Goal: Task Accomplishment & Management: Manage account settings

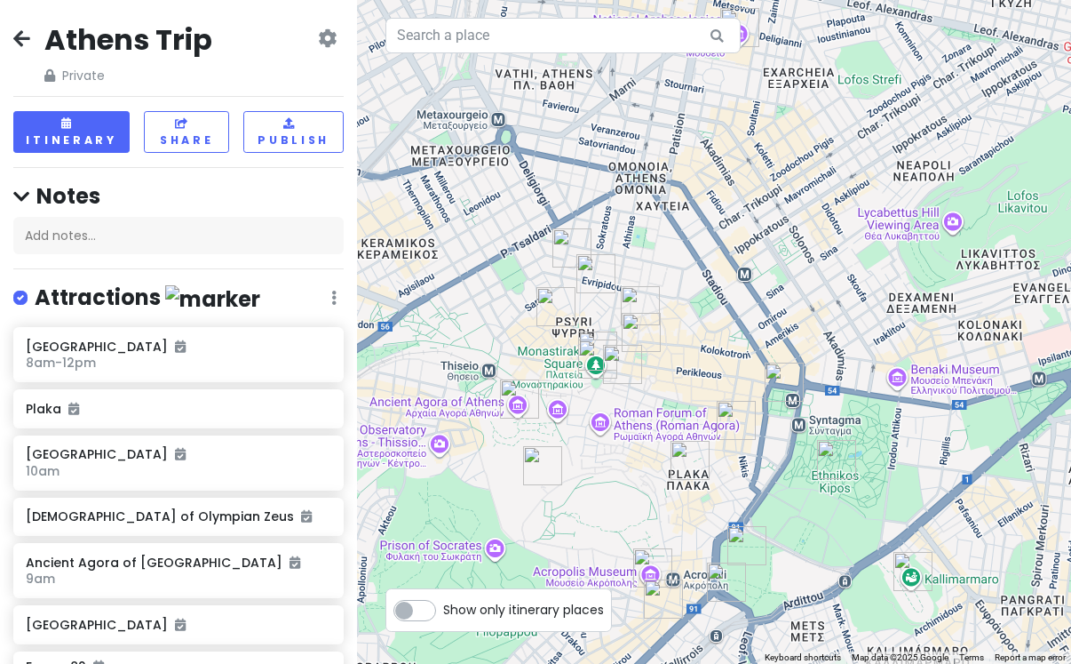
click at [13, 31] on icon at bounding box center [21, 38] width 17 height 14
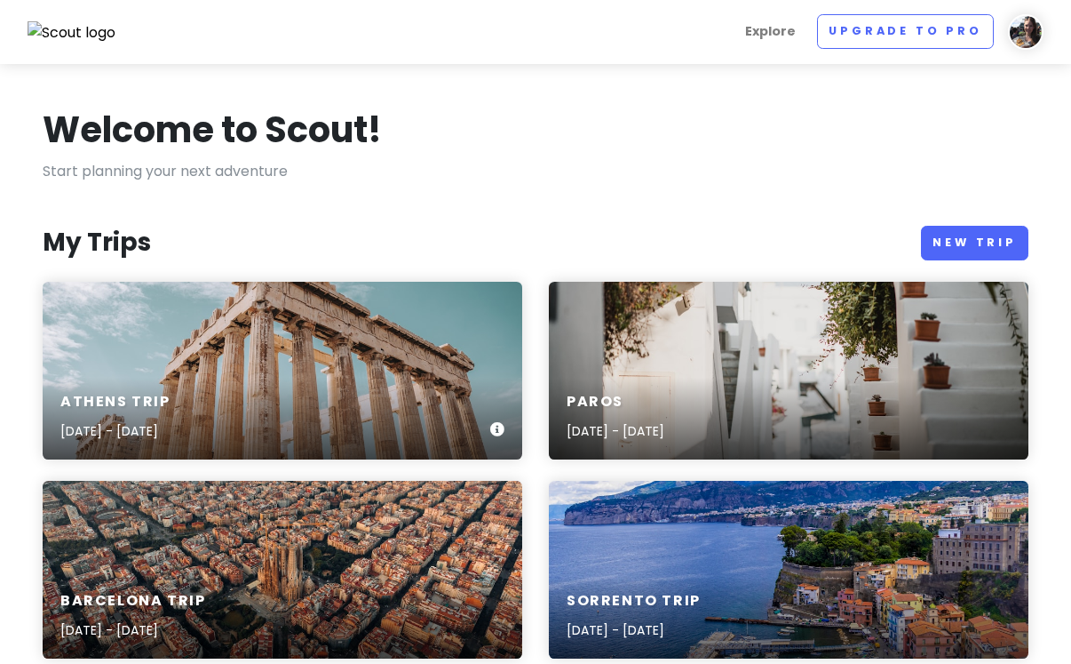
scroll to position [73, 0]
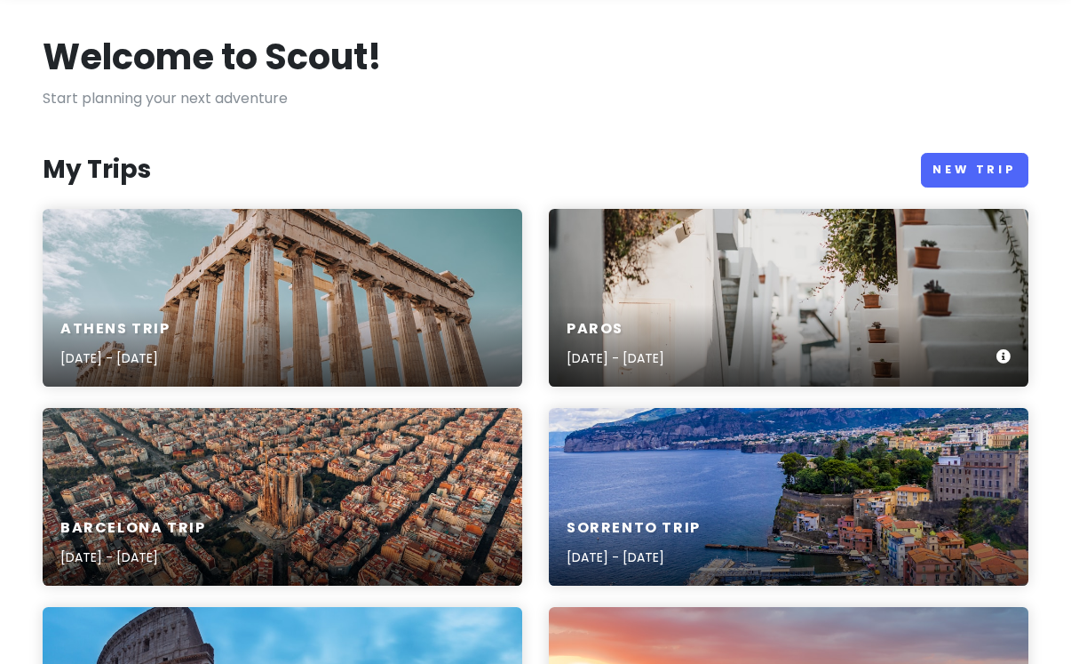
click at [643, 342] on div "Paros [DATE] - [DATE]" at bounding box center [616, 344] width 98 height 49
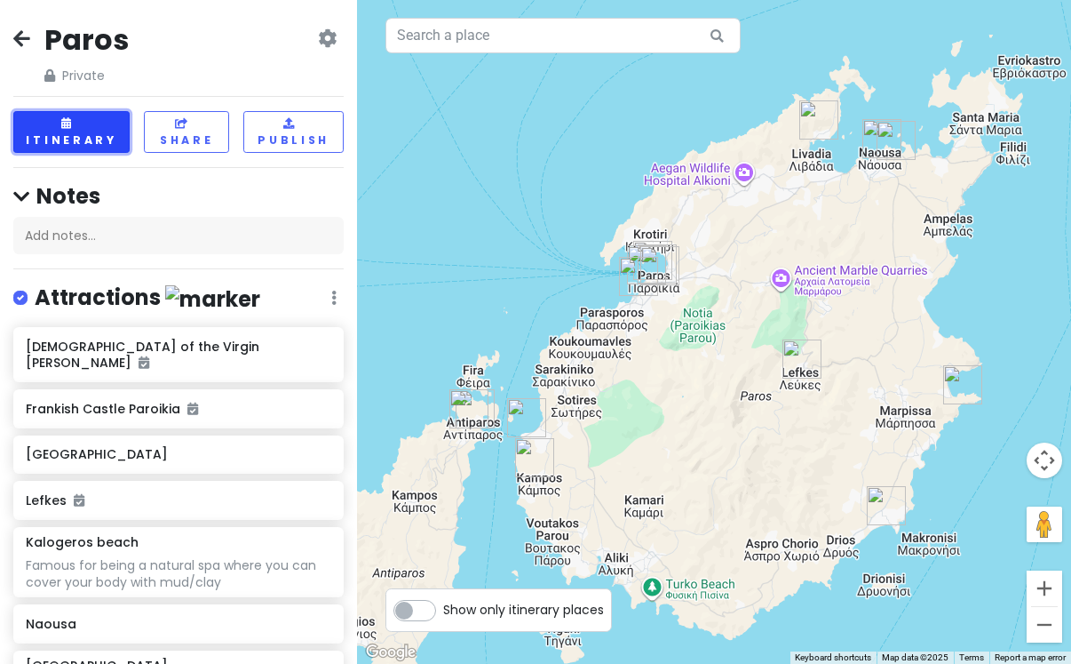
click at [71, 141] on button "Itinerary" at bounding box center [71, 132] width 116 height 42
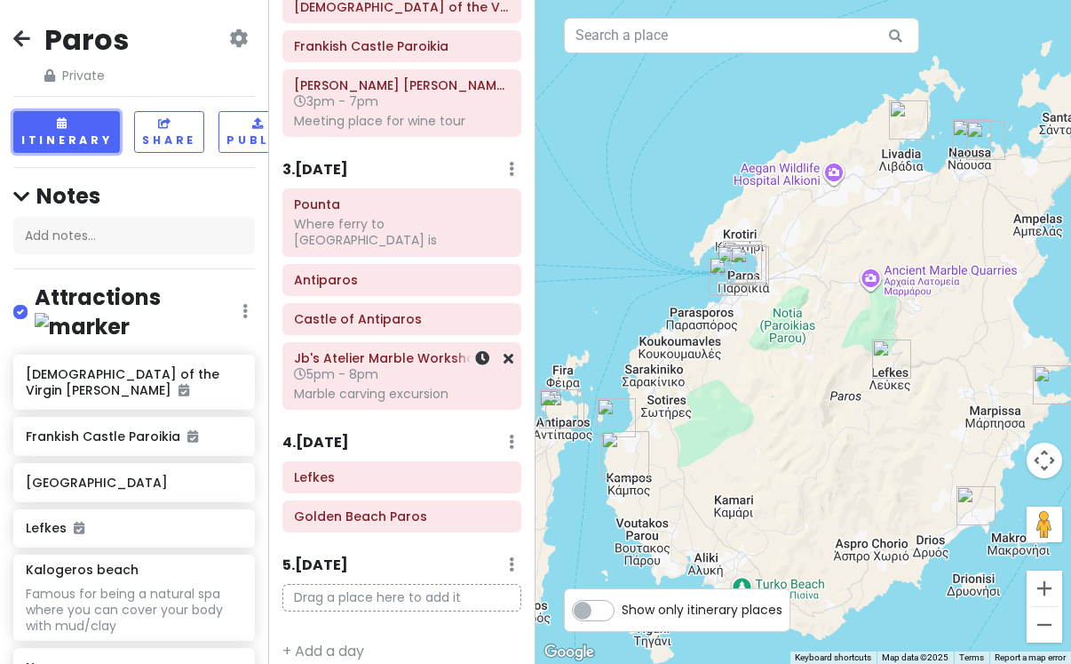
scroll to position [216, 0]
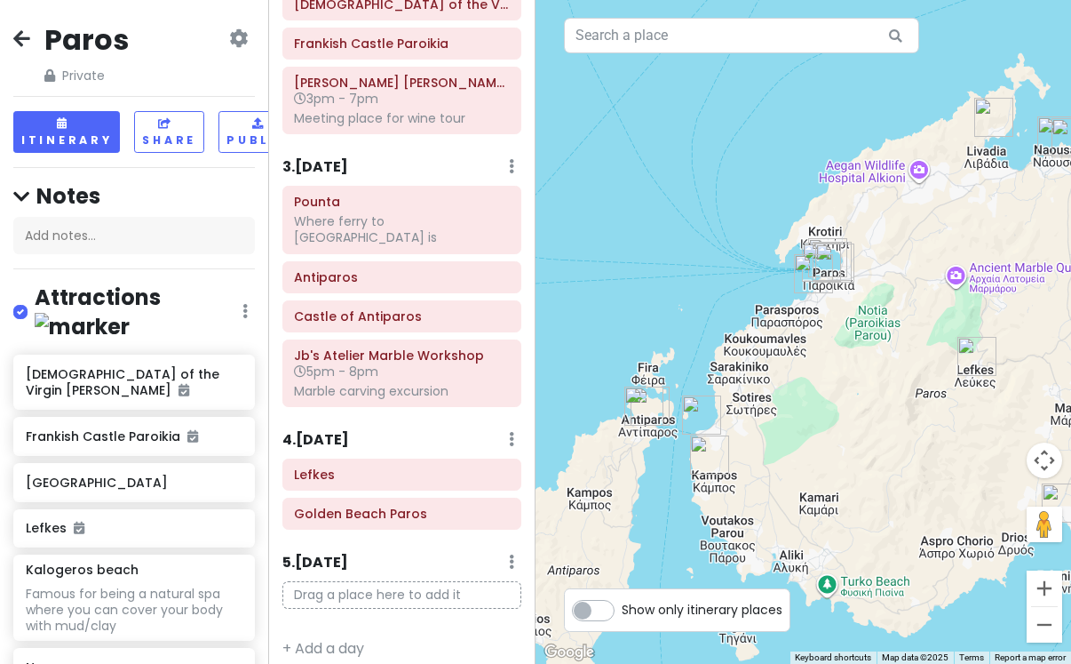
drag, startPoint x: 757, startPoint y: 478, endPoint x: 857, endPoint y: 475, distance: 100.4
click at [858, 475] on div at bounding box center [804, 332] width 536 height 664
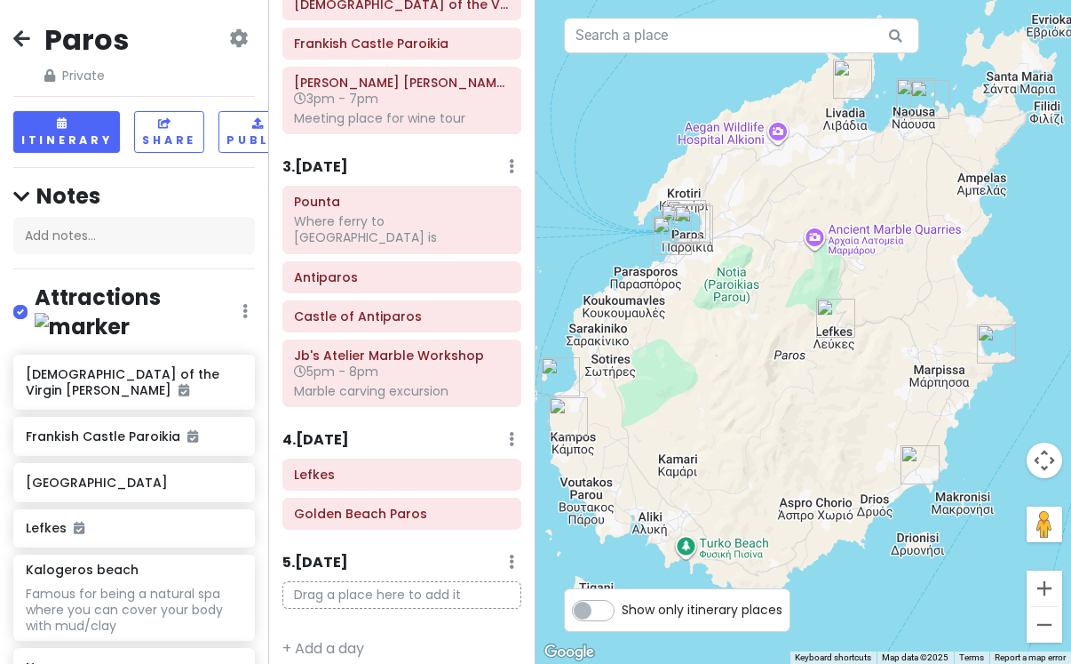
drag, startPoint x: 918, startPoint y: 483, endPoint x: 769, endPoint y: 442, distance: 155.0
click at [769, 442] on div at bounding box center [804, 332] width 536 height 664
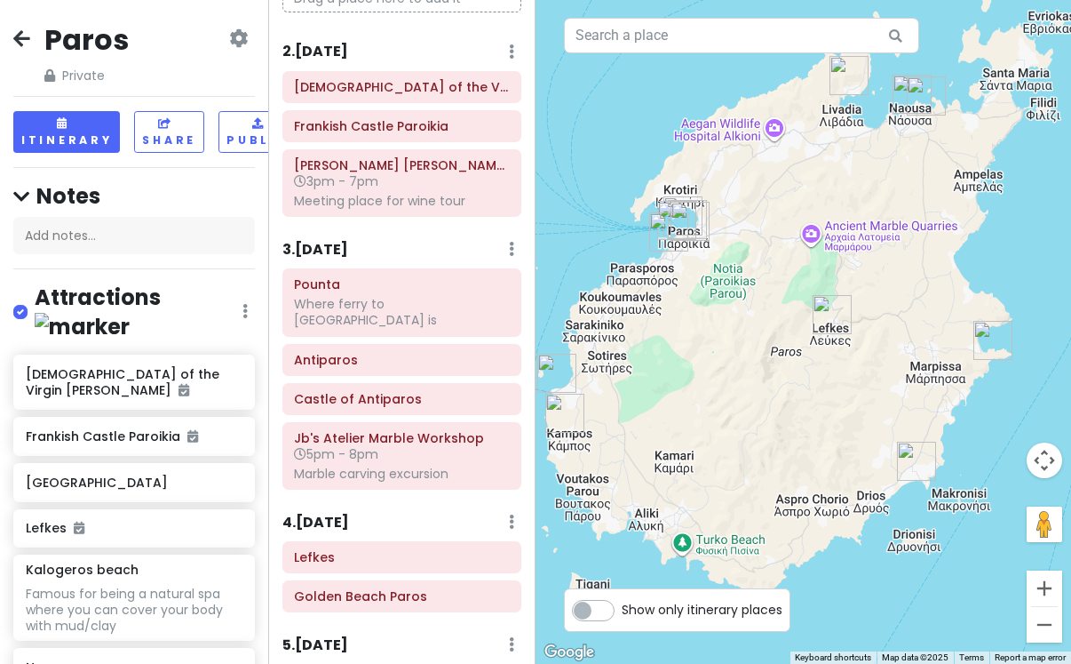
scroll to position [99, 0]
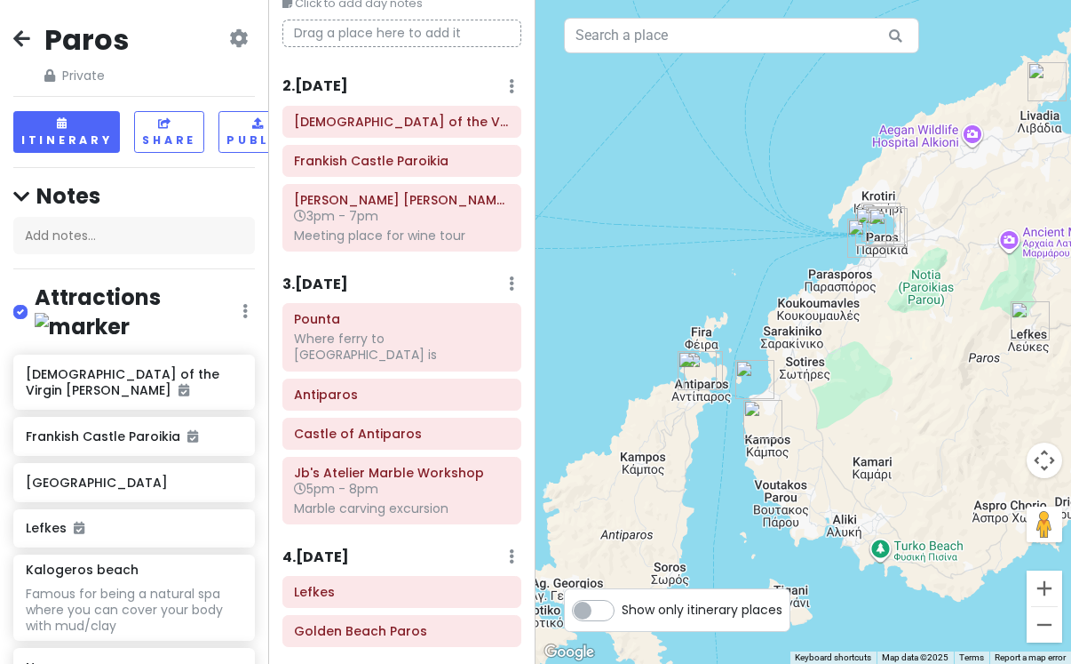
drag, startPoint x: 688, startPoint y: 338, endPoint x: 897, endPoint y: 344, distance: 209.8
click at [897, 344] on div at bounding box center [804, 332] width 536 height 664
click at [1056, 579] on button "Zoom in" at bounding box center [1045, 588] width 36 height 36
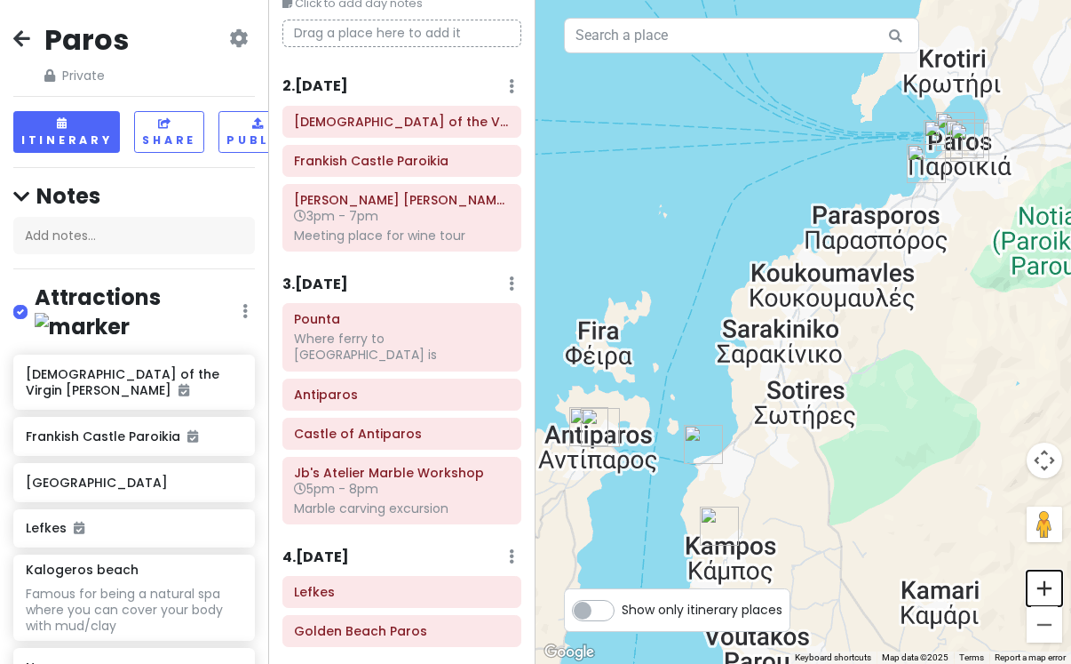
click at [1056, 579] on button "Zoom in" at bounding box center [1045, 588] width 36 height 36
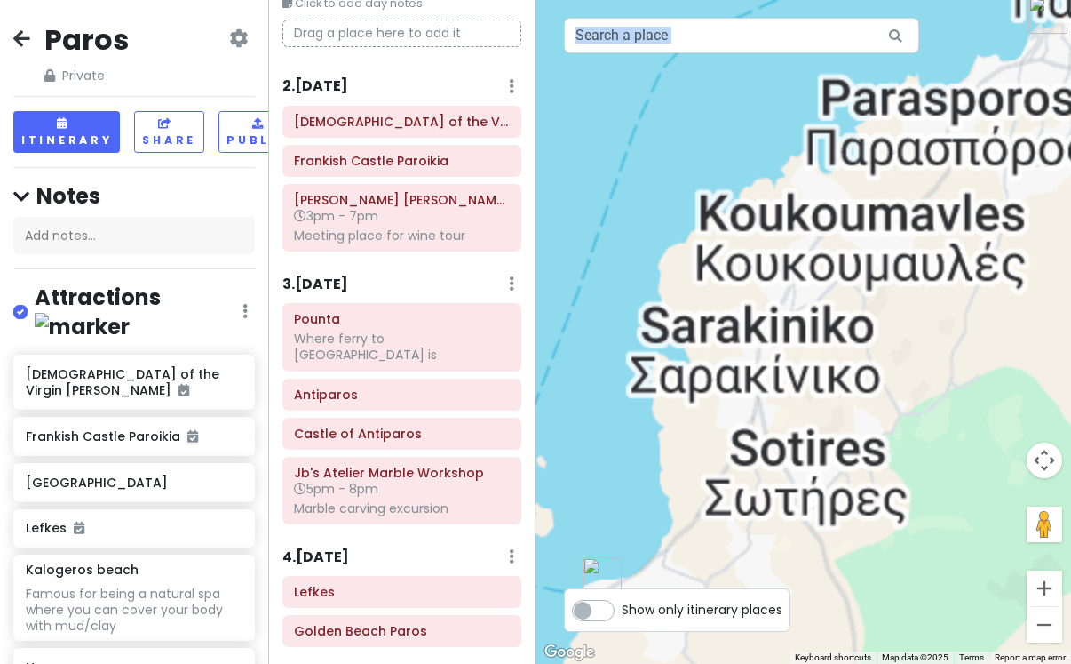
drag, startPoint x: 781, startPoint y: 627, endPoint x: 976, endPoint y: 486, distance: 240.4
click at [976, 487] on div "← Move left → Move right ↑ Move up ↓ Move down + Zoom in - Zoom out Home Jump l…" at bounding box center [804, 332] width 536 height 664
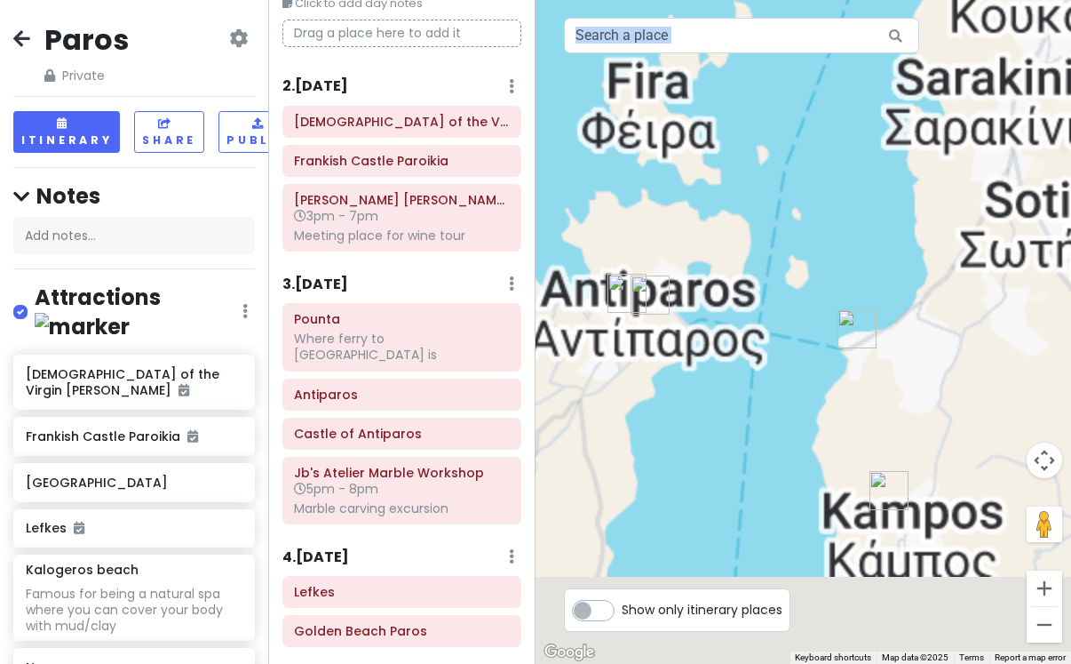
drag, startPoint x: 762, startPoint y: 514, endPoint x: 1026, endPoint y: 261, distance: 365.7
click at [1026, 262] on div at bounding box center [804, 332] width 536 height 664
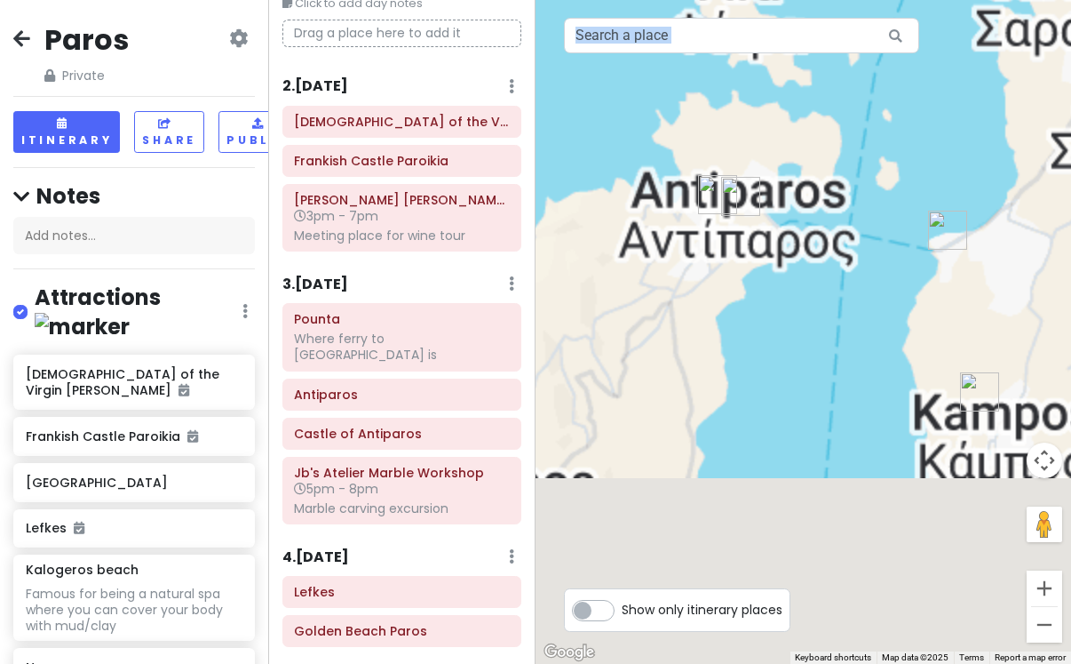
drag, startPoint x: 923, startPoint y: 403, endPoint x: 1003, endPoint y: 317, distance: 117.6
click at [1003, 317] on div at bounding box center [804, 332] width 536 height 664
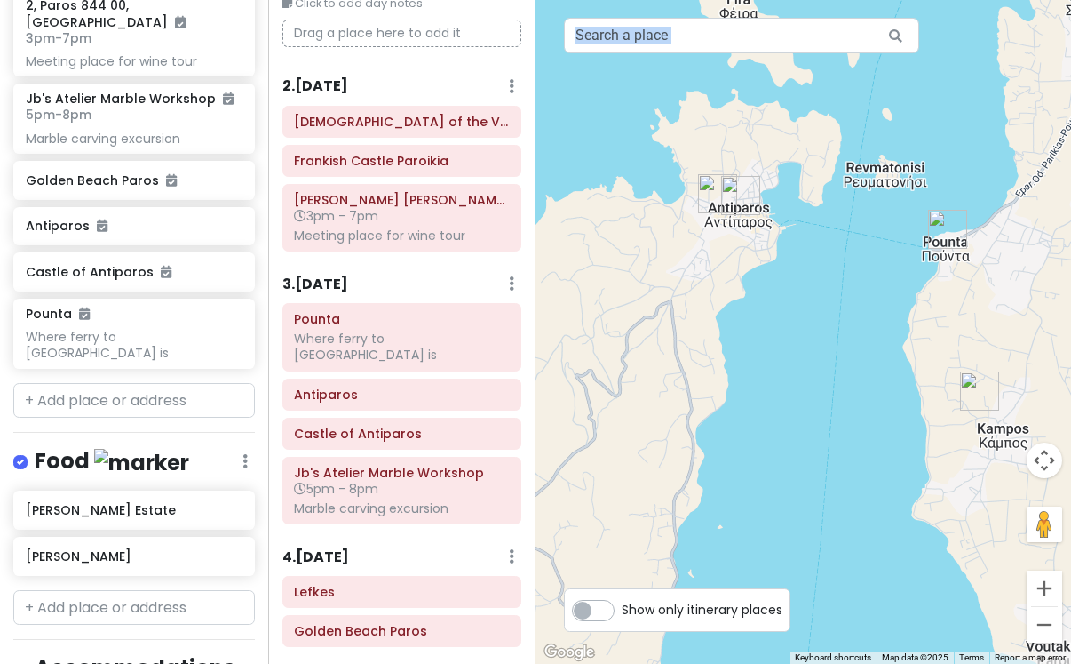
scroll to position [968, 0]
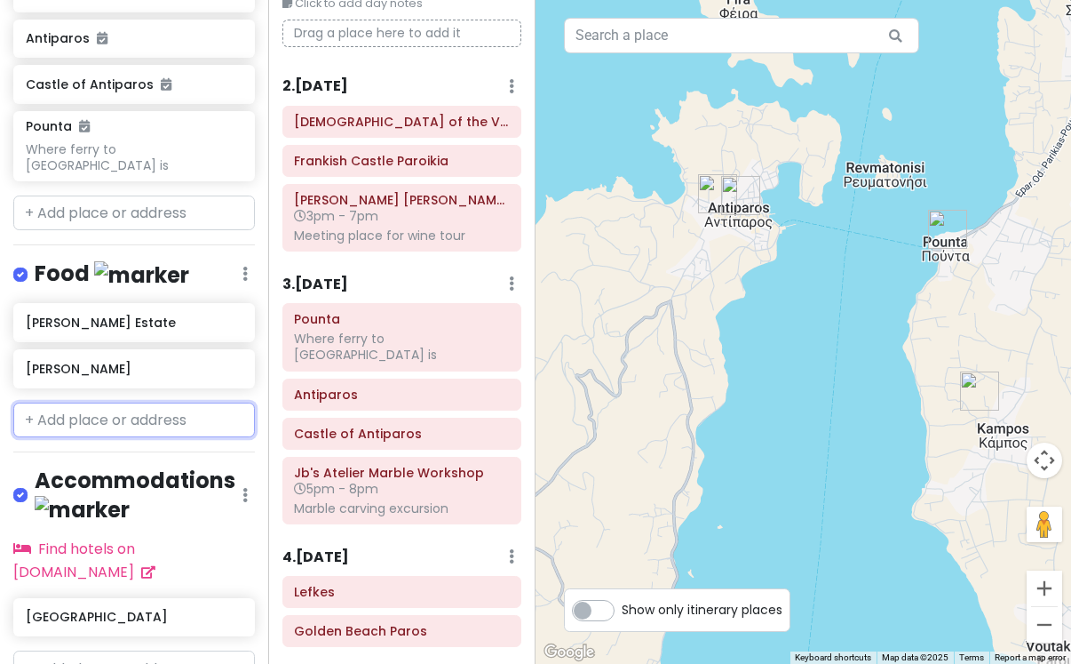
click at [171, 402] on input "text" at bounding box center [134, 420] width 242 height 36
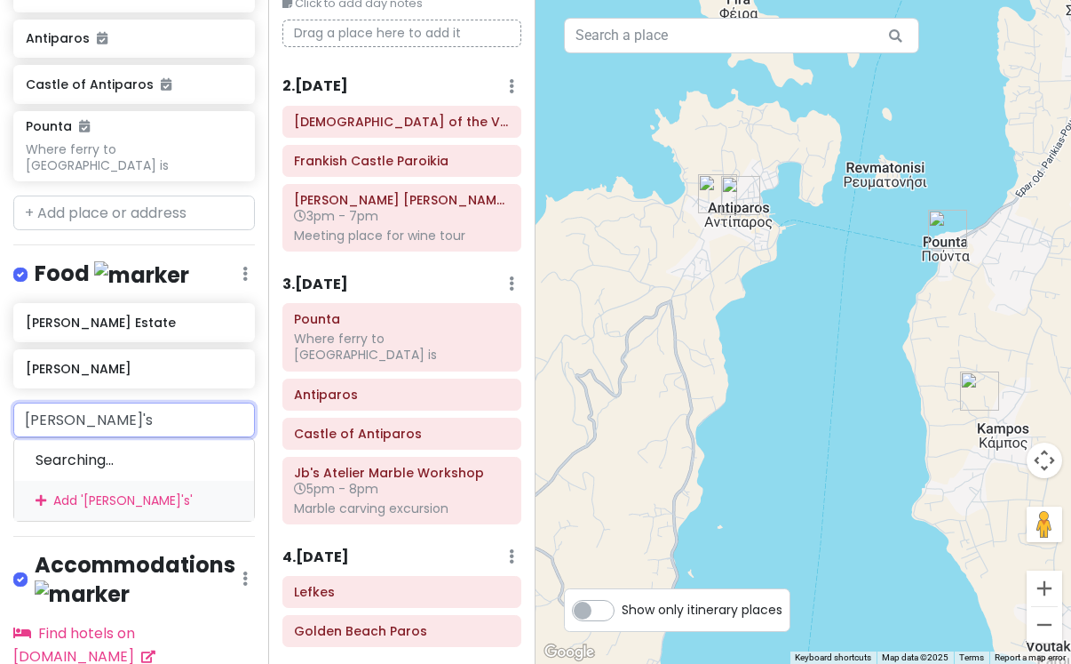
type input "[PERSON_NAME]'s"
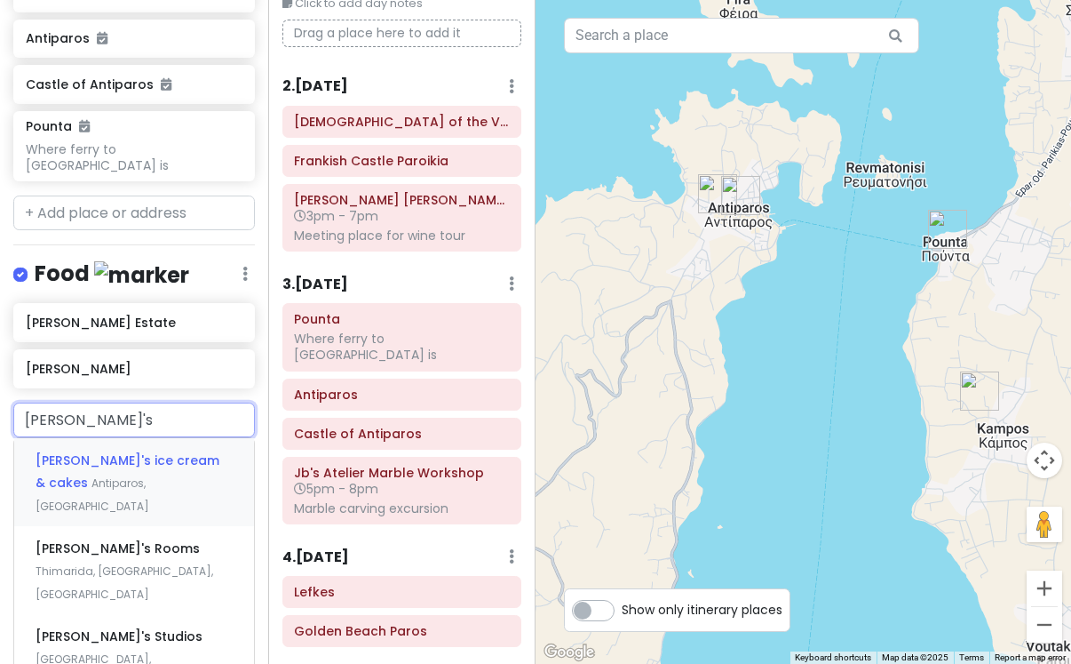
click at [185, 438] on div "[PERSON_NAME]'s ice cream & cakes Antiparos, [GEOGRAPHIC_DATA]" at bounding box center [134, 482] width 240 height 88
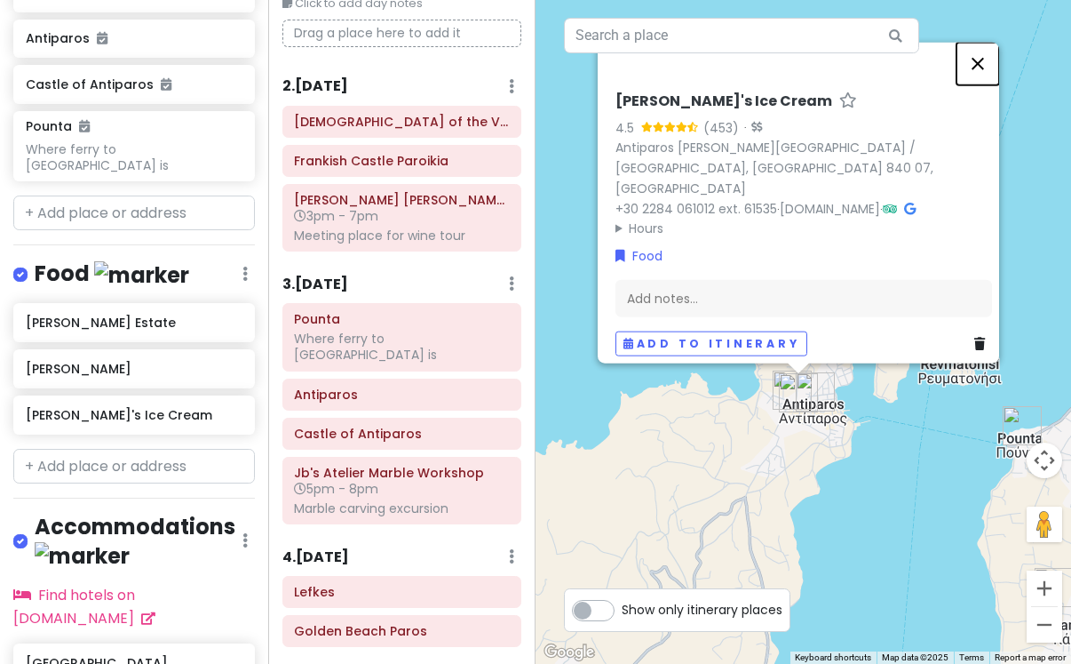
click at [991, 77] on button "Close" at bounding box center [978, 63] width 43 height 43
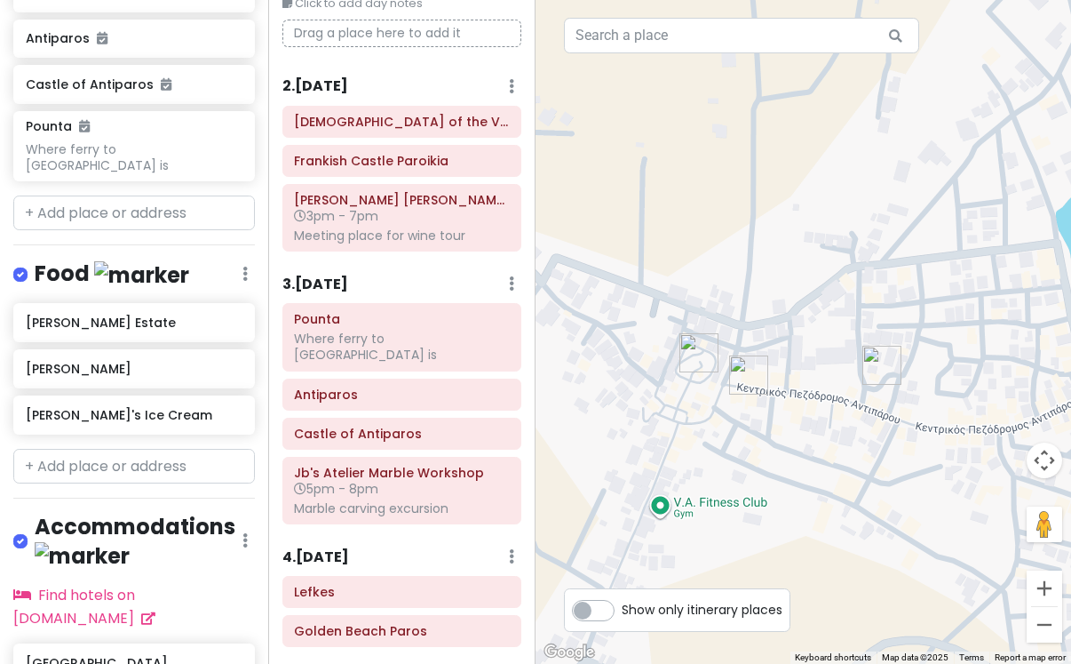
drag, startPoint x: 932, startPoint y: 534, endPoint x: 815, endPoint y: 404, distance: 174.9
click at [815, 404] on div at bounding box center [804, 332] width 536 height 664
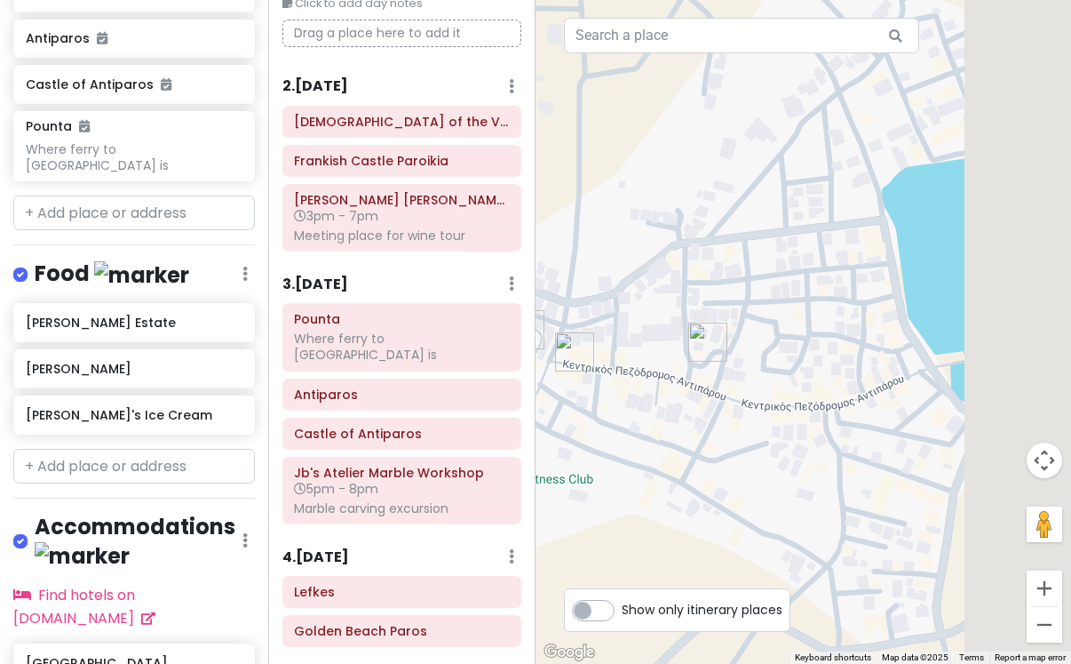
drag, startPoint x: 868, startPoint y: 415, endPoint x: 695, endPoint y: 394, distance: 174.4
click at [695, 394] on div at bounding box center [804, 332] width 536 height 664
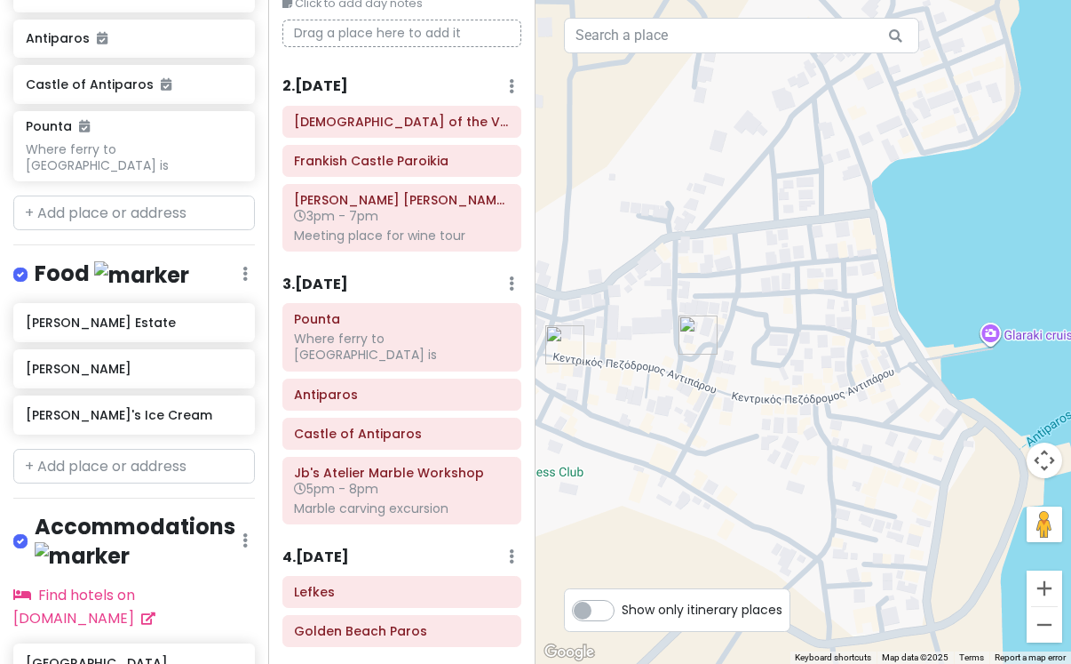
click at [696, 338] on img "Antiparos" at bounding box center [698, 334] width 39 height 39
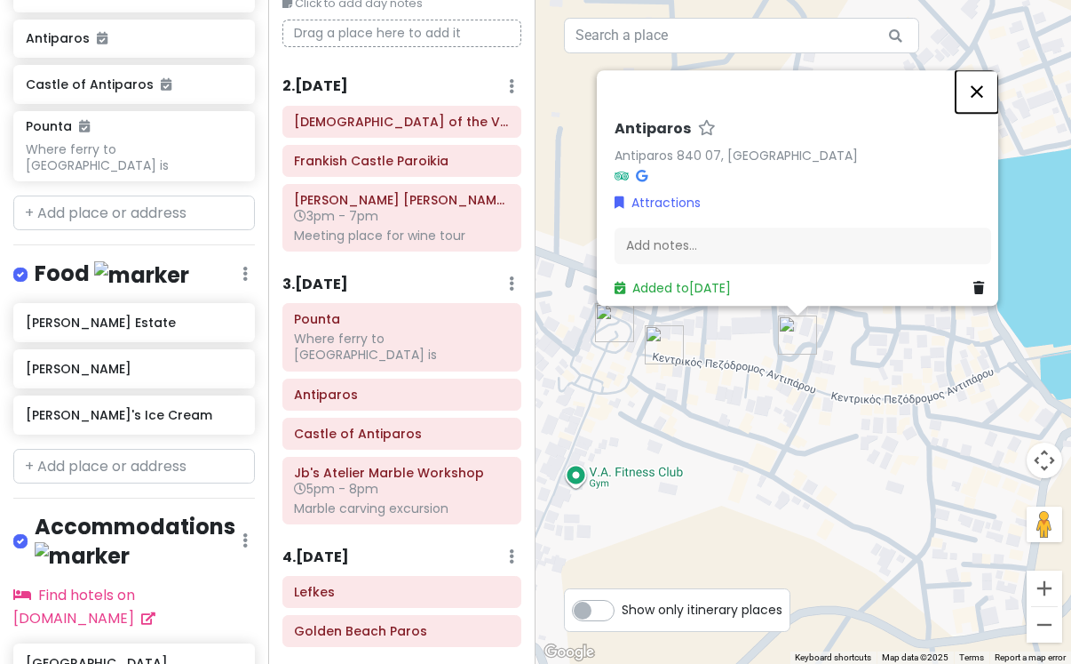
click at [985, 72] on button "Close" at bounding box center [977, 91] width 43 height 43
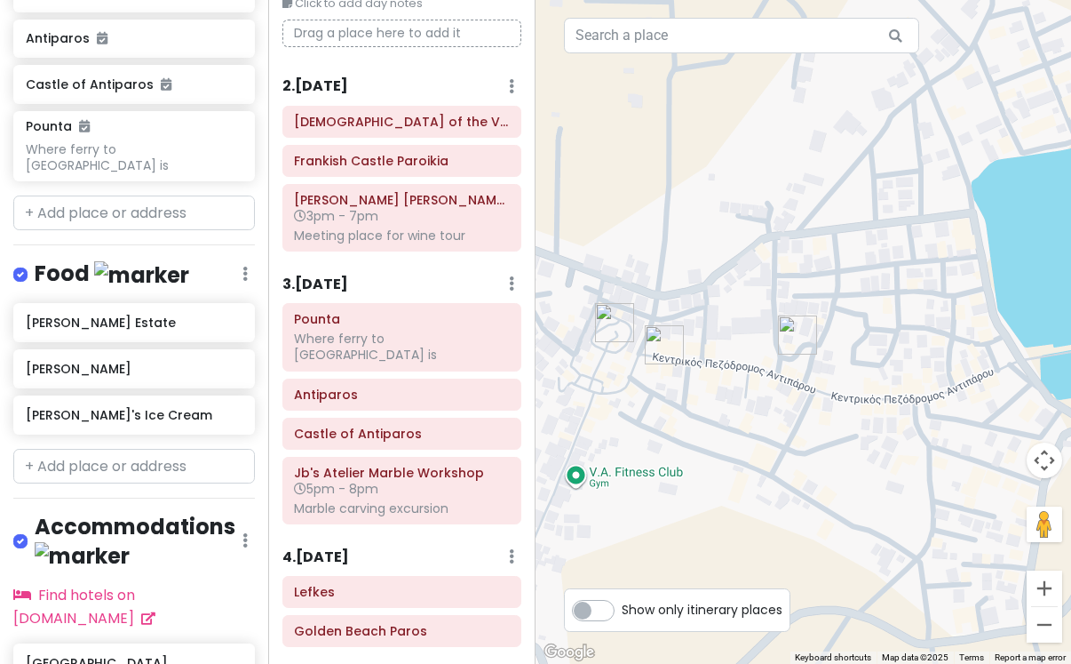
click at [625, 316] on img "Castle of Antiparos" at bounding box center [614, 322] width 39 height 39
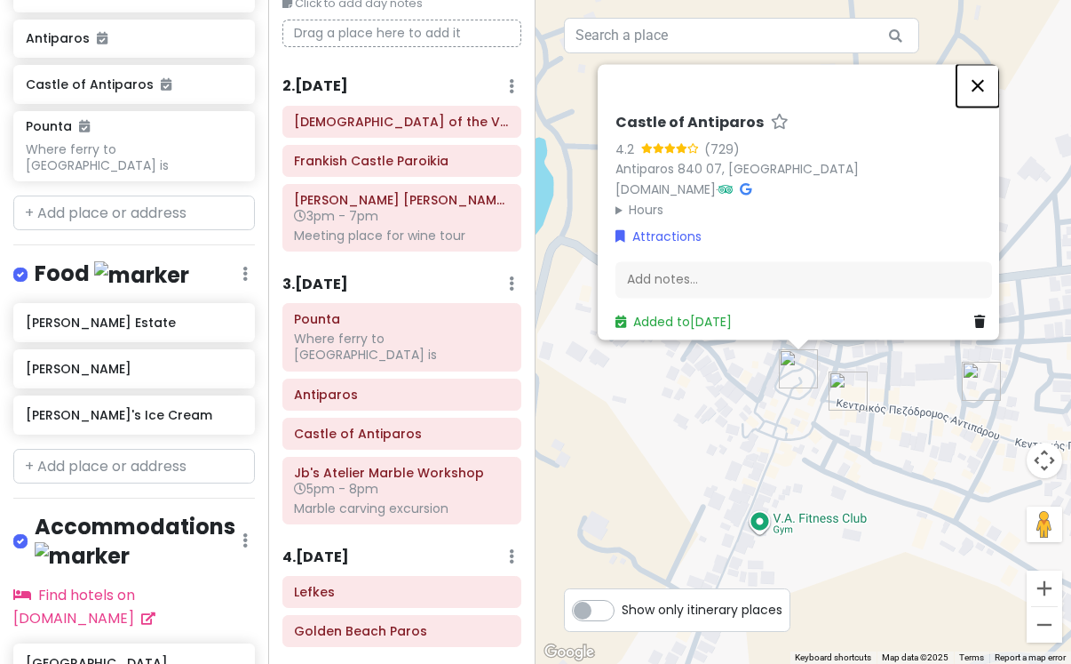
click at [993, 79] on button "Close" at bounding box center [978, 85] width 43 height 43
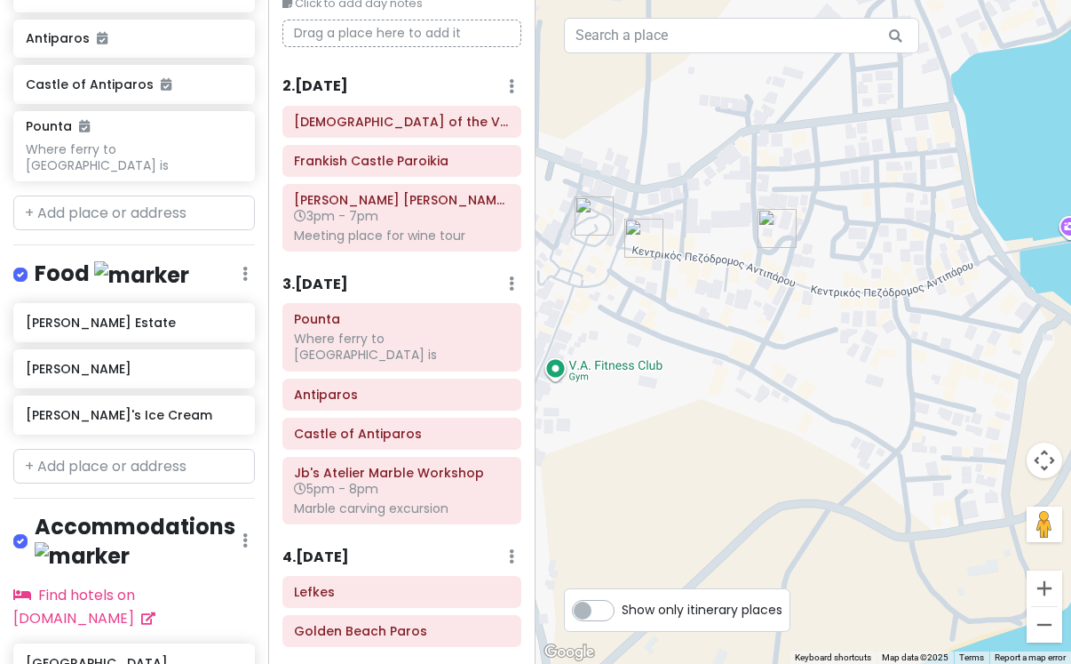
drag, startPoint x: 896, startPoint y: 414, endPoint x: 693, endPoint y: 262, distance: 253.2
click at [692, 261] on div at bounding box center [804, 332] width 536 height 664
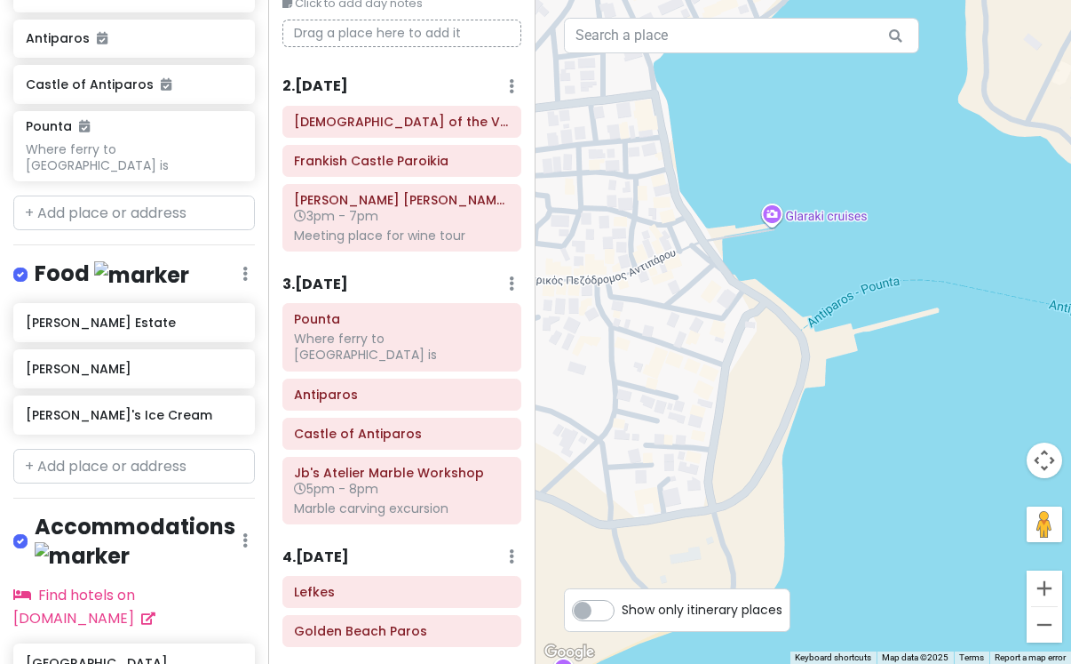
drag, startPoint x: 898, startPoint y: 366, endPoint x: 579, endPoint y: 351, distance: 319.3
click at [579, 351] on div at bounding box center [804, 332] width 536 height 664
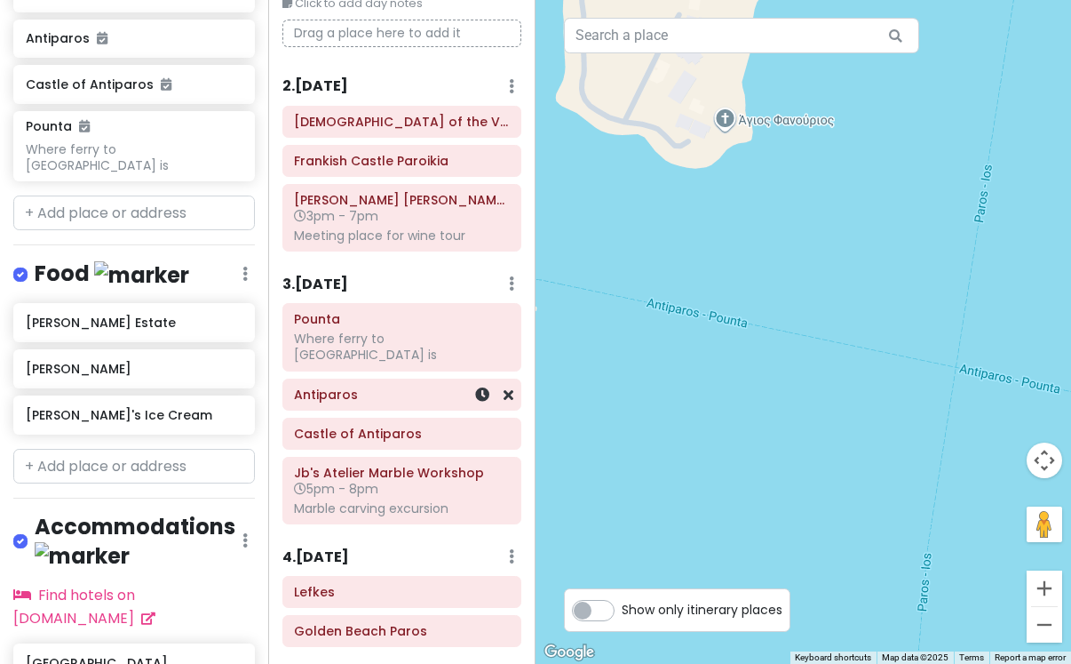
drag, startPoint x: 848, startPoint y: 383, endPoint x: 440, endPoint y: 381, distance: 408.7
click at [440, 381] on div "Paros Private Change Dates Make a Copy Delete Trip Go Pro ⚡️ Give Feedback 💡 Su…" at bounding box center [535, 332] width 1071 height 664
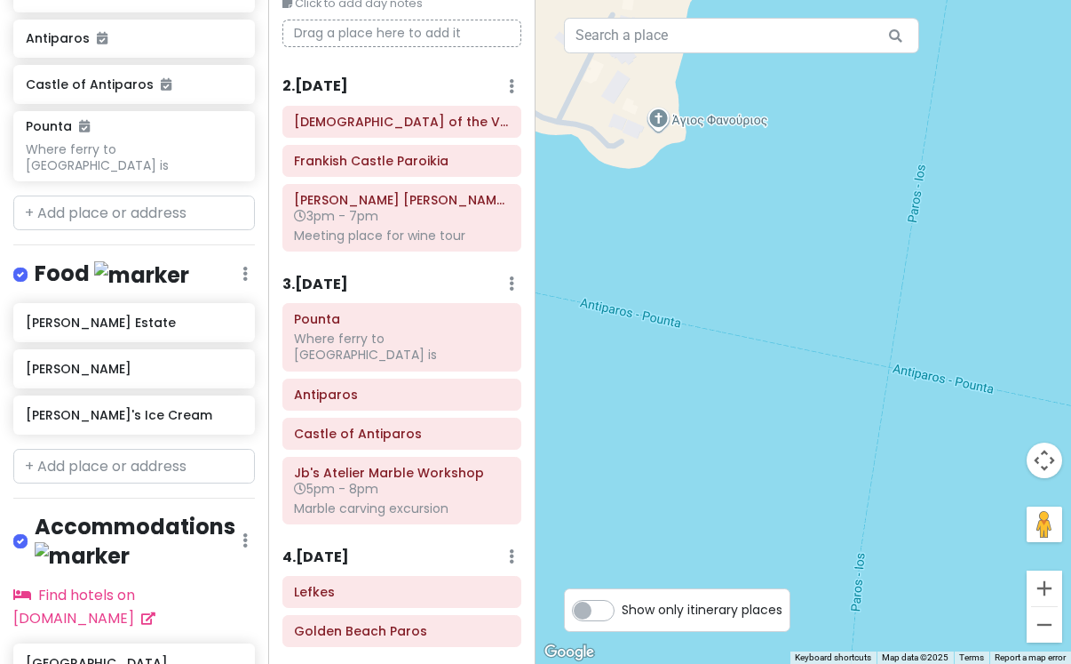
drag, startPoint x: 764, startPoint y: 435, endPoint x: 609, endPoint y: 426, distance: 155.8
click at [609, 426] on div at bounding box center [804, 332] width 536 height 664
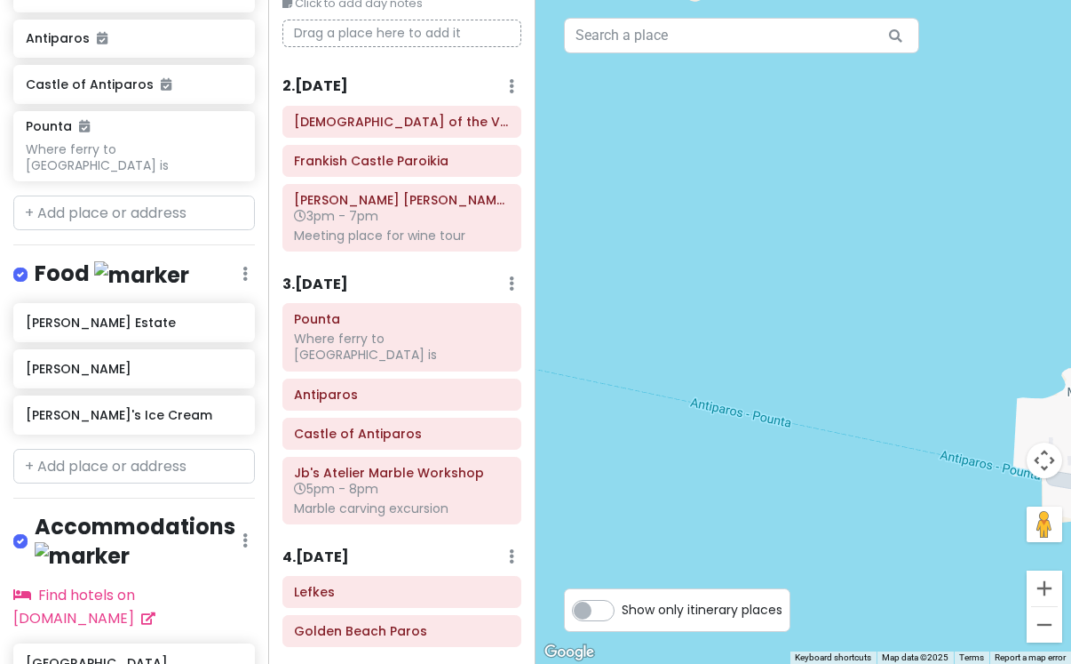
drag, startPoint x: 797, startPoint y: 422, endPoint x: 631, endPoint y: 379, distance: 171.5
click at [635, 383] on div at bounding box center [804, 332] width 536 height 664
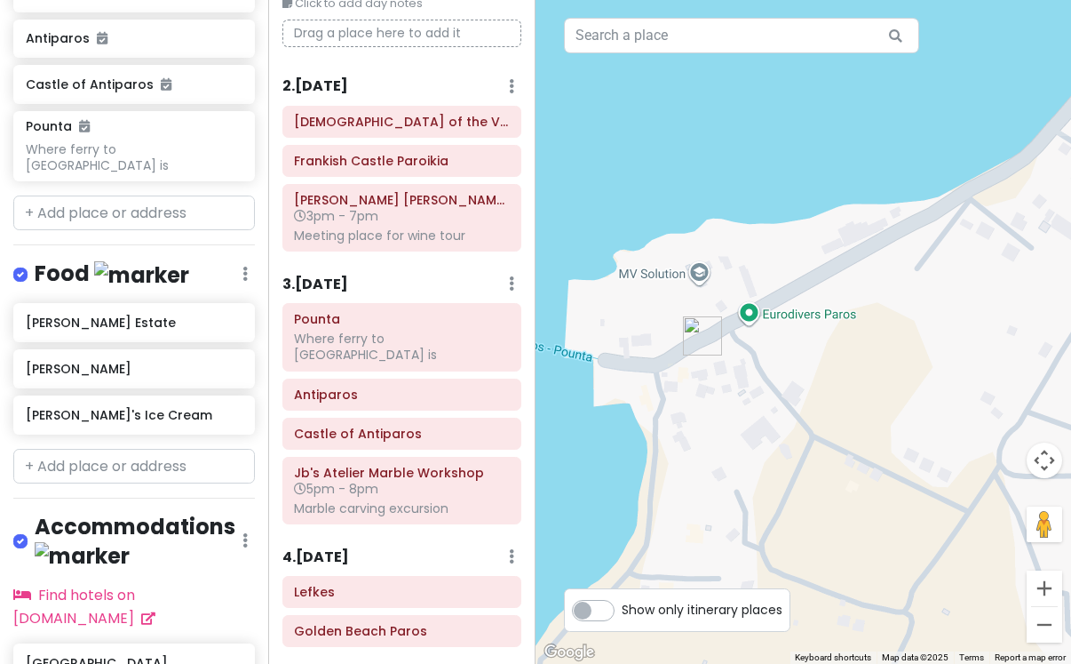
click at [709, 386] on div at bounding box center [804, 332] width 536 height 664
drag, startPoint x: 629, startPoint y: 410, endPoint x: 976, endPoint y: 437, distance: 347.5
click at [971, 434] on div at bounding box center [804, 332] width 536 height 664
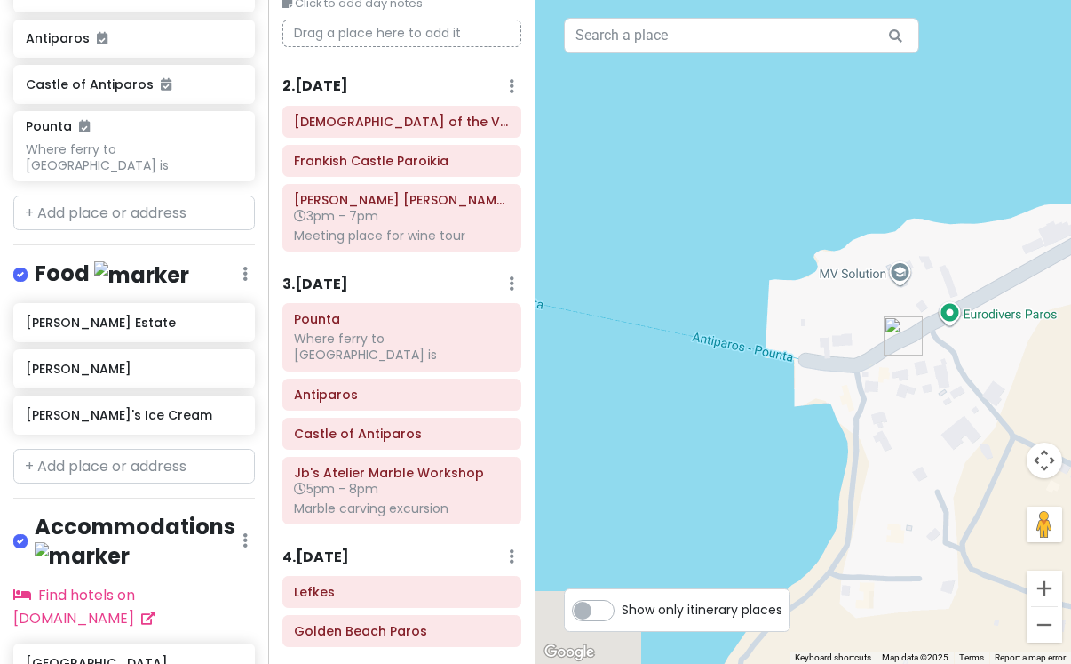
drag, startPoint x: 758, startPoint y: 415, endPoint x: 1078, endPoint y: 412, distance: 319.9
click at [1071, 412] on html "Paros Private Change Dates Make a Copy Delete Trip Go Pro ⚡️ Give Feedback 💡 Su…" at bounding box center [535, 332] width 1071 height 664
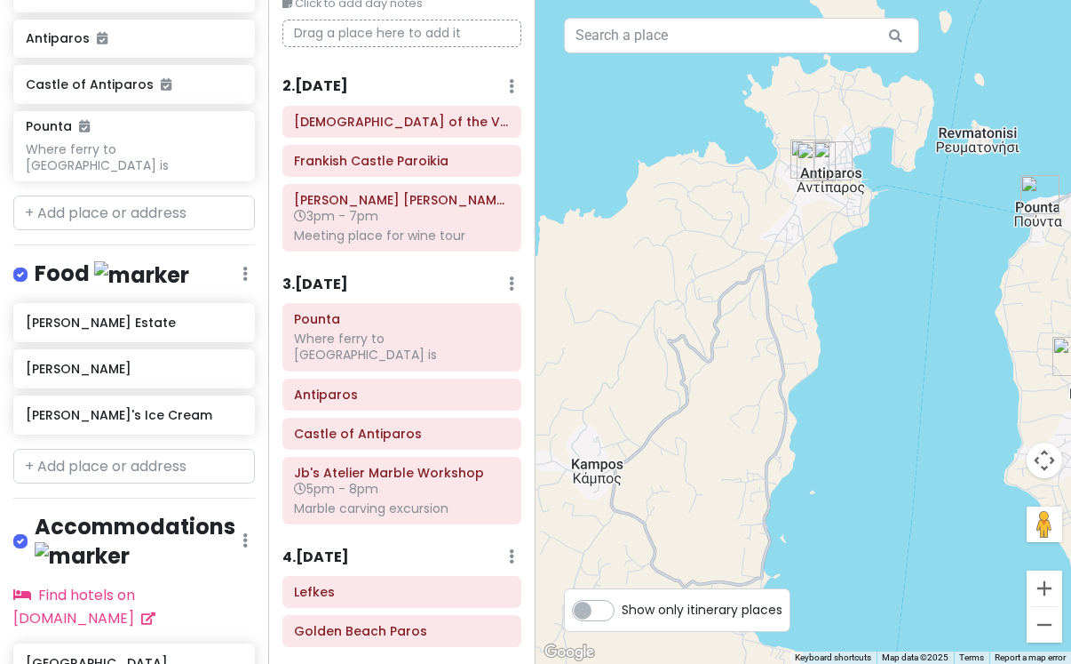
drag, startPoint x: 782, startPoint y: 398, endPoint x: 898, endPoint y: 283, distance: 163.3
click at [899, 283] on div at bounding box center [804, 332] width 536 height 664
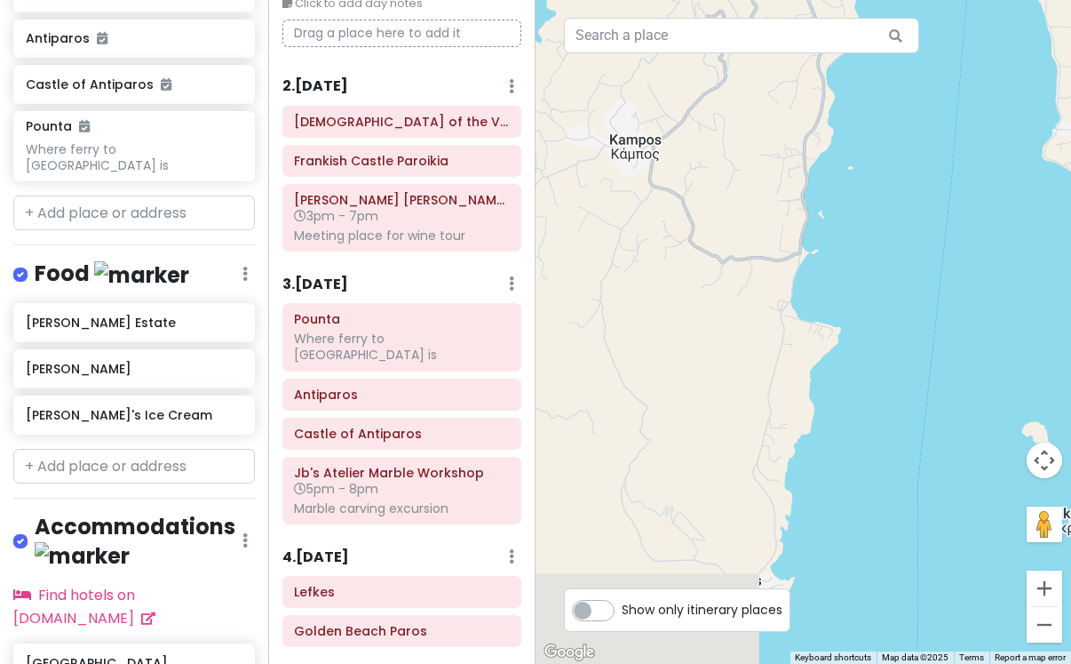
drag, startPoint x: 850, startPoint y: 346, endPoint x: 887, endPoint y: 6, distance: 342.2
click at [888, 6] on div at bounding box center [804, 332] width 536 height 664
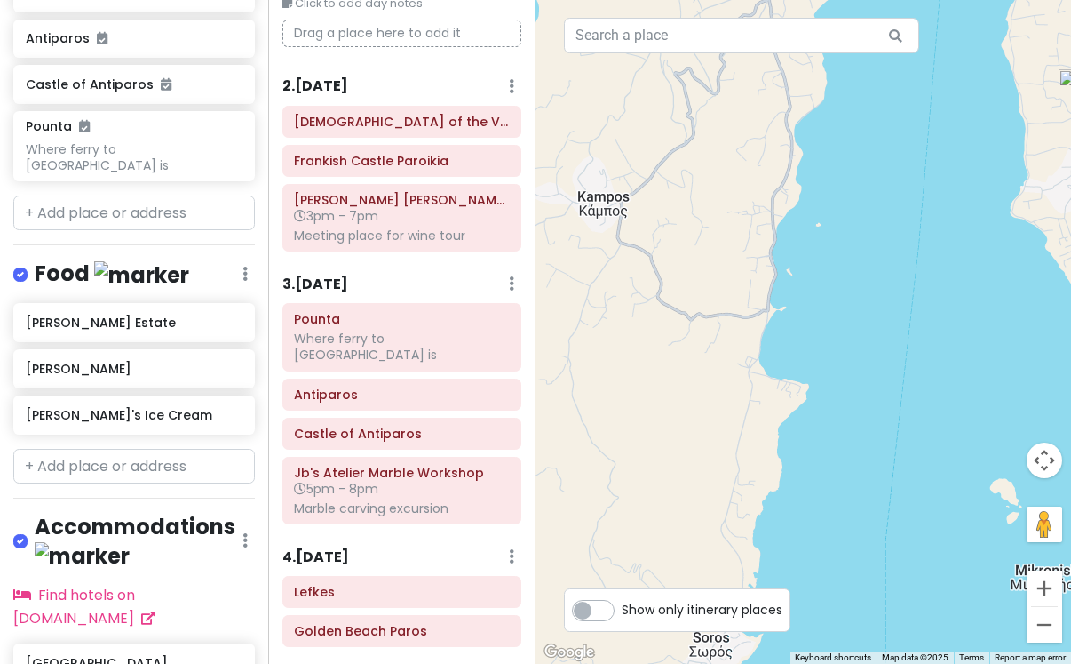
drag, startPoint x: 931, startPoint y: 84, endPoint x: 860, endPoint y: 261, distance: 190.6
click at [860, 261] on div at bounding box center [804, 332] width 536 height 664
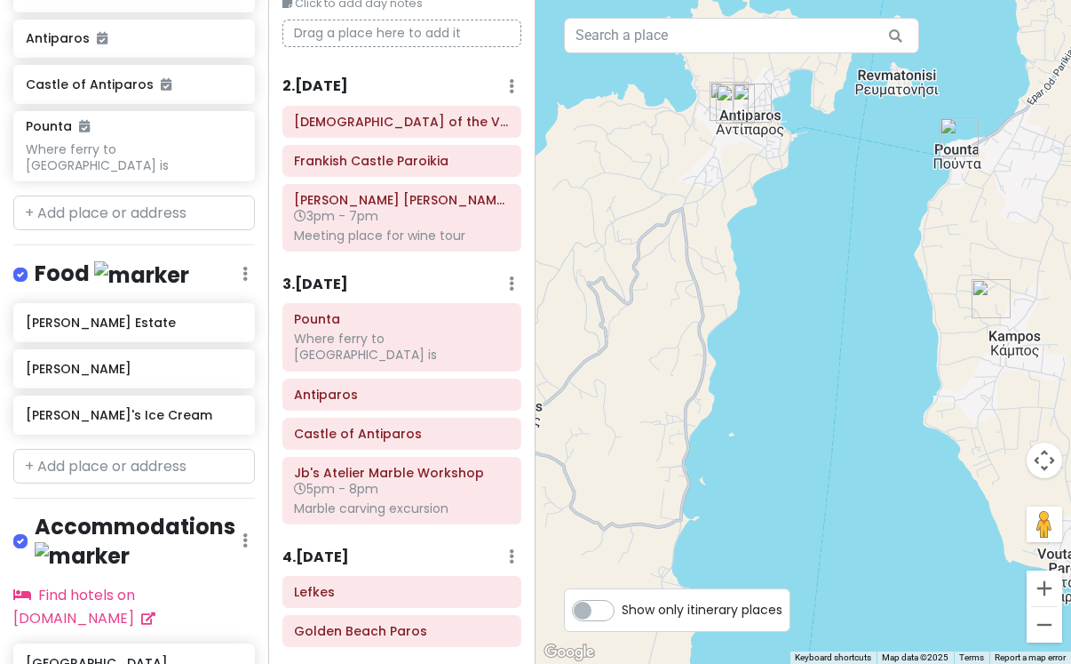
drag, startPoint x: 856, startPoint y: 511, endPoint x: 808, endPoint y: 565, distance: 73.0
click at [808, 566] on div at bounding box center [804, 332] width 536 height 664
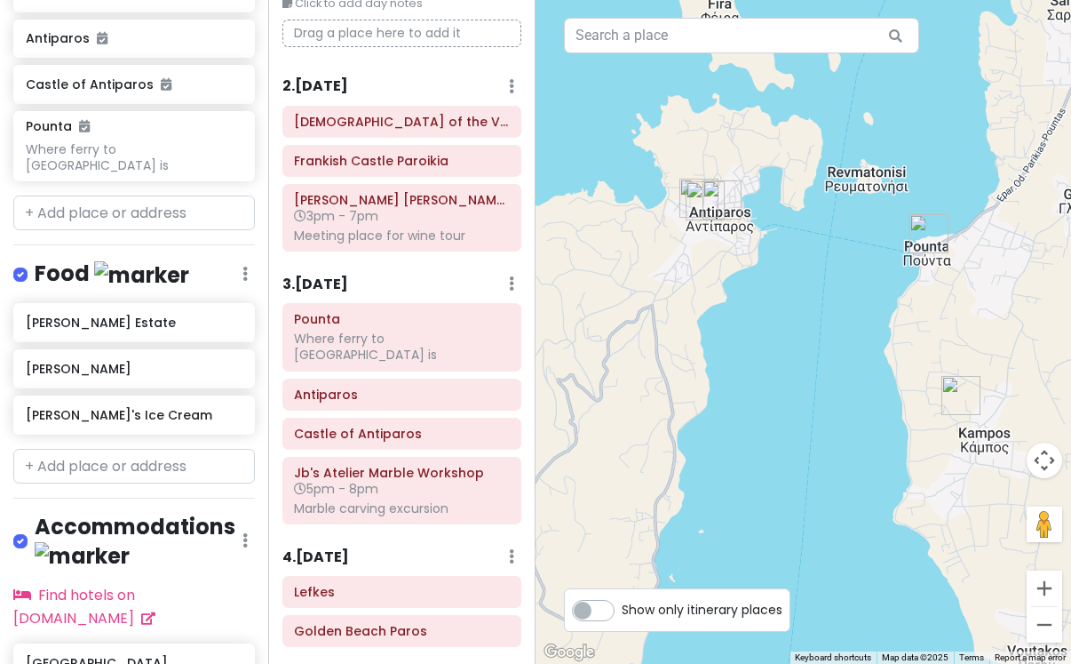
drag, startPoint x: 816, startPoint y: 346, endPoint x: 790, endPoint y: 507, distance: 162.9
click at [791, 508] on div at bounding box center [804, 332] width 536 height 664
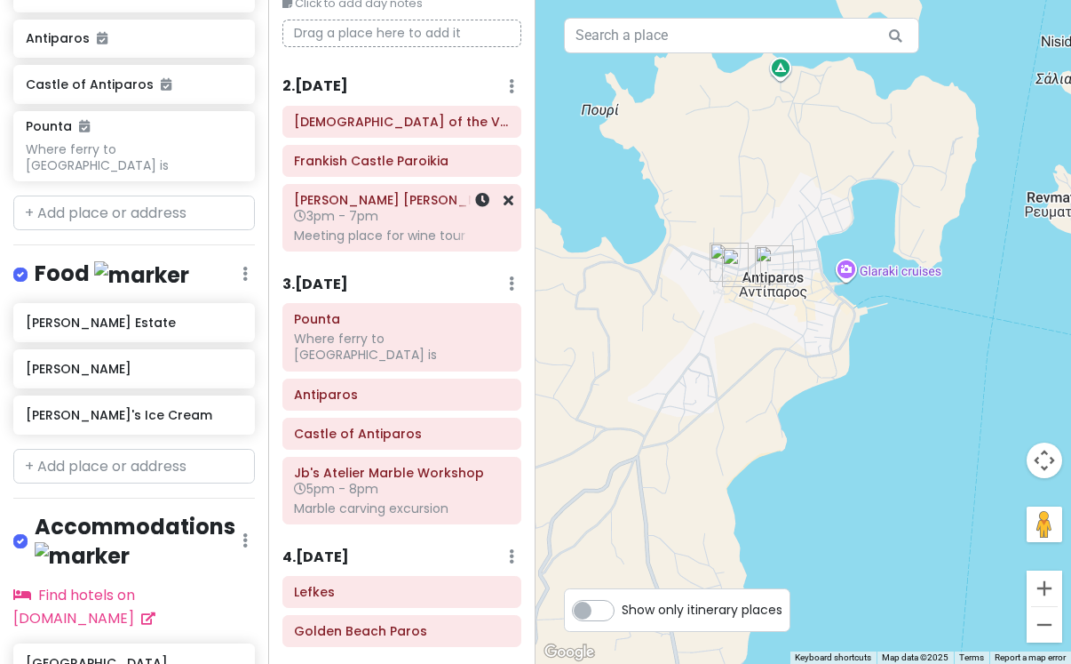
scroll to position [0, 0]
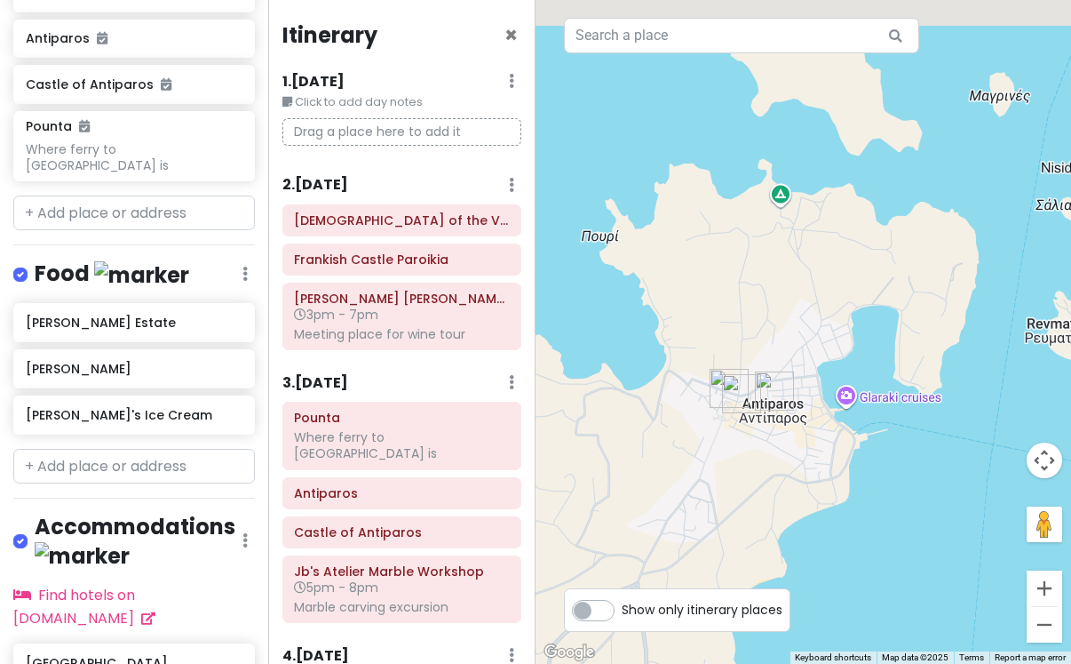
drag, startPoint x: 843, startPoint y: 361, endPoint x: 840, endPoint y: 498, distance: 137.7
click at [841, 500] on div at bounding box center [804, 332] width 536 height 664
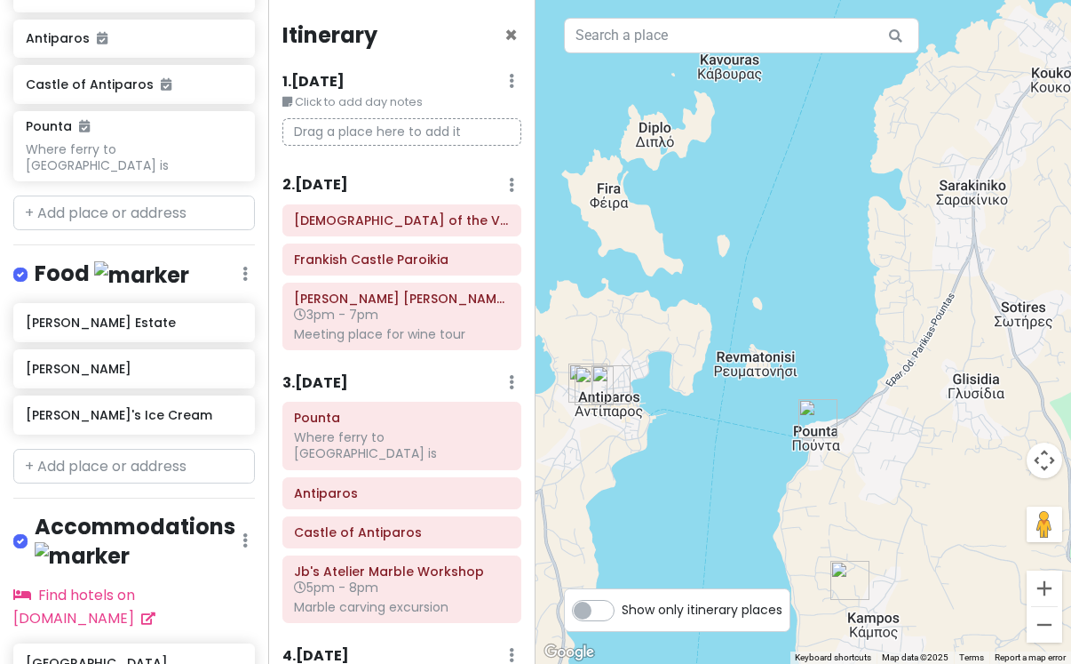
drag, startPoint x: 984, startPoint y: 533, endPoint x: 737, endPoint y: 441, distance: 262.9
click at [738, 441] on div at bounding box center [804, 332] width 536 height 664
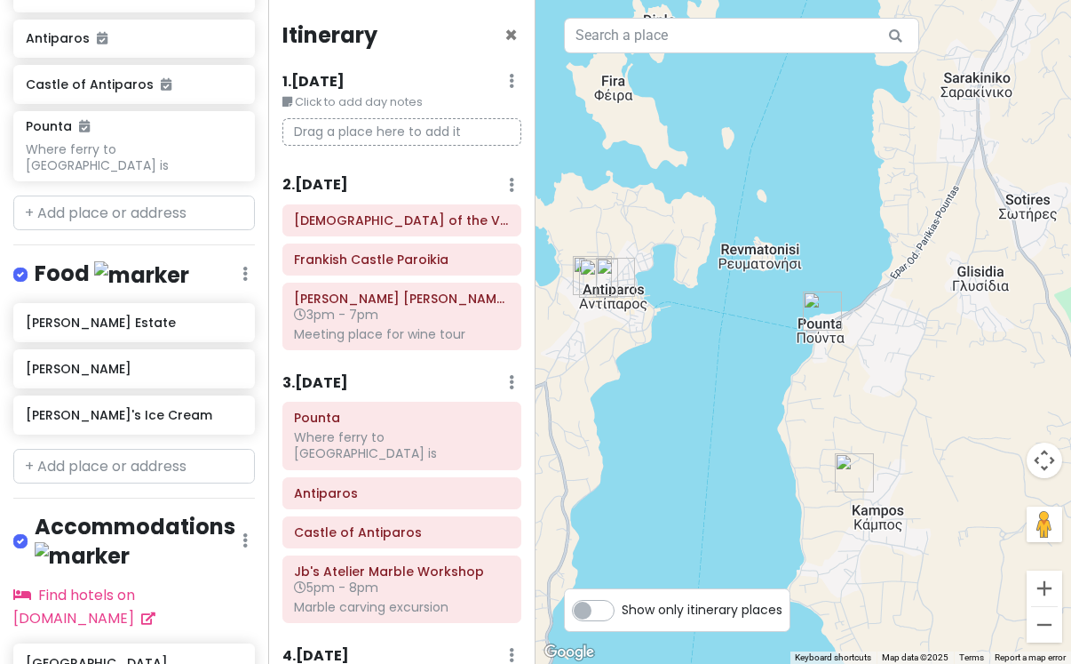
drag, startPoint x: 812, startPoint y: 431, endPoint x: 884, endPoint y: 382, distance: 87.0
click at [884, 382] on div at bounding box center [804, 332] width 536 height 664
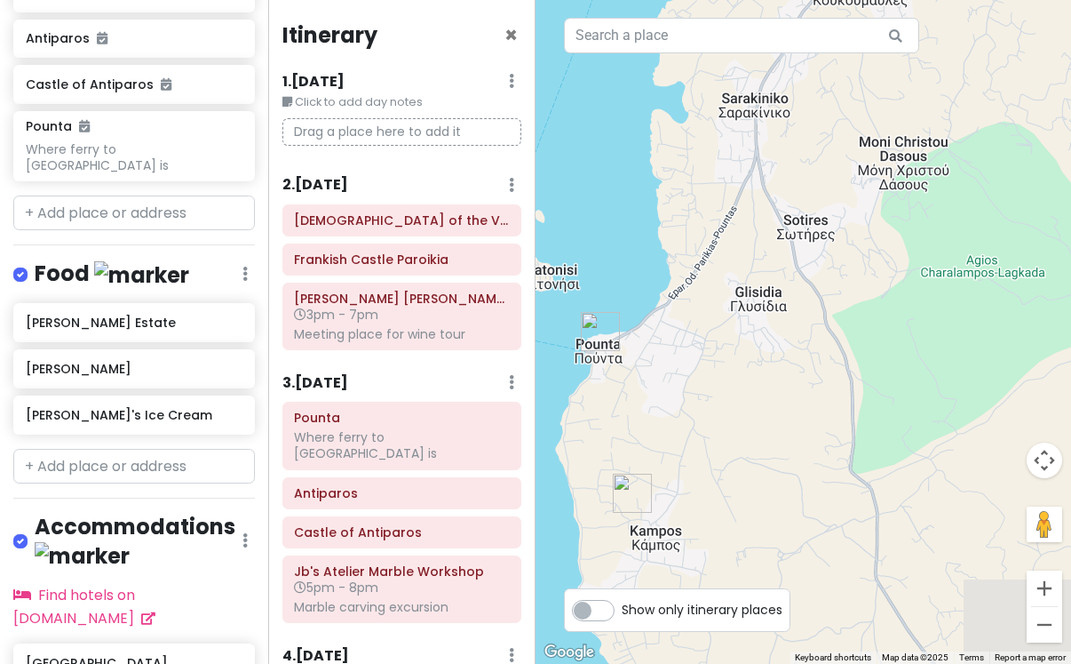
drag, startPoint x: 884, startPoint y: 352, endPoint x: 686, endPoint y: 504, distance: 249.7
click at [686, 503] on div at bounding box center [804, 332] width 536 height 664
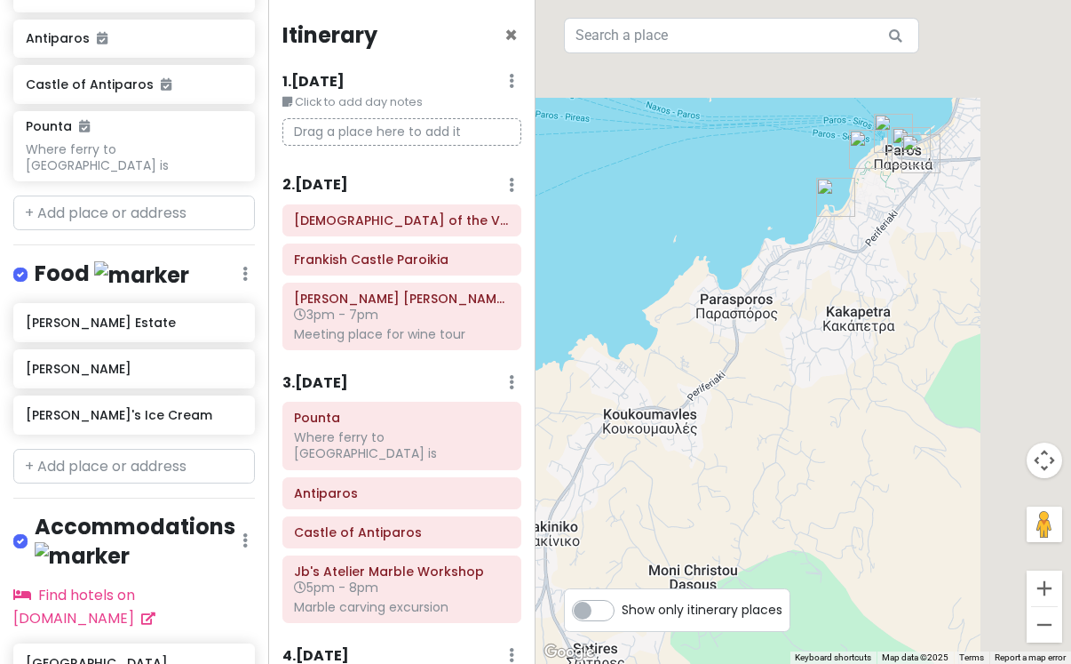
drag, startPoint x: 976, startPoint y: 137, endPoint x: 703, endPoint y: 424, distance: 396.5
click at [706, 424] on div at bounding box center [804, 332] width 536 height 664
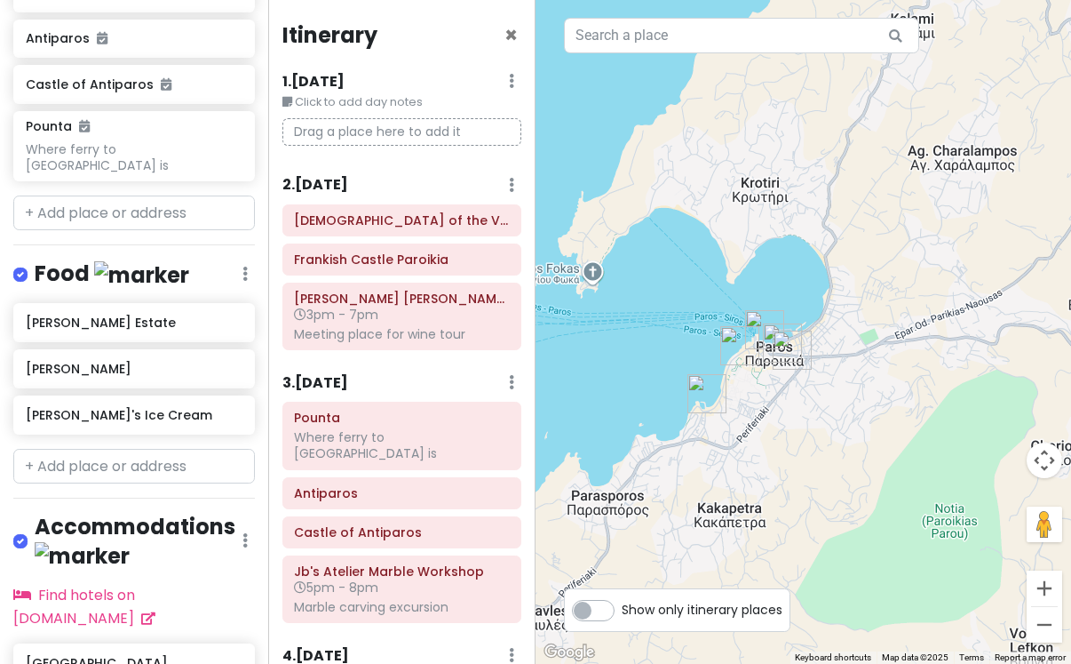
drag, startPoint x: 779, startPoint y: 460, endPoint x: 874, endPoint y: 451, distance: 95.5
click at [874, 451] on div at bounding box center [804, 332] width 536 height 664
click at [375, 227] on h6 "[DEMOGRAPHIC_DATA] of the Virgin [PERSON_NAME]" at bounding box center [401, 220] width 215 height 16
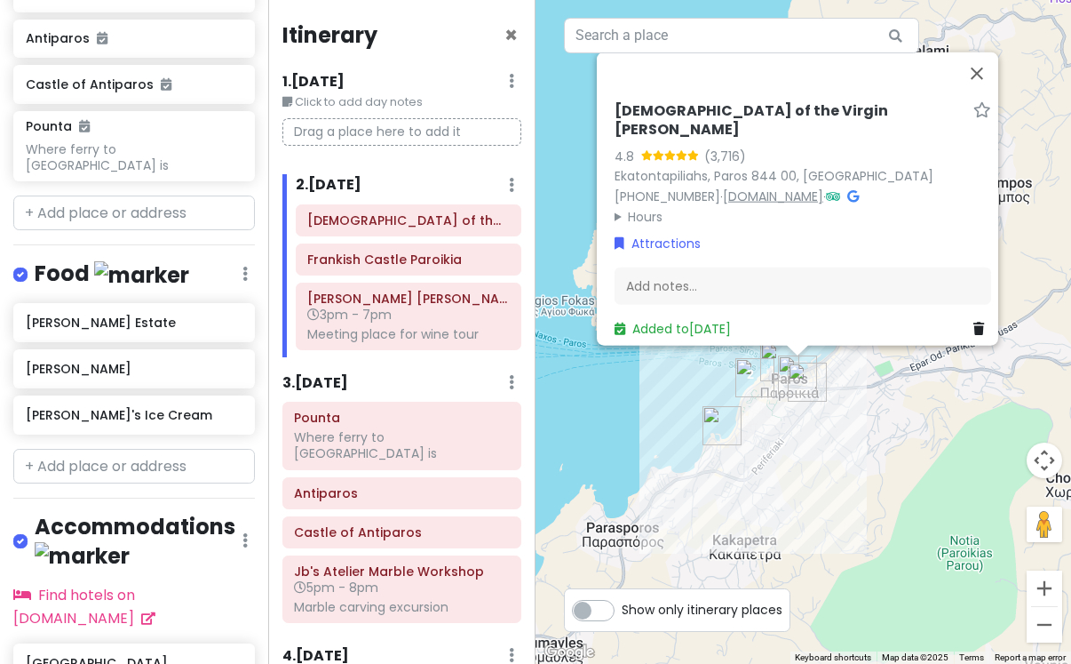
click at [779, 187] on link "[DOMAIN_NAME]" at bounding box center [773, 196] width 100 height 18
click at [418, 267] on h6 "Frankish Castle Paroikia" at bounding box center [408, 259] width 202 height 16
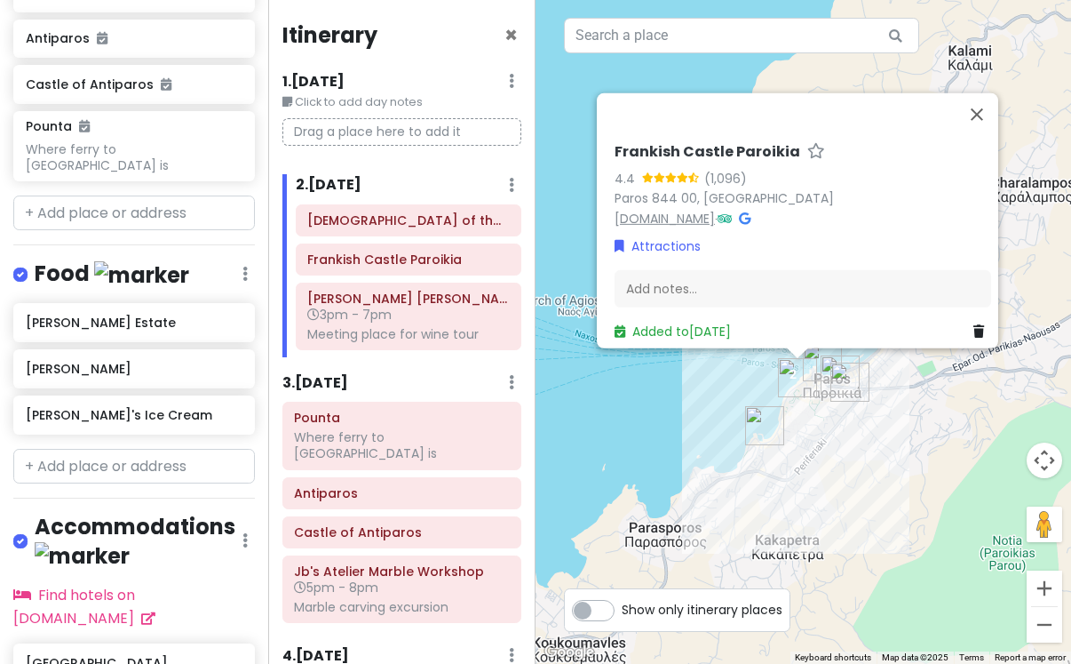
click at [677, 209] on link "[DOMAIN_NAME]" at bounding box center [665, 218] width 100 height 18
click at [995, 107] on button "Close" at bounding box center [977, 113] width 43 height 43
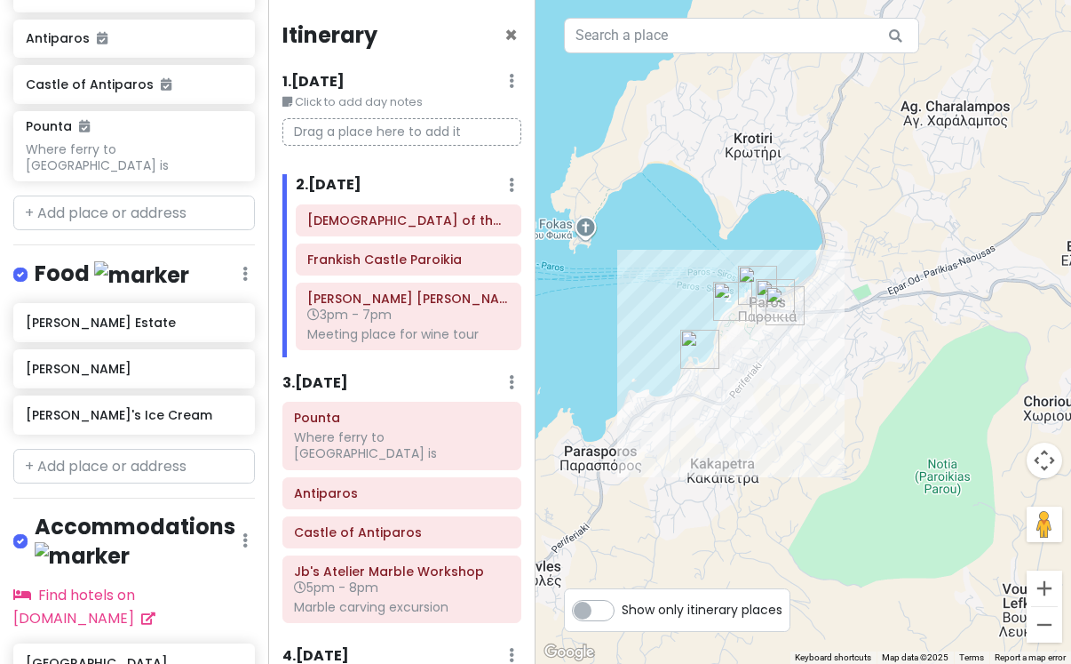
drag, startPoint x: 960, startPoint y: 424, endPoint x: 890, endPoint y: 345, distance: 105.7
click at [890, 345] on div at bounding box center [804, 332] width 536 height 664
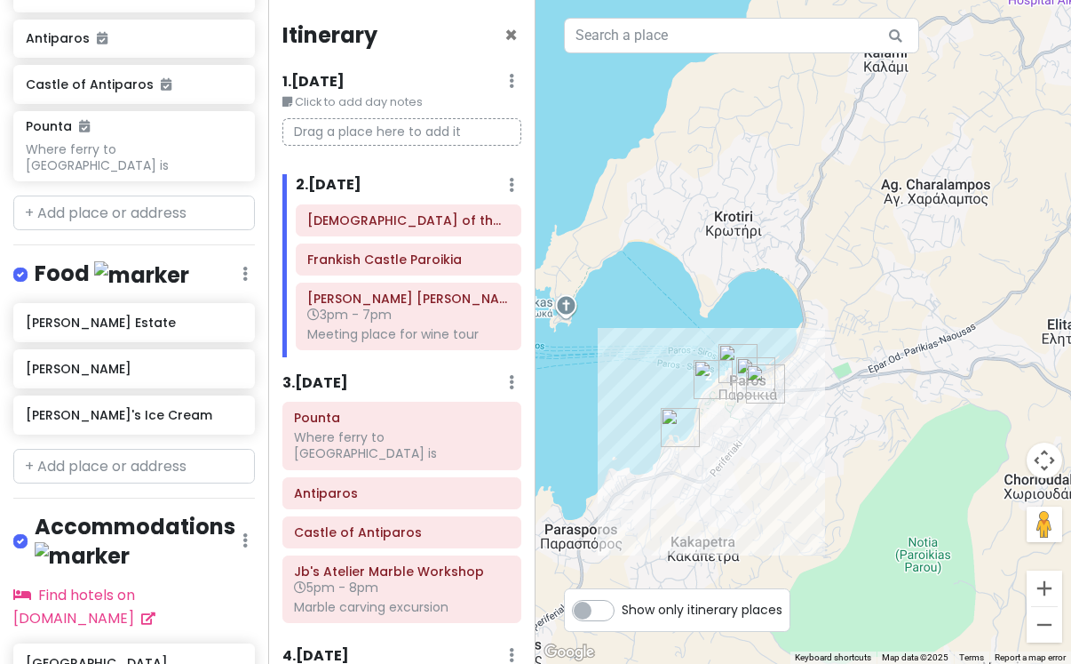
drag, startPoint x: 830, startPoint y: 401, endPoint x: 798, endPoint y: 498, distance: 102.0
click at [798, 498] on div at bounding box center [804, 332] width 536 height 664
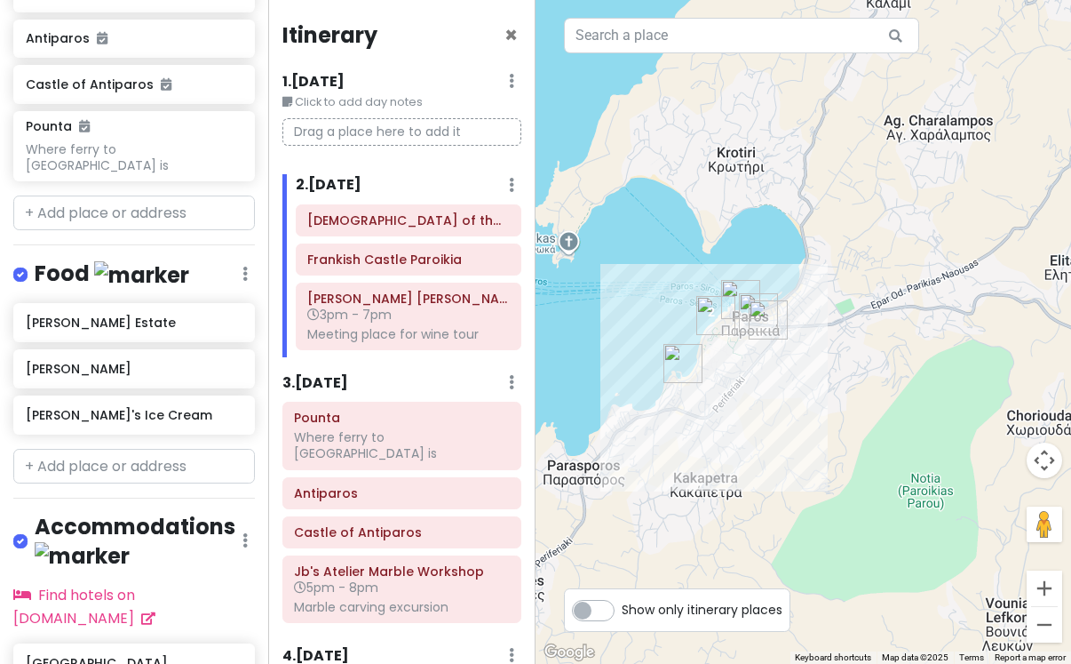
drag, startPoint x: 843, startPoint y: 513, endPoint x: 860, endPoint y: 409, distance: 105.3
click at [862, 409] on div at bounding box center [804, 332] width 536 height 664
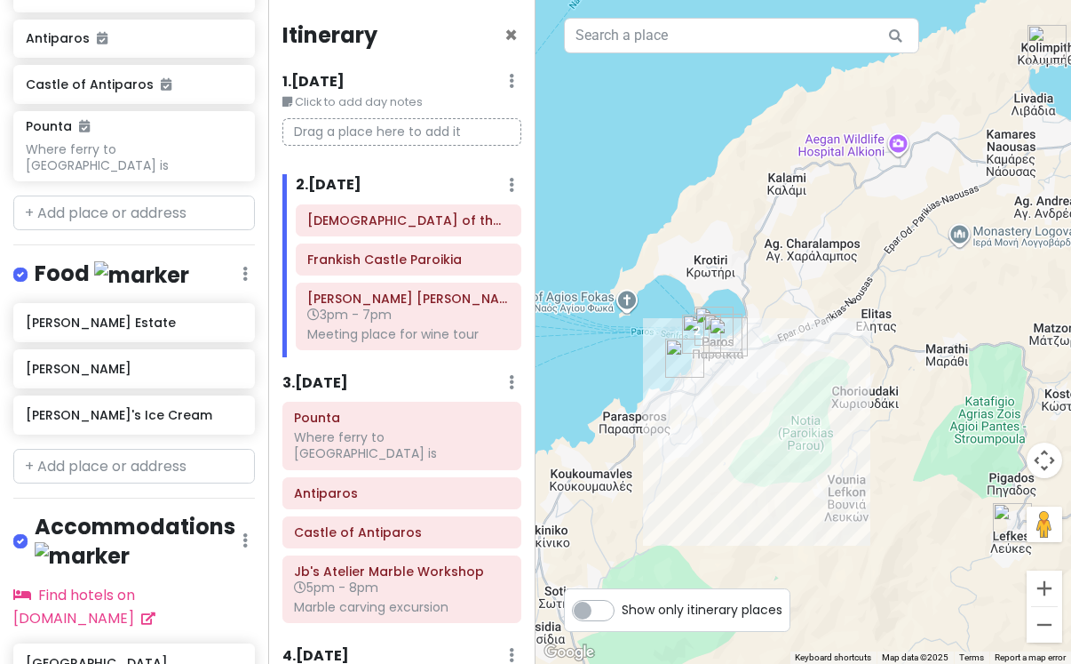
drag, startPoint x: 698, startPoint y: 427, endPoint x: 791, endPoint y: 399, distance: 96.7
click at [791, 399] on div at bounding box center [804, 332] width 536 height 664
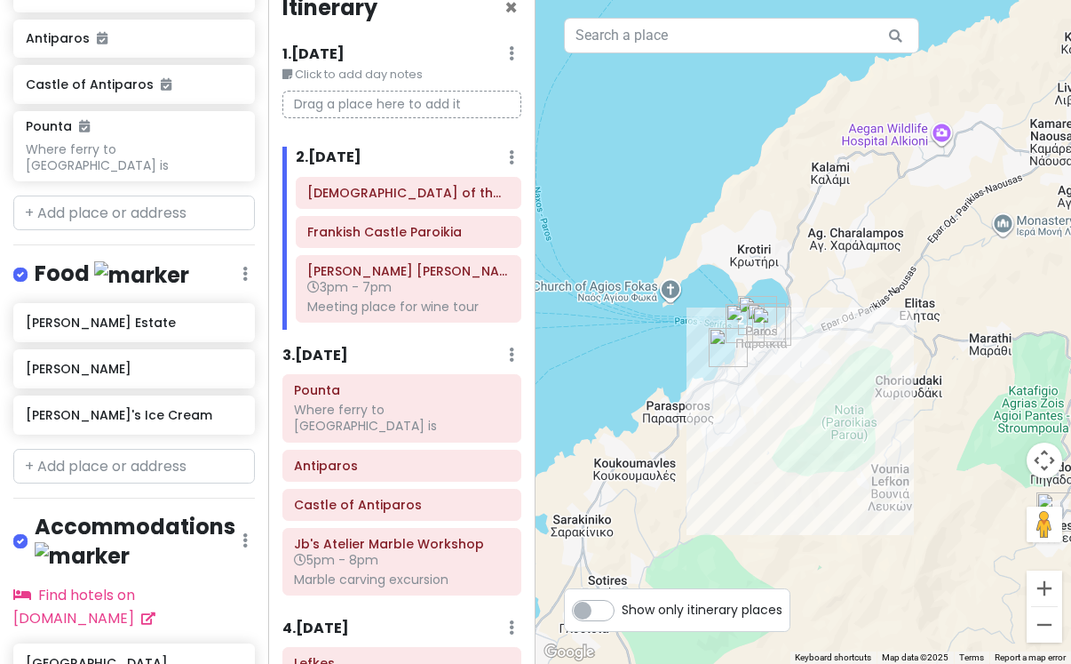
scroll to position [41, 0]
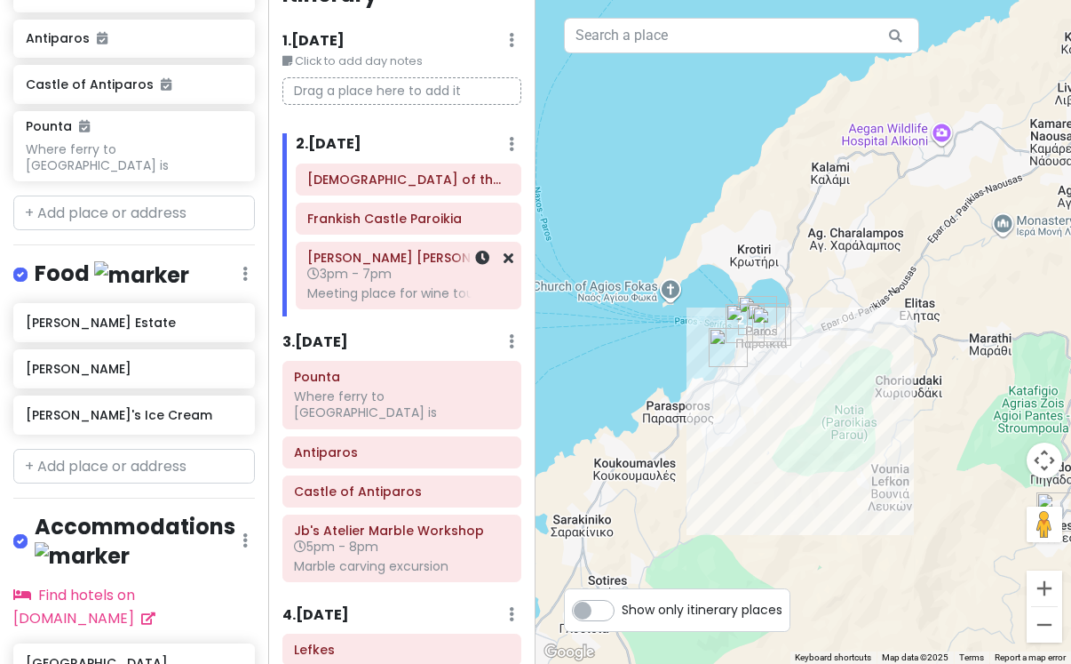
click at [445, 294] on div "Meeting place for wine tour" at bounding box center [408, 293] width 202 height 16
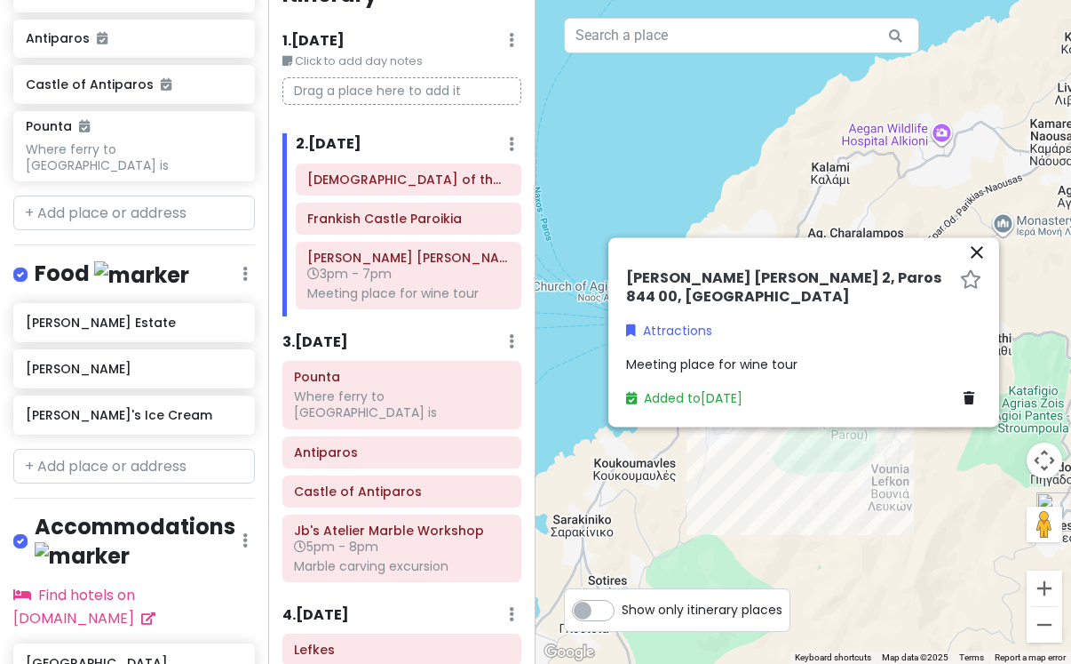
click at [712, 183] on div at bounding box center [804, 332] width 536 height 664
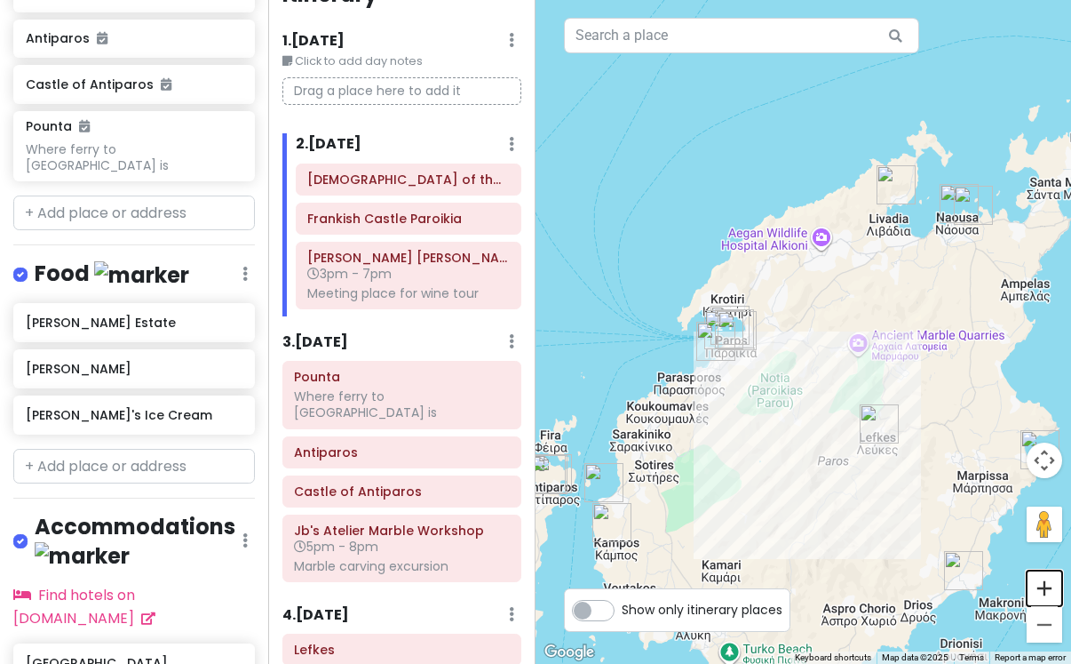
click at [1050, 583] on button "Zoom in" at bounding box center [1045, 588] width 36 height 36
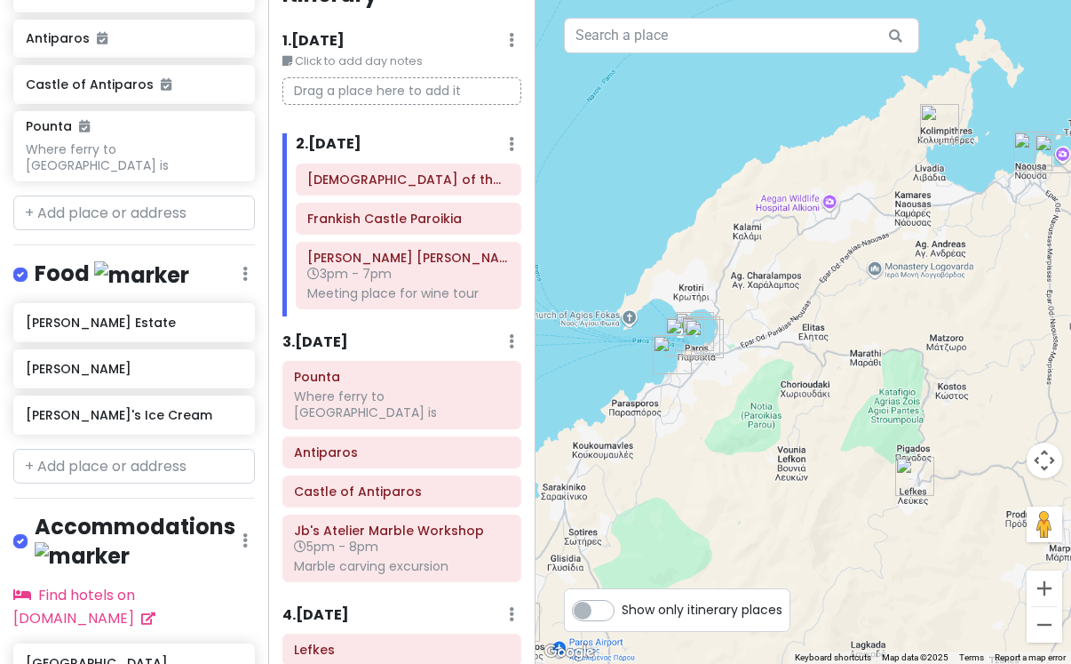
click at [1050, 583] on button "Zoom in" at bounding box center [1045, 588] width 36 height 36
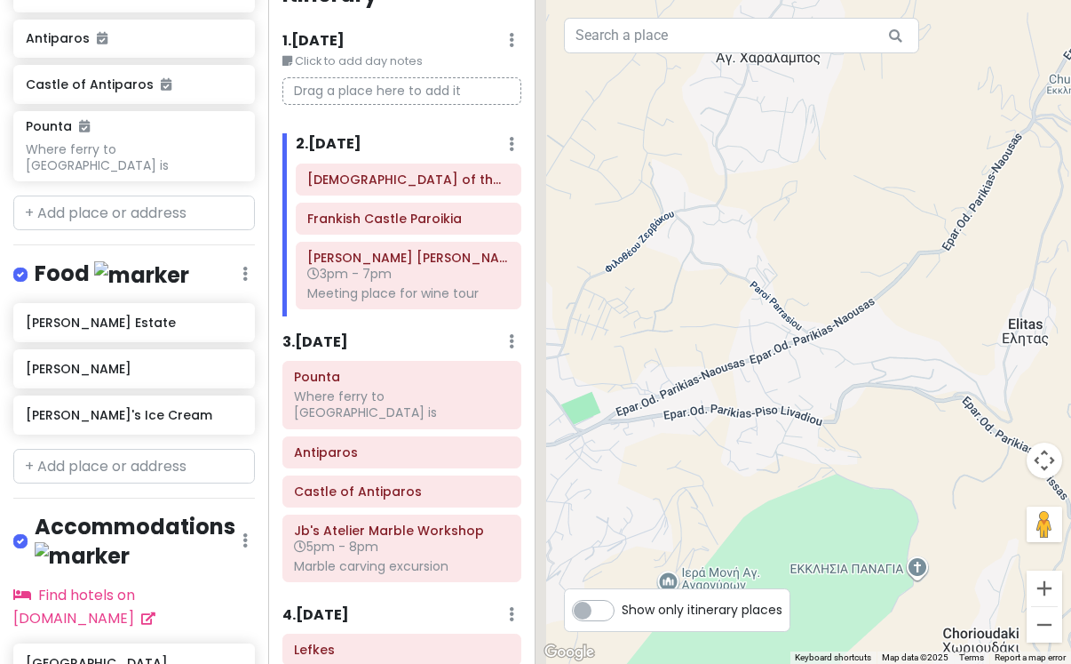
drag, startPoint x: 717, startPoint y: 457, endPoint x: 976, endPoint y: 456, distance: 259.4
click at [976, 457] on div at bounding box center [804, 332] width 536 height 664
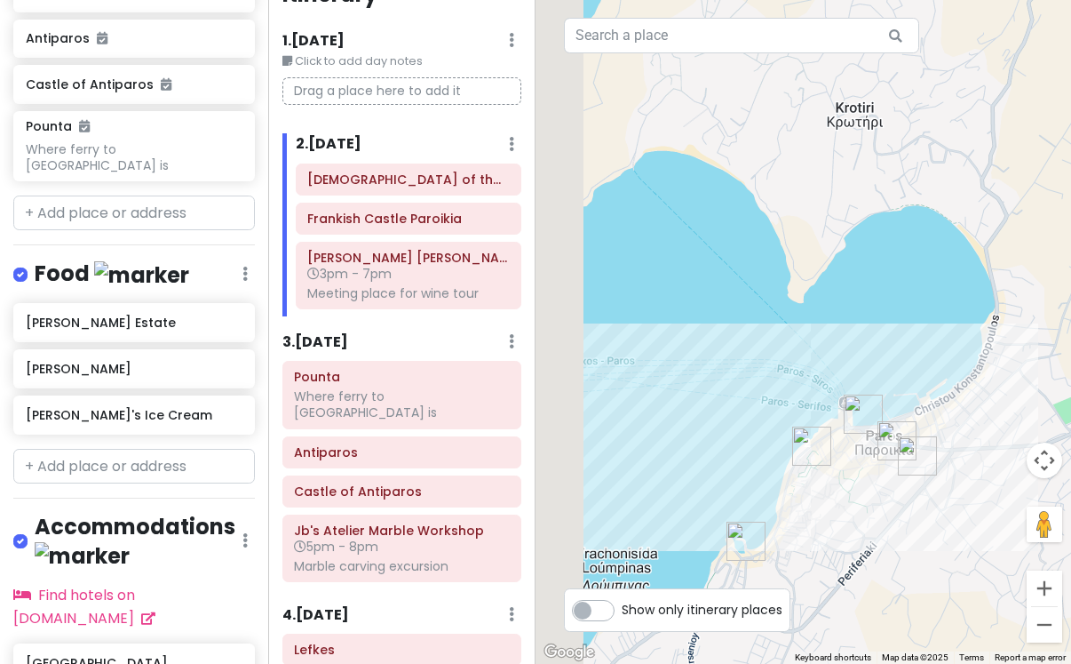
drag, startPoint x: 772, startPoint y: 453, endPoint x: 1154, endPoint y: 452, distance: 382.0
click at [1071, 452] on html "Paros Private Change Dates Make a Copy Delete Trip Go Pro ⚡️ Give Feedback 💡 Su…" at bounding box center [535, 332] width 1071 height 664
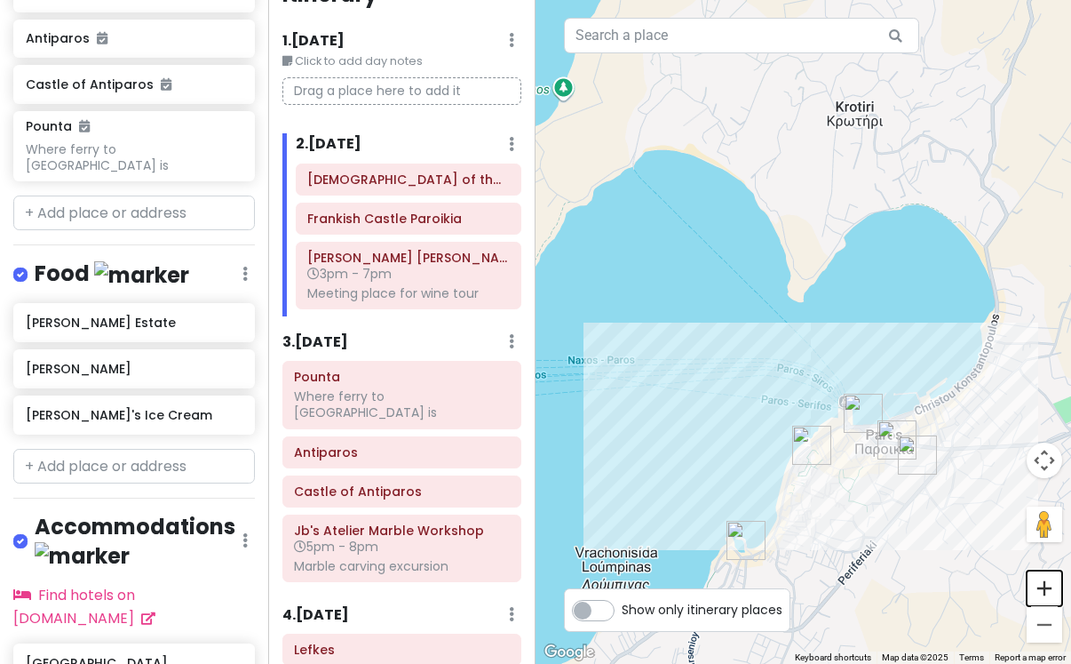
click at [1035, 600] on button "Zoom in" at bounding box center [1045, 588] width 36 height 36
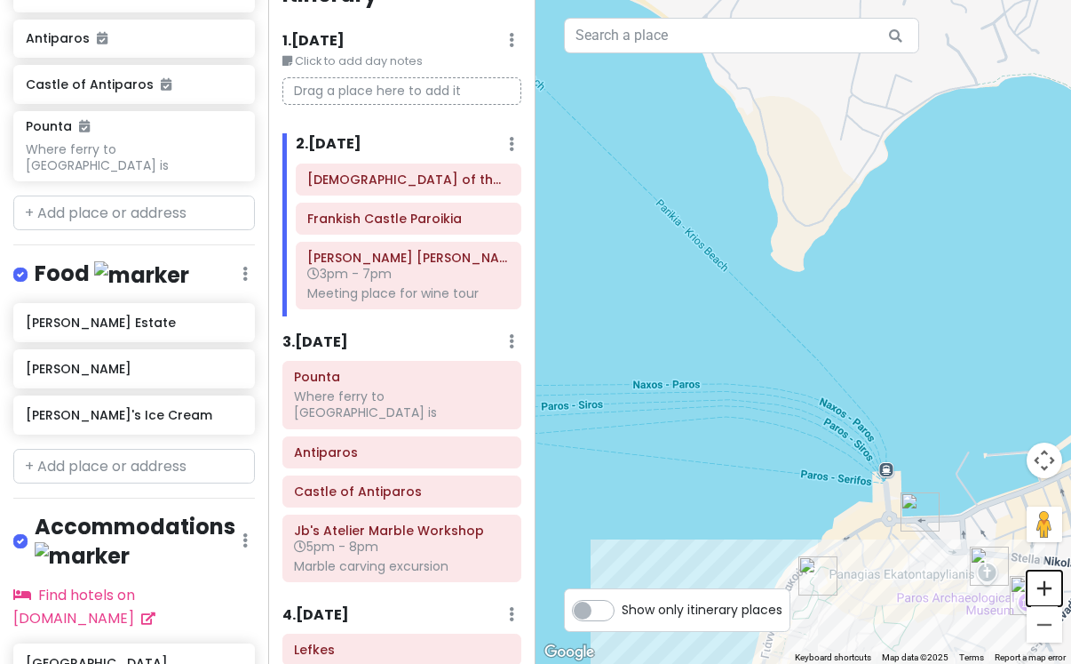
click at [1035, 600] on button "Zoom in" at bounding box center [1045, 588] width 36 height 36
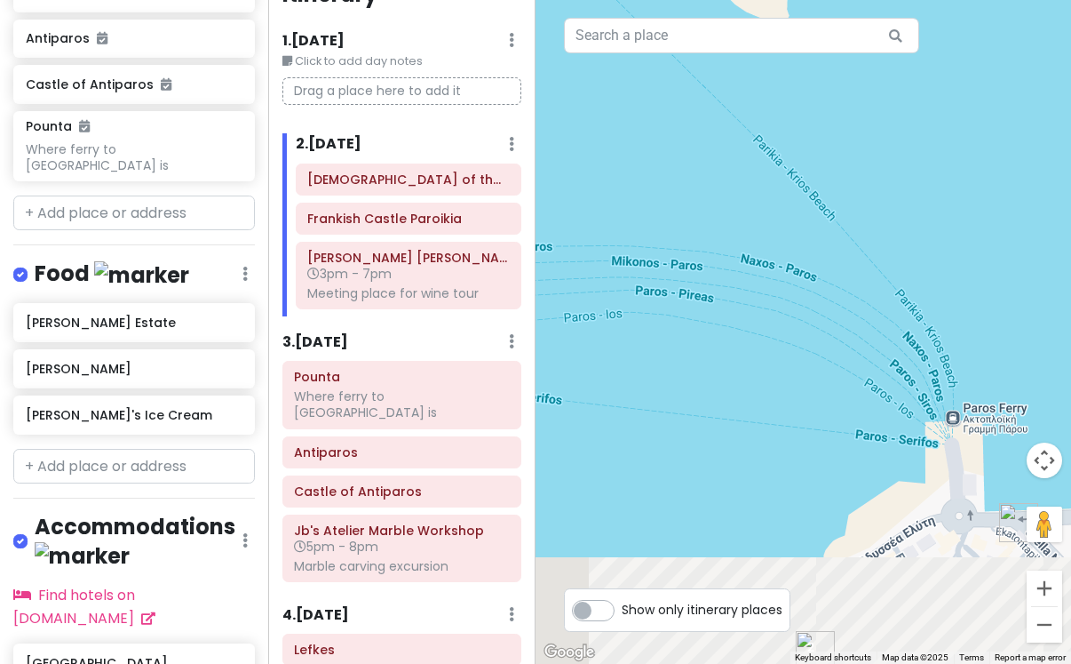
drag, startPoint x: 900, startPoint y: 529, endPoint x: 854, endPoint y: 105, distance: 426.3
click at [855, 108] on div at bounding box center [804, 332] width 536 height 664
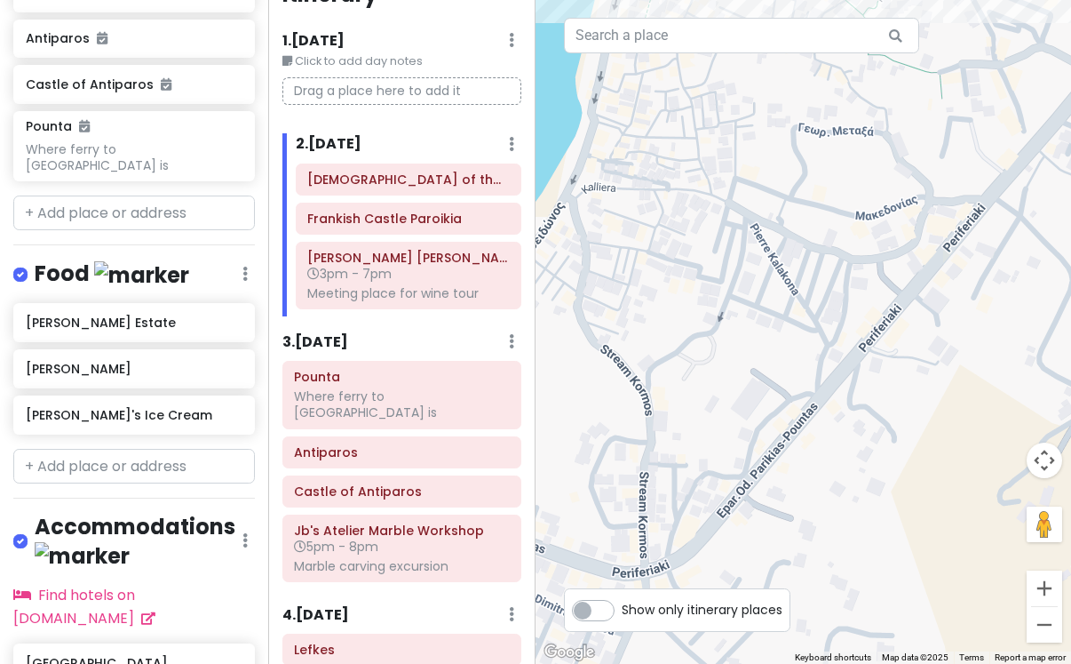
drag, startPoint x: 875, startPoint y: 146, endPoint x: 875, endPoint y: 337, distance: 191.0
click at [875, 331] on div at bounding box center [804, 332] width 536 height 664
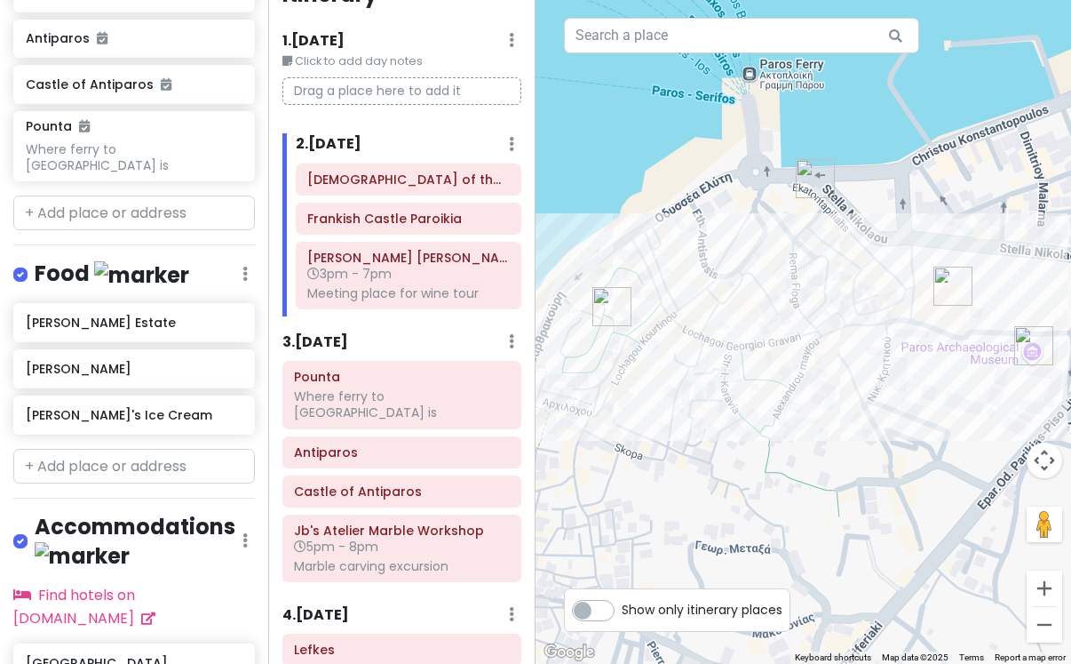
drag, startPoint x: 920, startPoint y: 322, endPoint x: 816, endPoint y: 416, distance: 140.3
click at [816, 417] on div at bounding box center [804, 332] width 536 height 664
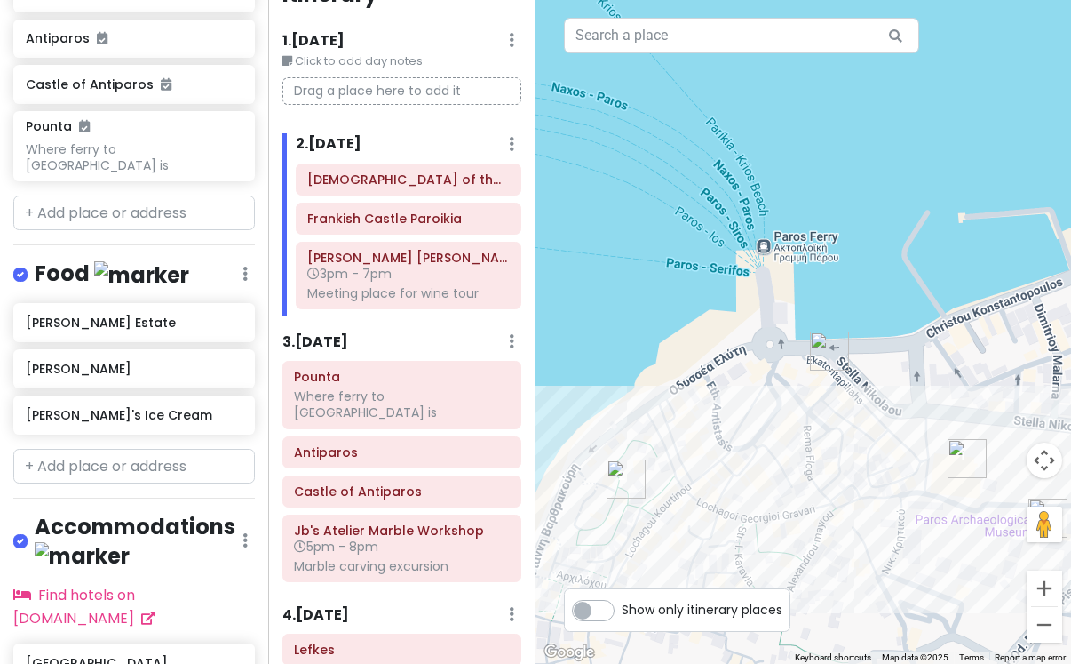
drag, startPoint x: 803, startPoint y: 219, endPoint x: 819, endPoint y: 394, distance: 176.6
click at [819, 394] on div at bounding box center [804, 332] width 536 height 664
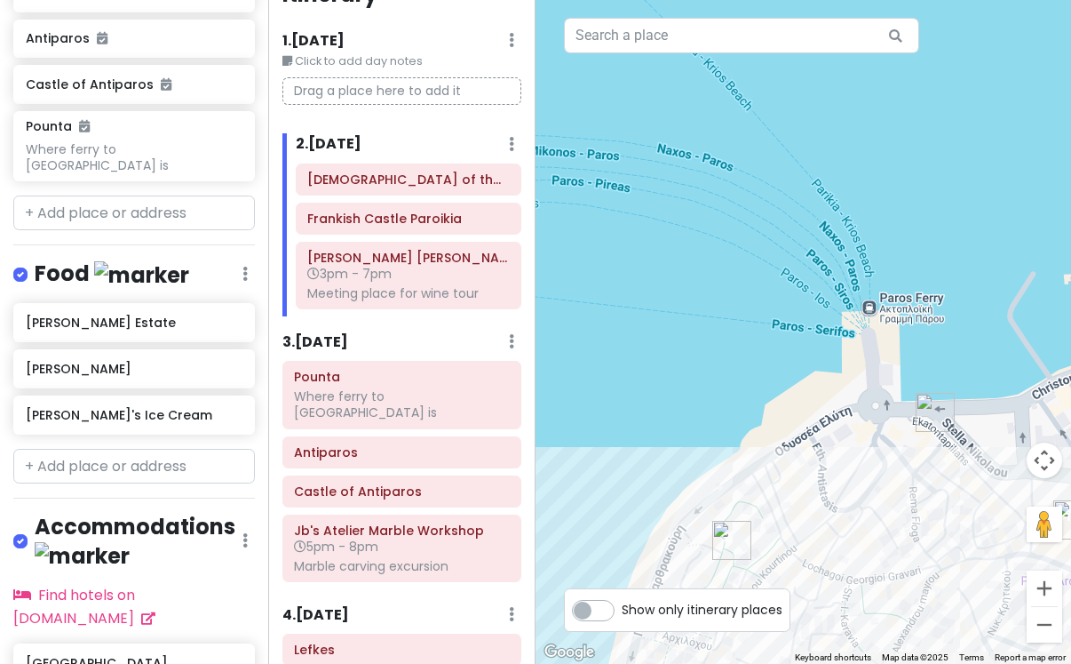
drag, startPoint x: 612, startPoint y: 310, endPoint x: 735, endPoint y: 381, distance: 141.7
click at [735, 381] on div at bounding box center [804, 332] width 536 height 664
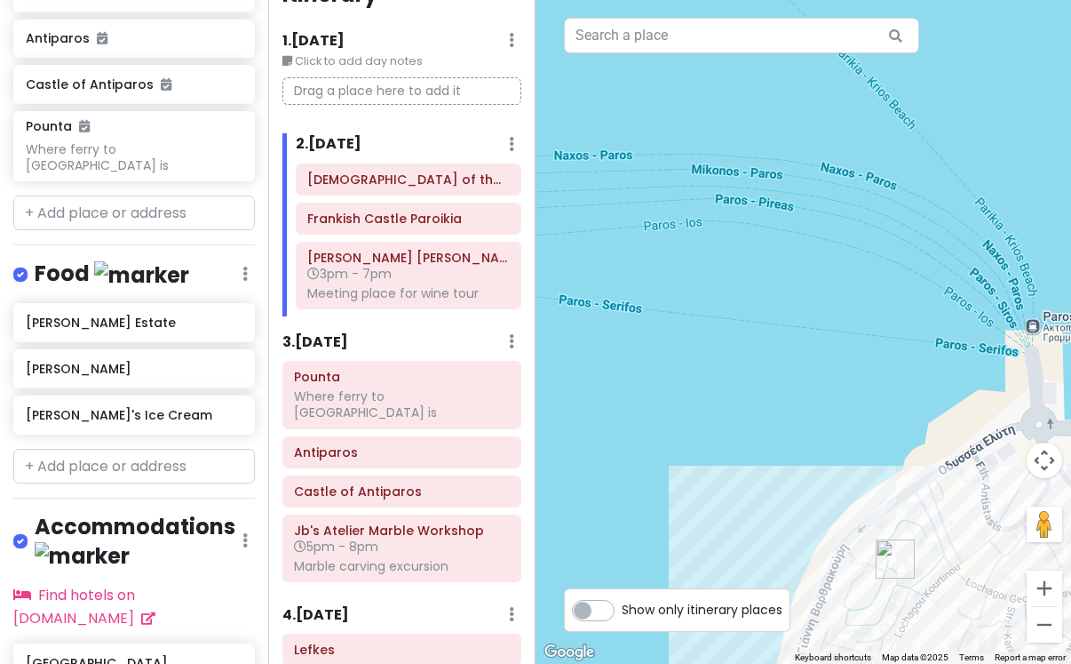
drag, startPoint x: 720, startPoint y: 346, endPoint x: 879, endPoint y: 354, distance: 159.2
click at [879, 354] on div at bounding box center [804, 332] width 536 height 664
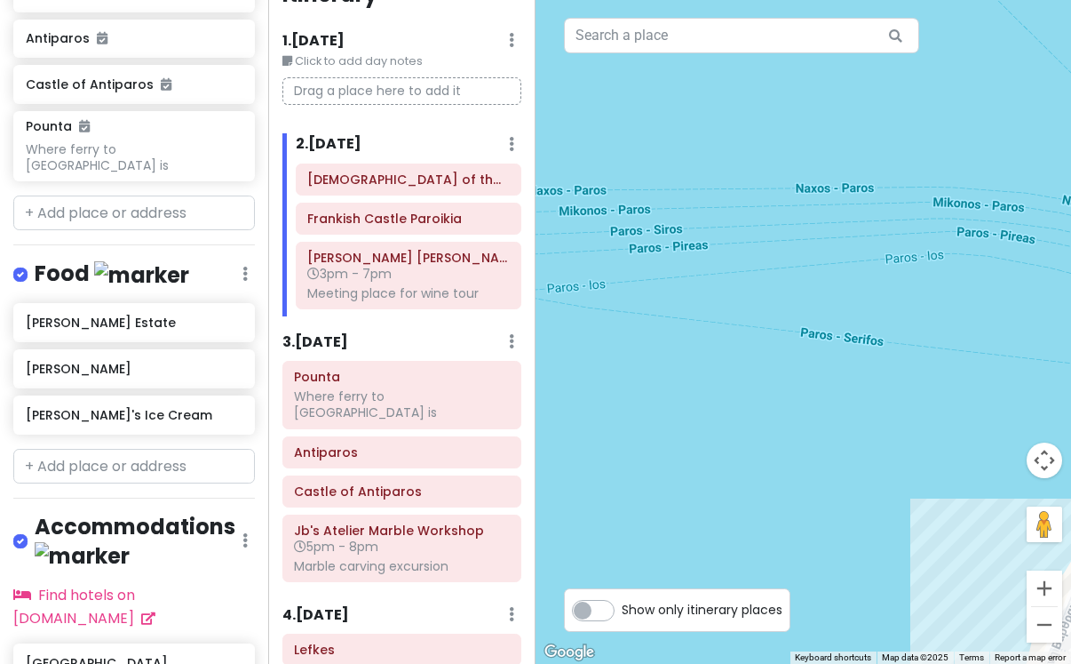
drag, startPoint x: 750, startPoint y: 370, endPoint x: 1000, endPoint y: 402, distance: 252.7
click at [1000, 402] on div at bounding box center [804, 332] width 536 height 664
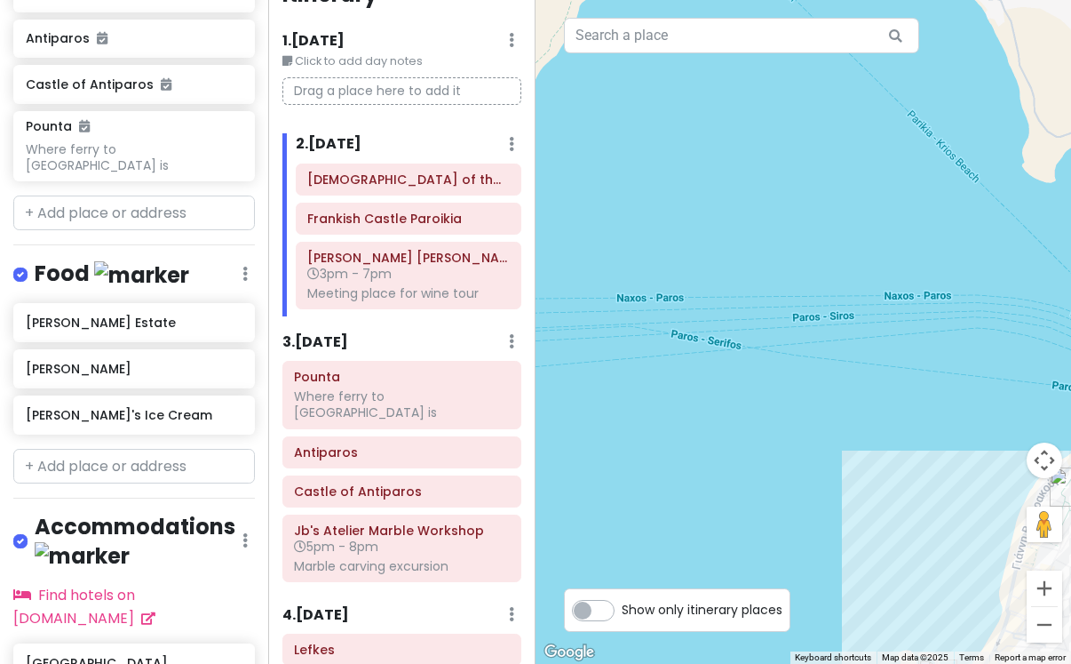
drag, startPoint x: 804, startPoint y: 411, endPoint x: 1048, endPoint y: 429, distance: 245.0
click at [1047, 428] on div at bounding box center [804, 332] width 536 height 664
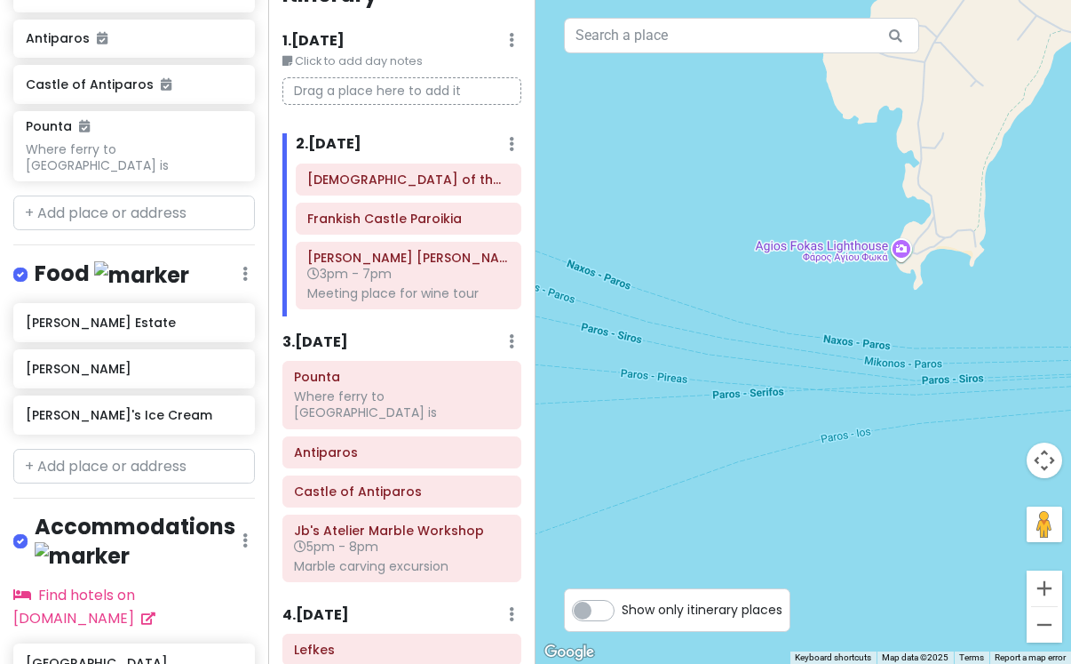
drag, startPoint x: 936, startPoint y: 438, endPoint x: 1080, endPoint y: 444, distance: 144.1
click at [1071, 444] on html "Paros Private Change Dates Make a Copy Delete Trip Go Pro ⚡️ Give Feedback 💡 Su…" at bounding box center [535, 332] width 1071 height 664
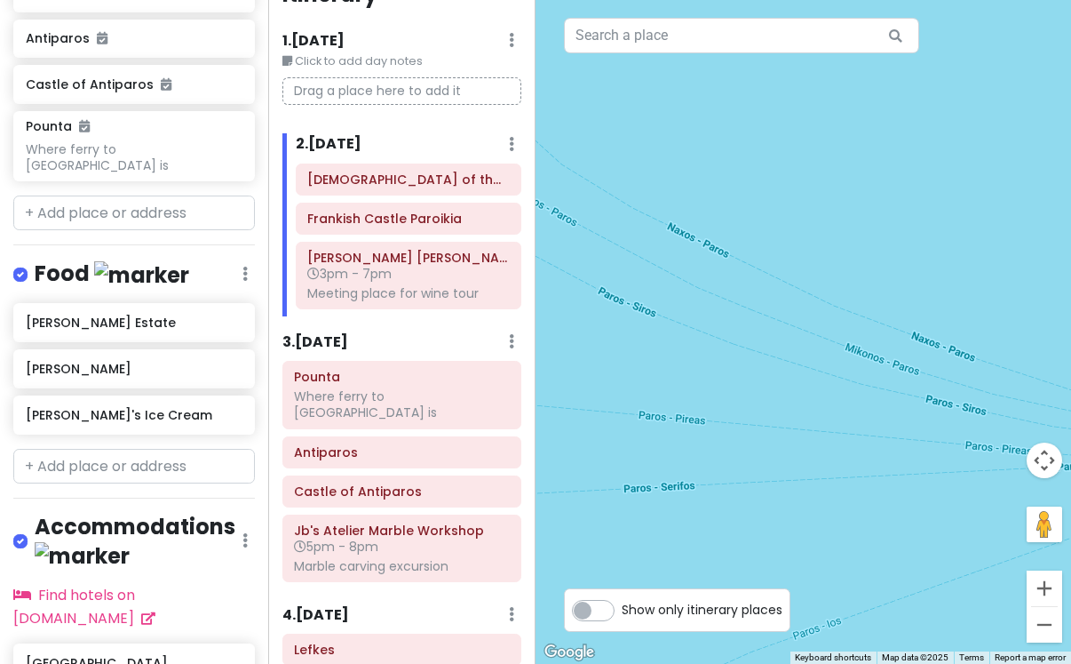
drag, startPoint x: 842, startPoint y: 391, endPoint x: 979, endPoint y: 458, distance: 152.6
click at [976, 458] on div at bounding box center [804, 332] width 536 height 664
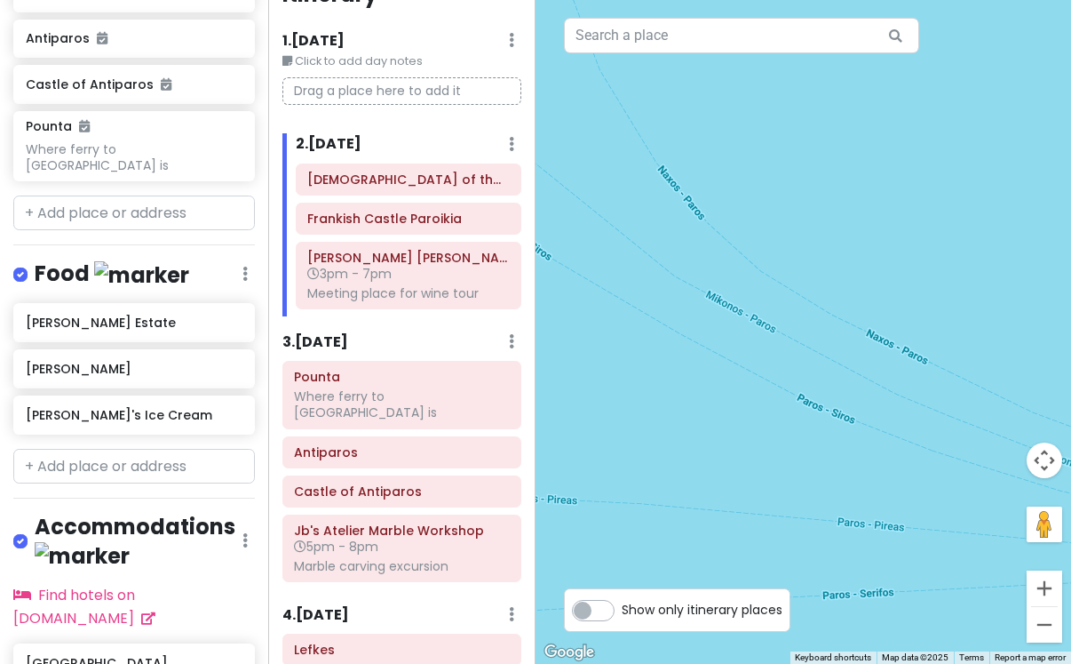
drag, startPoint x: 847, startPoint y: 374, endPoint x: 1000, endPoint y: 466, distance: 179.3
click at [999, 466] on div at bounding box center [804, 332] width 536 height 664
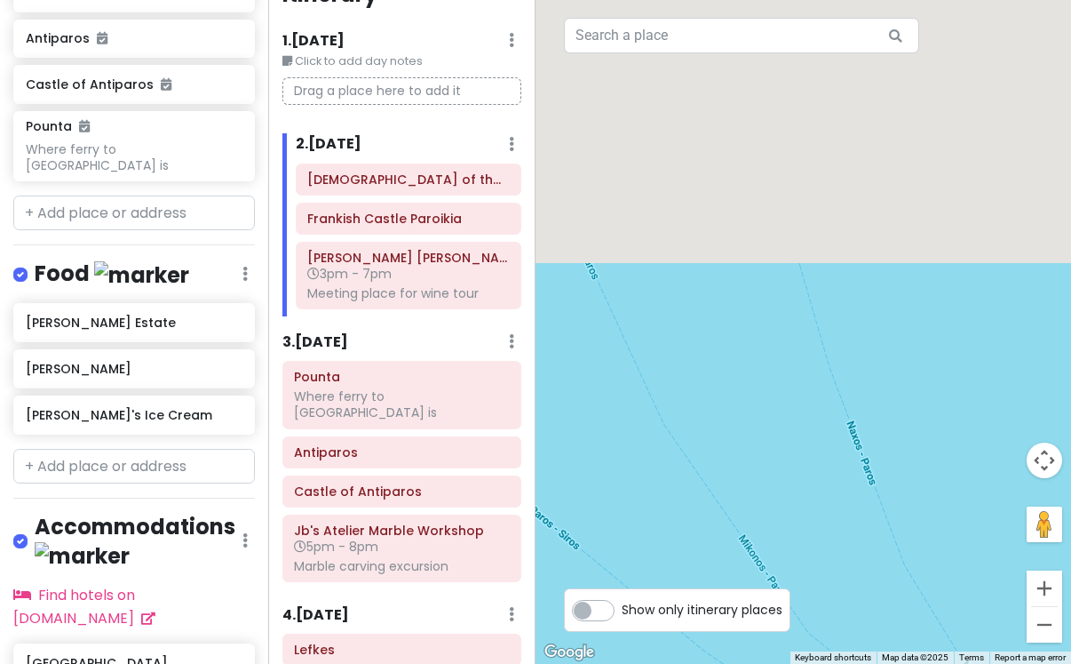
drag, startPoint x: 928, startPoint y: 313, endPoint x: 928, endPoint y: 613, distance: 300.3
click at [928, 610] on div at bounding box center [804, 332] width 536 height 664
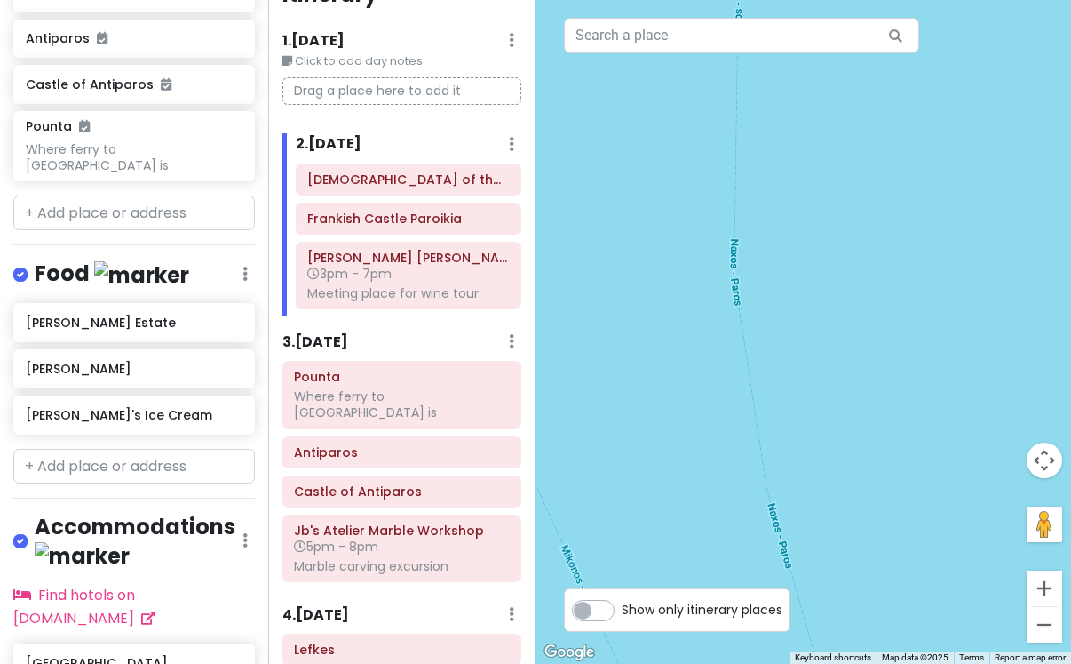
drag, startPoint x: 913, startPoint y: 436, endPoint x: 919, endPoint y: 662, distance: 225.7
click at [919, 662] on div "2 1 Keyboard shortcuts Map Data Map data ©2025 Map data ©2025 100 m Click to to…" at bounding box center [804, 332] width 536 height 664
drag, startPoint x: 904, startPoint y: 497, endPoint x: 864, endPoint y: 695, distance: 202.1
click at [864, 663] on html "Paros Private Change Dates Make a Copy Delete Trip Go Pro ⚡️ Give Feedback 💡 Su…" at bounding box center [535, 332] width 1071 height 664
drag, startPoint x: 963, startPoint y: 551, endPoint x: 806, endPoint y: 452, distance: 185.6
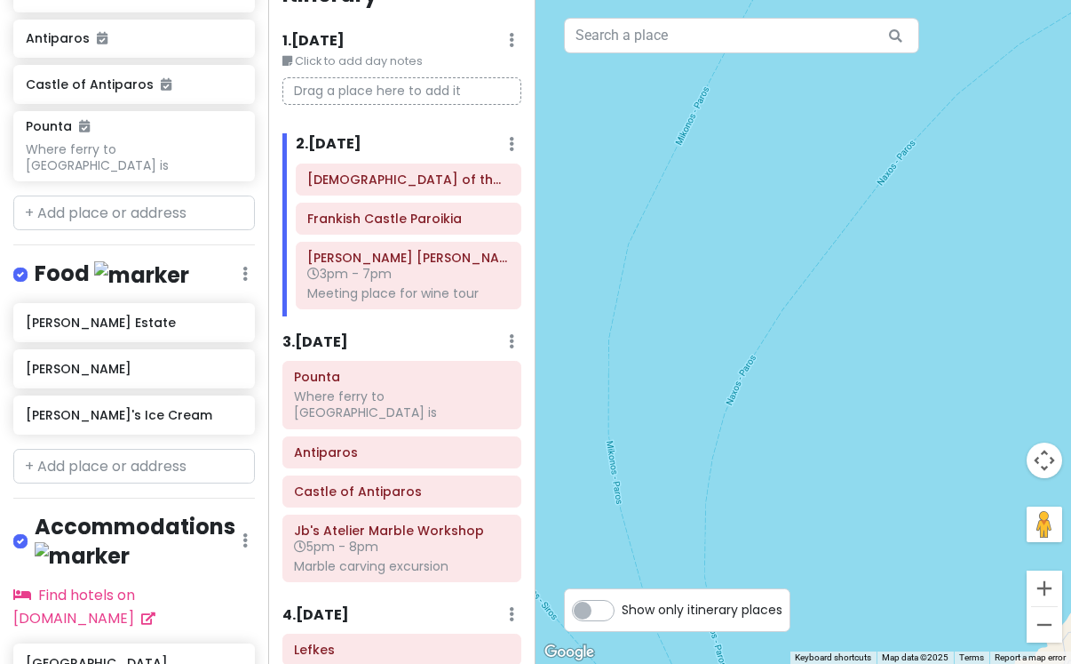
click at [806, 452] on div at bounding box center [804, 332] width 536 height 664
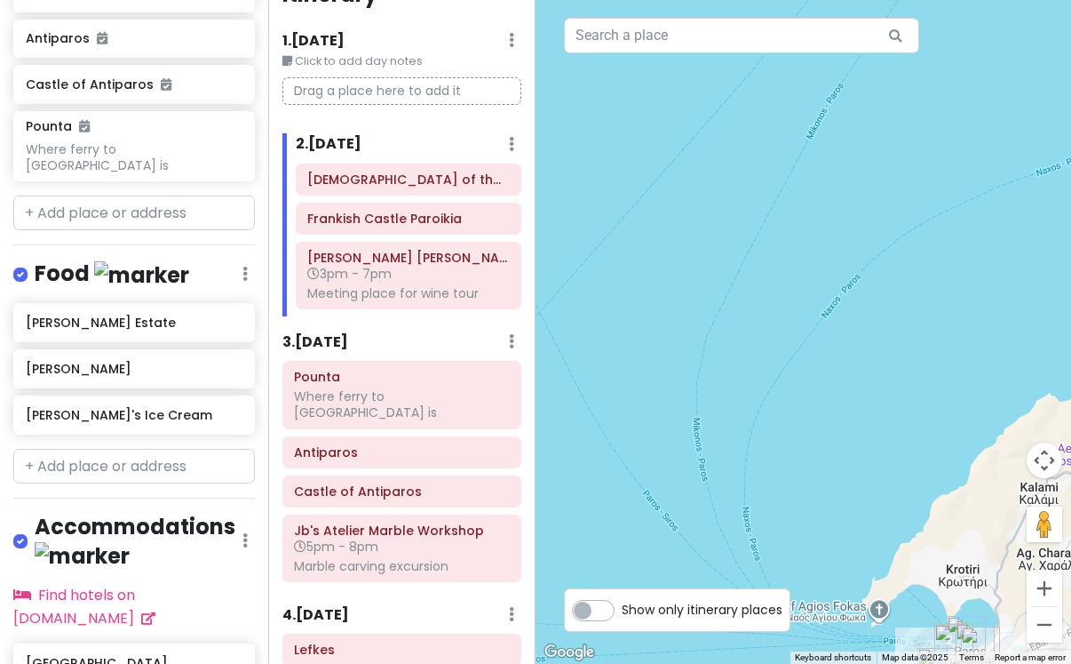
drag, startPoint x: 957, startPoint y: 390, endPoint x: 770, endPoint y: 389, distance: 186.6
click at [778, 390] on div at bounding box center [804, 332] width 536 height 664
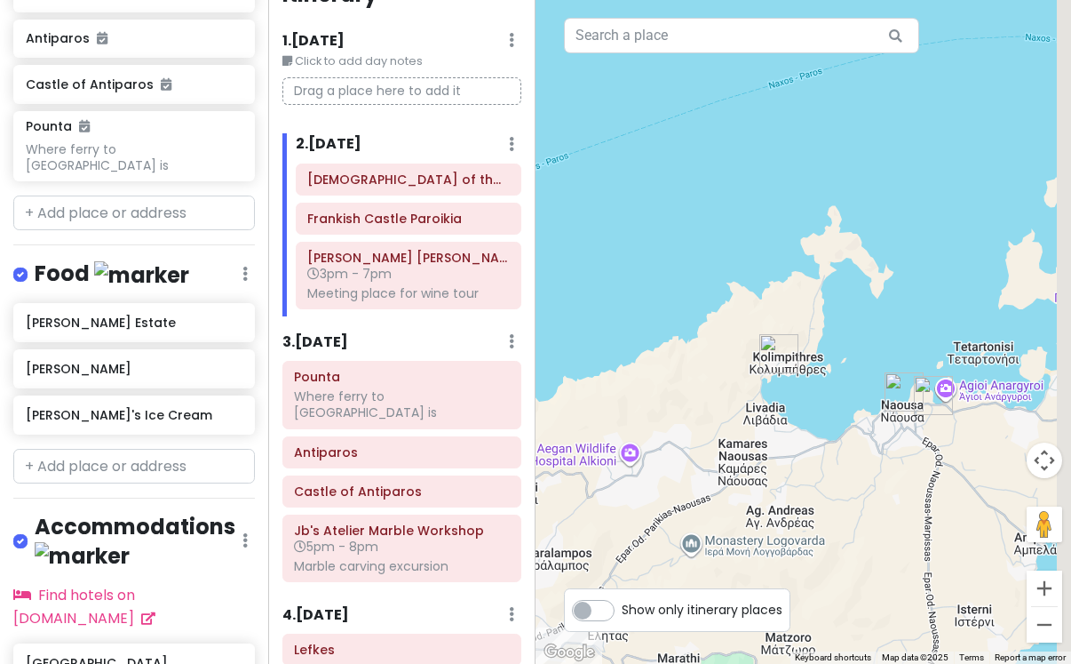
drag, startPoint x: 883, startPoint y: 384, endPoint x: 697, endPoint y: 384, distance: 185.7
click at [700, 384] on div at bounding box center [804, 332] width 536 height 664
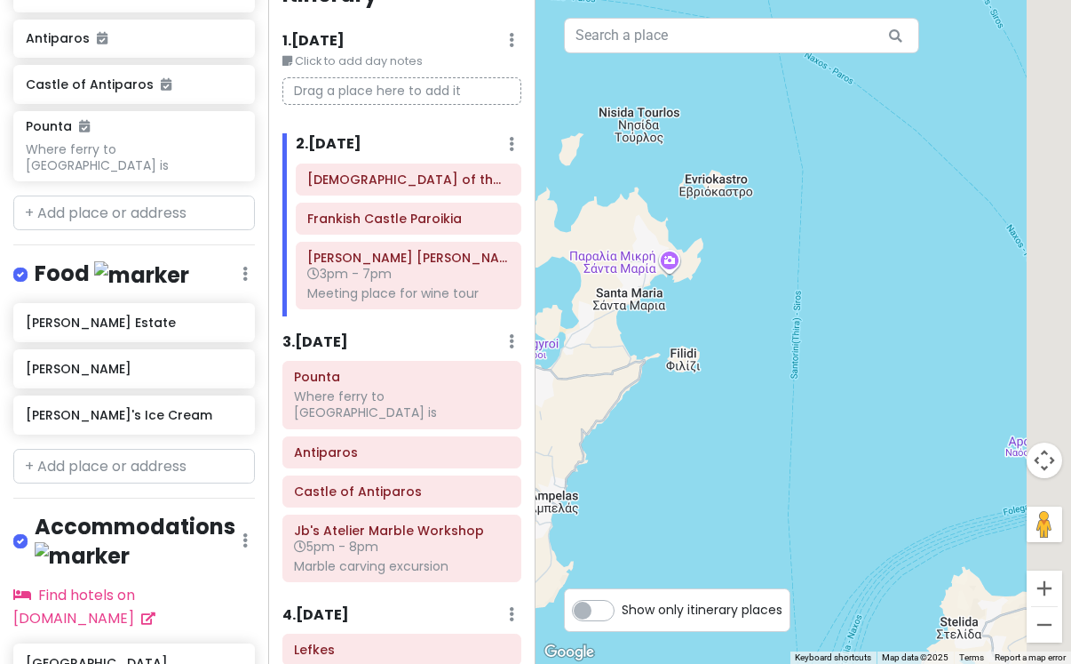
drag, startPoint x: 875, startPoint y: 423, endPoint x: 656, endPoint y: 338, distance: 235.1
click at [661, 339] on div at bounding box center [804, 332] width 536 height 664
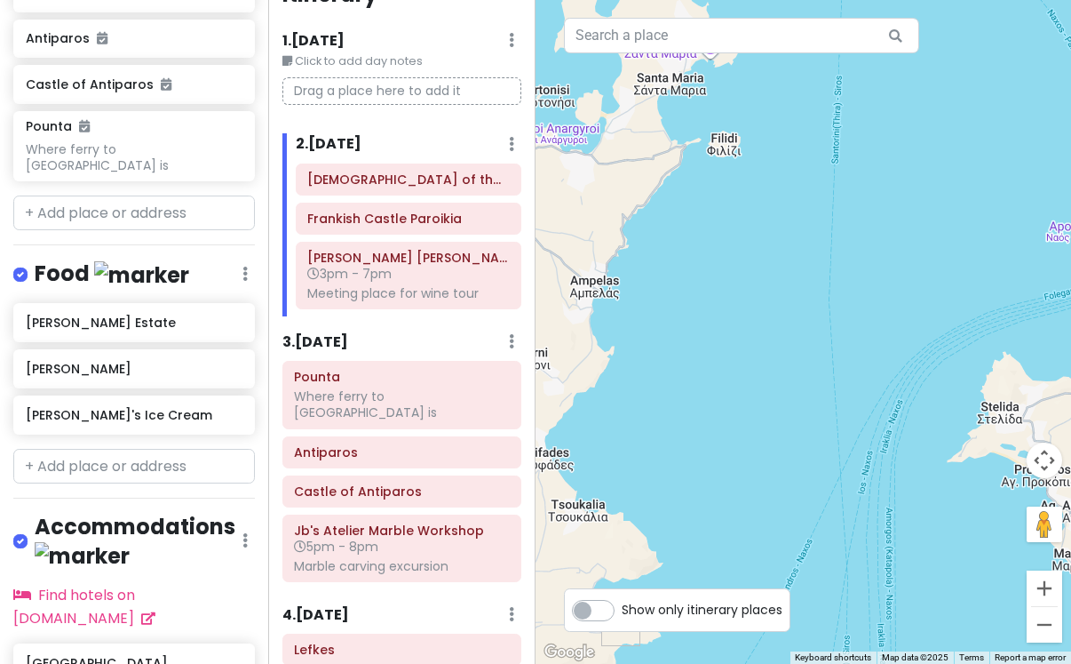
drag, startPoint x: 611, startPoint y: 390, endPoint x: 964, endPoint y: 291, distance: 366.2
click at [964, 291] on div at bounding box center [804, 332] width 536 height 664
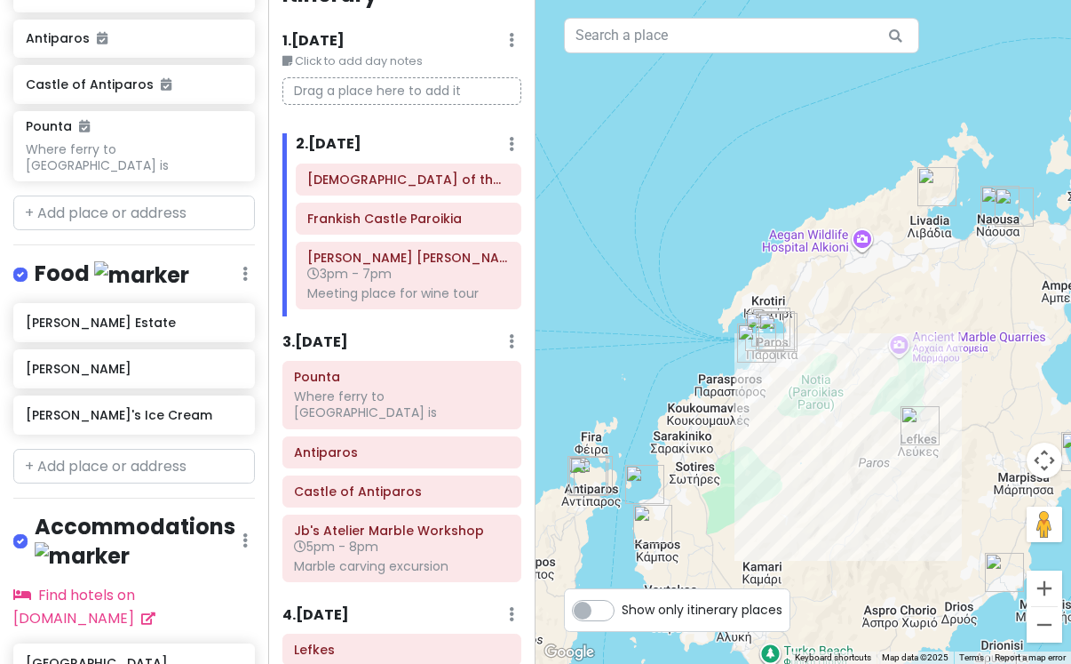
drag, startPoint x: 806, startPoint y: 385, endPoint x: 1104, endPoint y: 387, distance: 298.5
click at [1071, 387] on html "Paros Private Change Dates Make a Copy Delete Trip Go Pro ⚡️ Give Feedback 💡 Su…" at bounding box center [535, 332] width 1071 height 664
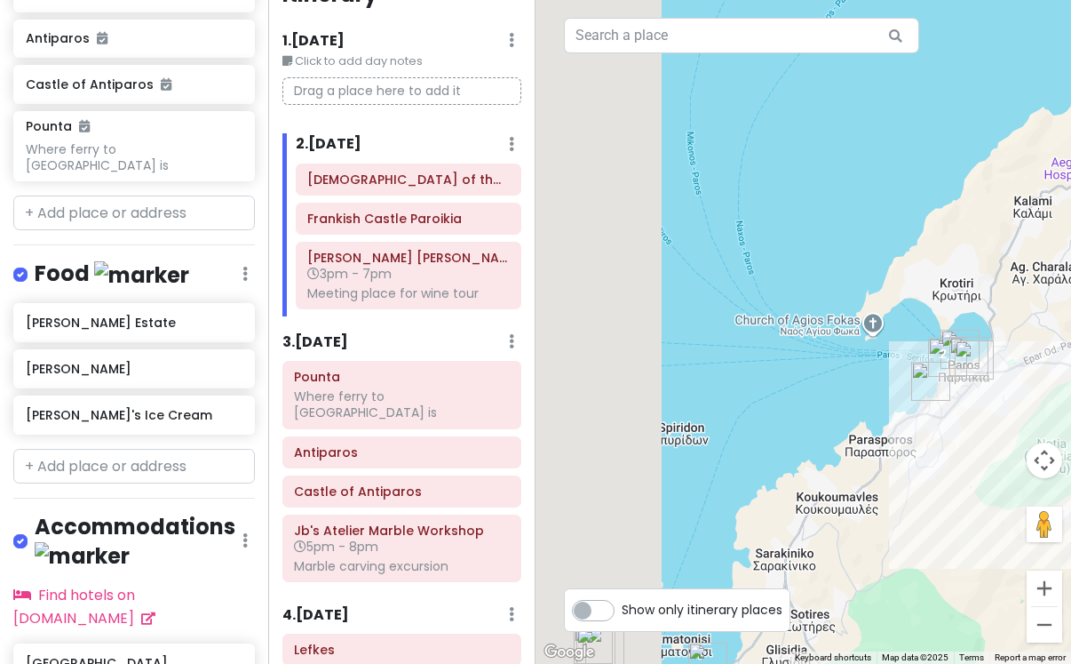
drag, startPoint x: 634, startPoint y: 391, endPoint x: 996, endPoint y: 460, distance: 368.2
click at [996, 461] on div at bounding box center [804, 332] width 536 height 664
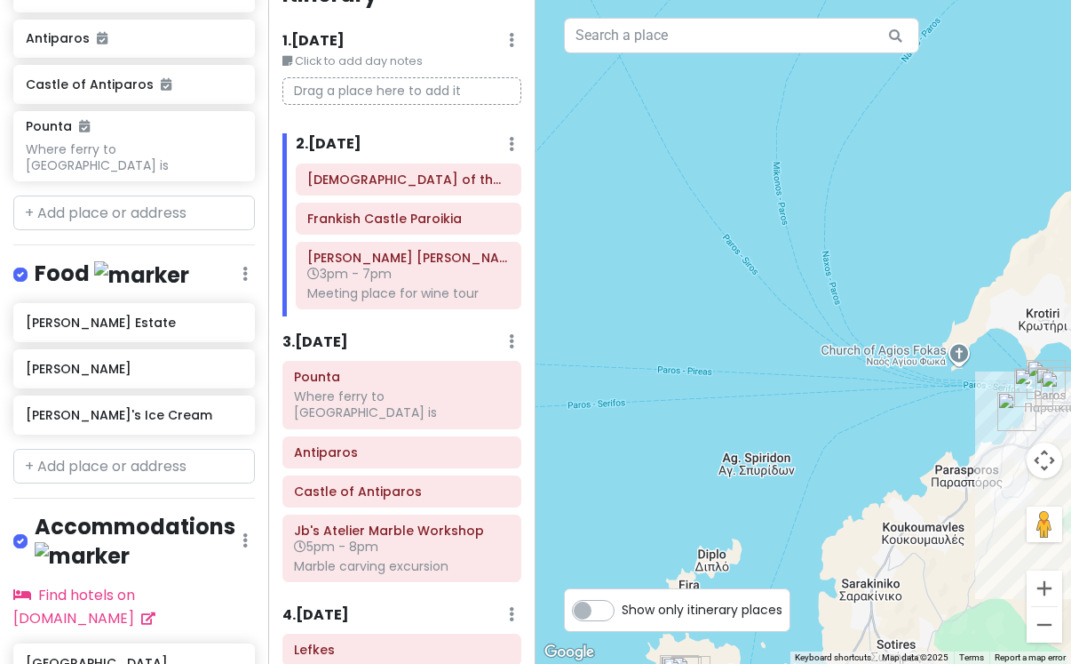
drag, startPoint x: 1005, startPoint y: 420, endPoint x: 933, endPoint y: 410, distance: 72.7
click at [933, 410] on div at bounding box center [804, 332] width 536 height 664
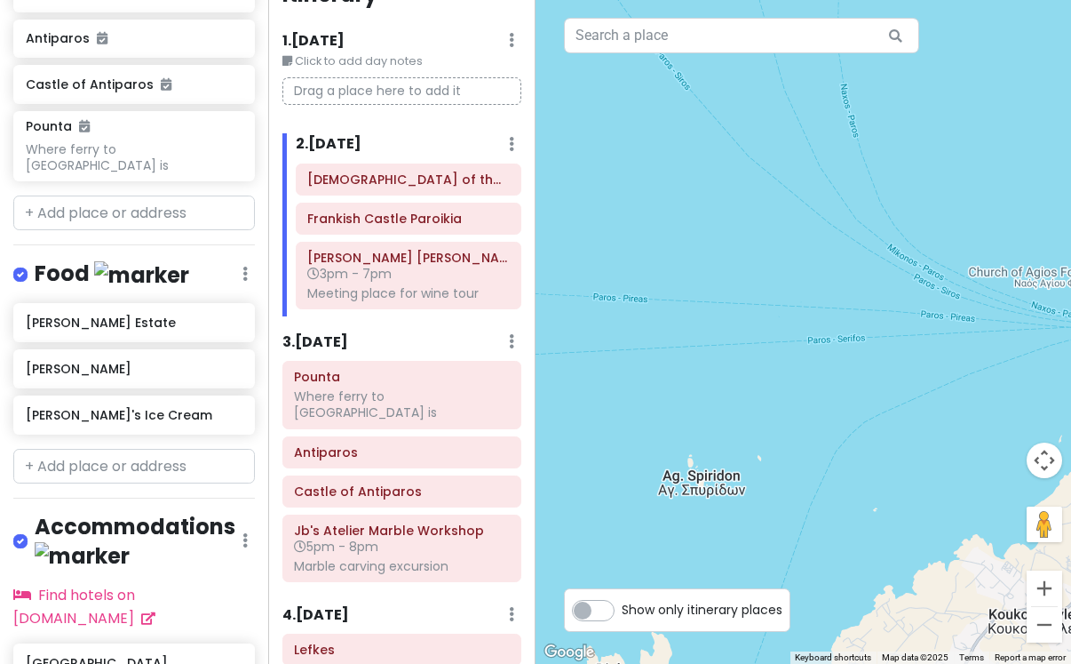
drag, startPoint x: 904, startPoint y: 410, endPoint x: 1056, endPoint y: 397, distance: 153.4
click at [1056, 397] on div at bounding box center [804, 332] width 536 height 664
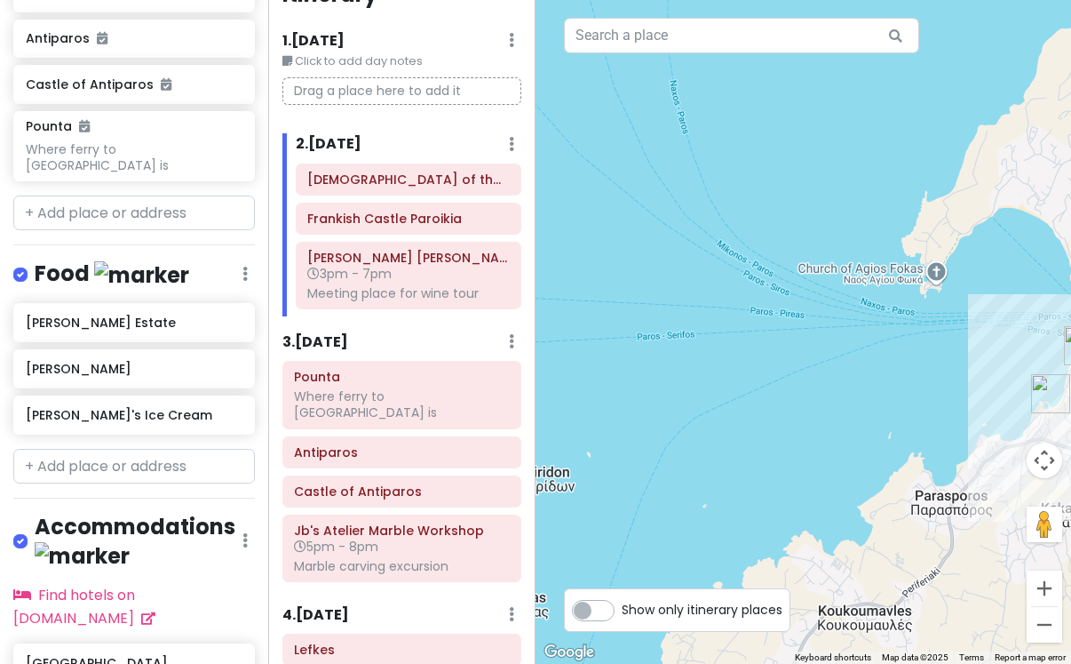
drag, startPoint x: 940, startPoint y: 396, endPoint x: 740, endPoint y: 402, distance: 200.0
click at [740, 402] on div at bounding box center [804, 332] width 536 height 664
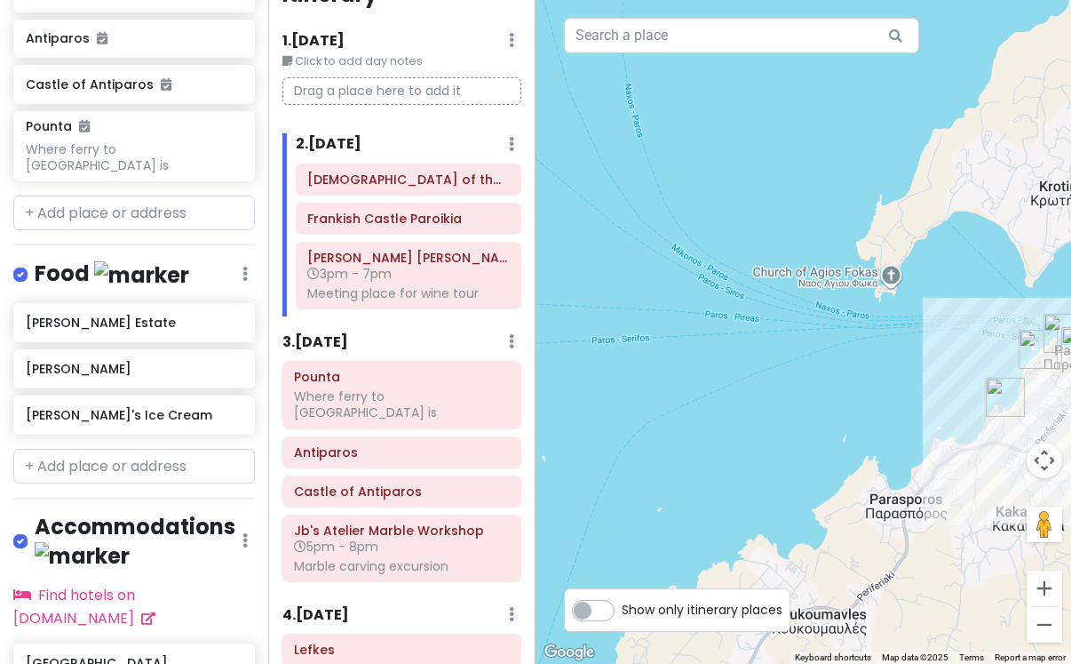
click at [796, 411] on div at bounding box center [804, 332] width 536 height 664
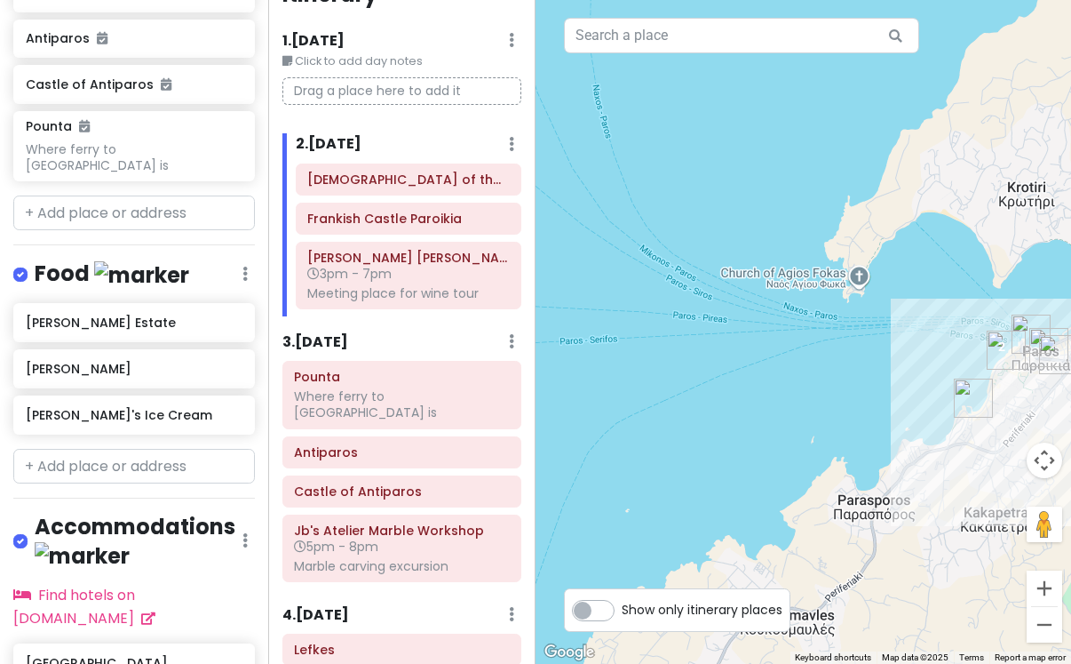
drag, startPoint x: 912, startPoint y: 440, endPoint x: 875, endPoint y: 441, distance: 36.4
click at [875, 441] on div at bounding box center [804, 332] width 536 height 664
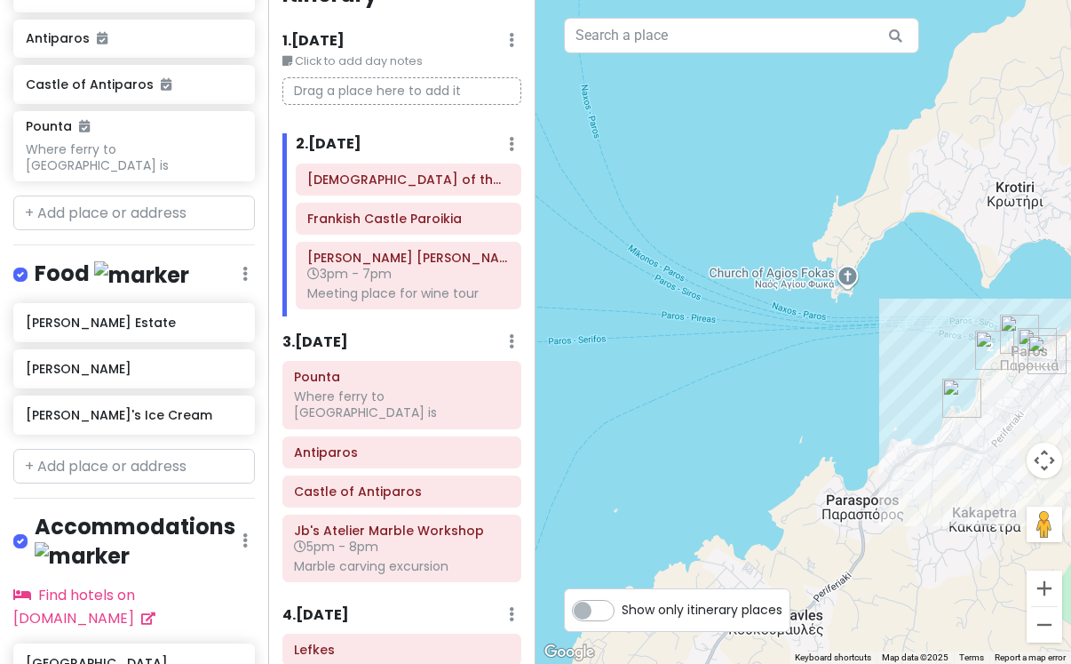
drag, startPoint x: 933, startPoint y: 410, endPoint x: 910, endPoint y: 409, distance: 23.2
click at [910, 409] on div at bounding box center [804, 332] width 536 height 664
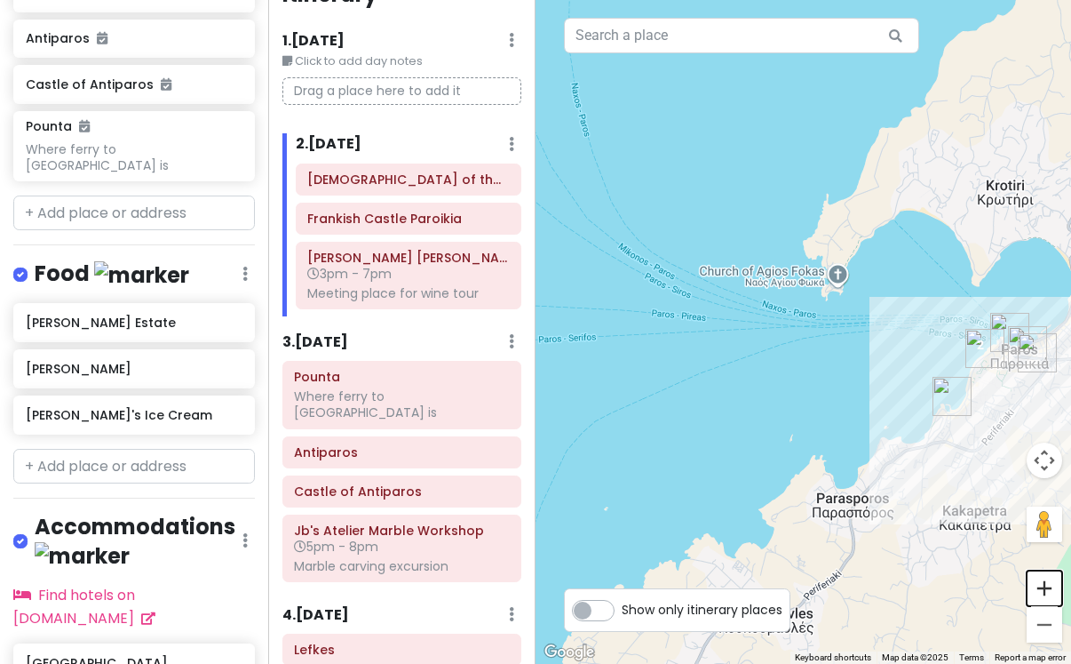
click at [1049, 588] on button "Zoom in" at bounding box center [1045, 588] width 36 height 36
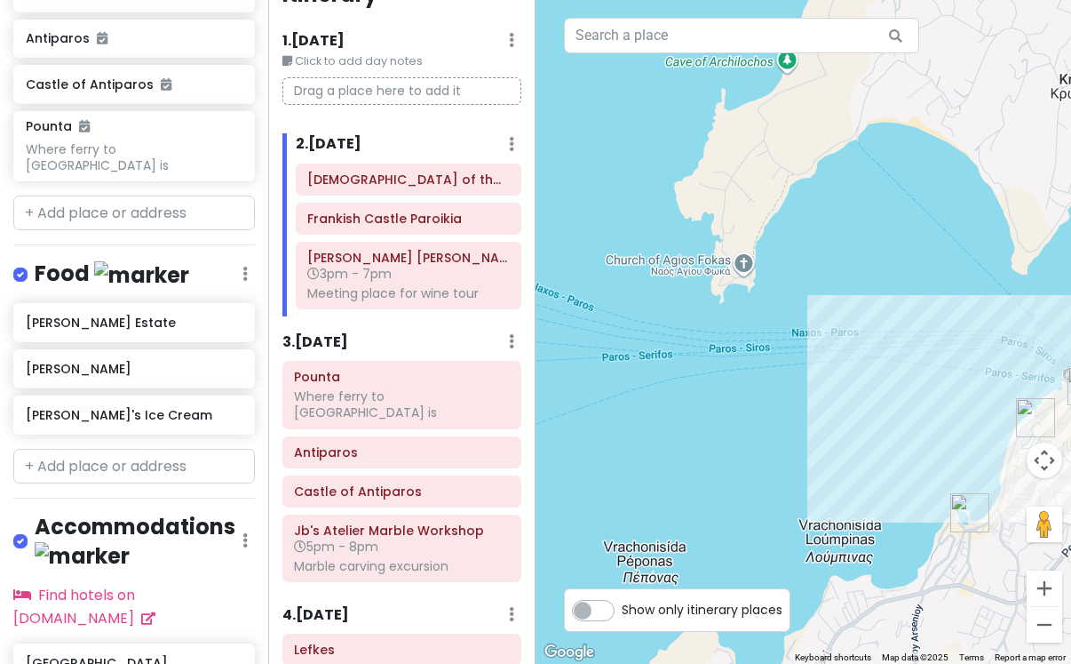
drag, startPoint x: 1003, startPoint y: 488, endPoint x: 861, endPoint y: 522, distance: 146.3
click at [861, 522] on div at bounding box center [804, 332] width 536 height 664
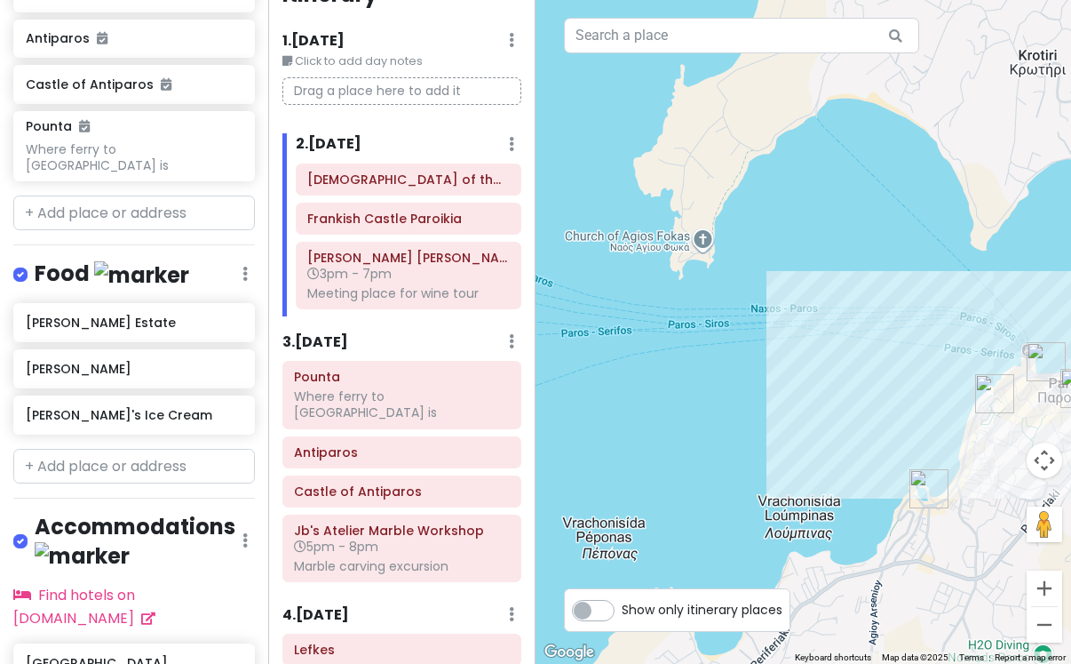
drag, startPoint x: 877, startPoint y: 515, endPoint x: 838, endPoint y: 484, distance: 50.0
click at [838, 484] on div at bounding box center [804, 332] width 536 height 664
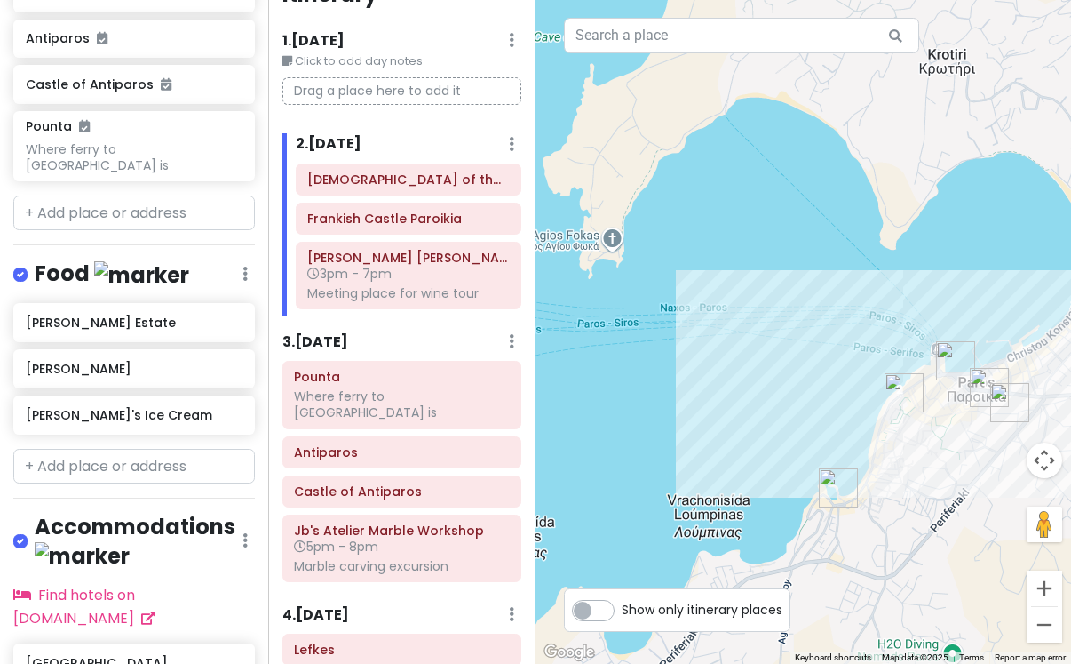
drag, startPoint x: 866, startPoint y: 488, endPoint x: 734, endPoint y: 498, distance: 132.8
click at [735, 499] on div at bounding box center [804, 332] width 536 height 664
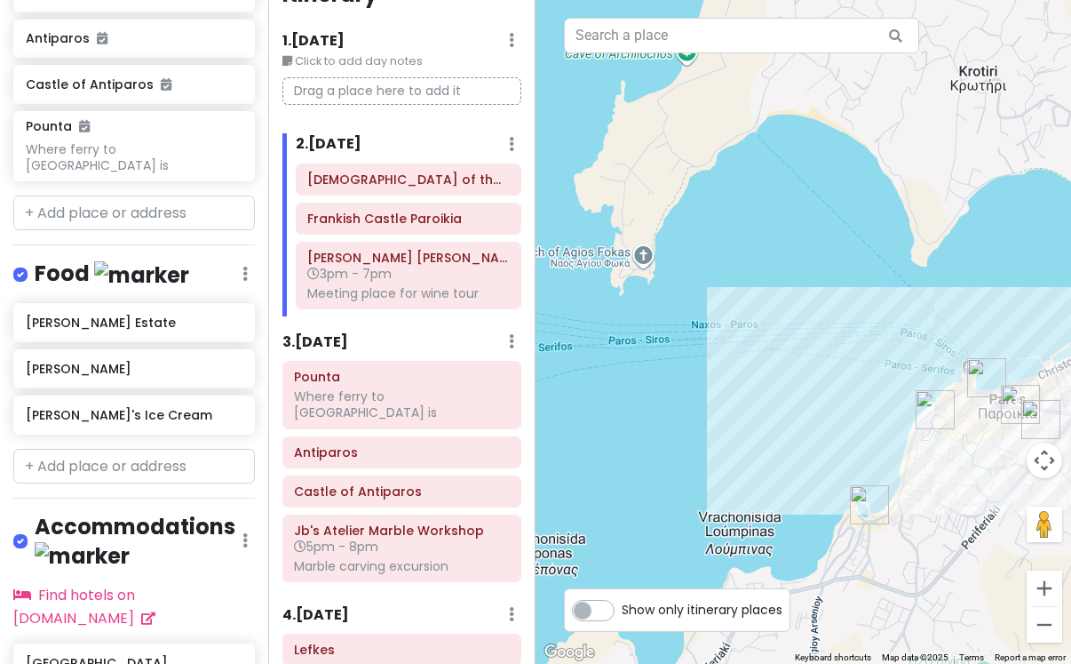
drag, startPoint x: 810, startPoint y: 424, endPoint x: 885, endPoint y: 435, distance: 75.5
click at [885, 435] on div at bounding box center [804, 332] width 536 height 664
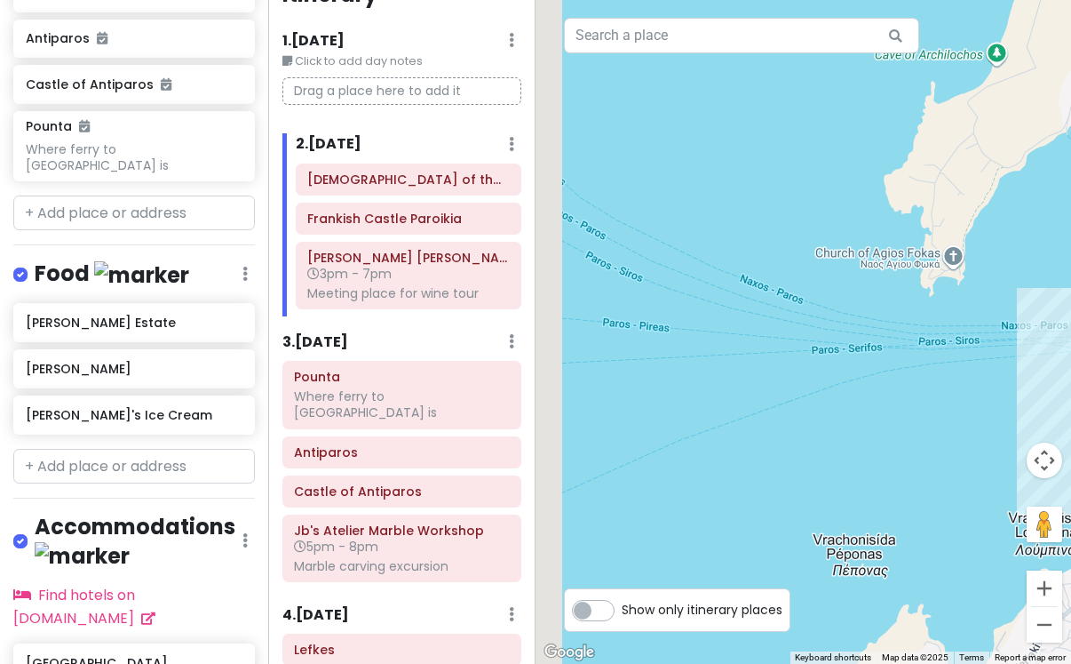
drag, startPoint x: 712, startPoint y: 341, endPoint x: 1012, endPoint y: 339, distance: 300.3
click at [1012, 339] on div at bounding box center [804, 332] width 536 height 664
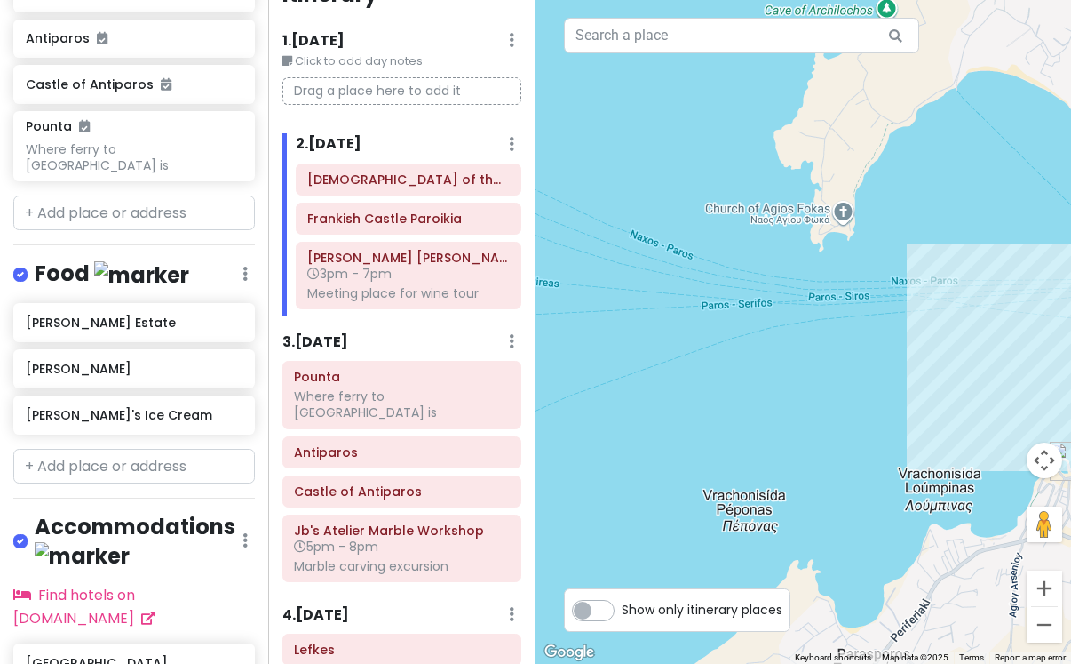
drag, startPoint x: 795, startPoint y: 368, endPoint x: 661, endPoint y: 331, distance: 139.0
click at [662, 331] on div at bounding box center [804, 332] width 536 height 664
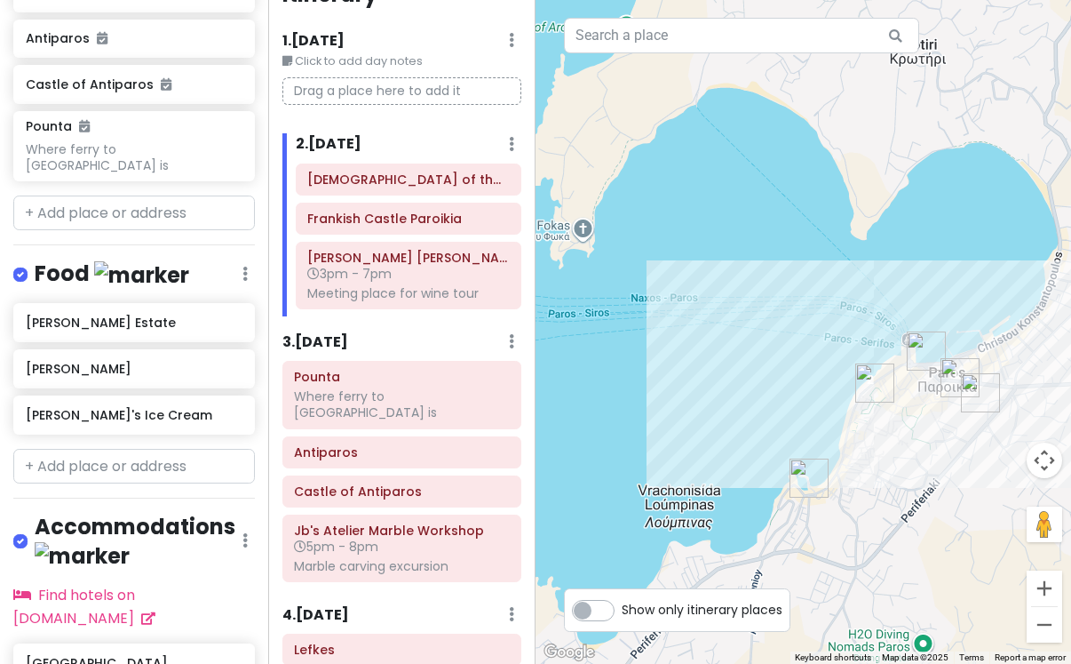
drag, startPoint x: 873, startPoint y: 390, endPoint x: 655, endPoint y: 393, distance: 218.6
click at [655, 394] on div at bounding box center [804, 332] width 536 height 664
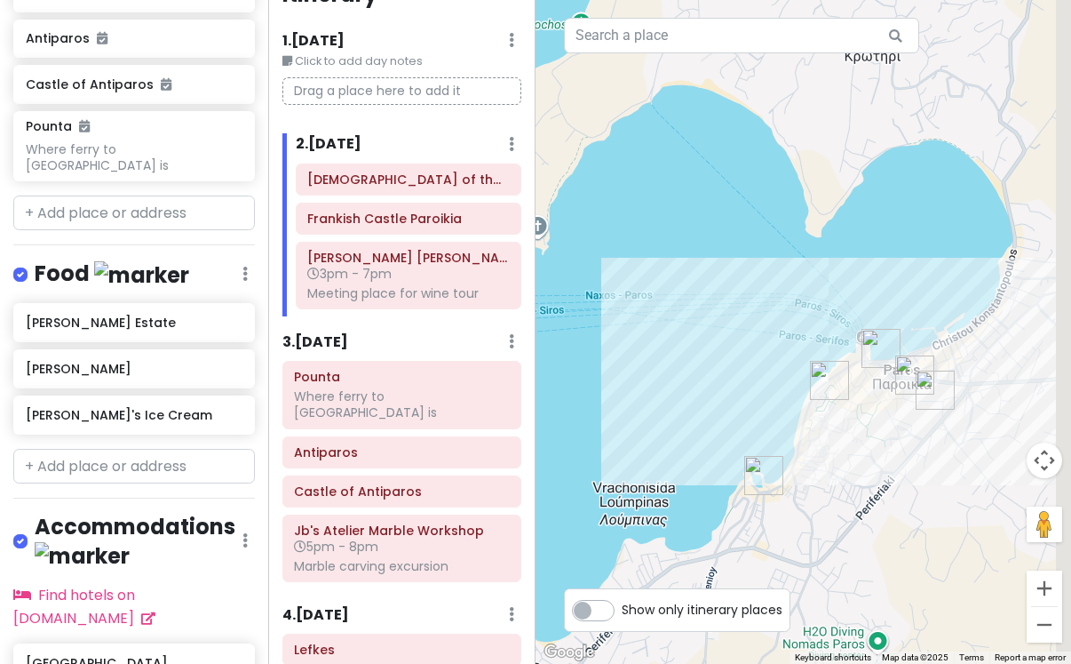
drag, startPoint x: 766, startPoint y: 399, endPoint x: 708, endPoint y: 396, distance: 57.8
click at [708, 397] on div at bounding box center [804, 332] width 536 height 664
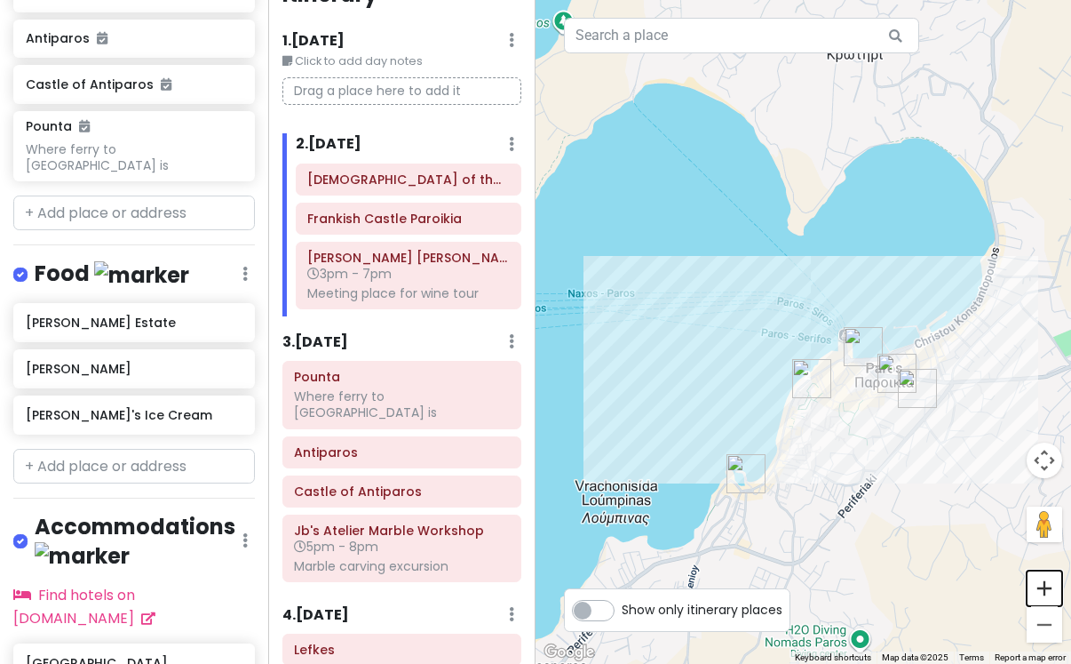
click at [1040, 592] on button "Zoom in" at bounding box center [1045, 588] width 36 height 36
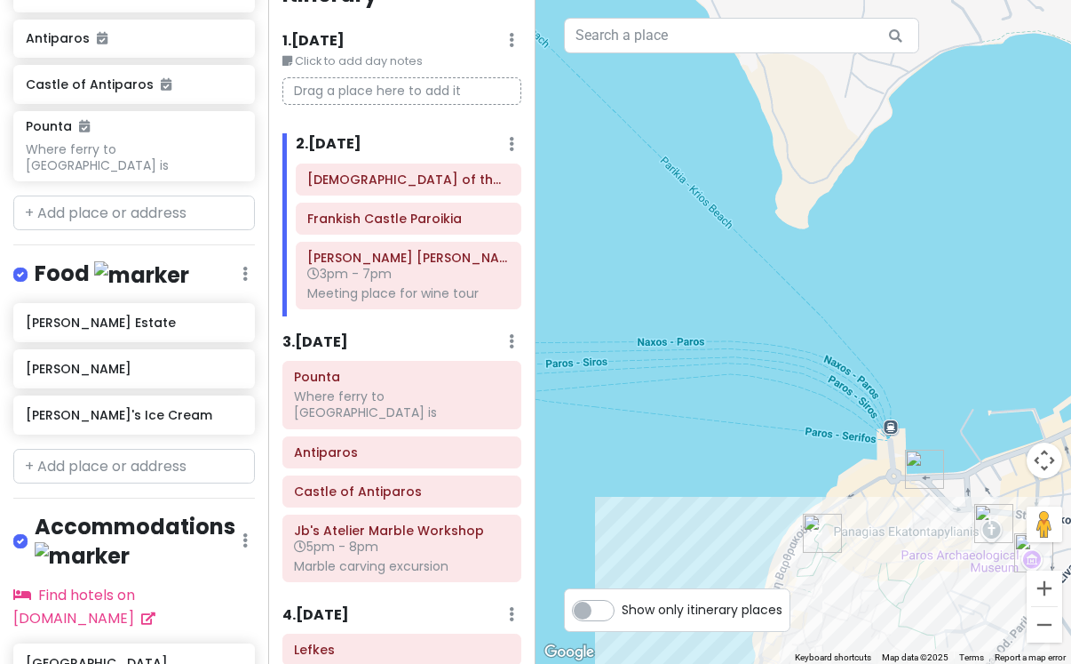
drag, startPoint x: 812, startPoint y: 371, endPoint x: 818, endPoint y: 465, distance: 93.5
click at [818, 466] on div at bounding box center [804, 332] width 536 height 664
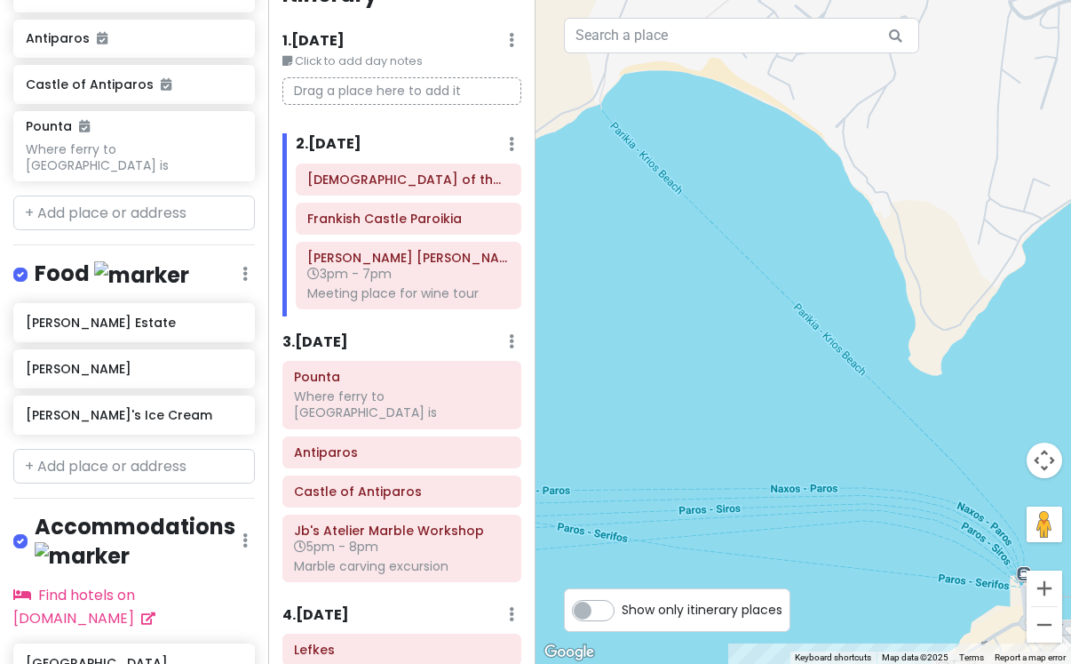
drag, startPoint x: 807, startPoint y: 442, endPoint x: 940, endPoint y: 588, distance: 198.1
click at [940, 588] on div at bounding box center [804, 332] width 536 height 664
click at [1049, 630] on button "Zoom out" at bounding box center [1045, 625] width 36 height 36
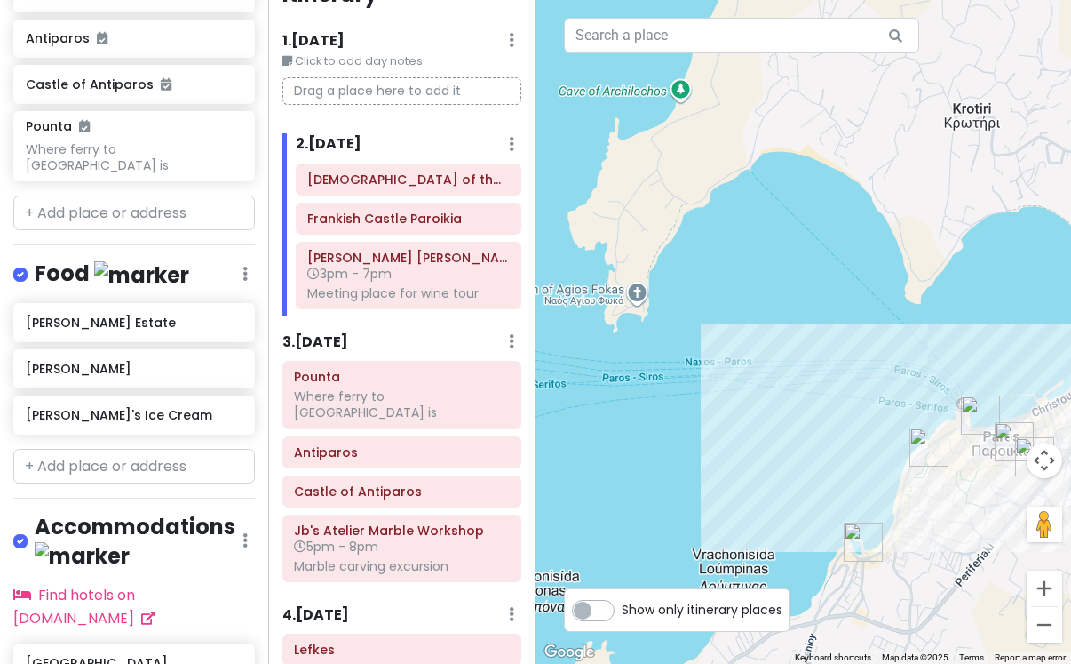
drag, startPoint x: 739, startPoint y: 284, endPoint x: 804, endPoint y: 245, distance: 75.7
click at [805, 245] on div at bounding box center [804, 332] width 536 height 664
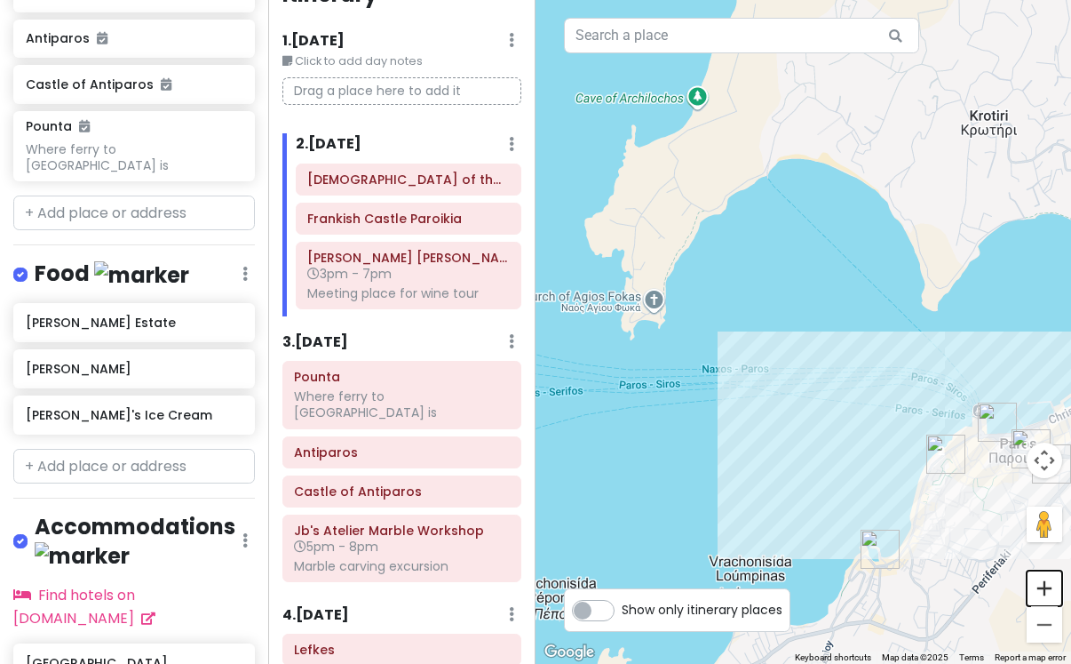
click at [1047, 596] on button "Zoom in" at bounding box center [1045, 588] width 36 height 36
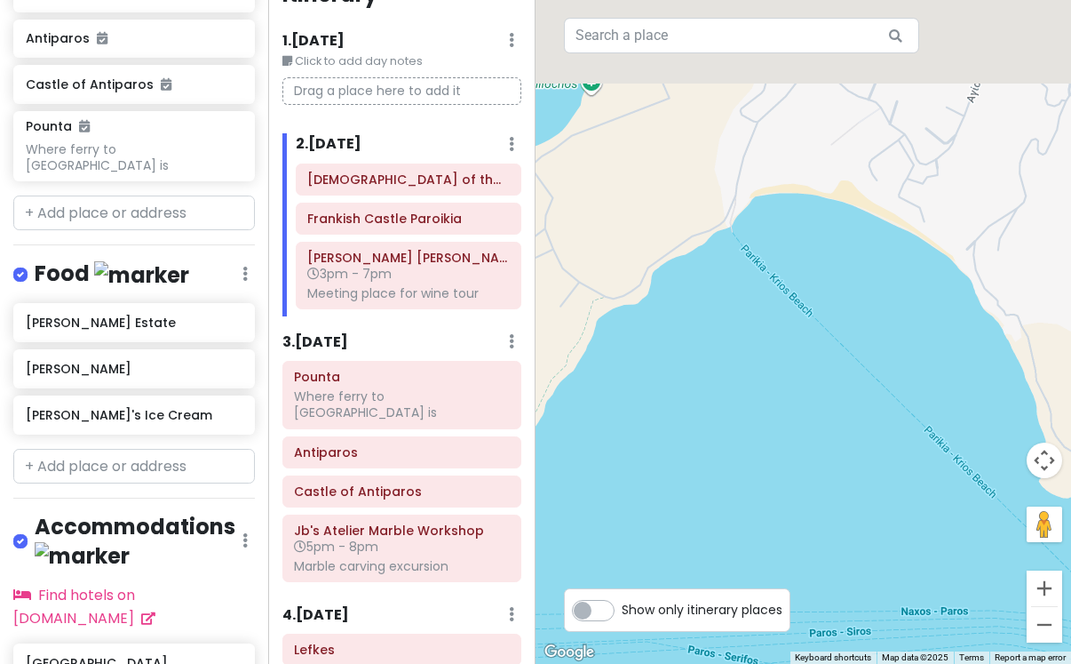
drag, startPoint x: 839, startPoint y: 269, endPoint x: 837, endPoint y: 472, distance: 202.6
click at [838, 473] on div at bounding box center [804, 332] width 536 height 664
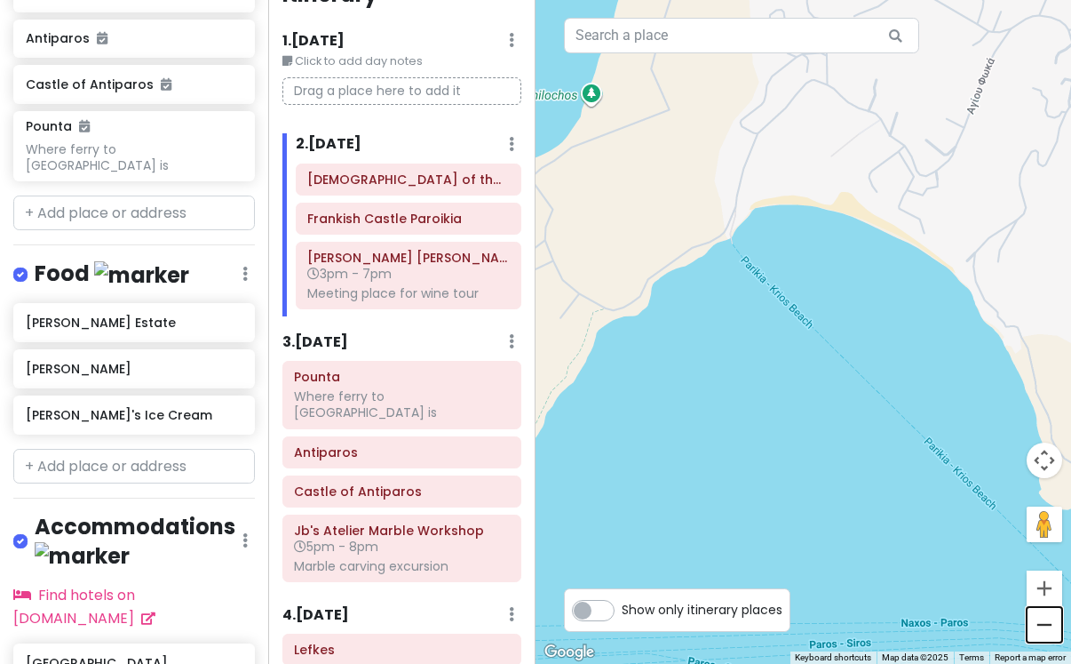
click at [1050, 629] on button "Zoom out" at bounding box center [1045, 625] width 36 height 36
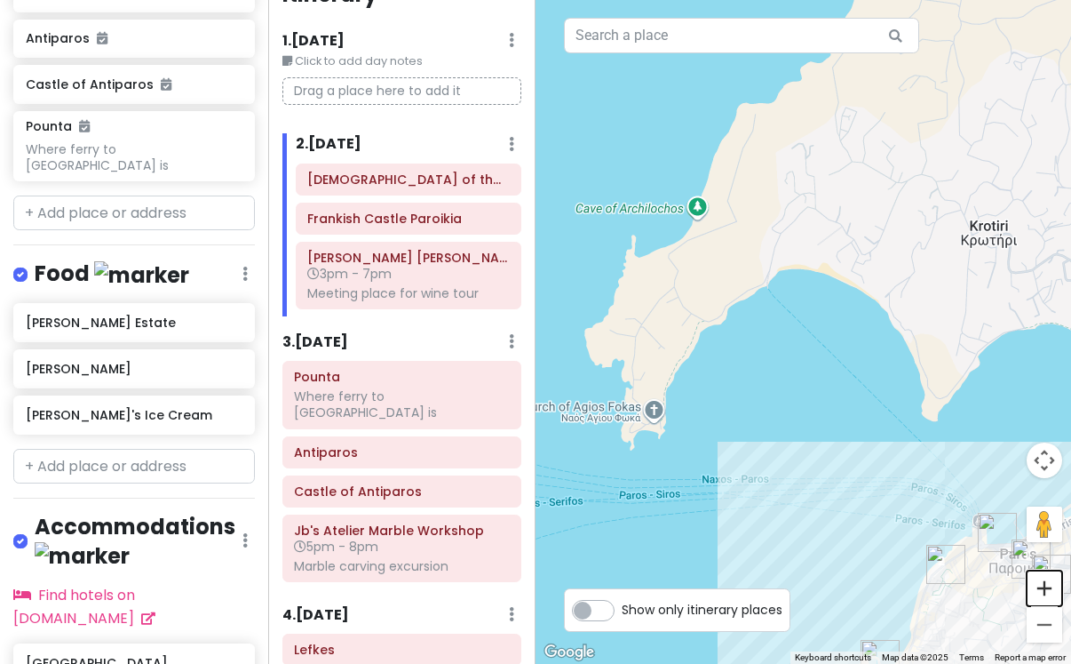
click at [1037, 589] on button "Zoom in" at bounding box center [1045, 588] width 36 height 36
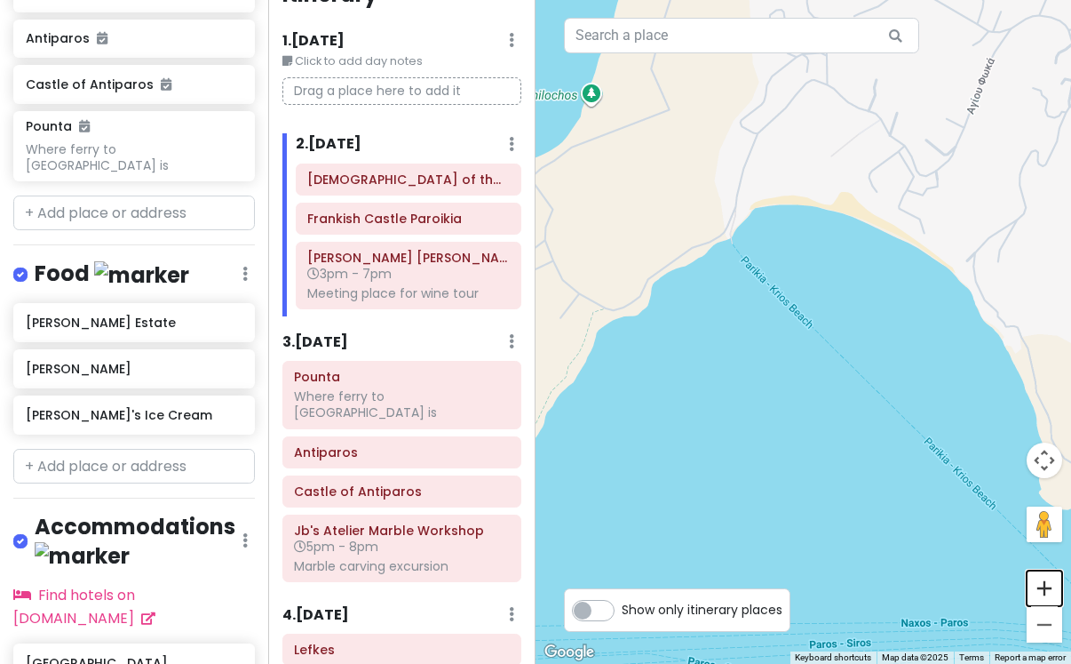
click at [1037, 589] on button "Zoom in" at bounding box center [1045, 588] width 36 height 36
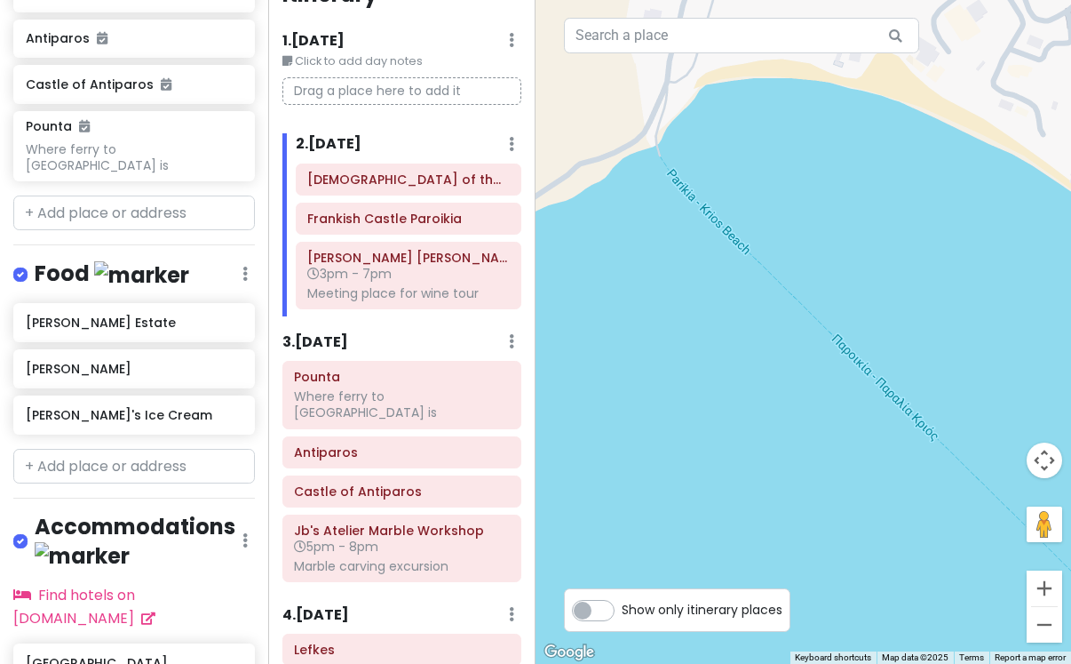
drag, startPoint x: 817, startPoint y: 435, endPoint x: 609, endPoint y: 76, distance: 416.0
click at [609, 84] on div at bounding box center [804, 332] width 536 height 664
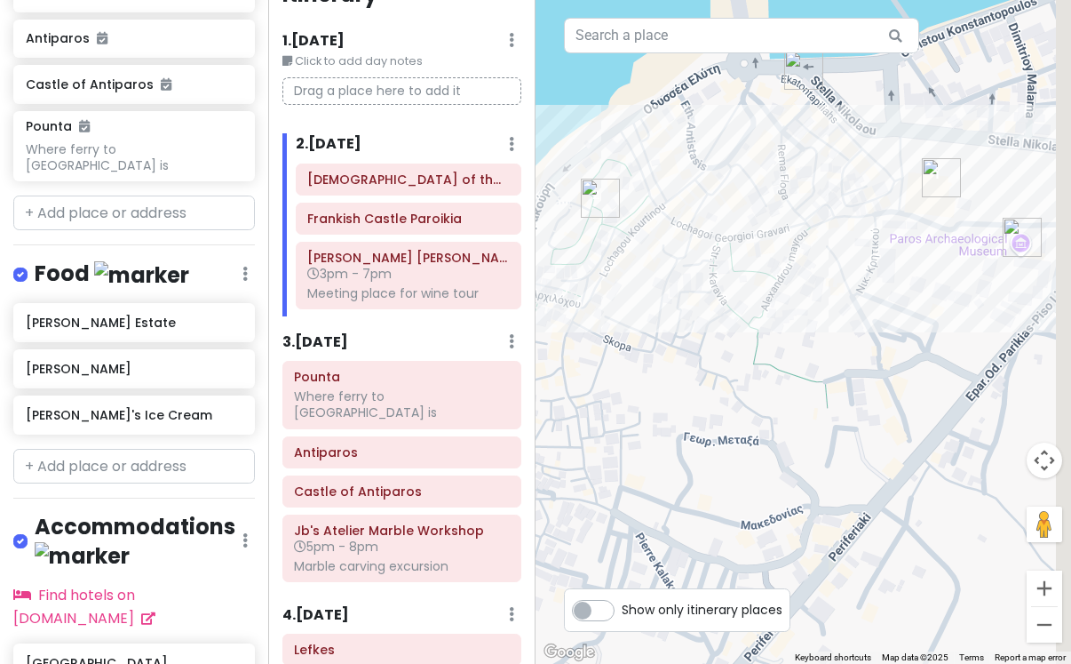
drag, startPoint x: 797, startPoint y: 306, endPoint x: 570, endPoint y: 307, distance: 226.6
click at [570, 307] on div at bounding box center [804, 332] width 536 height 664
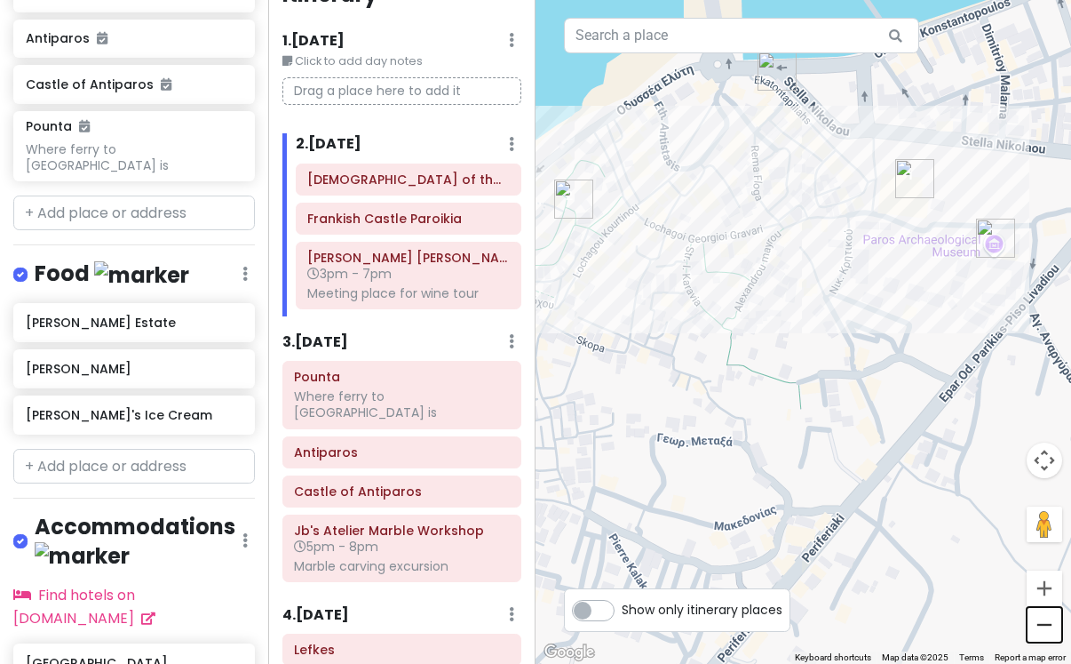
click at [1033, 623] on button "Zoom out" at bounding box center [1045, 625] width 36 height 36
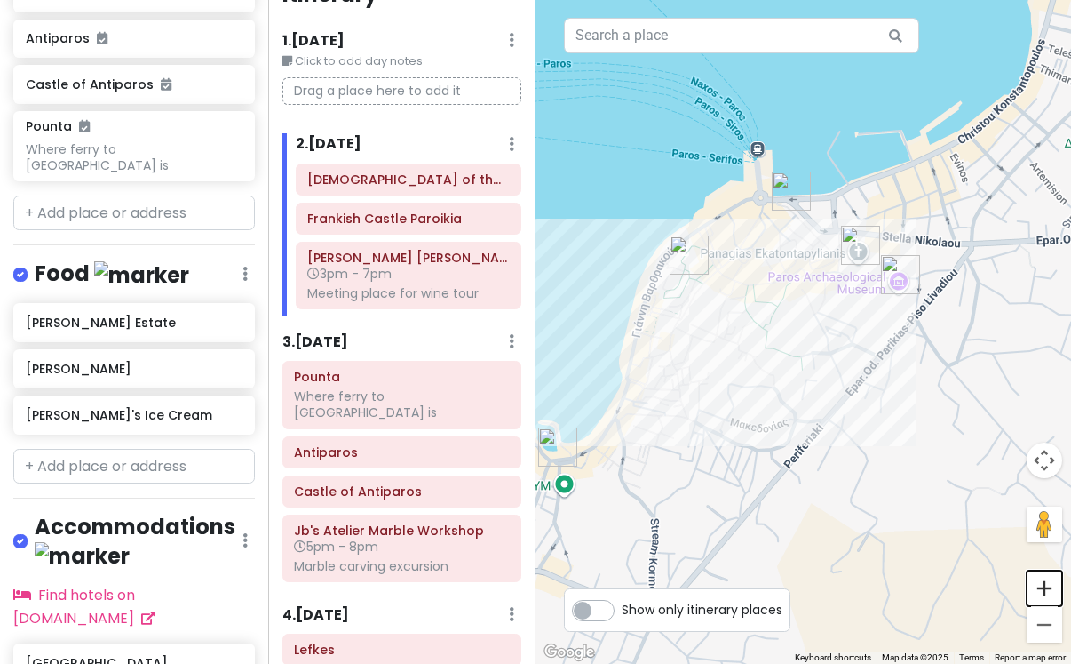
click at [1037, 593] on button "Zoom in" at bounding box center [1045, 588] width 36 height 36
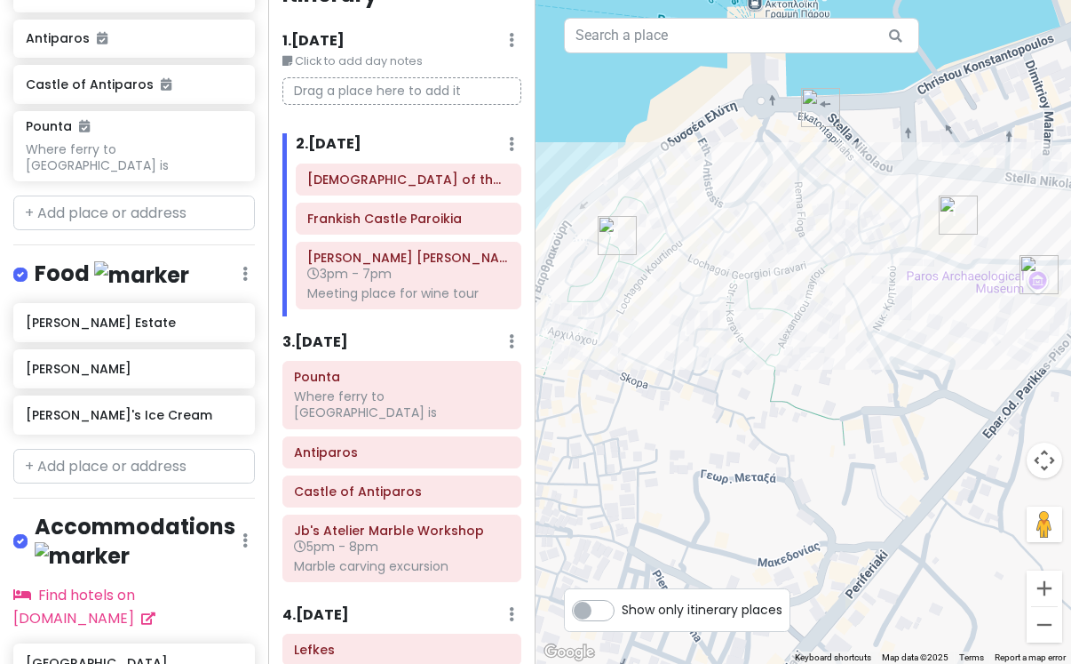
drag, startPoint x: 898, startPoint y: 476, endPoint x: 944, endPoint y: 509, distance: 56.0
click at [944, 510] on div at bounding box center [804, 332] width 536 height 664
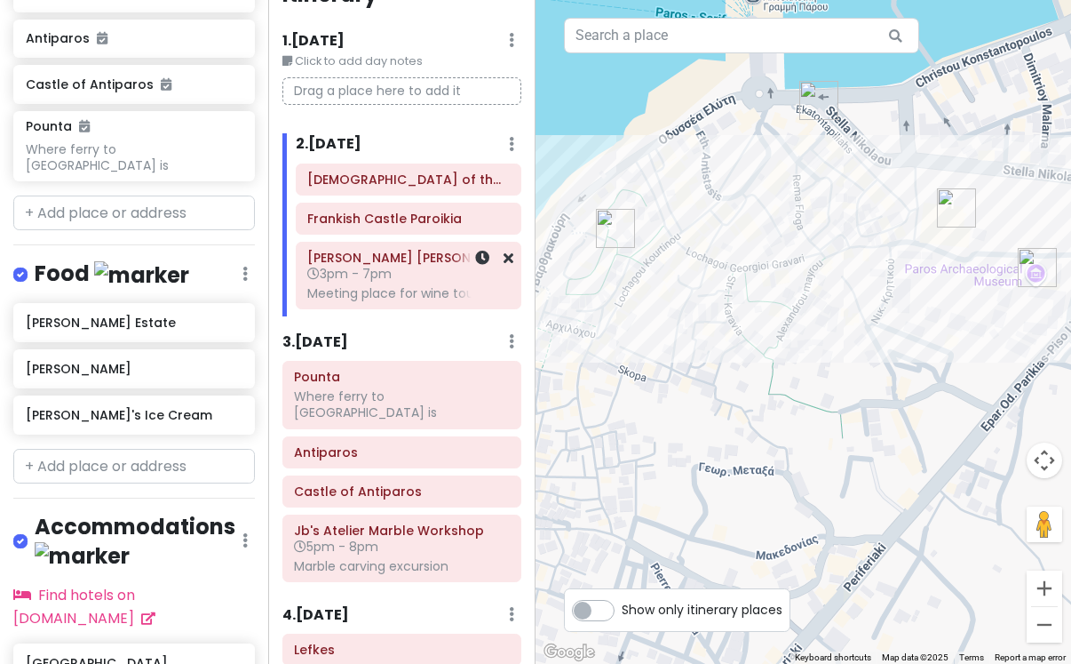
click at [383, 273] on span "3pm - 7pm" at bounding box center [349, 274] width 84 height 18
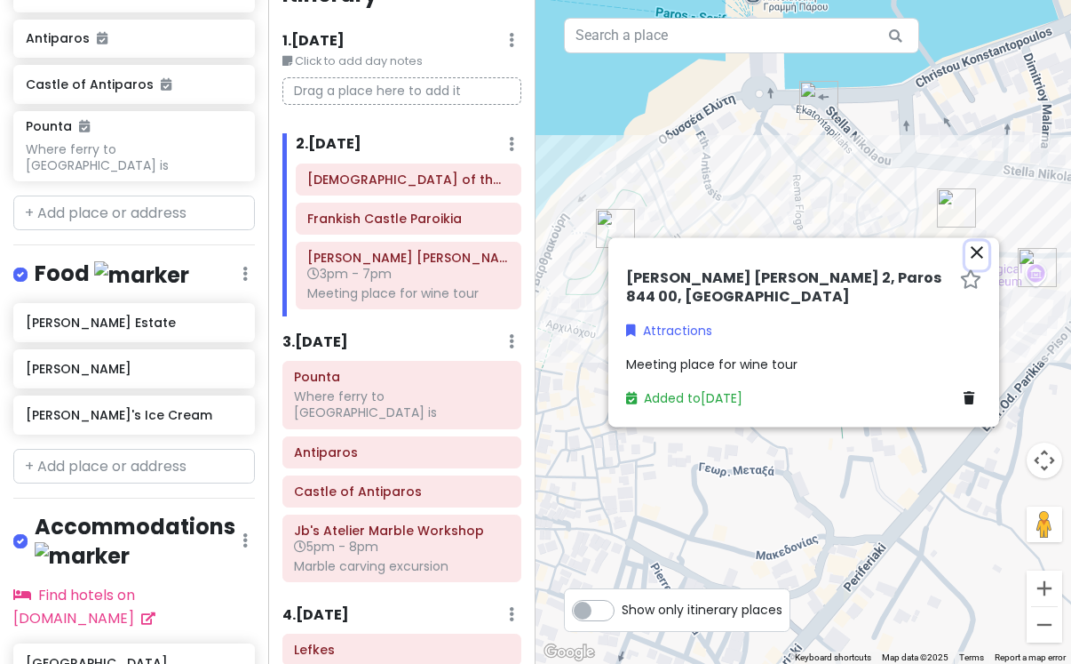
click at [982, 250] on icon "close" at bounding box center [977, 252] width 21 height 21
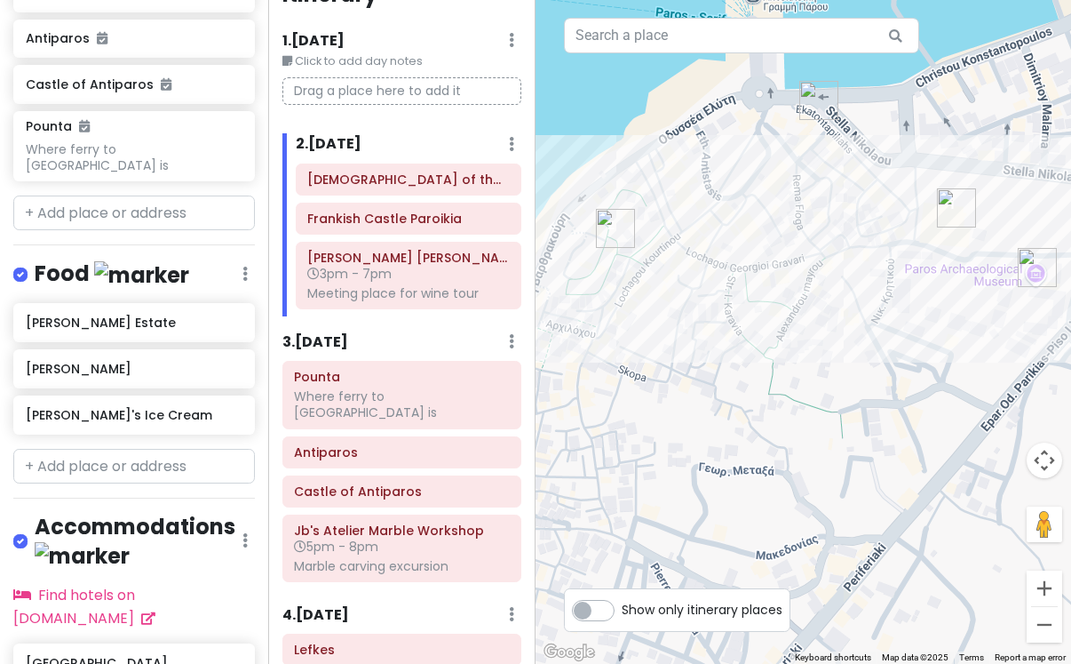
drag, startPoint x: 918, startPoint y: 386, endPoint x: 909, endPoint y: 383, distance: 9.3
click at [911, 386] on div at bounding box center [804, 332] width 536 height 664
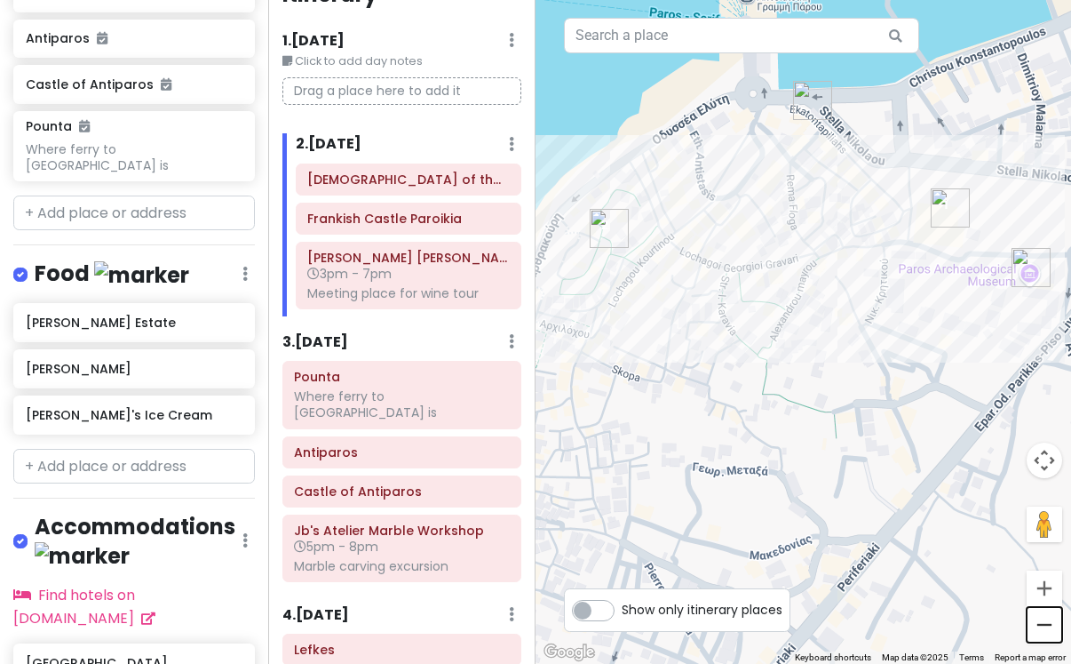
click at [1034, 624] on button "Zoom out" at bounding box center [1045, 625] width 36 height 36
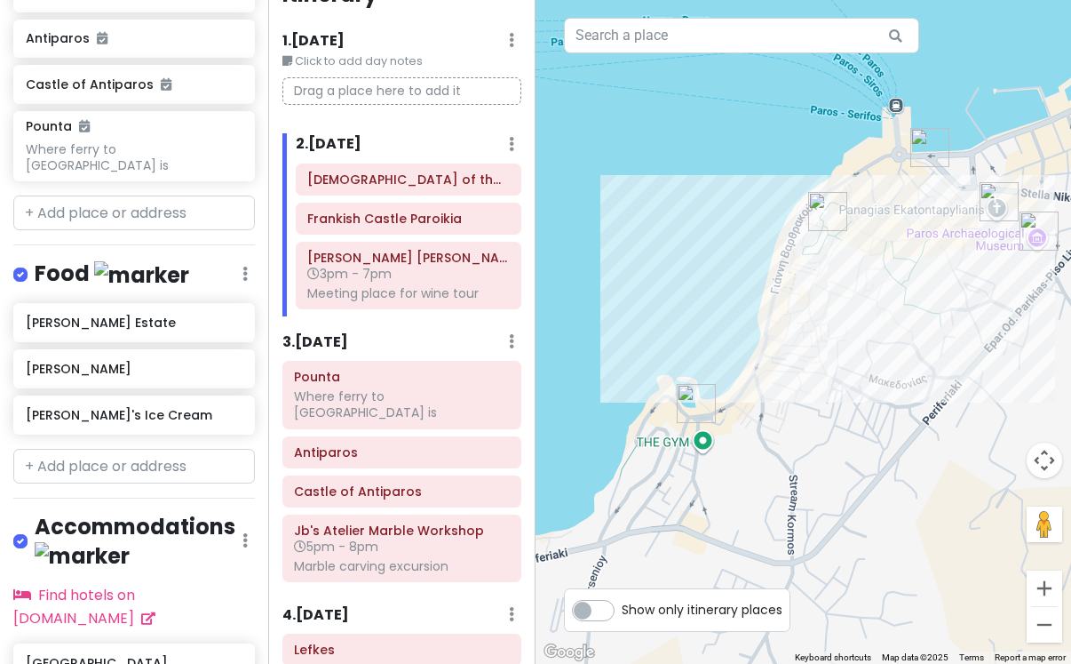
drag, startPoint x: 832, startPoint y: 554, endPoint x: 952, endPoint y: 496, distance: 134.3
click at [952, 496] on div at bounding box center [804, 332] width 536 height 664
click at [689, 410] on img "Bountaraki" at bounding box center [693, 403] width 39 height 39
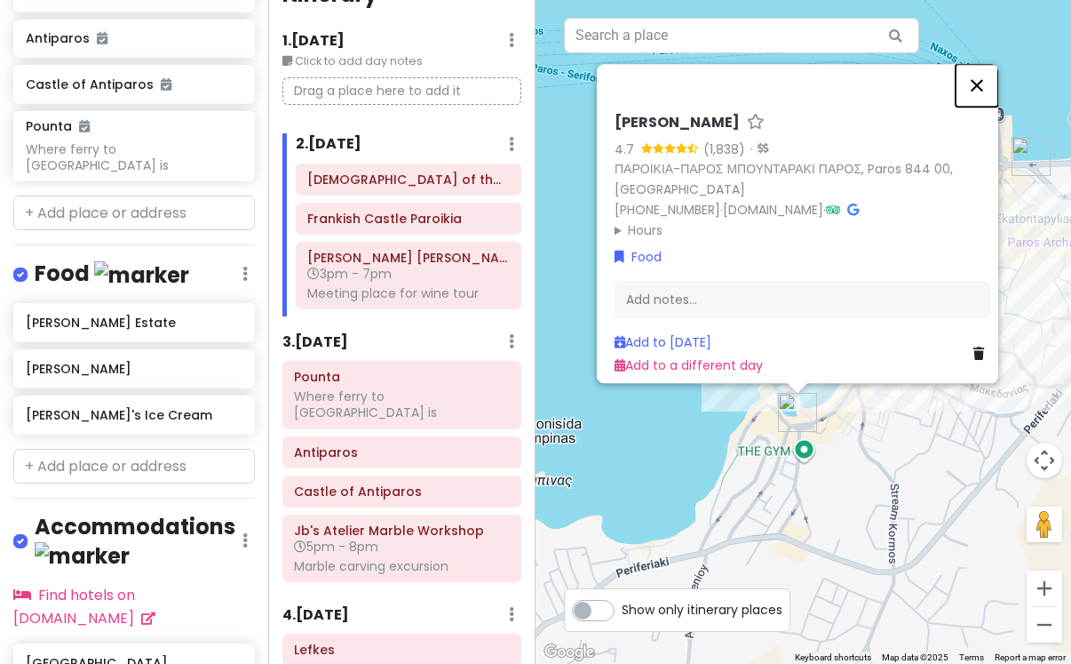
click at [990, 79] on button "Close" at bounding box center [977, 85] width 43 height 43
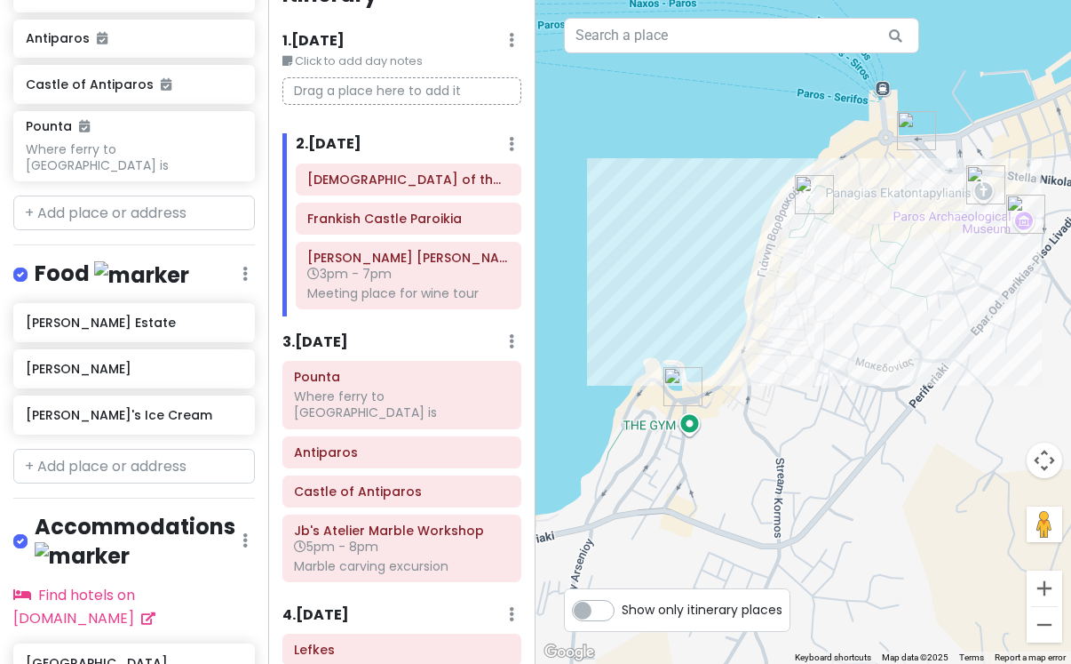
drag, startPoint x: 960, startPoint y: 437, endPoint x: 826, endPoint y: 422, distance: 135.0
click at [826, 422] on div at bounding box center [804, 332] width 536 height 664
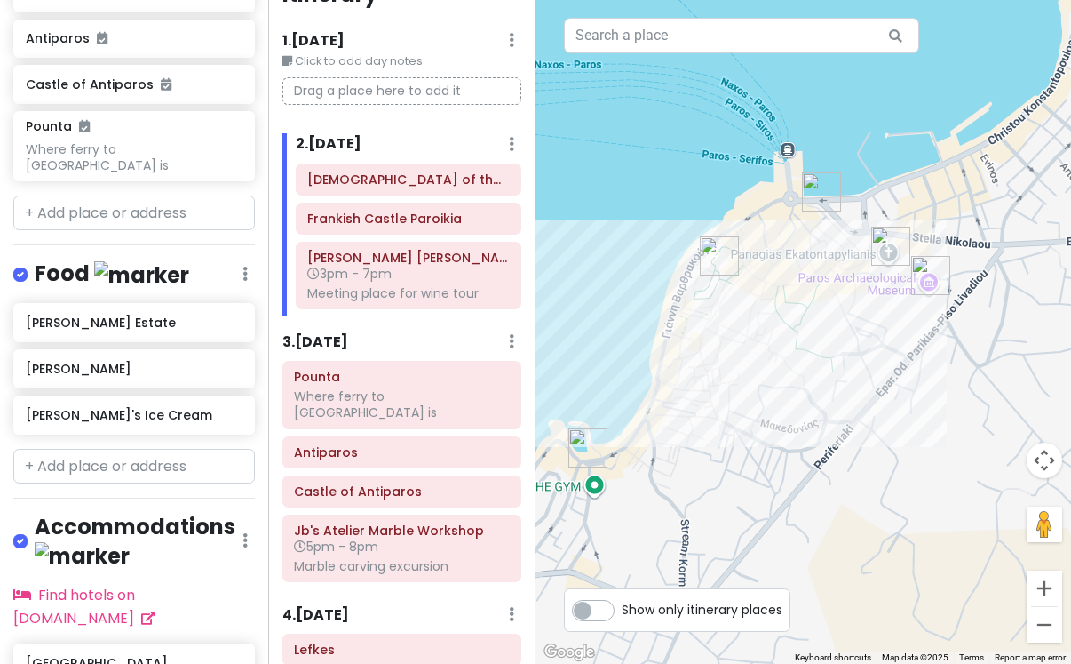
drag, startPoint x: 897, startPoint y: 398, endPoint x: 816, endPoint y: 450, distance: 95.9
click at [816, 450] on div at bounding box center [804, 332] width 536 height 664
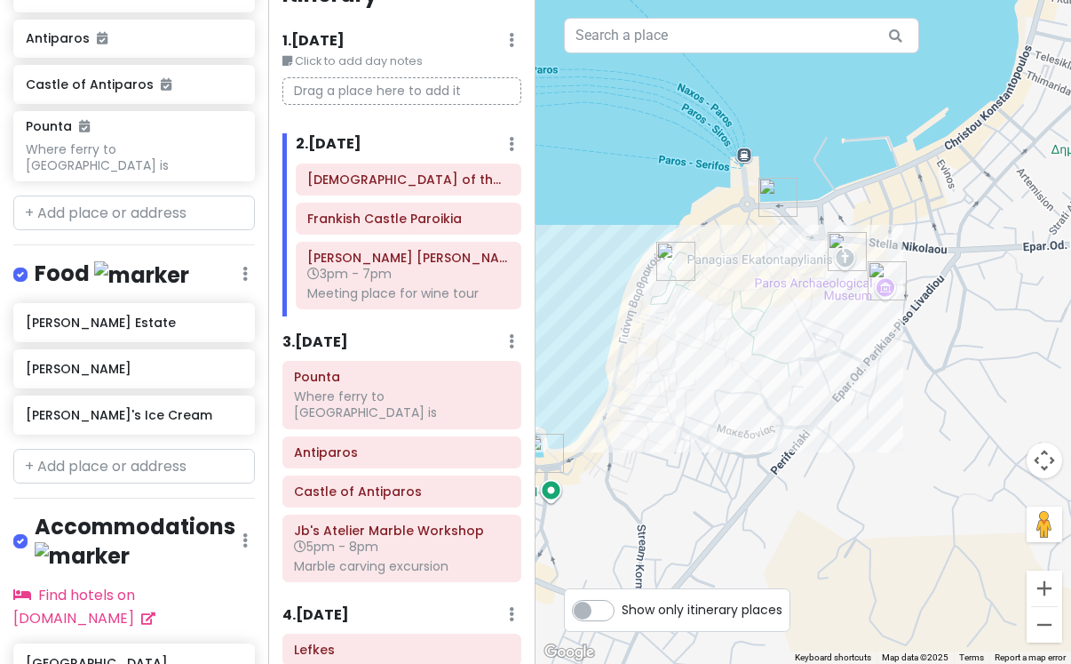
drag, startPoint x: 937, startPoint y: 421, endPoint x: 860, endPoint y: 437, distance: 78.9
click at [860, 438] on div at bounding box center [804, 332] width 536 height 664
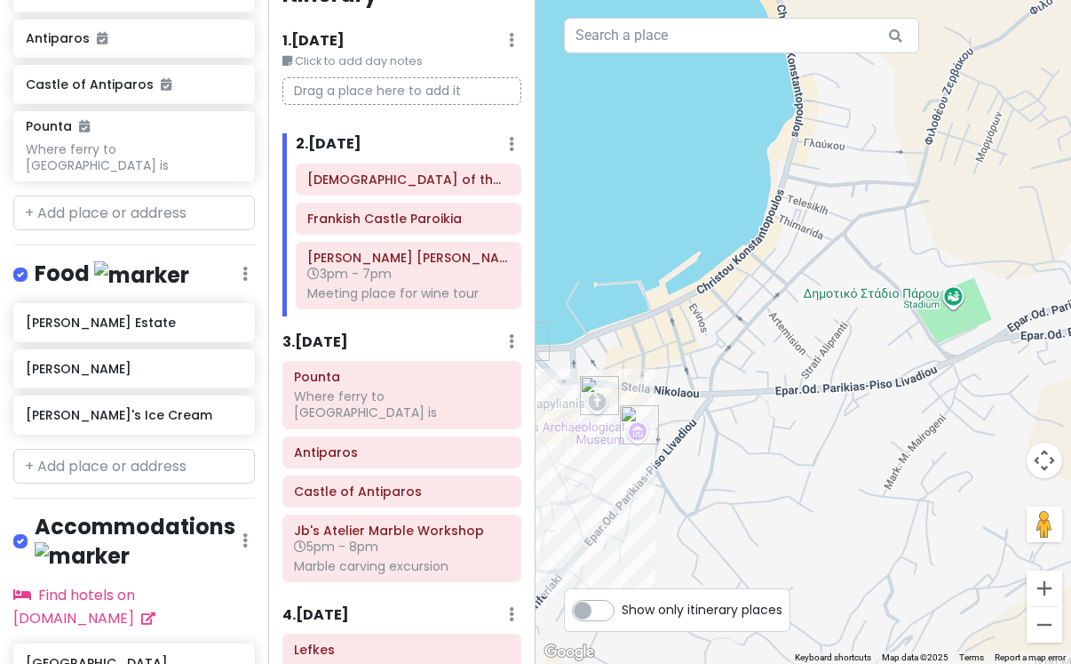
drag, startPoint x: 950, startPoint y: 315, endPoint x: 737, endPoint y: 454, distance: 254.1
click at [737, 454] on div at bounding box center [804, 332] width 536 height 664
click at [1036, 619] on button "Zoom out" at bounding box center [1045, 625] width 36 height 36
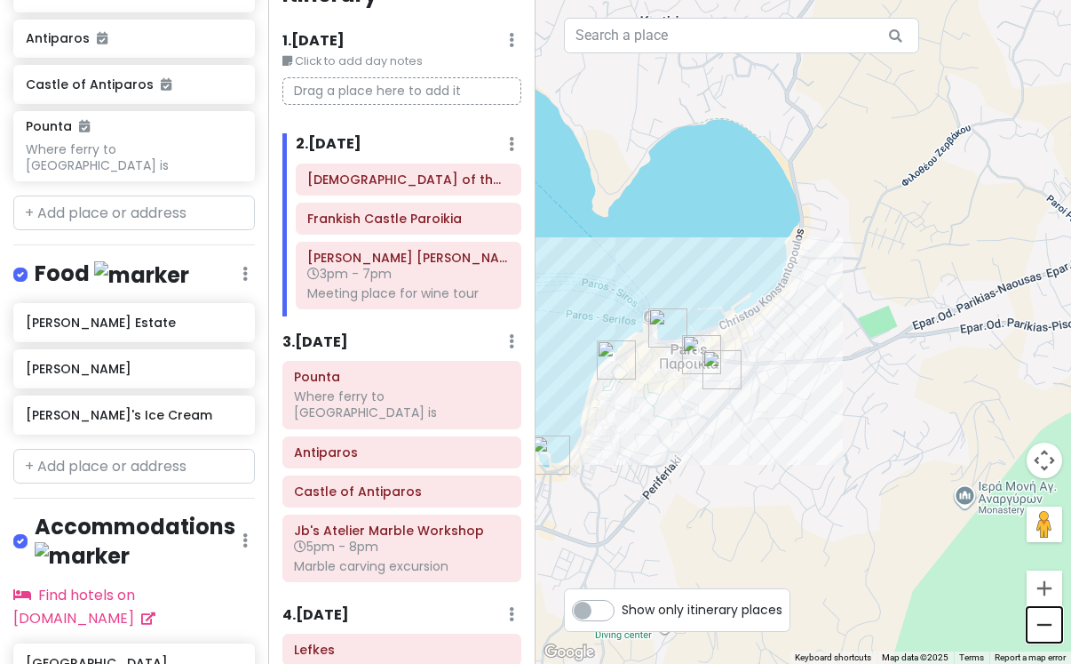
click at [1036, 619] on button "Zoom out" at bounding box center [1045, 625] width 36 height 36
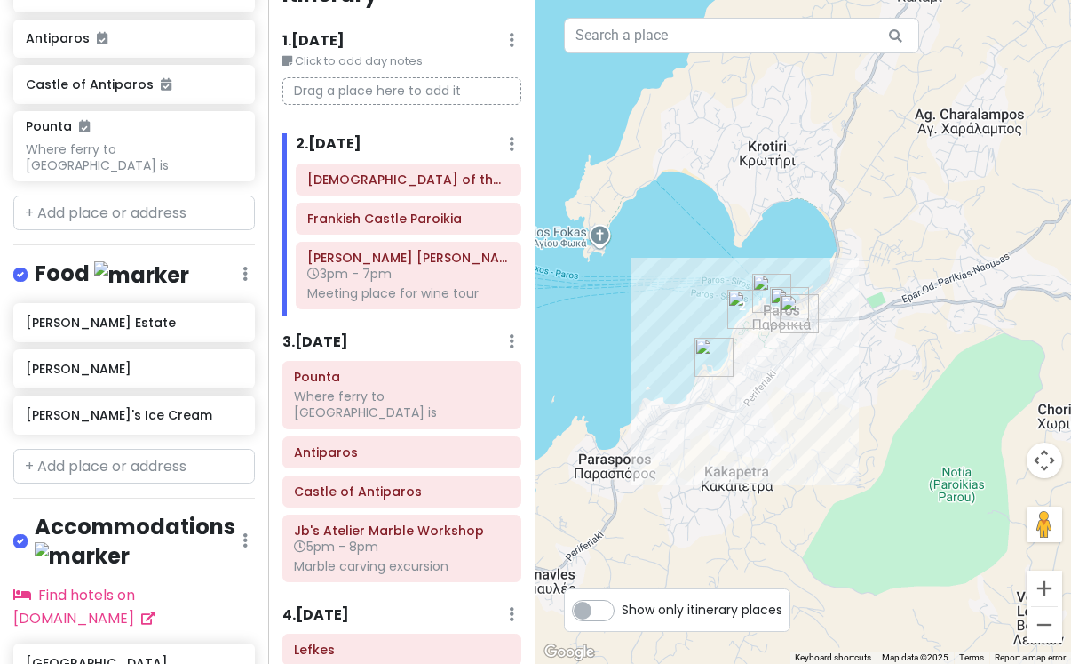
drag, startPoint x: 826, startPoint y: 382, endPoint x: 864, endPoint y: 351, distance: 49.3
click at [865, 351] on div at bounding box center [804, 332] width 536 height 664
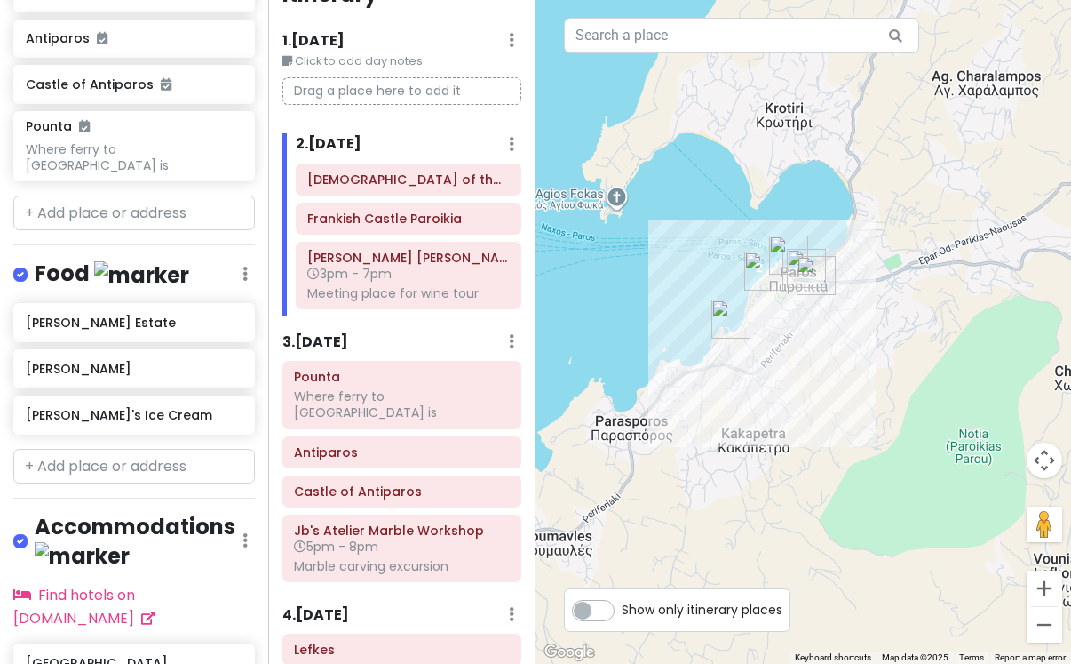
drag, startPoint x: 803, startPoint y: 432, endPoint x: 821, endPoint y: 394, distance: 42.1
click at [821, 394] on div at bounding box center [804, 332] width 536 height 664
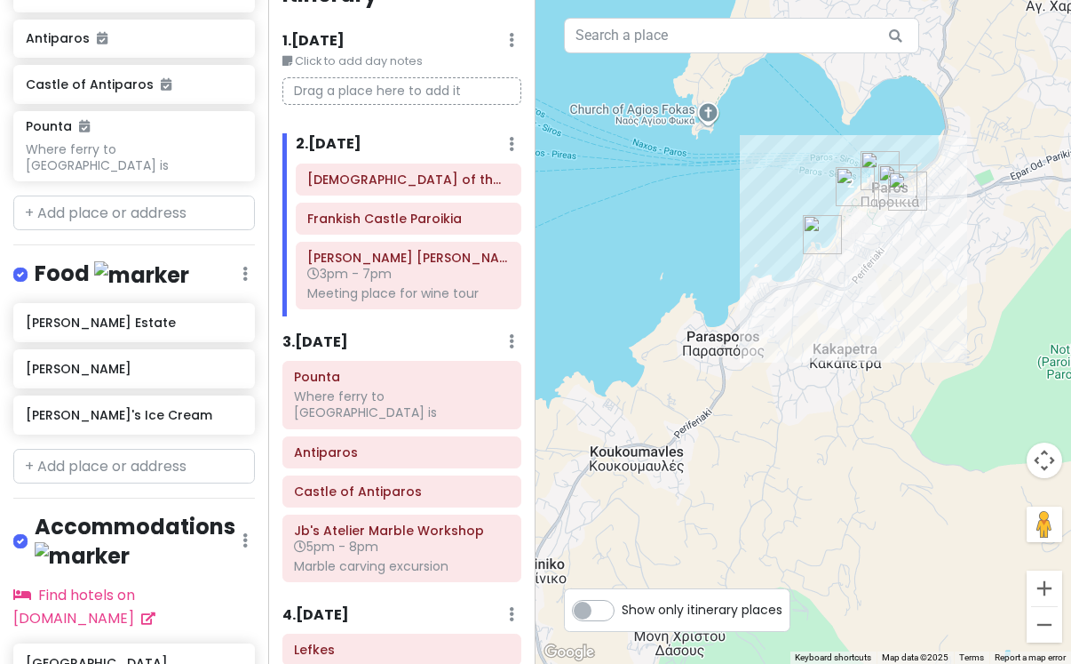
drag, startPoint x: 761, startPoint y: 580, endPoint x: 855, endPoint y: 490, distance: 130.7
click at [856, 490] on div at bounding box center [804, 332] width 536 height 664
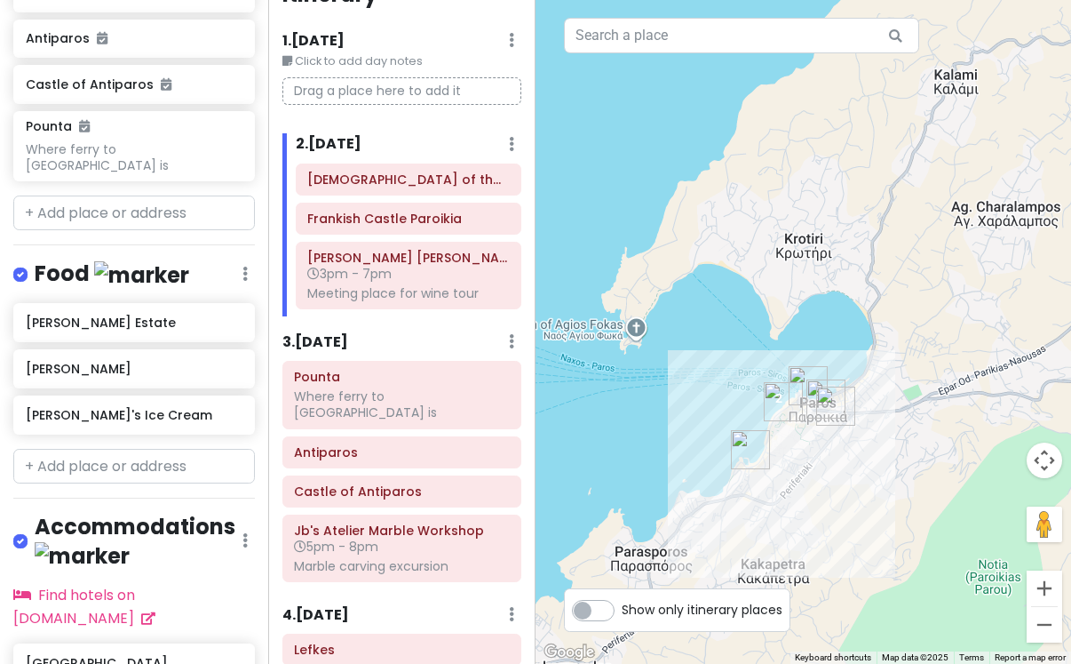
drag, startPoint x: 912, startPoint y: 370, endPoint x: 831, endPoint y: 606, distance: 248.9
click at [832, 607] on div at bounding box center [804, 332] width 536 height 664
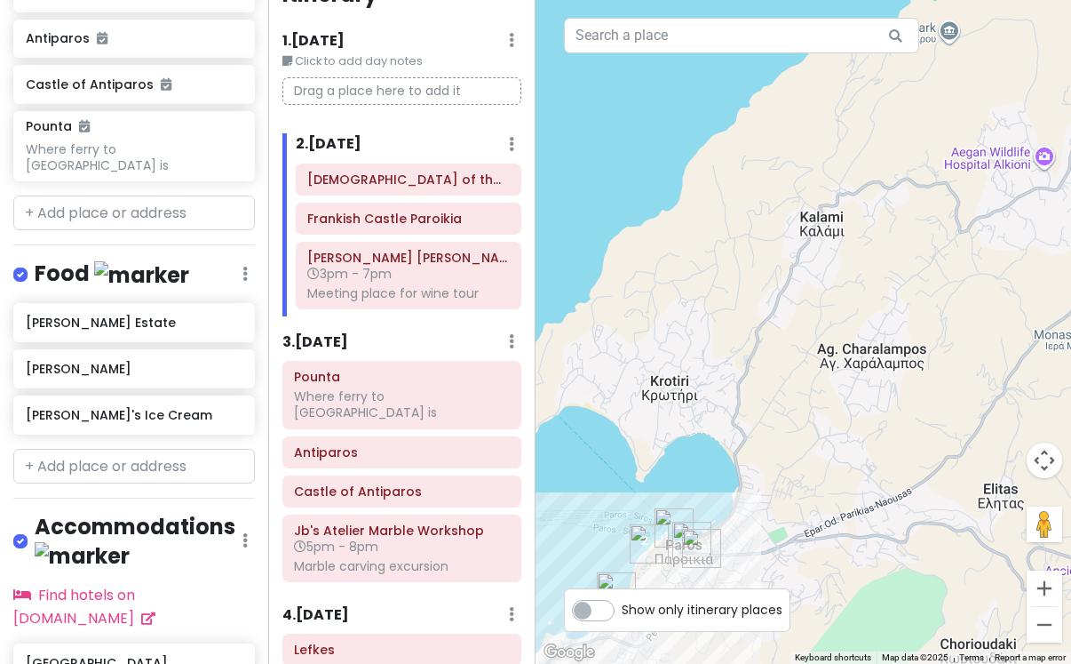
drag, startPoint x: 921, startPoint y: 472, endPoint x: 791, endPoint y: 601, distance: 183.4
click at [791, 601] on div "← Move left → Move right ↑ Move up ↓ Move down + Zoom in - Zoom out Home Jump l…" at bounding box center [804, 332] width 536 height 664
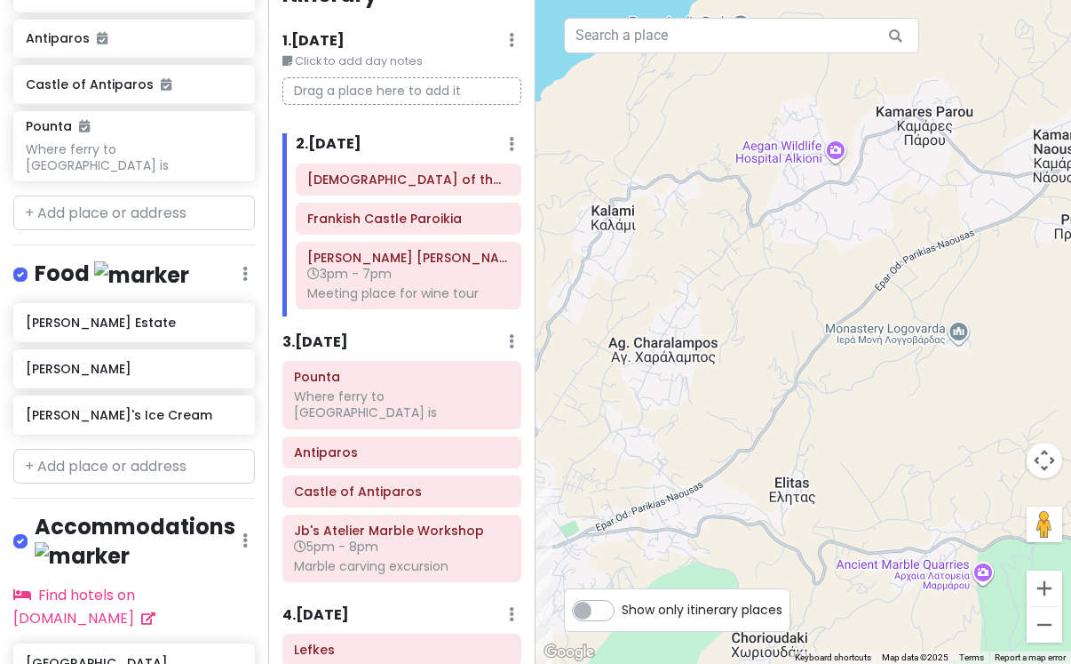
drag, startPoint x: 856, startPoint y: 558, endPoint x: 649, endPoint y: 556, distance: 207.9
click at [649, 556] on div at bounding box center [804, 332] width 536 height 664
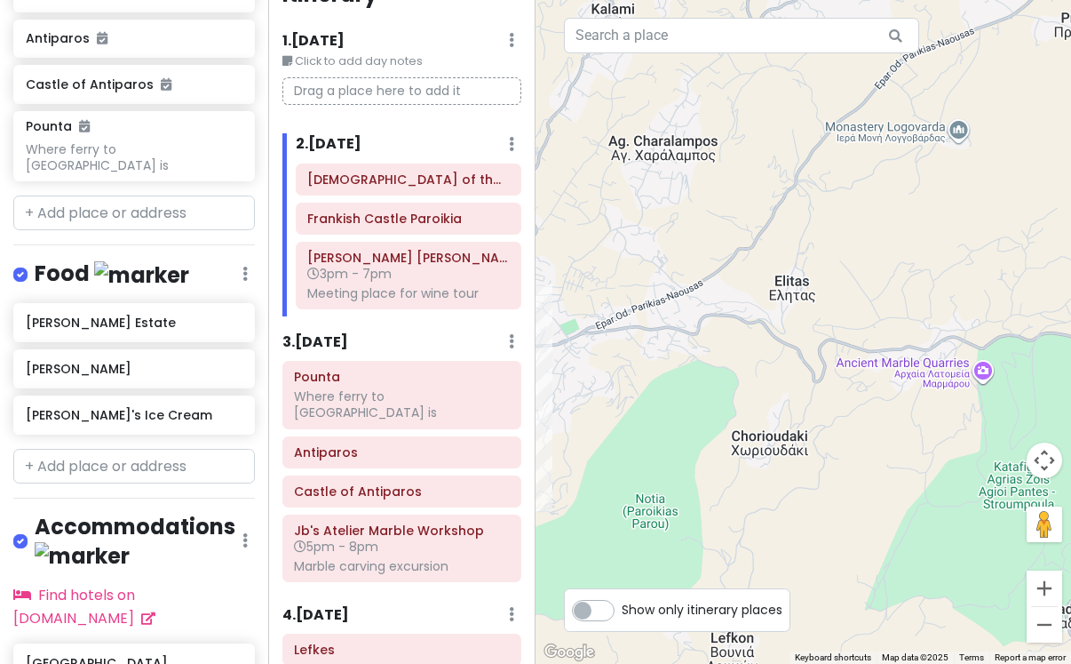
drag, startPoint x: 756, startPoint y: 516, endPoint x: 758, endPoint y: 300, distance: 215.9
click at [758, 300] on div at bounding box center [804, 332] width 536 height 664
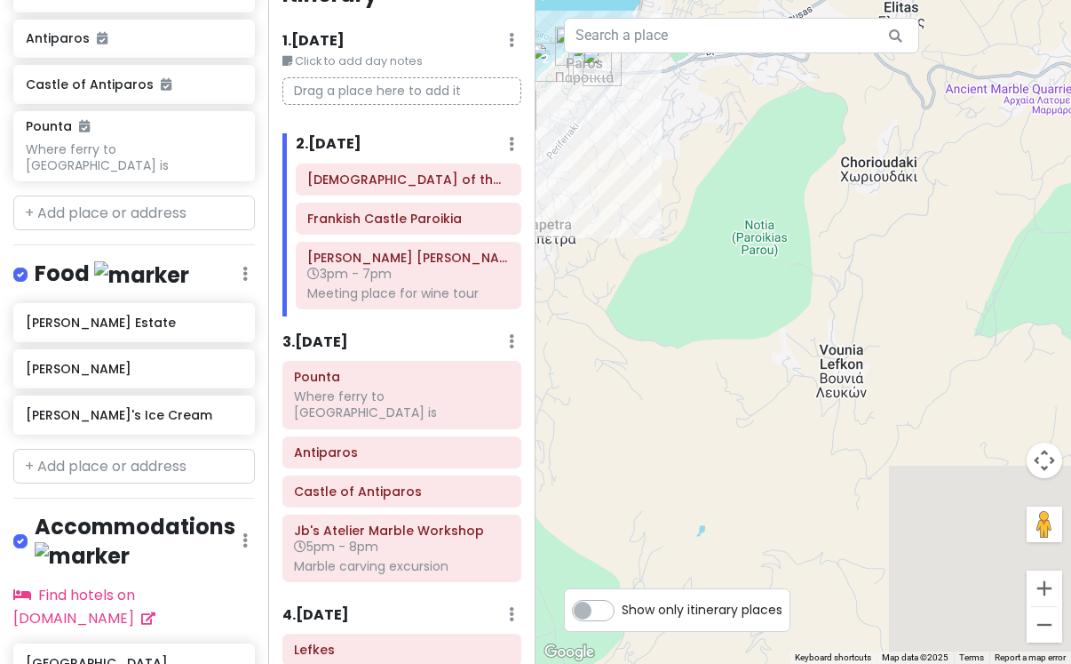
drag, startPoint x: 720, startPoint y: 433, endPoint x: 844, endPoint y: 141, distance: 316.8
click at [846, 141] on div at bounding box center [804, 332] width 536 height 664
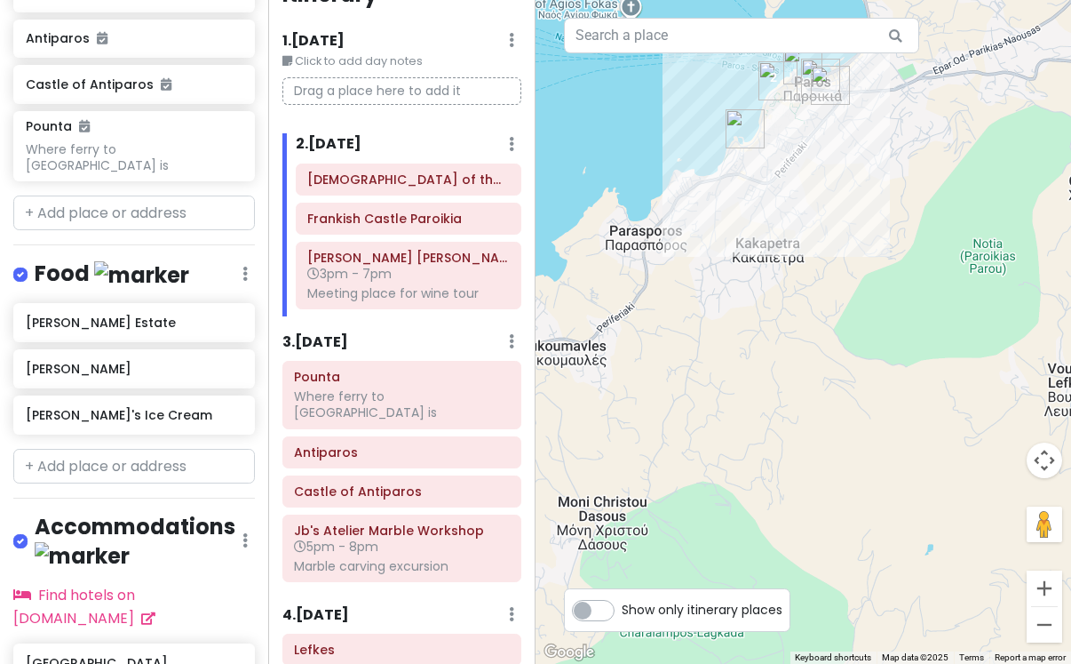
drag, startPoint x: 670, startPoint y: 239, endPoint x: 893, endPoint y: 299, distance: 230.8
click at [892, 299] on div at bounding box center [804, 332] width 536 height 664
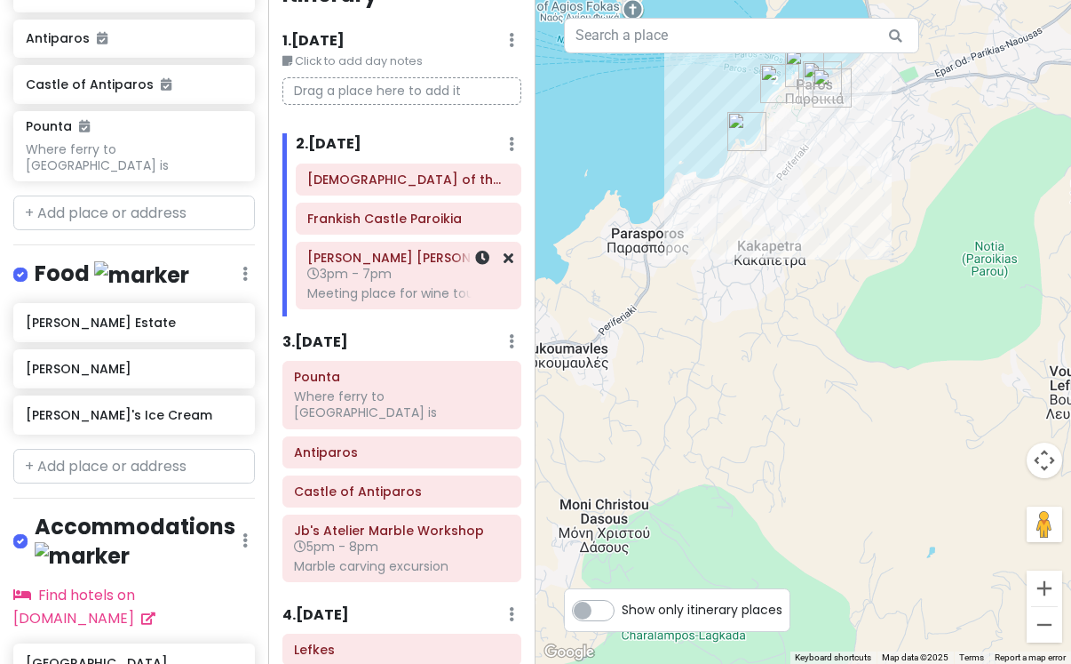
click at [388, 286] on div "Meeting place for wine tour" at bounding box center [408, 293] width 202 height 16
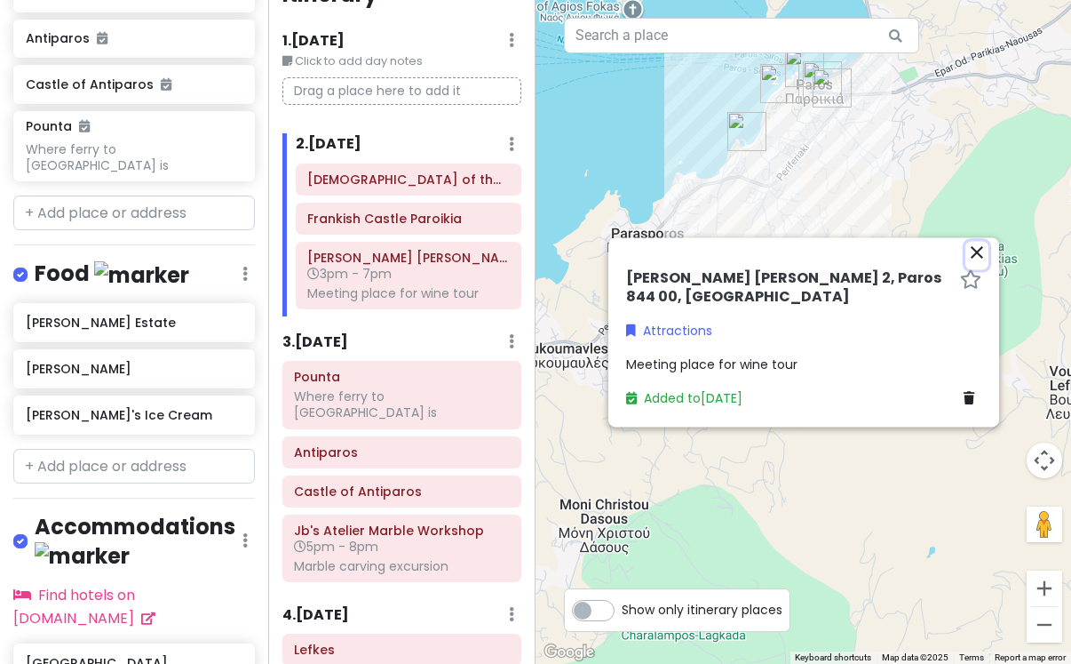
click at [976, 253] on icon "close" at bounding box center [977, 252] width 21 height 21
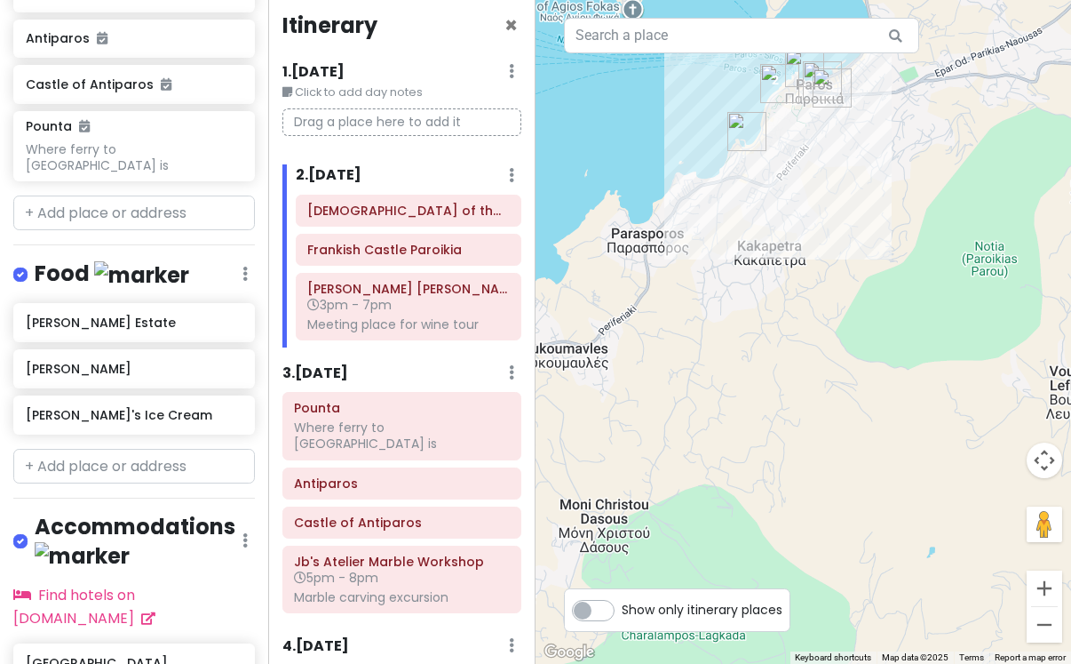
scroll to position [0, 0]
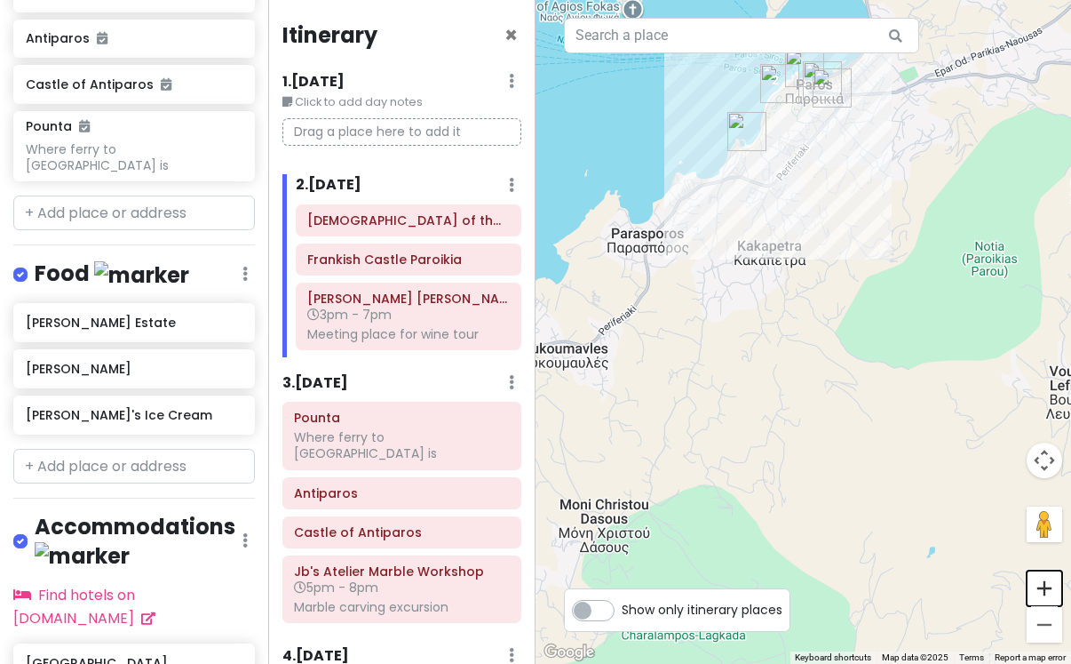
click at [1039, 589] on button "Zoom in" at bounding box center [1045, 588] width 36 height 36
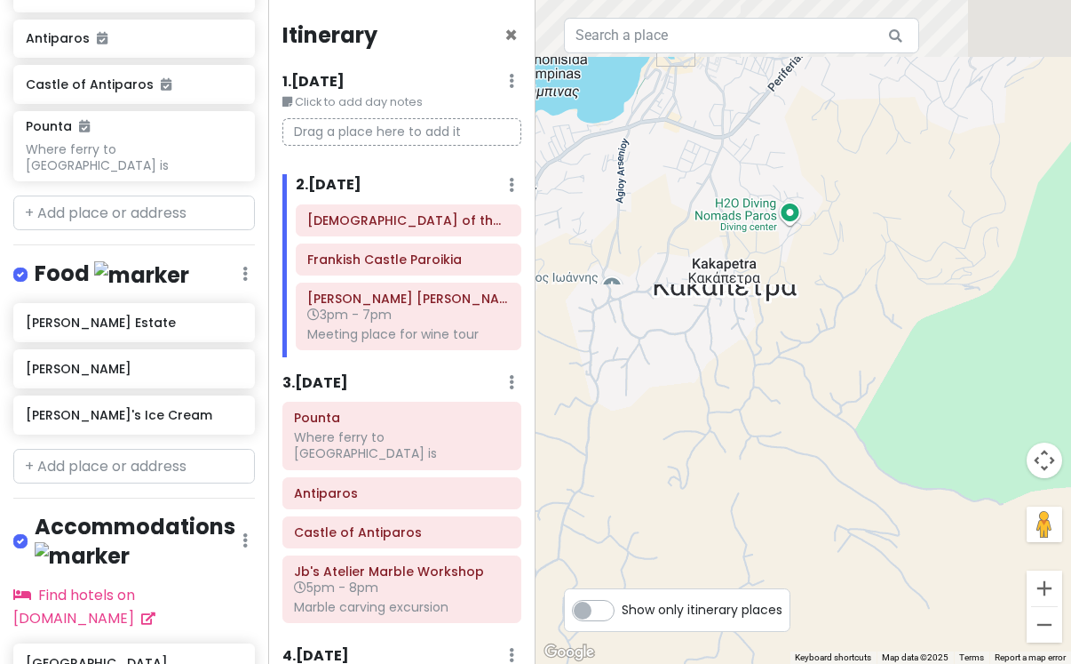
drag, startPoint x: 961, startPoint y: 308, endPoint x: 923, endPoint y: 561, distance: 256.1
click at [923, 561] on div at bounding box center [804, 332] width 536 height 664
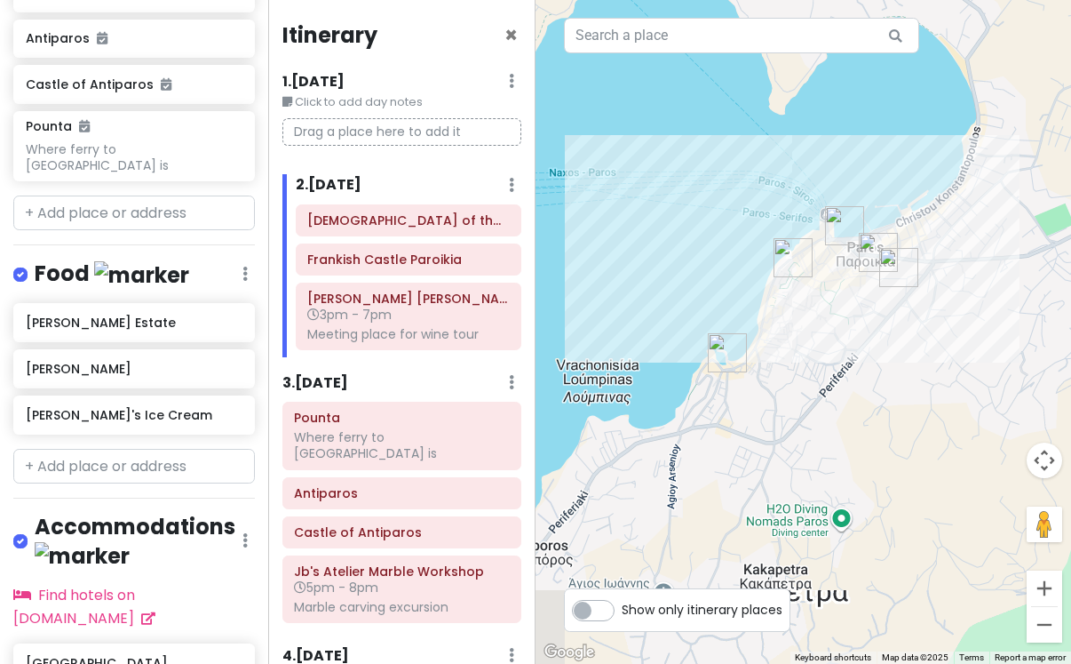
drag, startPoint x: 784, startPoint y: 454, endPoint x: 879, endPoint y: 558, distance: 140.3
click at [879, 559] on div at bounding box center [804, 332] width 536 height 664
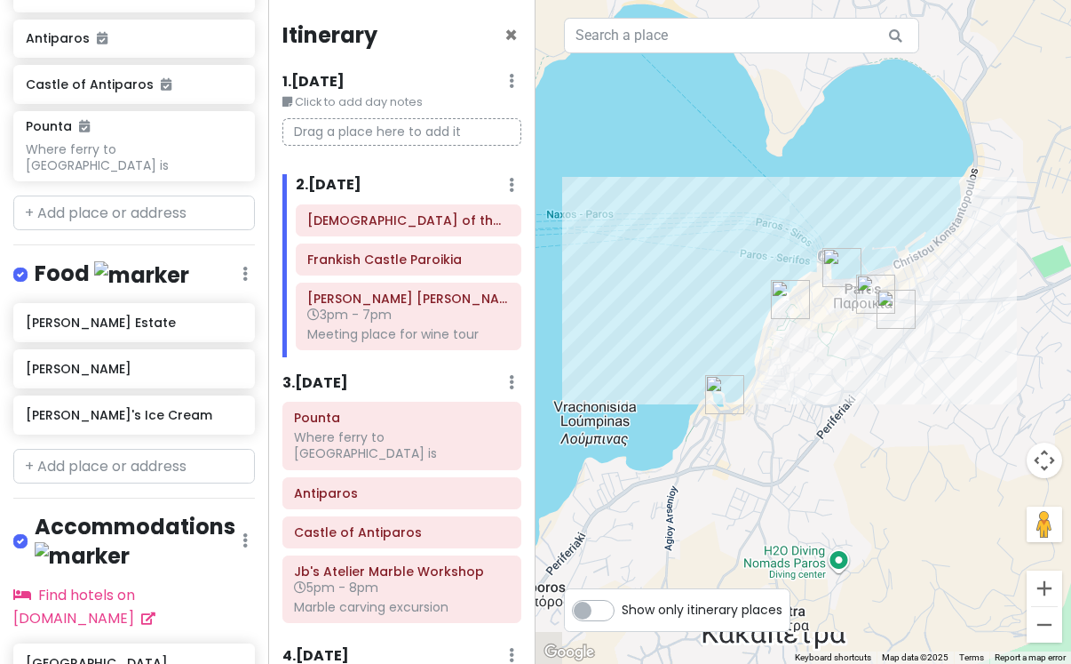
drag, startPoint x: 880, startPoint y: 368, endPoint x: 880, endPoint y: 506, distance: 137.7
click at [881, 506] on div at bounding box center [804, 332] width 536 height 664
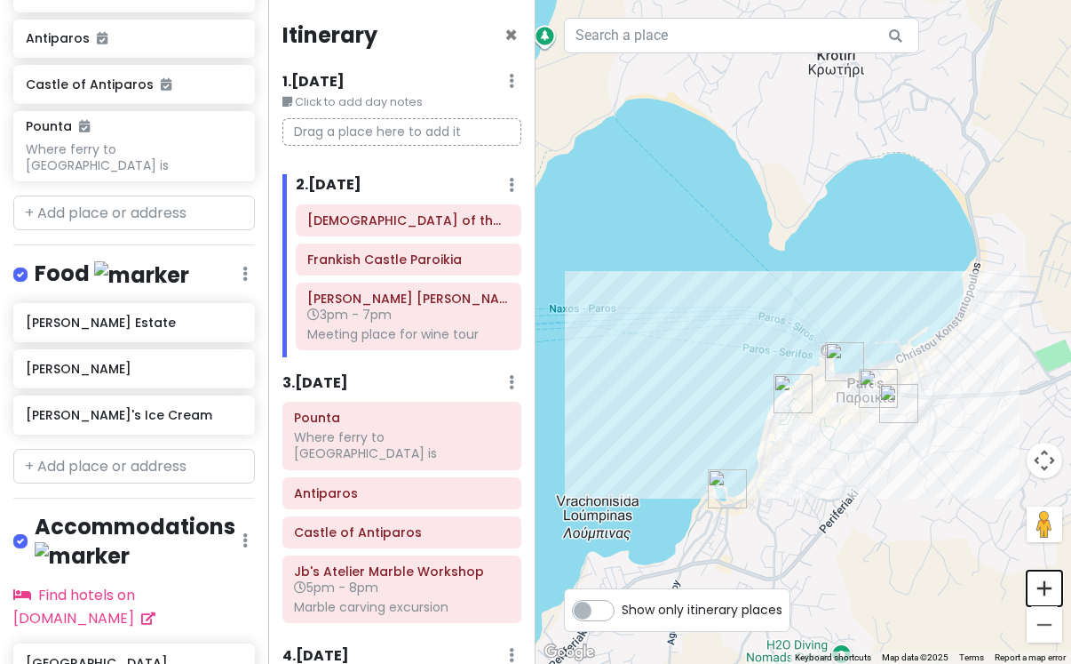
click at [1047, 585] on button "Zoom in" at bounding box center [1045, 588] width 36 height 36
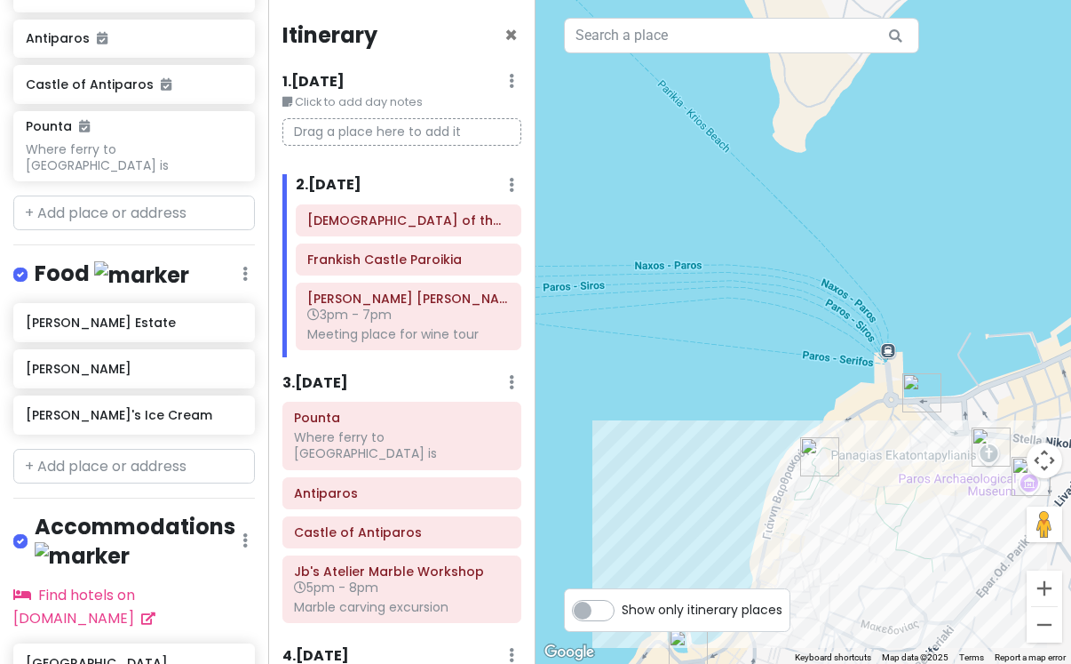
drag, startPoint x: 958, startPoint y: 577, endPoint x: 978, endPoint y: 536, distance: 45.7
click at [978, 537] on div at bounding box center [804, 332] width 536 height 664
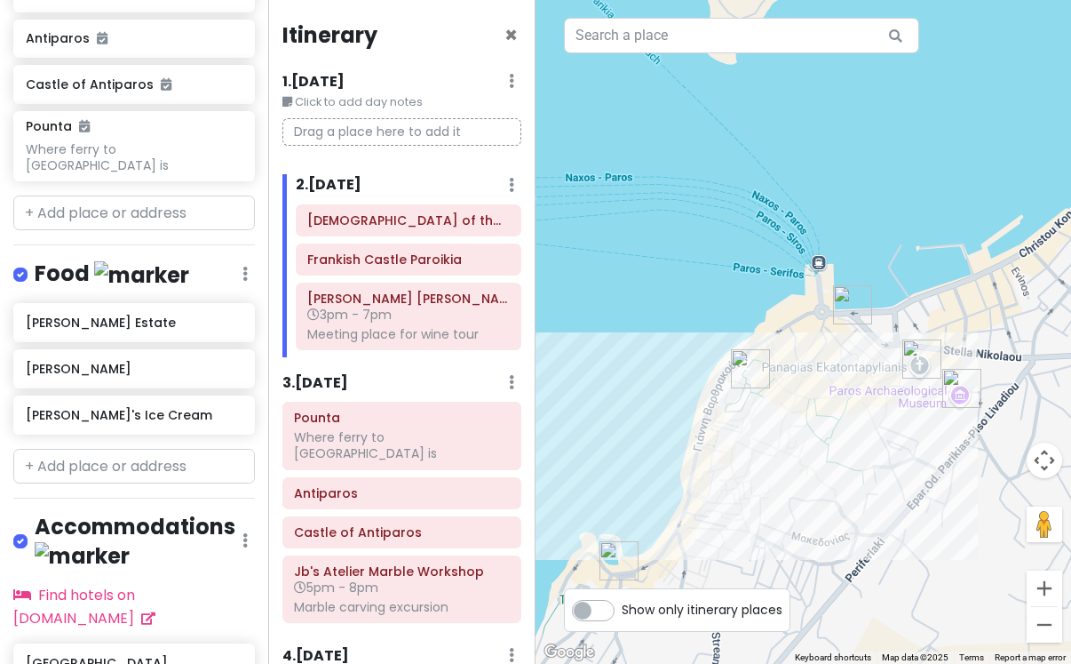
drag, startPoint x: 920, startPoint y: 562, endPoint x: 843, endPoint y: 471, distance: 119.8
click at [843, 471] on div at bounding box center [804, 332] width 536 height 664
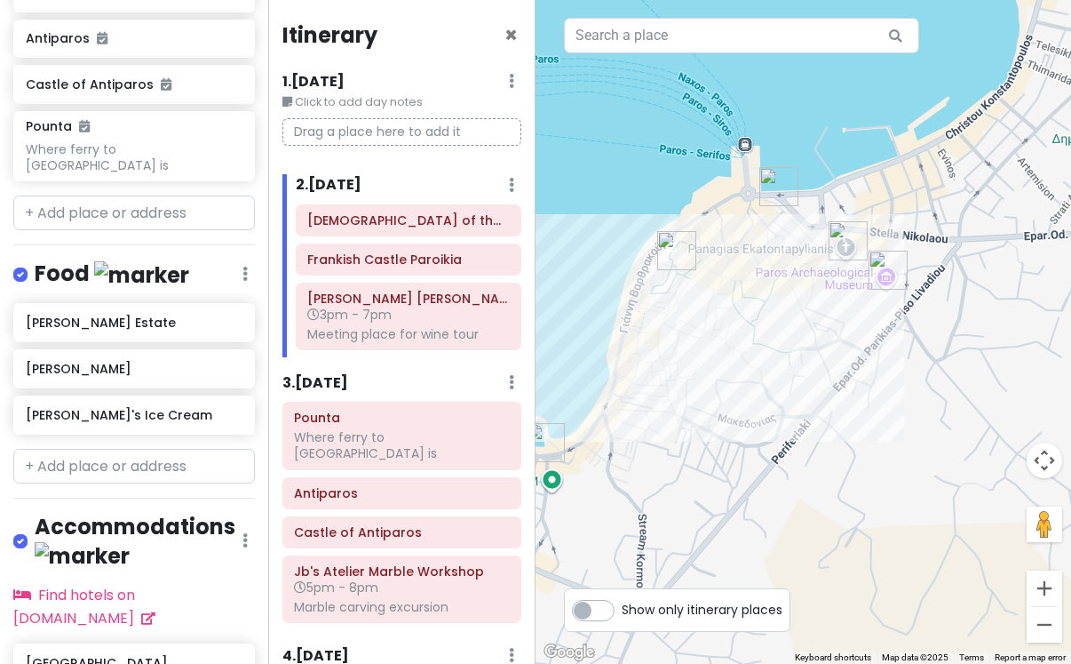
drag, startPoint x: 900, startPoint y: 507, endPoint x: 841, endPoint y: 410, distance: 113.2
click at [841, 410] on div at bounding box center [804, 332] width 536 height 664
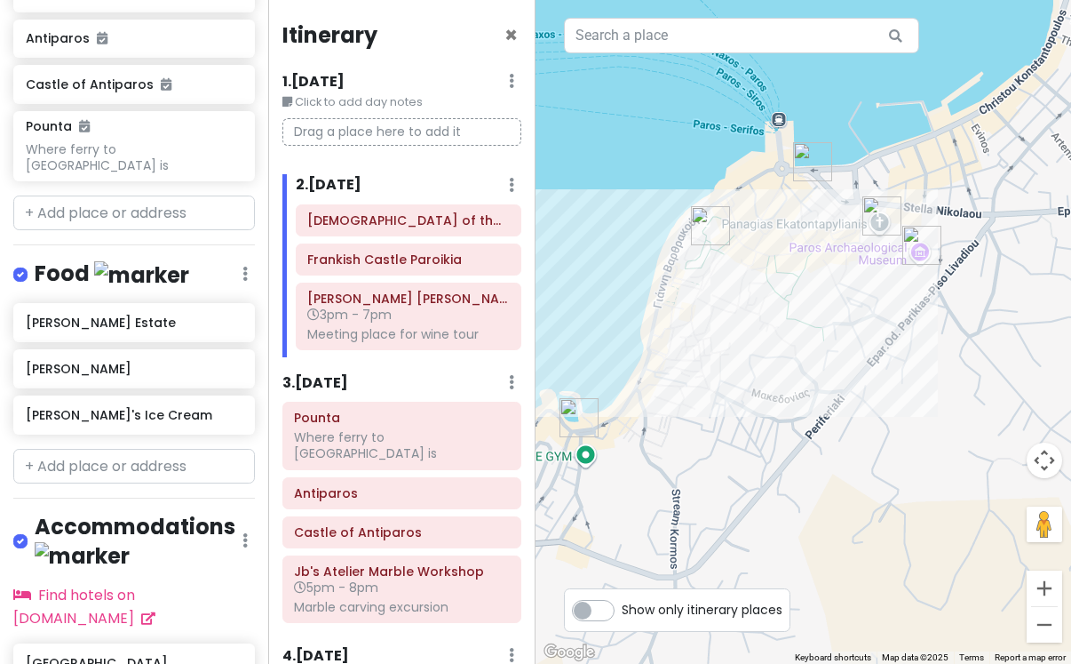
drag, startPoint x: 577, startPoint y: 389, endPoint x: 635, endPoint y: 367, distance: 61.9
click at [635, 367] on div at bounding box center [804, 332] width 536 height 664
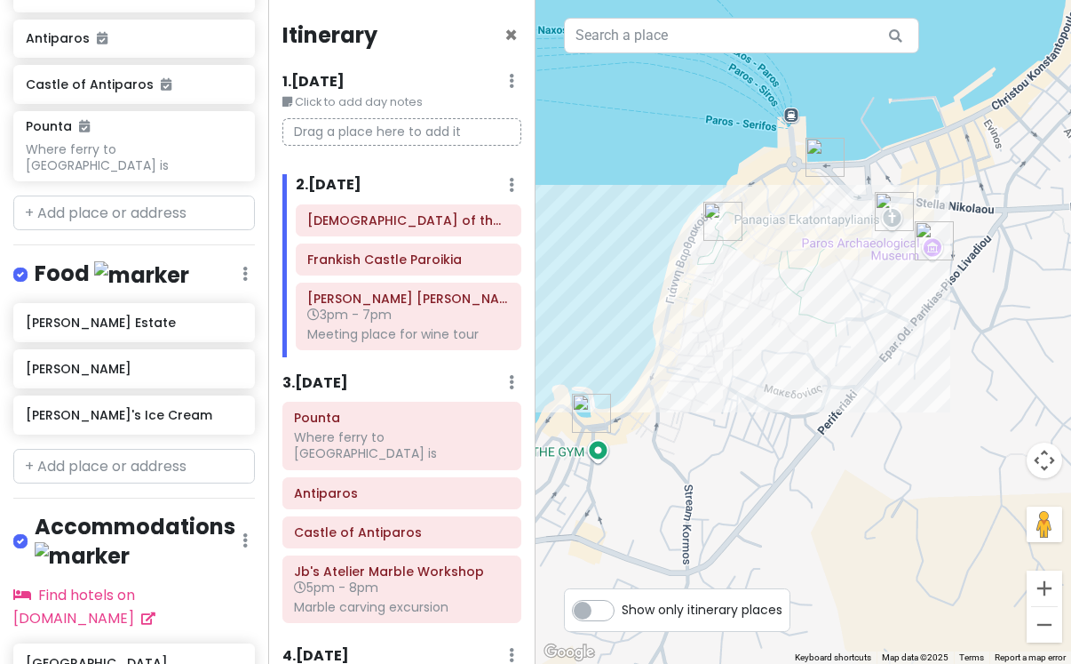
click at [590, 410] on img "Bountaraki" at bounding box center [591, 413] width 39 height 39
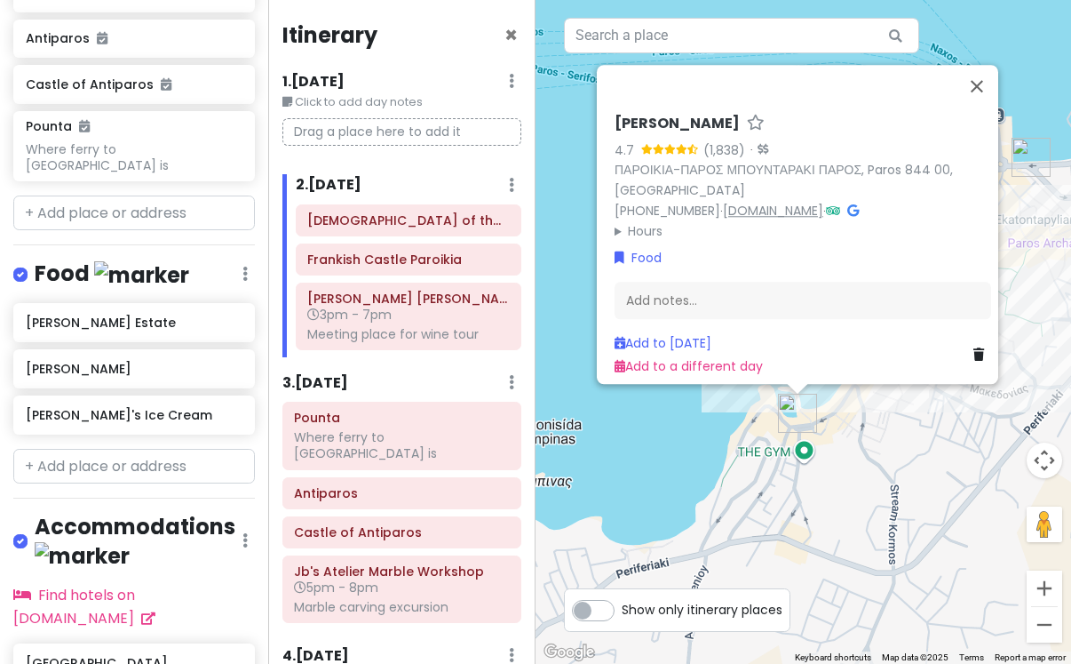
click at [746, 202] on link "[DOMAIN_NAME]" at bounding box center [773, 211] width 100 height 18
click at [138, 449] on input "text" at bounding box center [134, 467] width 242 height 36
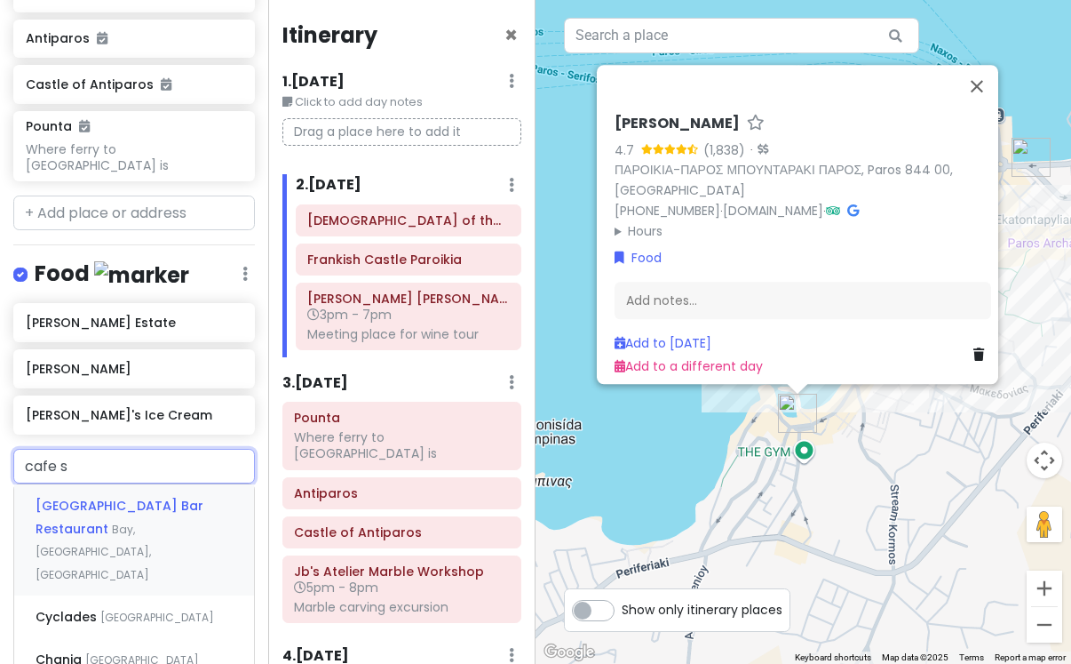
type input "cafe sy"
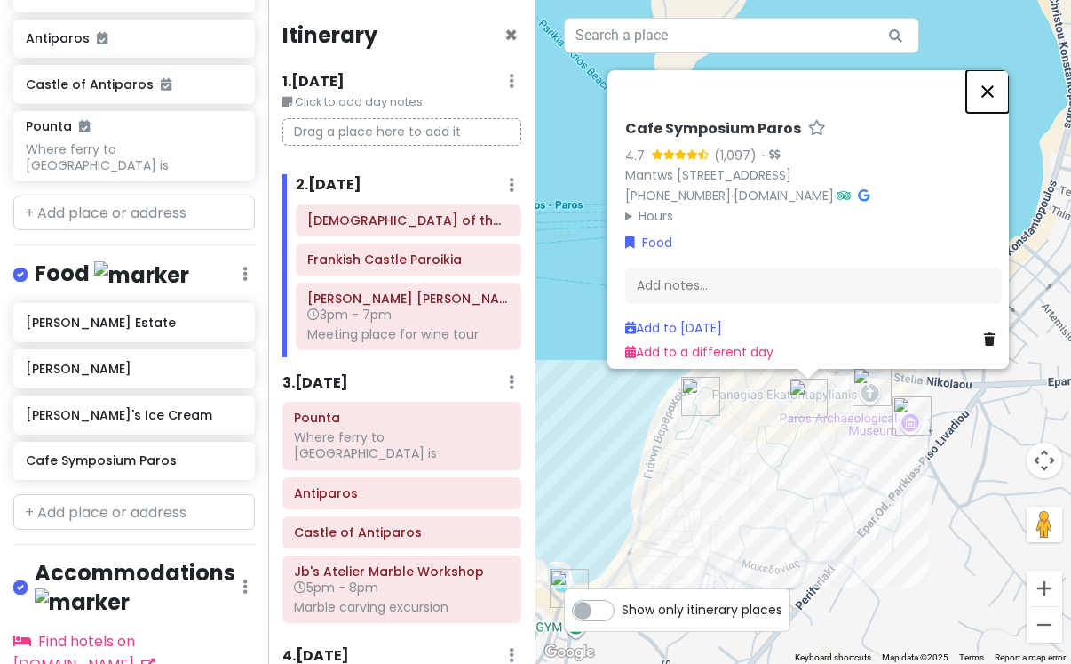
click at [997, 76] on button "Close" at bounding box center [988, 91] width 43 height 43
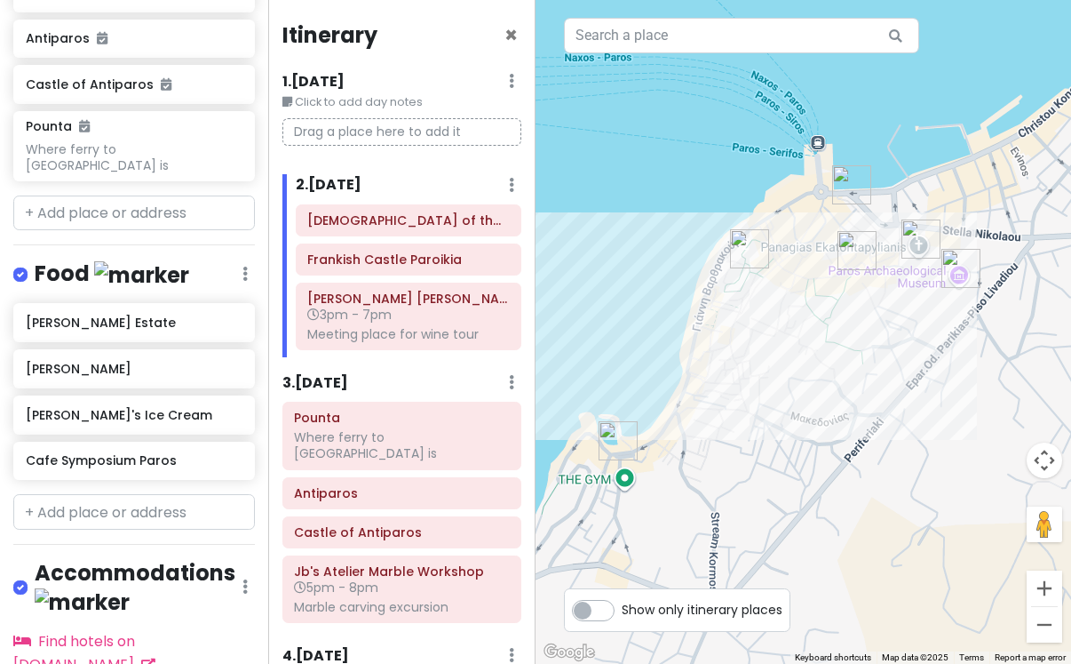
drag, startPoint x: 710, startPoint y: 459, endPoint x: 760, endPoint y: 307, distance: 159.9
click at [760, 307] on div at bounding box center [804, 332] width 536 height 664
click at [618, 437] on img "Bountaraki" at bounding box center [619, 438] width 39 height 39
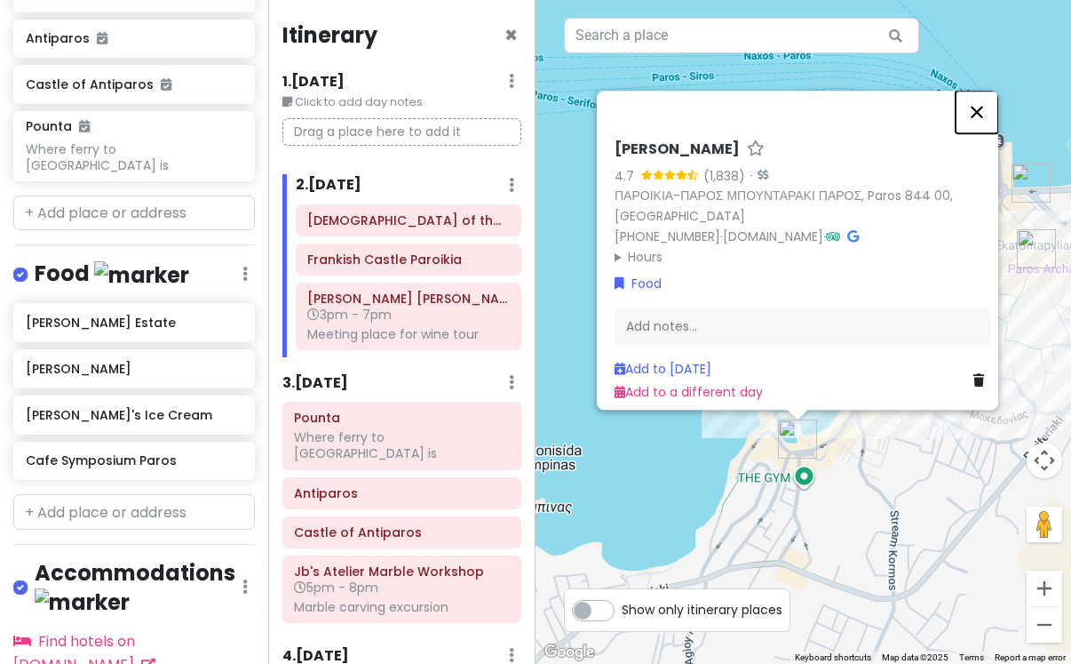
click at [987, 105] on button "Close" at bounding box center [977, 112] width 43 height 43
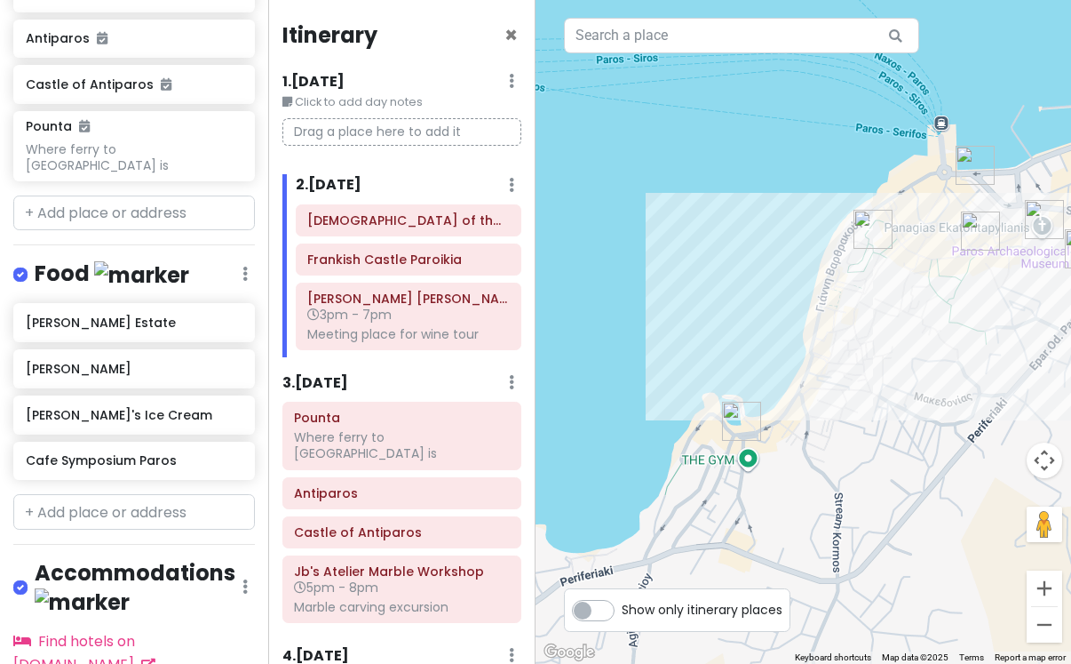
drag, startPoint x: 928, startPoint y: 383, endPoint x: 866, endPoint y: 362, distance: 64.9
click at [866, 363] on div at bounding box center [804, 332] width 536 height 664
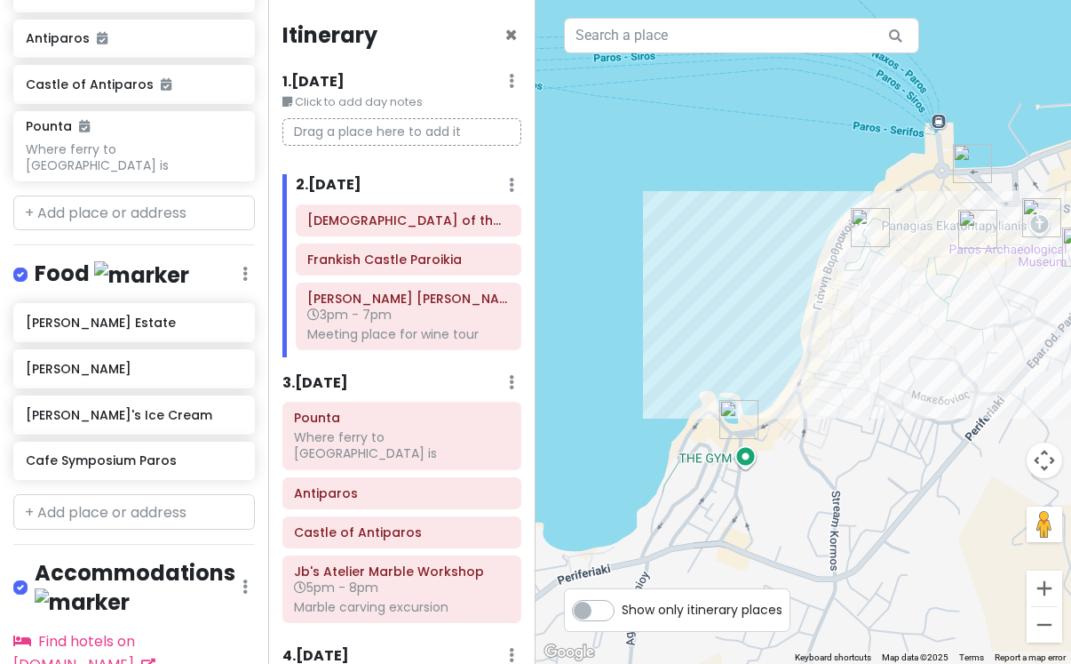
click at [732, 425] on img "Bountaraki" at bounding box center [739, 419] width 39 height 39
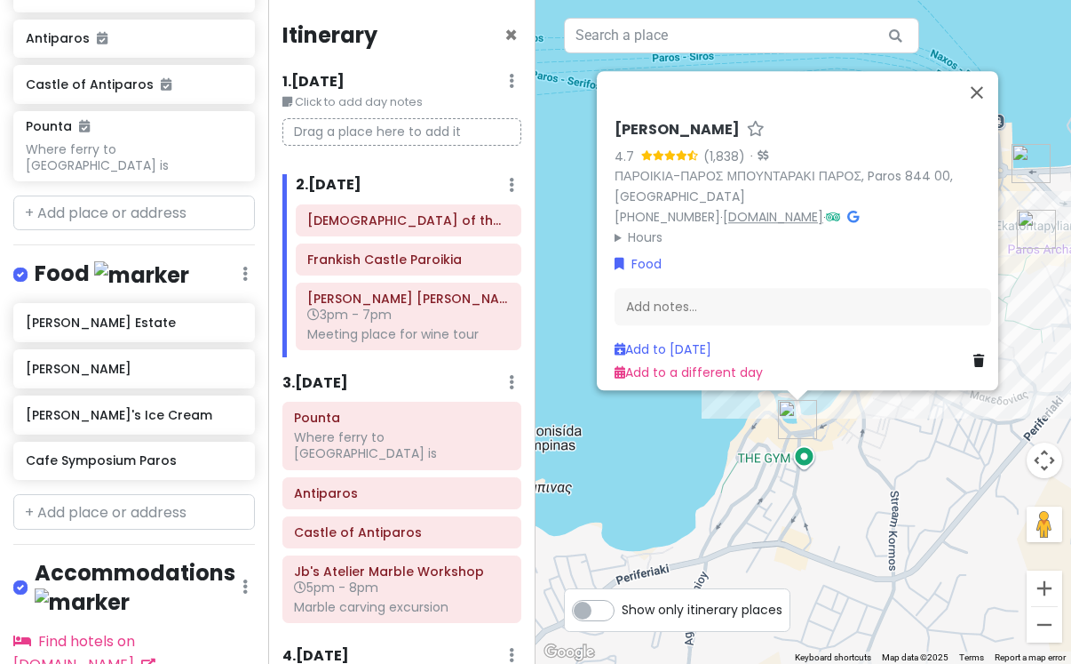
click at [812, 208] on link "[DOMAIN_NAME]" at bounding box center [773, 217] width 100 height 18
click at [987, 76] on button "Close" at bounding box center [977, 92] width 43 height 43
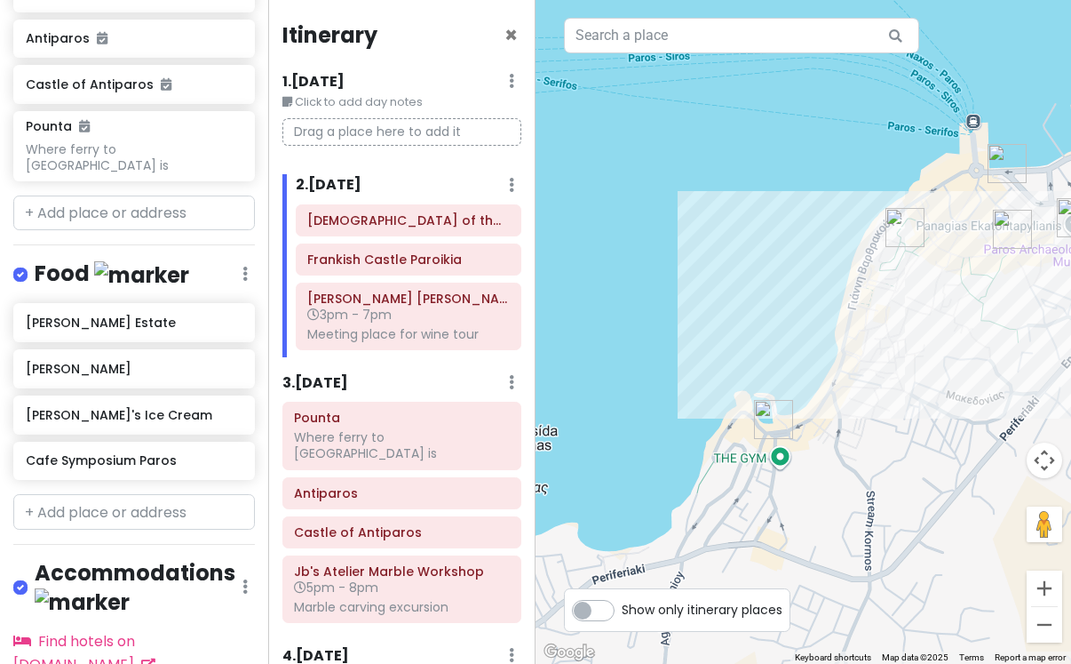
drag, startPoint x: 916, startPoint y: 354, endPoint x: 890, endPoint y: 361, distance: 26.5
click at [890, 361] on div at bounding box center [804, 332] width 536 height 664
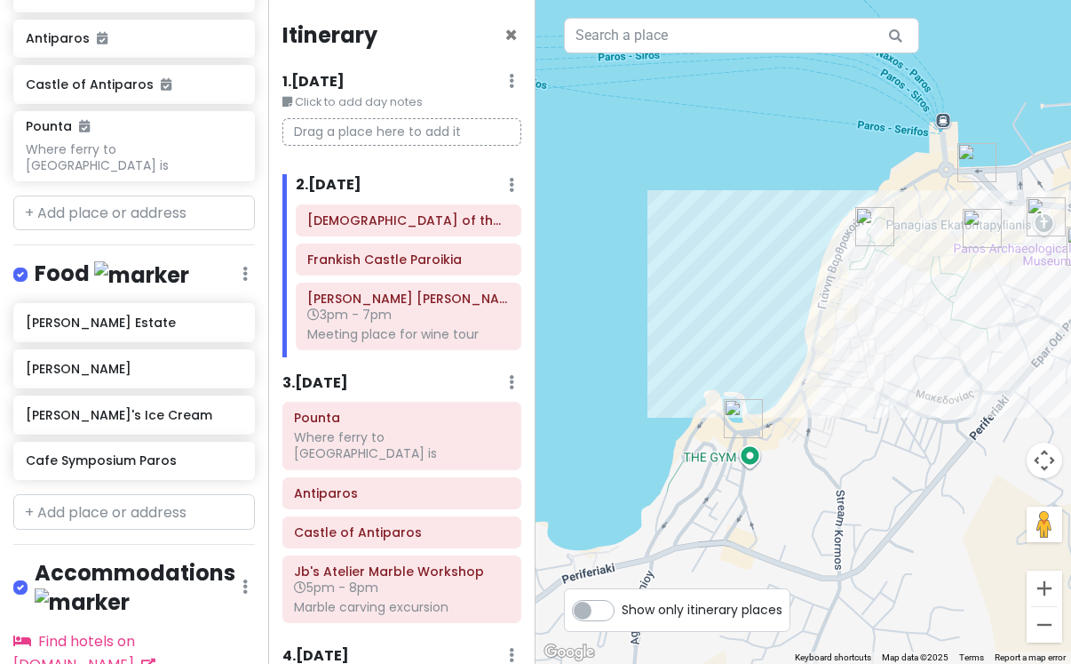
drag, startPoint x: 995, startPoint y: 321, endPoint x: 933, endPoint y: 319, distance: 62.2
click at [933, 319] on div at bounding box center [804, 332] width 536 height 664
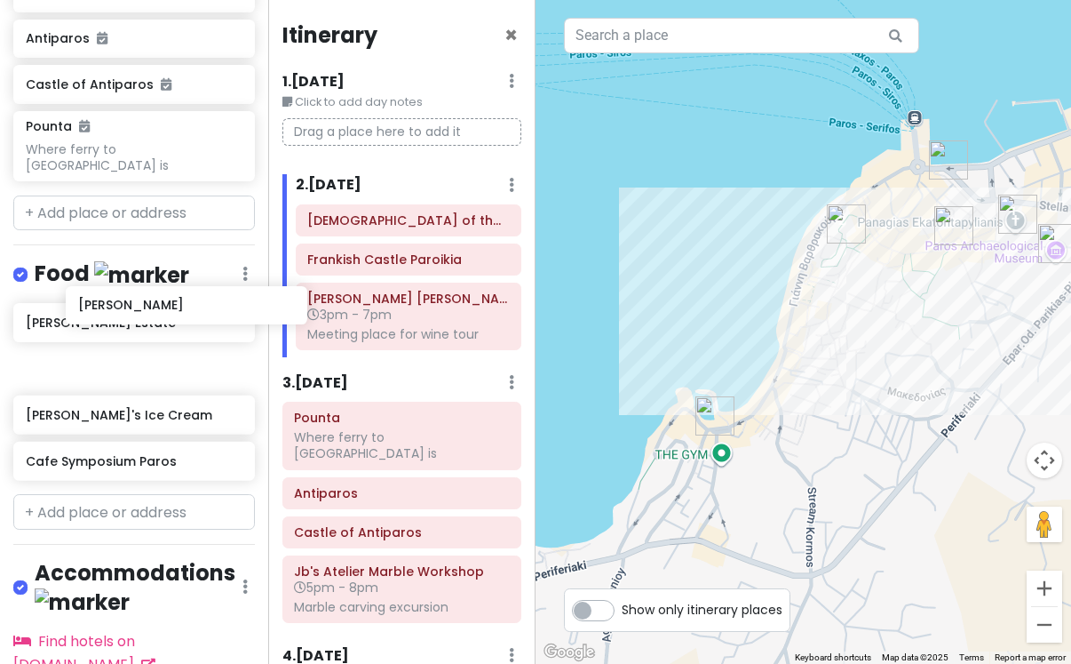
scroll to position [968, 29]
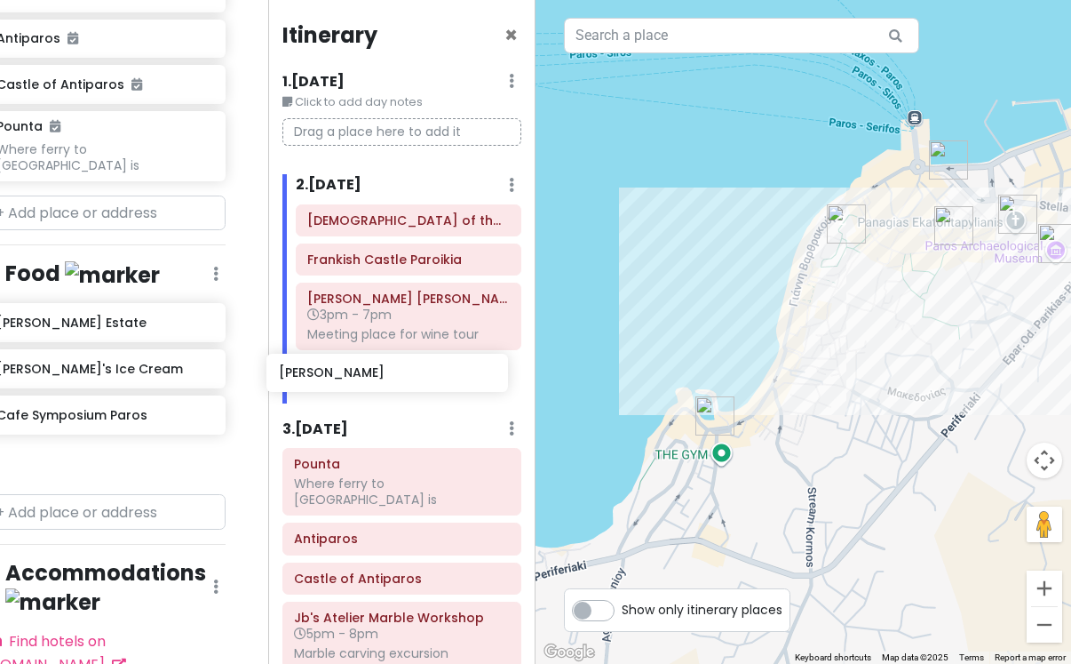
drag, startPoint x: 117, startPoint y: 309, endPoint x: 370, endPoint y: 377, distance: 262.1
click at [370, 377] on div "Paros Private Change Dates Make a Copy Delete Trip Go Pro ⚡️ Give Feedback 💡 Su…" at bounding box center [535, 332] width 1071 height 664
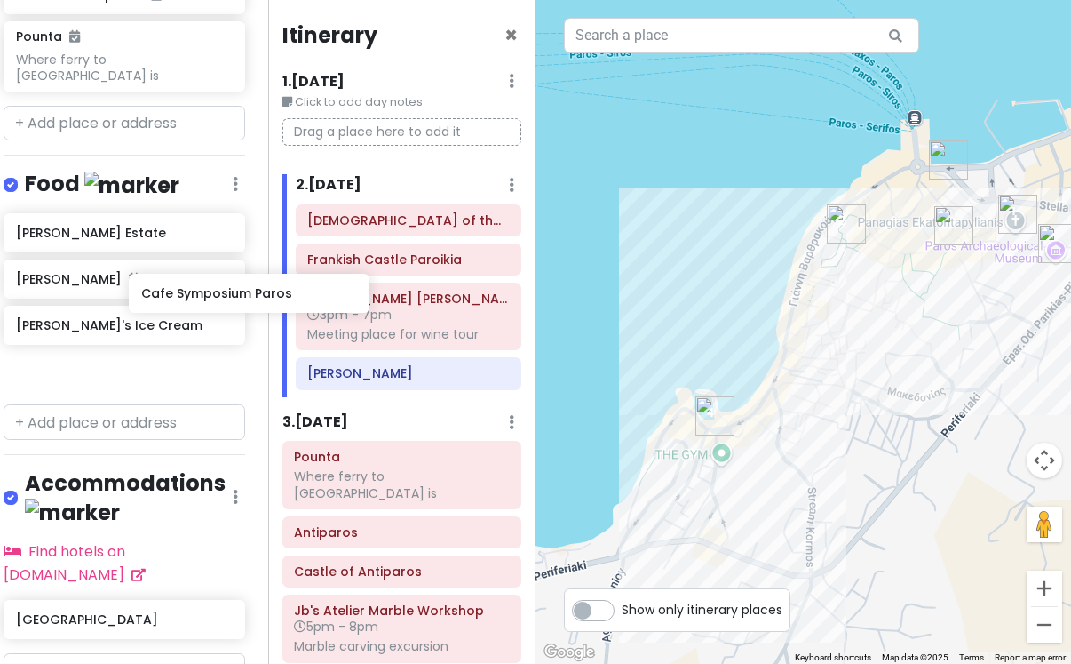
scroll to position [1057, 29]
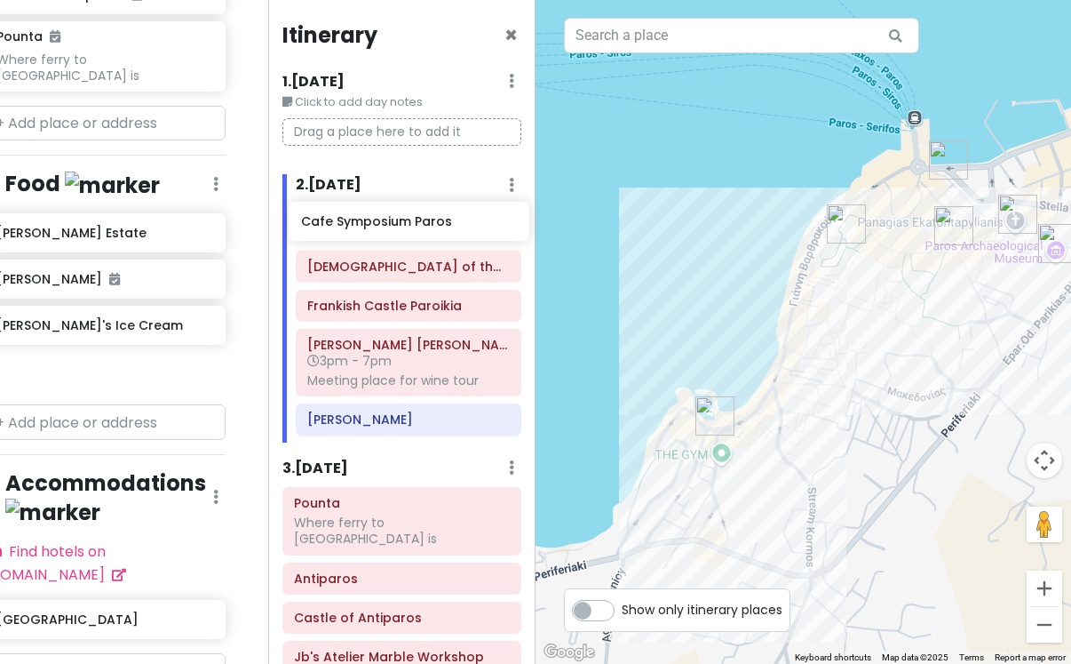
drag, startPoint x: 93, startPoint y: 312, endPoint x: 378, endPoint y: 226, distance: 297.9
click at [378, 226] on div "Paros Private Change Dates Make a Copy Delete Trip Go Pro ⚡️ Give Feedback 💡 Su…" at bounding box center [535, 332] width 1071 height 664
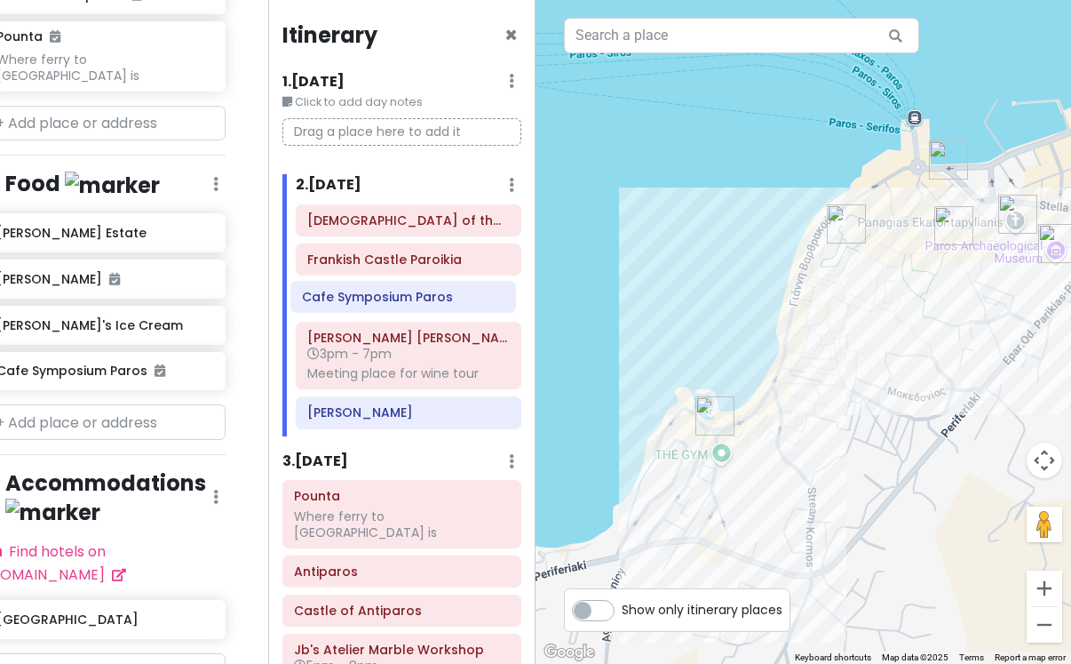
drag, startPoint x: 409, startPoint y: 227, endPoint x: 403, endPoint y: 304, distance: 76.6
click at [403, 304] on div "Cafe Symposium Paros [GEOGRAPHIC_DATA] of the Virgin [PERSON_NAME] [GEOGRAPHIC_…" at bounding box center [409, 320] width 253 height 232
click at [613, 263] on div at bounding box center [804, 332] width 536 height 664
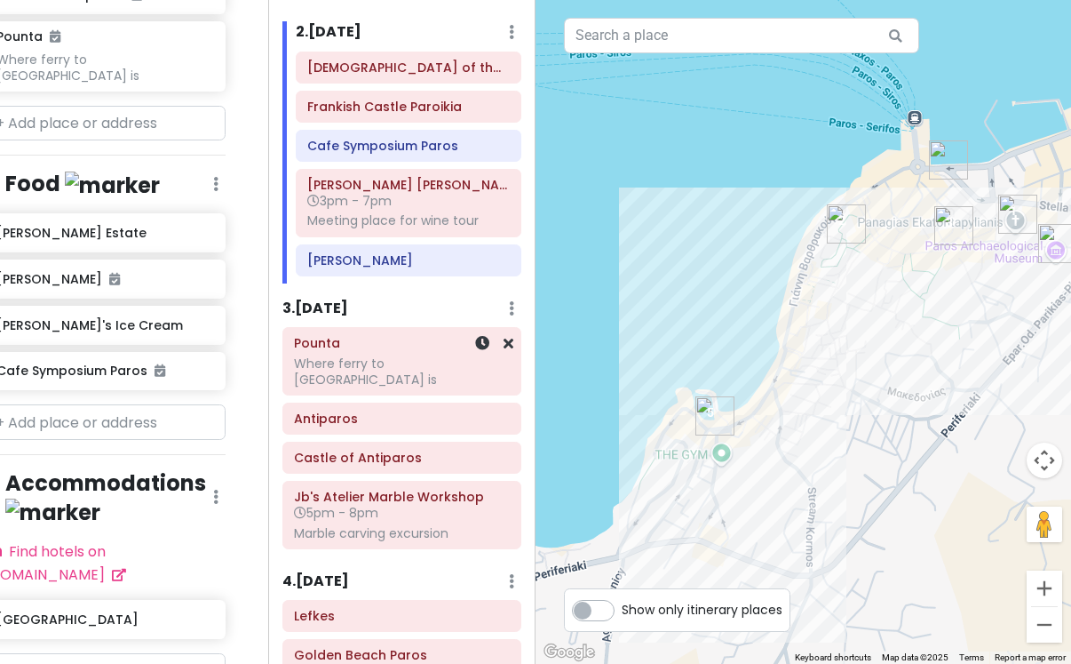
scroll to position [230, 0]
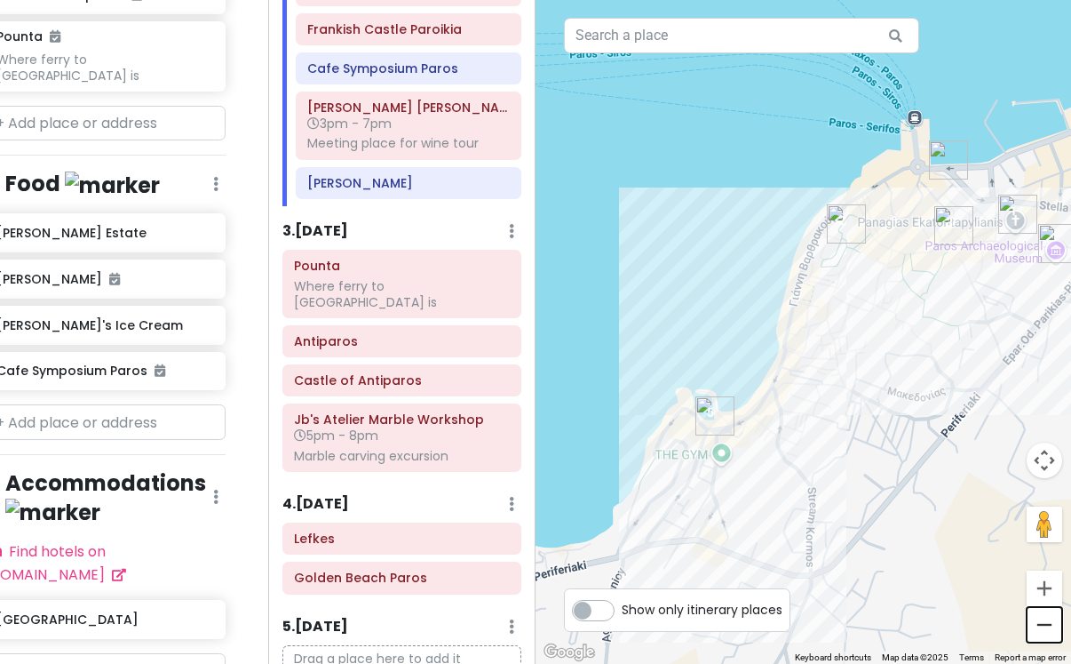
click at [1047, 641] on button "Zoom out" at bounding box center [1045, 625] width 36 height 36
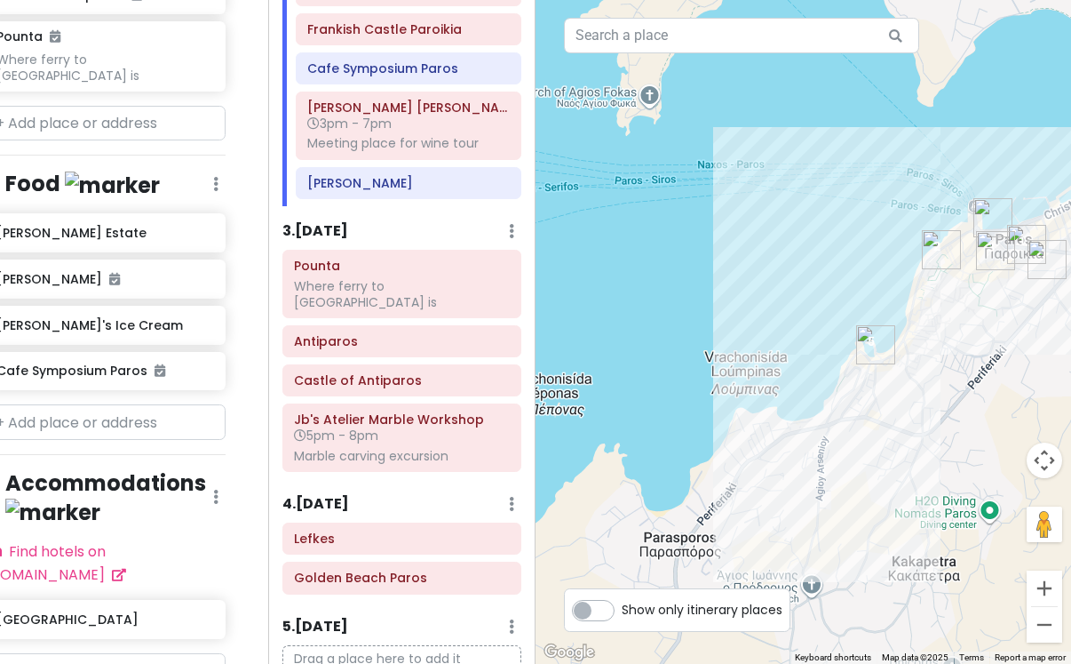
drag, startPoint x: 784, startPoint y: 543, endPoint x: 906, endPoint y: 522, distance: 124.3
click at [906, 522] on div at bounding box center [804, 332] width 536 height 664
click at [702, 264] on div at bounding box center [804, 332] width 536 height 664
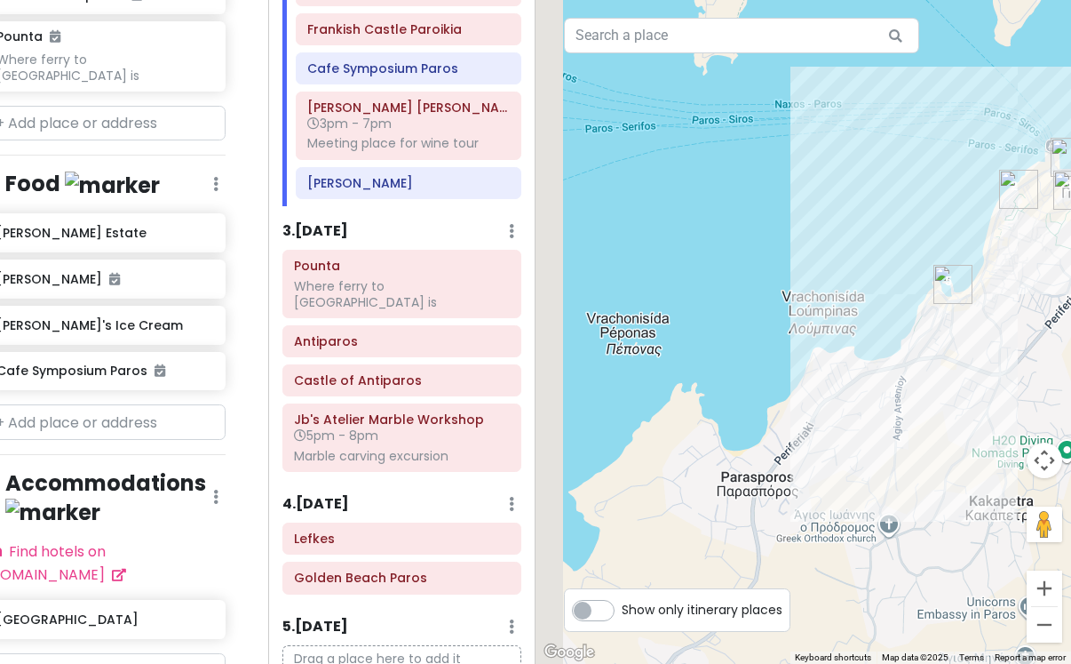
drag, startPoint x: 718, startPoint y: 466, endPoint x: 866, endPoint y: 315, distance: 211.7
click at [868, 316] on div at bounding box center [804, 332] width 536 height 664
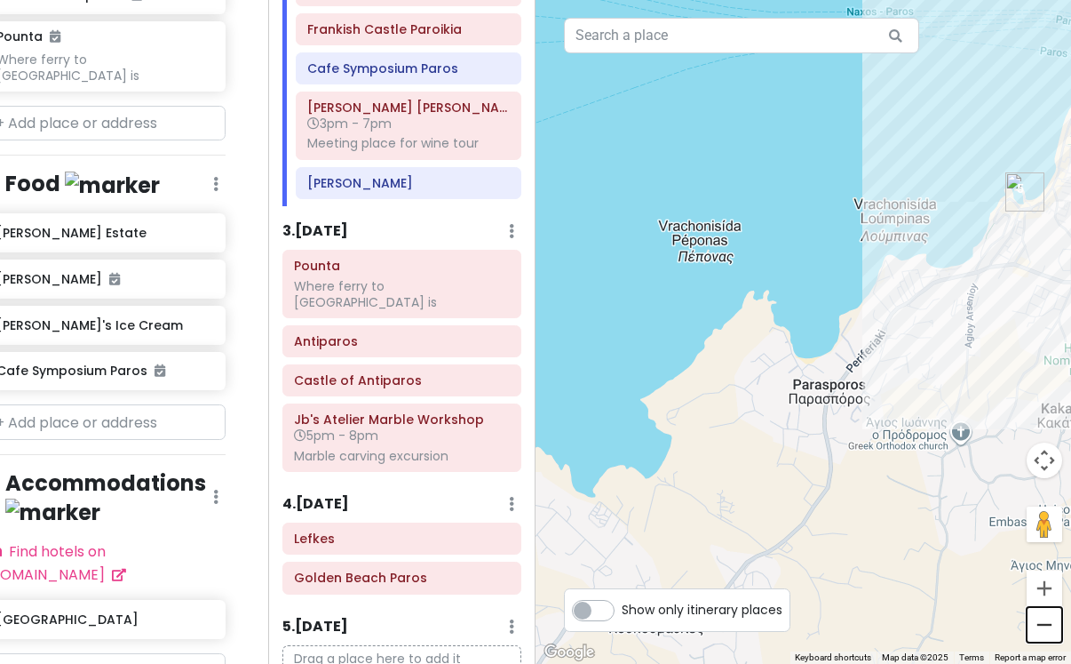
click at [1053, 625] on button "Zoom out" at bounding box center [1045, 625] width 36 height 36
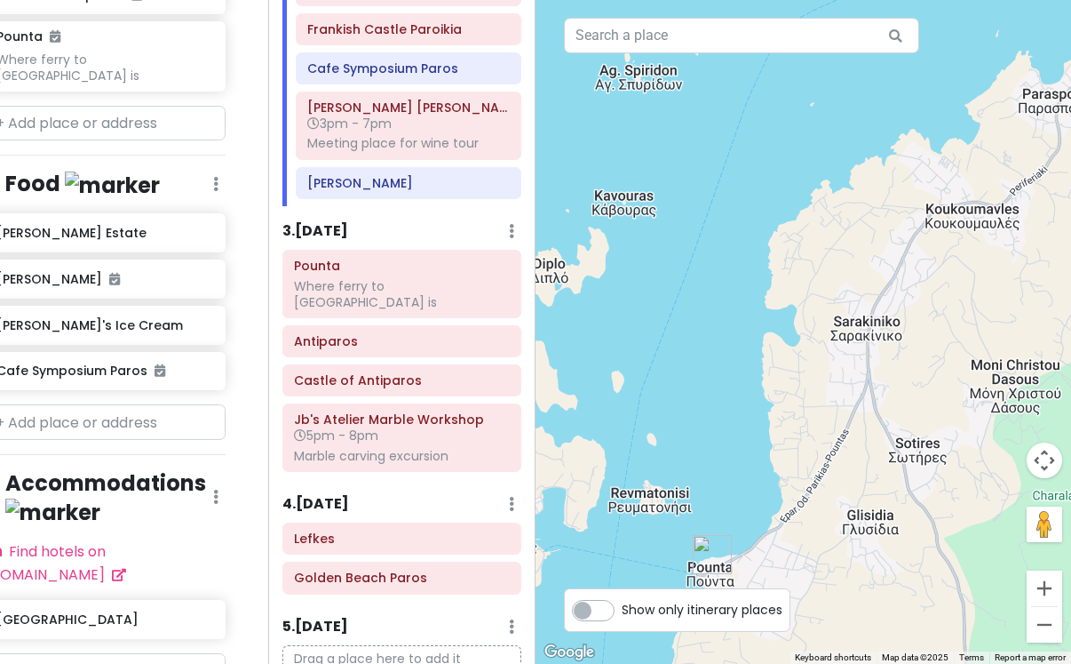
drag, startPoint x: 840, startPoint y: 569, endPoint x: 1089, endPoint y: 300, distance: 367.1
click at [1071, 300] on html "Paros Private Change Dates Make a Copy Delete Trip Go Pro ⚡️ Give Feedback 💡 Su…" at bounding box center [535, 332] width 1071 height 664
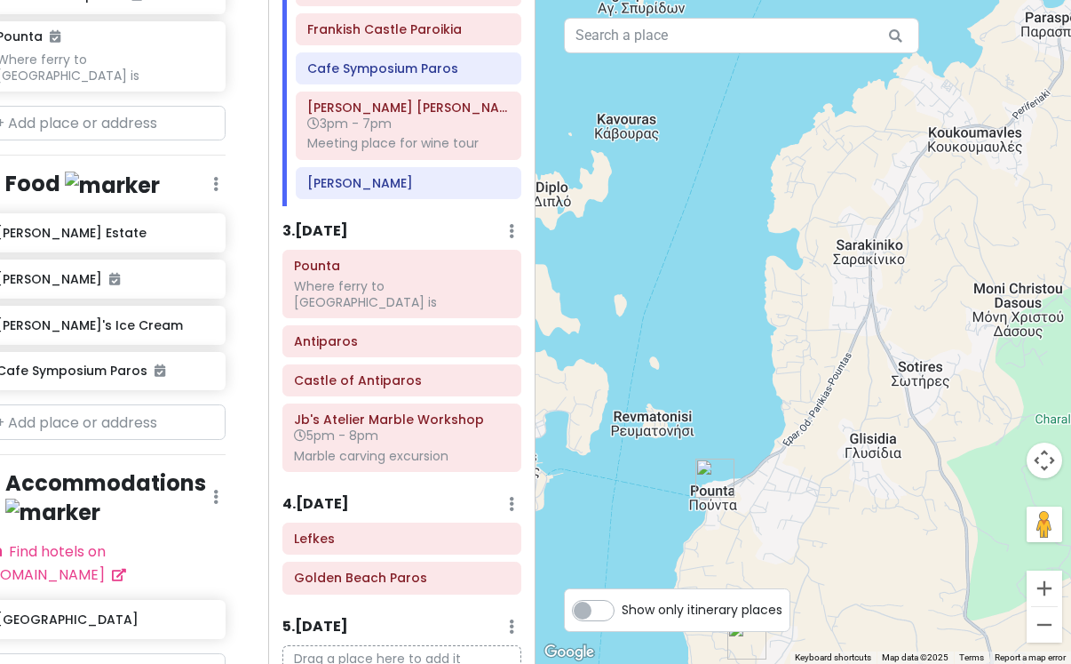
drag, startPoint x: 904, startPoint y: 511, endPoint x: 904, endPoint y: 415, distance: 96.0
click at [904, 415] on div at bounding box center [804, 332] width 536 height 664
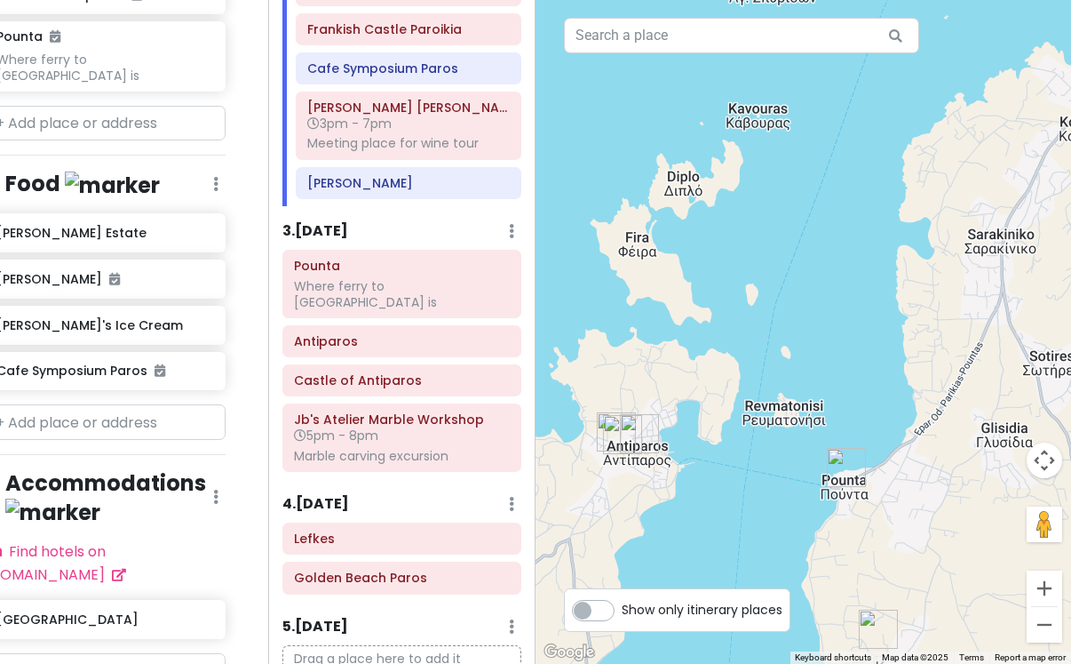
drag, startPoint x: 636, startPoint y: 516, endPoint x: 769, endPoint y: 515, distance: 133.3
click at [770, 515] on div at bounding box center [804, 332] width 536 height 664
click at [847, 466] on img "Pounta" at bounding box center [846, 466] width 39 height 39
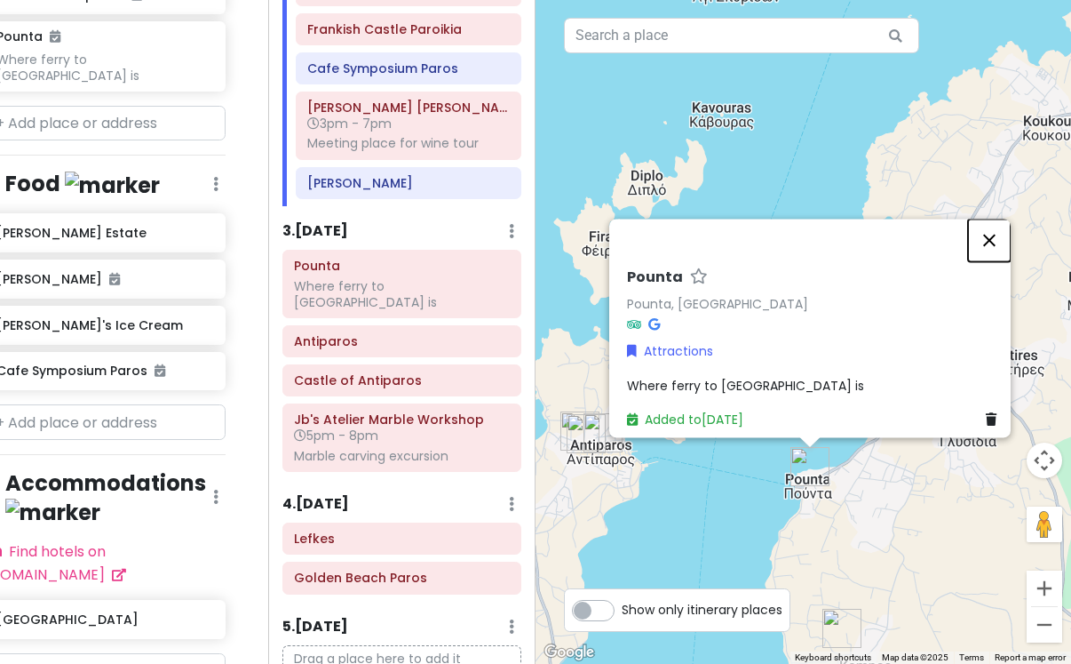
click at [1002, 233] on button "Close" at bounding box center [989, 240] width 43 height 43
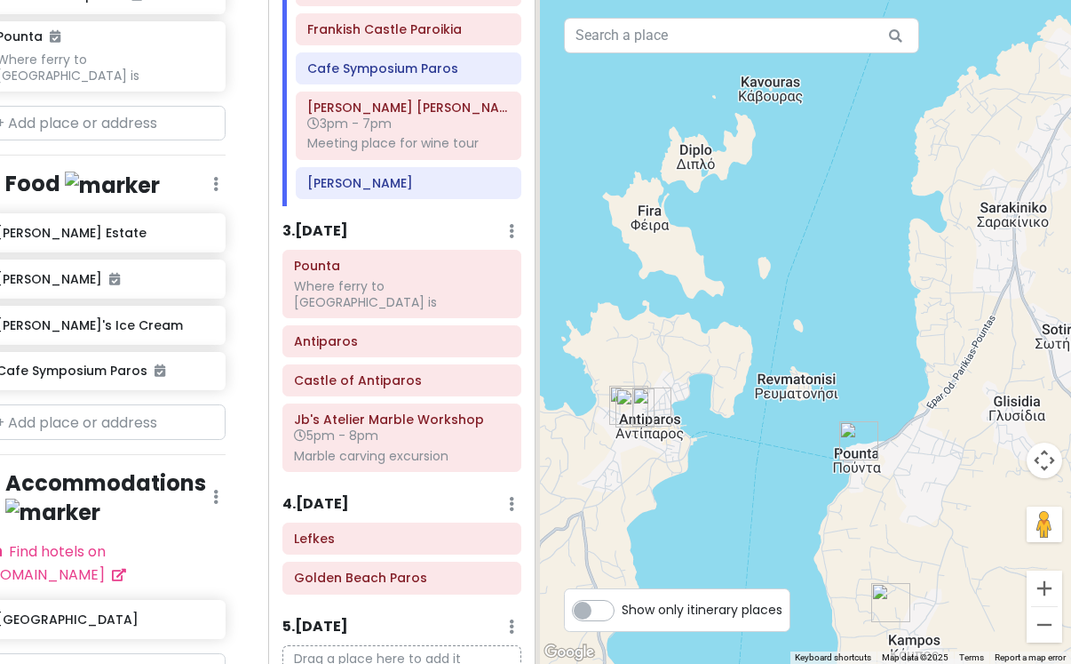
drag, startPoint x: 908, startPoint y: 502, endPoint x: 962, endPoint y: 473, distance: 61.6
click at [962, 474] on div at bounding box center [804, 332] width 536 height 664
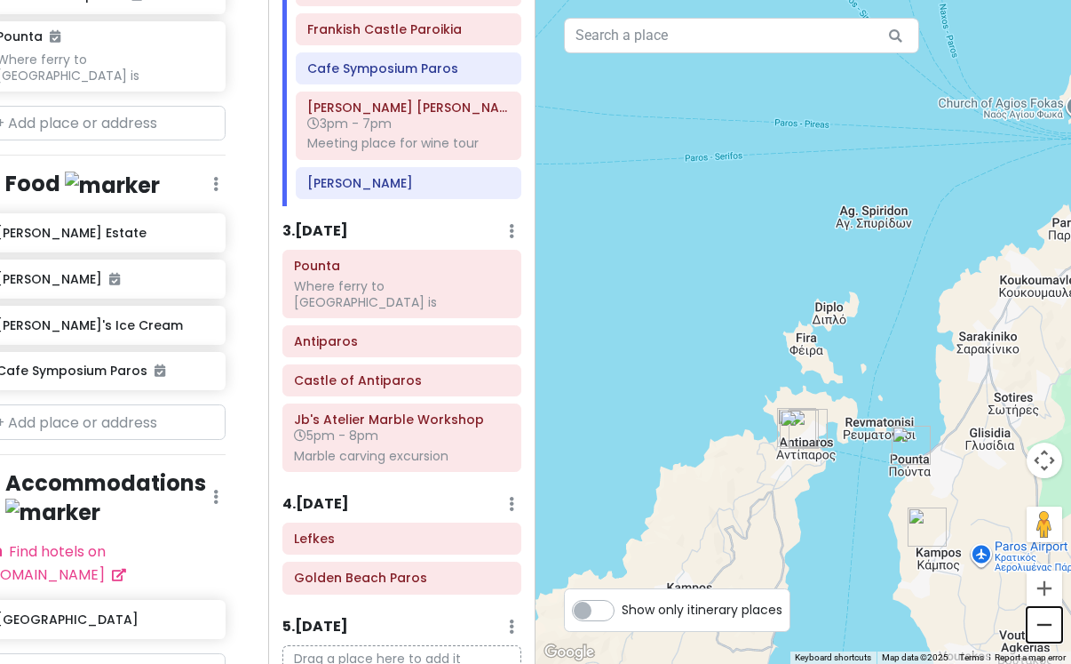
drag, startPoint x: 1047, startPoint y: 621, endPoint x: 948, endPoint y: 560, distance: 116.1
click at [948, 560] on div "2 5 1 3 Keyboard shortcuts Map Data Map data ©2025 Map data ©2025 1 km Click to…" at bounding box center [804, 332] width 536 height 664
click at [1045, 625] on button "Zoom out" at bounding box center [1045, 625] width 36 height 36
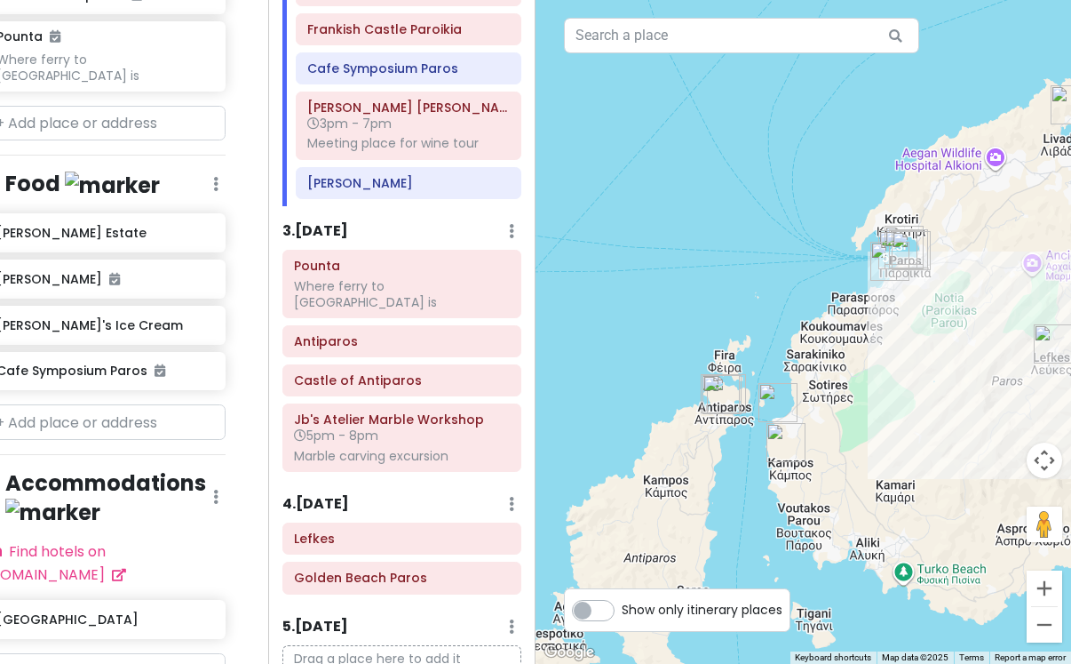
drag, startPoint x: 977, startPoint y: 413, endPoint x: 890, endPoint y: 436, distance: 90.1
click at [890, 436] on div at bounding box center [804, 332] width 536 height 664
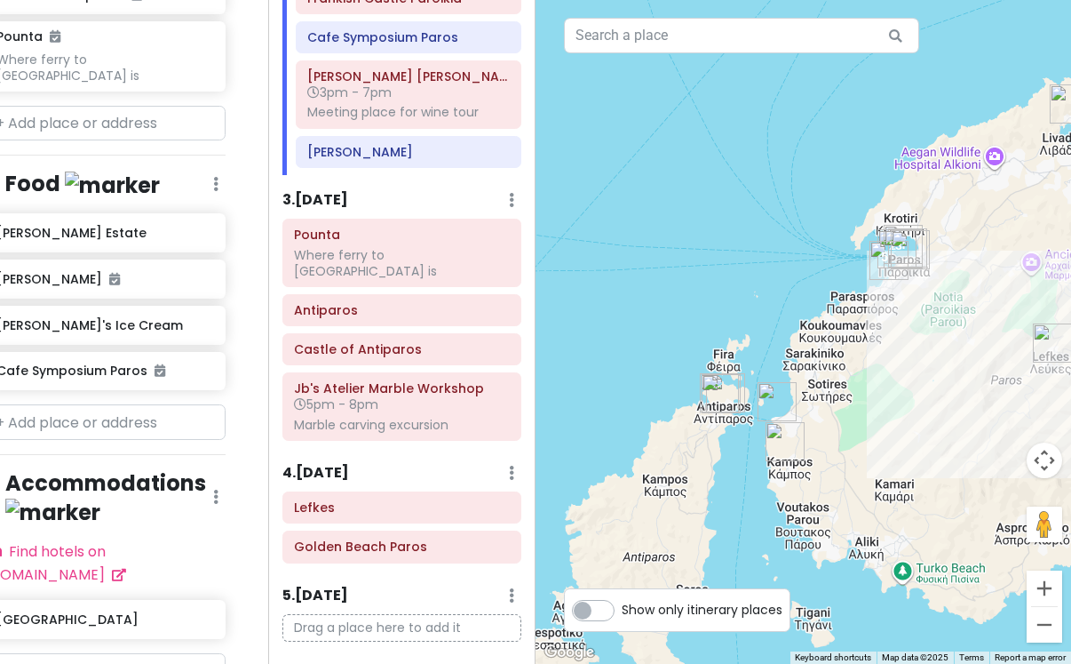
scroll to position [267, 0]
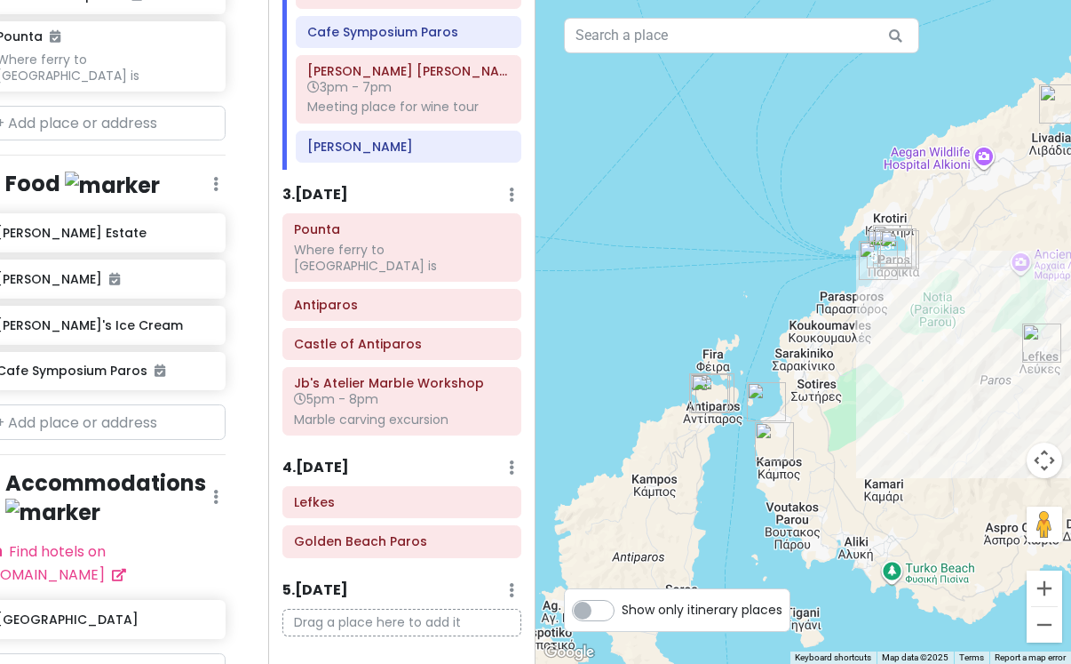
drag, startPoint x: 928, startPoint y: 342, endPoint x: 915, endPoint y: 342, distance: 13.3
click at [915, 342] on div at bounding box center [804, 332] width 536 height 664
click at [1035, 585] on button "Zoom in" at bounding box center [1045, 588] width 36 height 36
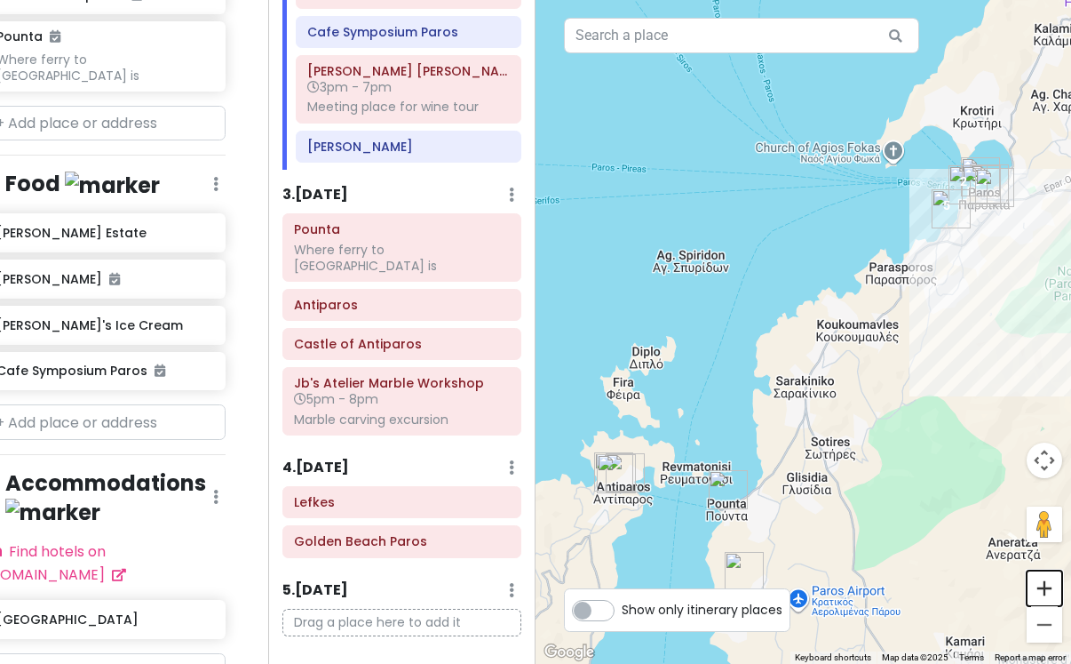
click at [1035, 585] on button "Zoom in" at bounding box center [1045, 588] width 36 height 36
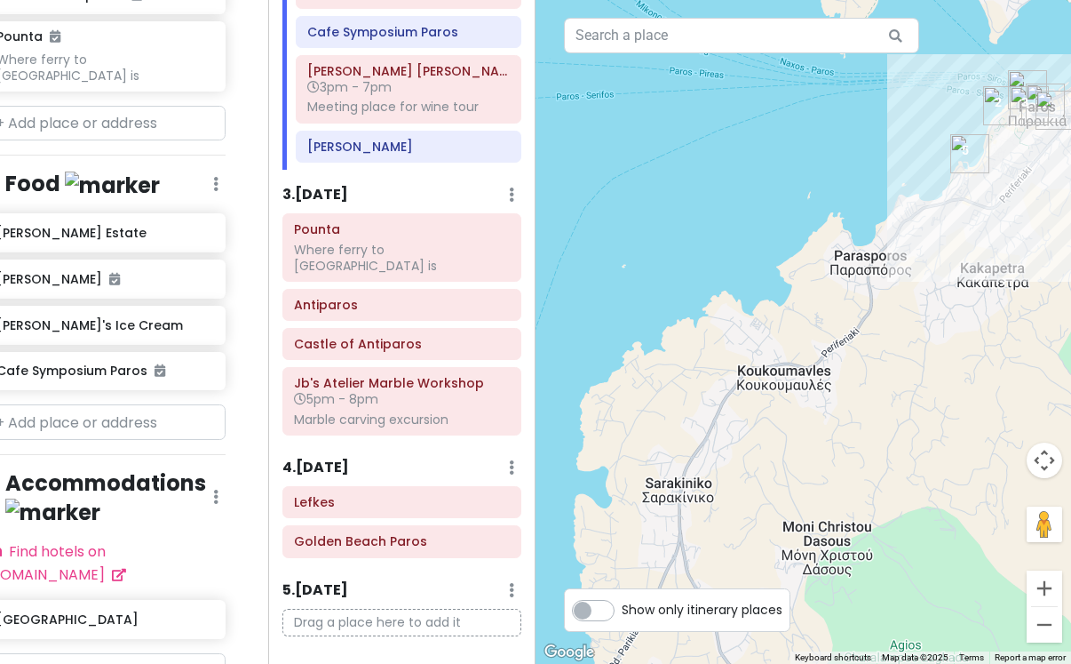
drag, startPoint x: 1007, startPoint y: 371, endPoint x: 745, endPoint y: 490, distance: 287.5
click at [745, 490] on div at bounding box center [804, 332] width 536 height 664
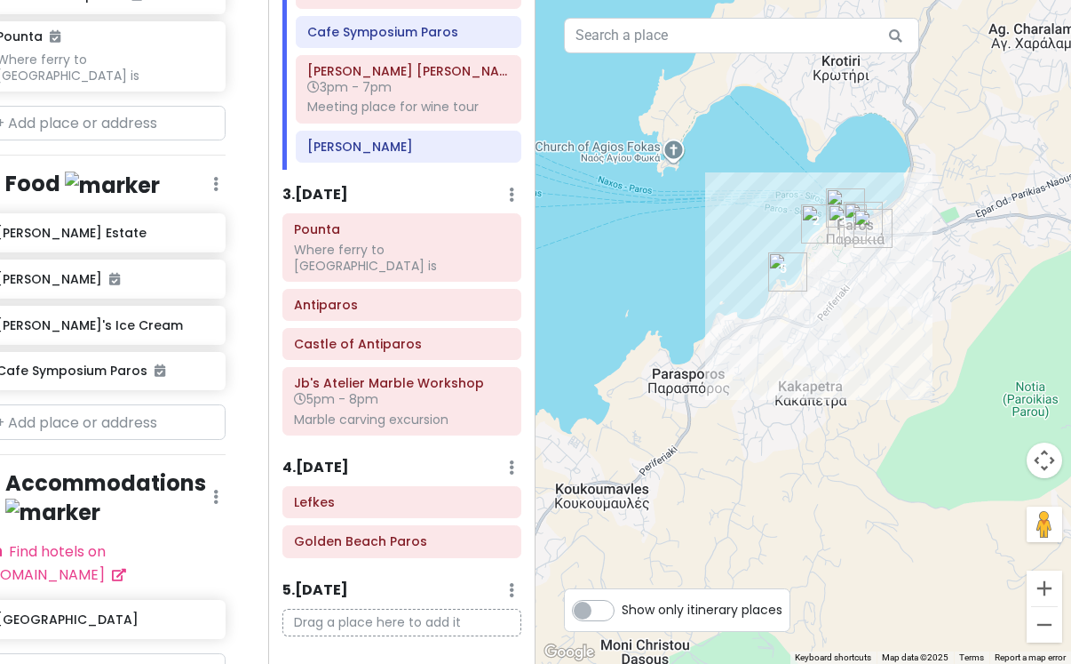
drag, startPoint x: 864, startPoint y: 398, endPoint x: 801, endPoint y: 450, distance: 80.8
click at [801, 450] on div at bounding box center [804, 332] width 536 height 664
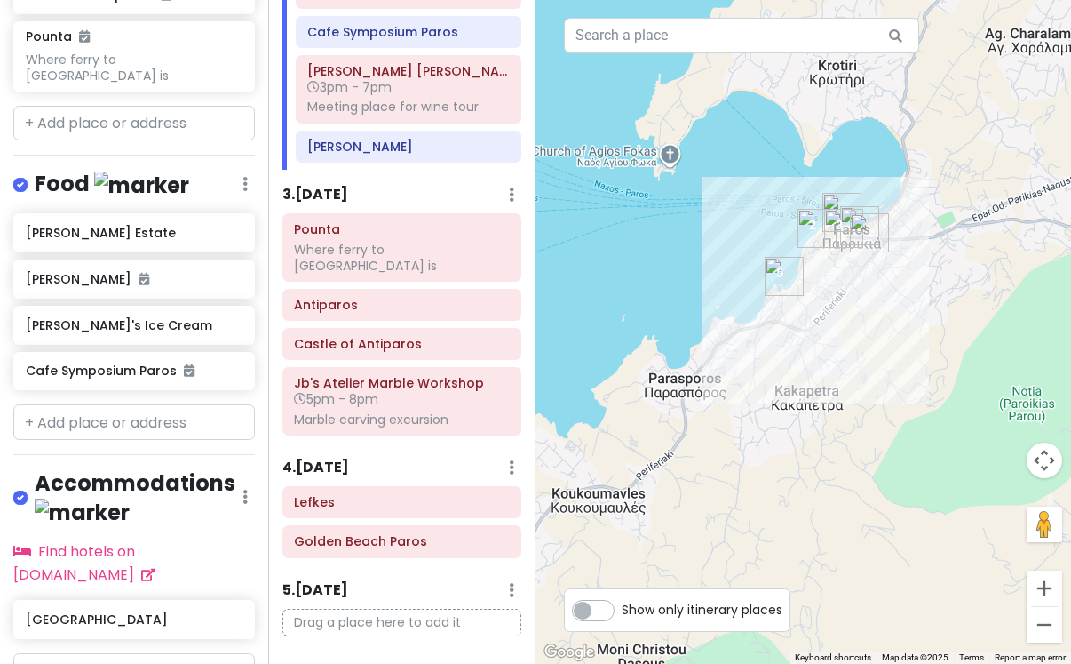
scroll to position [1057, 0]
click at [92, 404] on input "text" at bounding box center [134, 422] width 242 height 36
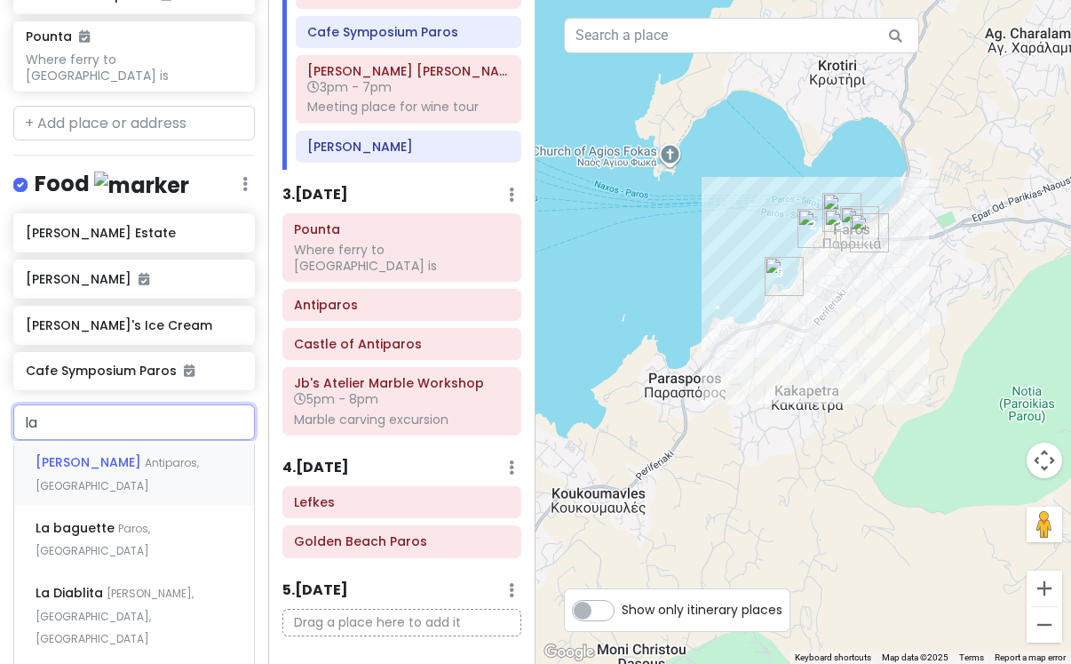
type input "la b"
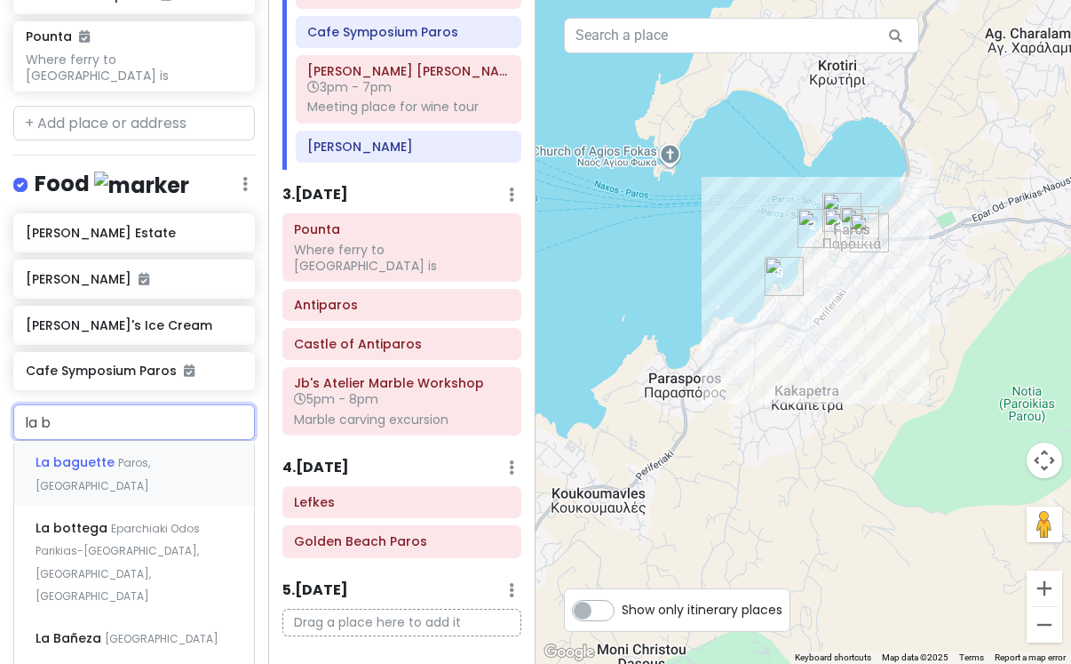
click at [148, 455] on span "Paros, [GEOGRAPHIC_DATA]" at bounding box center [93, 474] width 115 height 38
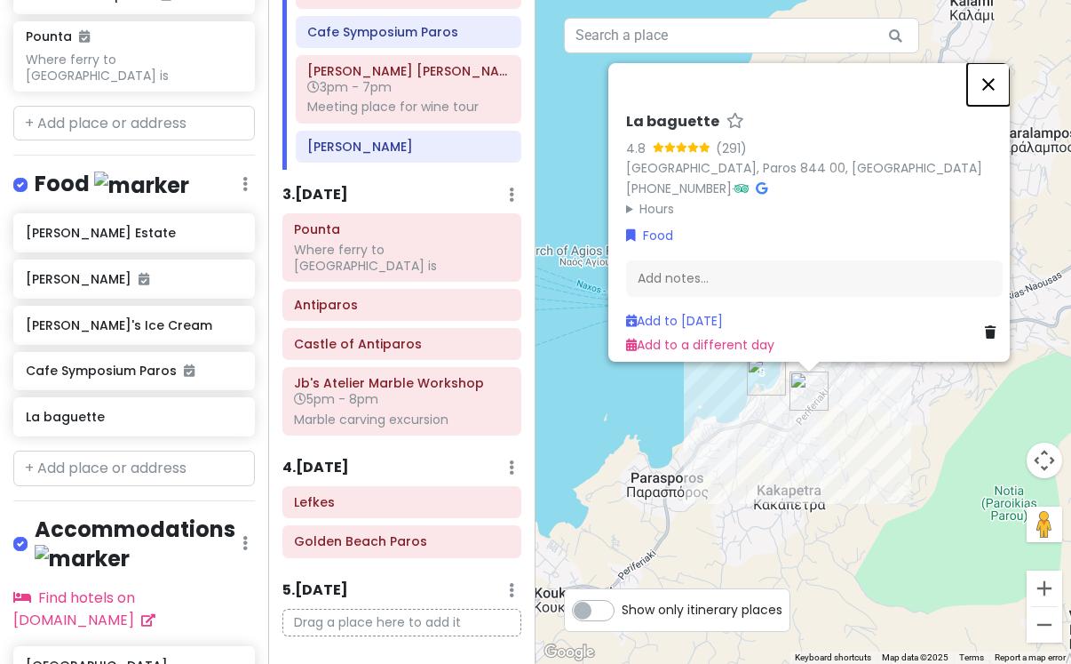
click at [991, 80] on button "Close" at bounding box center [989, 84] width 43 height 43
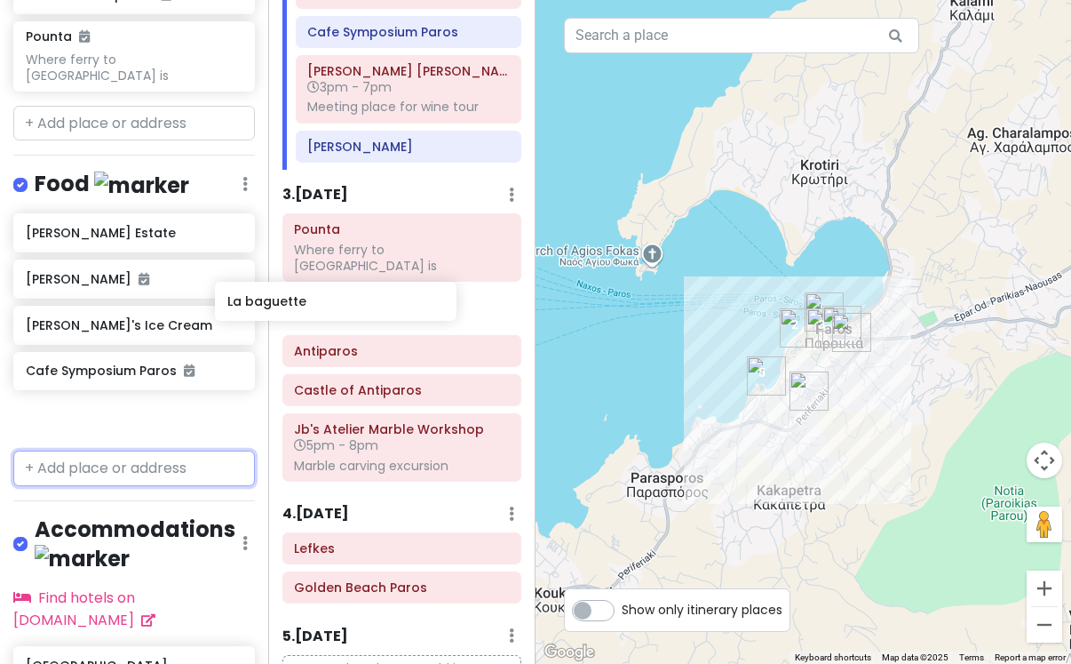
scroll to position [1057, 26]
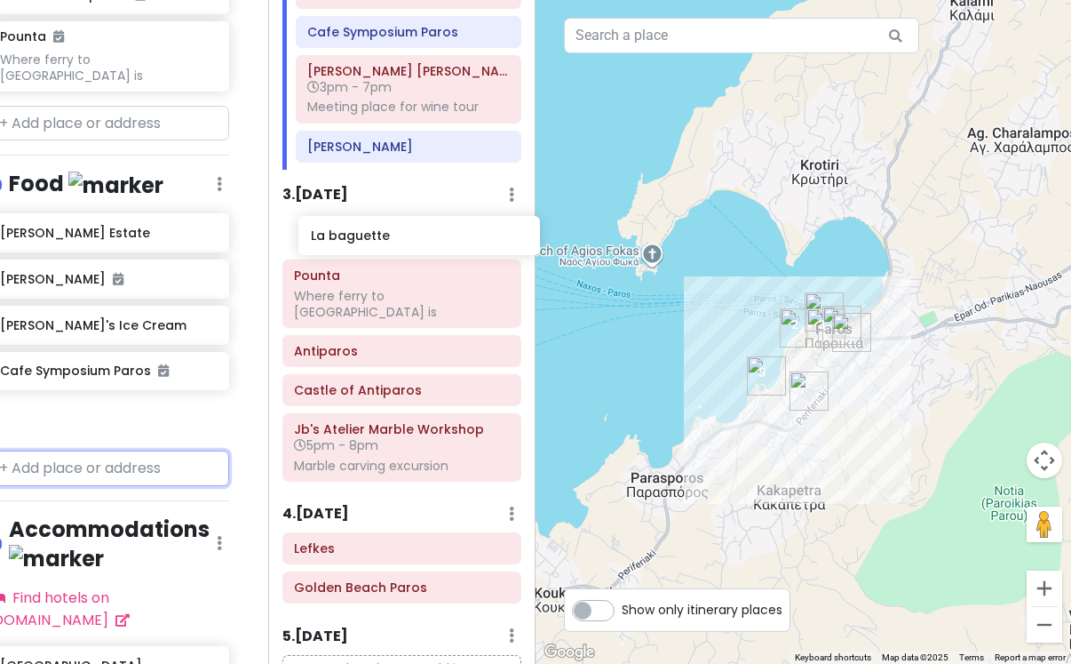
drag, startPoint x: 70, startPoint y: 356, endPoint x: 355, endPoint y: 236, distance: 309.4
click at [355, 236] on div "Paros Private Change Dates Make a Copy Delete Trip Go Pro ⚡️ Give Feedback 💡 Su…" at bounding box center [535, 332] width 1071 height 664
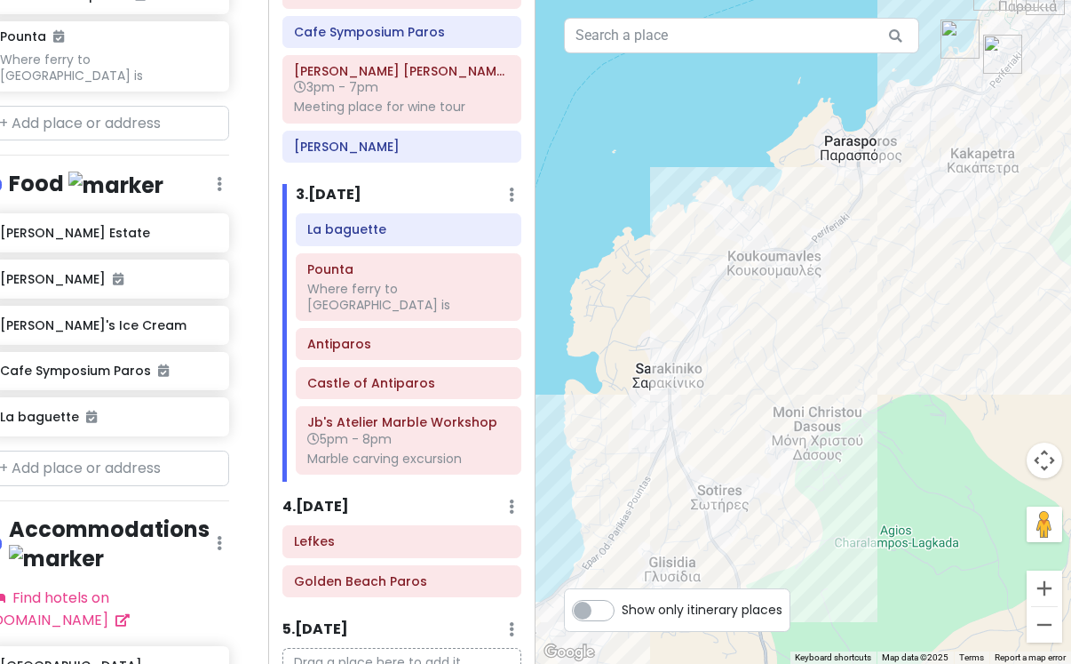
drag, startPoint x: 791, startPoint y: 504, endPoint x: 984, endPoint y: 162, distance: 393.1
click at [984, 162] on div at bounding box center [804, 332] width 536 height 664
click at [1045, 625] on button "Zoom out" at bounding box center [1045, 625] width 36 height 36
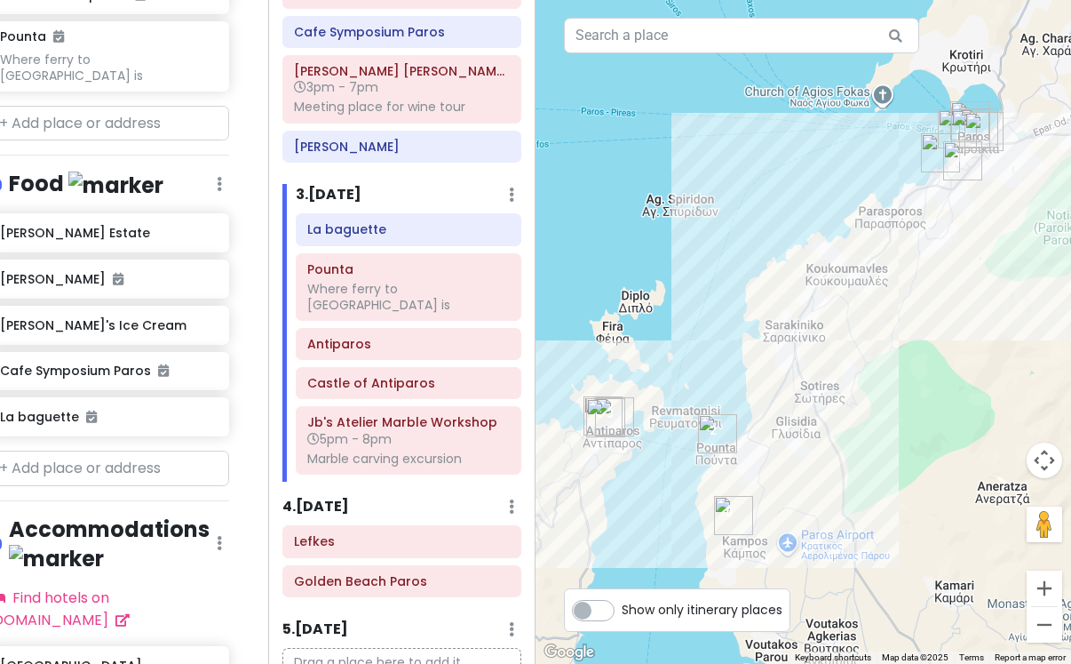
drag, startPoint x: 852, startPoint y: 450, endPoint x: 913, endPoint y: 426, distance: 65.5
click at [913, 426] on div at bounding box center [804, 332] width 536 height 664
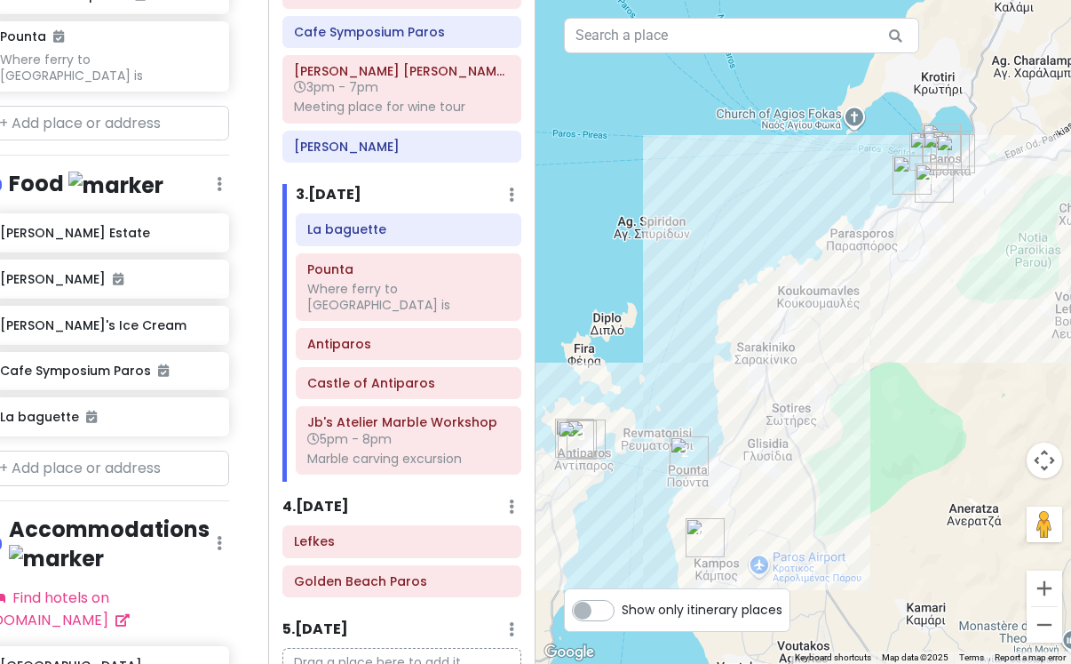
drag, startPoint x: 952, startPoint y: 256, endPoint x: 922, endPoint y: 279, distance: 38.0
click at [922, 279] on div at bounding box center [804, 332] width 536 height 664
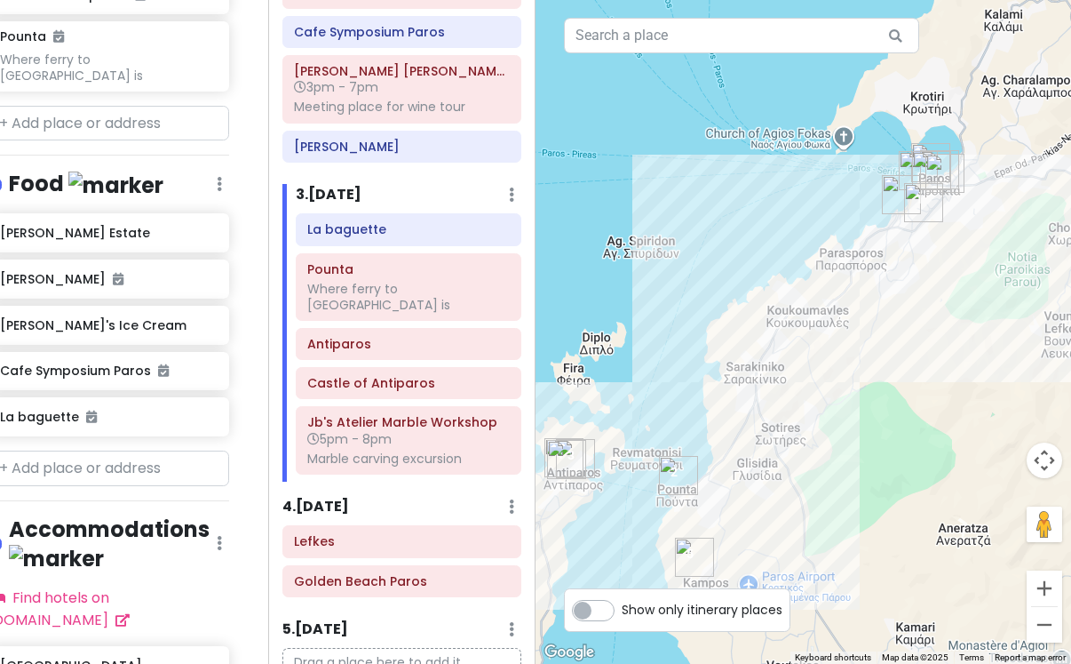
drag, startPoint x: 881, startPoint y: 296, endPoint x: 870, endPoint y: 317, distance: 24.2
click at [871, 317] on div at bounding box center [804, 332] width 536 height 664
click at [1045, 600] on button "Zoom in" at bounding box center [1045, 588] width 36 height 36
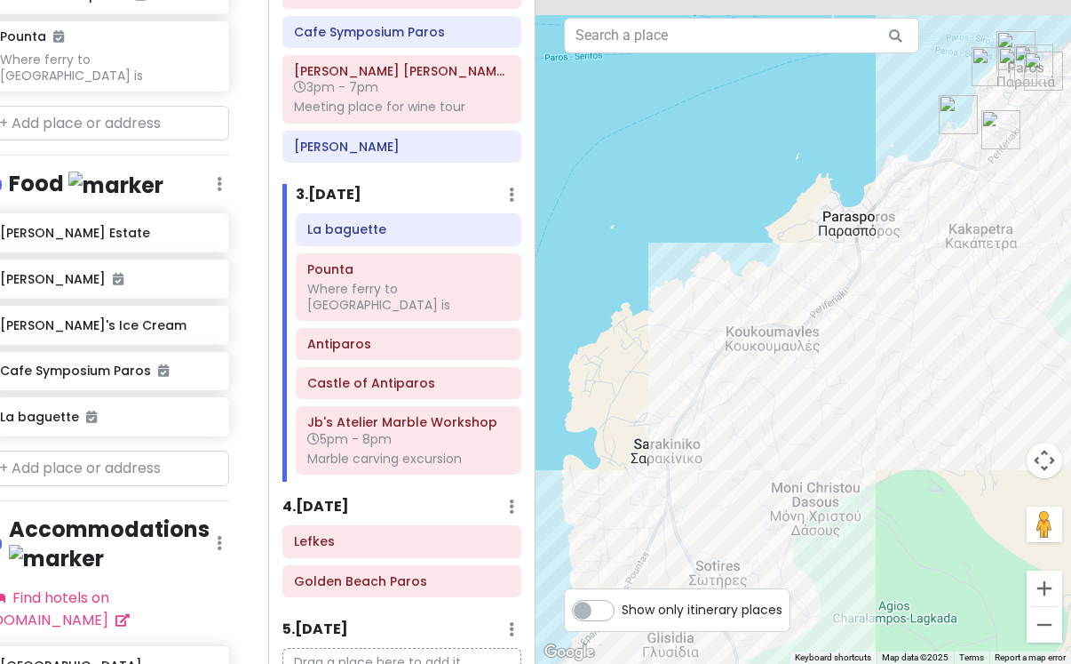
drag, startPoint x: 1001, startPoint y: 307, endPoint x: 855, endPoint y: 442, distance: 199.3
click at [855, 442] on div at bounding box center [804, 332] width 536 height 664
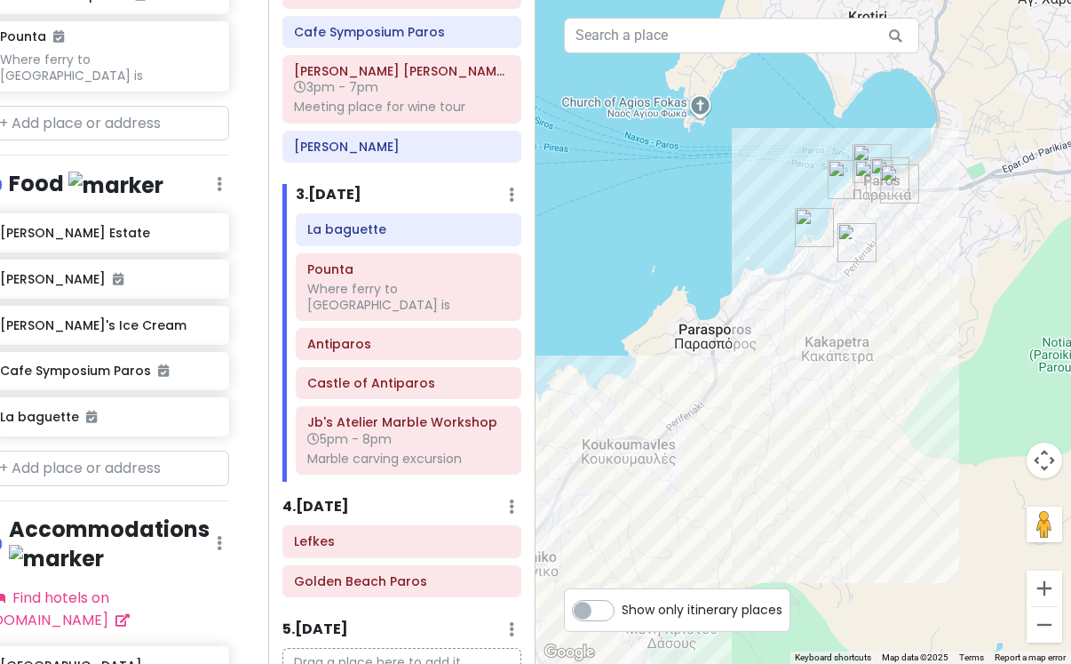
drag, startPoint x: 872, startPoint y: 350, endPoint x: 827, endPoint y: 363, distance: 46.4
click at [827, 363] on div at bounding box center [804, 332] width 536 height 664
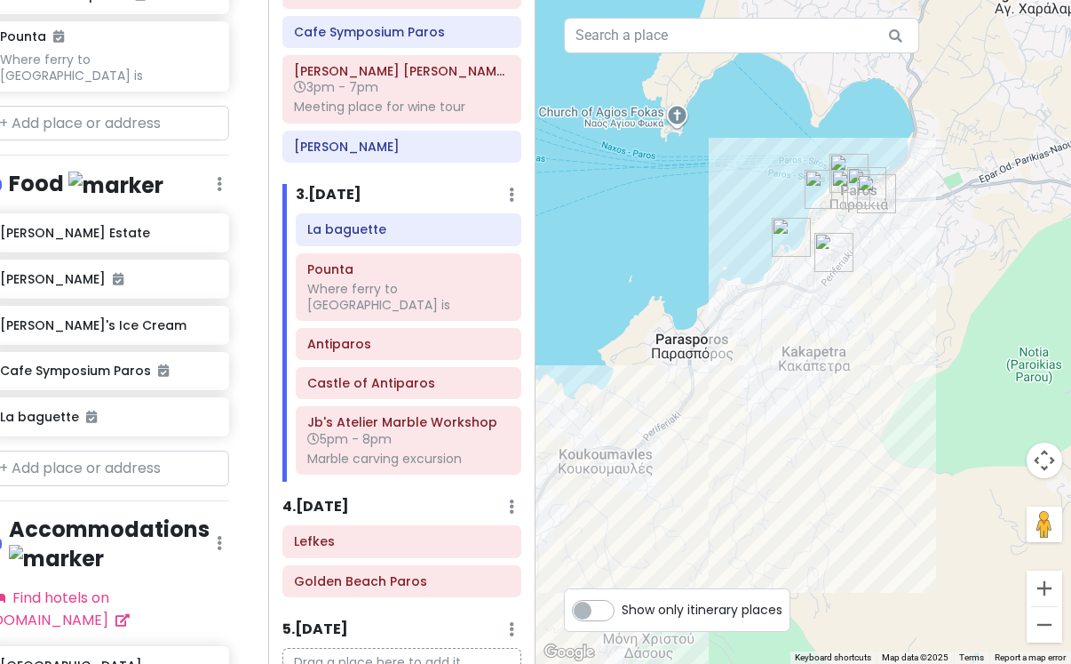
click at [830, 247] on img "La baguette" at bounding box center [834, 252] width 39 height 39
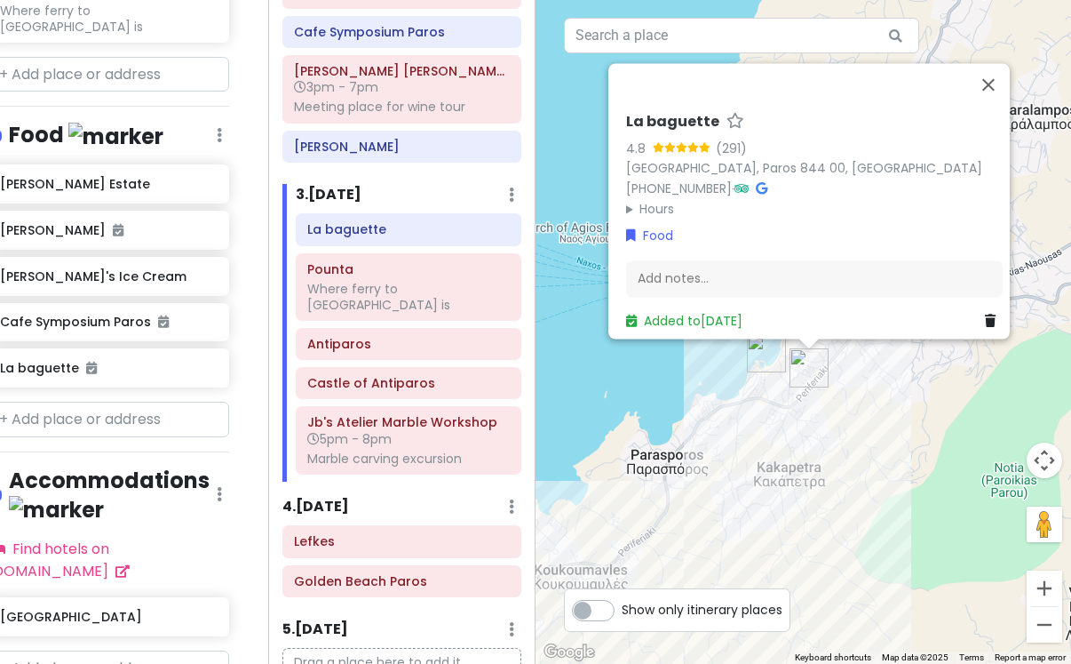
scroll to position [1106, 0]
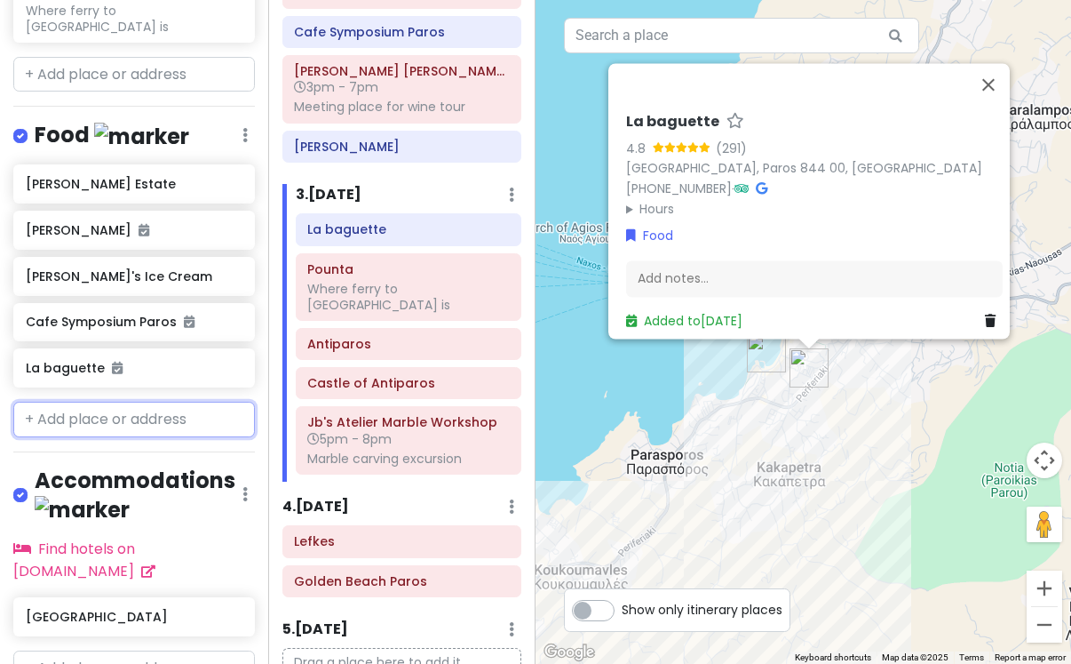
click at [195, 402] on input "text" at bounding box center [134, 420] width 242 height 36
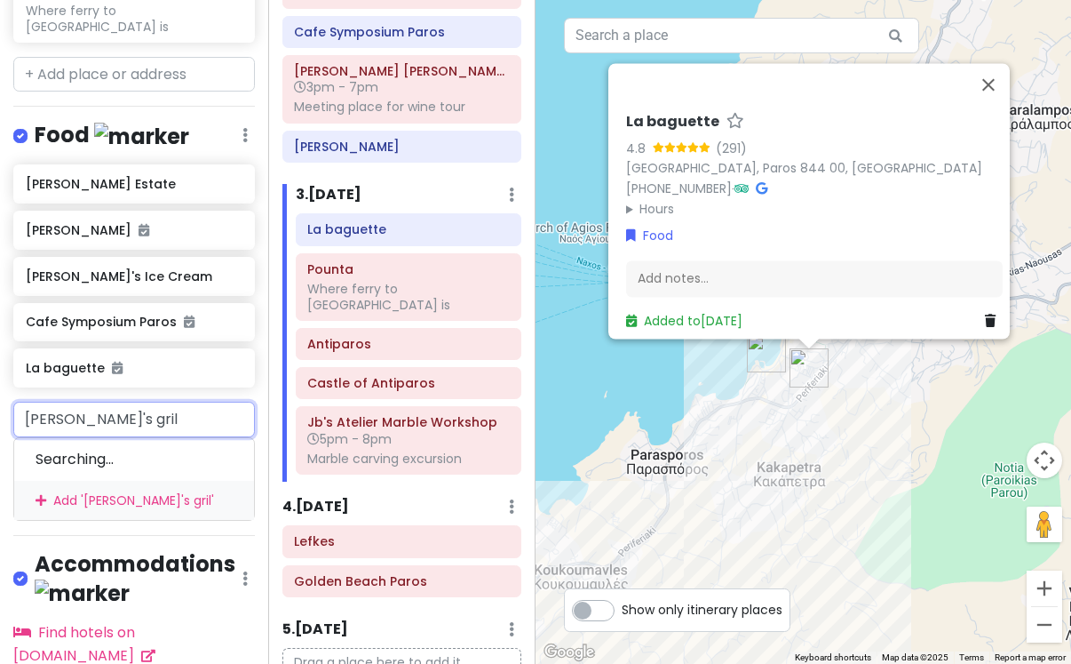
type input "[PERSON_NAME]'s grill"
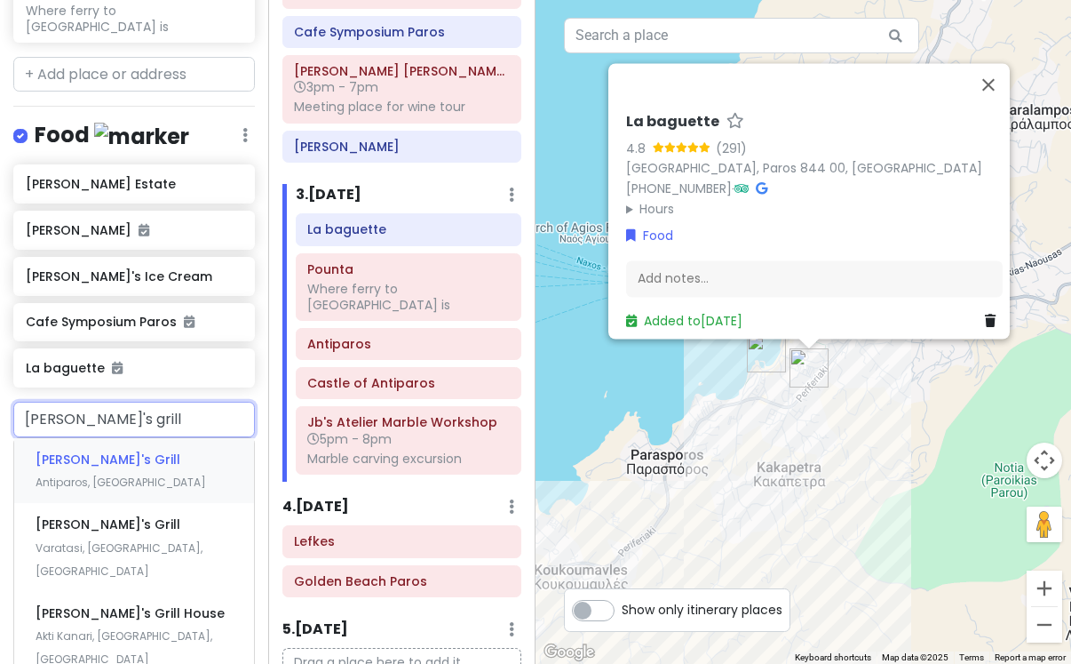
click at [212, 438] on div "[PERSON_NAME]'s Grill Antiparos, [GEOGRAPHIC_DATA]" at bounding box center [134, 471] width 240 height 66
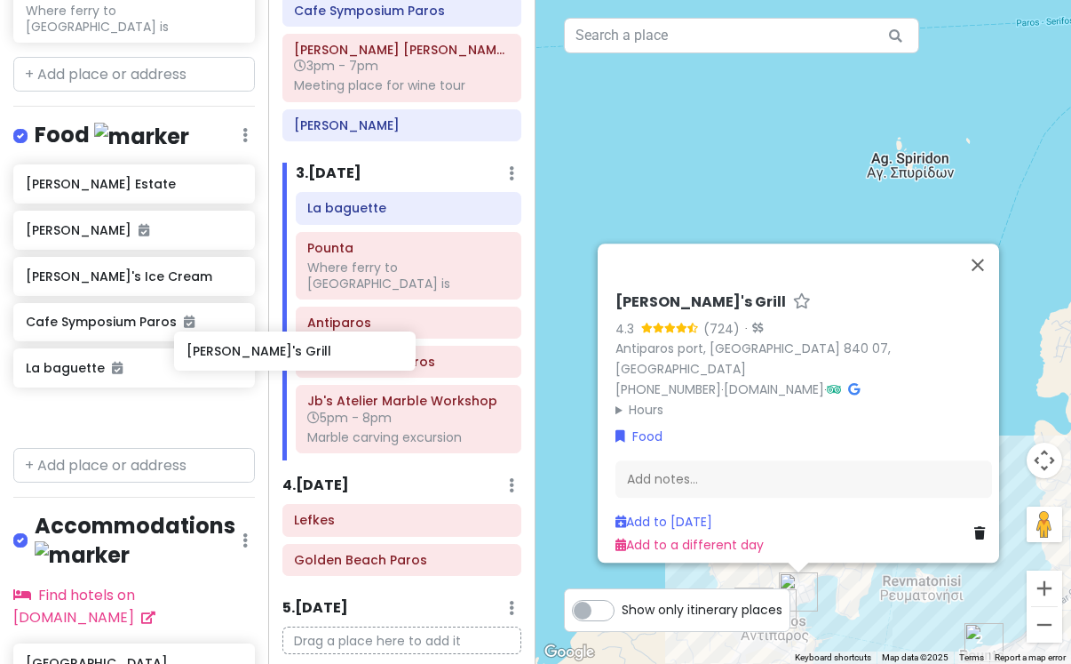
scroll to position [1106, 29]
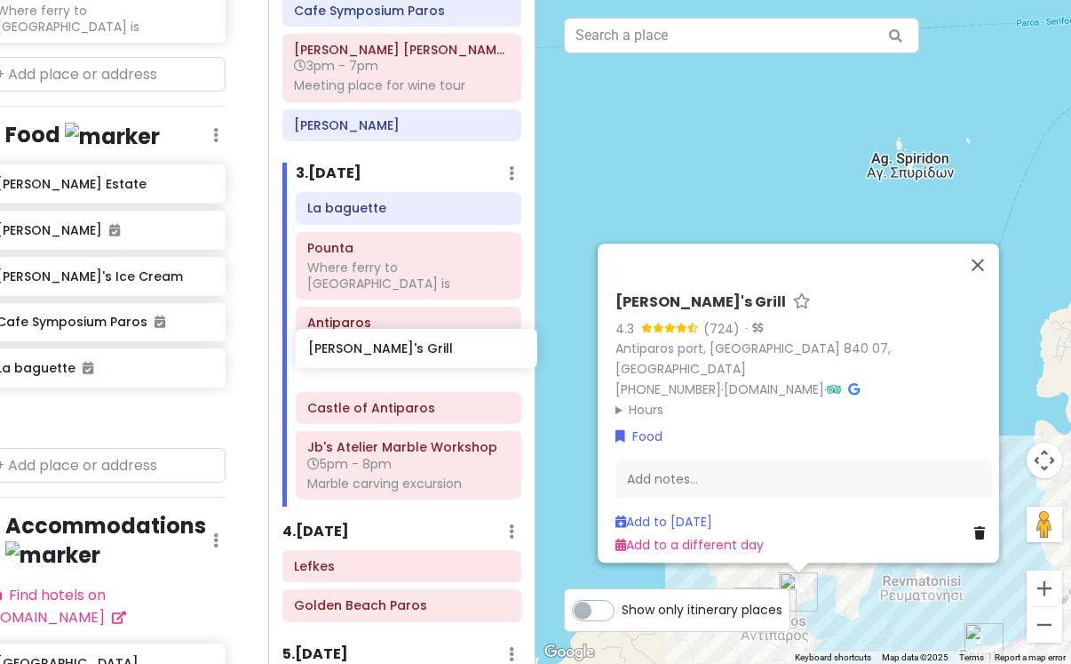
drag, startPoint x: 123, startPoint y: 355, endPoint x: 406, endPoint y: 353, distance: 282.5
click at [406, 353] on div "Paros Private Change Dates Make a Copy Delete Trip Go Pro ⚡️ Give Feedback 💡 Su…" at bounding box center [535, 332] width 1071 height 664
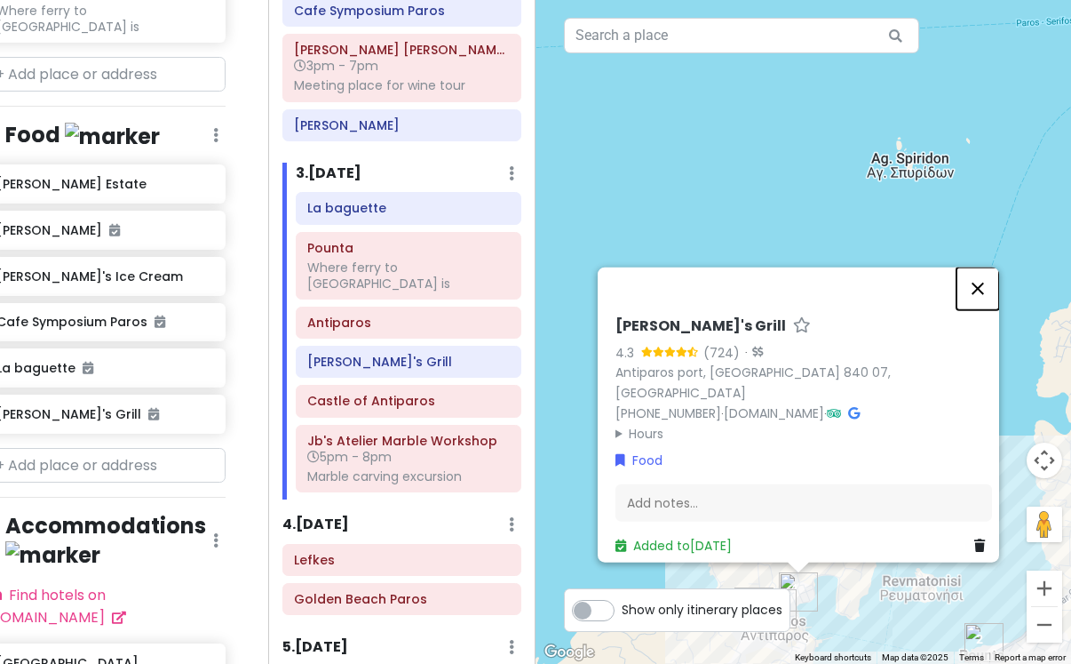
click at [995, 297] on button "Close" at bounding box center [978, 288] width 43 height 43
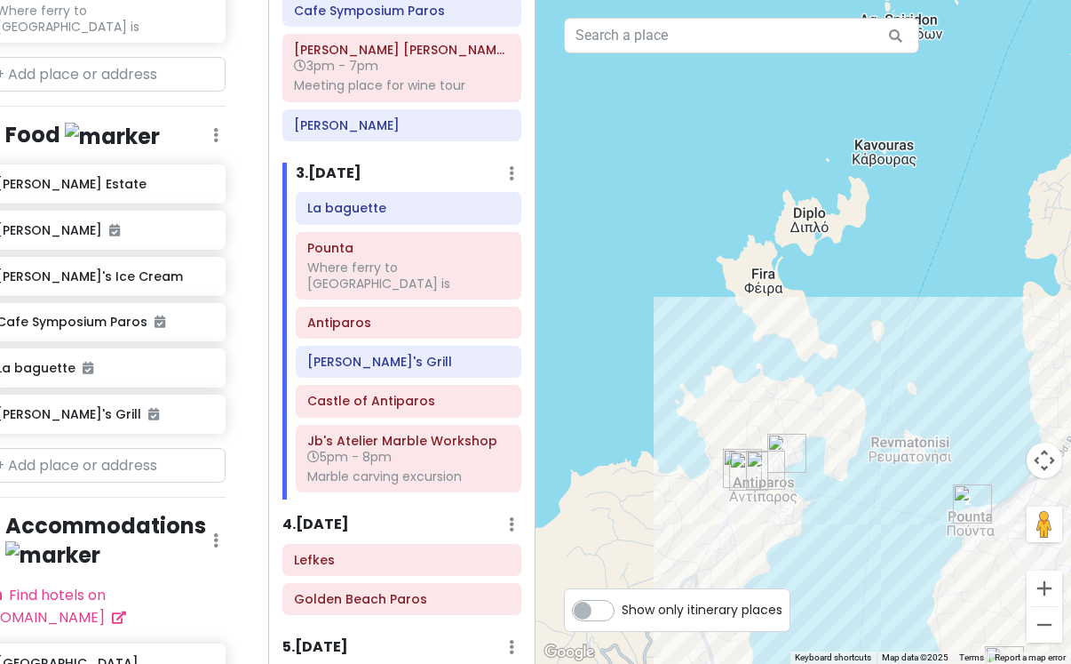
drag, startPoint x: 894, startPoint y: 524, endPoint x: 855, endPoint y: 269, distance: 258.0
click at [855, 269] on div at bounding box center [804, 332] width 536 height 664
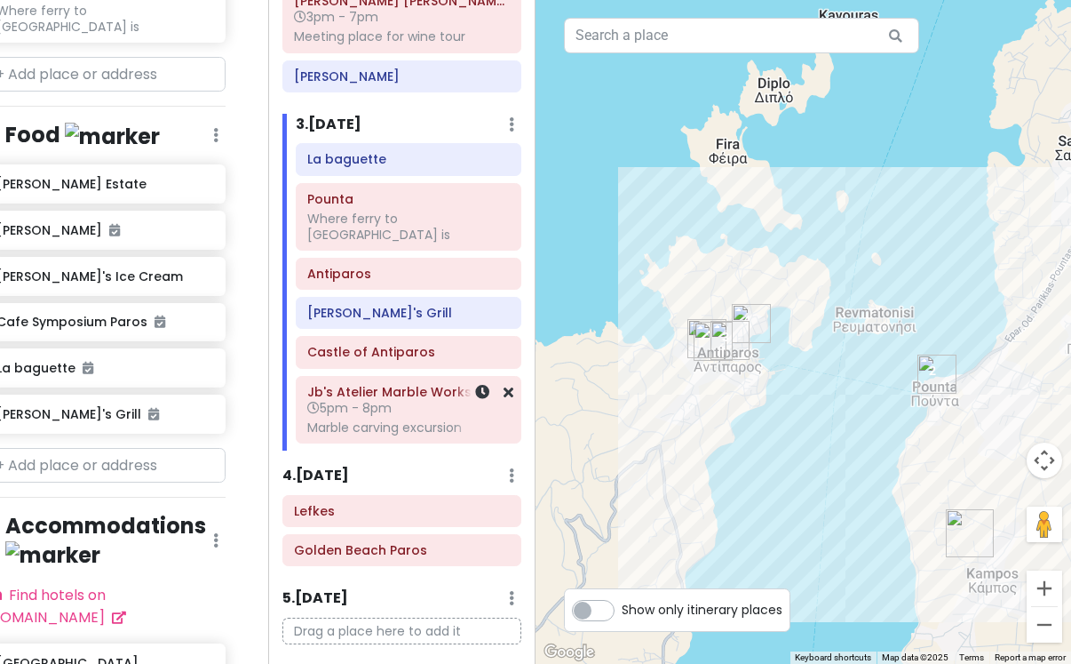
scroll to position [374, 0]
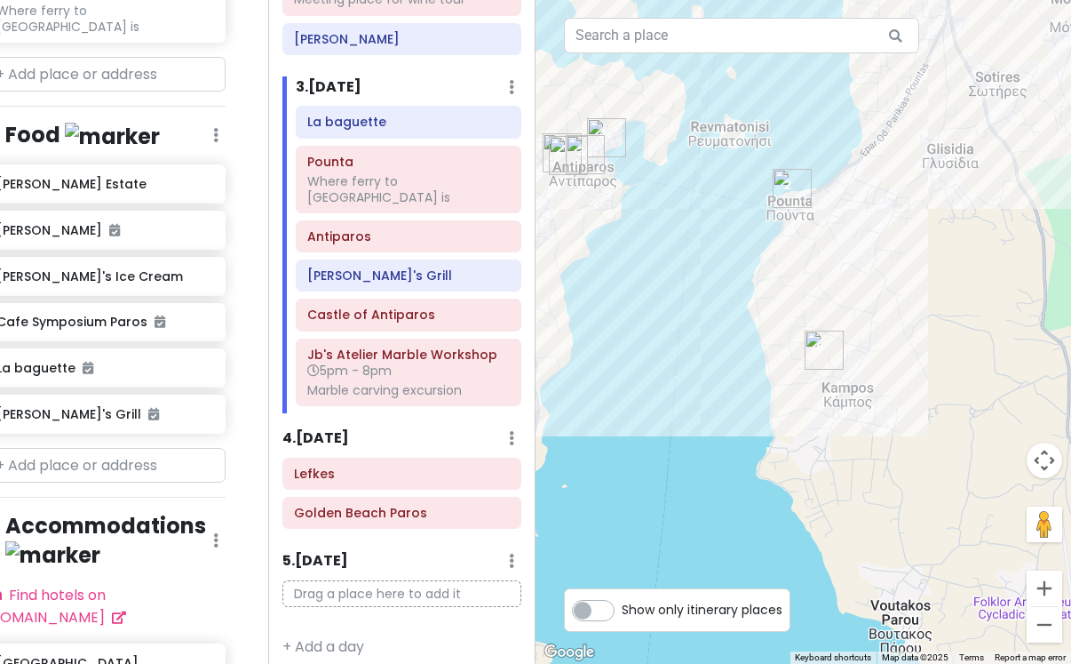
drag, startPoint x: 927, startPoint y: 614, endPoint x: 728, endPoint y: 383, distance: 304.9
click at [728, 383] on div at bounding box center [804, 332] width 536 height 664
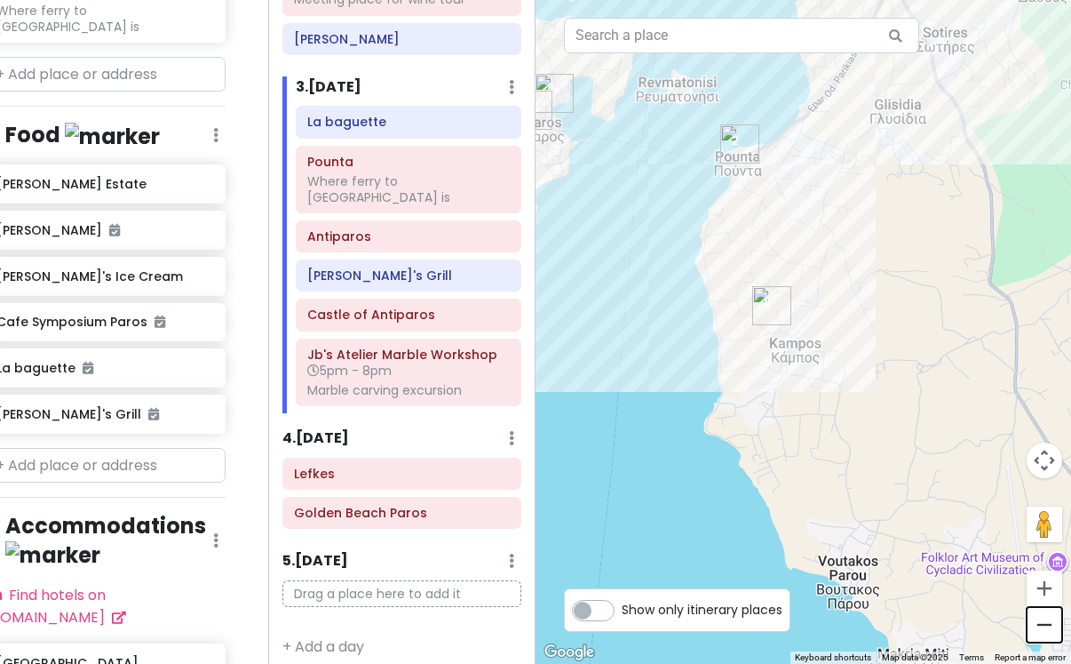
click at [1046, 639] on button "Zoom out" at bounding box center [1045, 625] width 36 height 36
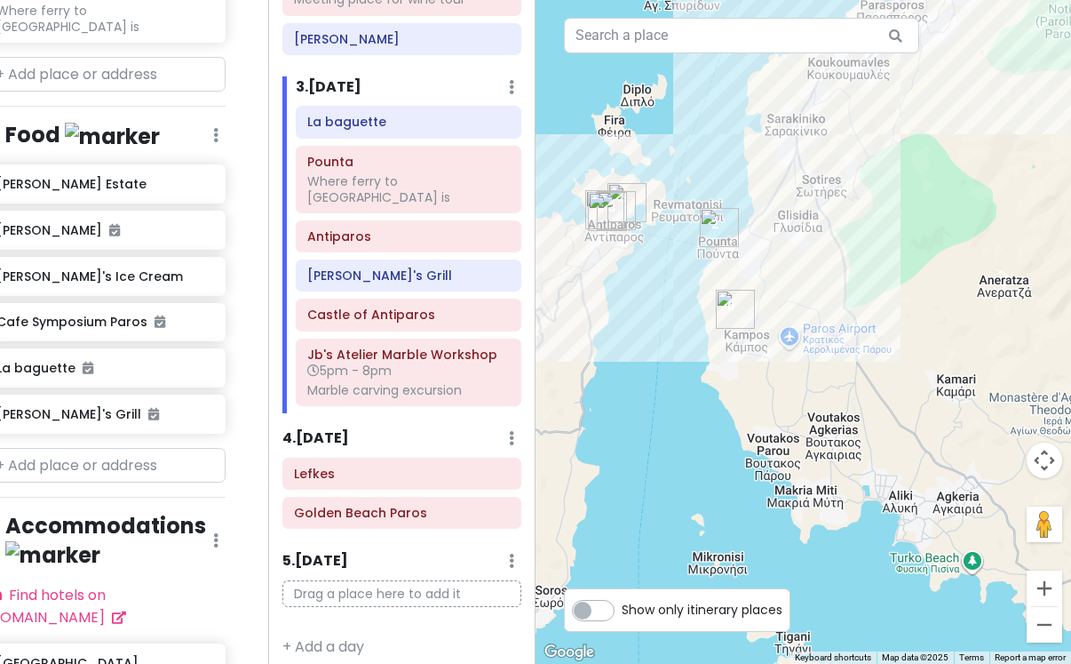
drag, startPoint x: 968, startPoint y: 477, endPoint x: 869, endPoint y: 484, distance: 99.8
click at [869, 483] on div at bounding box center [804, 332] width 536 height 664
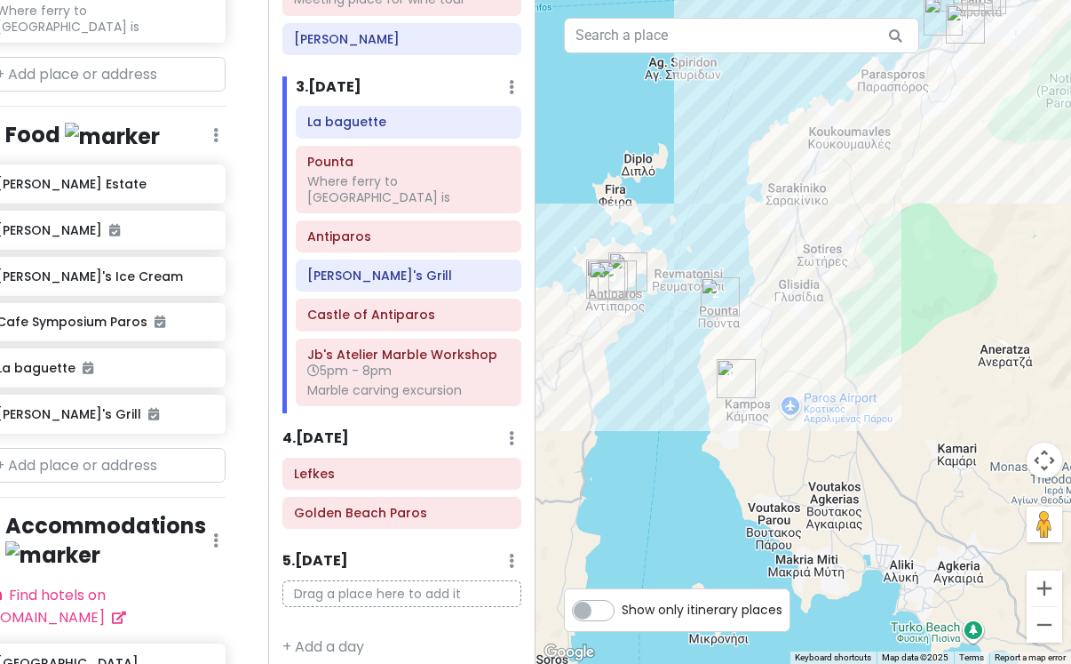
drag, startPoint x: 847, startPoint y: 418, endPoint x: 904, endPoint y: 482, distance: 85.6
click at [904, 482] on div at bounding box center [804, 332] width 536 height 664
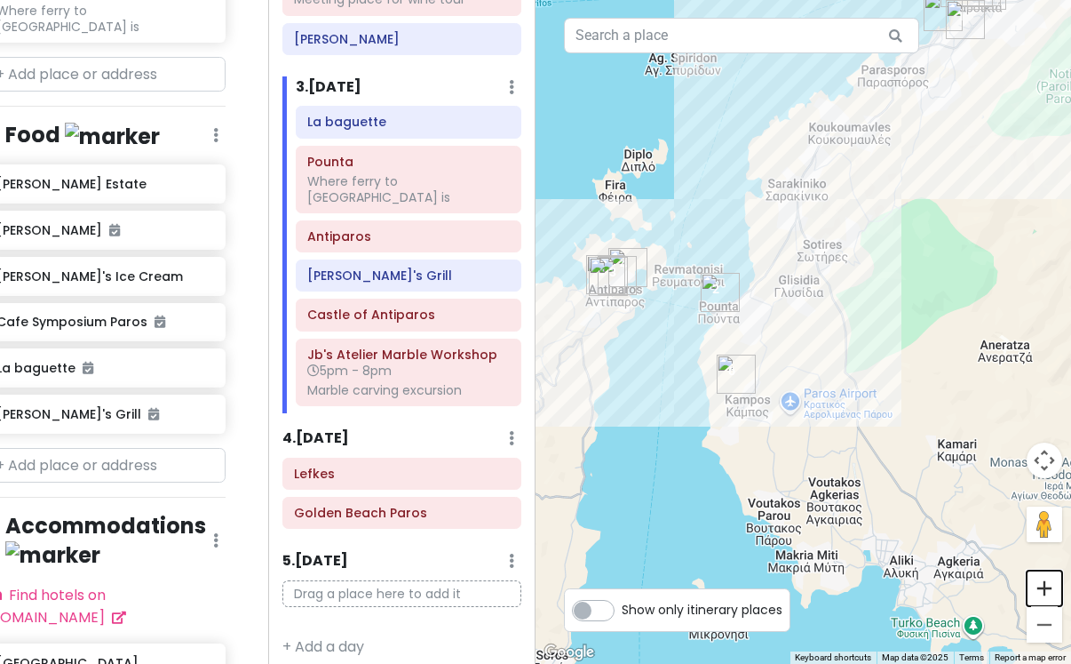
click at [1049, 585] on button "Zoom in" at bounding box center [1045, 588] width 36 height 36
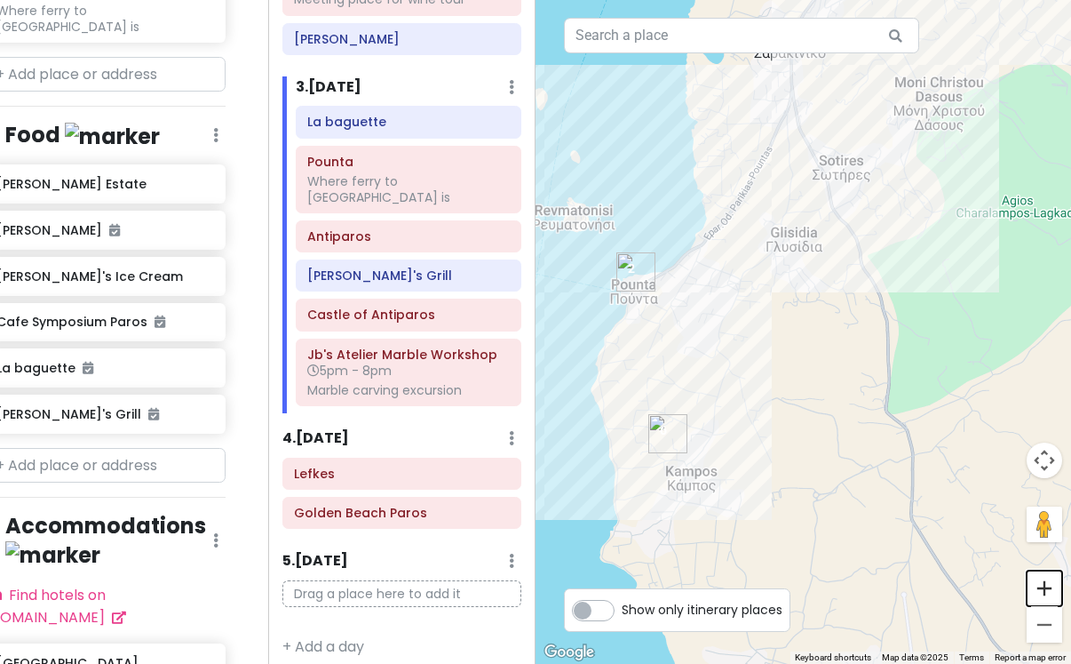
click at [1049, 585] on button "Zoom in" at bounding box center [1045, 588] width 36 height 36
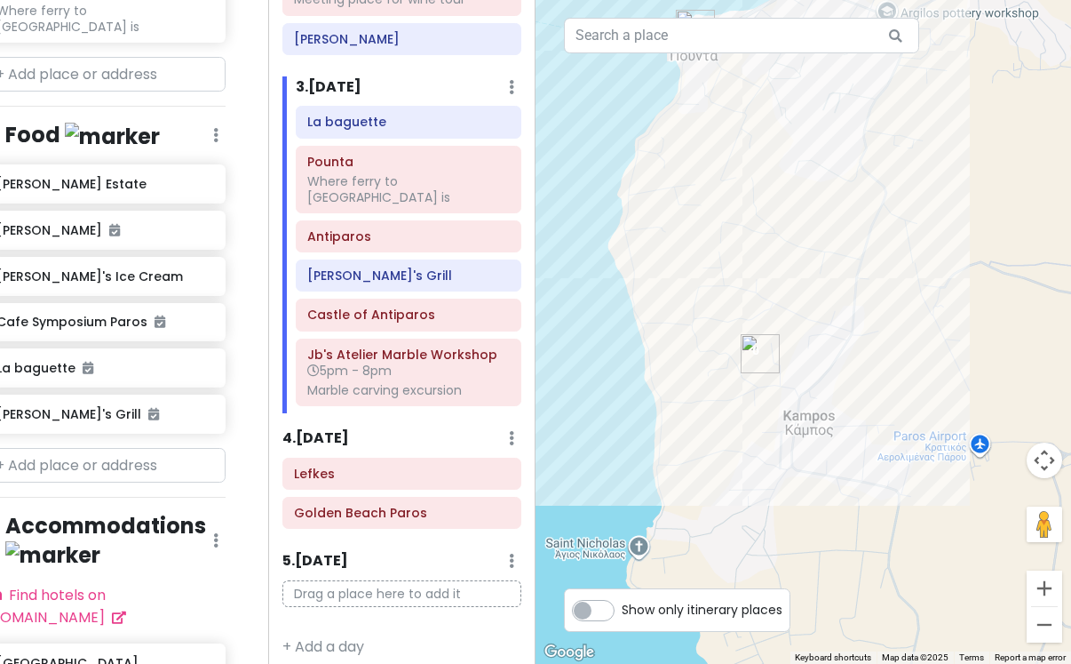
drag, startPoint x: 721, startPoint y: 507, endPoint x: 969, endPoint y: 292, distance: 328.8
click at [969, 292] on div at bounding box center [804, 332] width 536 height 664
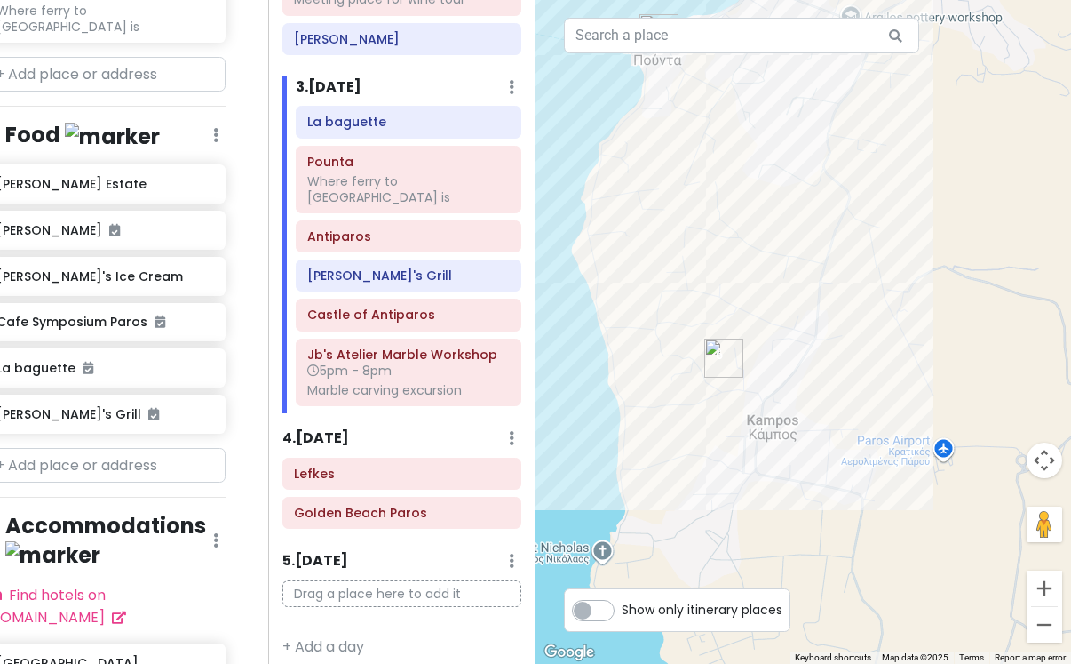
drag, startPoint x: 808, startPoint y: 434, endPoint x: 755, endPoint y: 443, distance: 53.3
click at [756, 444] on div at bounding box center [804, 332] width 536 height 664
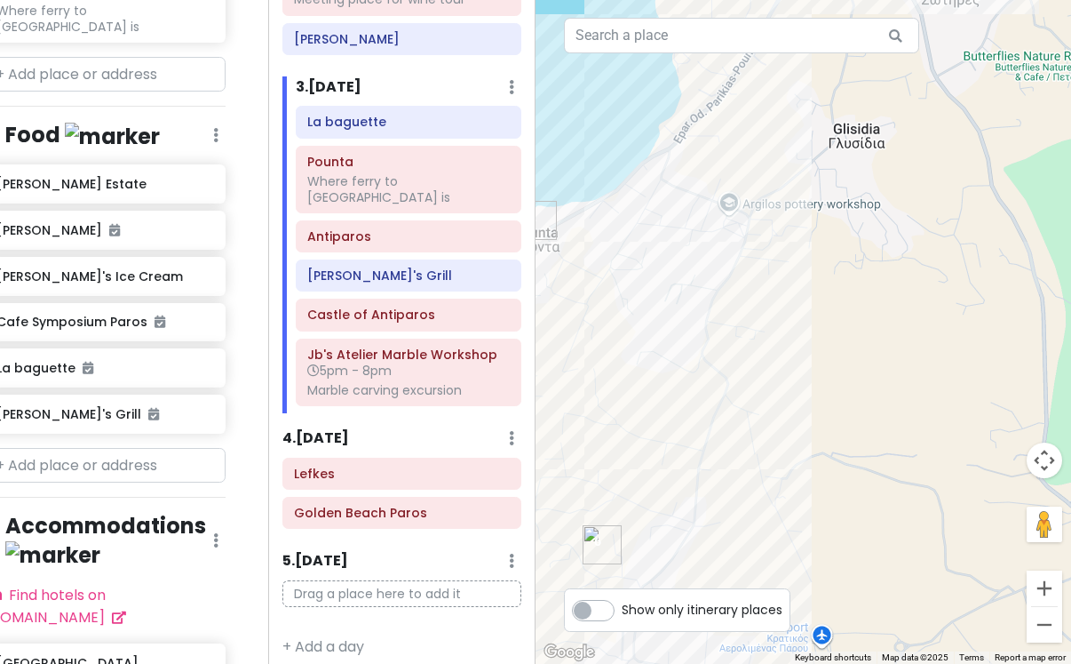
drag, startPoint x: 856, startPoint y: 325, endPoint x: 722, endPoint y: 478, distance: 203.3
click at [722, 478] on div at bounding box center [804, 332] width 536 height 664
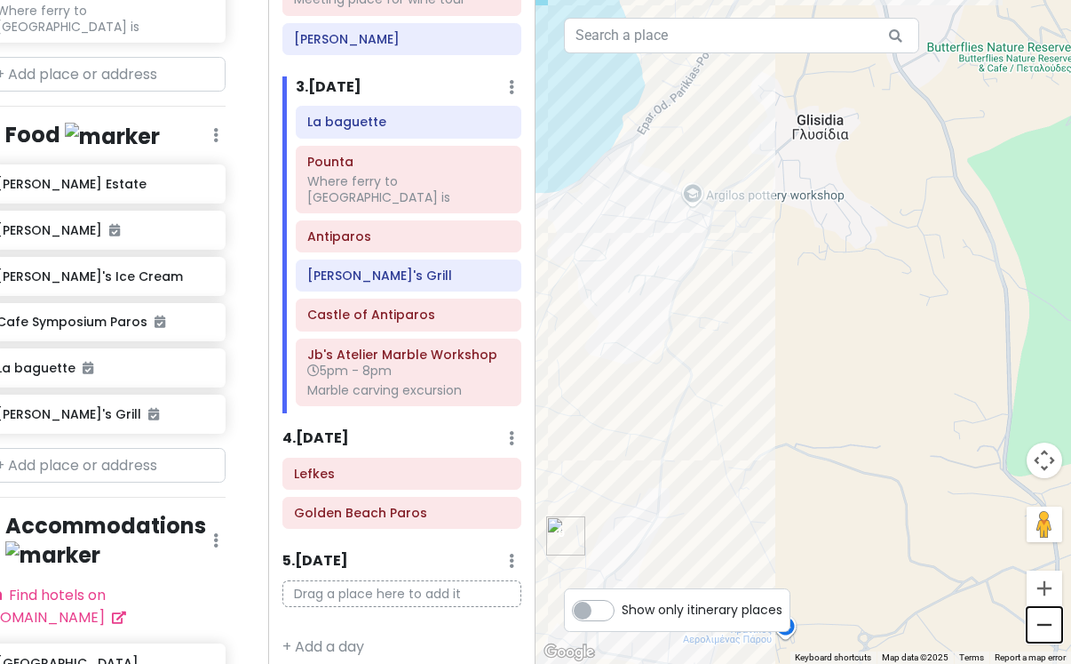
click at [1038, 633] on button "Zoom out" at bounding box center [1045, 625] width 36 height 36
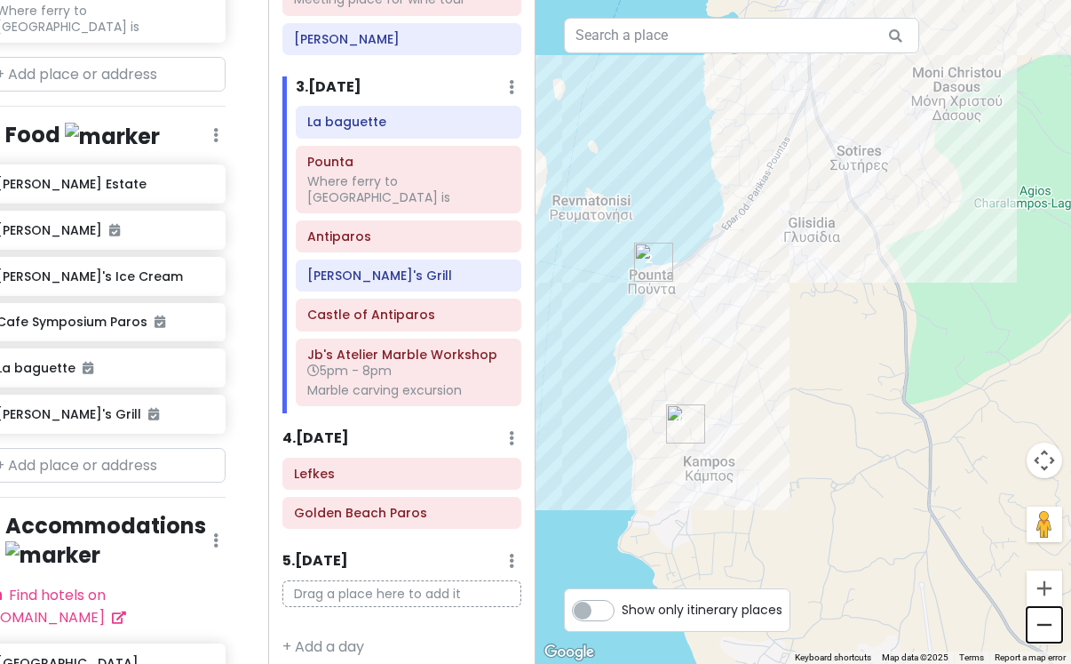
click at [1038, 633] on button "Zoom out" at bounding box center [1045, 625] width 36 height 36
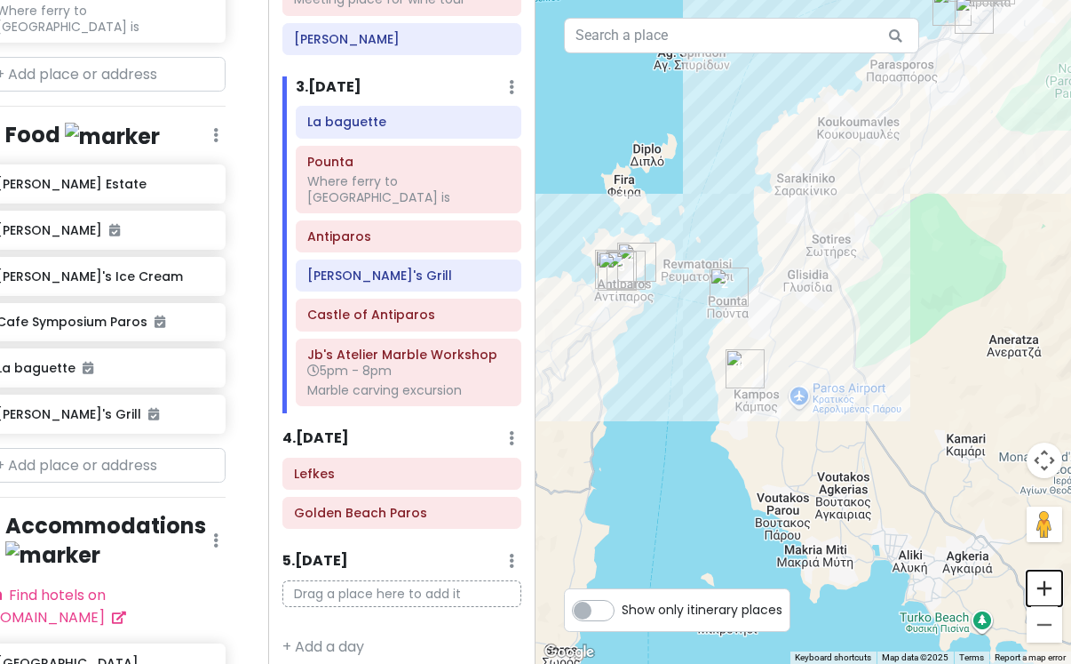
click at [1048, 591] on button "Zoom in" at bounding box center [1045, 588] width 36 height 36
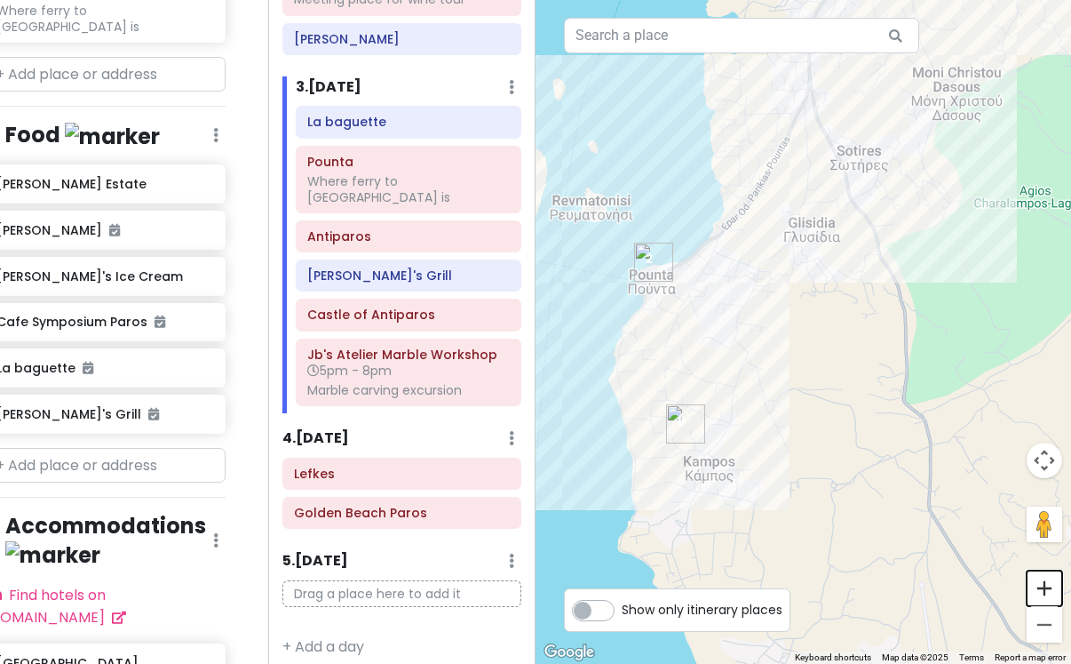
click at [1048, 590] on button "Zoom in" at bounding box center [1045, 588] width 36 height 36
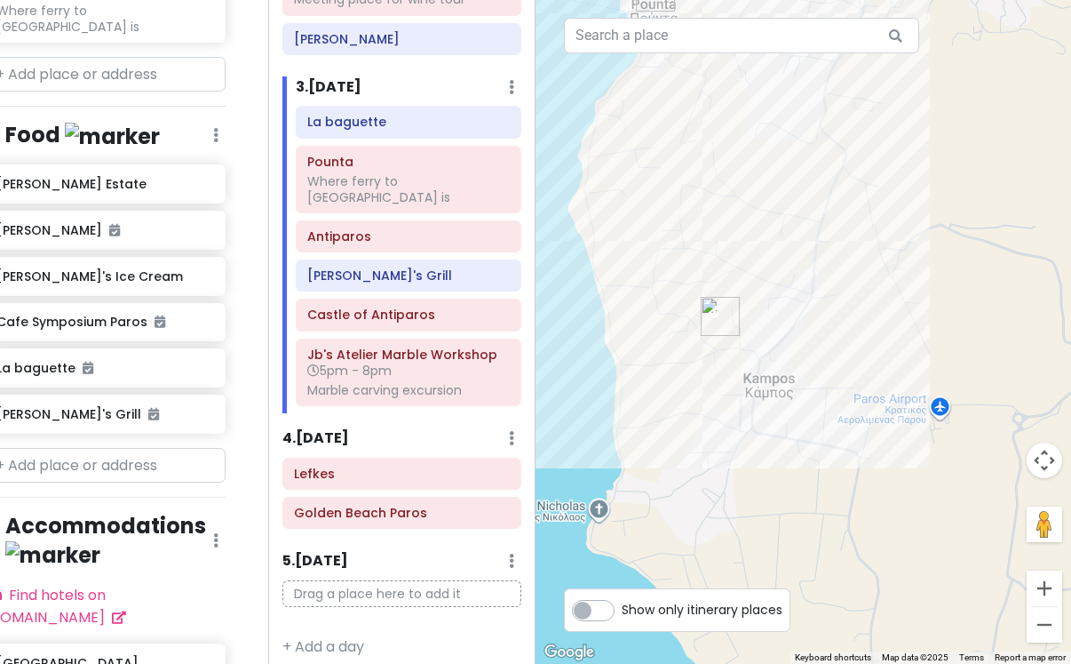
drag, startPoint x: 752, startPoint y: 568, endPoint x: 917, endPoint y: 331, distance: 288.4
click at [917, 331] on div at bounding box center [804, 332] width 536 height 664
click at [1045, 581] on button "Zoom in" at bounding box center [1045, 588] width 36 height 36
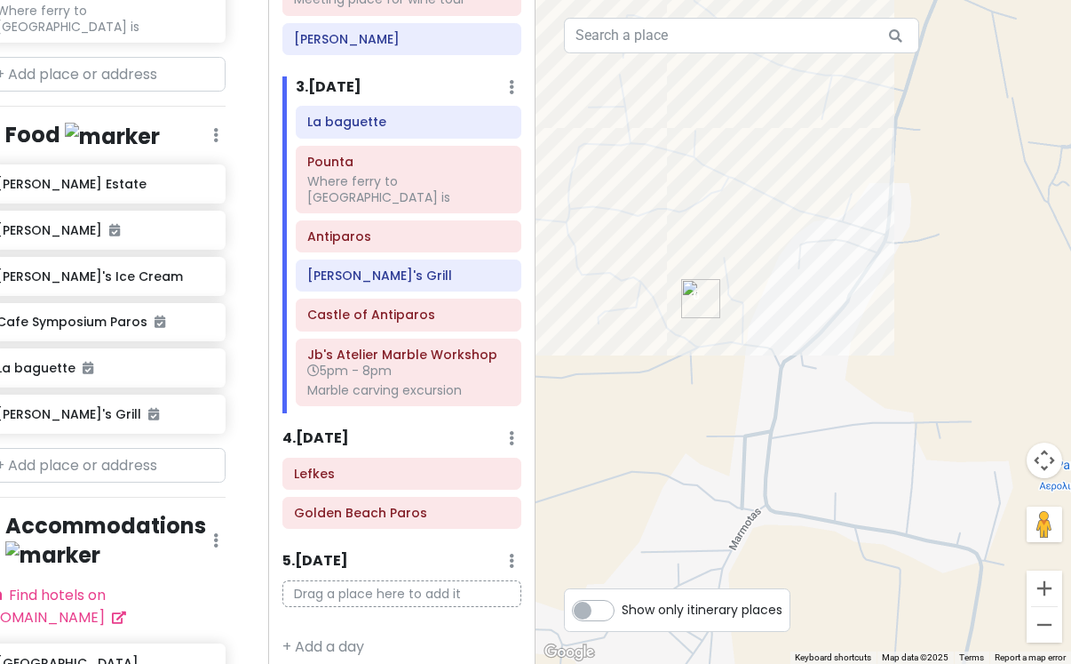
drag, startPoint x: 784, startPoint y: 510, endPoint x: 941, endPoint y: 474, distance: 161.2
click at [943, 474] on div at bounding box center [804, 332] width 536 height 664
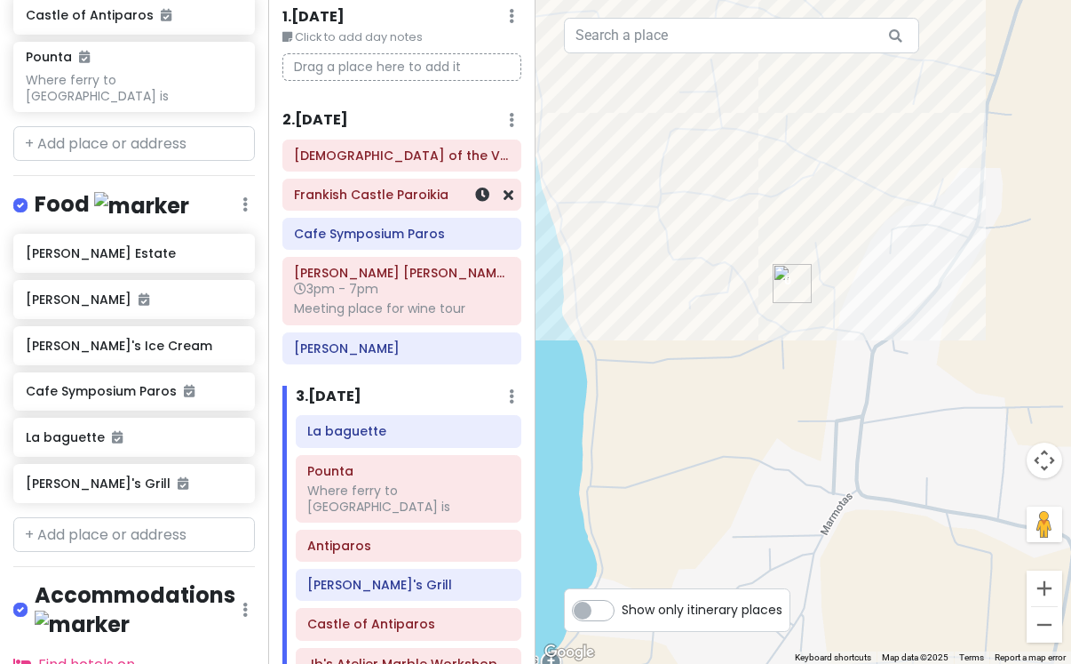
scroll to position [54, 0]
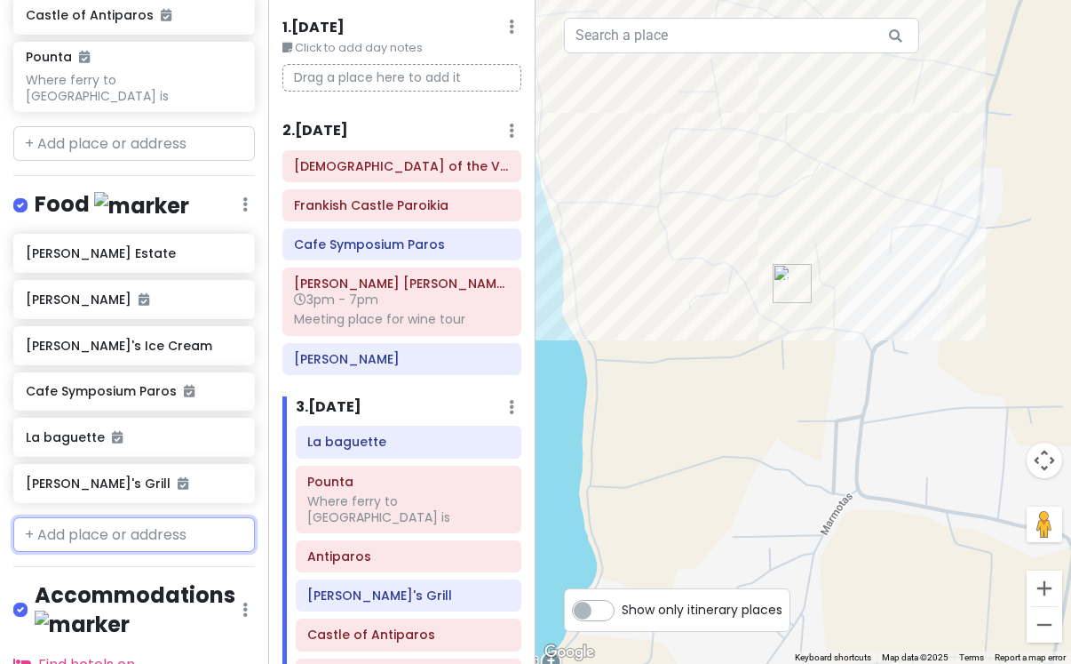
click at [78, 517] on input "text" at bounding box center [134, 535] width 242 height 36
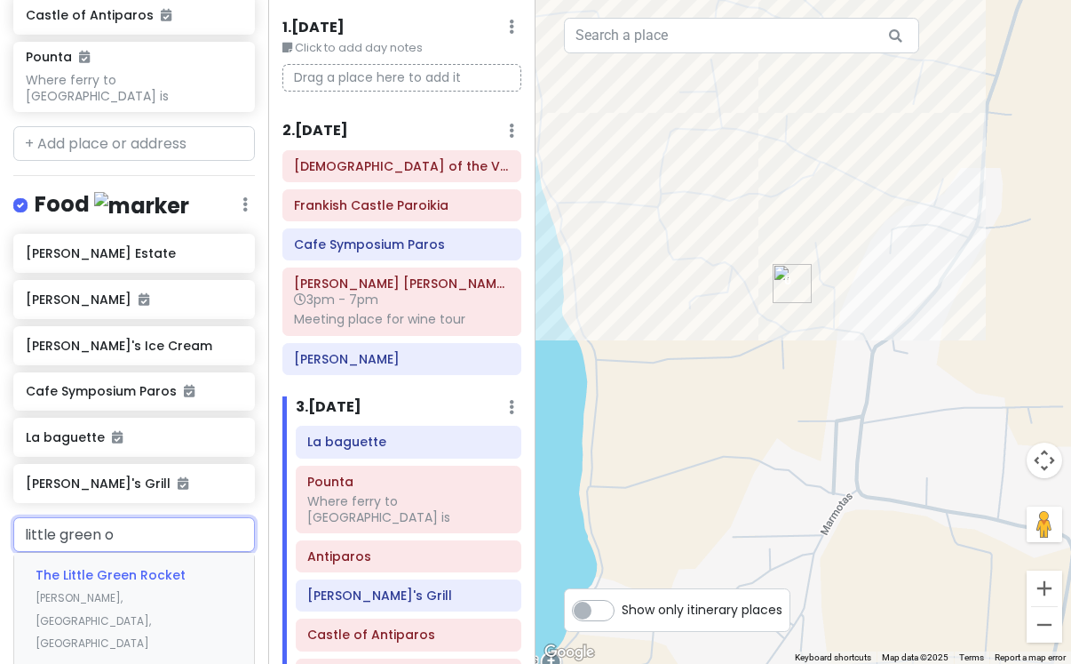
type input "little green"
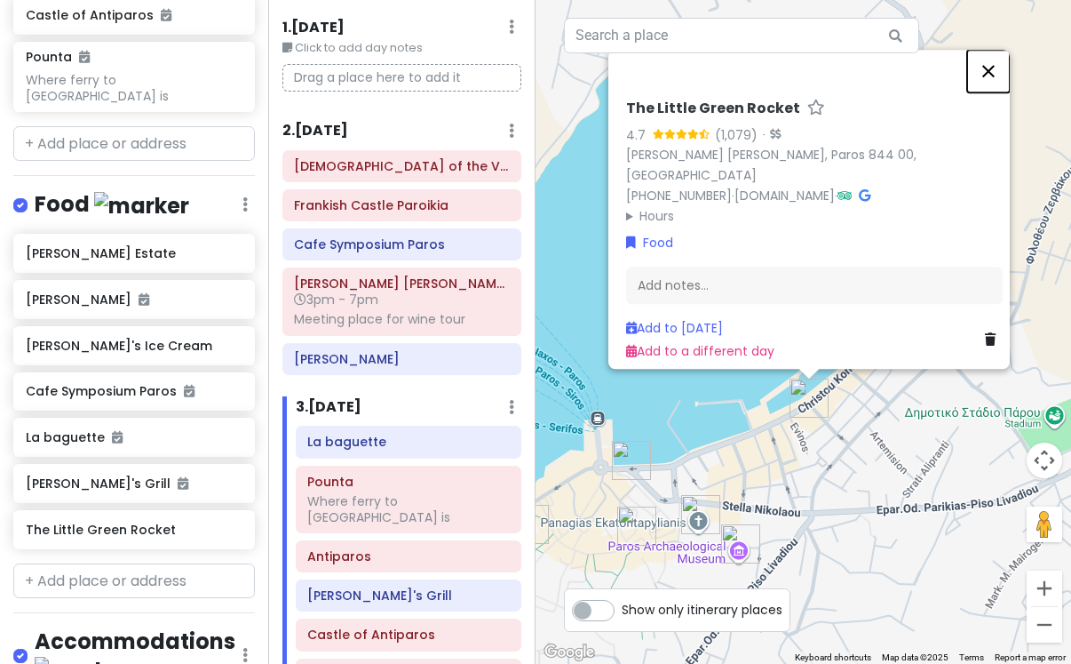
click at [996, 78] on button "Close" at bounding box center [989, 71] width 43 height 43
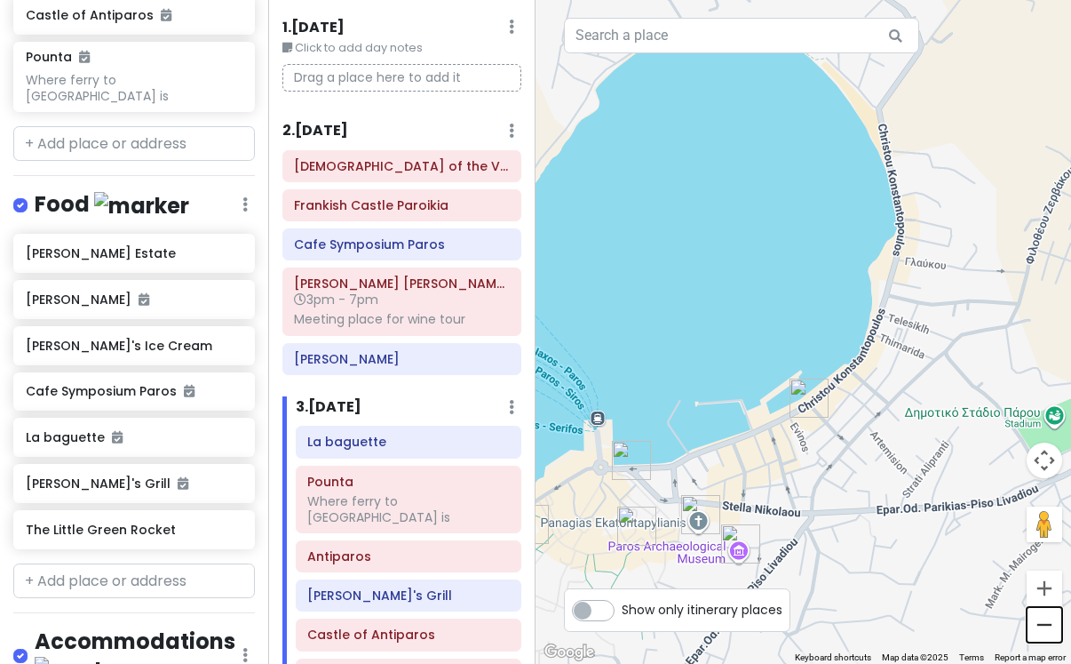
click at [1043, 621] on button "Zoom out" at bounding box center [1045, 625] width 36 height 36
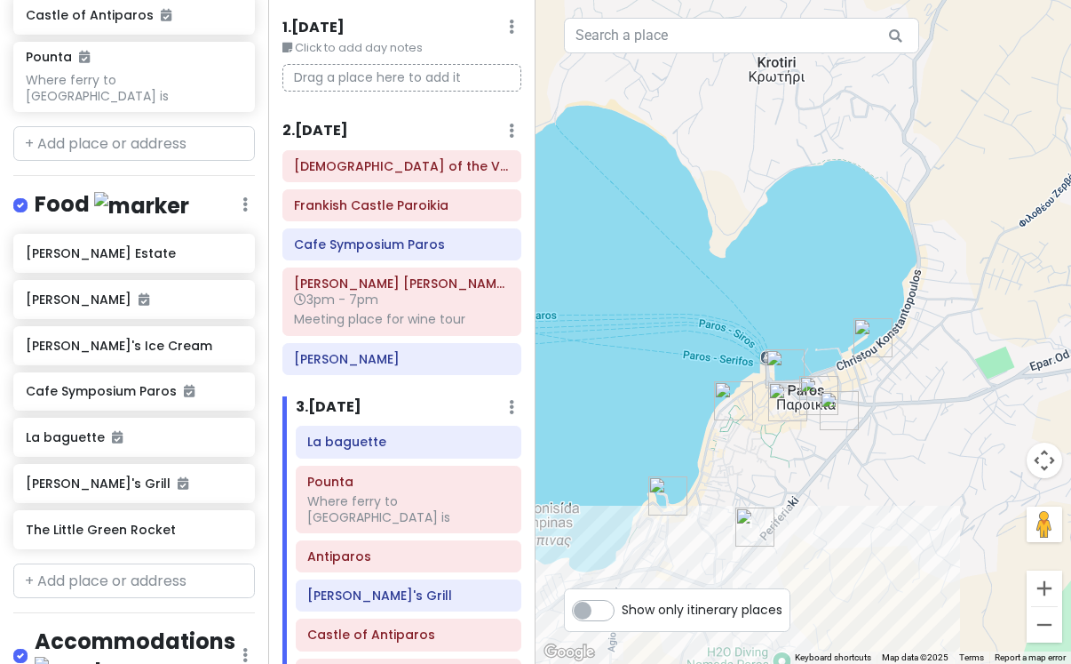
drag, startPoint x: 843, startPoint y: 502, endPoint x: 909, endPoint y: 481, distance: 69.1
click at [910, 482] on div at bounding box center [804, 332] width 536 height 664
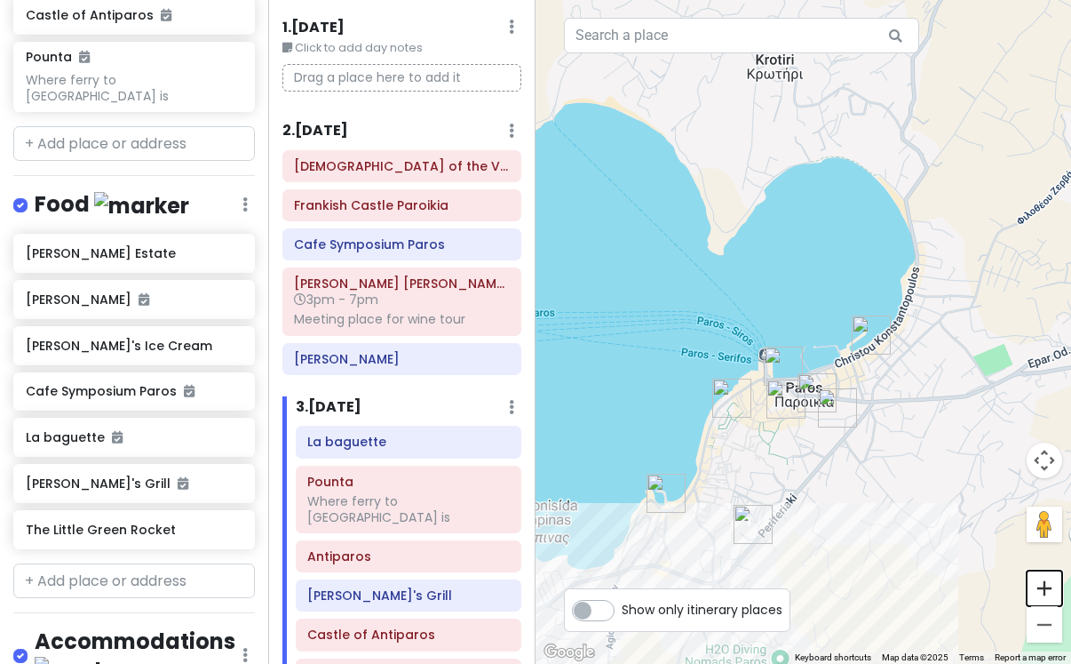
click at [1035, 590] on button "Zoom in" at bounding box center [1045, 588] width 36 height 36
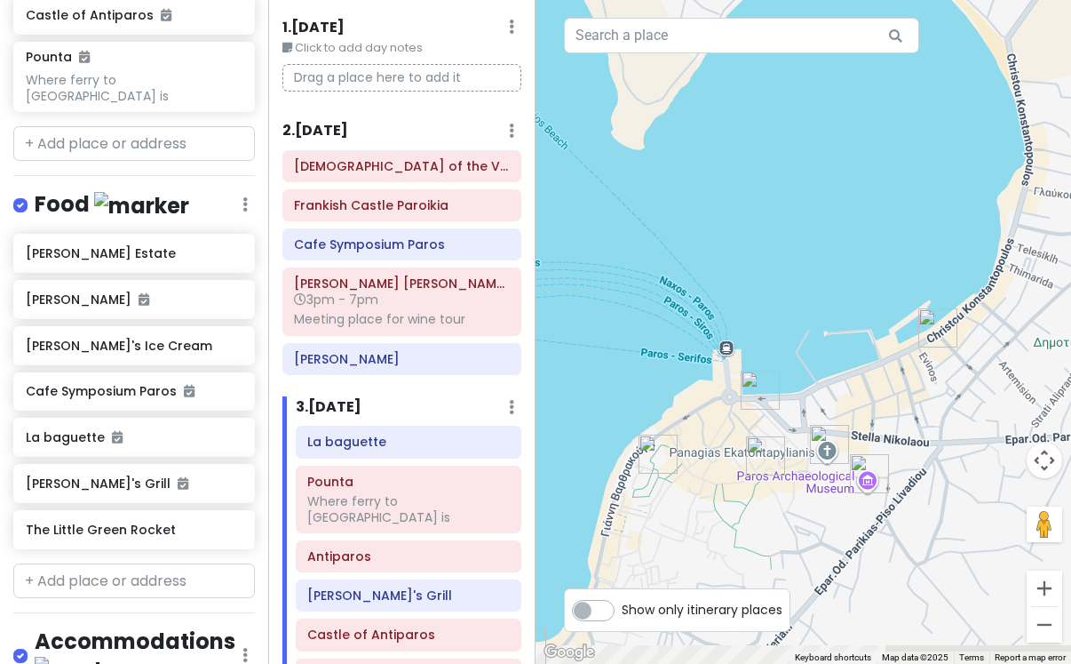
drag, startPoint x: 963, startPoint y: 525, endPoint x: 962, endPoint y: 466, distance: 59.5
click at [962, 466] on div at bounding box center [804, 332] width 536 height 664
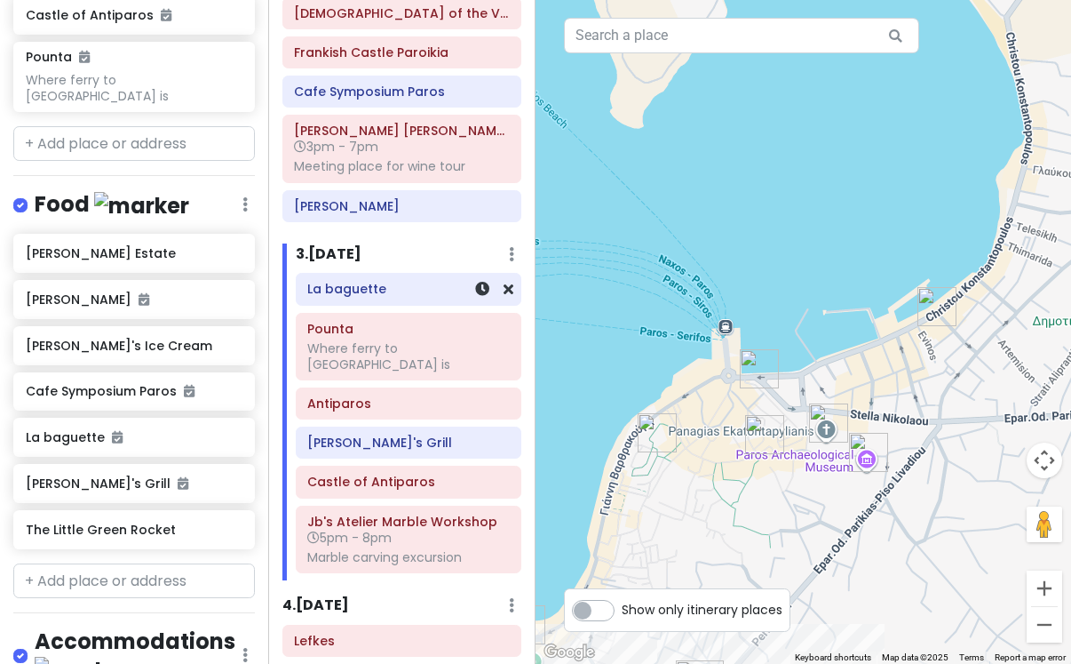
scroll to position [374, 0]
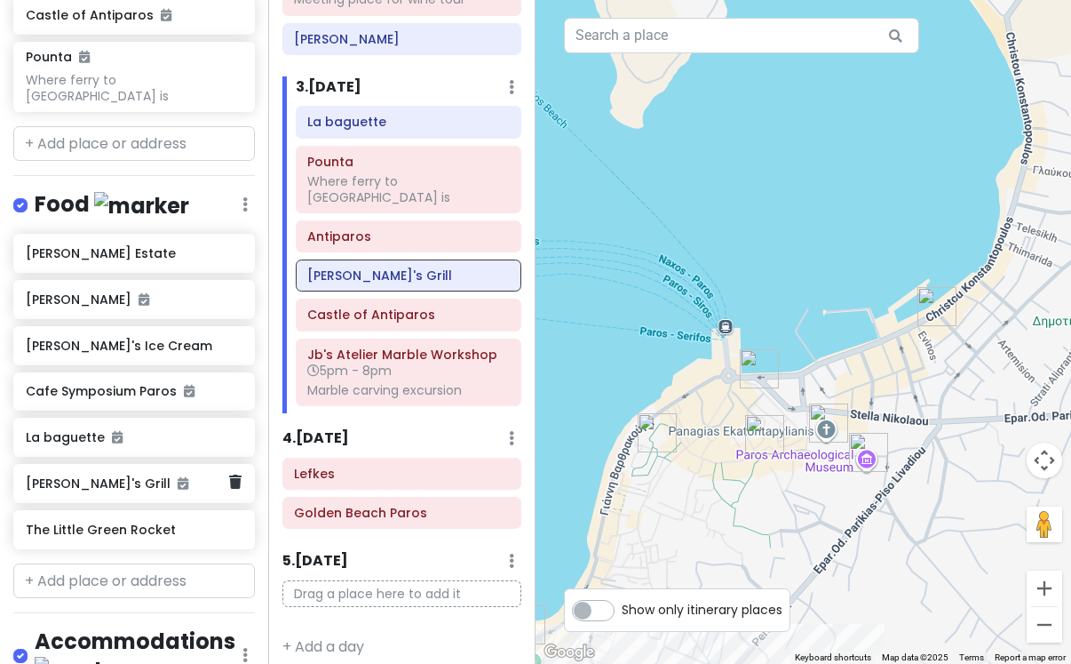
click at [75, 475] on h6 "[PERSON_NAME]'s Grill" at bounding box center [127, 483] width 203 height 16
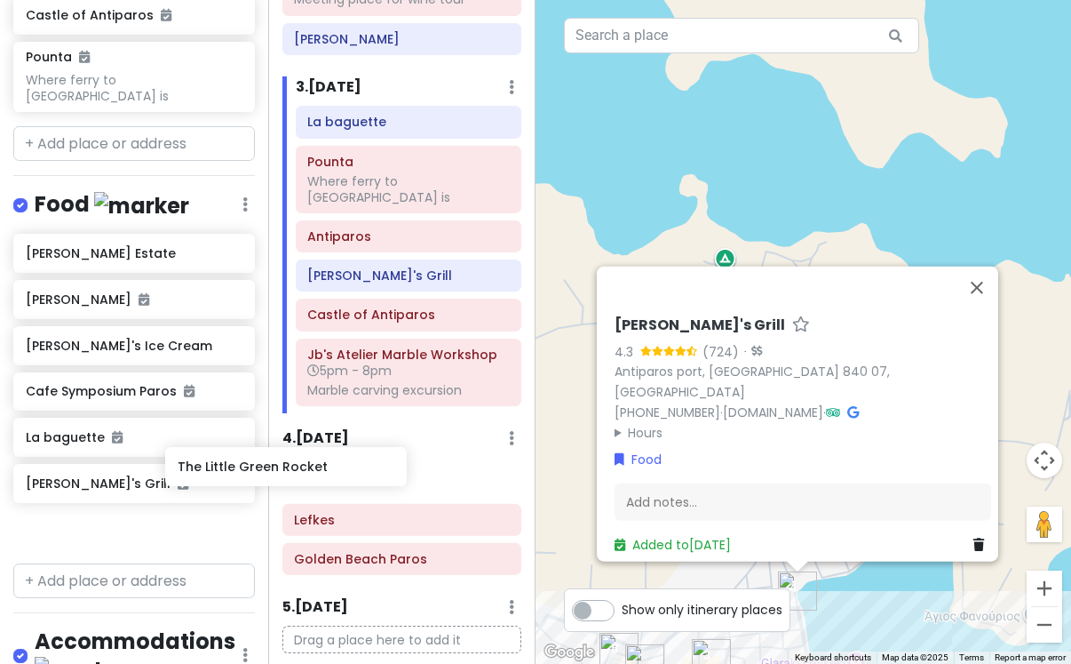
scroll to position [1037, 4]
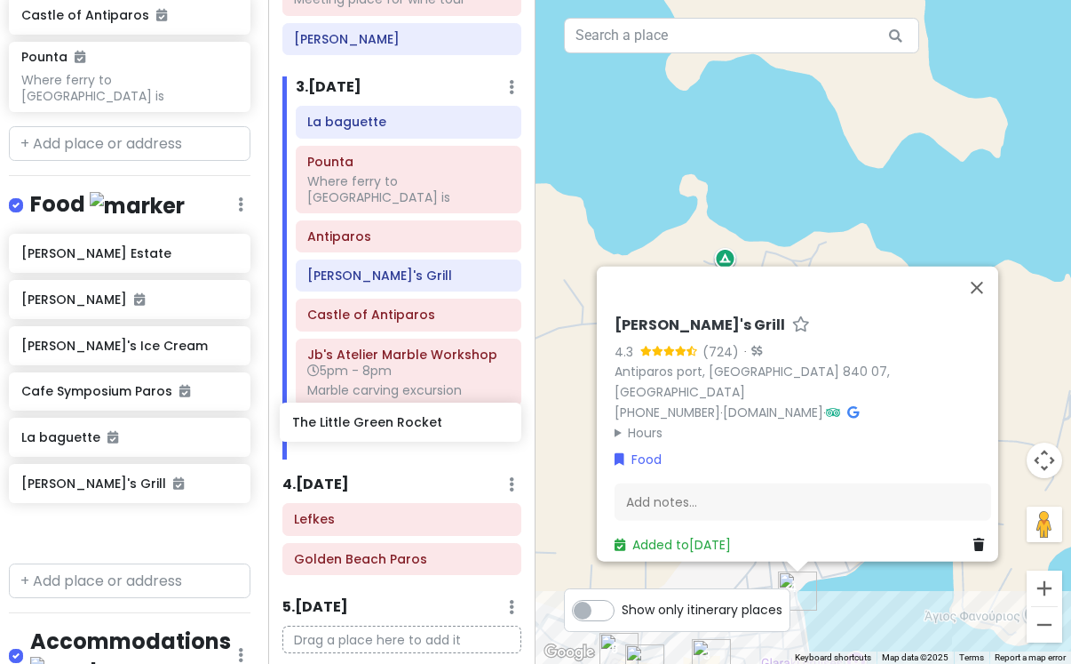
drag, startPoint x: 89, startPoint y: 471, endPoint x: 355, endPoint y: 425, distance: 270.5
click at [355, 425] on div "Paros Private Change Dates Make a Copy Delete Trip Go Pro ⚡️ Give Feedback 💡 Su…" at bounding box center [535, 332] width 1071 height 664
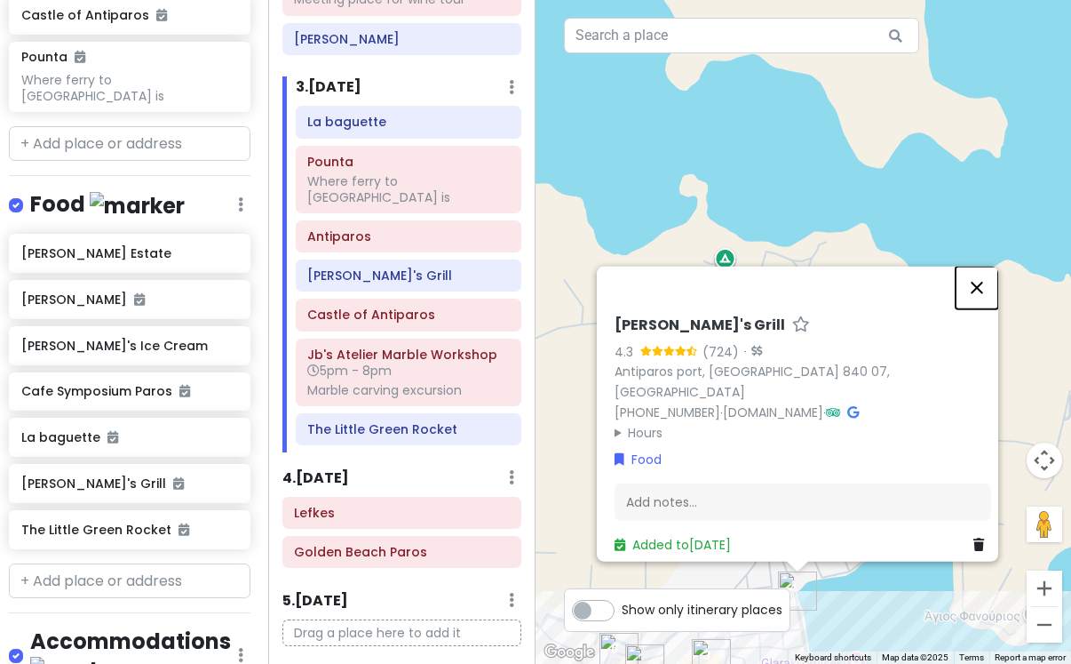
click at [983, 296] on button "Close" at bounding box center [977, 287] width 43 height 43
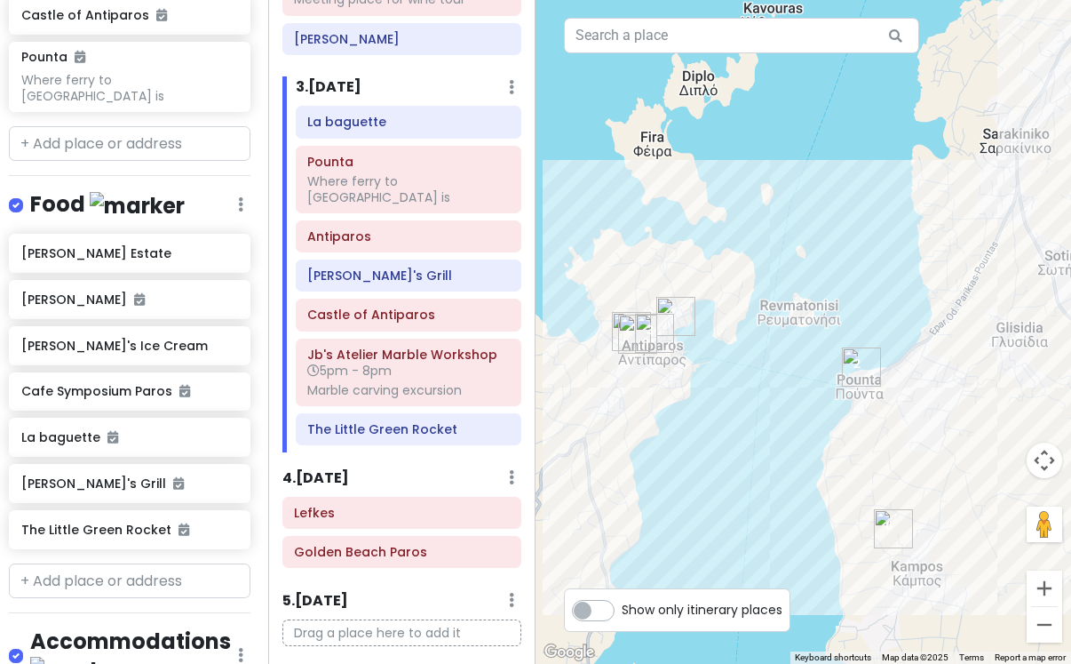
drag, startPoint x: 926, startPoint y: 561, endPoint x: 758, endPoint y: 416, distance: 222.3
click at [758, 416] on div at bounding box center [804, 332] width 536 height 664
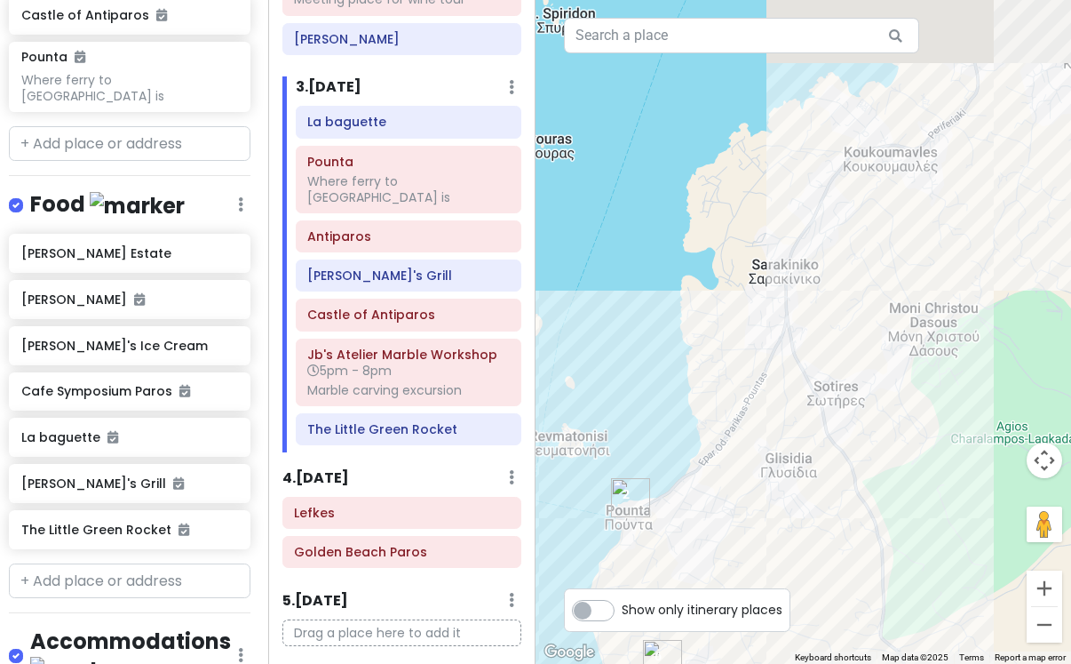
drag, startPoint x: 918, startPoint y: 354, endPoint x: 689, endPoint y: 532, distance: 290.6
click at [689, 532] on div at bounding box center [804, 332] width 536 height 664
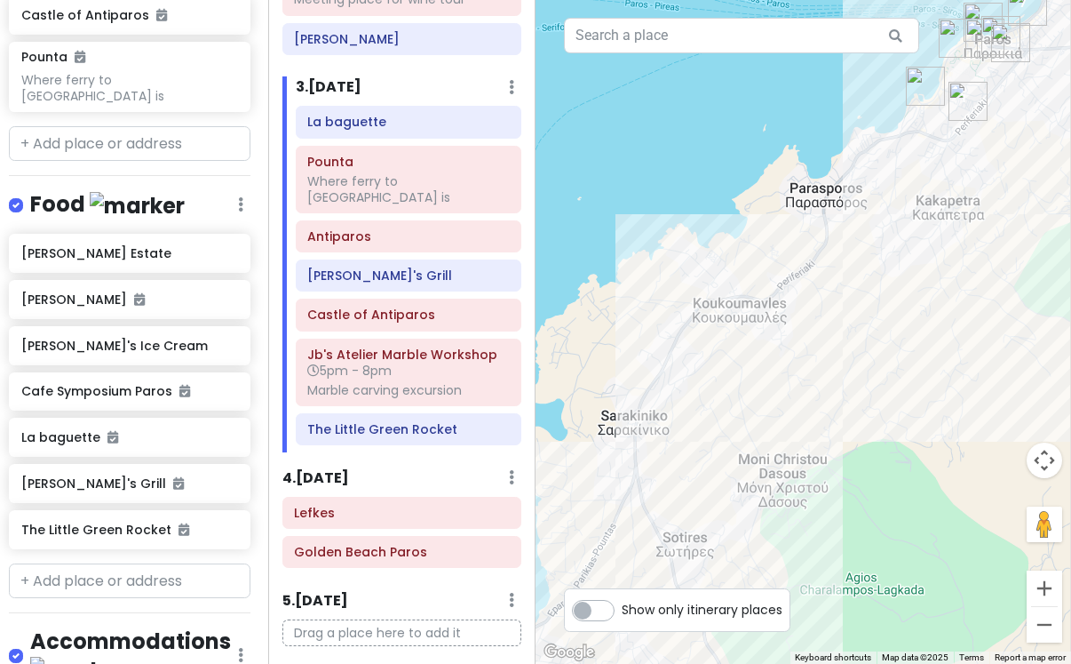
drag, startPoint x: 922, startPoint y: 281, endPoint x: 758, endPoint y: 434, distance: 225.0
click at [761, 433] on div at bounding box center [804, 332] width 536 height 664
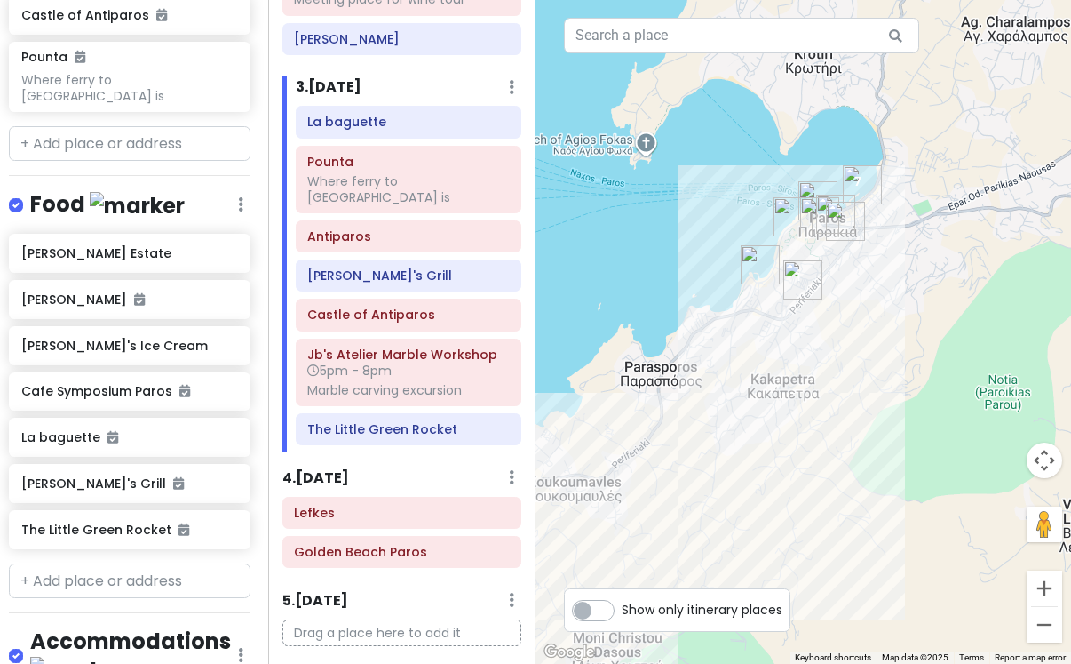
drag, startPoint x: 898, startPoint y: 235, endPoint x: 819, endPoint y: 466, distance: 245.0
click at [819, 467] on div at bounding box center [804, 332] width 536 height 664
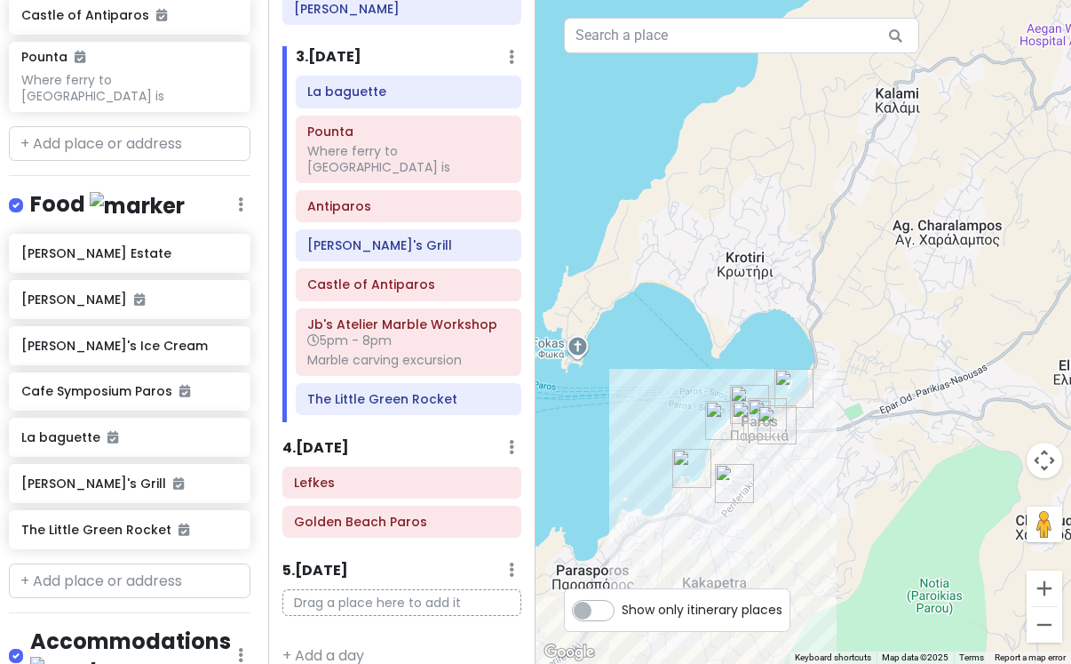
scroll to position [413, 0]
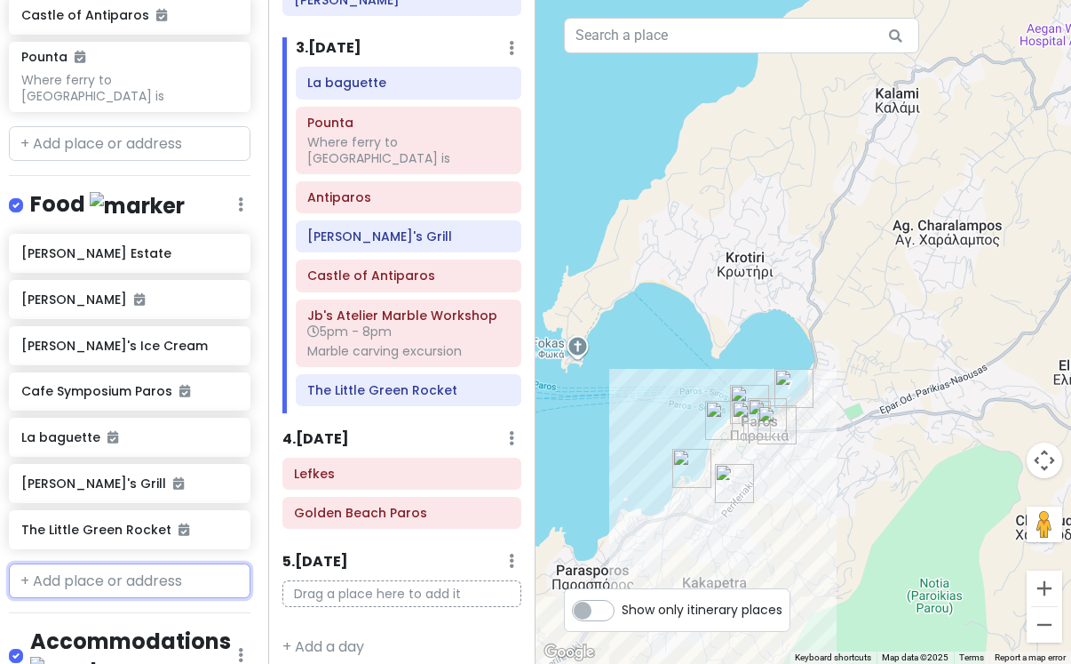
click at [101, 563] on input "text" at bounding box center [130, 581] width 242 height 36
type input "secret cafe"
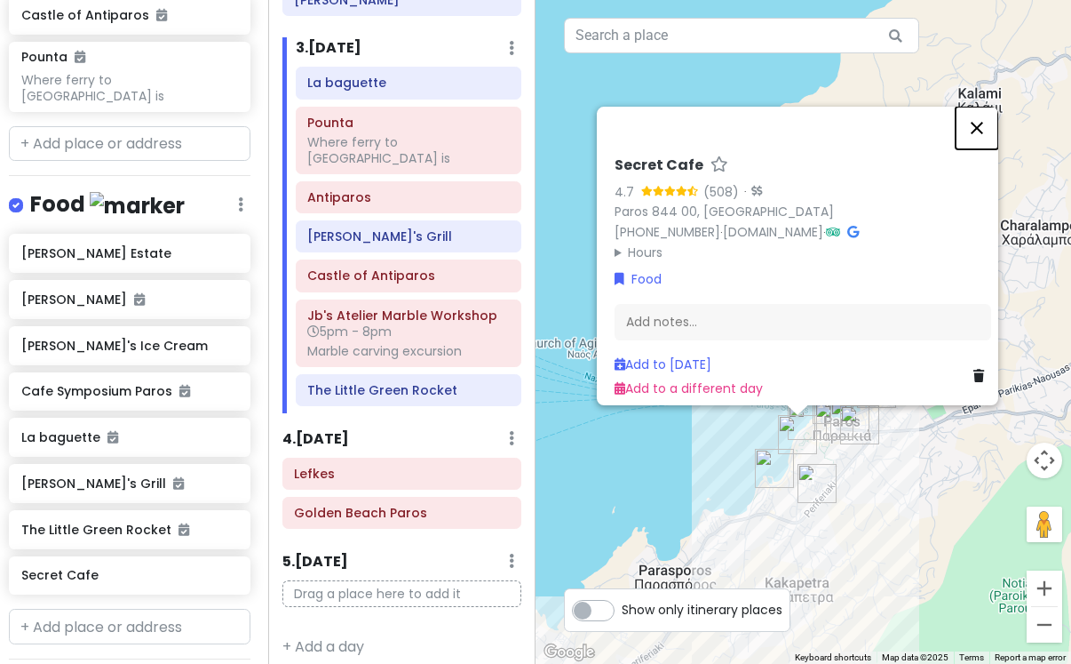
click at [985, 121] on button "Close" at bounding box center [977, 128] width 43 height 43
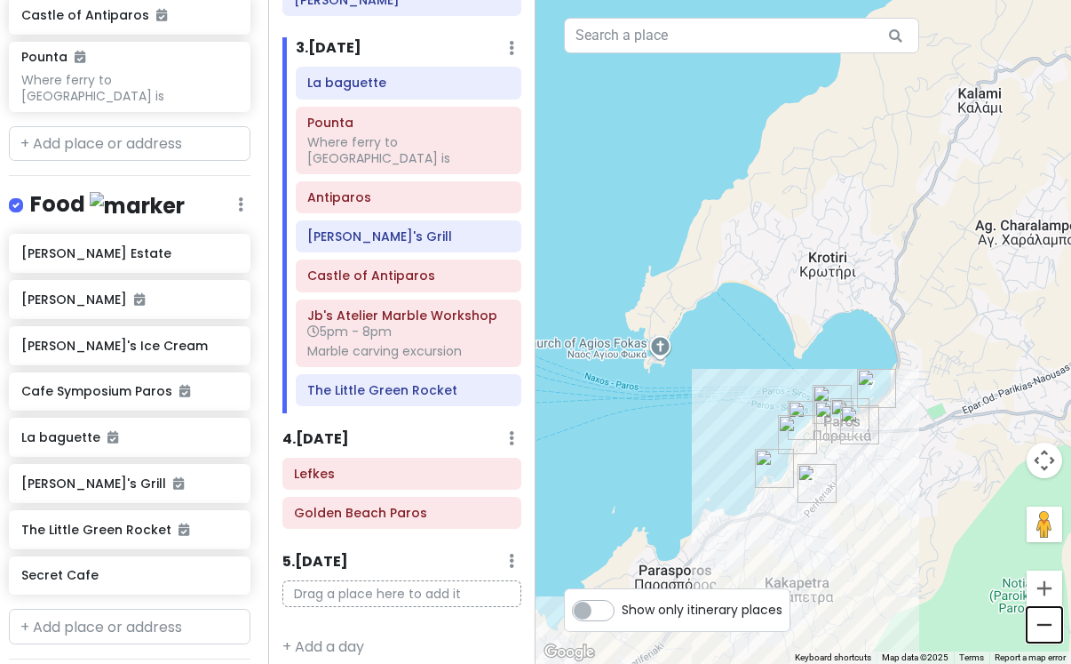
click at [1047, 619] on button "Zoom out" at bounding box center [1045, 625] width 36 height 36
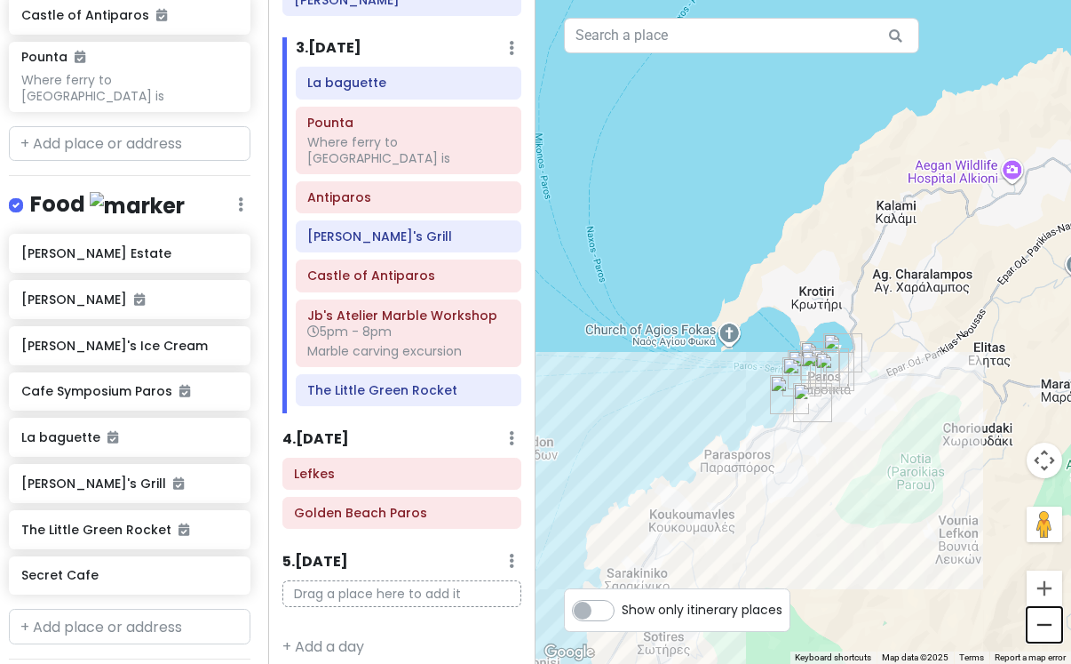
click at [1047, 619] on button "Zoom out" at bounding box center [1045, 625] width 36 height 36
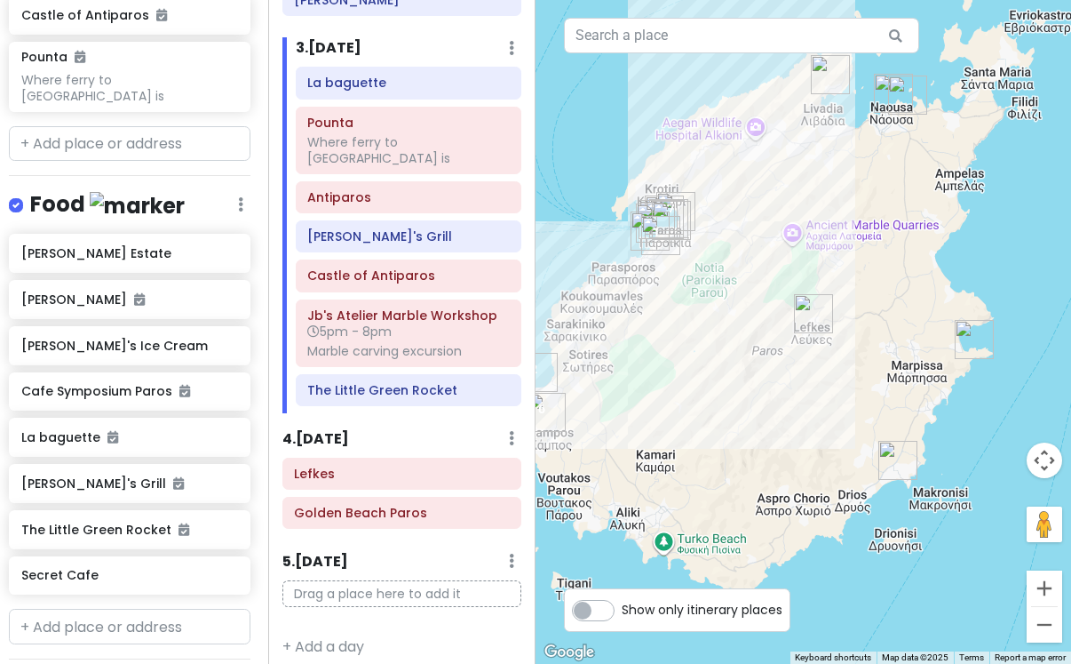
drag, startPoint x: 968, startPoint y: 511, endPoint x: 815, endPoint y: 389, distance: 195.4
click at [815, 389] on div at bounding box center [804, 332] width 536 height 664
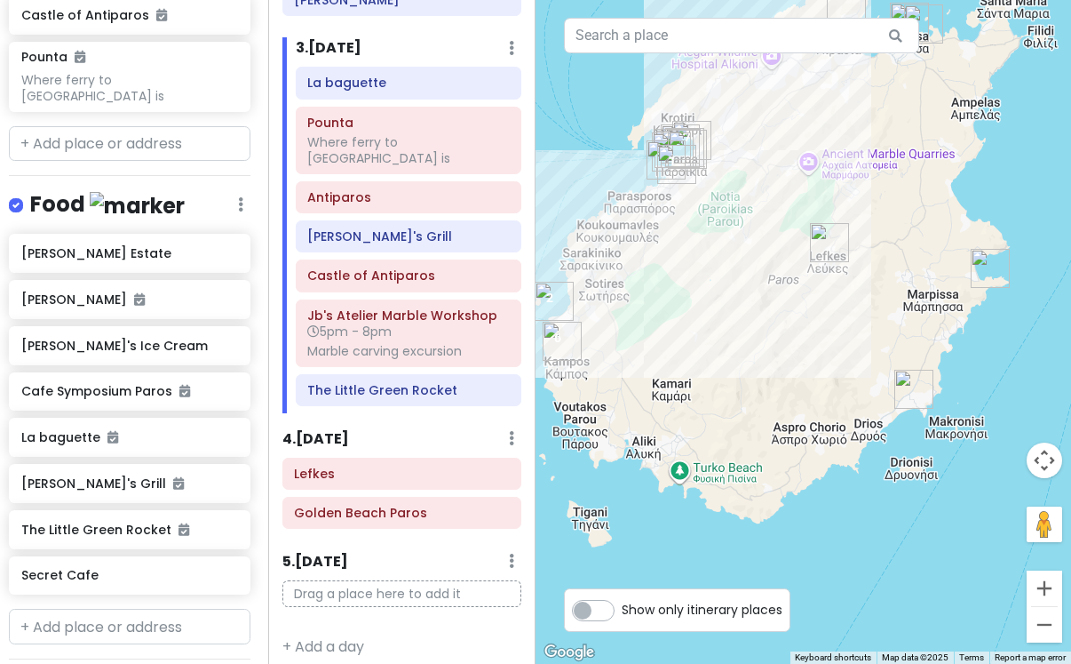
drag, startPoint x: 848, startPoint y: 488, endPoint x: 867, endPoint y: 410, distance: 79.5
click at [867, 410] on div at bounding box center [804, 332] width 536 height 664
click at [984, 270] on img "Kalogeros beach" at bounding box center [990, 268] width 39 height 39
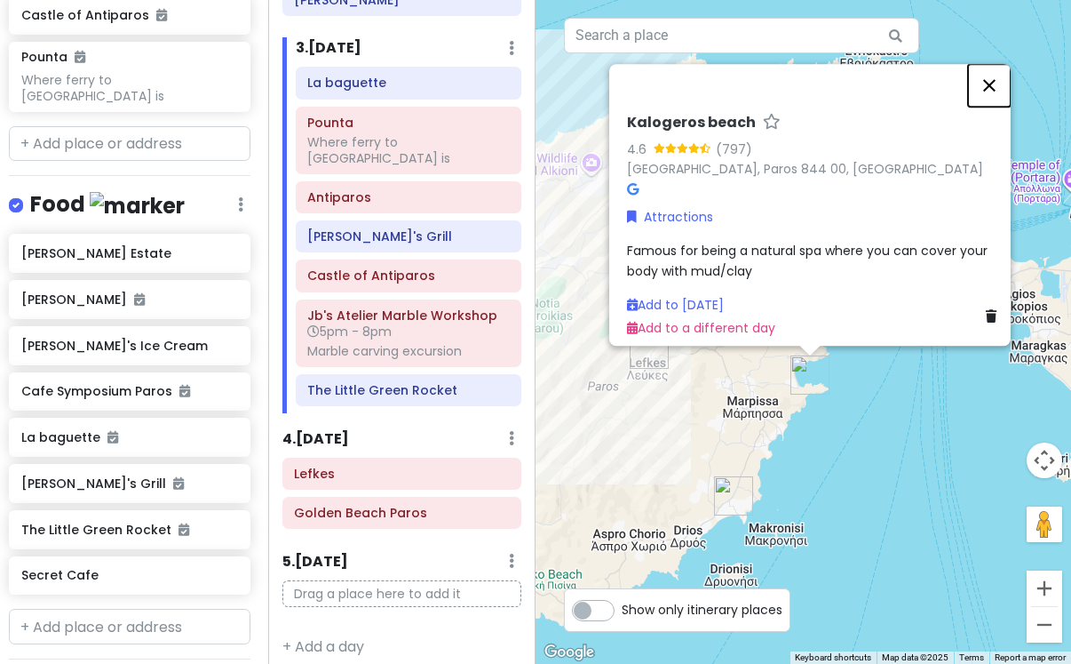
click at [999, 64] on button "Close" at bounding box center [989, 85] width 43 height 43
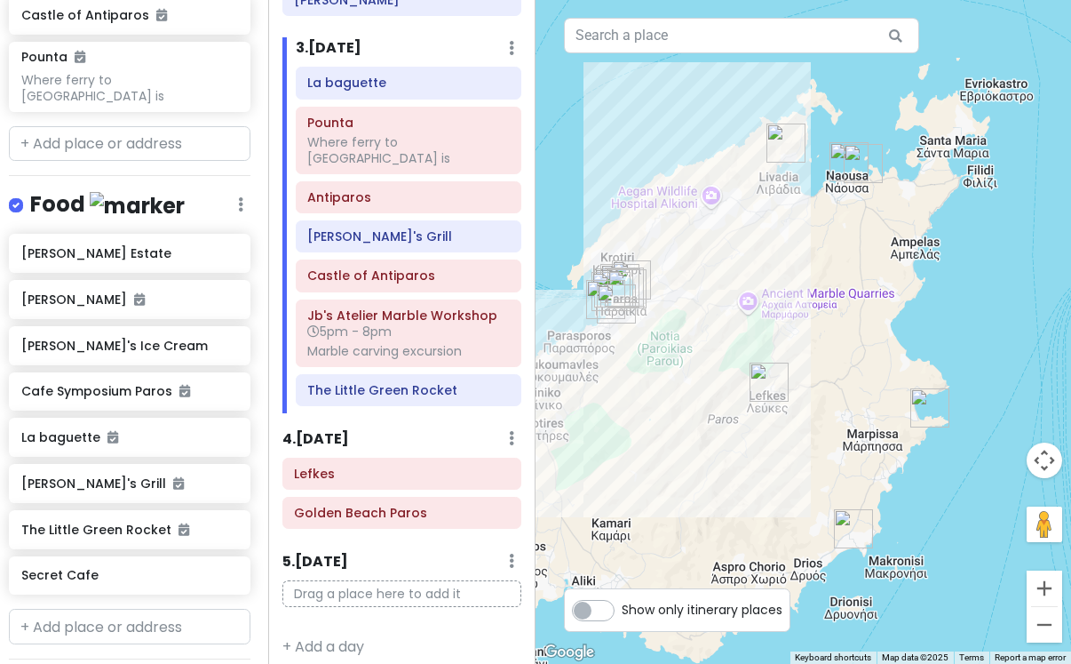
drag, startPoint x: 702, startPoint y: 275, endPoint x: 830, endPoint y: 312, distance: 133.3
click at [830, 312] on div at bounding box center [804, 332] width 536 height 664
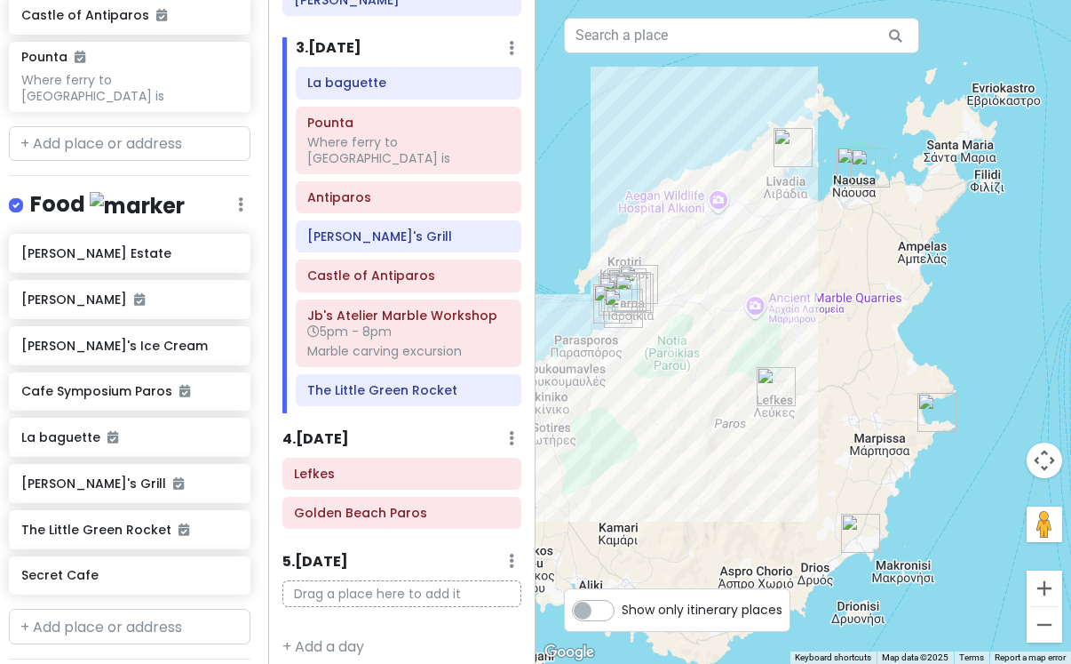
click at [848, 168] on img "Naousa" at bounding box center [856, 166] width 39 height 39
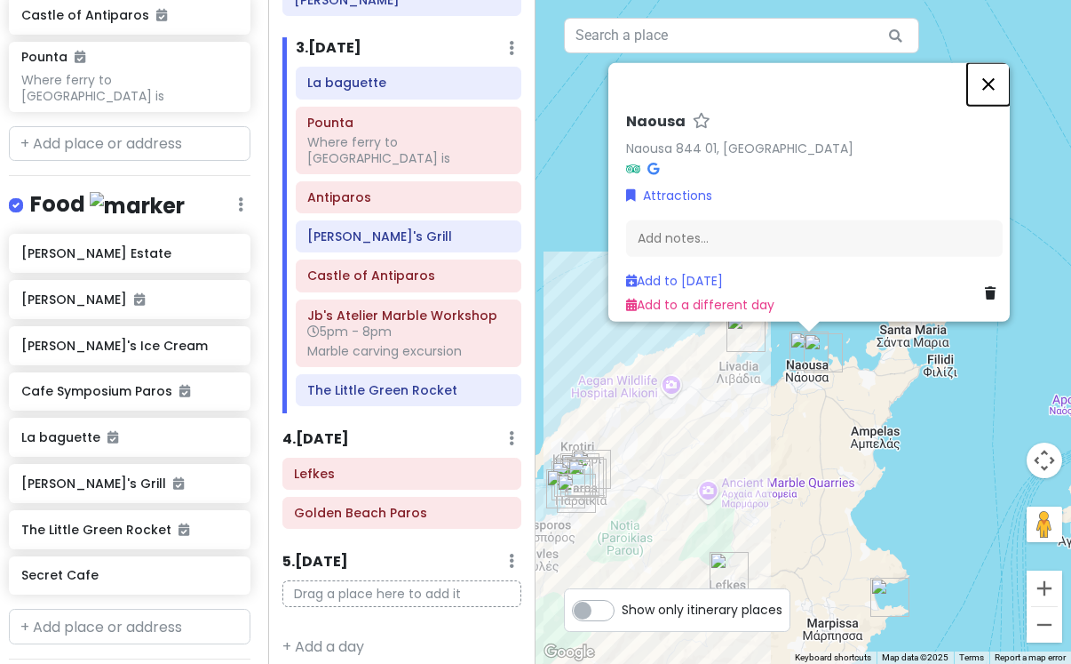
click at [986, 79] on button "Close" at bounding box center [989, 83] width 43 height 43
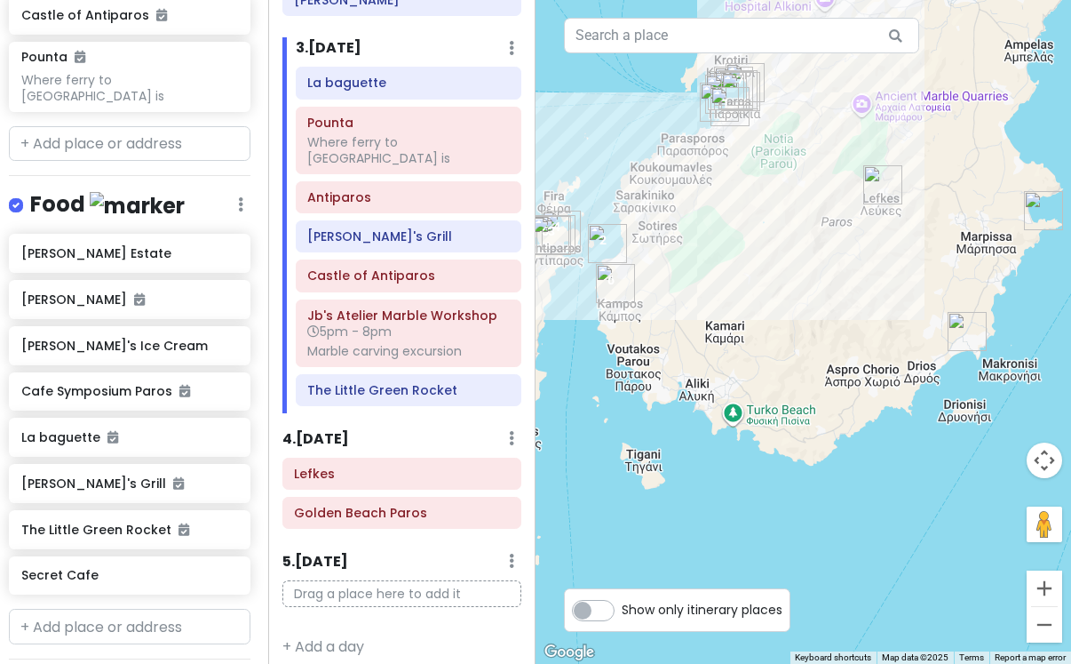
drag, startPoint x: 767, startPoint y: 522, endPoint x: 920, endPoint y: 125, distance: 424.7
click at [920, 125] on div at bounding box center [804, 332] width 536 height 664
drag, startPoint x: 806, startPoint y: 320, endPoint x: 776, endPoint y: 354, distance: 44.7
click at [776, 354] on div at bounding box center [804, 332] width 536 height 664
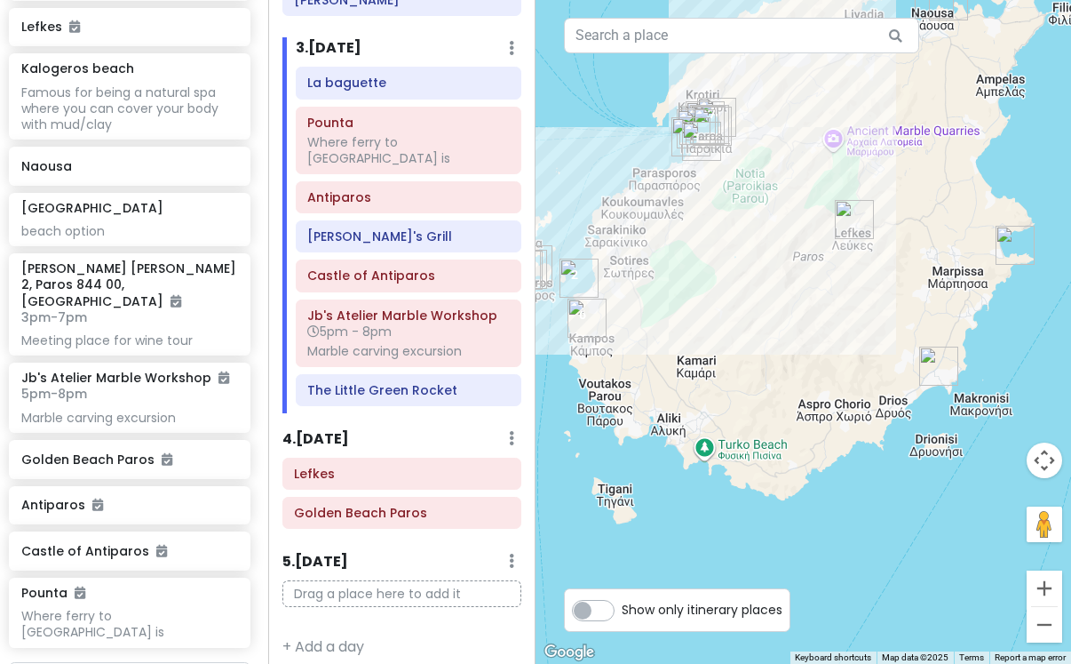
scroll to position [0, 4]
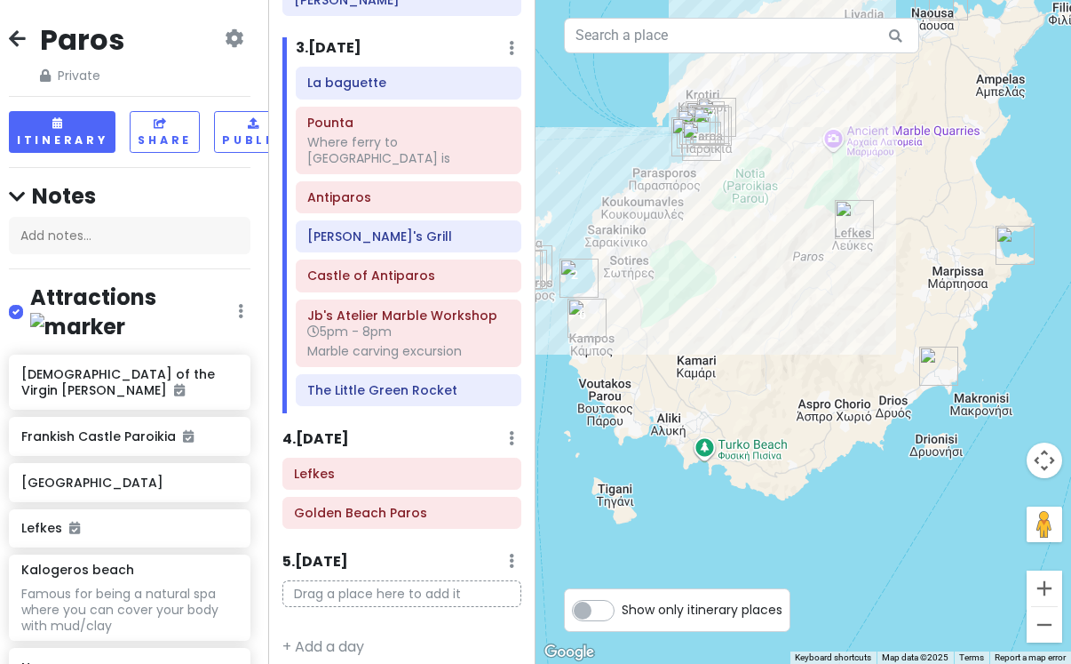
click at [16, 33] on icon at bounding box center [17, 38] width 17 height 14
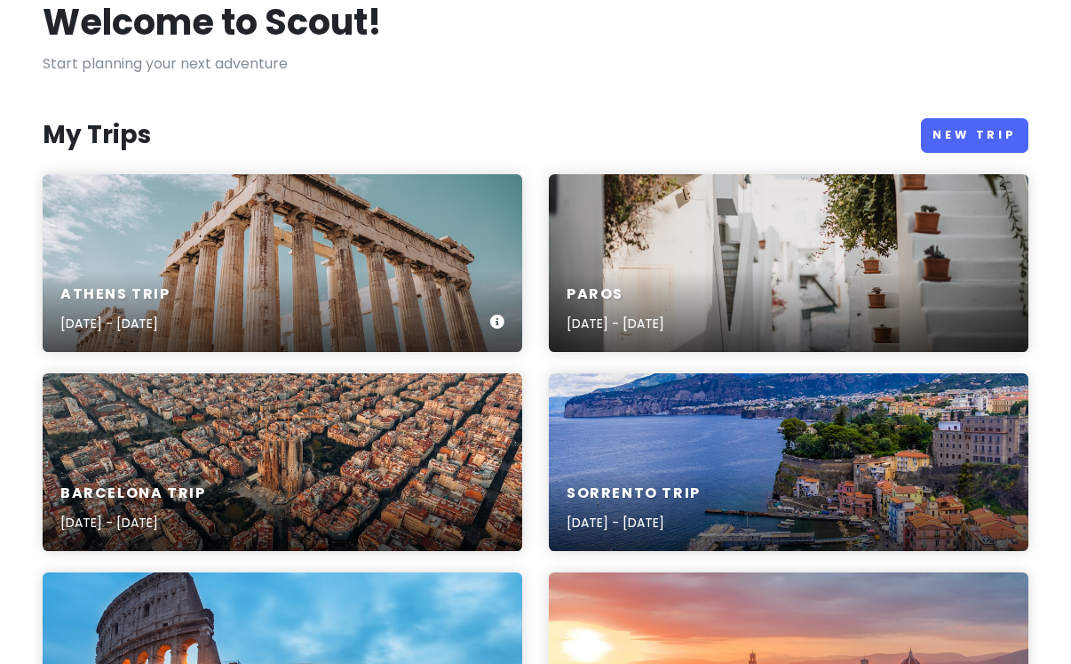
scroll to position [112, 0]
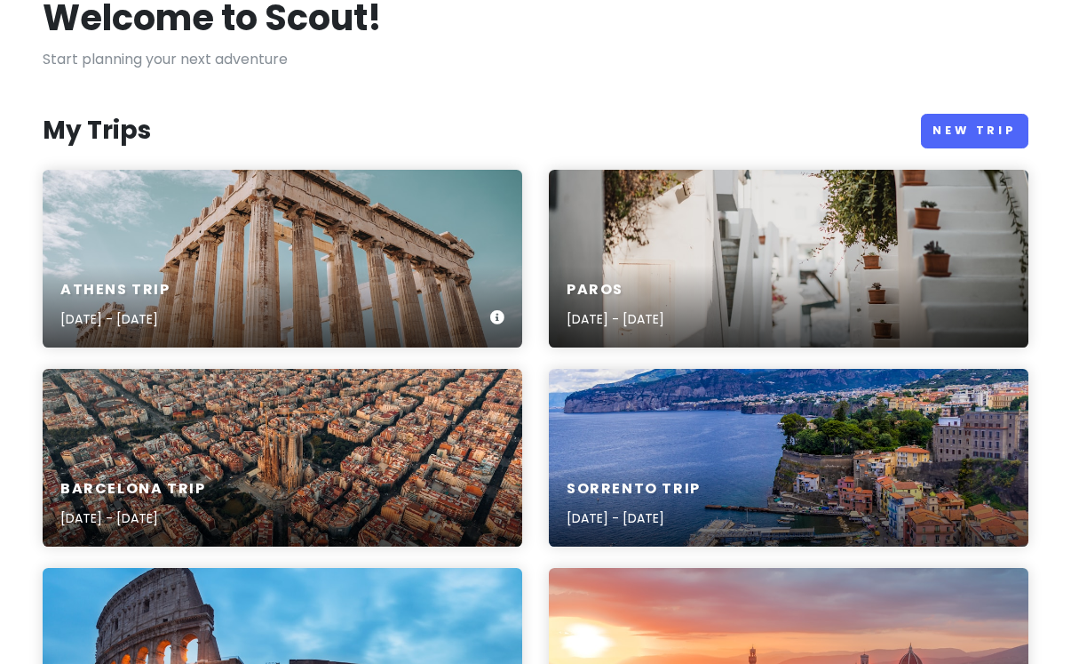
click at [259, 229] on div "[GEOGRAPHIC_DATA] Trip [DATE] - [DATE]" at bounding box center [283, 259] width 480 height 178
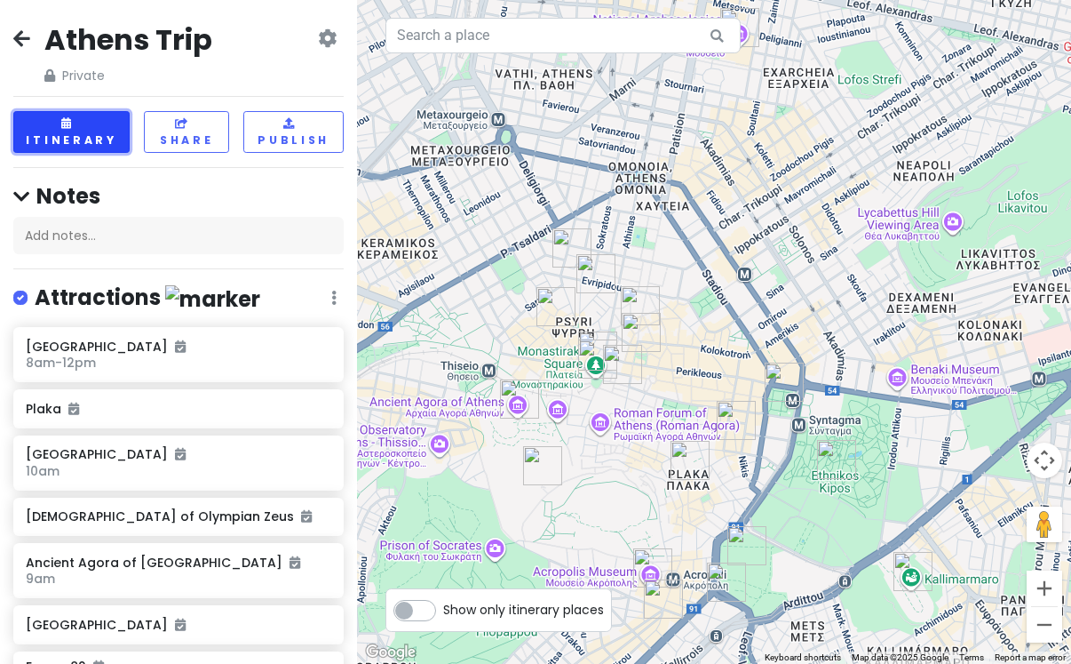
click at [84, 142] on button "Itinerary" at bounding box center [71, 132] width 116 height 42
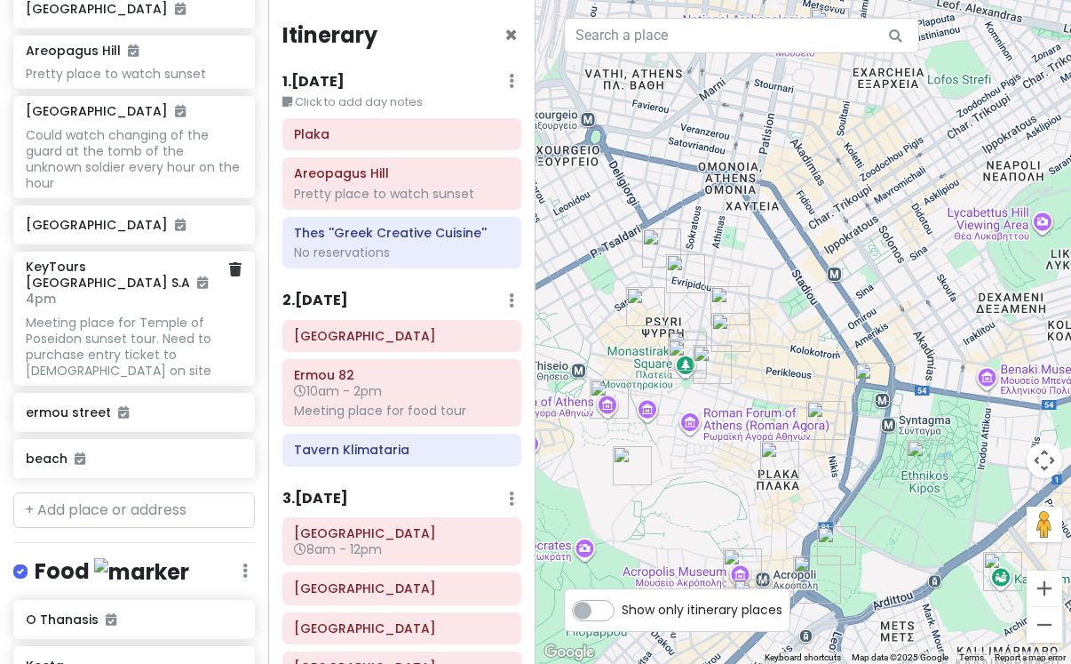
scroll to position [823, 0]
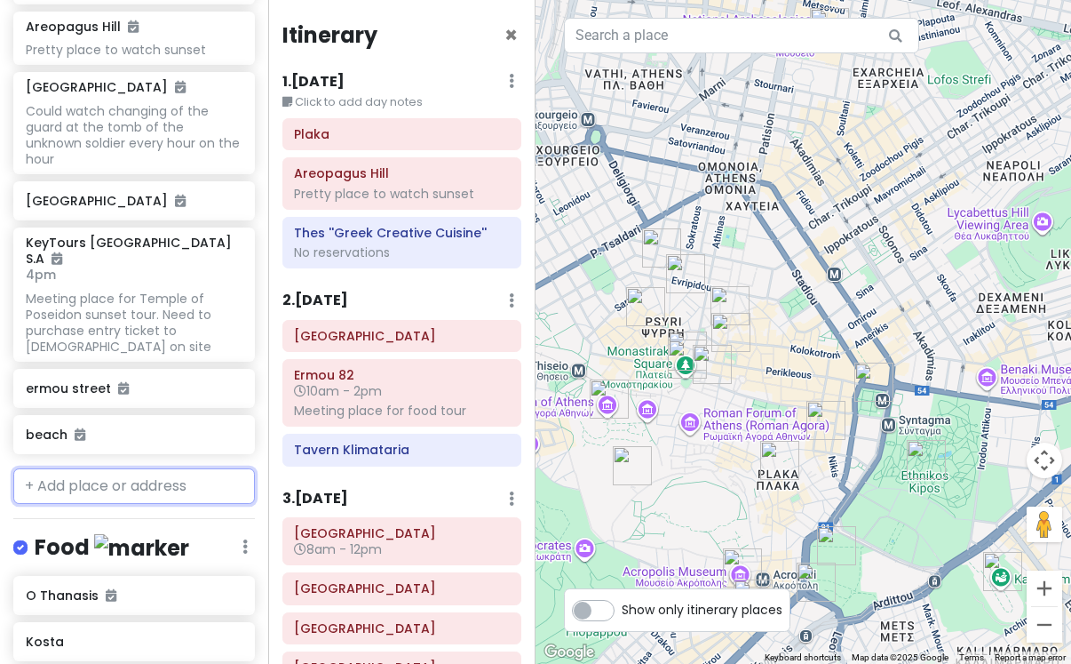
click at [108, 468] on input "text" at bounding box center [134, 486] width 242 height 36
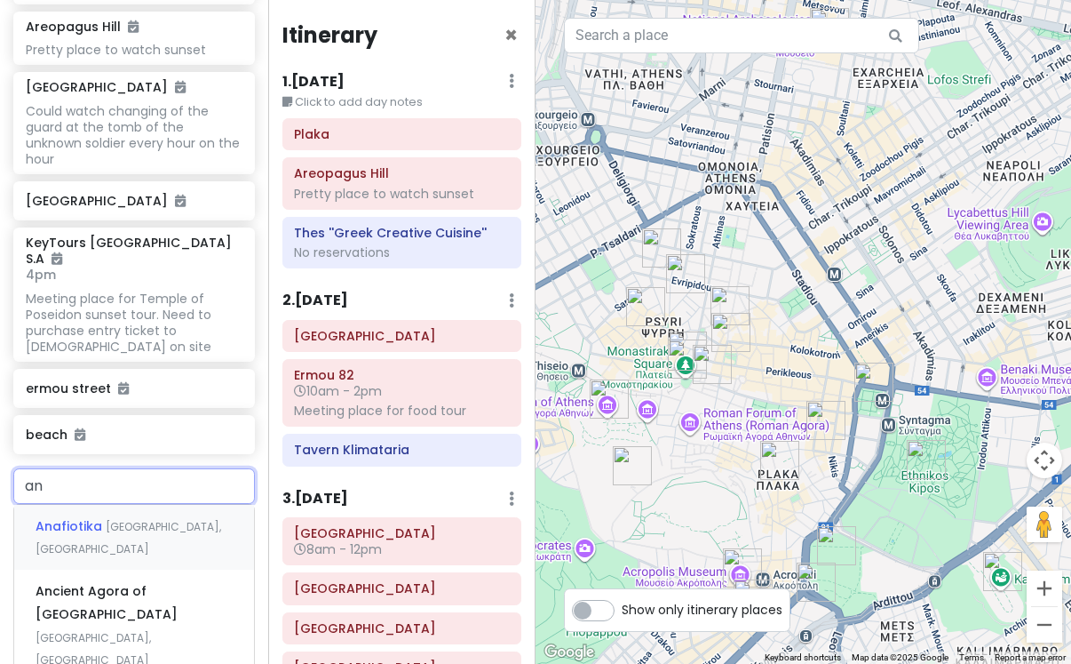
type input "[PERSON_NAME]"
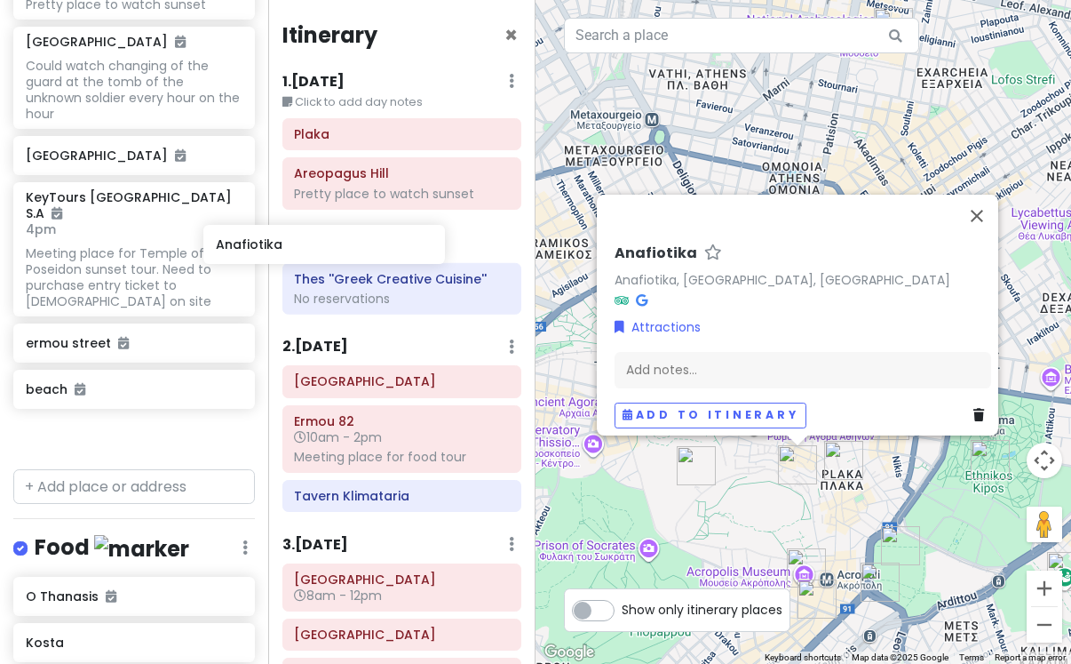
scroll to position [868, 28]
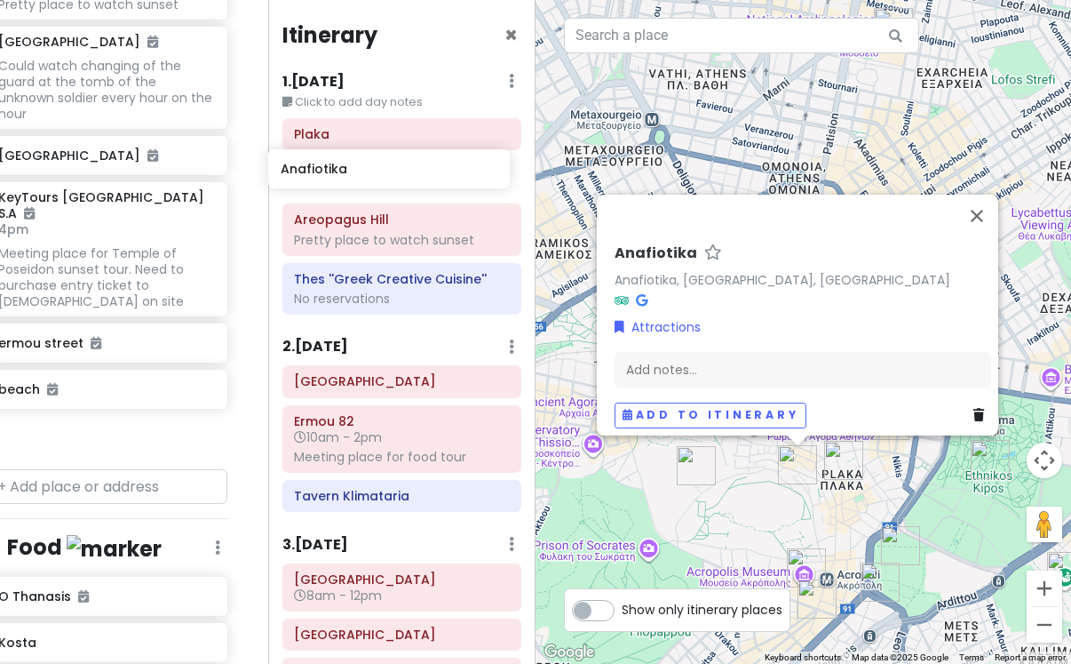
drag, startPoint x: 116, startPoint y: 360, endPoint x: 370, endPoint y: 171, distance: 316.1
click at [370, 171] on div "Athens Trip Private Change Dates Make a Copy Delete Trip Go Pro ⚡️ Give Feedbac…" at bounding box center [535, 332] width 1071 height 664
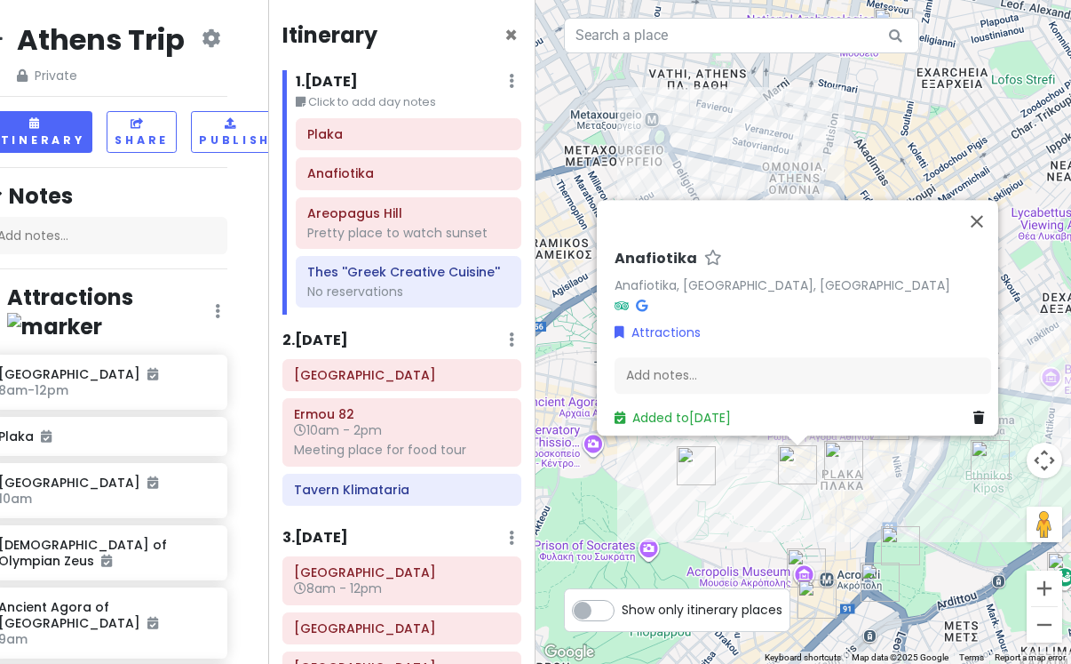
scroll to position [0, 0]
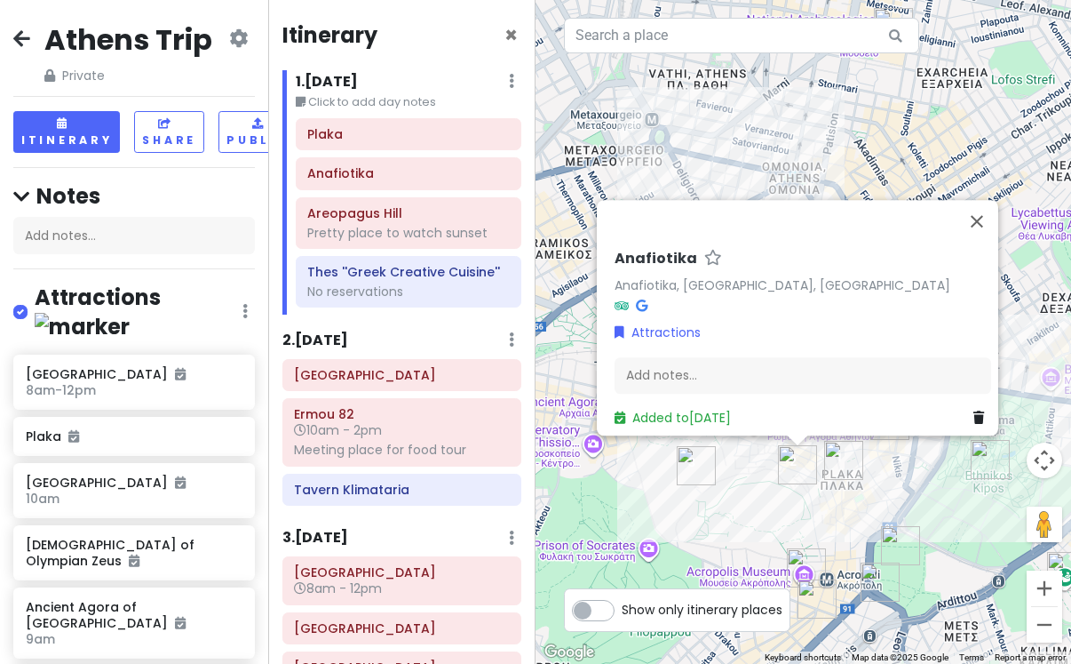
click at [20, 42] on icon at bounding box center [21, 38] width 17 height 14
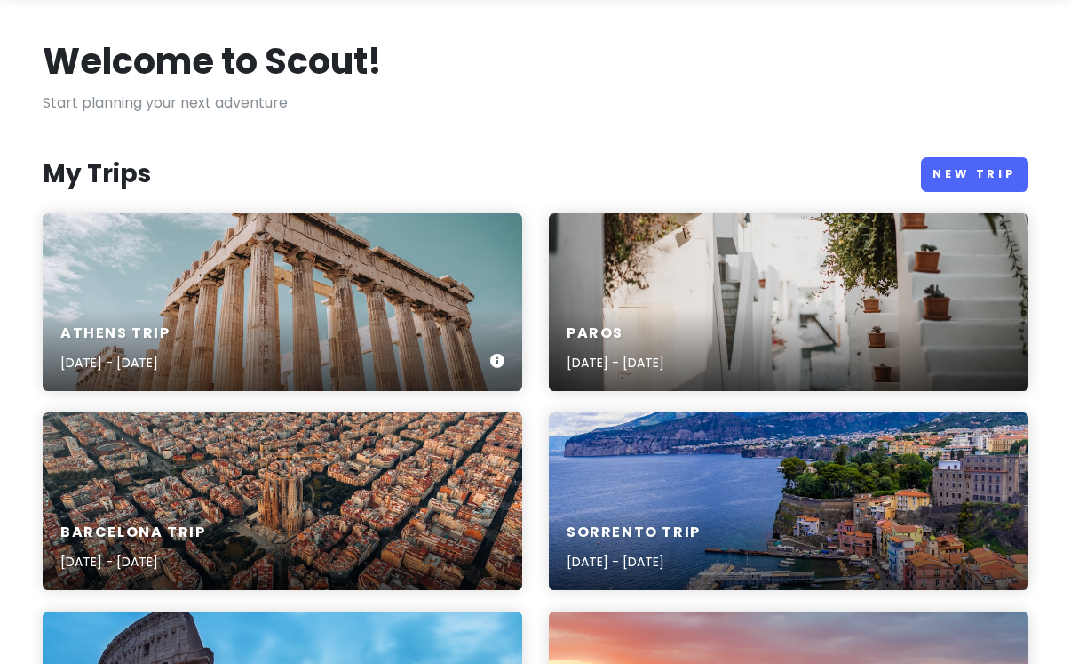
scroll to position [89, 0]
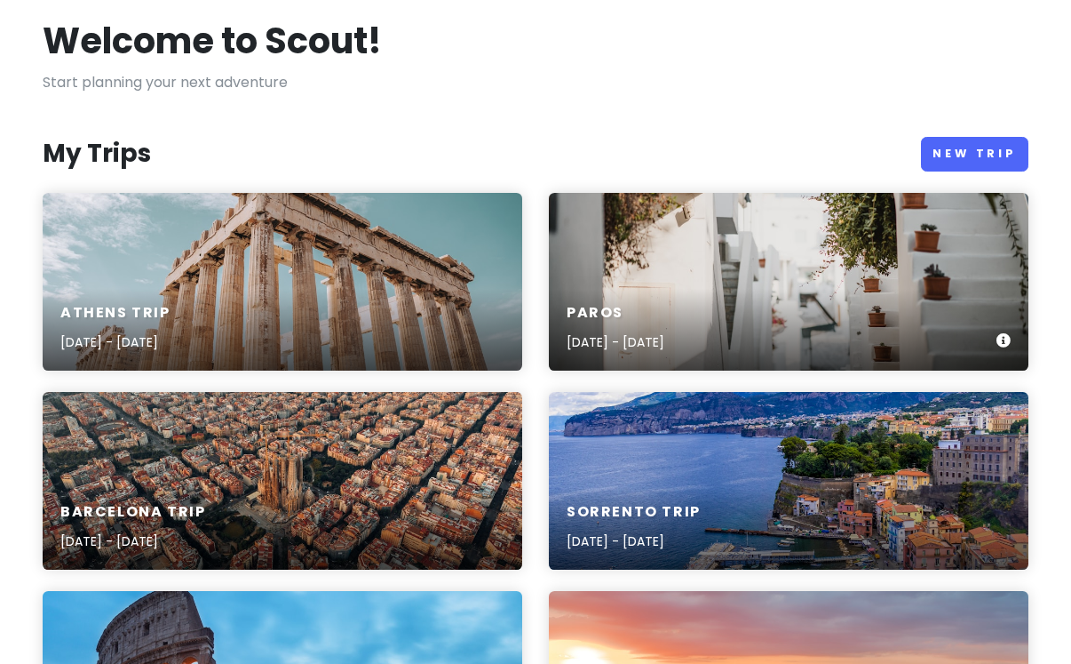
click at [665, 322] on div "Paros [DATE] - [DATE]" at bounding box center [616, 328] width 98 height 49
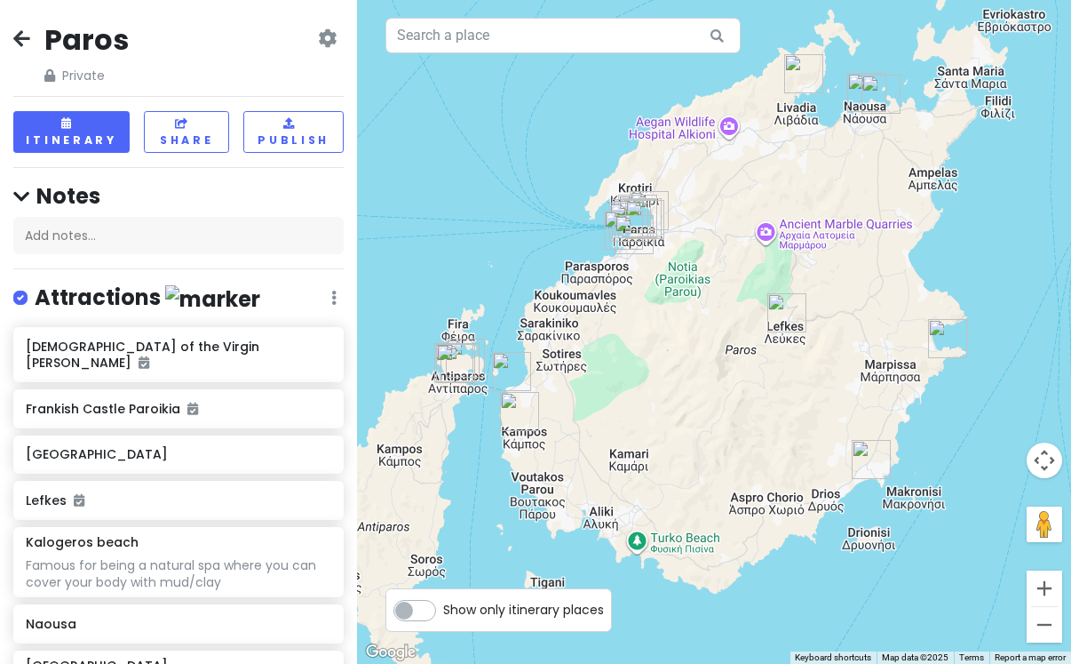
drag, startPoint x: 816, startPoint y: 509, endPoint x: 834, endPoint y: 455, distance: 57.3
click at [834, 455] on div at bounding box center [714, 332] width 714 height 664
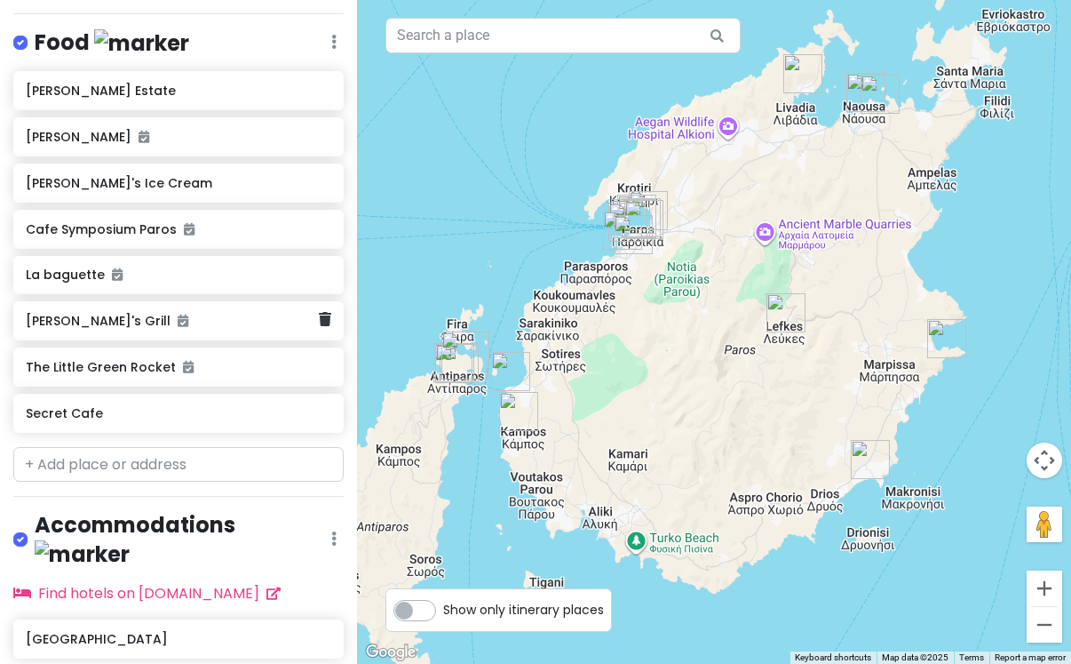
scroll to position [1134, 0]
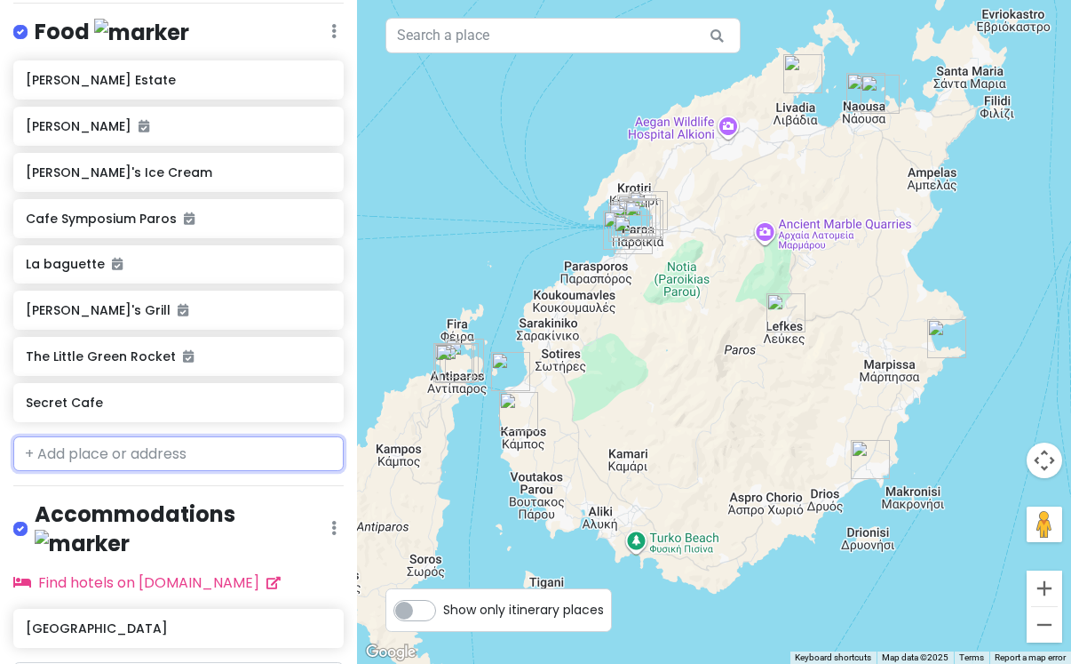
click at [164, 451] on input "text" at bounding box center [178, 454] width 331 height 36
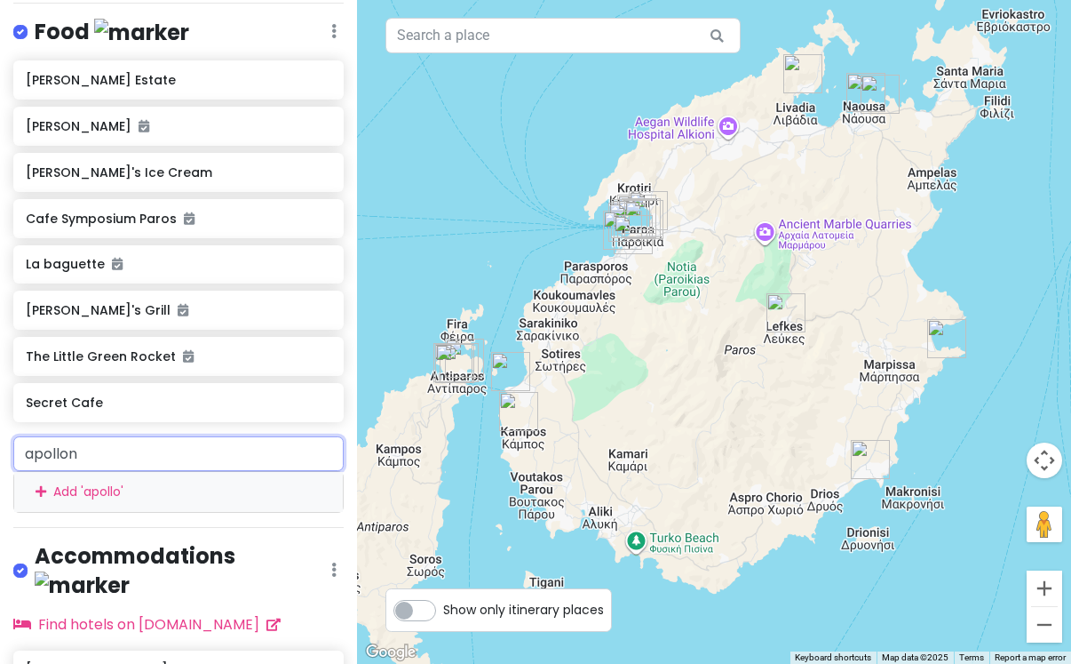
type input "apollon"
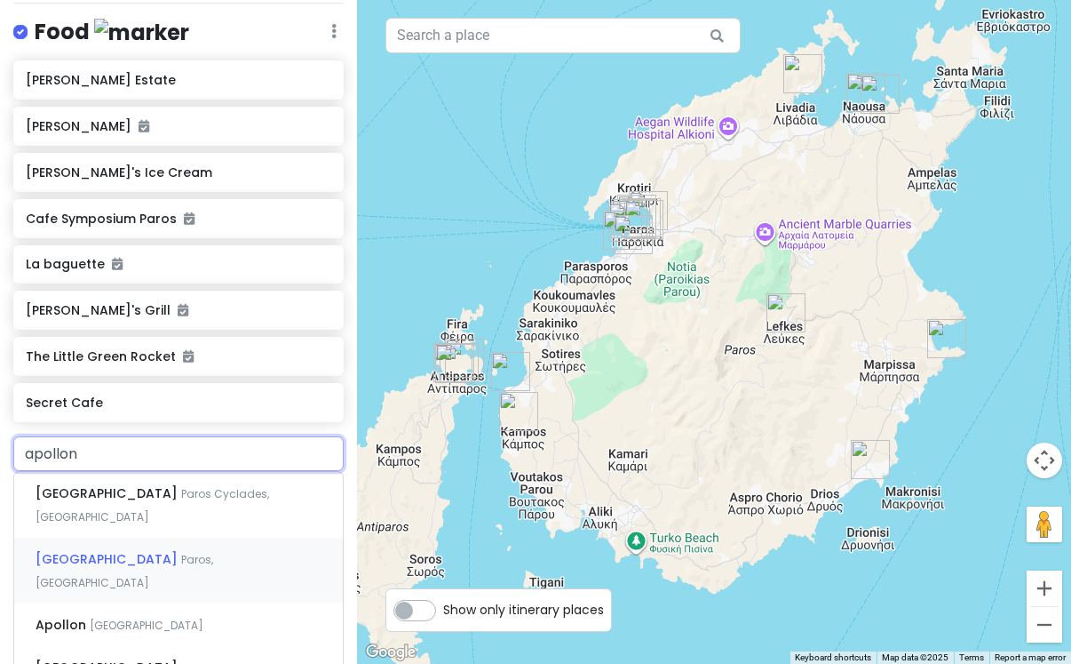
click at [181, 502] on span "[GEOGRAPHIC_DATA]" at bounding box center [109, 493] width 146 height 18
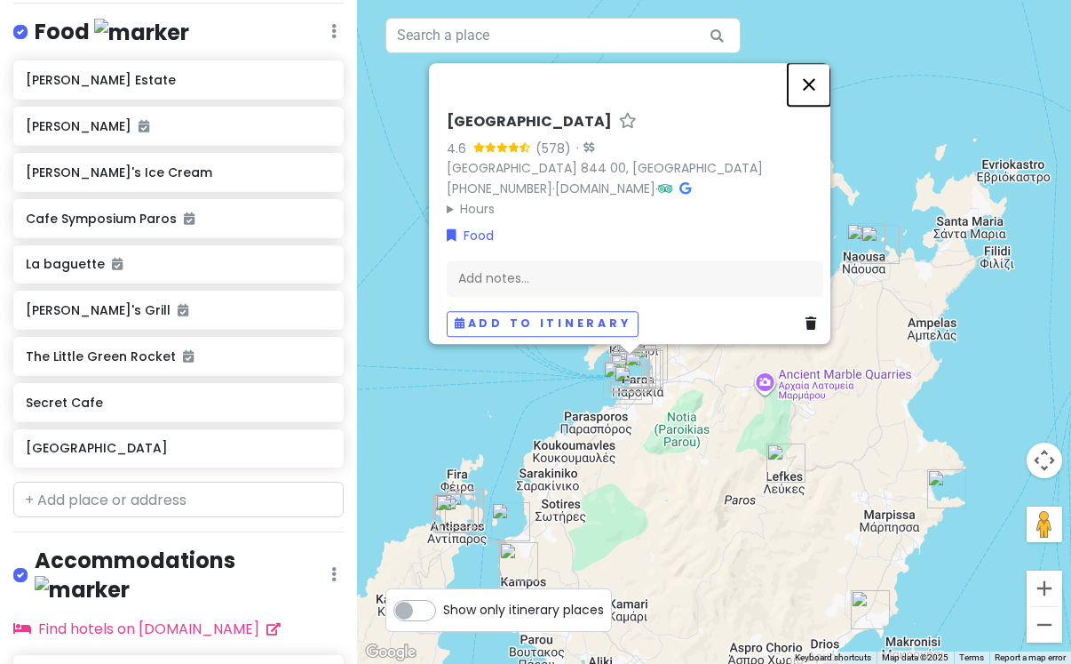
click at [821, 79] on button "Close" at bounding box center [809, 84] width 43 height 43
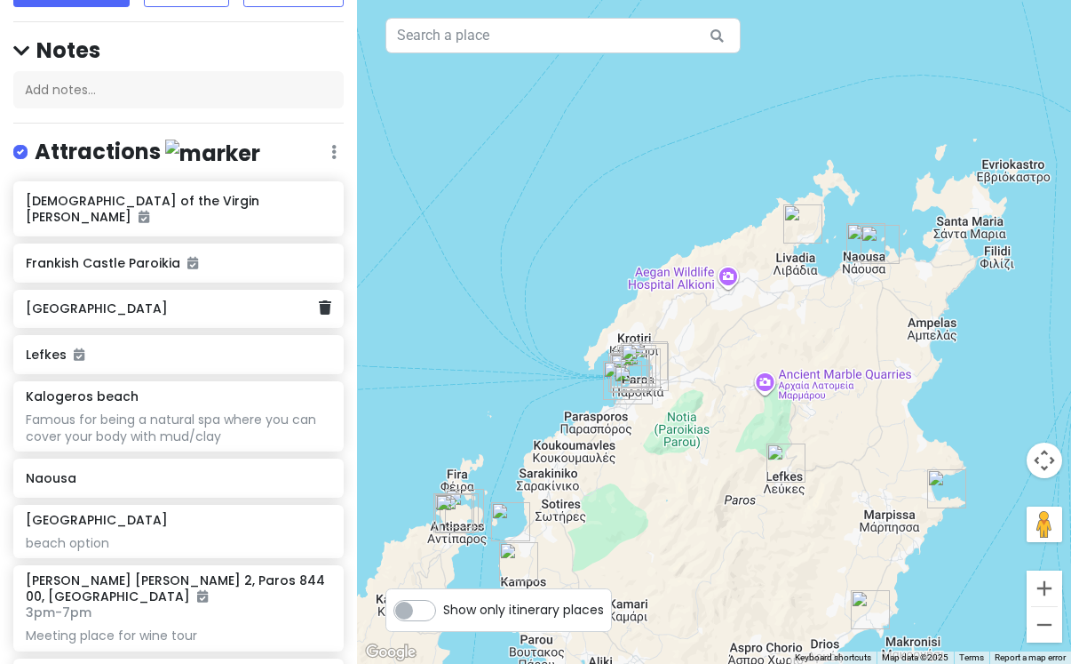
scroll to position [0, 0]
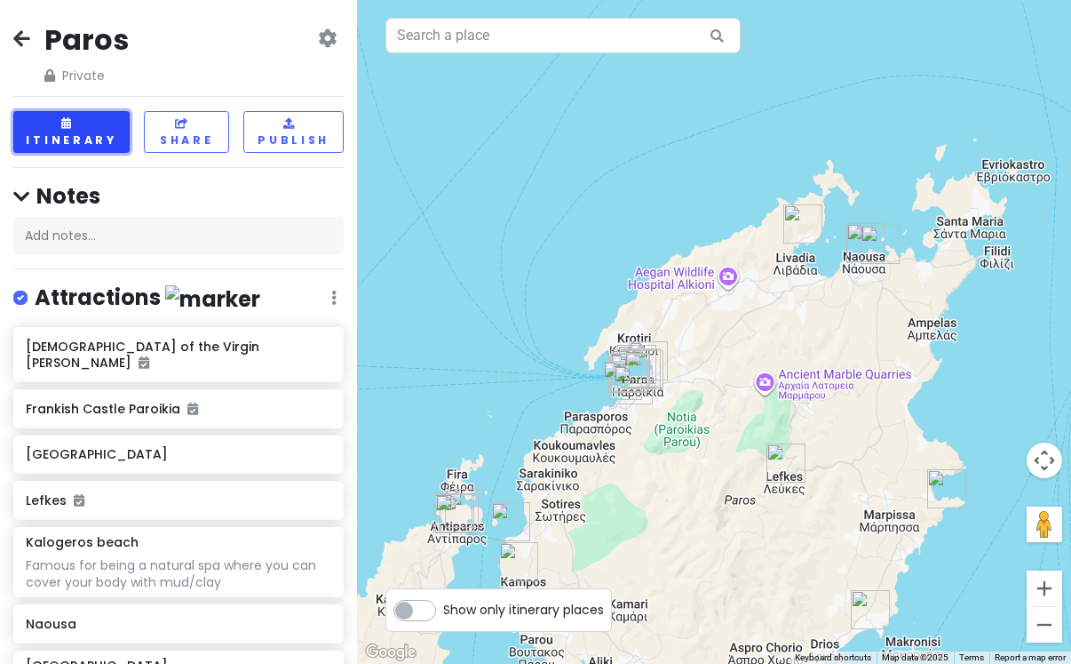
click at [109, 143] on button "Itinerary" at bounding box center [71, 132] width 116 height 42
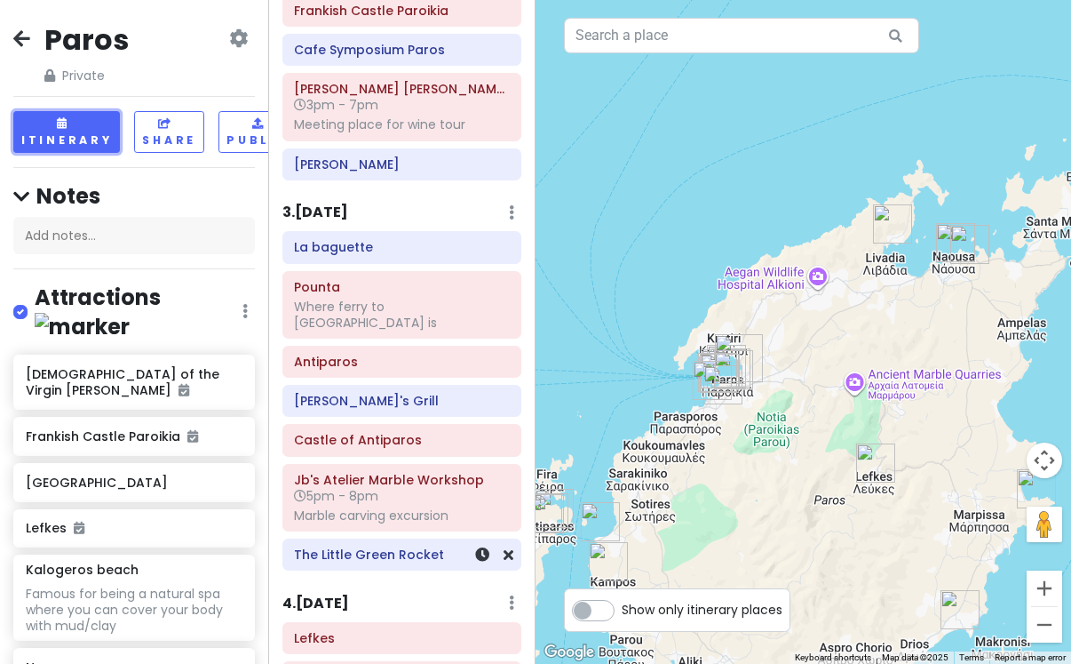
scroll to position [413, 0]
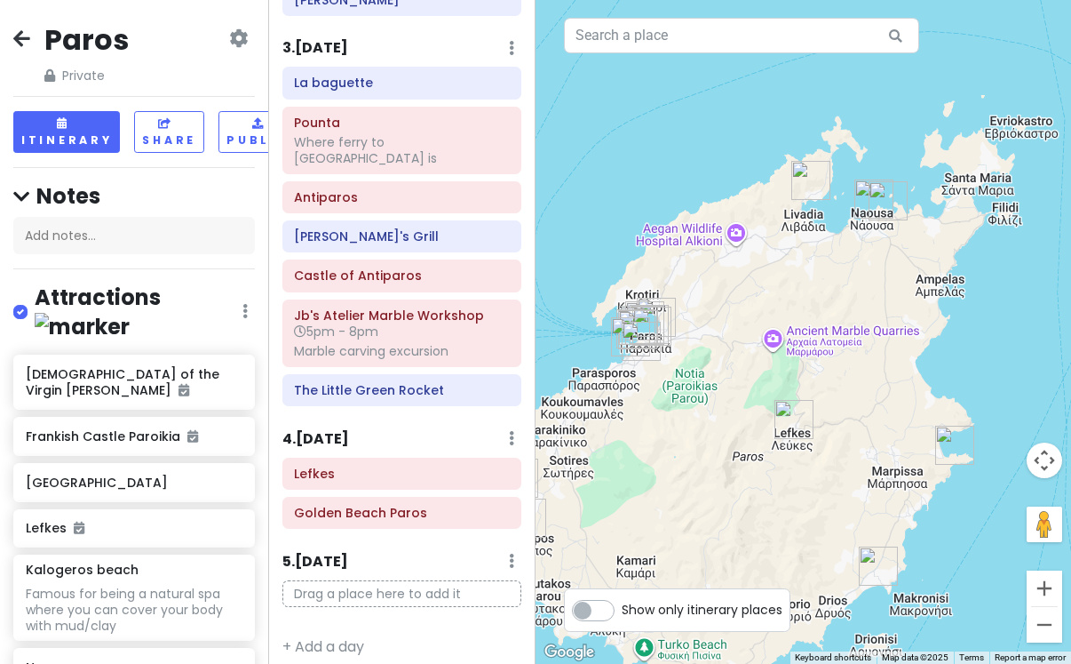
drag, startPoint x: 898, startPoint y: 542, endPoint x: 774, endPoint y: 463, distance: 147.4
click at [775, 464] on div at bounding box center [804, 332] width 536 height 664
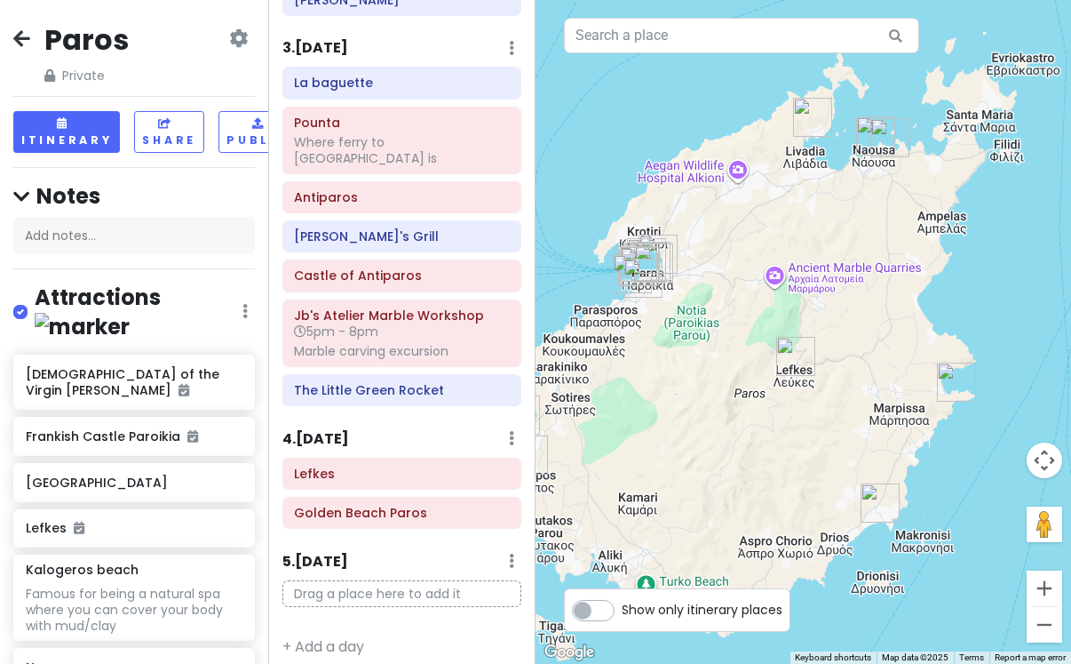
drag, startPoint x: 791, startPoint y: 458, endPoint x: 823, endPoint y: 441, distance: 36.6
click at [823, 441] on div at bounding box center [804, 332] width 536 height 664
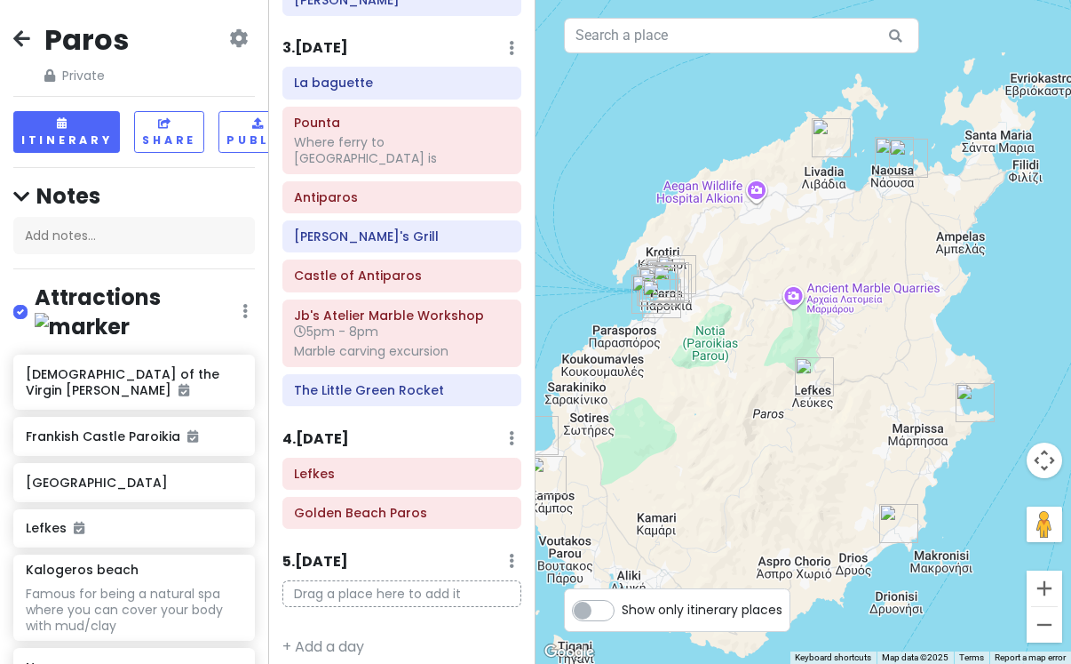
drag, startPoint x: 770, startPoint y: 271, endPoint x: 789, endPoint y: 295, distance: 30.4
click at [789, 295] on div at bounding box center [804, 332] width 536 height 664
drag, startPoint x: 891, startPoint y: 209, endPoint x: 856, endPoint y: 208, distance: 34.7
click at [857, 209] on div at bounding box center [804, 332] width 536 height 664
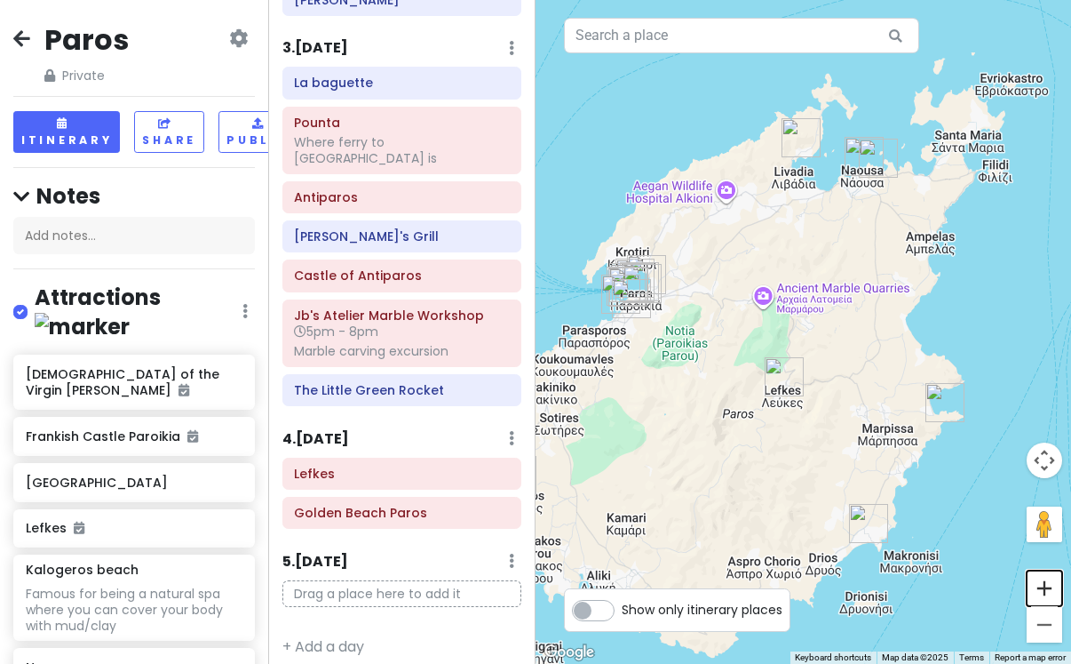
click at [1051, 589] on button "Zoom in" at bounding box center [1045, 588] width 36 height 36
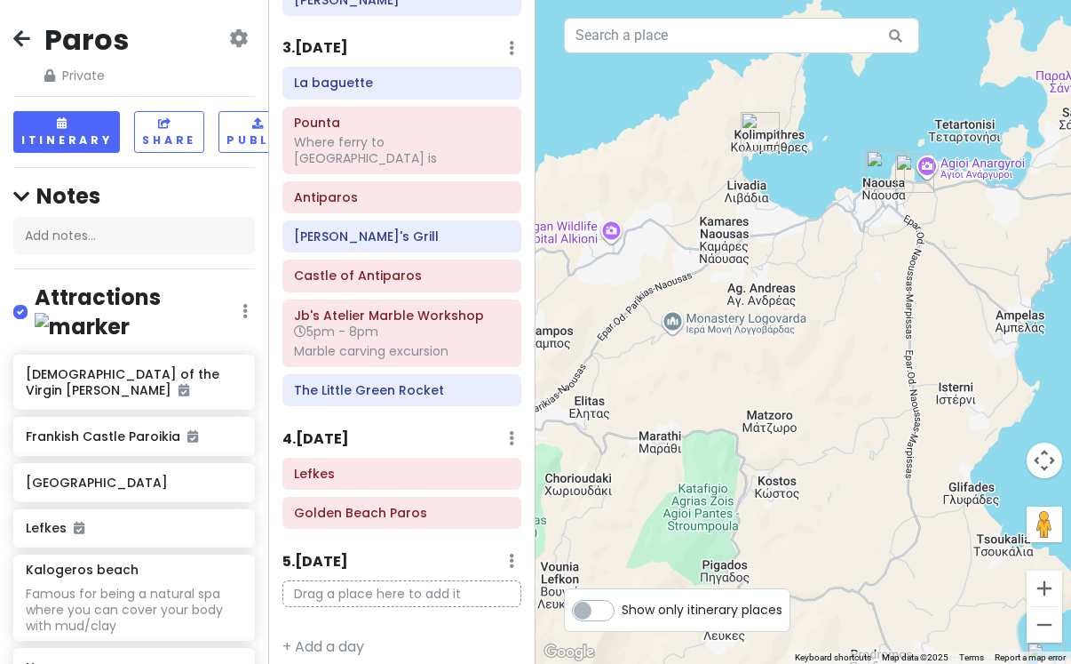
drag, startPoint x: 950, startPoint y: 231, endPoint x: 912, endPoint y: 414, distance: 187.0
click at [912, 414] on div at bounding box center [804, 332] width 536 height 664
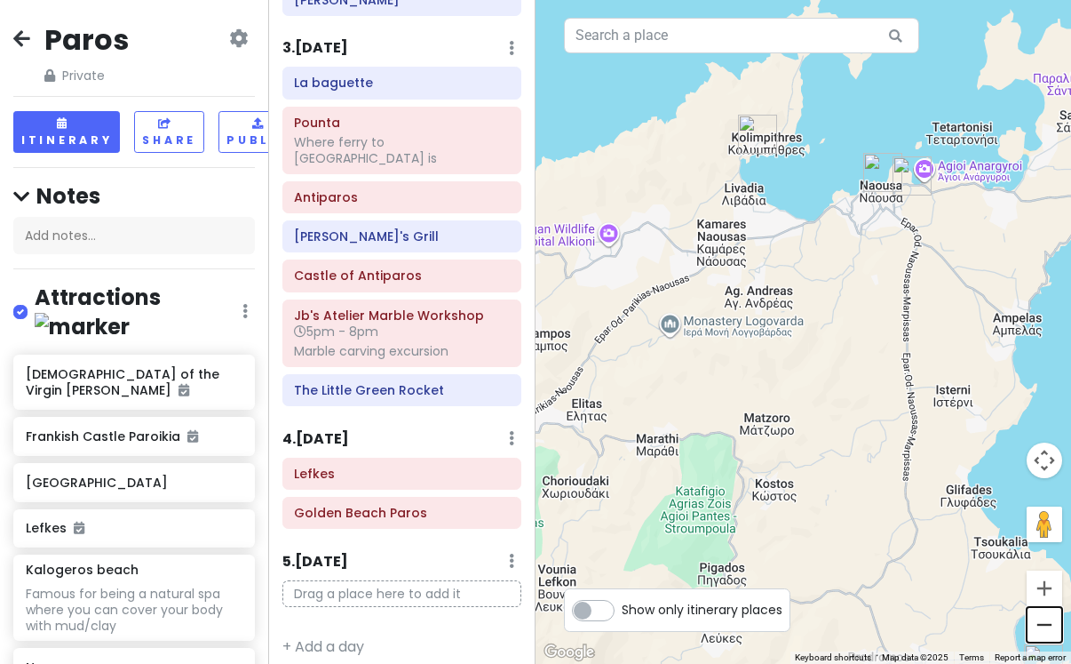
click at [1037, 626] on button "Zoom out" at bounding box center [1045, 625] width 36 height 36
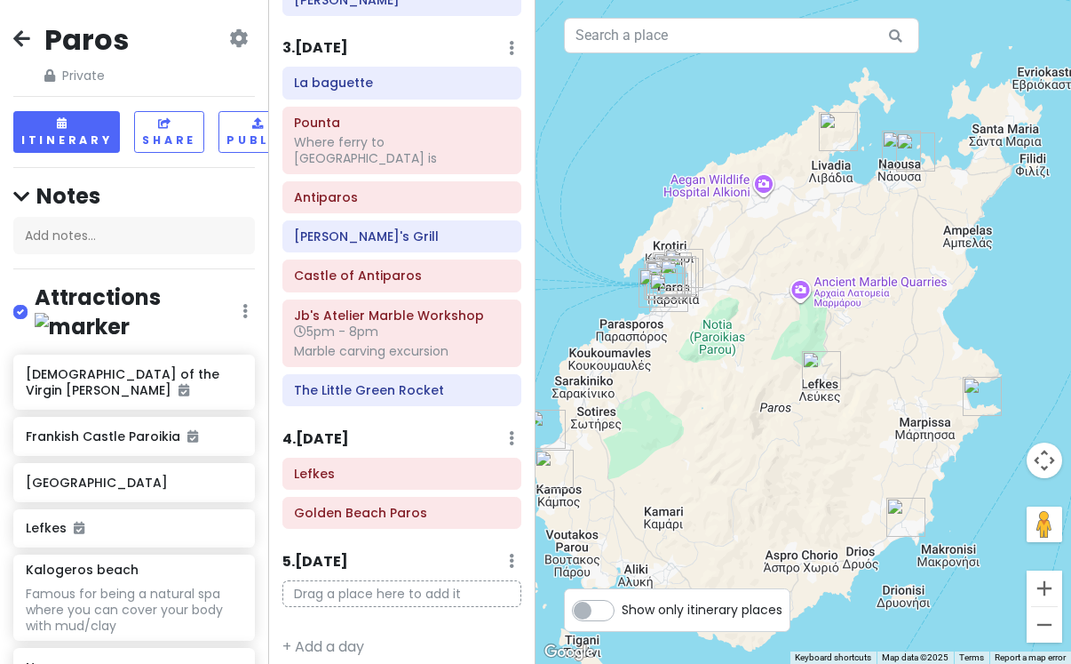
drag, startPoint x: 936, startPoint y: 549, endPoint x: 998, endPoint y: 443, distance: 122.2
click at [998, 443] on div at bounding box center [804, 332] width 536 height 664
click at [1045, 603] on button "Zoom in" at bounding box center [1045, 588] width 36 height 36
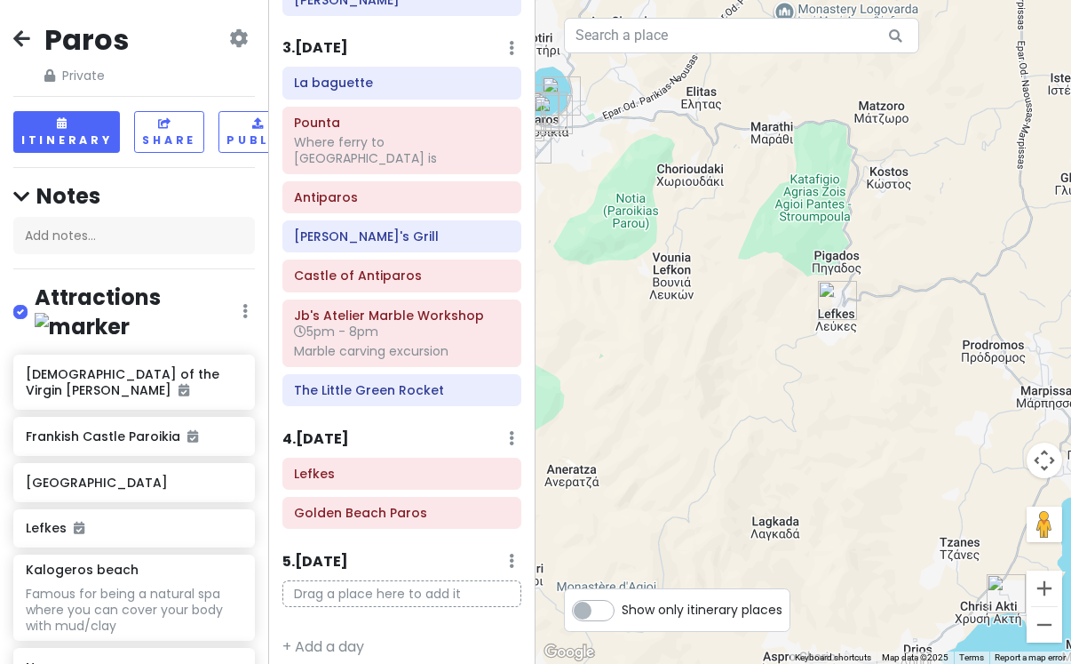
drag, startPoint x: 923, startPoint y: 526, endPoint x: 929, endPoint y: 346, distance: 179.6
click at [928, 346] on div at bounding box center [804, 332] width 536 height 664
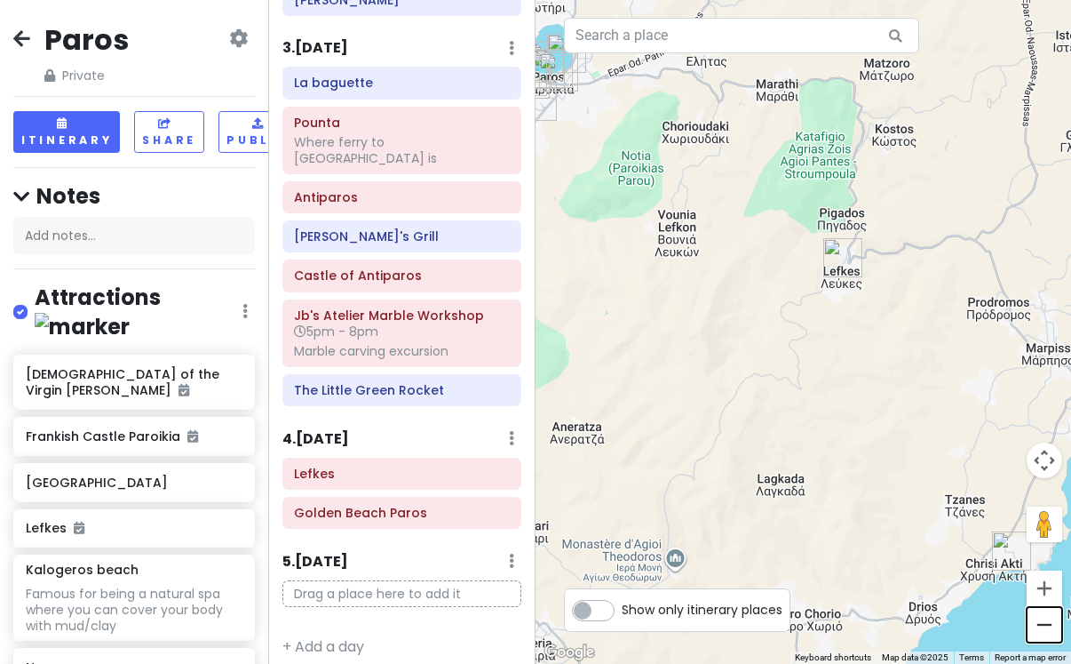
click at [1056, 628] on button "Zoom out" at bounding box center [1045, 625] width 36 height 36
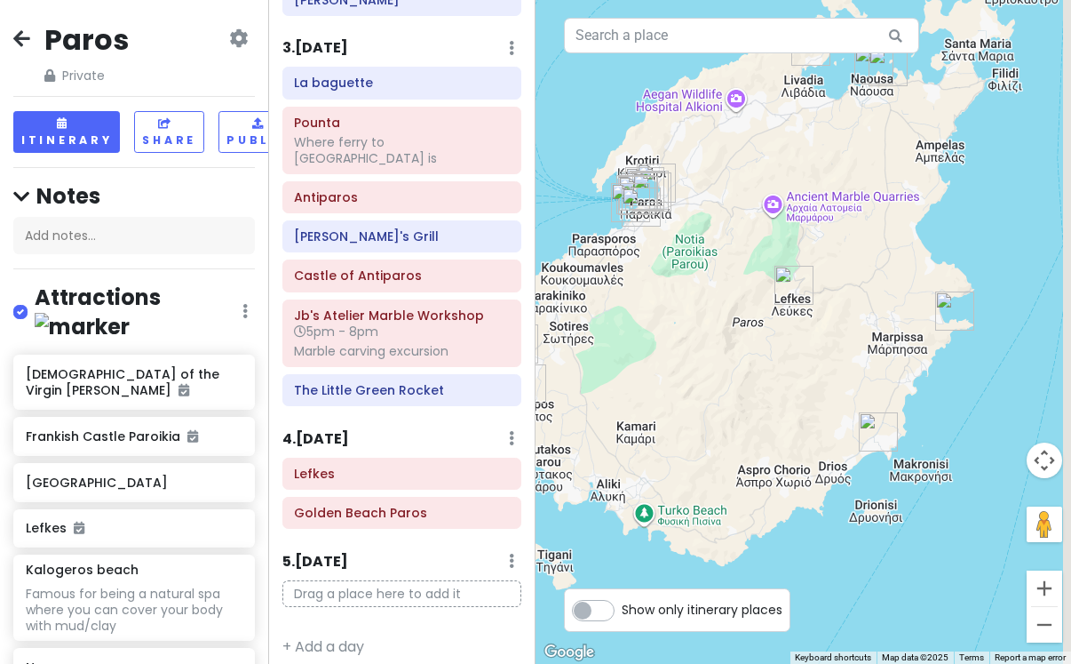
drag, startPoint x: 824, startPoint y: 331, endPoint x: 784, endPoint y: 330, distance: 40.9
click at [785, 331] on div at bounding box center [804, 332] width 536 height 664
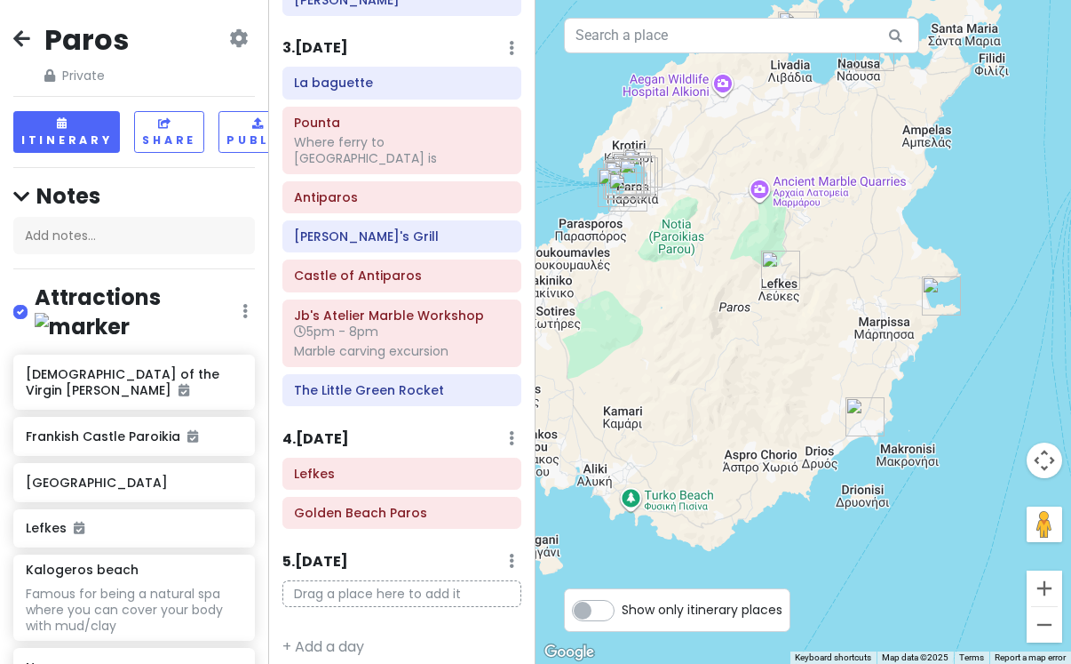
drag, startPoint x: 976, startPoint y: 417, endPoint x: 966, endPoint y: 388, distance: 30.4
click at [966, 388] on div at bounding box center [804, 332] width 536 height 664
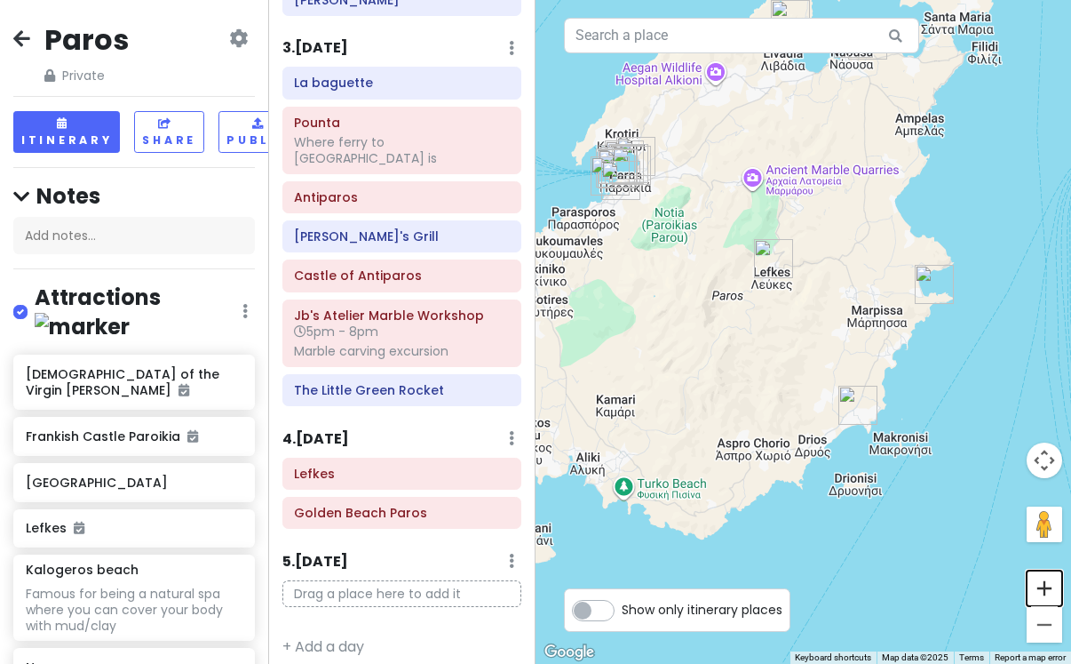
click at [1031, 600] on button "Zoom in" at bounding box center [1045, 588] width 36 height 36
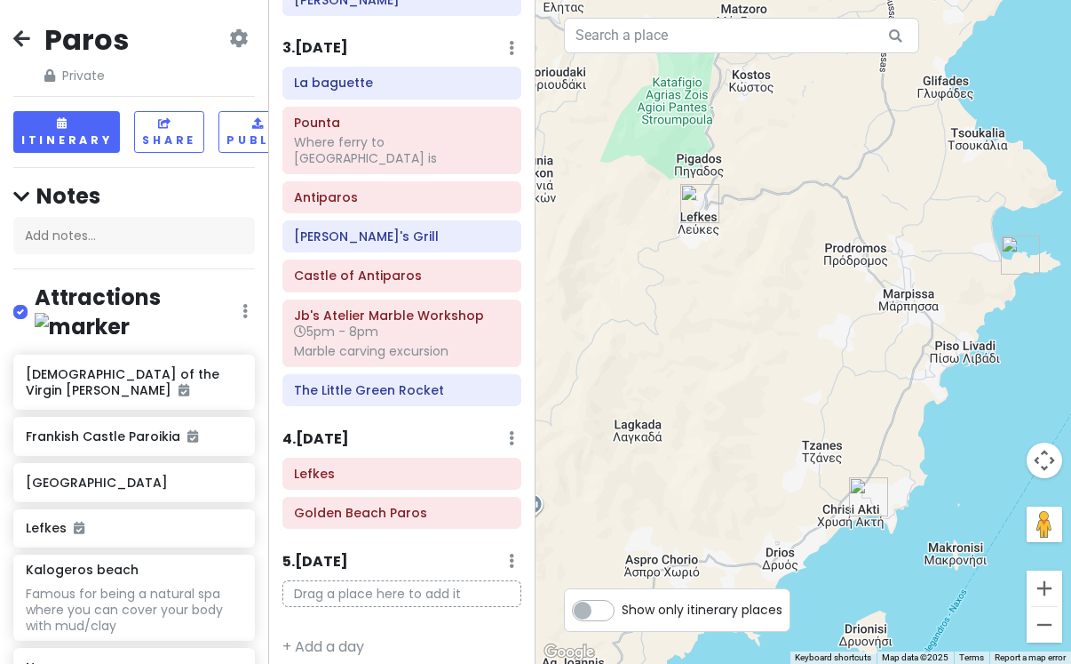
drag, startPoint x: 1007, startPoint y: 424, endPoint x: 913, endPoint y: 418, distance: 93.4
click at [914, 419] on div at bounding box center [804, 332] width 536 height 664
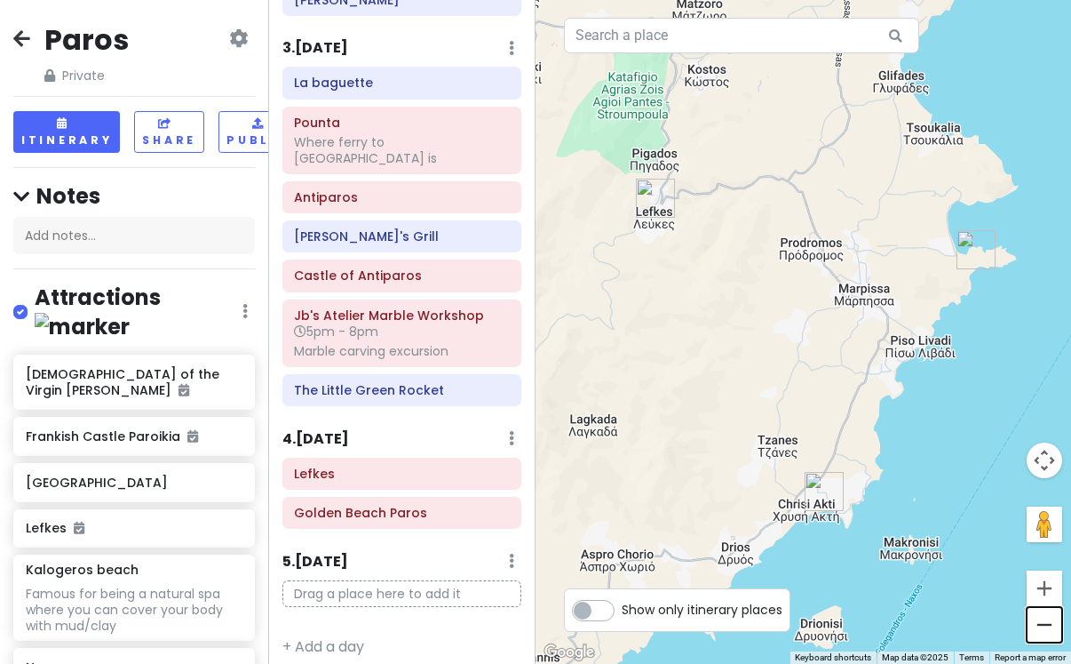
click at [1039, 622] on button "Zoom out" at bounding box center [1045, 625] width 36 height 36
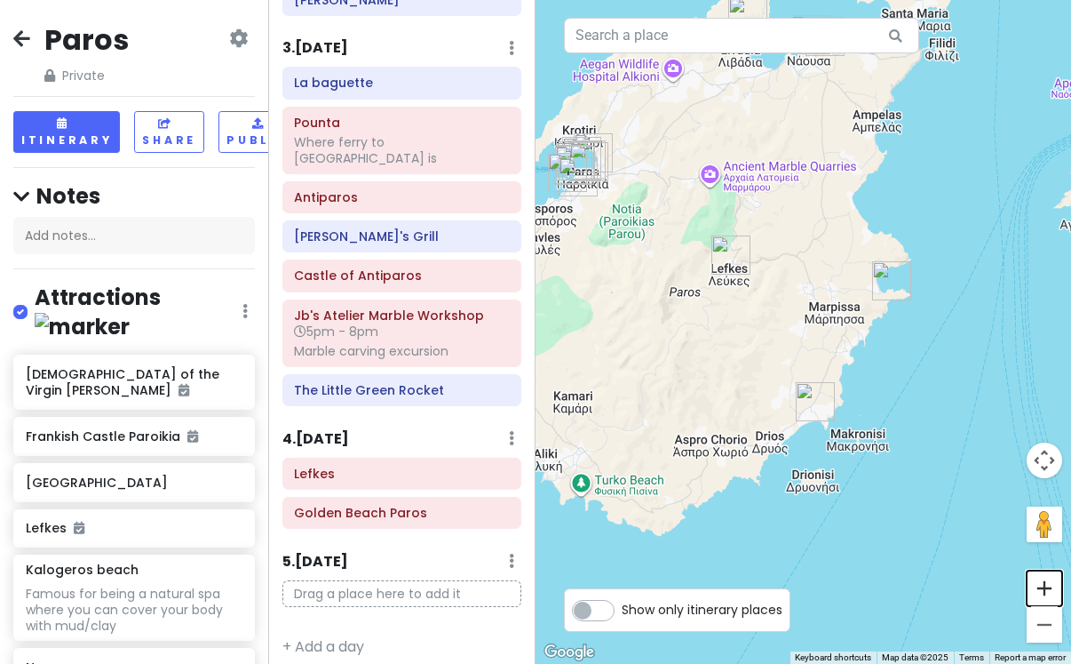
click at [1041, 586] on button "Zoom in" at bounding box center [1045, 588] width 36 height 36
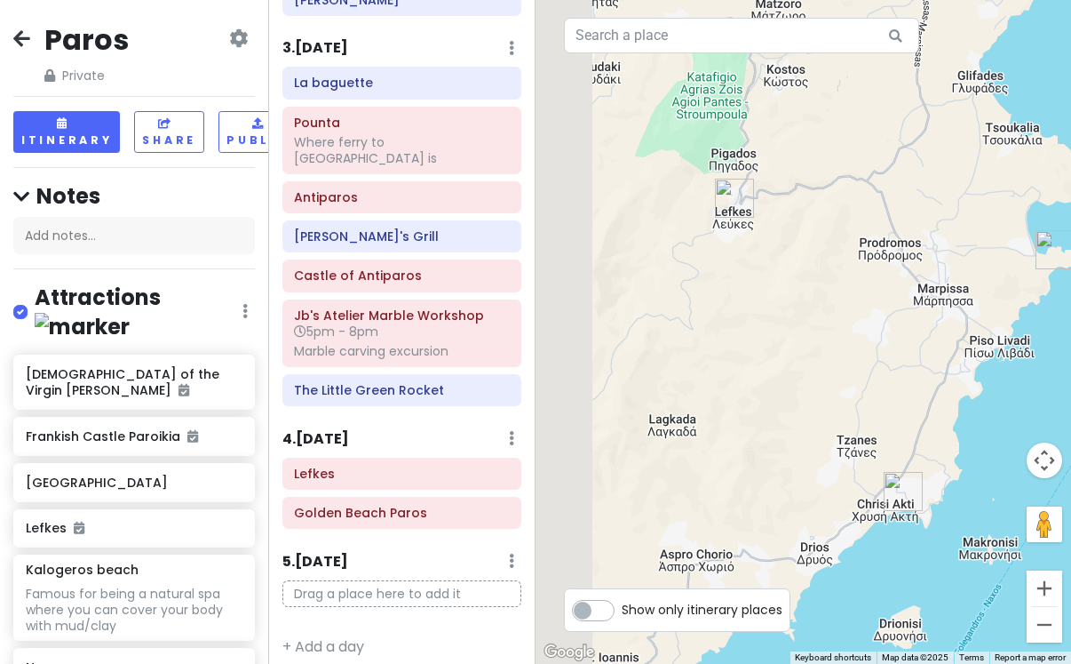
drag, startPoint x: 777, startPoint y: 348, endPoint x: 930, endPoint y: 336, distance: 153.3
click at [931, 337] on div at bounding box center [804, 332] width 536 height 664
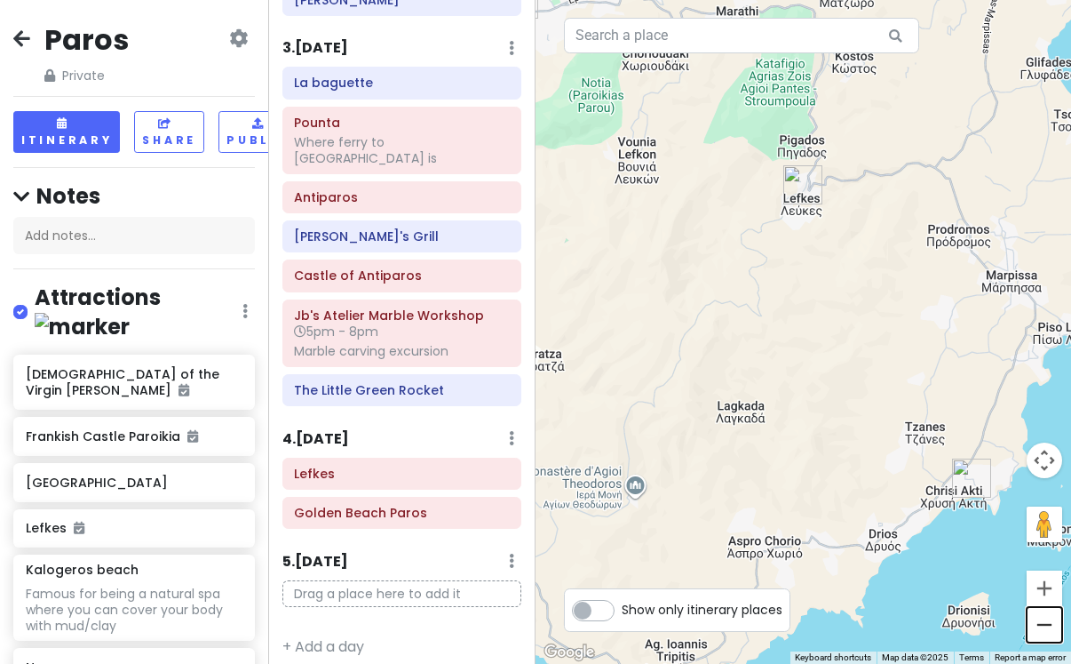
click at [1039, 639] on button "Zoom out" at bounding box center [1045, 625] width 36 height 36
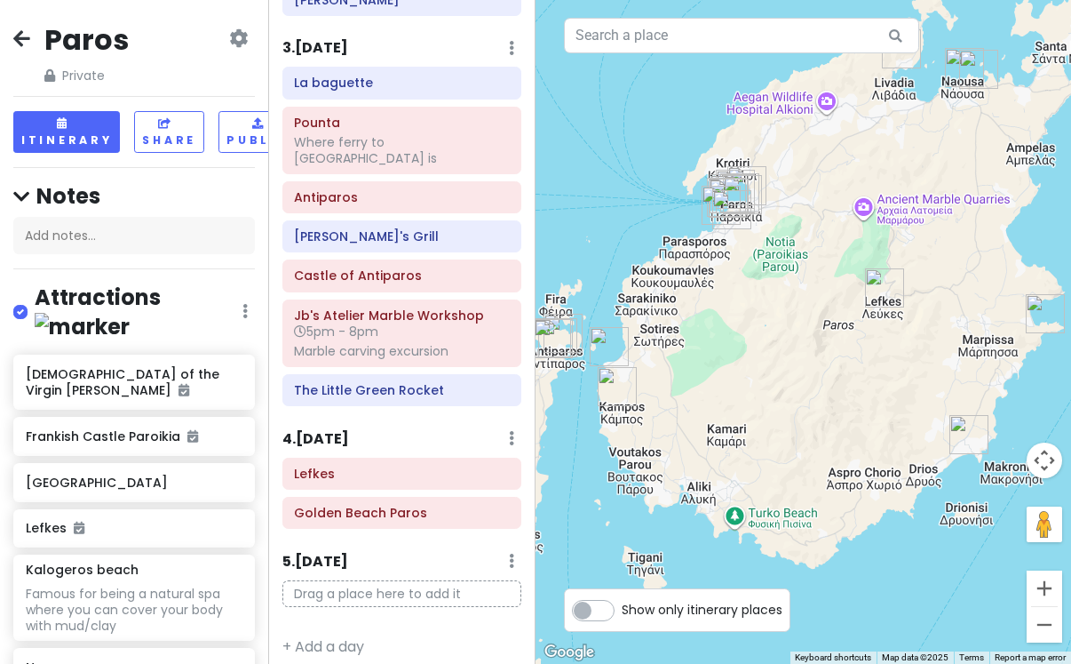
drag, startPoint x: 842, startPoint y: 461, endPoint x: 917, endPoint y: 488, distance: 79.2
click at [917, 488] on div at bounding box center [804, 332] width 536 height 664
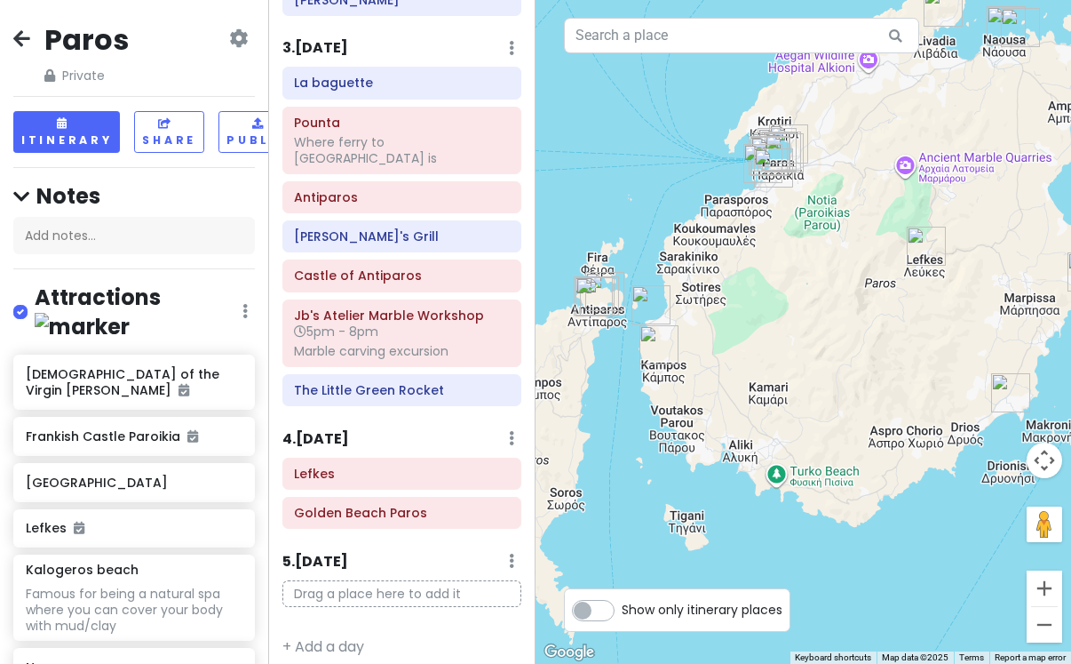
drag, startPoint x: 754, startPoint y: 257, endPoint x: 789, endPoint y: 152, distance: 110.4
click at [789, 153] on div at bounding box center [804, 332] width 536 height 664
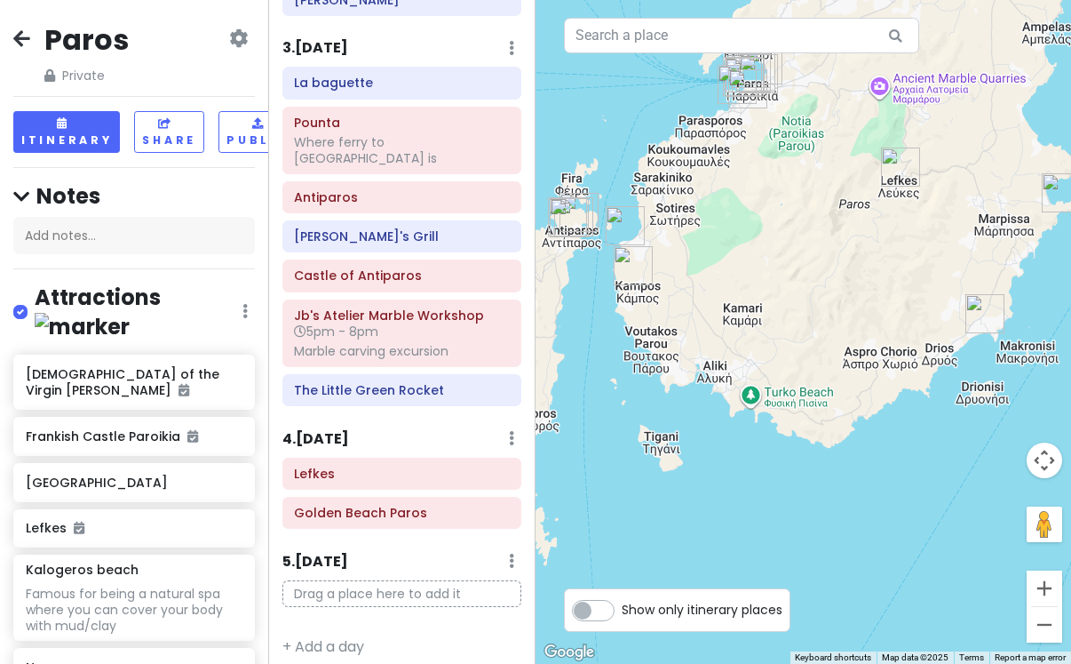
click at [839, 359] on div at bounding box center [804, 332] width 536 height 664
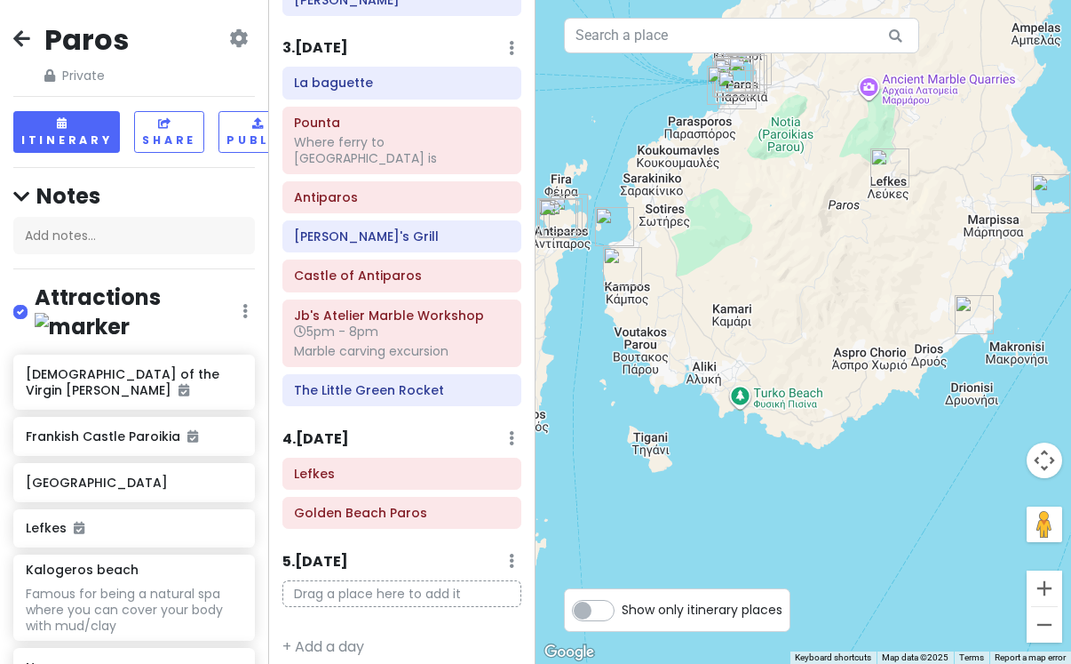
drag, startPoint x: 870, startPoint y: 453, endPoint x: 849, endPoint y: 455, distance: 20.5
click at [849, 455] on div at bounding box center [804, 332] width 536 height 664
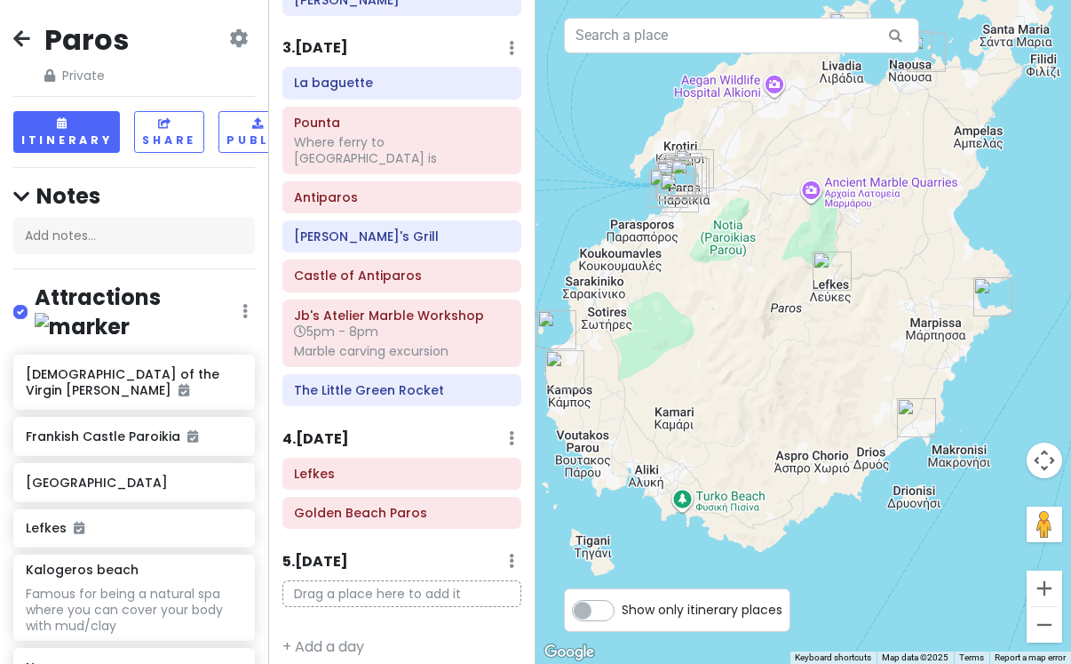
drag, startPoint x: 878, startPoint y: 378, endPoint x: 838, endPoint y: 488, distance: 117.2
click at [838, 489] on div at bounding box center [804, 332] width 536 height 664
click at [413, 505] on h6 "Golden Beach Paros" at bounding box center [401, 513] width 215 height 16
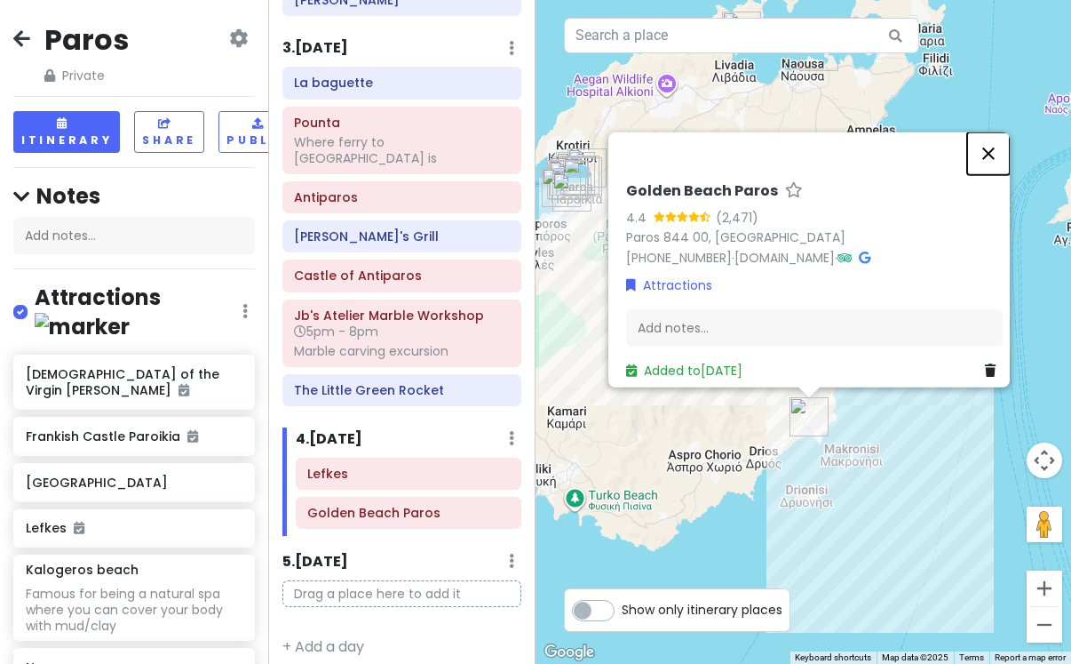
click at [999, 135] on button "Close" at bounding box center [989, 152] width 43 height 43
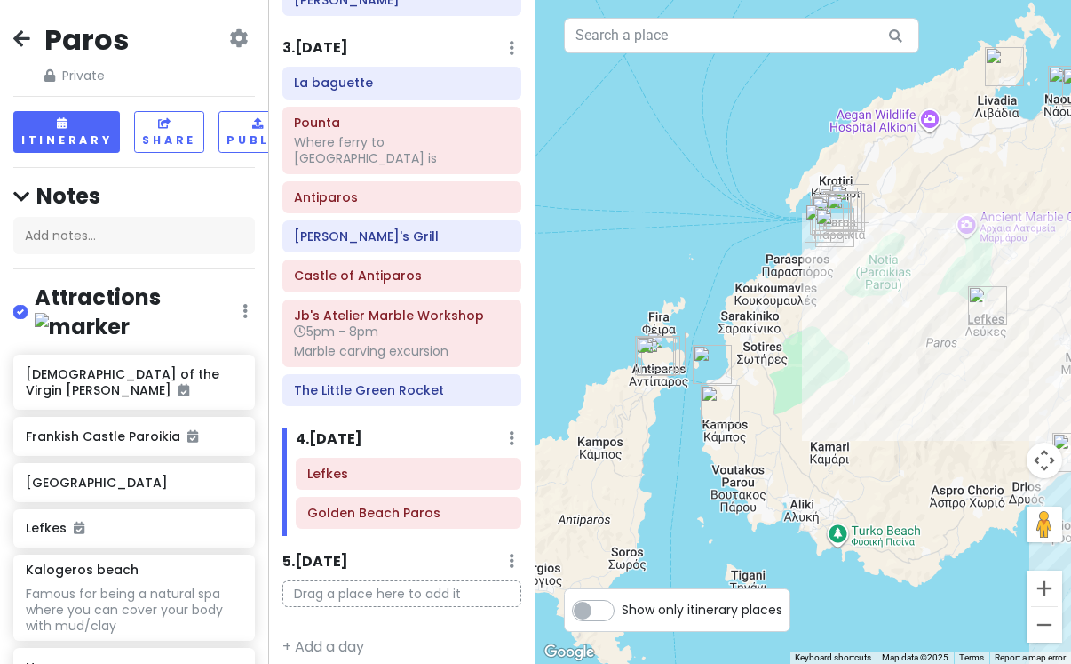
drag, startPoint x: 628, startPoint y: 356, endPoint x: 892, endPoint y: 386, distance: 265.6
click at [892, 388] on div at bounding box center [804, 332] width 536 height 664
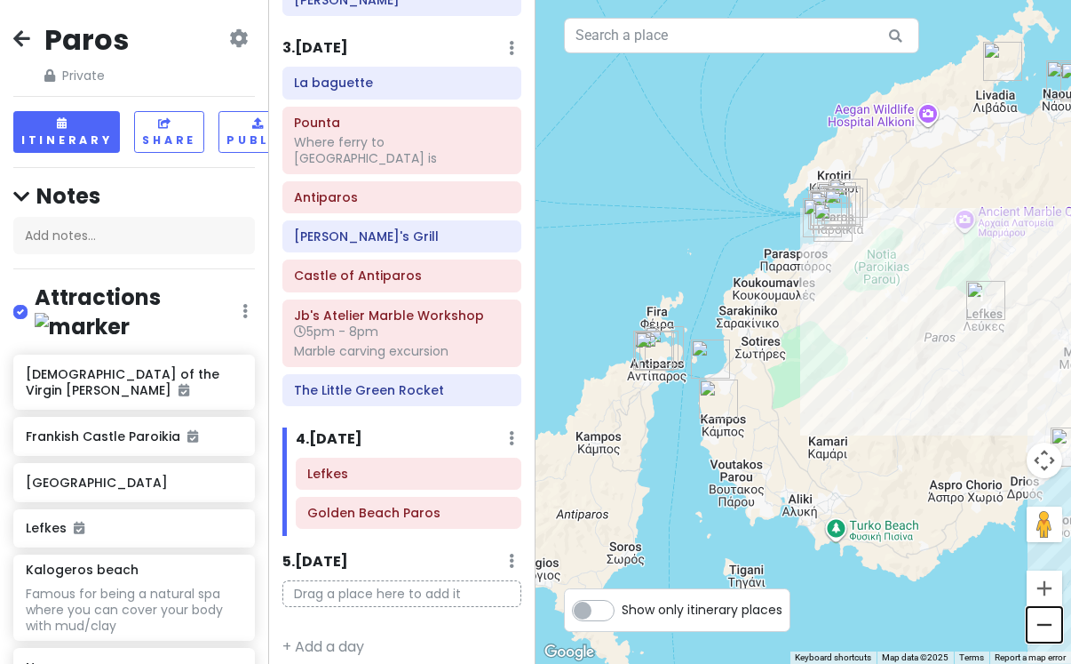
click at [1048, 607] on button "Zoom out" at bounding box center [1045, 625] width 36 height 36
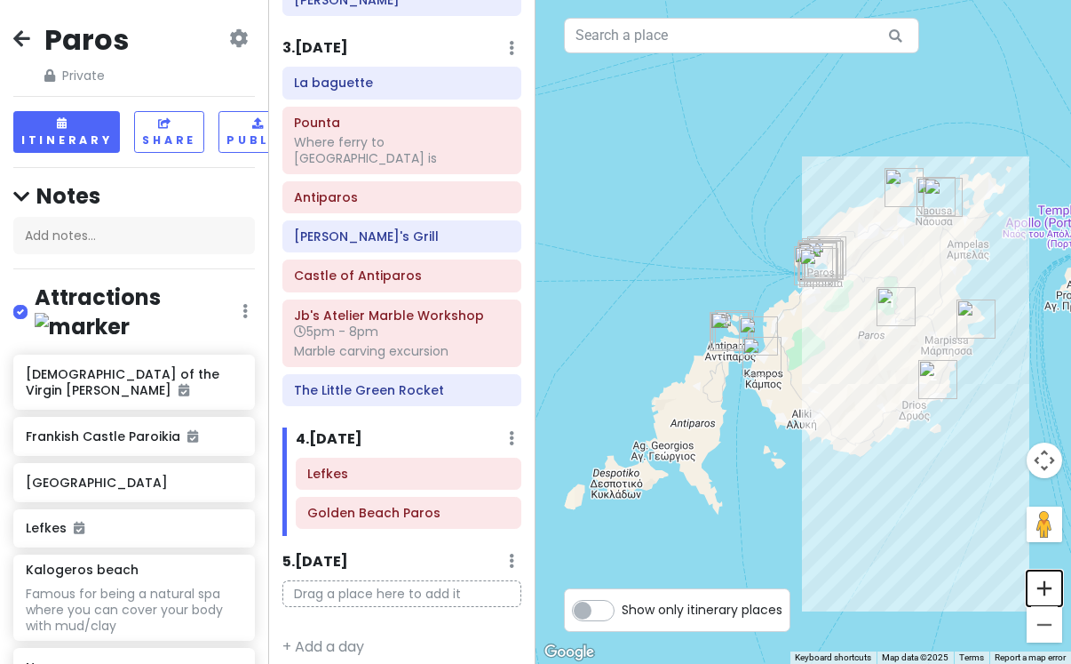
click at [1047, 590] on button "Zoom in" at bounding box center [1045, 588] width 36 height 36
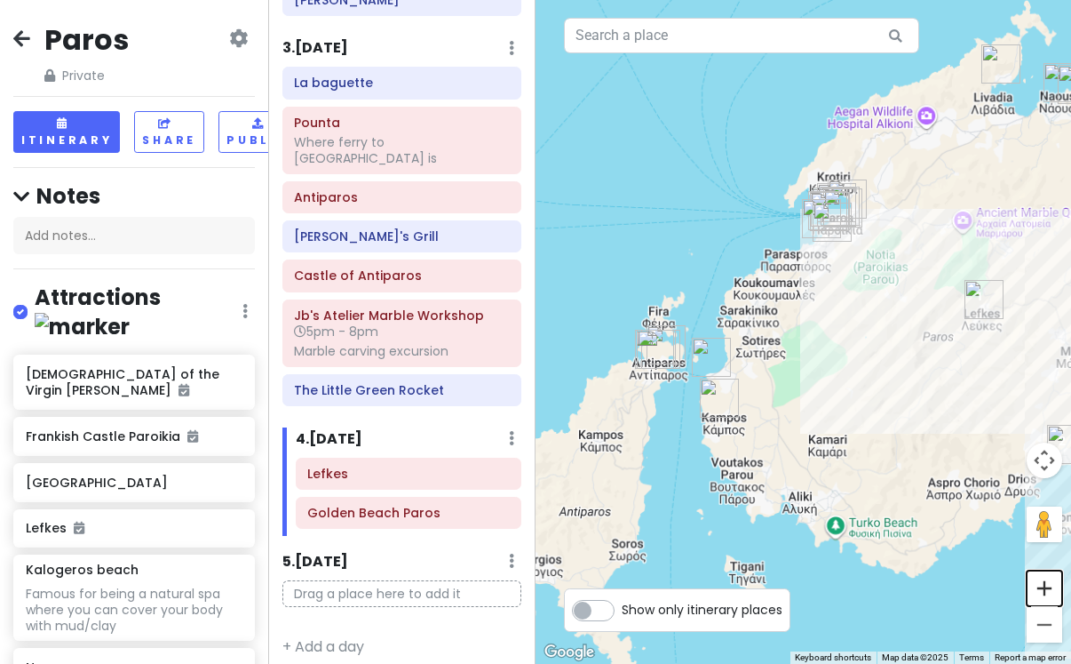
click at [1047, 590] on button "Zoom in" at bounding box center [1045, 588] width 36 height 36
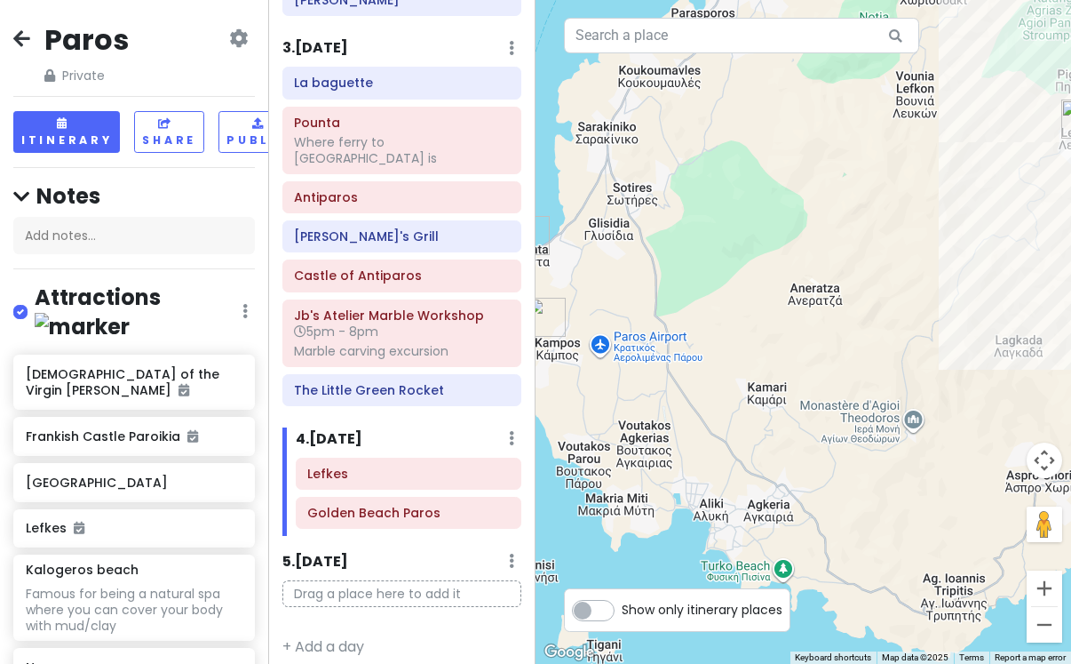
drag, startPoint x: 978, startPoint y: 553, endPoint x: 888, endPoint y: 377, distance: 197.5
click at [889, 378] on div at bounding box center [804, 332] width 536 height 664
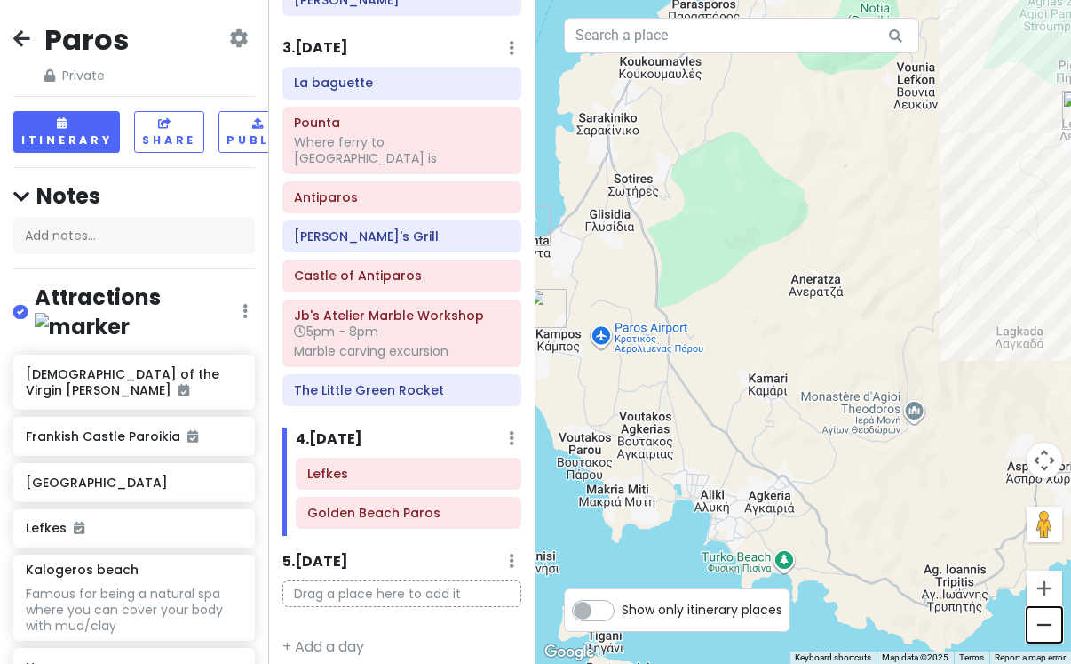
click at [1050, 627] on button "Zoom out" at bounding box center [1045, 625] width 36 height 36
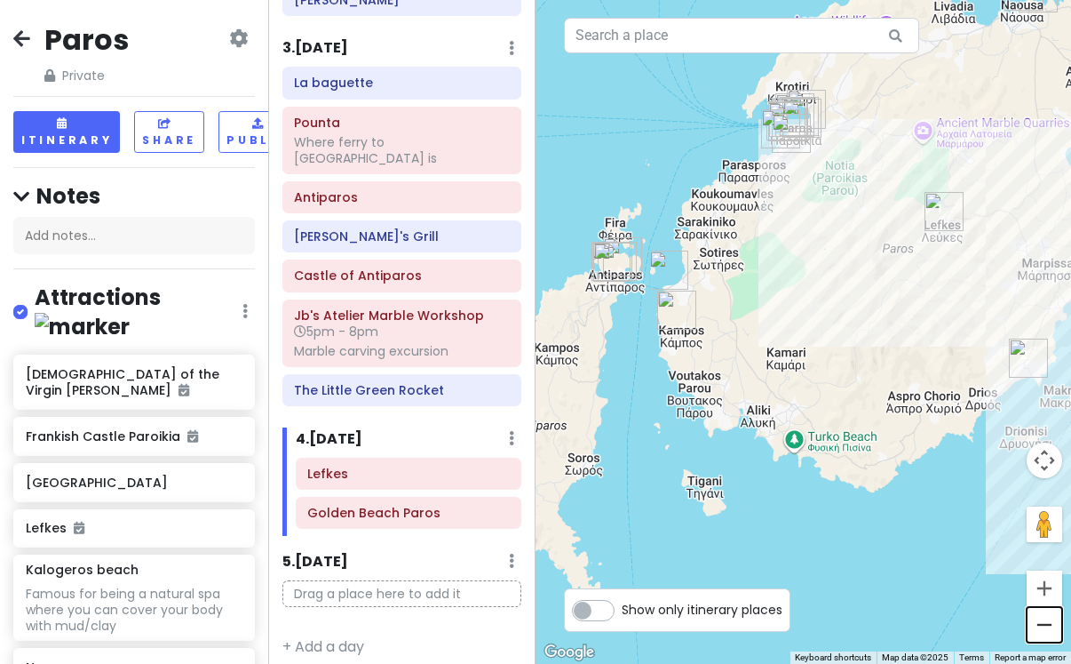
click at [1050, 627] on button "Zoom out" at bounding box center [1045, 625] width 36 height 36
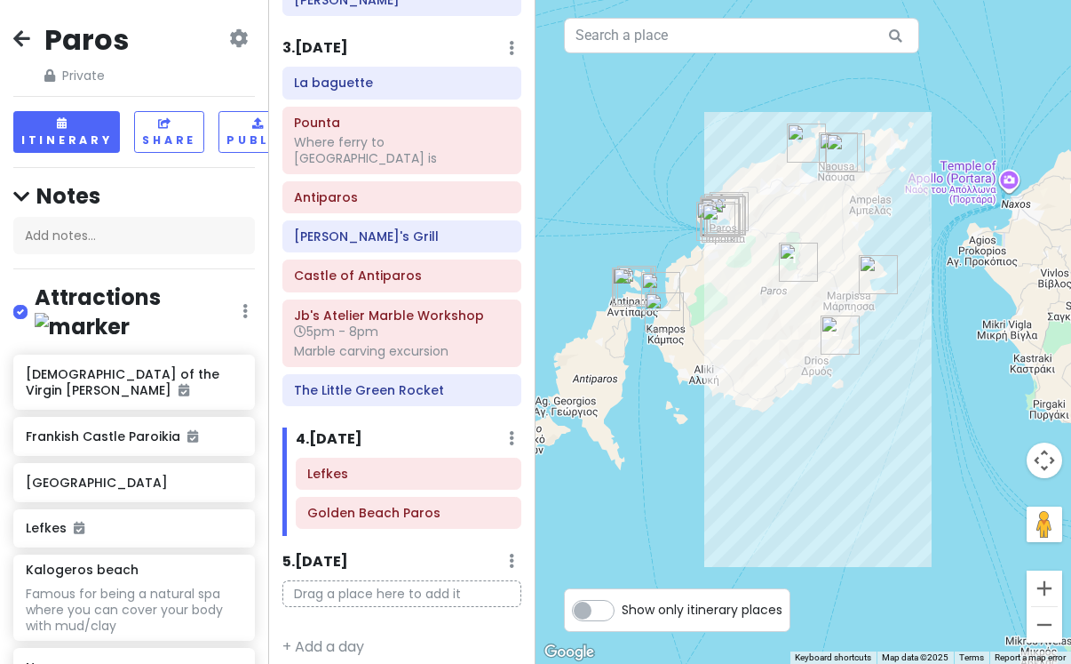
drag, startPoint x: 956, startPoint y: 381, endPoint x: 826, endPoint y: 379, distance: 129.7
click at [826, 379] on div at bounding box center [804, 332] width 536 height 664
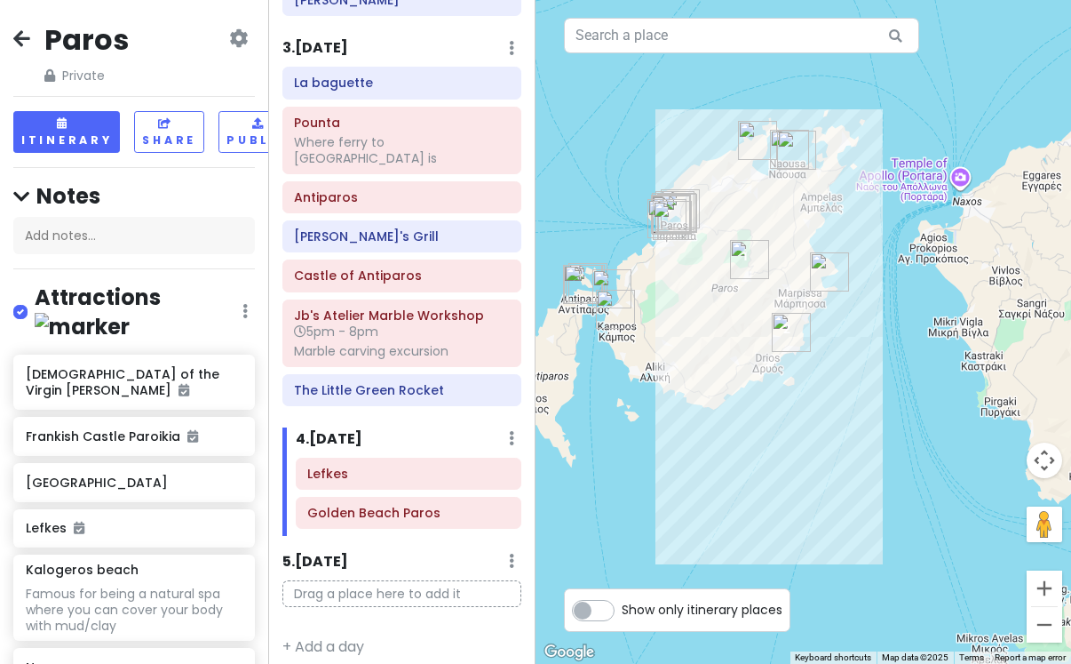
click at [838, 279] on img "Kalogeros beach" at bounding box center [829, 271] width 39 height 39
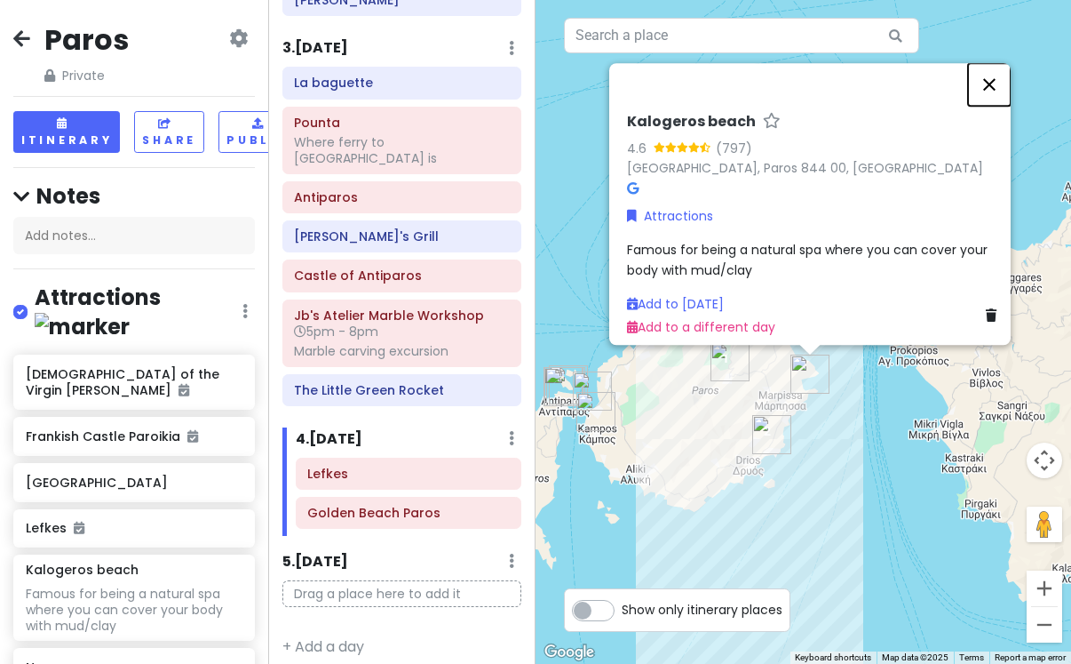
click at [998, 68] on button "Close" at bounding box center [989, 84] width 43 height 43
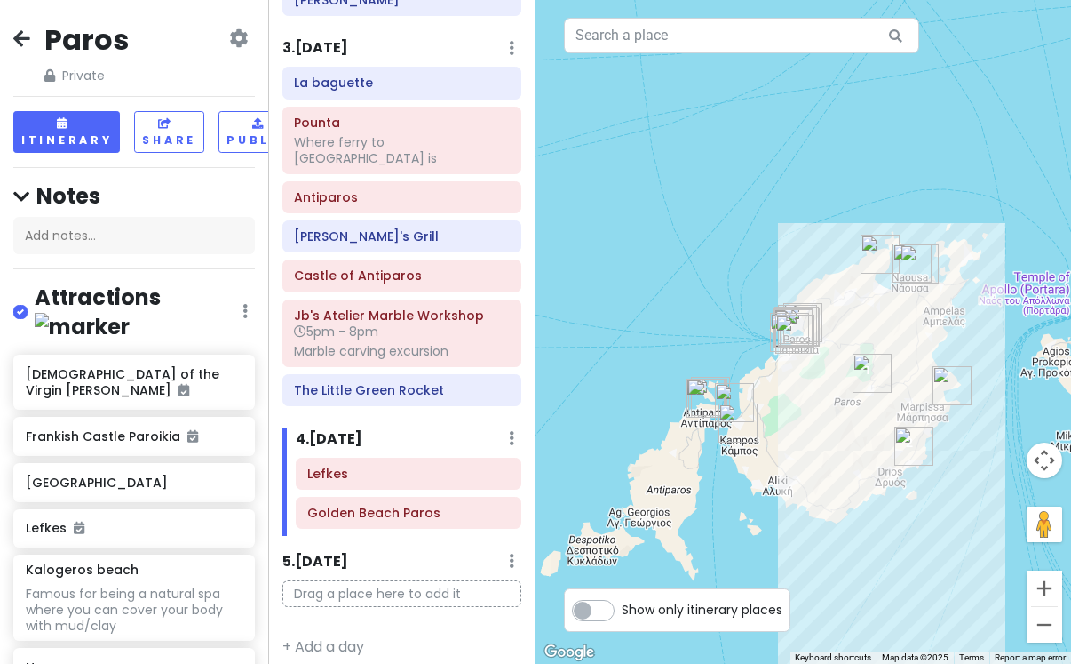
drag, startPoint x: 809, startPoint y: 281, endPoint x: 964, endPoint y: 289, distance: 154.8
click at [964, 289] on div at bounding box center [804, 332] width 536 height 664
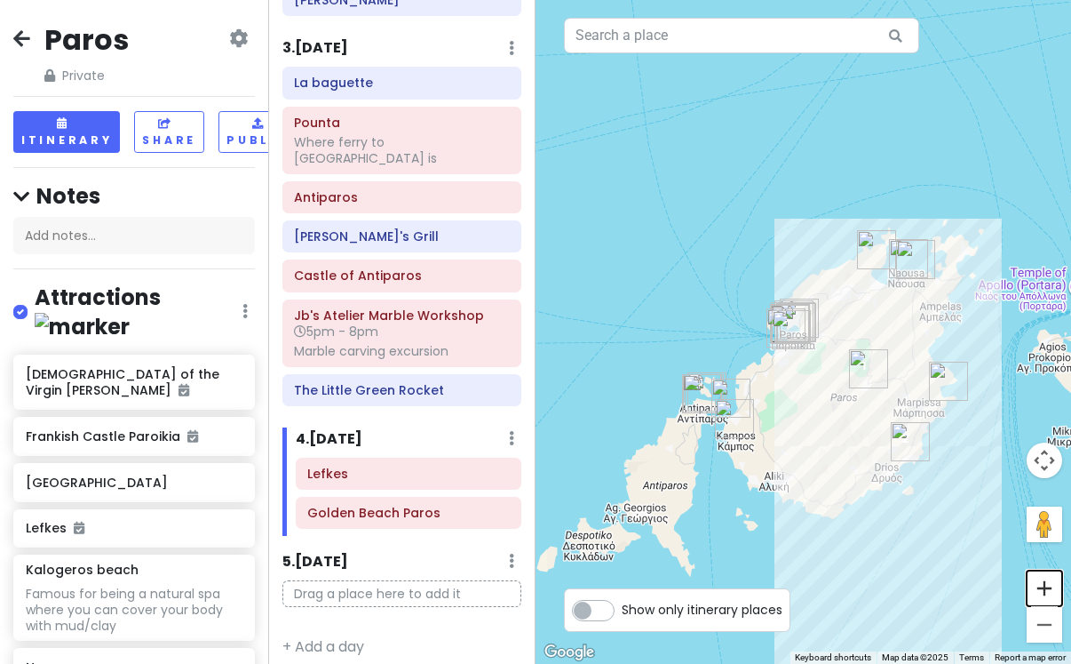
click at [1042, 585] on button "Zoom in" at bounding box center [1045, 588] width 36 height 36
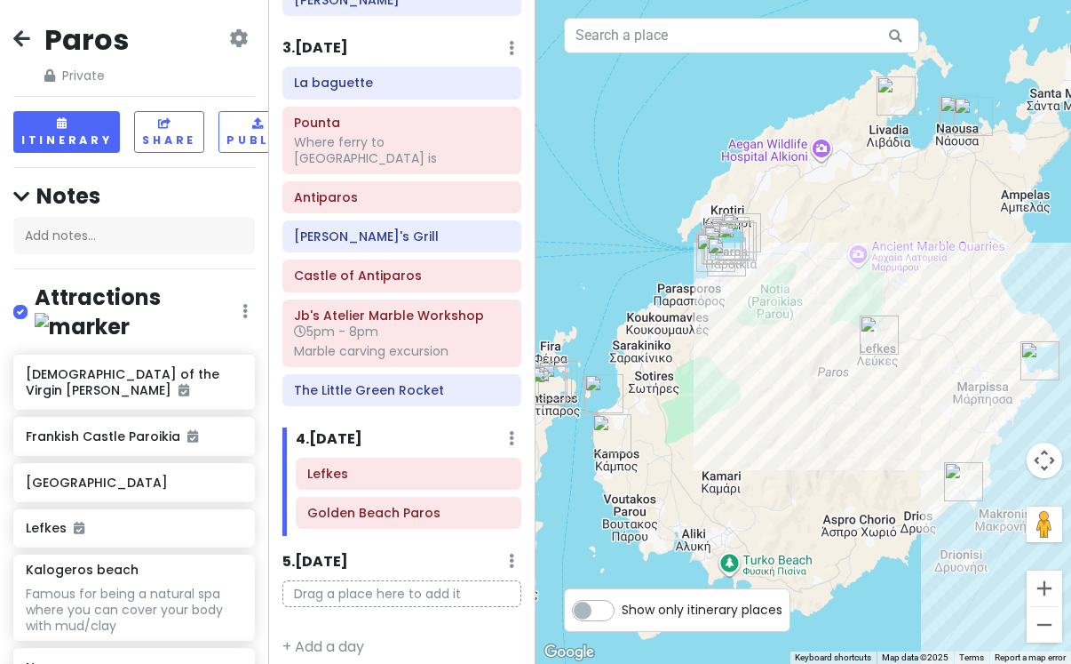
drag, startPoint x: 963, startPoint y: 580, endPoint x: 896, endPoint y: 464, distance: 134.6
click at [896, 465] on div at bounding box center [804, 332] width 536 height 664
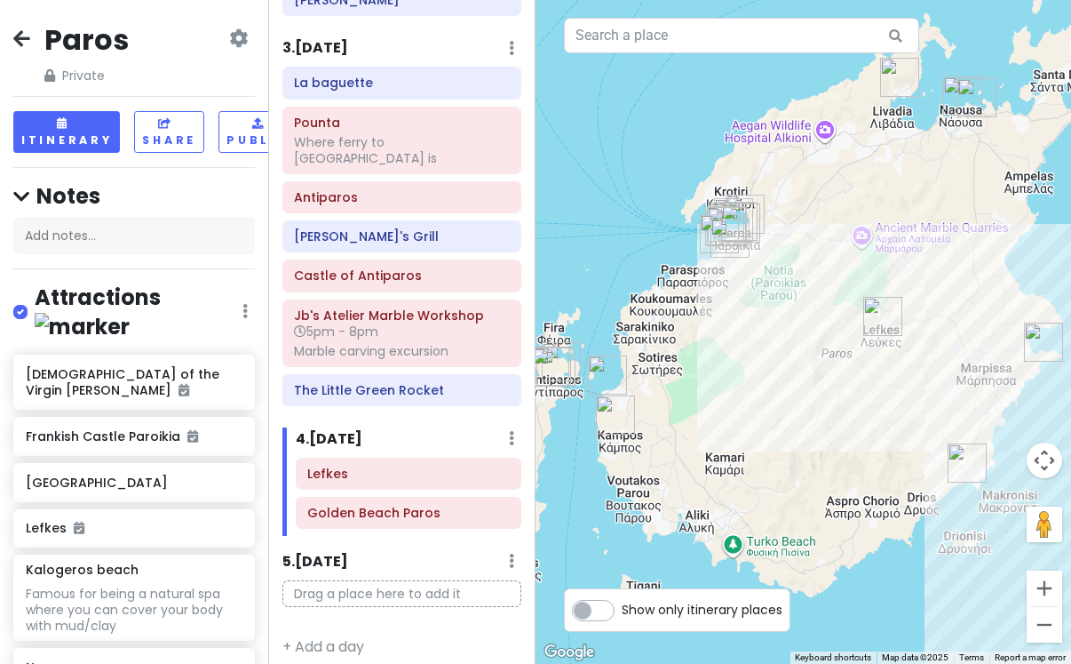
drag, startPoint x: 746, startPoint y: 467, endPoint x: 770, endPoint y: 472, distance: 24.4
click at [770, 472] on div at bounding box center [804, 332] width 536 height 664
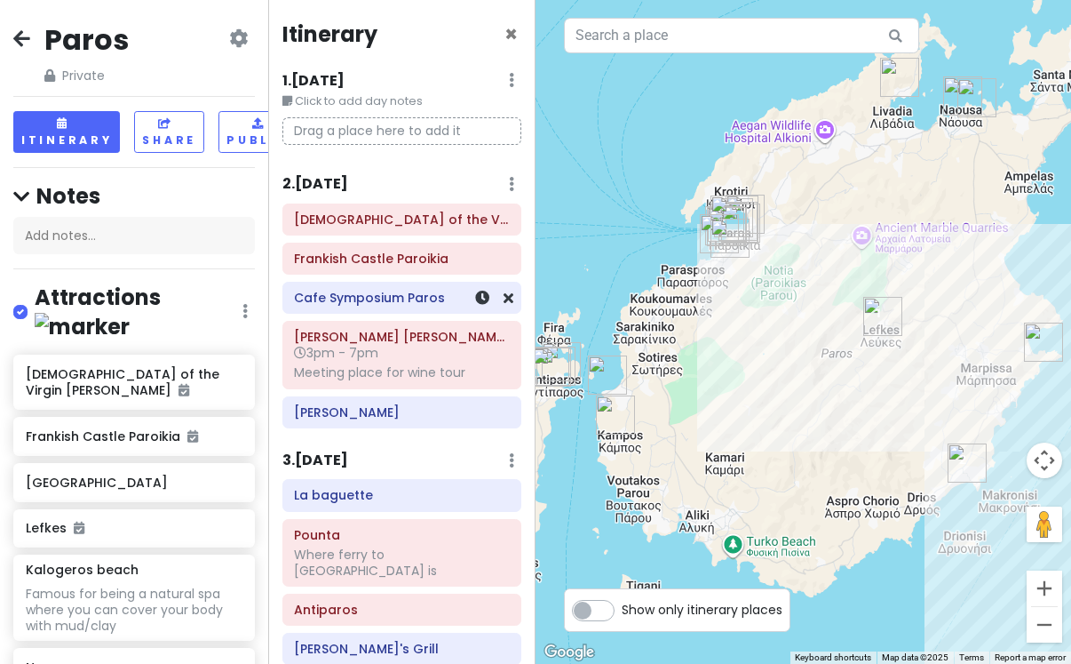
scroll to position [0, 0]
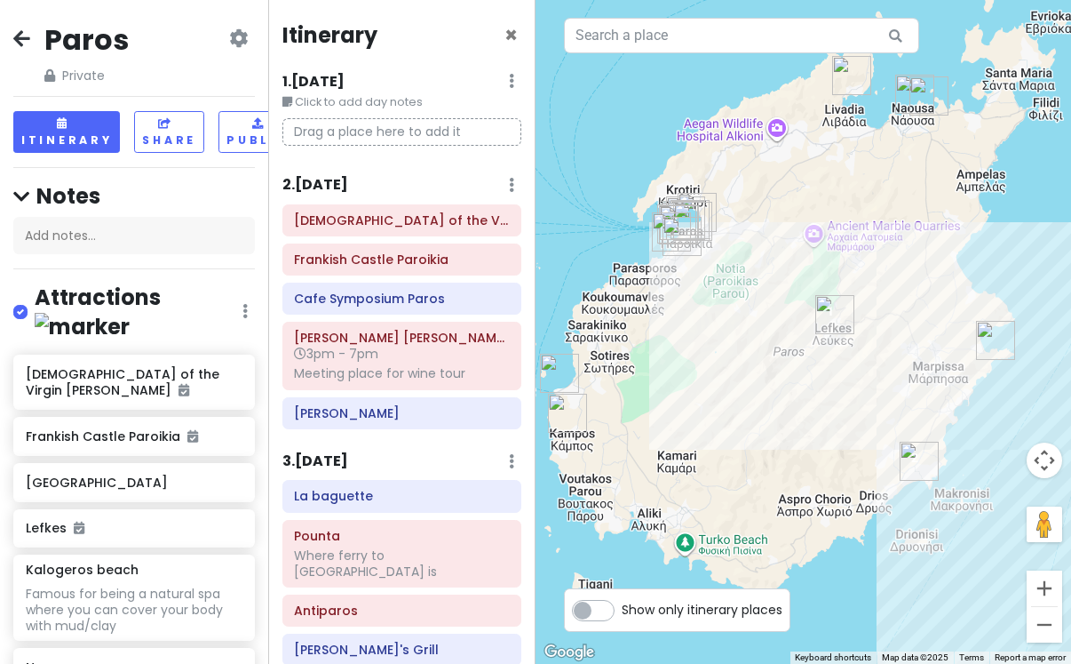
drag, startPoint x: 844, startPoint y: 399, endPoint x: 775, endPoint y: 390, distance: 69.9
click at [775, 391] on div at bounding box center [804, 332] width 536 height 664
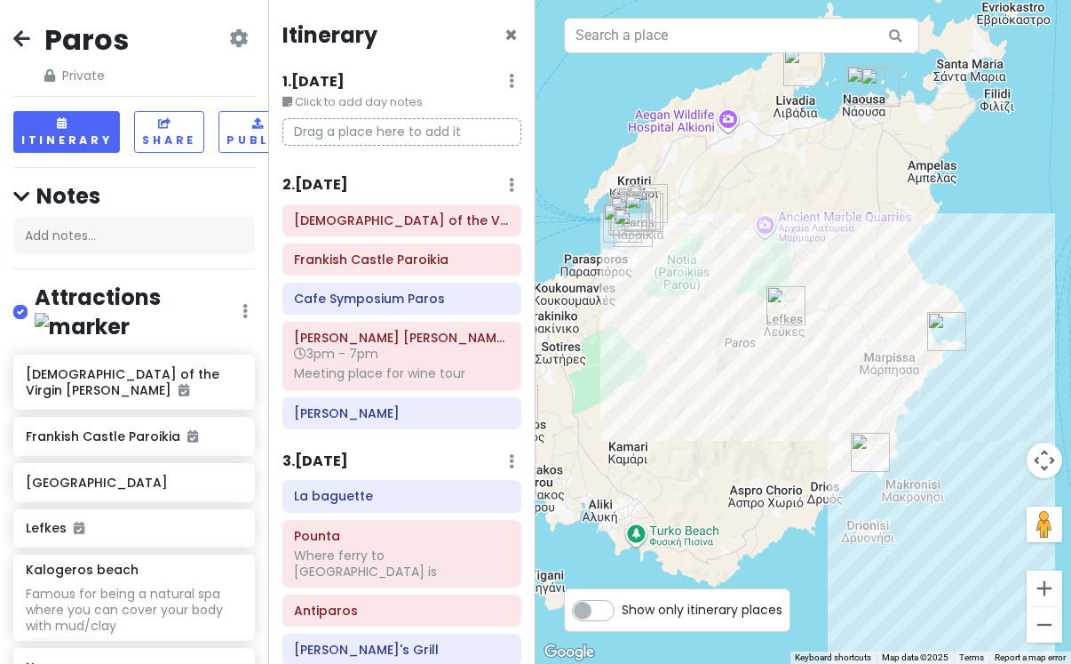
drag, startPoint x: 832, startPoint y: 422, endPoint x: 798, endPoint y: 420, distance: 33.8
click at [798, 420] on div at bounding box center [804, 332] width 536 height 664
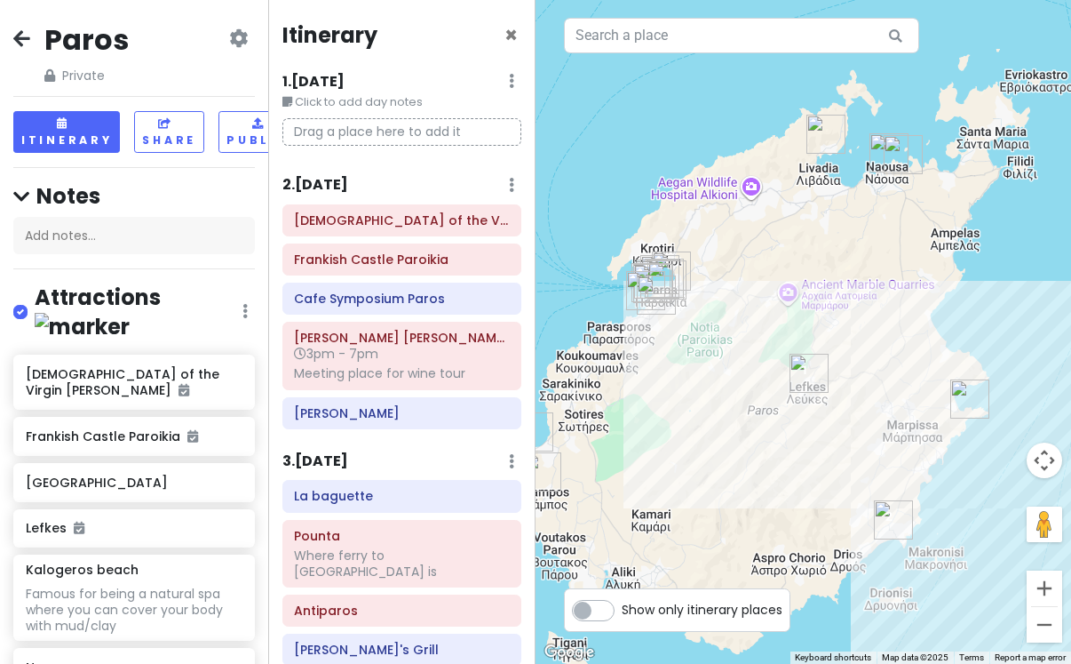
drag, startPoint x: 878, startPoint y: 402, endPoint x: 904, endPoint y: 479, distance: 80.9
click at [904, 481] on div at bounding box center [804, 332] width 536 height 664
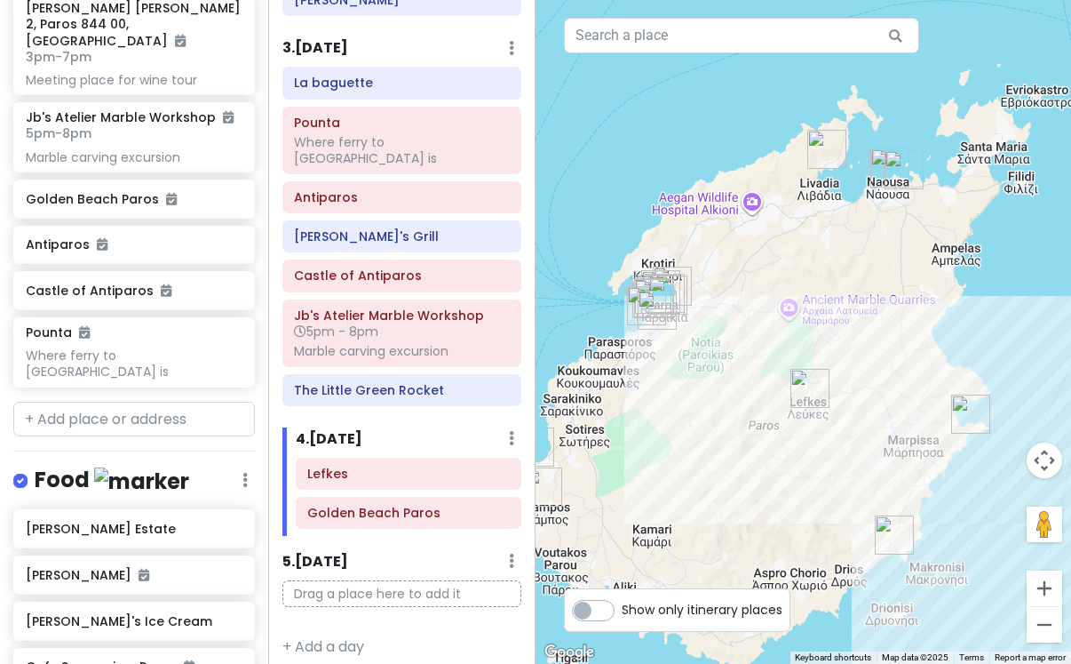
scroll to position [784, 0]
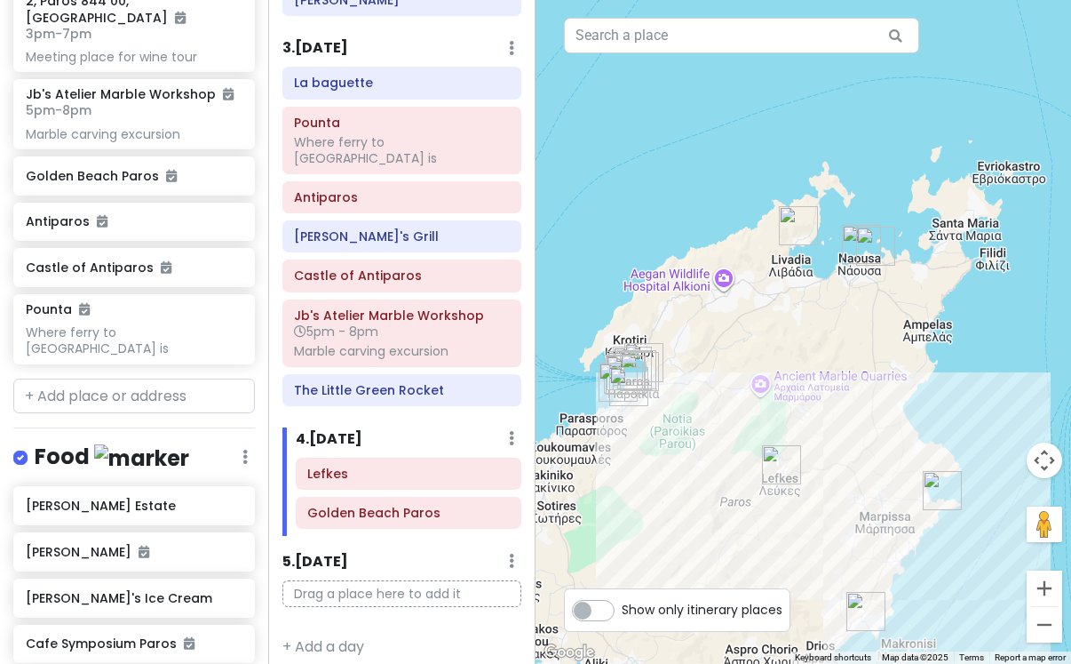
drag, startPoint x: 852, startPoint y: 279, endPoint x: 816, endPoint y: 366, distance: 94.0
click at [818, 367] on div at bounding box center [804, 332] width 536 height 664
click at [1041, 583] on button "Zoom in" at bounding box center [1045, 588] width 36 height 36
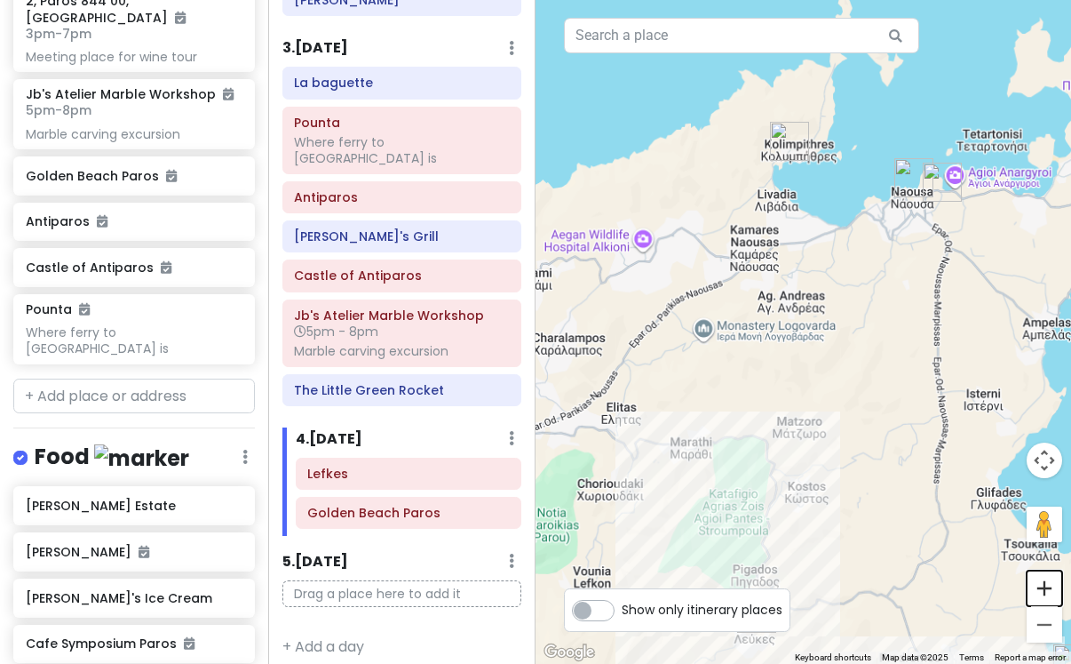
click at [1041, 583] on button "Zoom in" at bounding box center [1045, 588] width 36 height 36
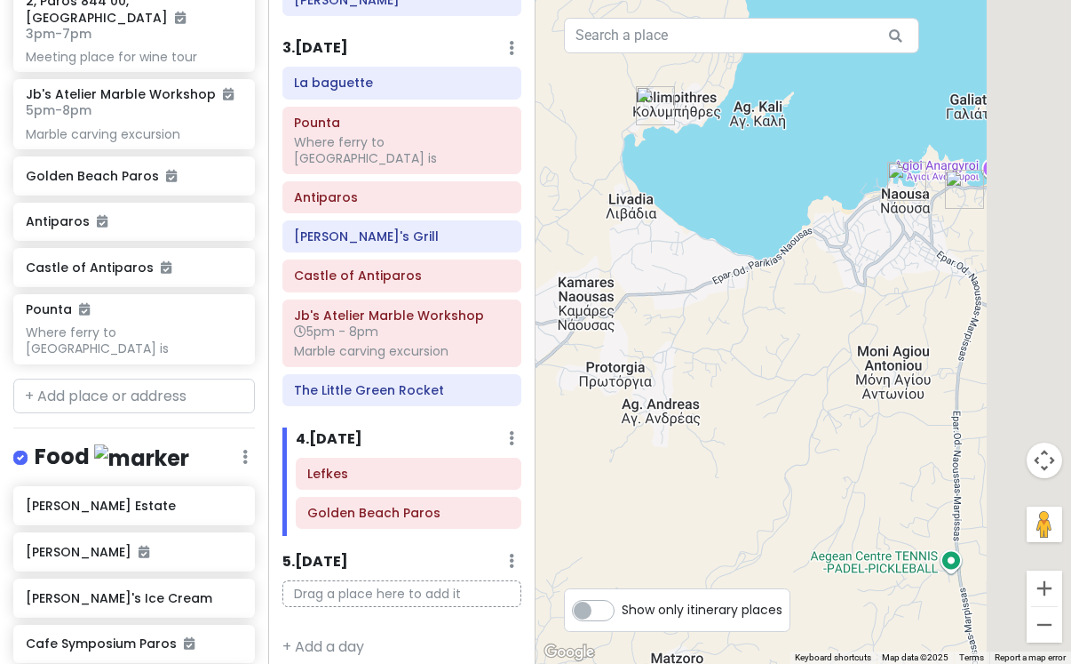
drag, startPoint x: 982, startPoint y: 266, endPoint x: 842, endPoint y: 432, distance: 216.9
click at [842, 432] on div at bounding box center [804, 332] width 536 height 664
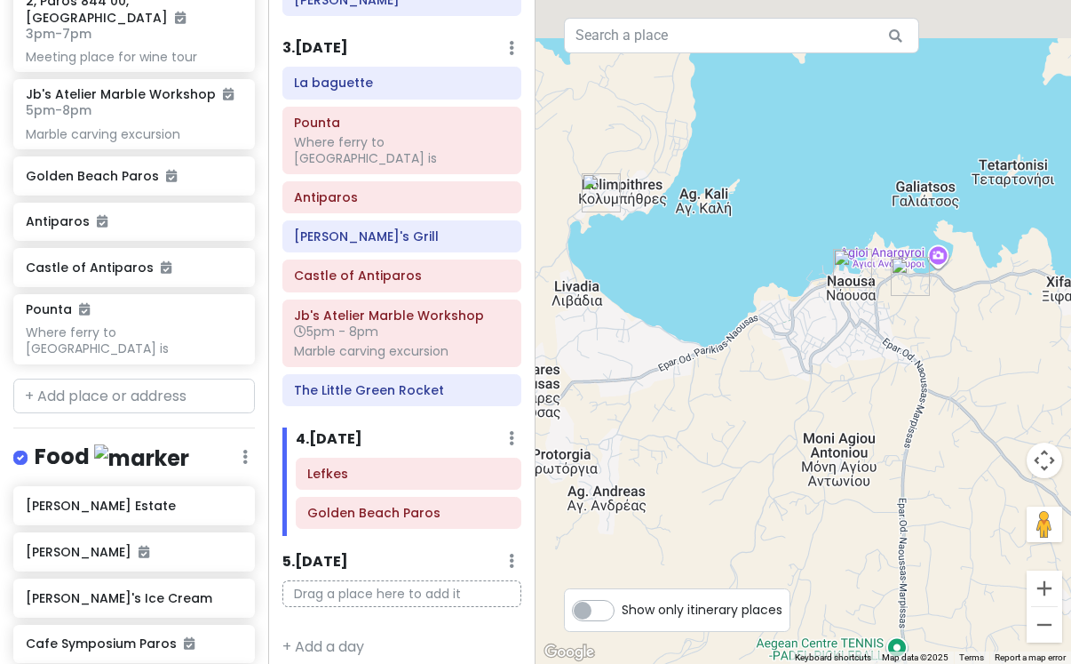
drag, startPoint x: 911, startPoint y: 354, endPoint x: 861, endPoint y: 468, distance: 124.1
click at [862, 469] on div at bounding box center [804, 332] width 536 height 664
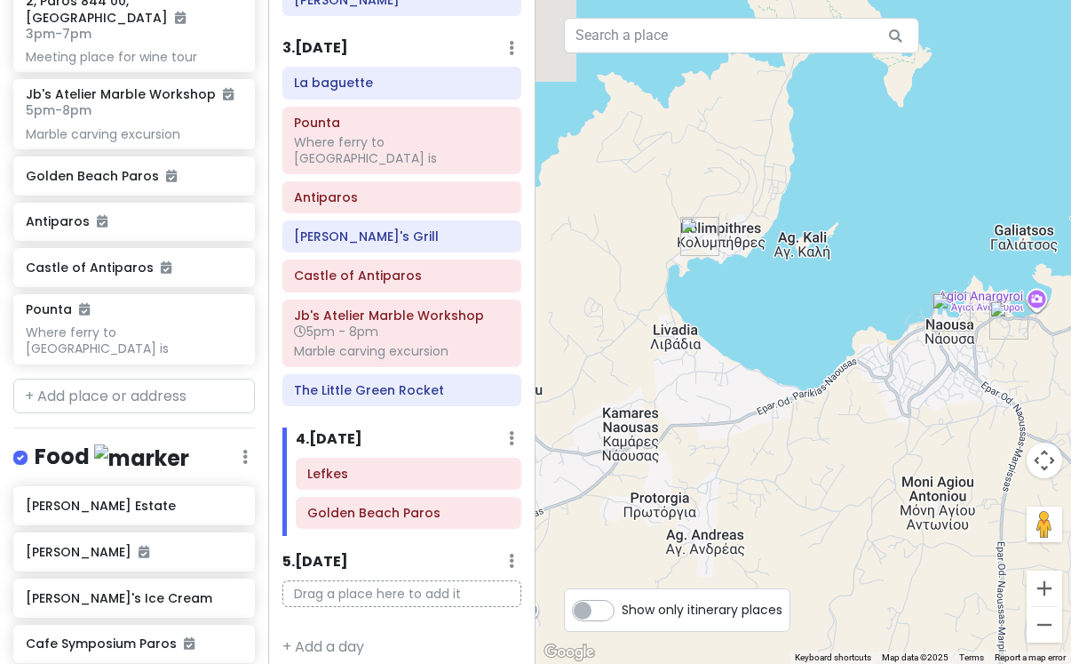
drag, startPoint x: 729, startPoint y: 506, endPoint x: 961, endPoint y: 470, distance: 235.5
click at [961, 471] on div at bounding box center [804, 332] width 536 height 664
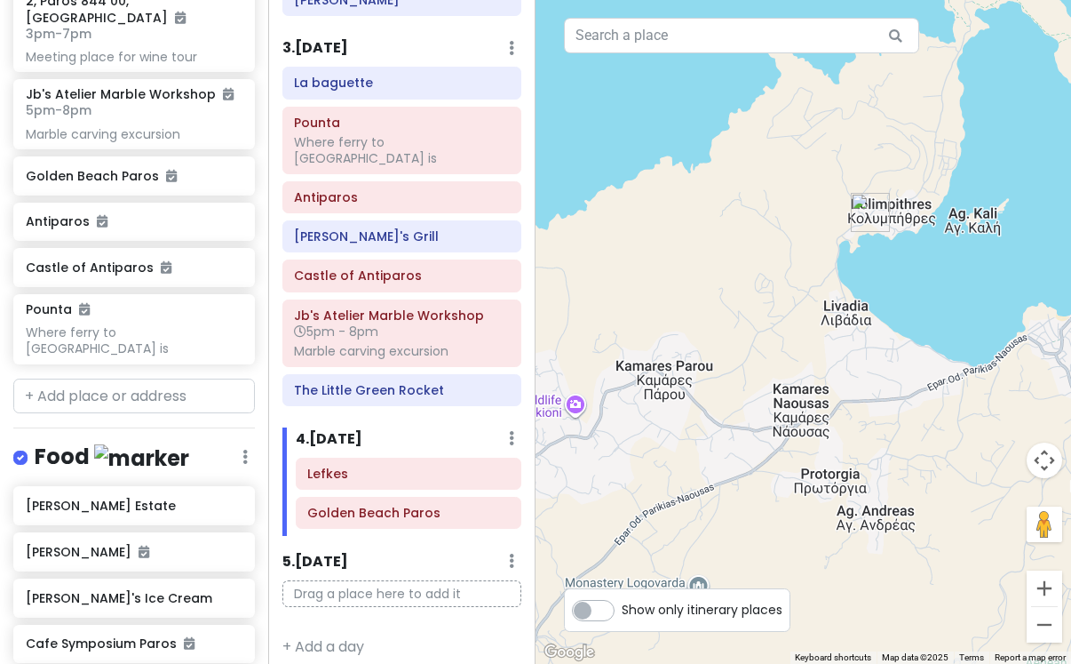
drag, startPoint x: 881, startPoint y: 419, endPoint x: 959, endPoint y: 418, distance: 77.3
click at [959, 419] on div at bounding box center [804, 332] width 536 height 664
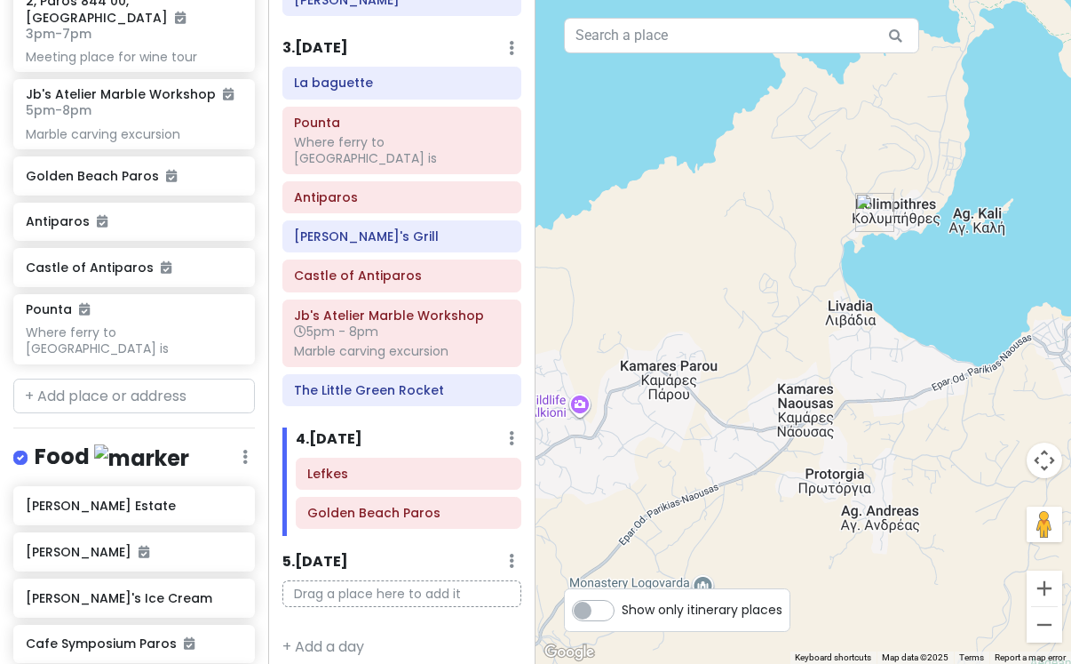
click at [863, 203] on img "Kolympethres Beach" at bounding box center [875, 212] width 39 height 39
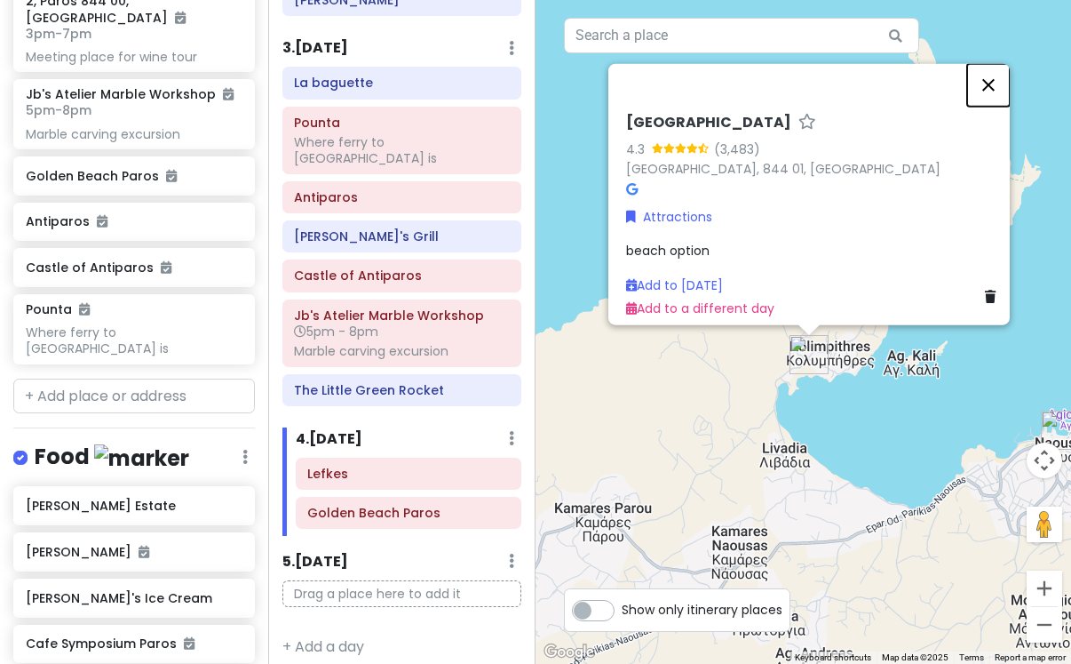
click at [1005, 64] on button "Close" at bounding box center [989, 84] width 43 height 43
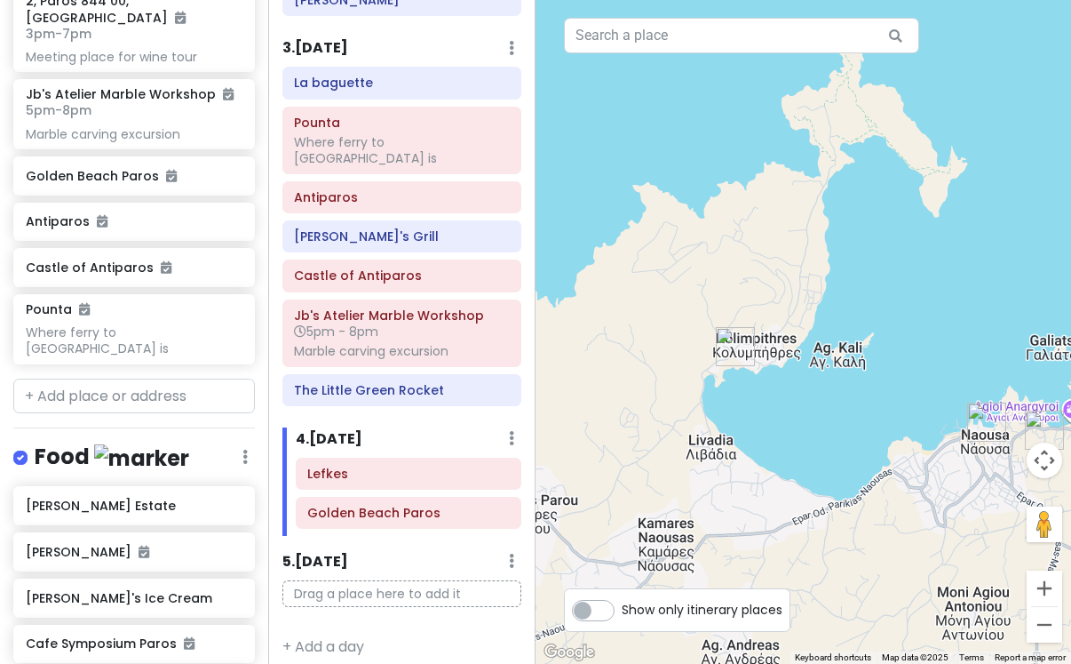
drag, startPoint x: 939, startPoint y: 407, endPoint x: 853, endPoint y: 388, distance: 88.2
click at [853, 389] on div at bounding box center [804, 332] width 536 height 664
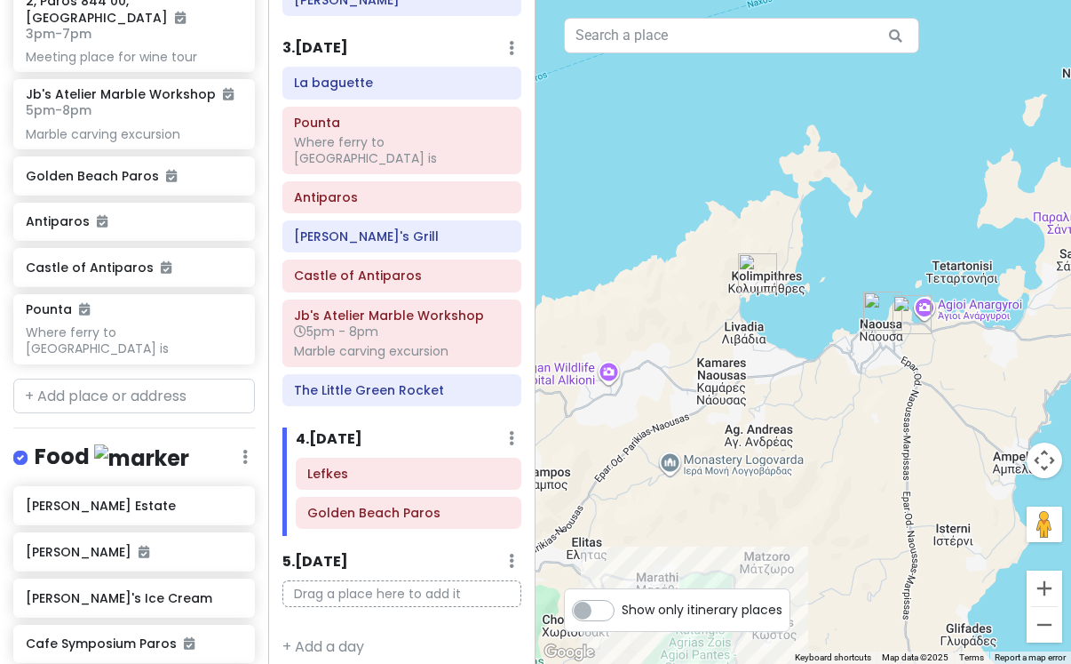
drag, startPoint x: 866, startPoint y: 463, endPoint x: 837, endPoint y: 382, distance: 86.0
click at [837, 382] on div at bounding box center [804, 332] width 536 height 664
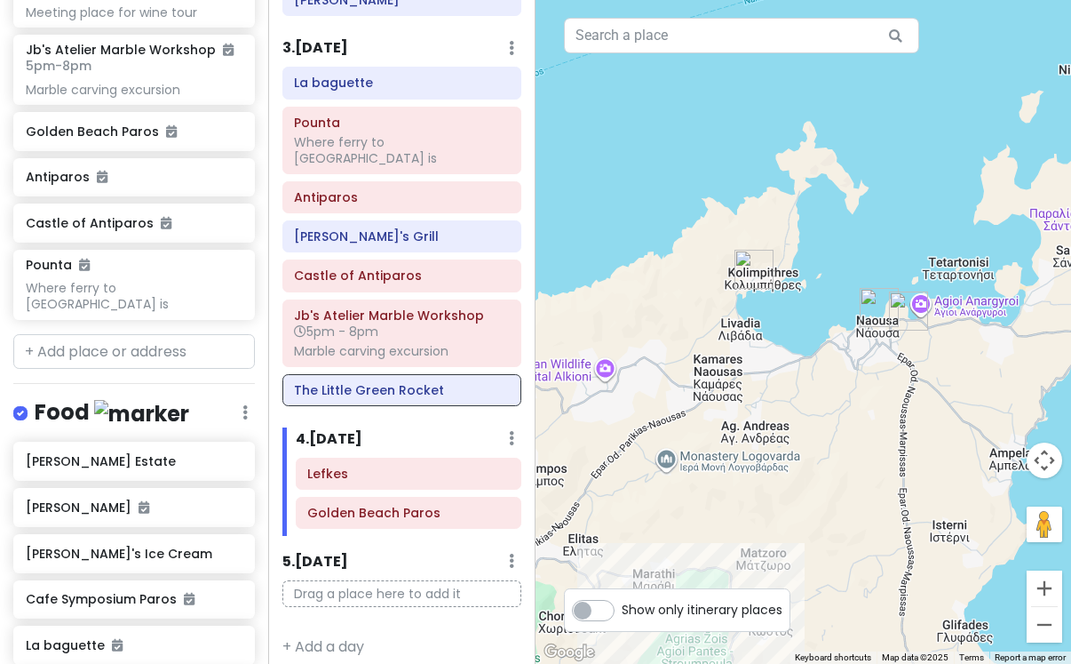
scroll to position [776, 0]
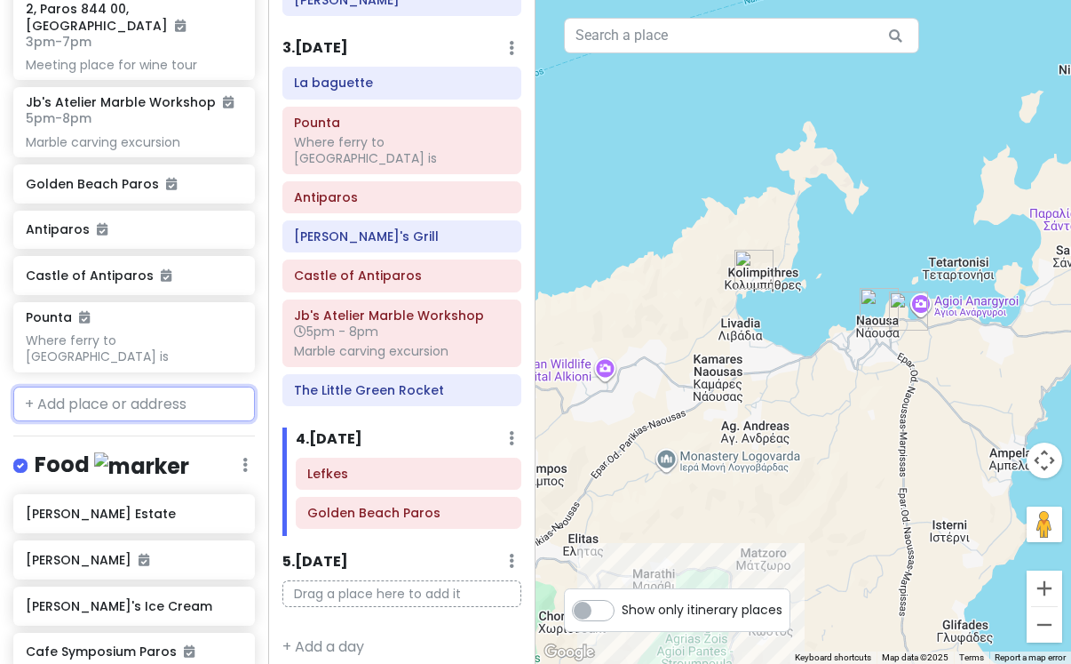
click at [172, 386] on input "text" at bounding box center [134, 404] width 242 height 36
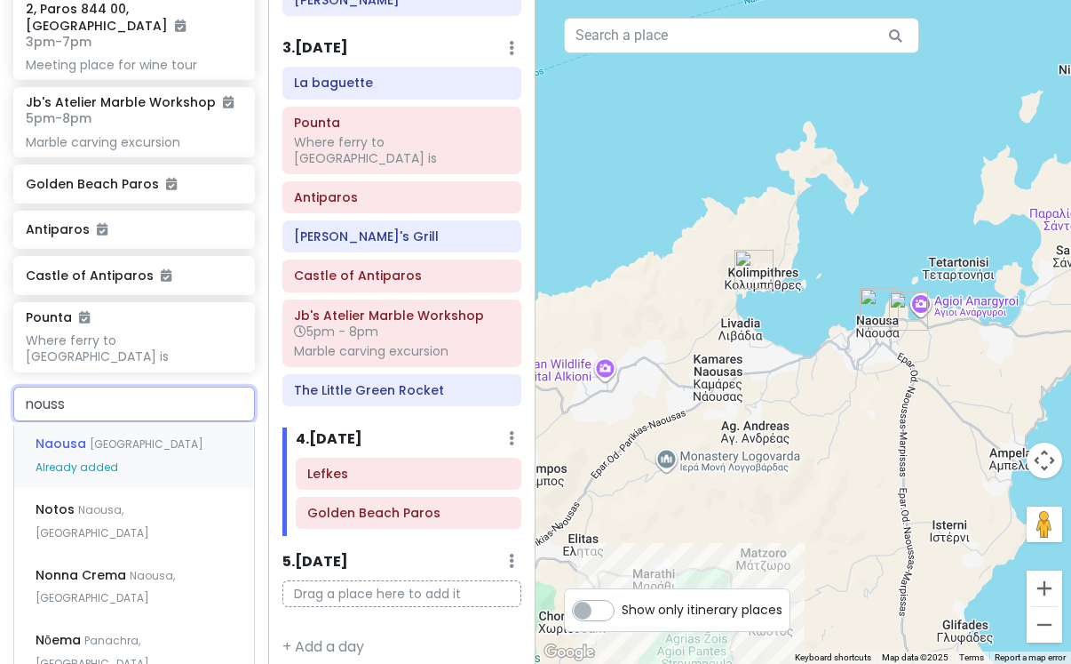
type input "noussa"
click at [190, 422] on div "Naousa [GEOGRAPHIC_DATA] Already added" at bounding box center [134, 455] width 240 height 66
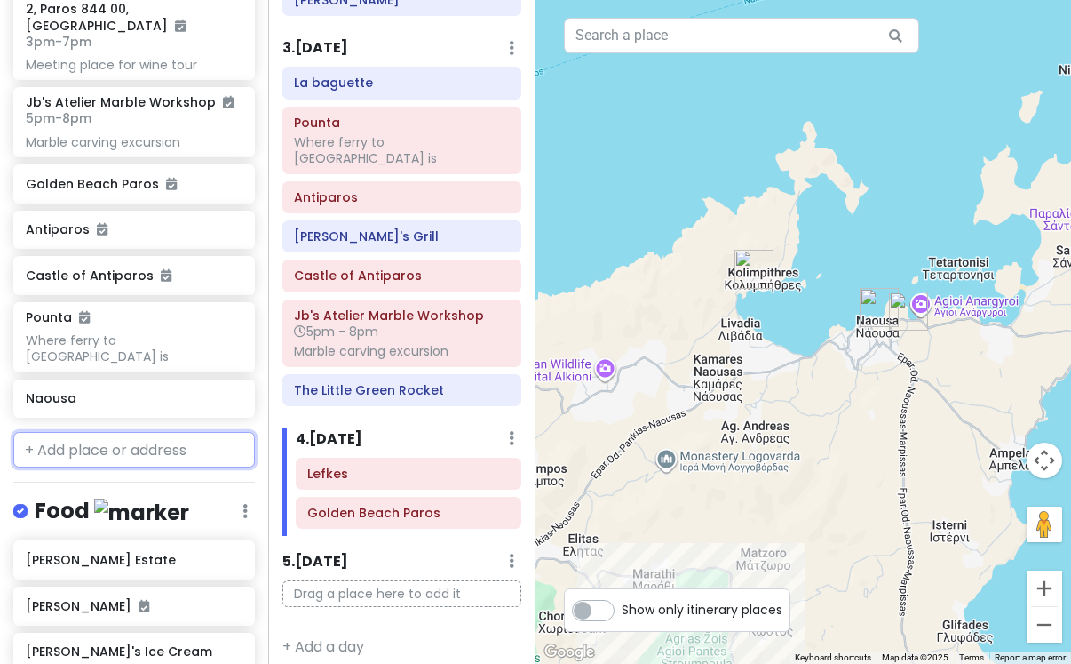
scroll to position [823, 0]
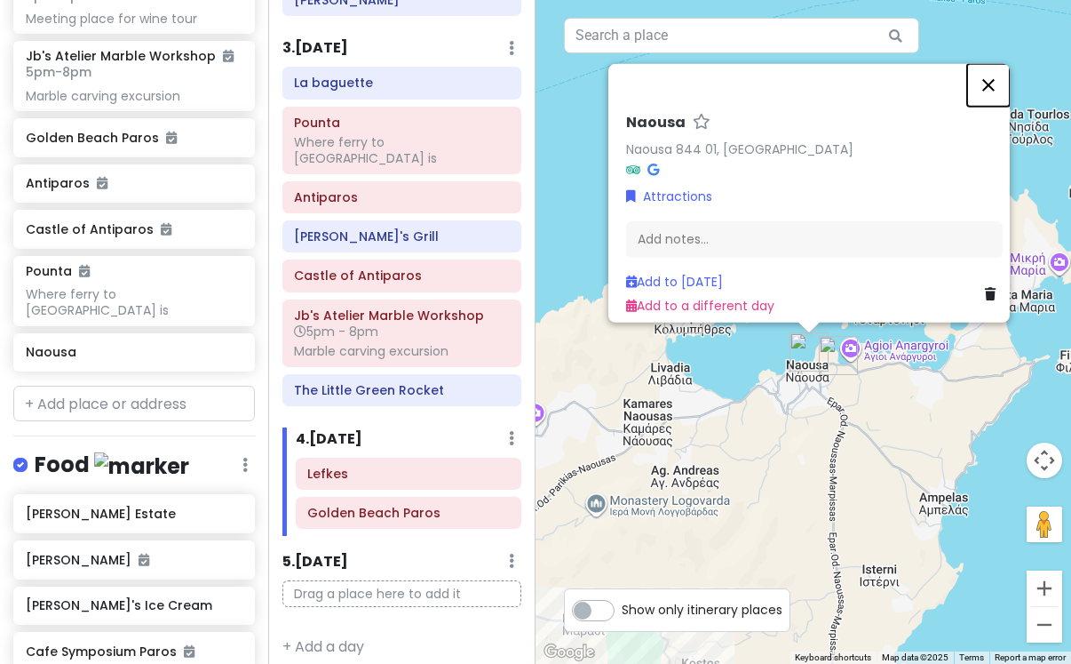
click at [999, 78] on button "Close" at bounding box center [989, 84] width 43 height 43
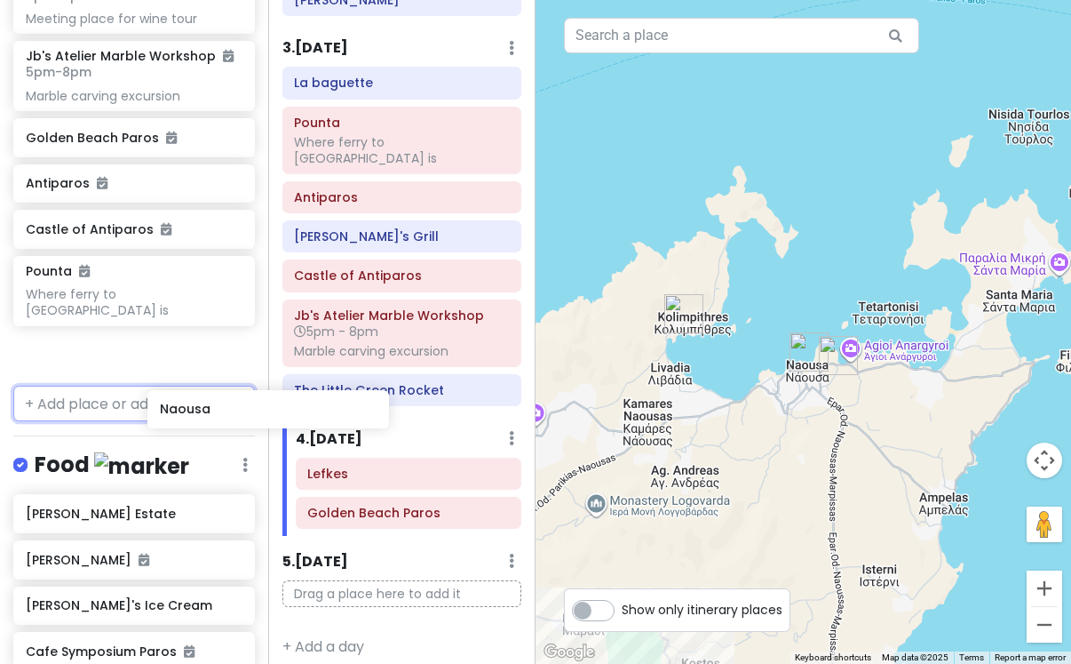
scroll to position [823, 1]
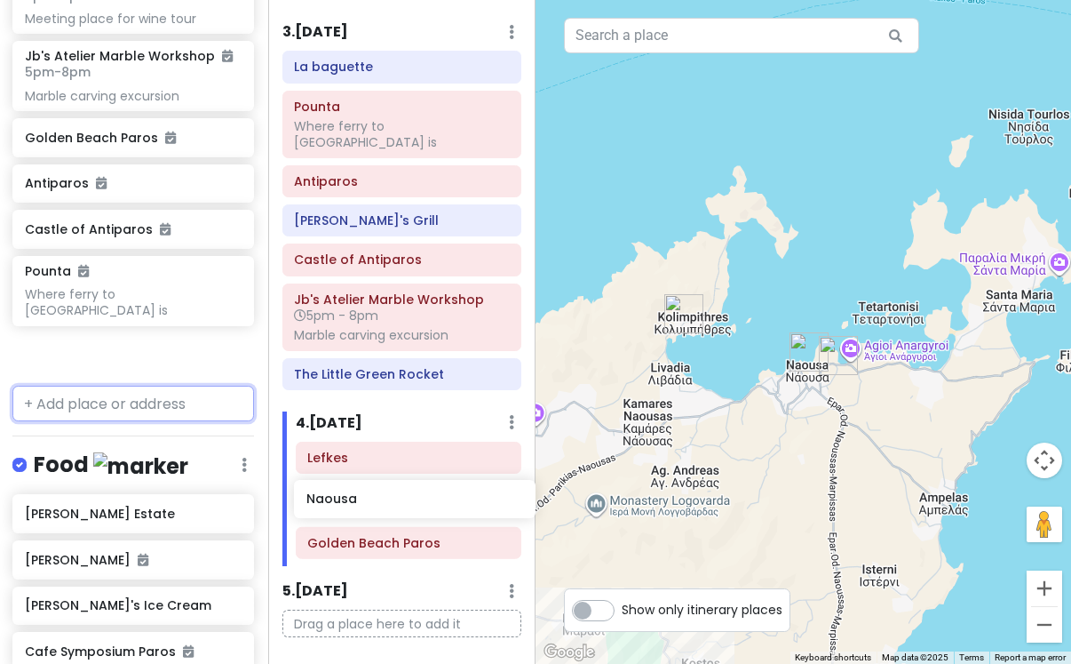
drag, startPoint x: 94, startPoint y: 300, endPoint x: 373, endPoint y: 506, distance: 346.3
click at [373, 506] on div "Paros Private Change Dates Make a Copy Delete Trip Go Pro ⚡️ Give Feedback 💡 Su…" at bounding box center [535, 332] width 1071 height 664
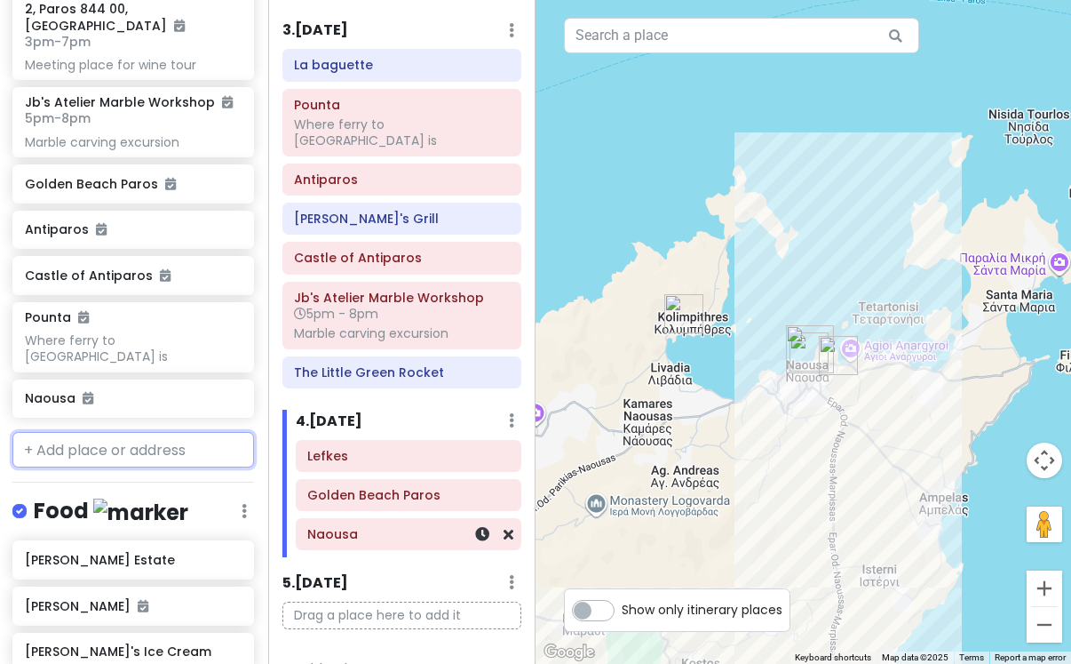
scroll to position [433, 0]
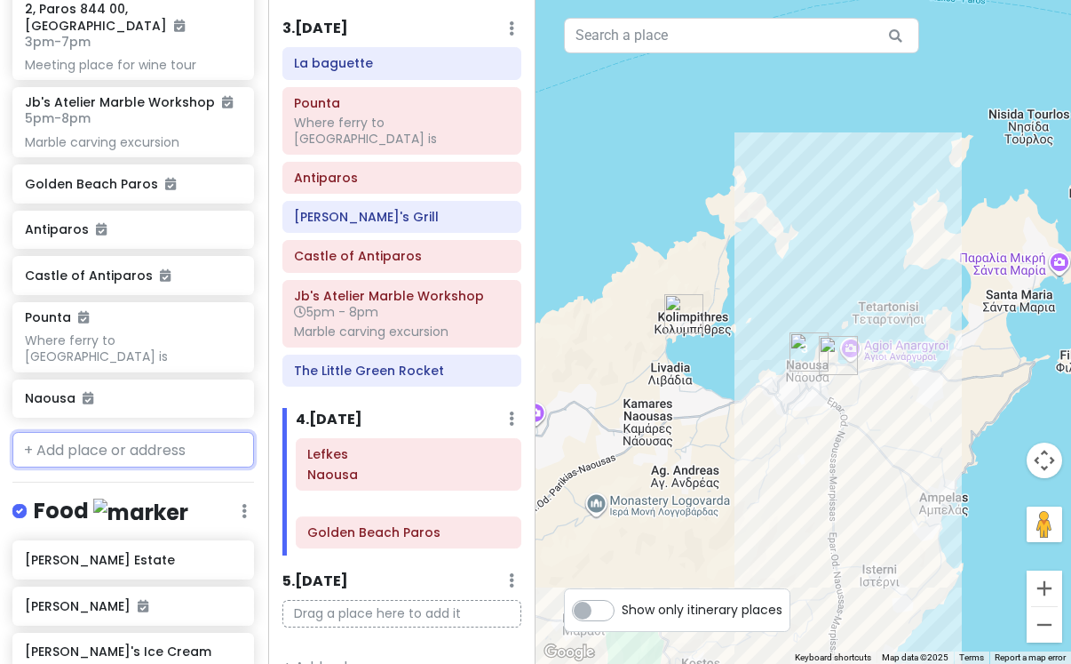
drag, startPoint x: 383, startPoint y: 514, endPoint x: 383, endPoint y: 470, distance: 43.5
click at [383, 470] on div "Lefkes Golden Beach Paros Naousa" at bounding box center [409, 496] width 253 height 117
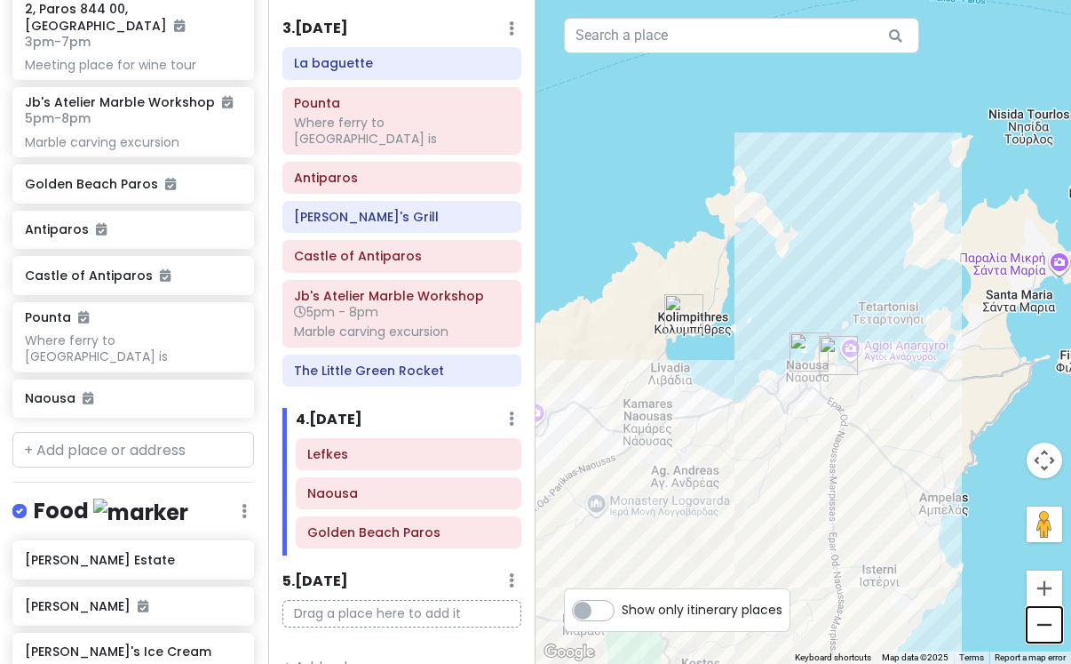
click at [1050, 618] on button "Zoom out" at bounding box center [1045, 625] width 36 height 36
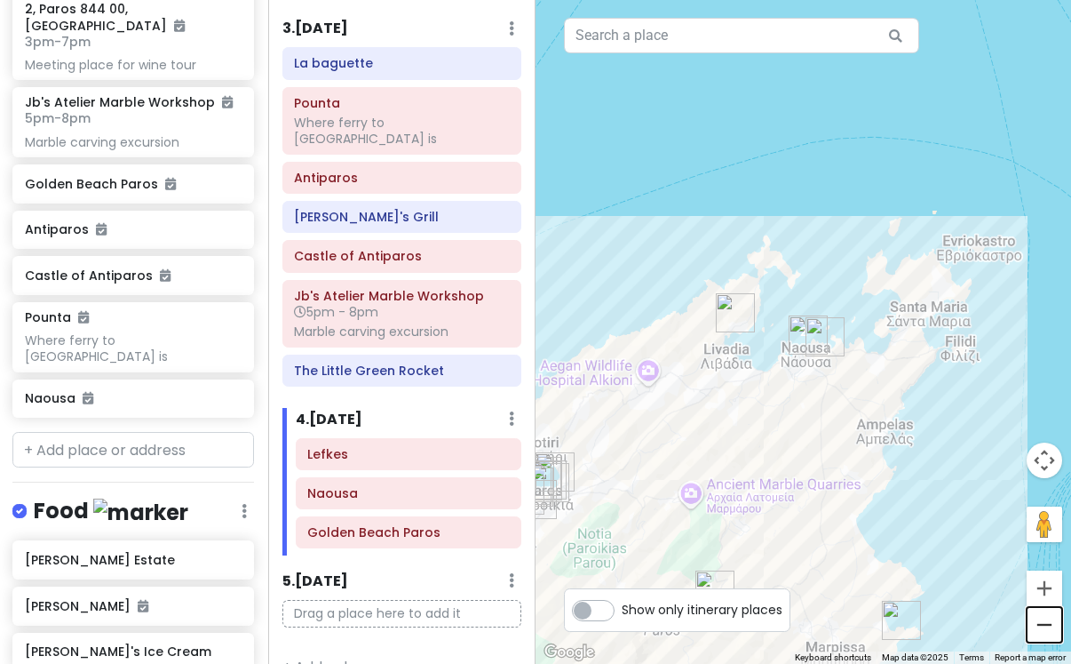
click at [1050, 618] on button "Zoom out" at bounding box center [1045, 625] width 36 height 36
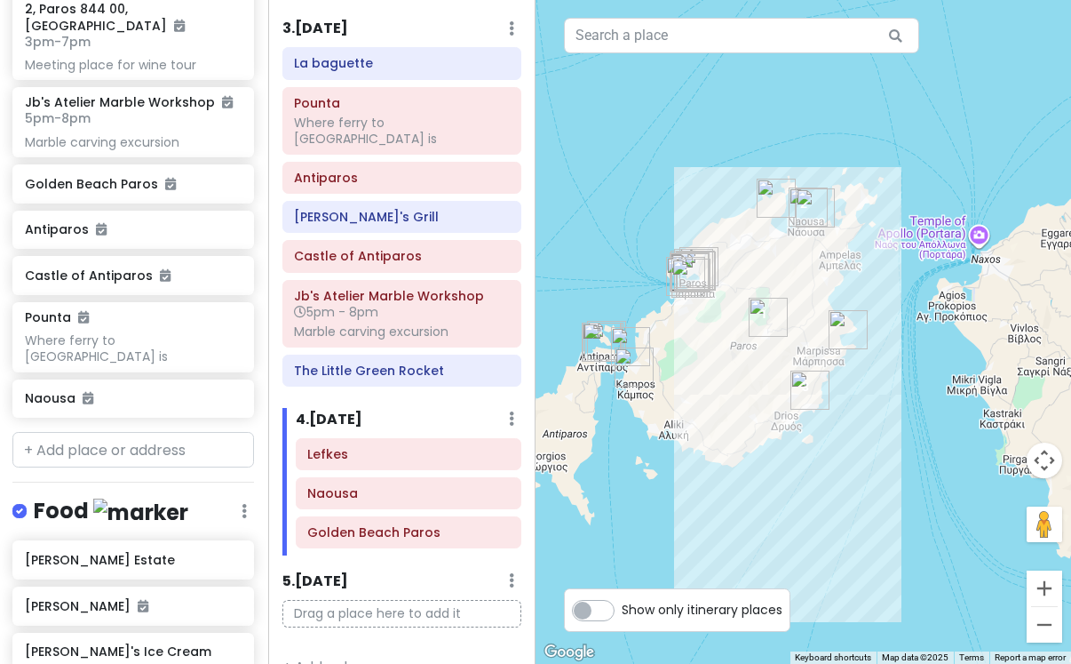
drag, startPoint x: 948, startPoint y: 608, endPoint x: 947, endPoint y: 485, distance: 122.6
click at [948, 485] on div at bounding box center [804, 332] width 536 height 664
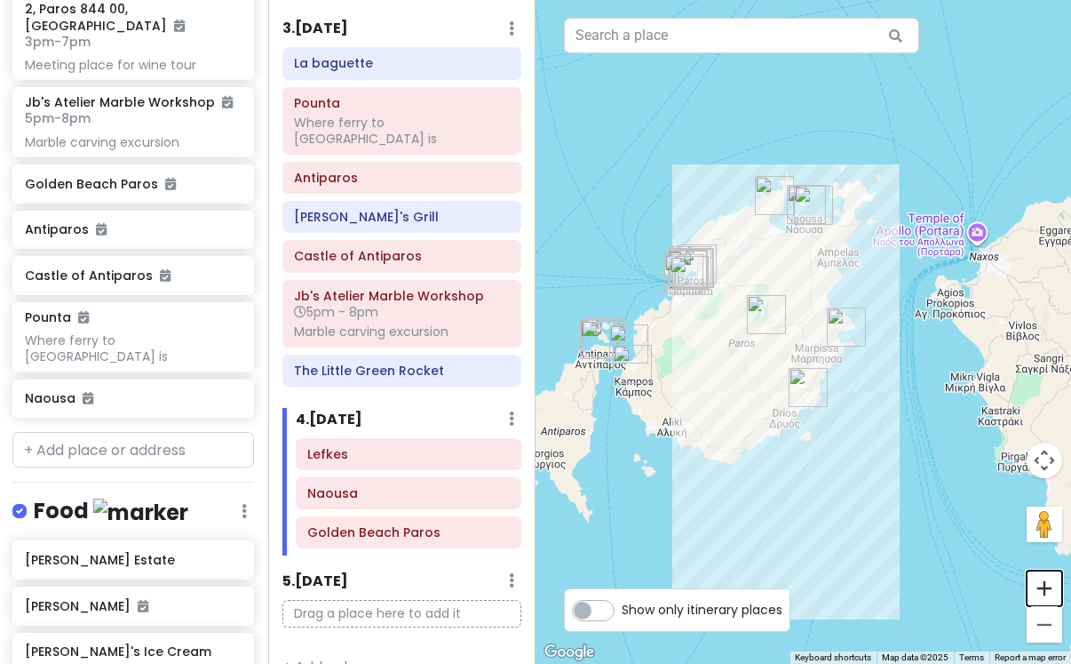
click at [1039, 581] on button "Zoom in" at bounding box center [1045, 588] width 36 height 36
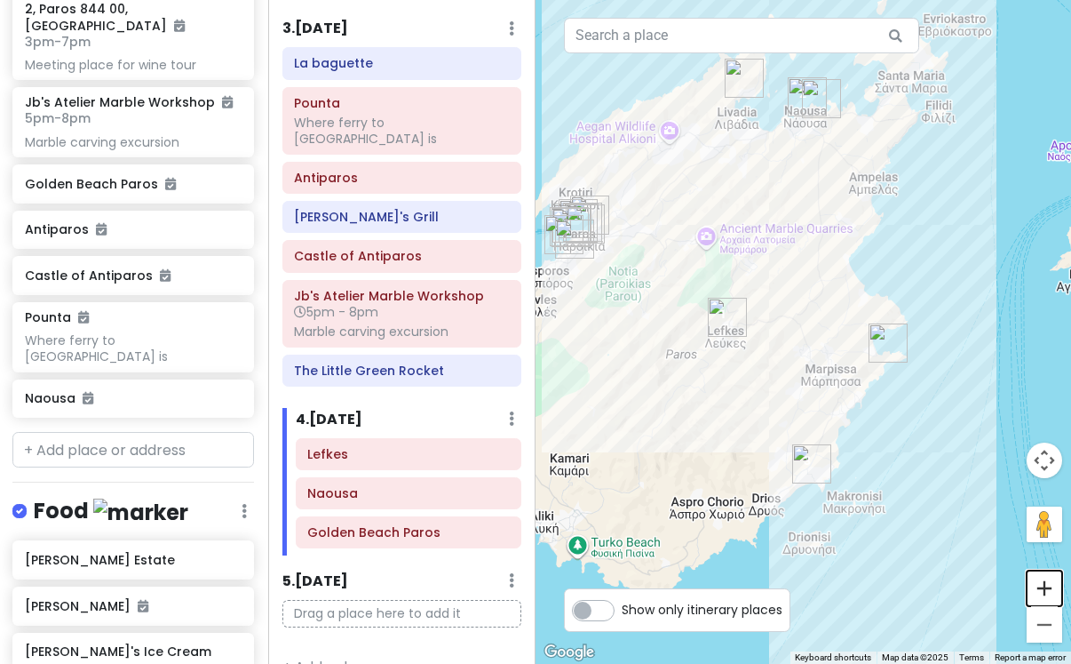
click at [1039, 581] on button "Zoom in" at bounding box center [1045, 588] width 36 height 36
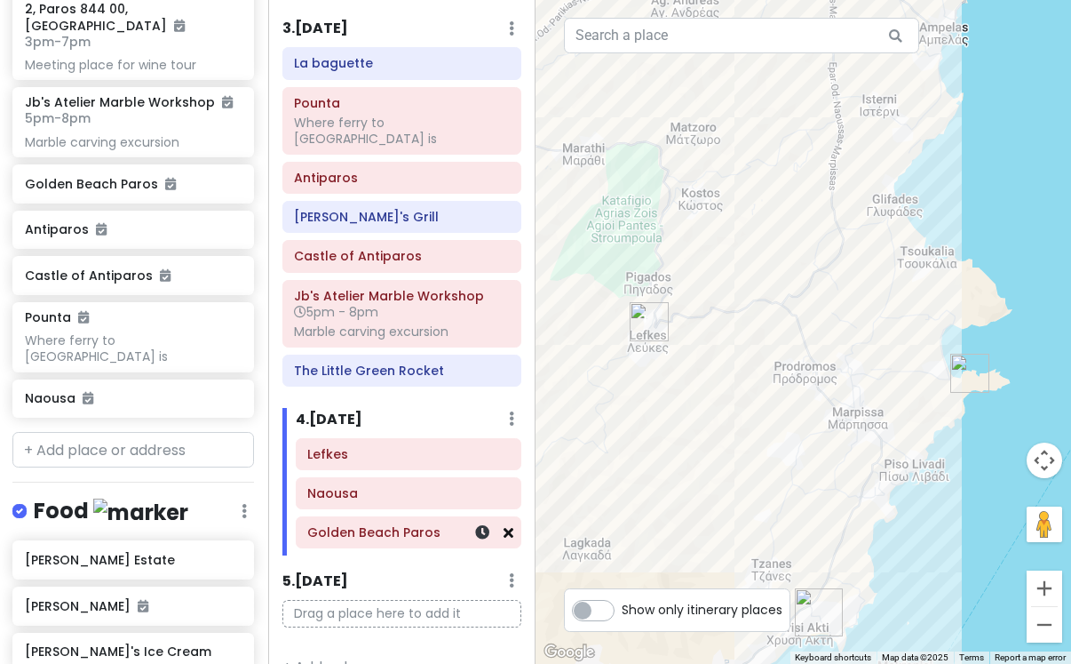
click at [508, 525] on icon at bounding box center [509, 532] width 10 height 14
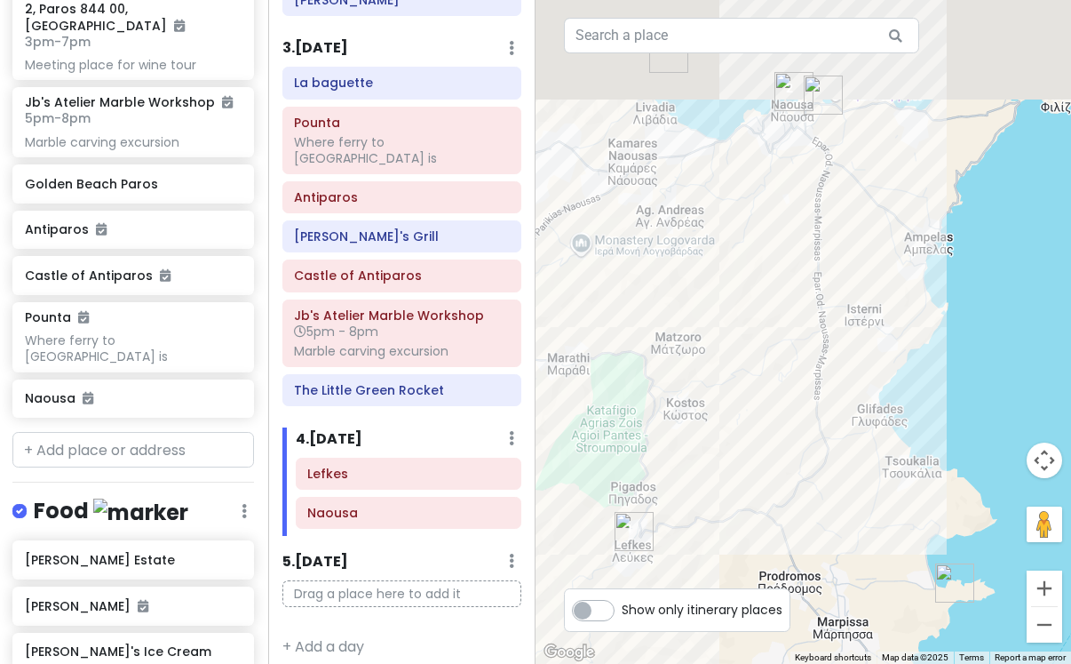
drag, startPoint x: 828, startPoint y: 362, endPoint x: 832, endPoint y: 635, distance: 273.7
click at [832, 635] on div at bounding box center [804, 332] width 536 height 664
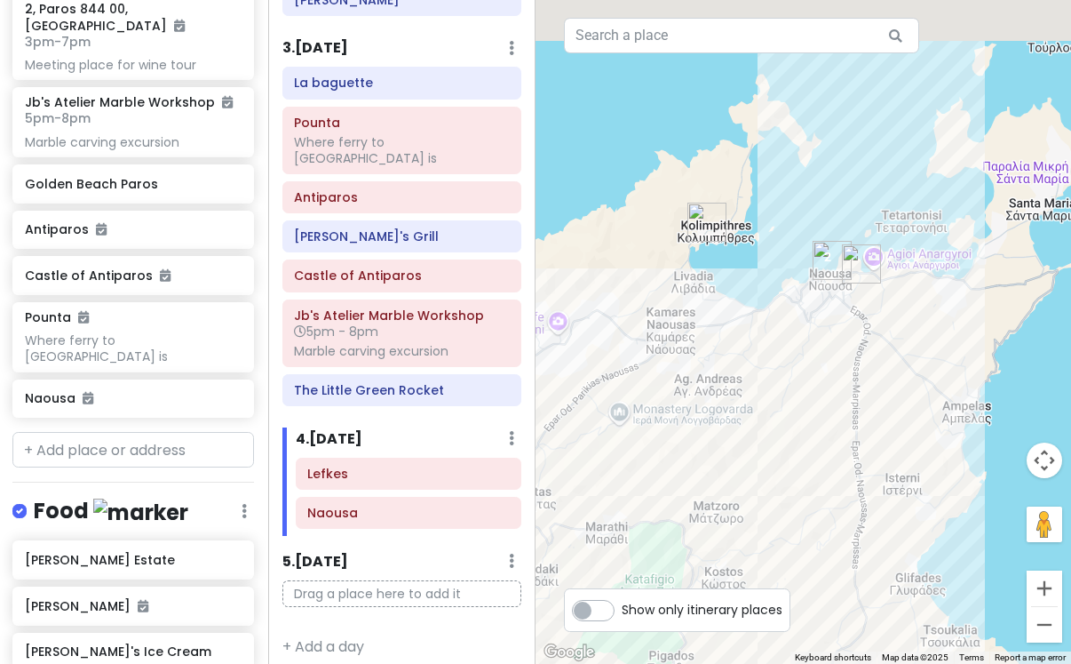
drag, startPoint x: 867, startPoint y: 348, endPoint x: 856, endPoint y: 466, distance: 117.8
click at [856, 467] on div at bounding box center [804, 332] width 536 height 664
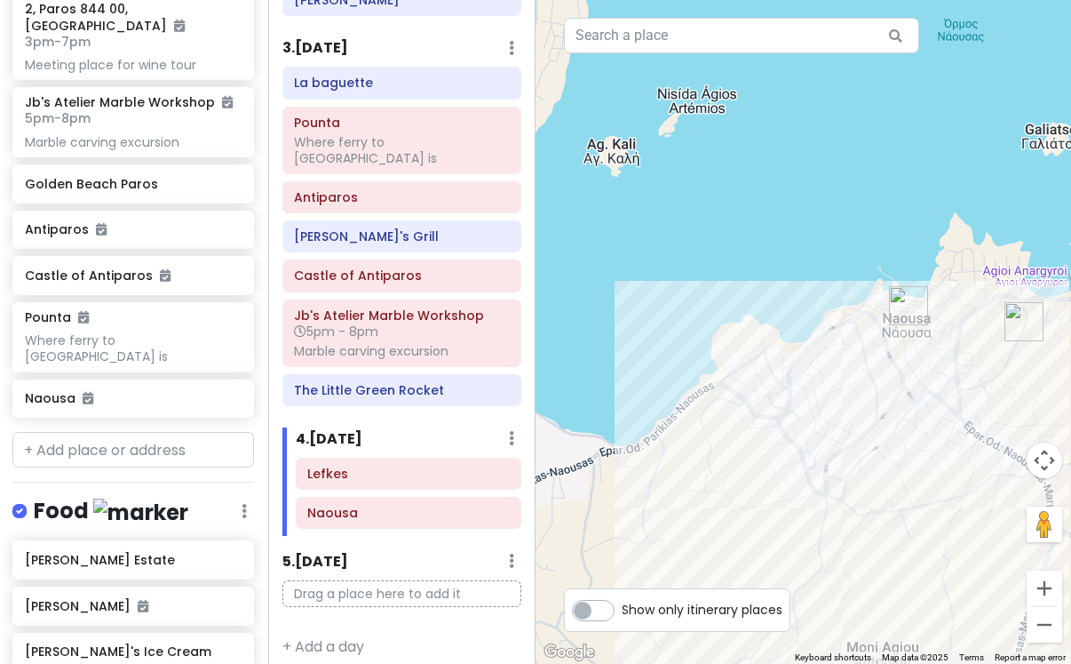
drag, startPoint x: 788, startPoint y: 373, endPoint x: 882, endPoint y: 216, distance: 183.3
click at [882, 216] on div at bounding box center [804, 332] width 536 height 664
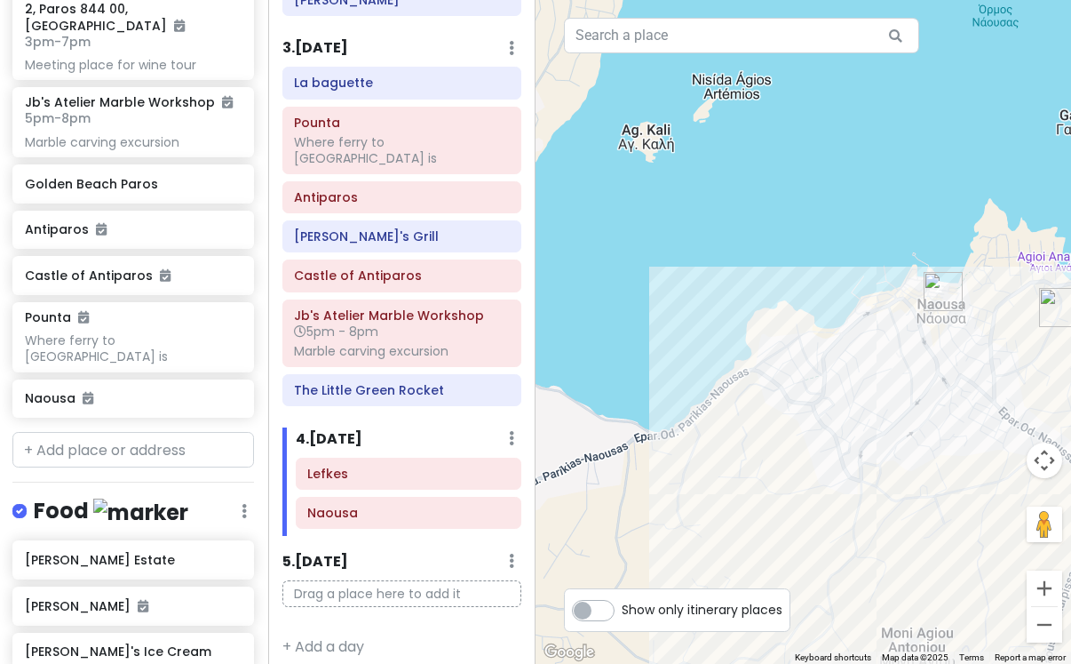
drag, startPoint x: 774, startPoint y: 268, endPoint x: 819, endPoint y: 256, distance: 47.0
click at [819, 256] on div at bounding box center [804, 332] width 536 height 664
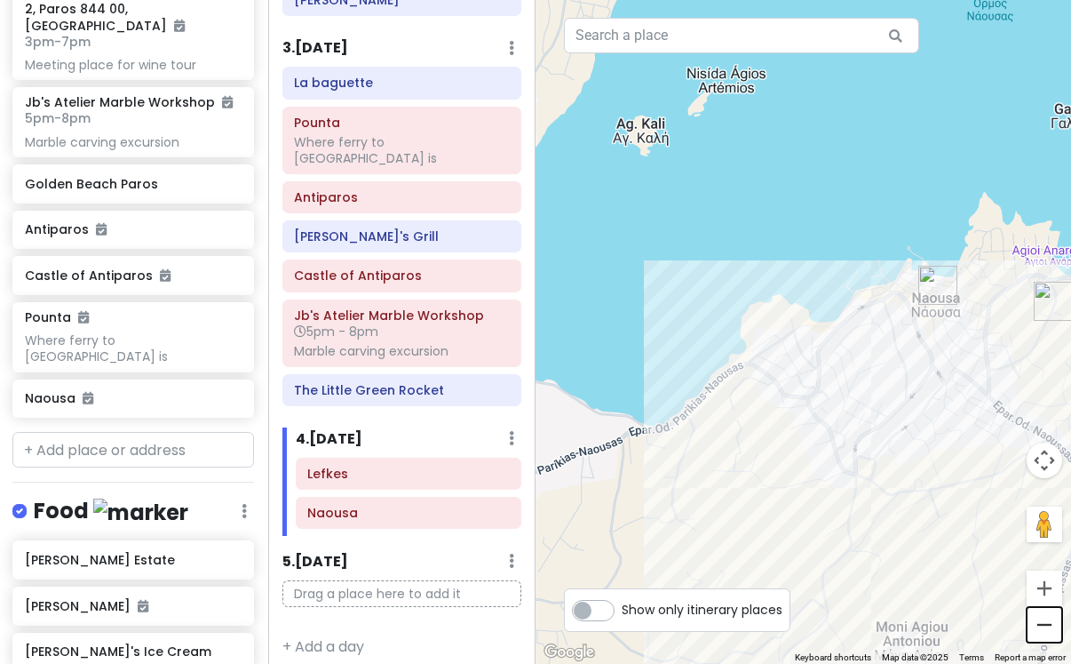
click at [1040, 613] on button "Zoom out" at bounding box center [1045, 625] width 36 height 36
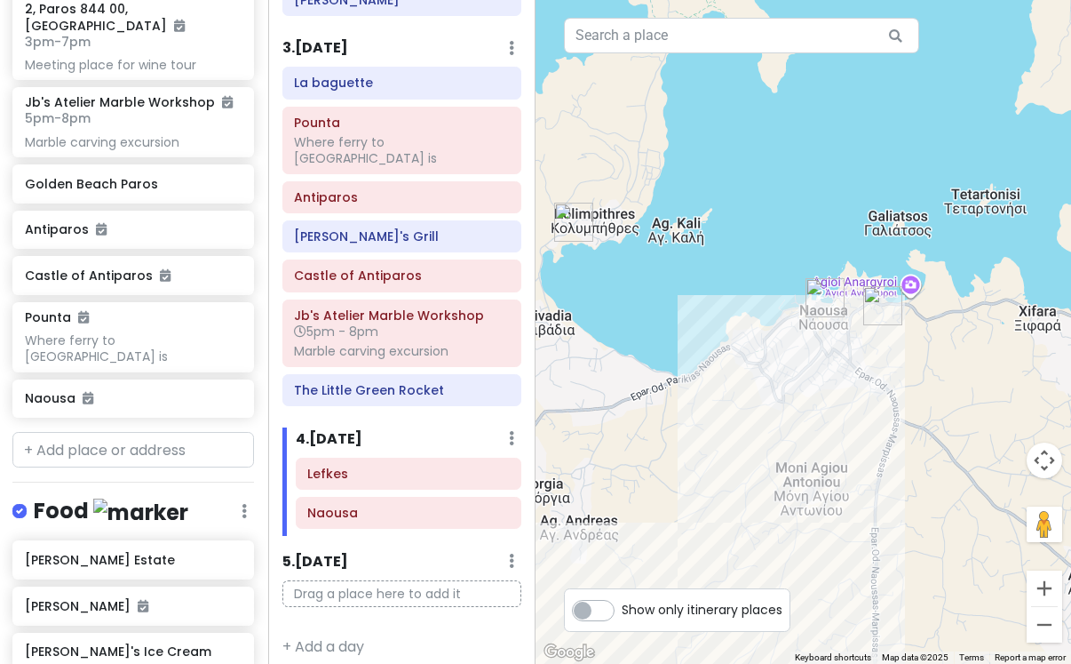
drag, startPoint x: 973, startPoint y: 410, endPoint x: 917, endPoint y: 406, distance: 56.1
click at [918, 407] on div at bounding box center [804, 332] width 536 height 664
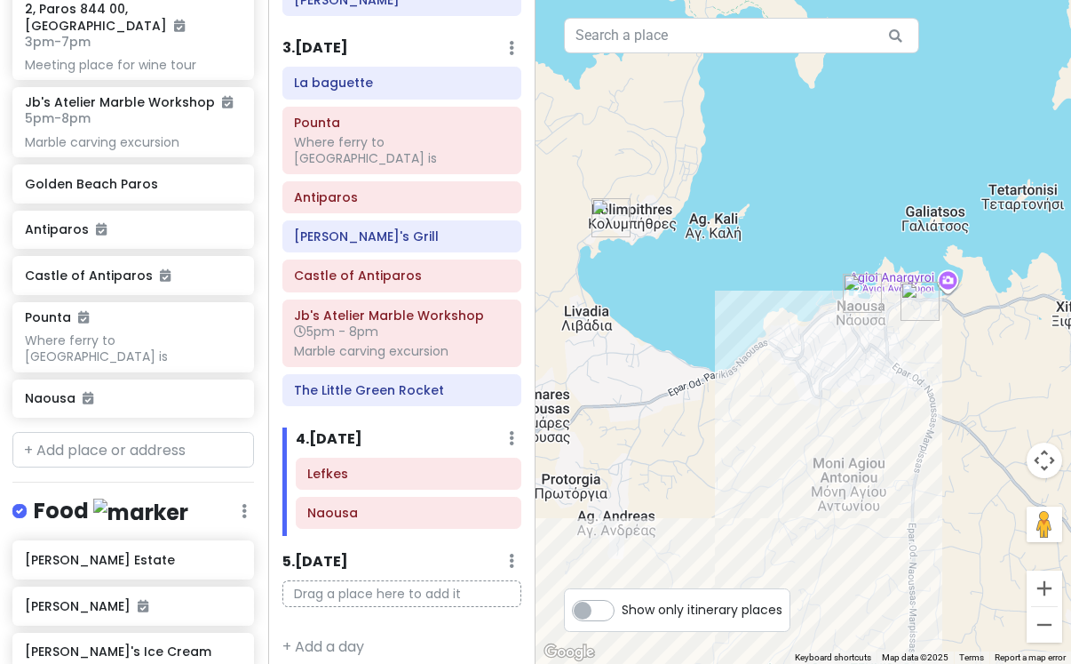
drag, startPoint x: 589, startPoint y: 298, endPoint x: 643, endPoint y: 298, distance: 54.2
click at [643, 298] on div at bounding box center [804, 332] width 536 height 664
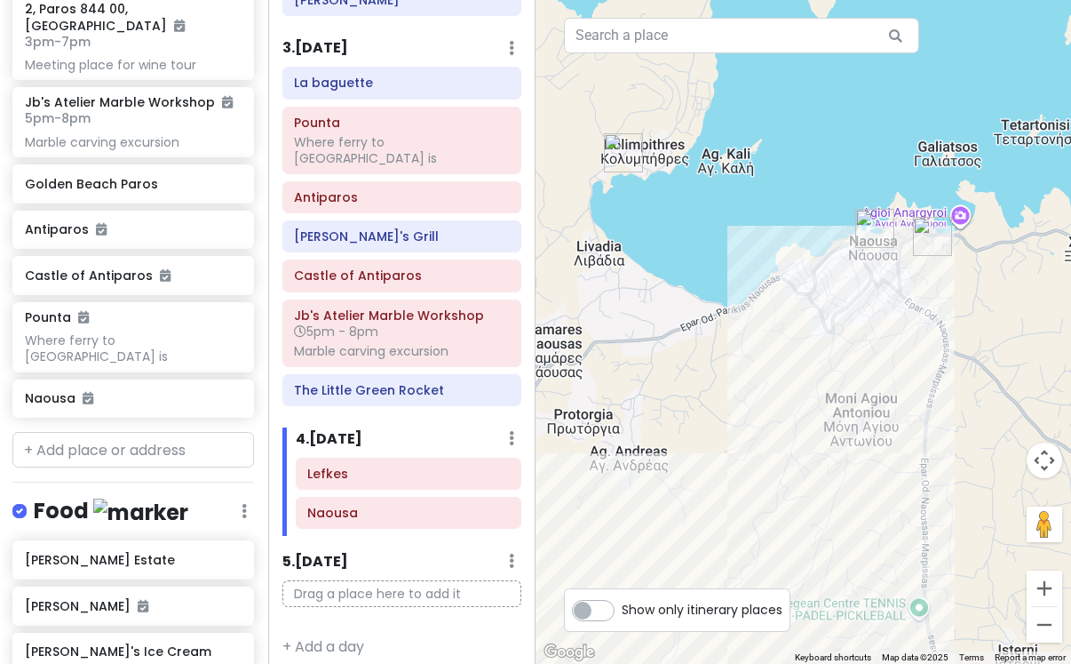
drag, startPoint x: 695, startPoint y: 423, endPoint x: 697, endPoint y: 324, distance: 98.6
click at [697, 325] on div at bounding box center [804, 332] width 536 height 664
click at [1045, 625] on button "Zoom out" at bounding box center [1045, 625] width 36 height 36
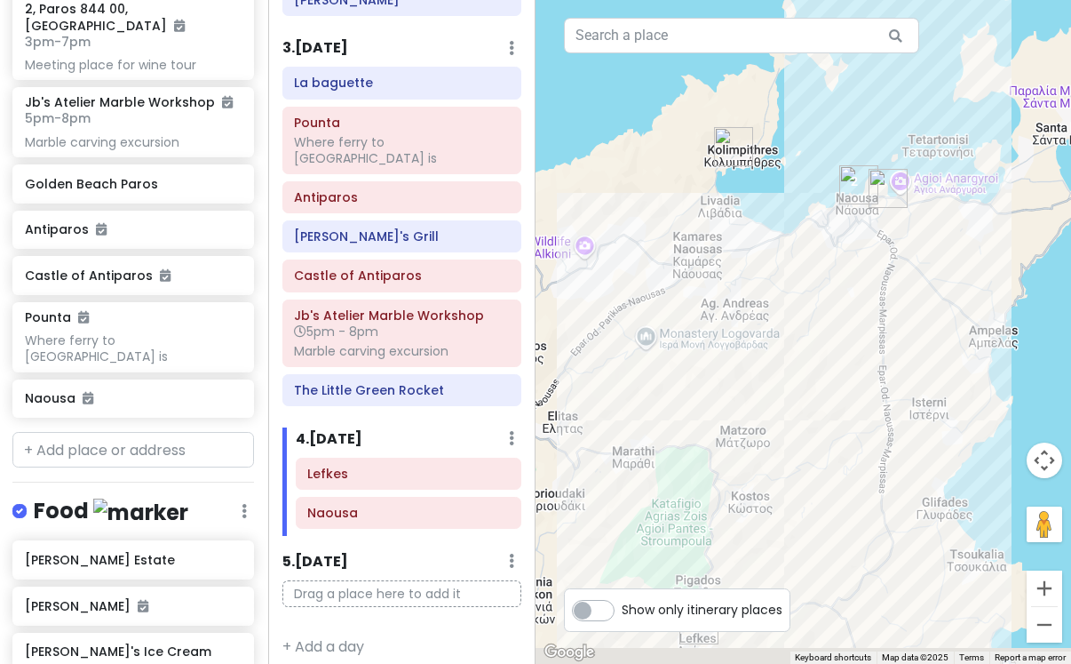
drag, startPoint x: 920, startPoint y: 438, endPoint x: 969, endPoint y: 270, distance: 174.9
click at [969, 271] on div at bounding box center [804, 332] width 536 height 664
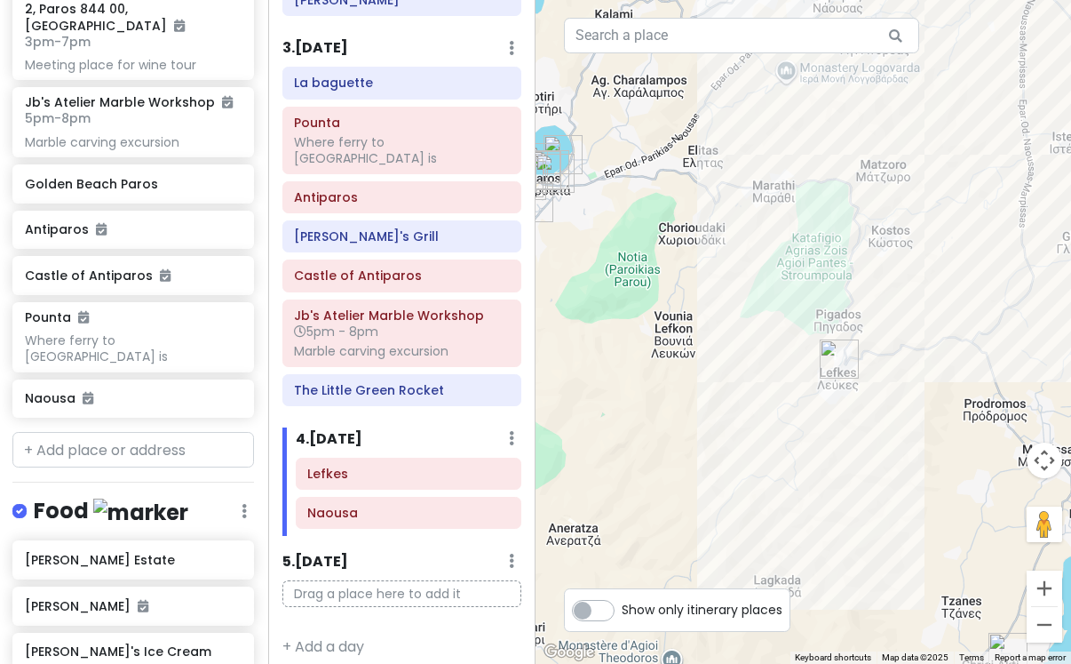
drag, startPoint x: 859, startPoint y: 457, endPoint x: 969, endPoint y: 253, distance: 231.4
click at [969, 254] on div at bounding box center [804, 332] width 536 height 664
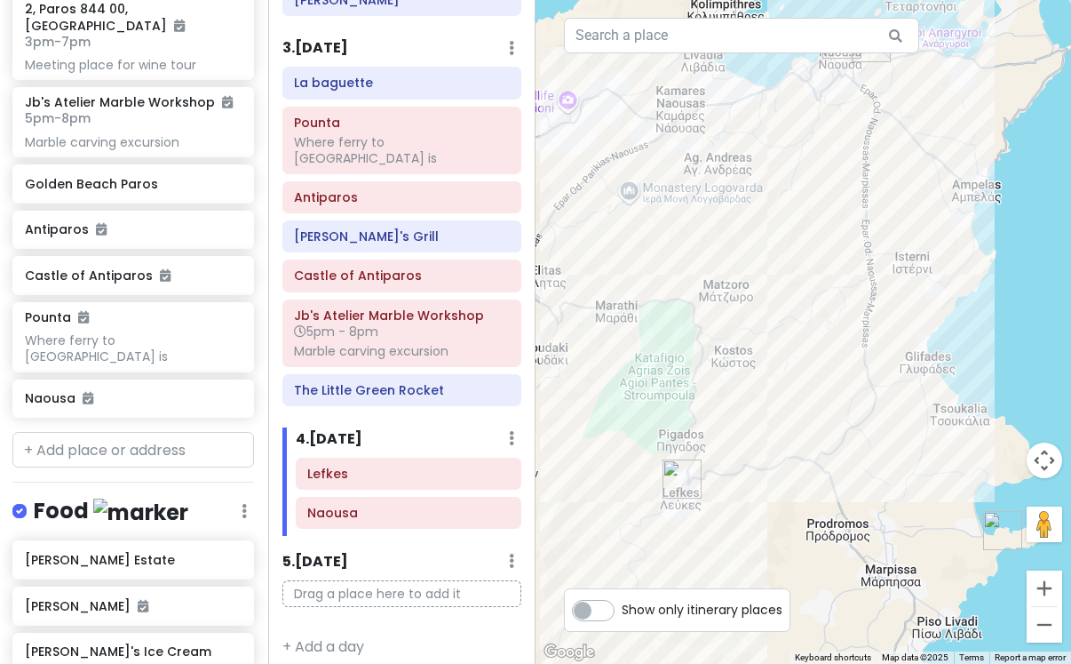
drag, startPoint x: 835, startPoint y: 420, endPoint x: 680, endPoint y: 549, distance: 201.9
click at [680, 548] on div at bounding box center [804, 332] width 536 height 664
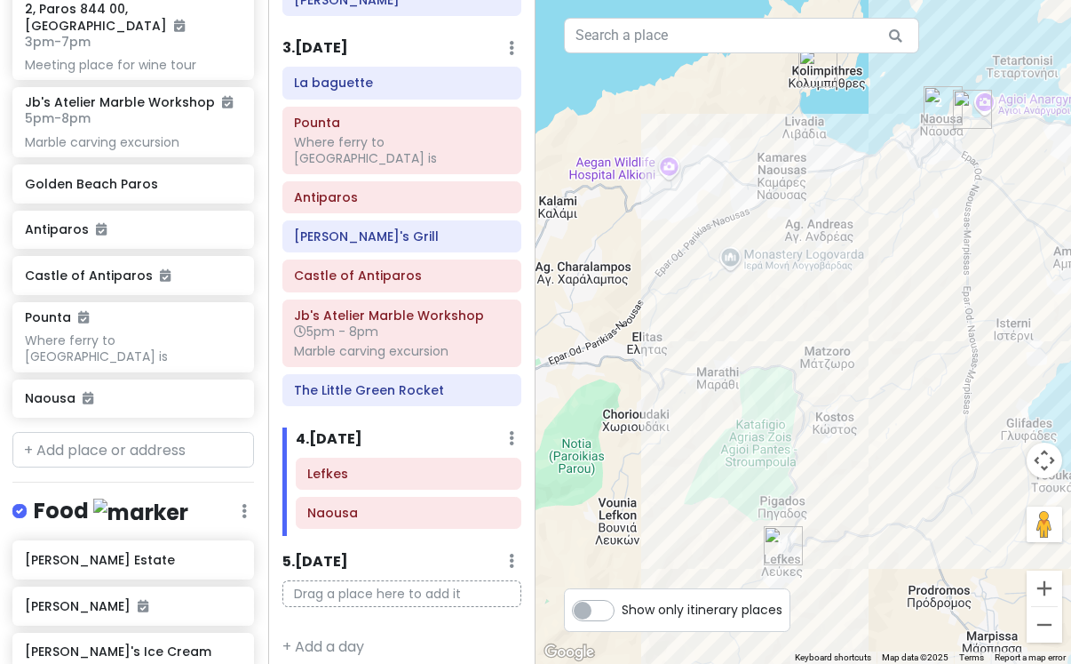
drag, startPoint x: 773, startPoint y: 323, endPoint x: 873, endPoint y: 378, distance: 114.9
click at [873, 378] on div at bounding box center [804, 332] width 536 height 664
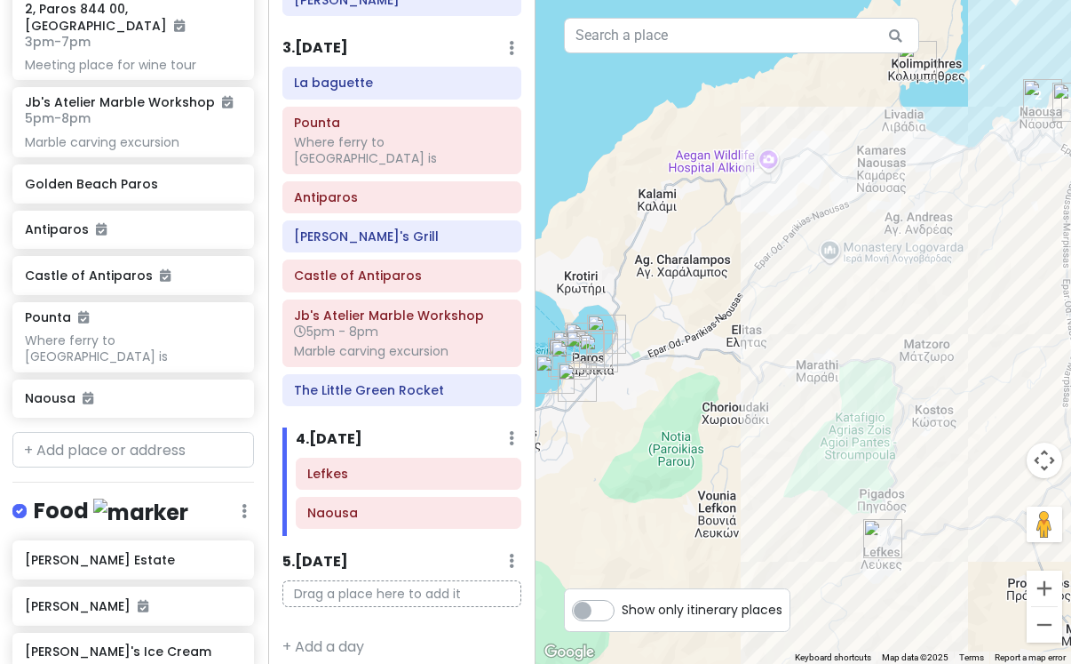
drag, startPoint x: 704, startPoint y: 360, endPoint x: 803, endPoint y: 351, distance: 99.9
click at [803, 351] on div at bounding box center [804, 332] width 536 height 664
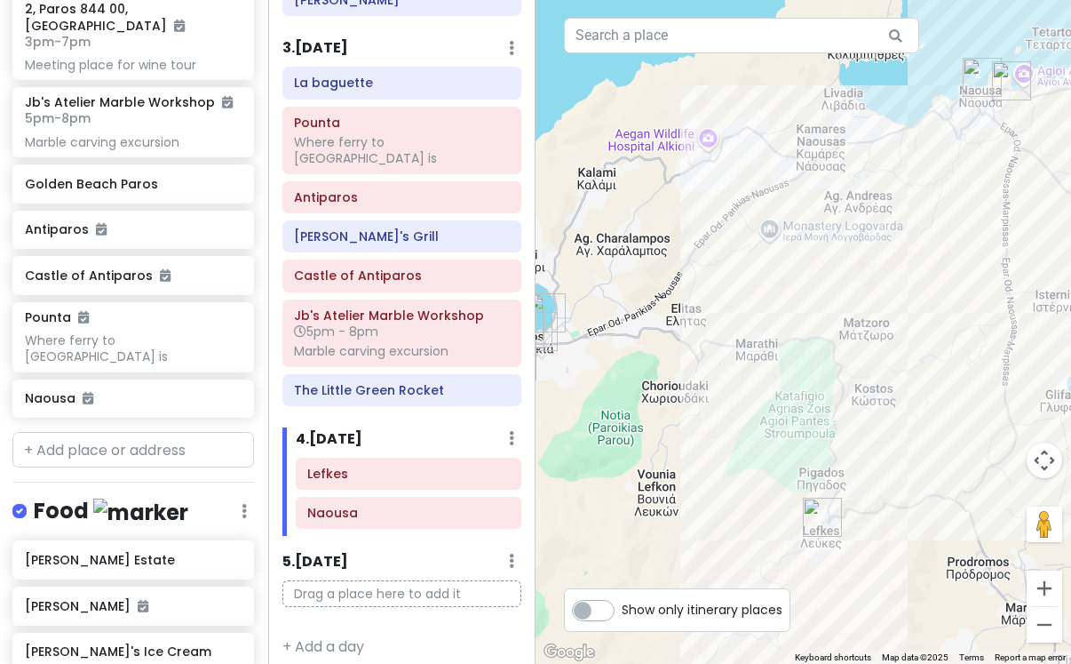
drag, startPoint x: 953, startPoint y: 329, endPoint x: 888, endPoint y: 303, distance: 70.6
click at [888, 303] on div at bounding box center [804, 332] width 536 height 664
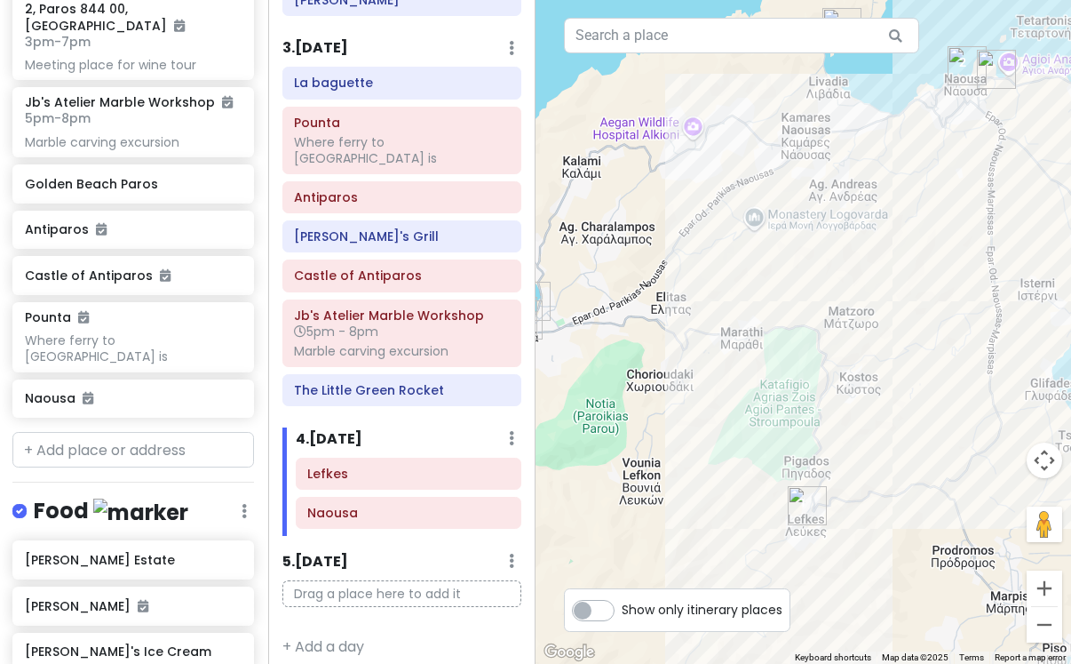
drag, startPoint x: 959, startPoint y: 393, endPoint x: 945, endPoint y: 388, distance: 14.0
click at [945, 388] on div at bounding box center [804, 332] width 536 height 664
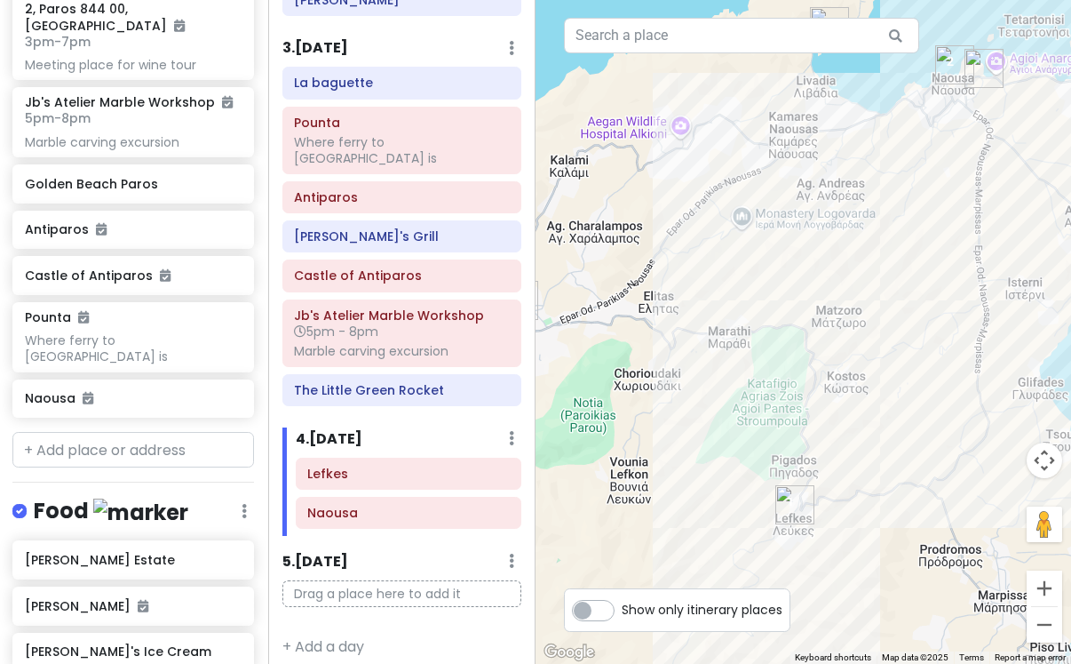
drag, startPoint x: 957, startPoint y: 412, endPoint x: 942, endPoint y: 411, distance: 15.1
click at [942, 411] on div at bounding box center [804, 332] width 536 height 664
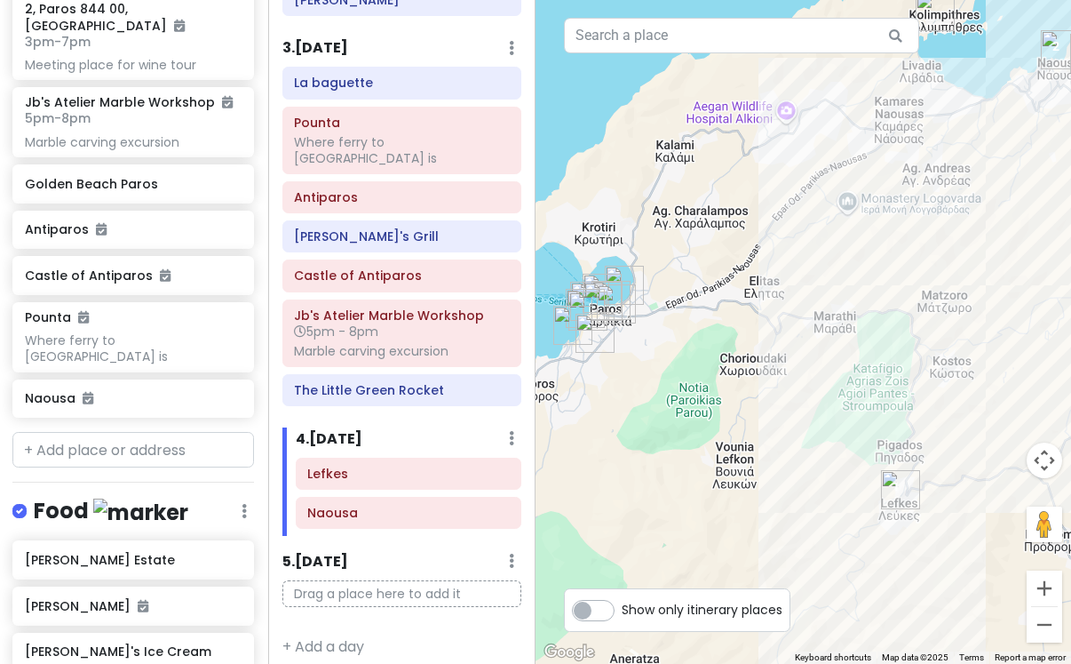
drag, startPoint x: 901, startPoint y: 420, endPoint x: 1022, endPoint y: 403, distance: 122.0
click at [1022, 403] on div at bounding box center [804, 332] width 536 height 664
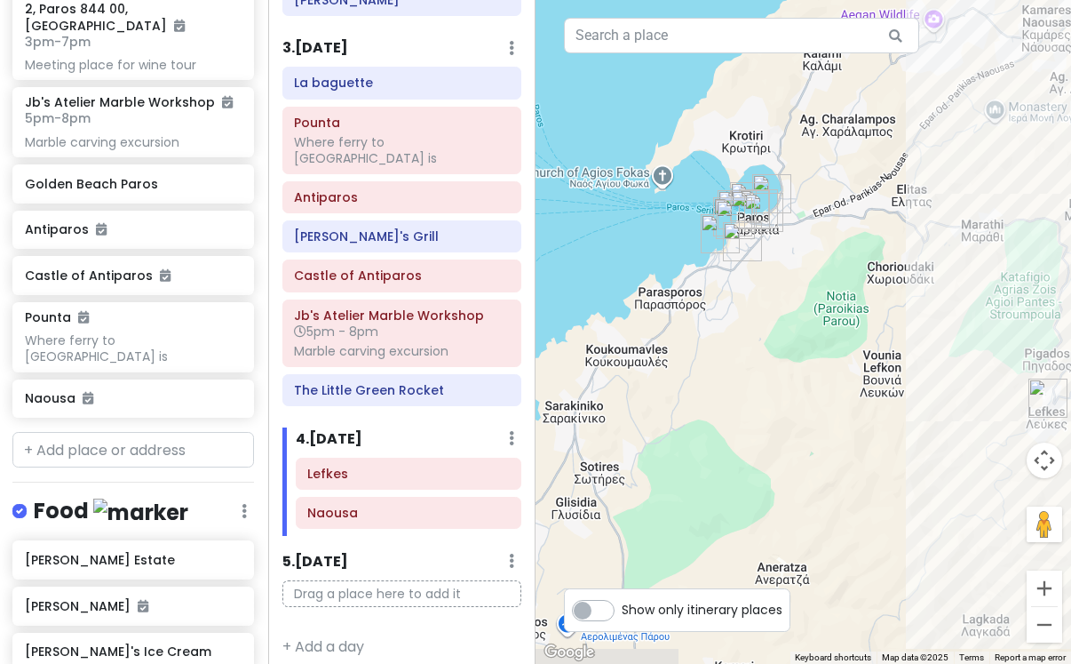
drag, startPoint x: 748, startPoint y: 411, endPoint x: 890, endPoint y: 320, distance: 169.1
click at [890, 320] on div at bounding box center [804, 332] width 536 height 664
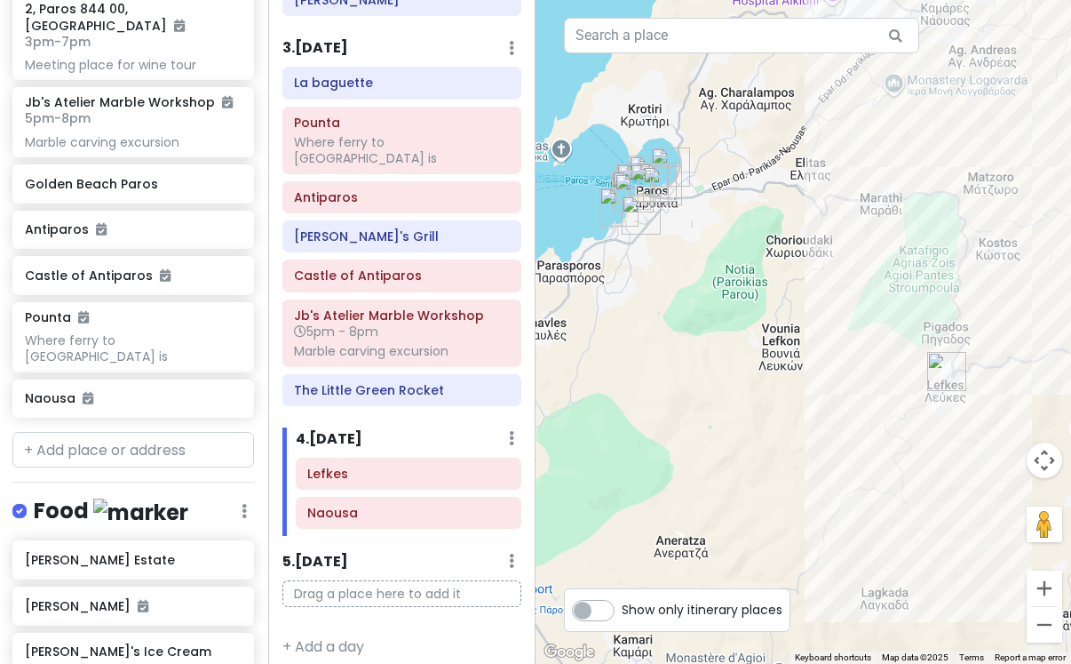
drag, startPoint x: 769, startPoint y: 437, endPoint x: 641, endPoint y: 434, distance: 128.0
click at [641, 435] on div at bounding box center [804, 332] width 536 height 664
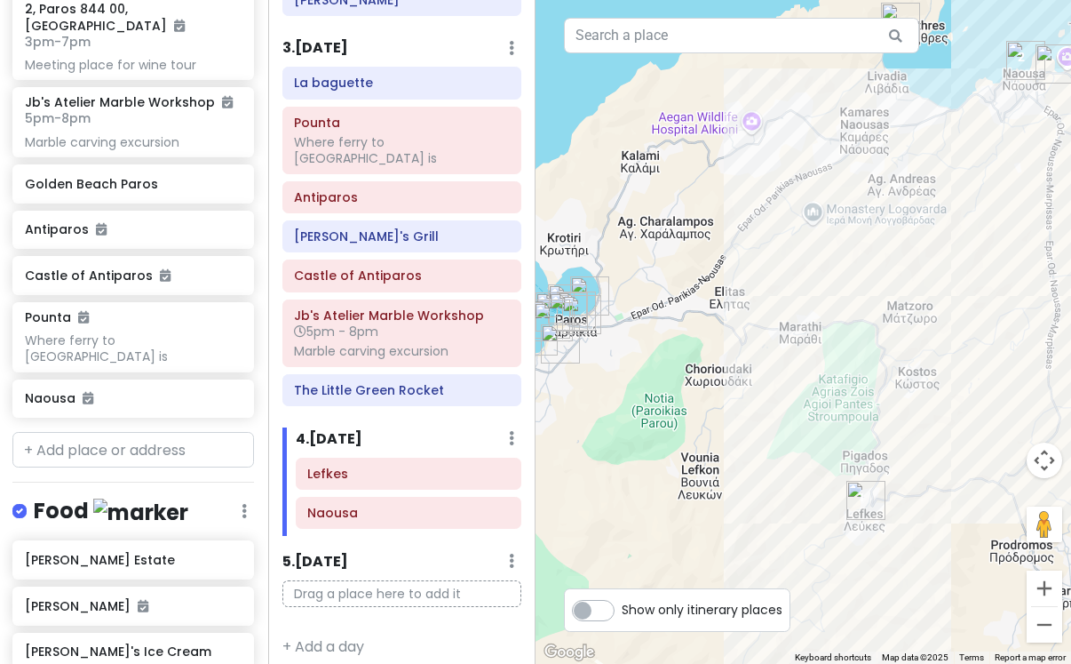
drag, startPoint x: 892, startPoint y: 293, endPoint x: 806, endPoint y: 449, distance: 177.8
click at [807, 450] on div at bounding box center [804, 332] width 536 height 664
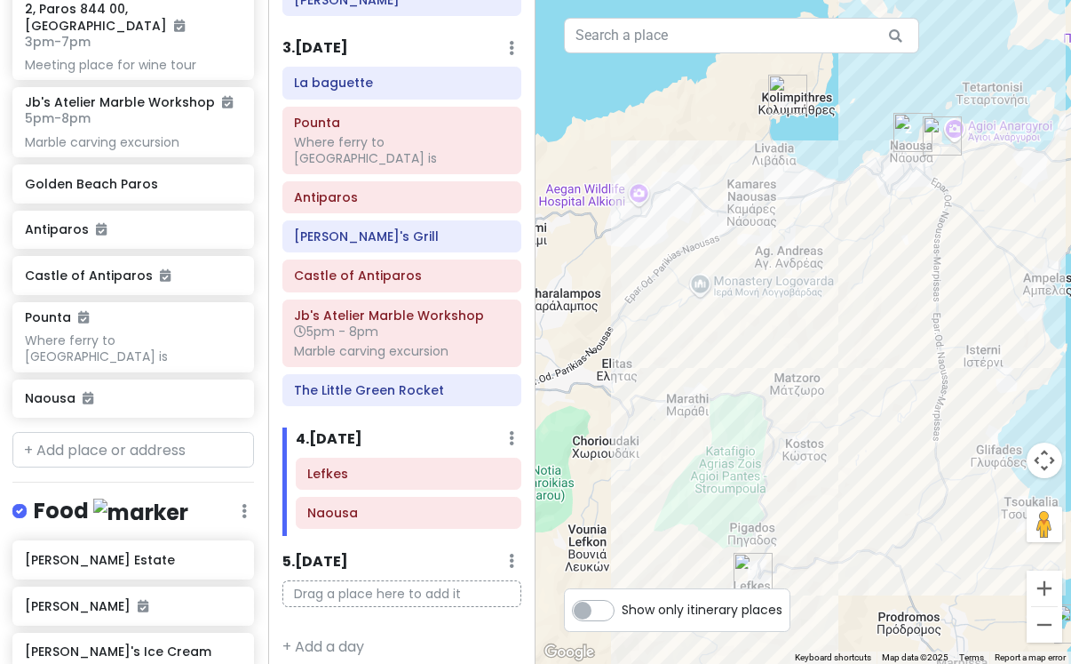
drag, startPoint x: 937, startPoint y: 393, endPoint x: 793, endPoint y: 393, distance: 143.9
click at [793, 394] on div at bounding box center [804, 332] width 536 height 664
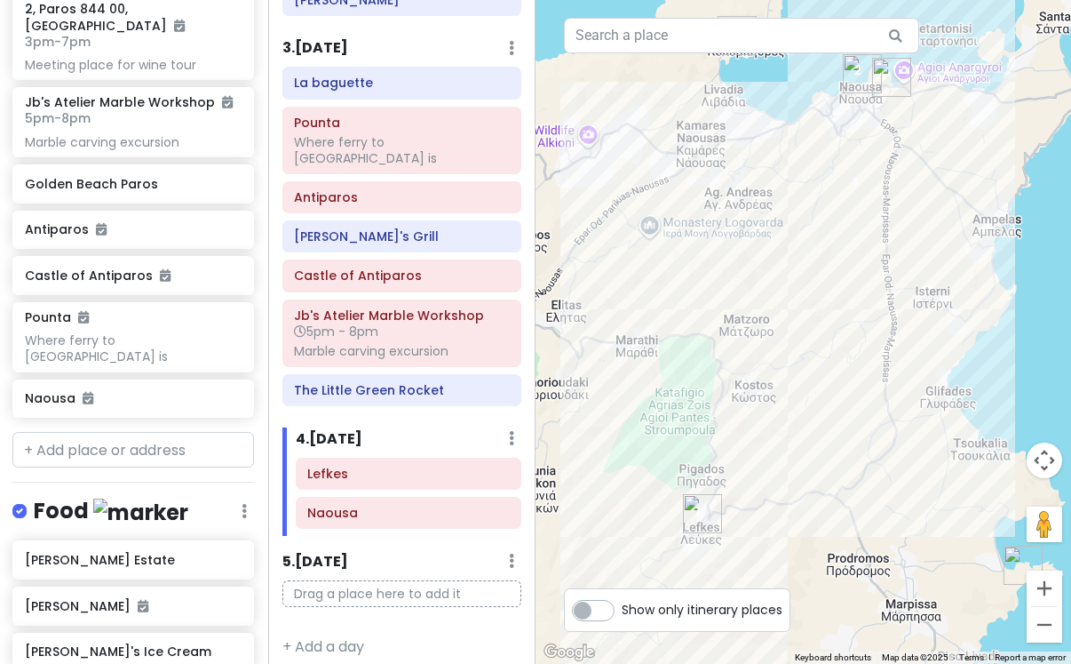
drag, startPoint x: 841, startPoint y: 496, endPoint x: 840, endPoint y: 426, distance: 70.2
click at [840, 426] on div at bounding box center [804, 332] width 536 height 664
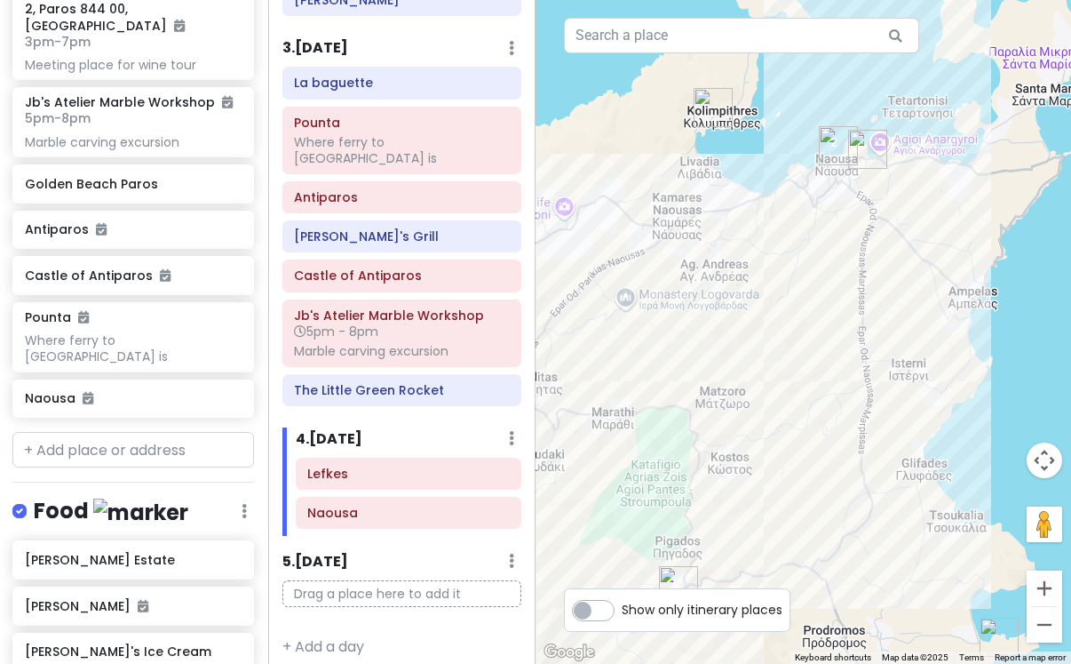
drag, startPoint x: 912, startPoint y: 411, endPoint x: 880, endPoint y: 492, distance: 86.6
click at [882, 493] on div at bounding box center [804, 332] width 536 height 664
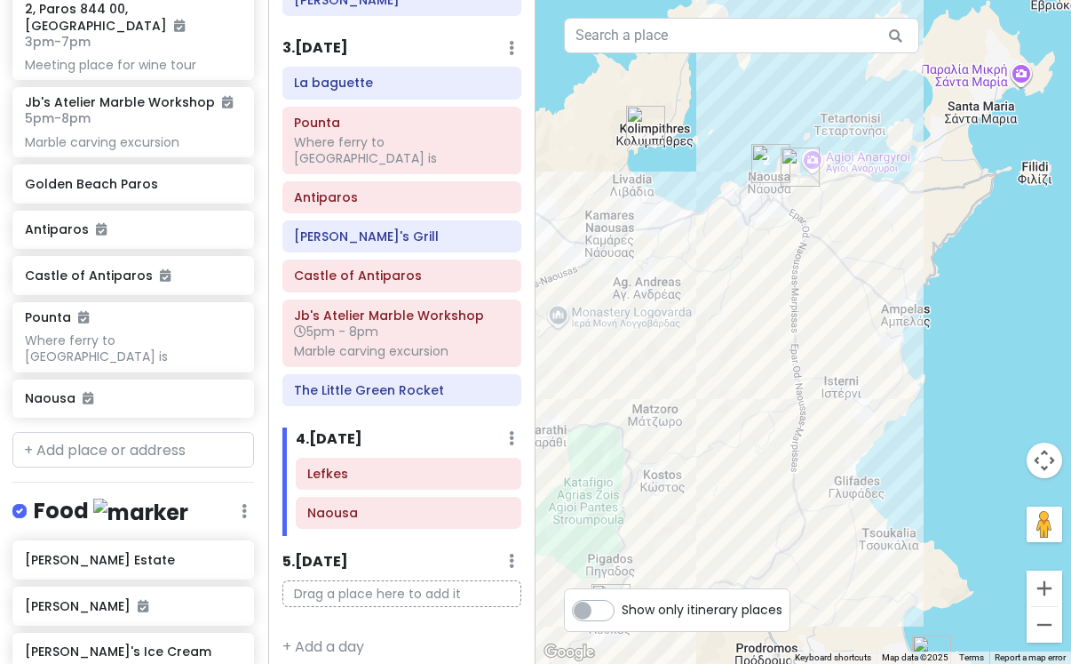
drag, startPoint x: 969, startPoint y: 433, endPoint x: 860, endPoint y: 464, distance: 113.6
click at [860, 464] on div at bounding box center [804, 332] width 536 height 664
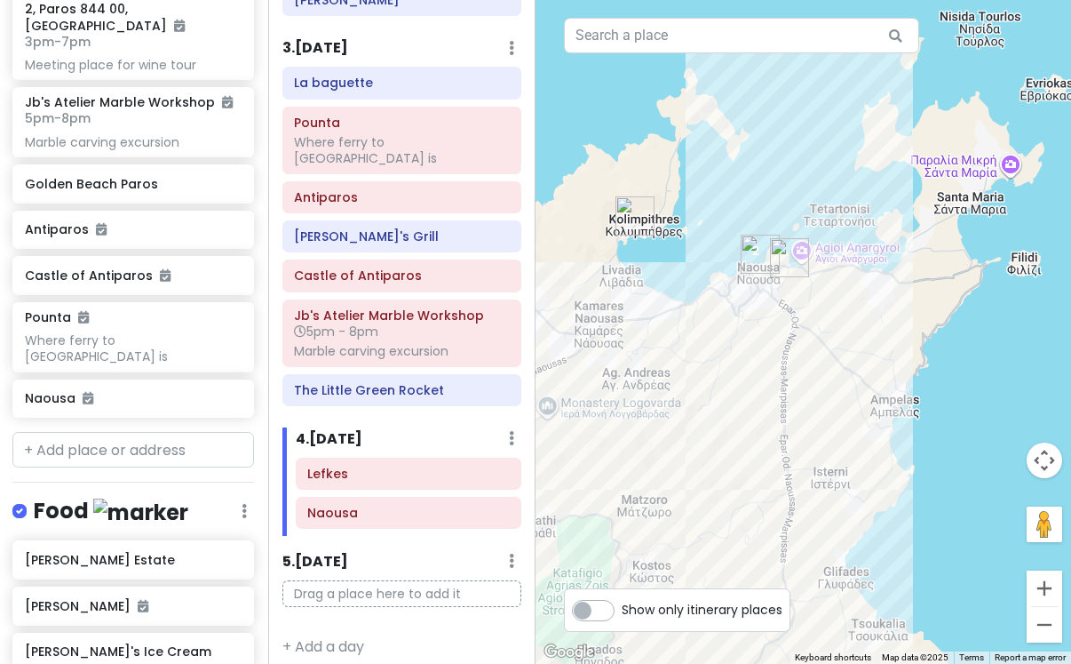
drag, startPoint x: 926, startPoint y: 307, endPoint x: 971, endPoint y: 378, distance: 84.3
click at [971, 378] on div at bounding box center [804, 332] width 536 height 664
click at [1046, 582] on button "Zoom in" at bounding box center [1045, 588] width 36 height 36
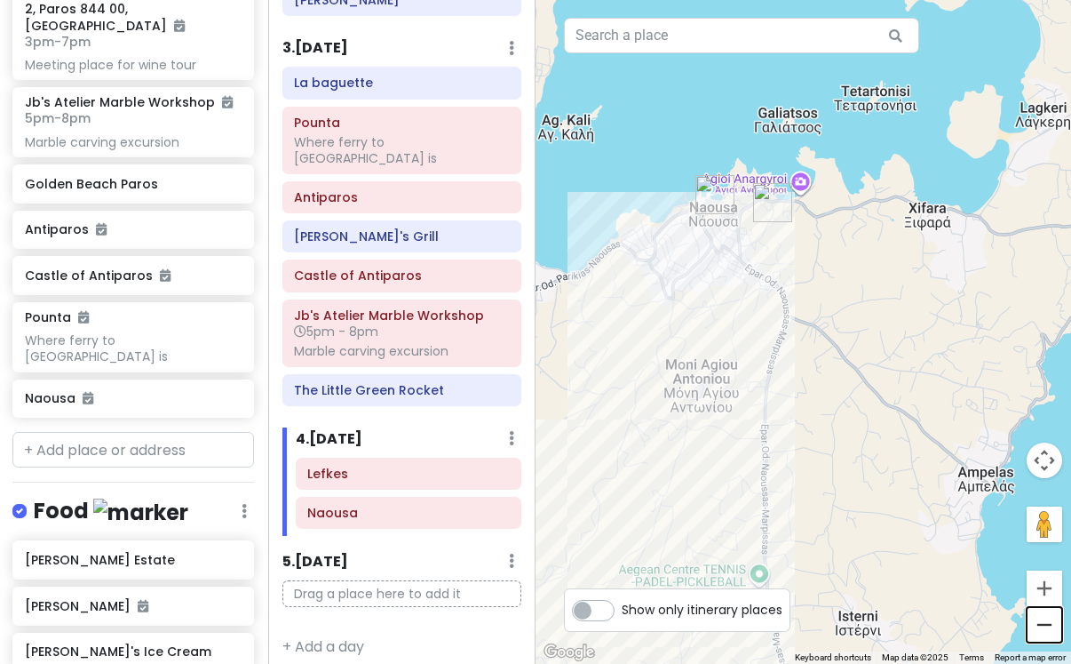
click at [1051, 633] on button "Zoom out" at bounding box center [1045, 625] width 36 height 36
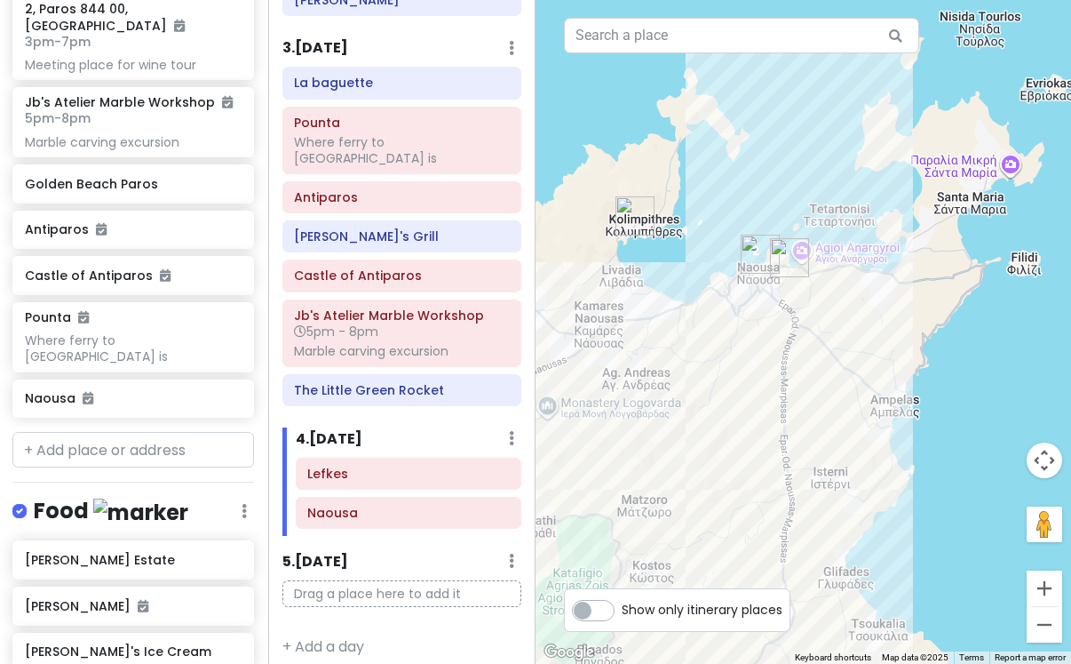
click at [632, 209] on img "Kolympethres Beach" at bounding box center [635, 215] width 39 height 39
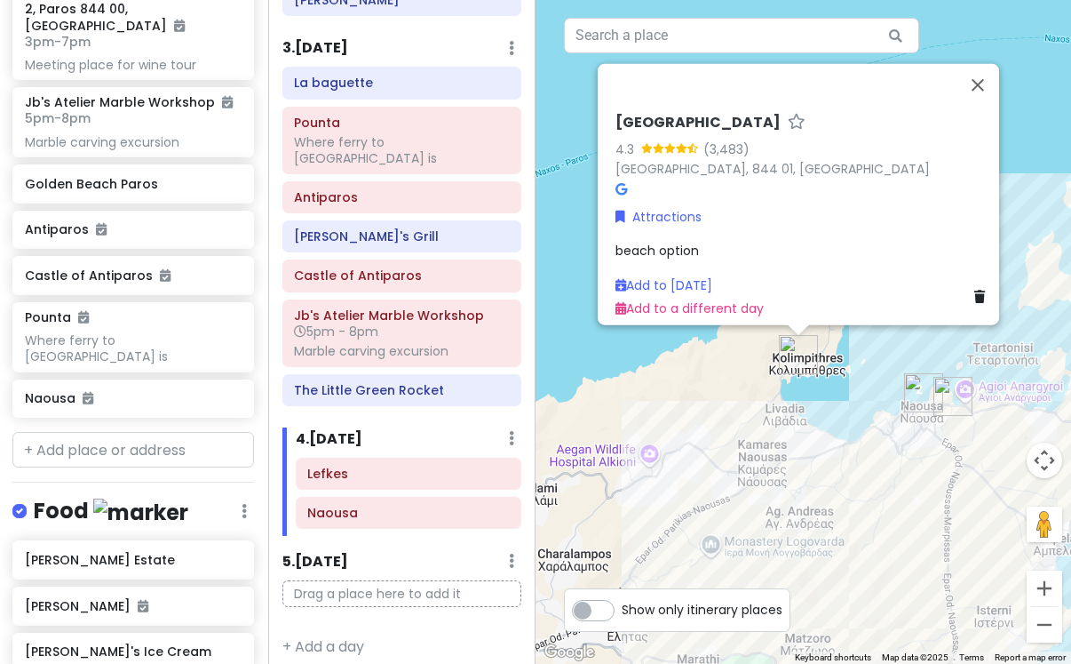
click at [743, 113] on h6 "[GEOGRAPHIC_DATA]" at bounding box center [698, 122] width 165 height 19
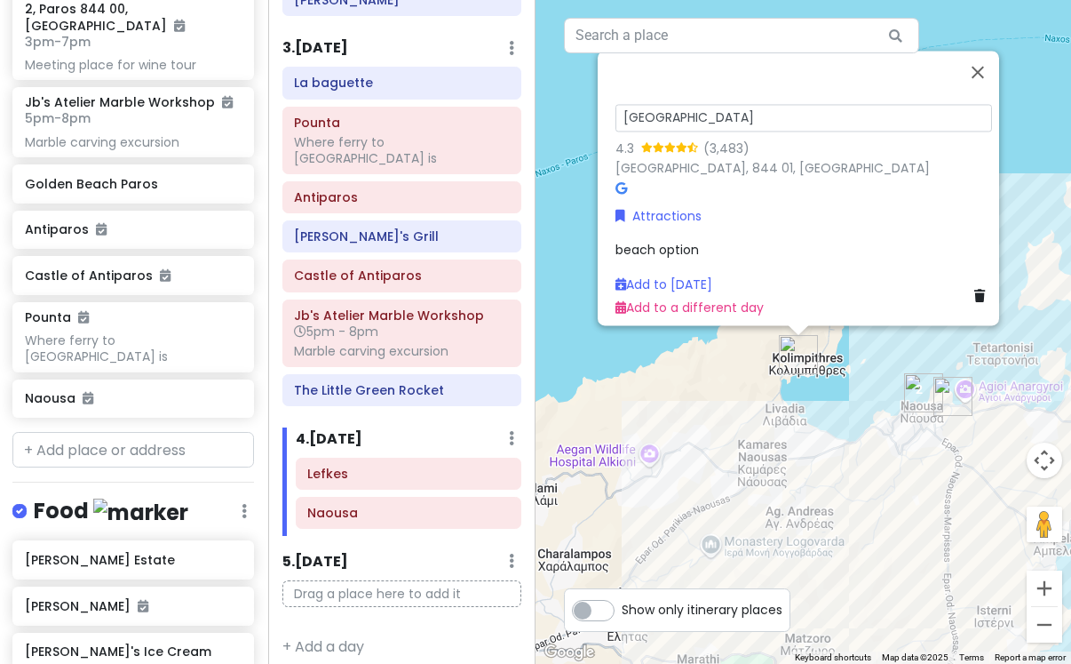
drag, startPoint x: 765, startPoint y: 108, endPoint x: 569, endPoint y: 108, distance: 195.5
click at [569, 108] on div "[GEOGRAPHIC_DATA] 4.3 (3,483) [GEOGRAPHIC_DATA], 844 01, [GEOGRAPHIC_DATA] Attr…" at bounding box center [804, 332] width 536 height 664
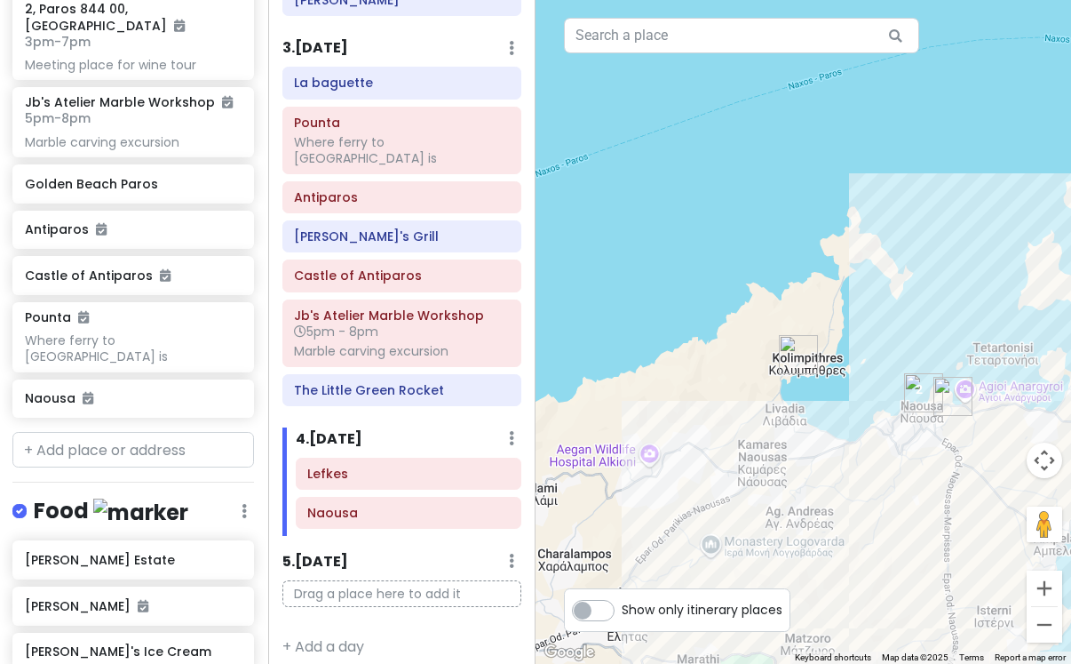
click at [791, 357] on img "Kolympethres Beach" at bounding box center [798, 354] width 39 height 39
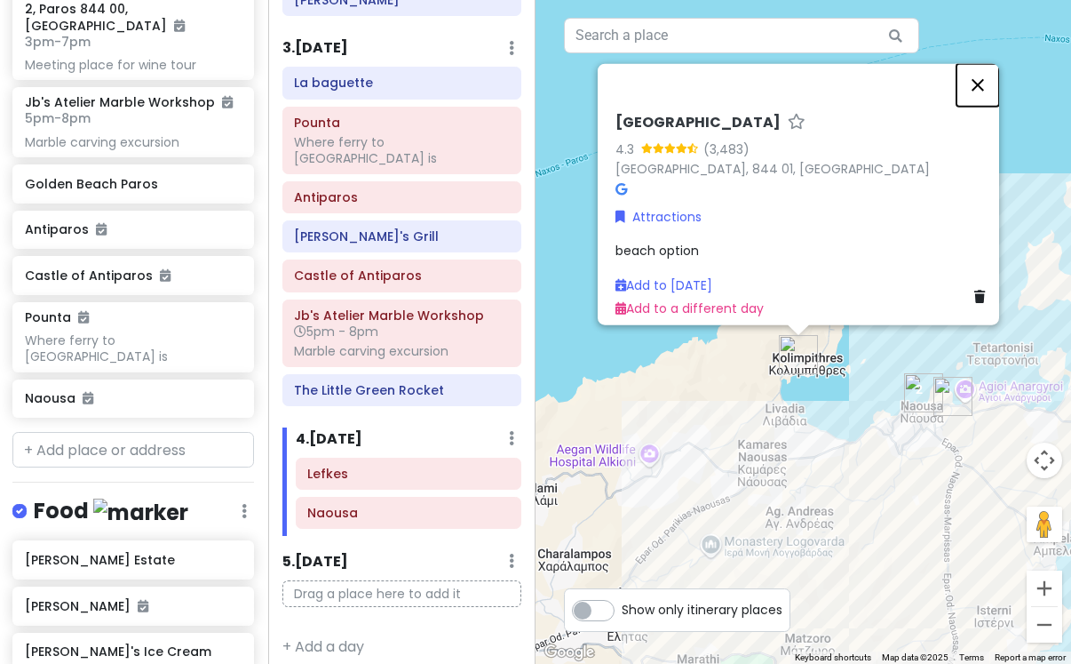
click at [992, 80] on button "Close" at bounding box center [978, 84] width 43 height 43
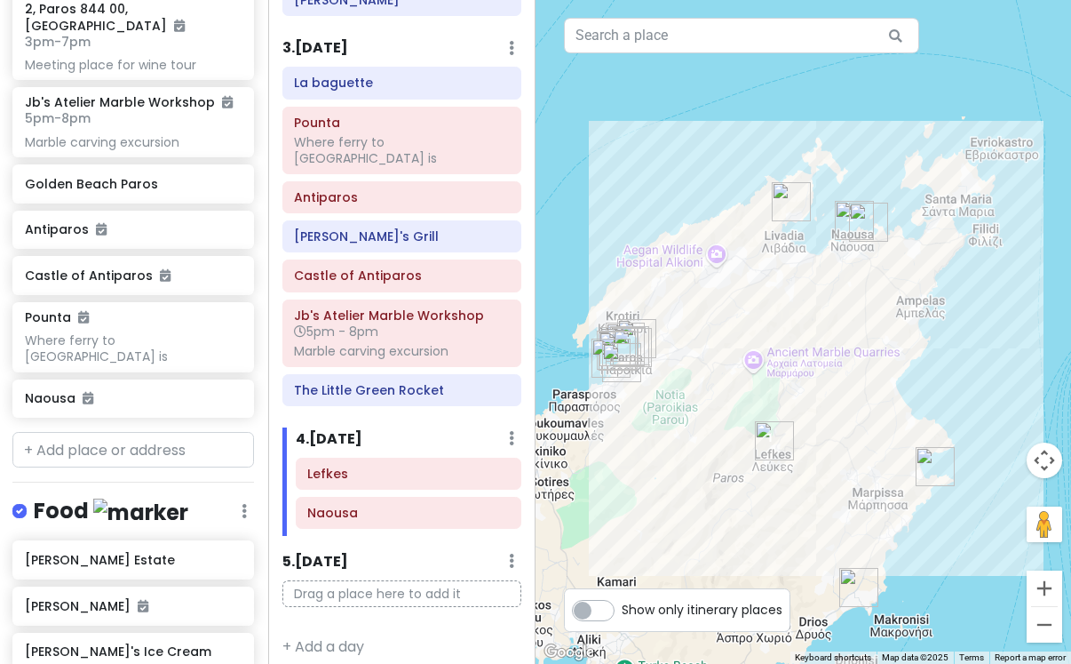
drag, startPoint x: 932, startPoint y: 560, endPoint x: 866, endPoint y: 342, distance: 227.4
click at [866, 342] on div at bounding box center [804, 332] width 536 height 664
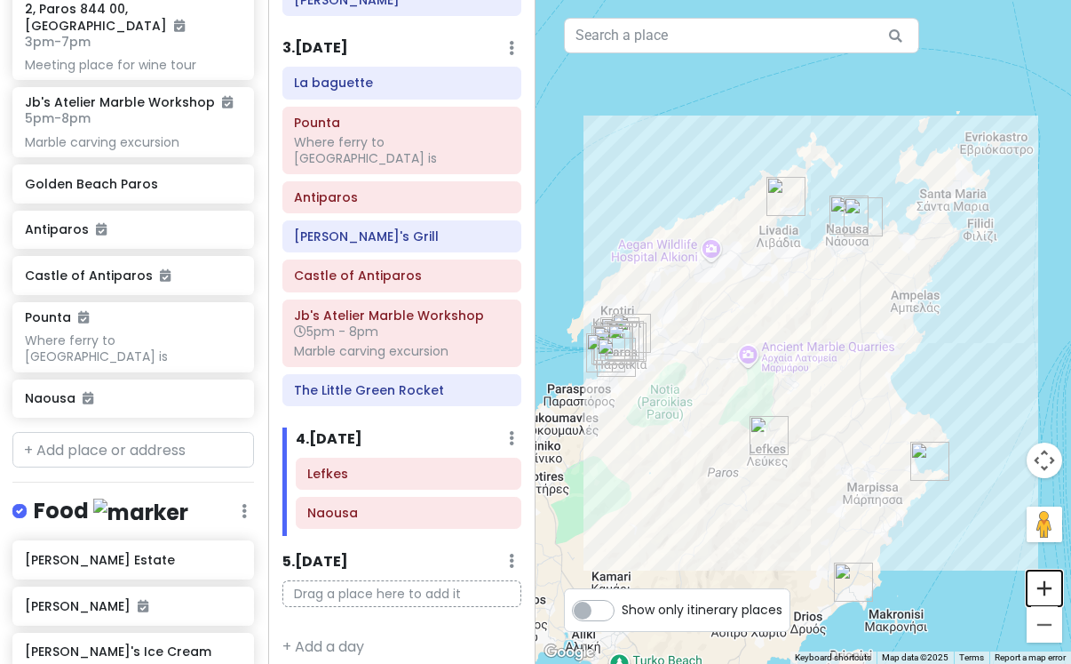
click at [1048, 595] on button "Zoom in" at bounding box center [1045, 588] width 36 height 36
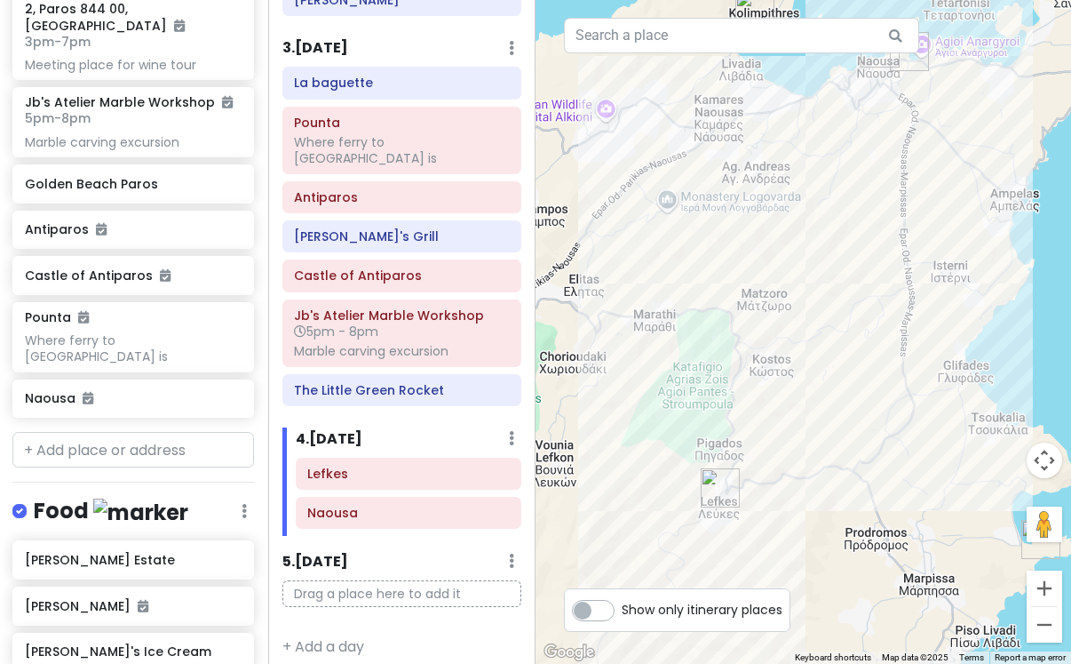
drag, startPoint x: 922, startPoint y: 586, endPoint x: 892, endPoint y: 417, distance: 172.4
click at [892, 417] on div at bounding box center [804, 332] width 536 height 664
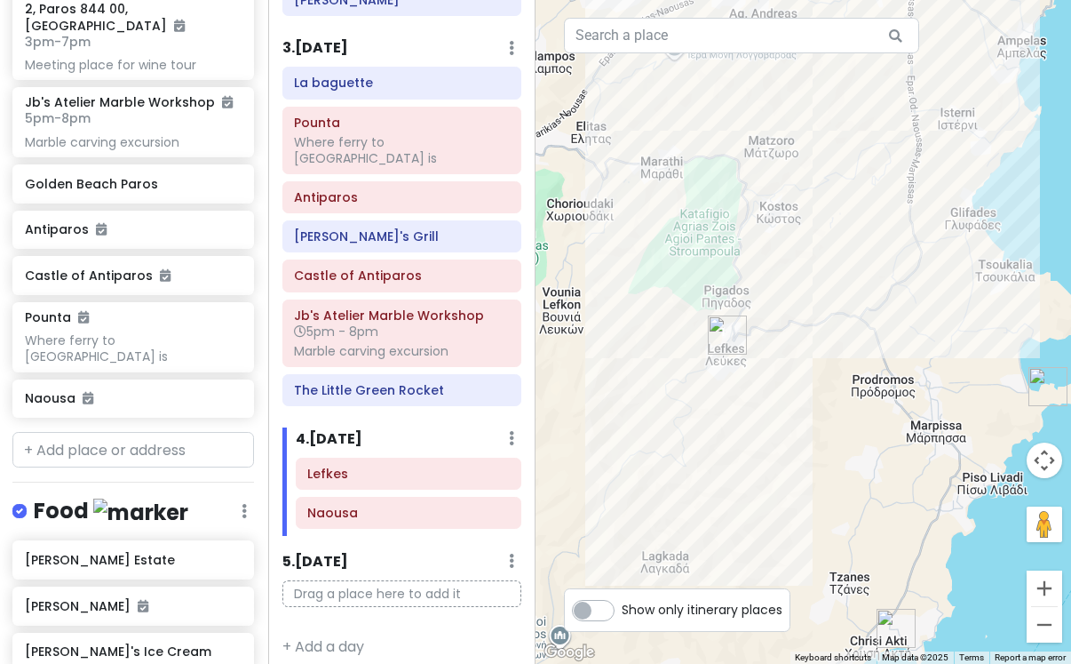
drag, startPoint x: 923, startPoint y: 538, endPoint x: 951, endPoint y: 349, distance: 191.2
click at [951, 349] on div at bounding box center [804, 332] width 536 height 664
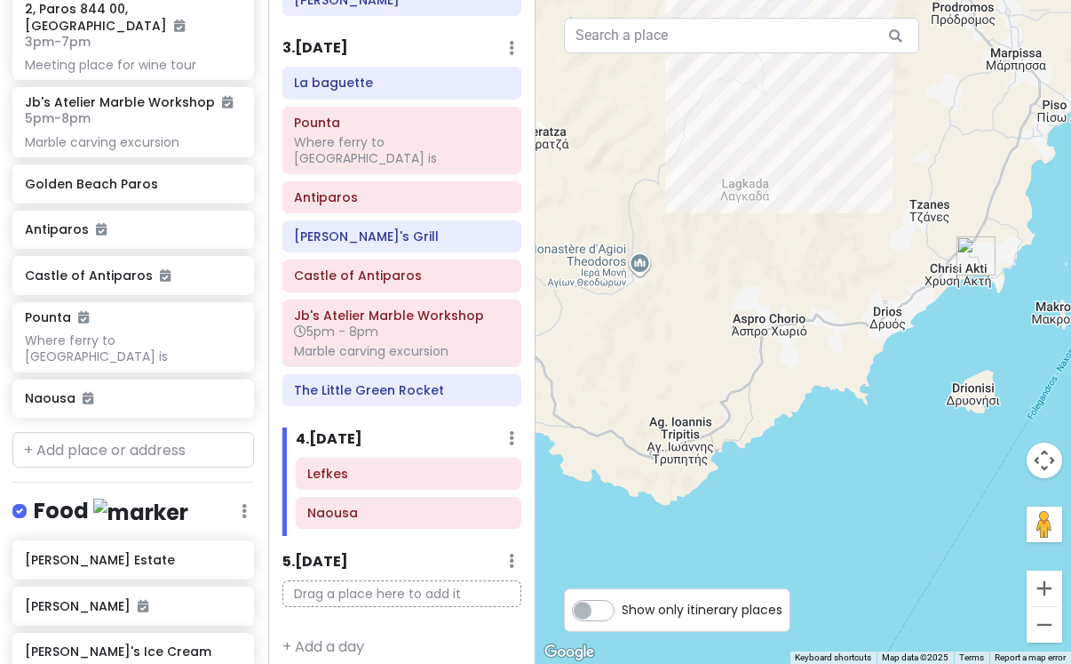
drag, startPoint x: 895, startPoint y: 498, endPoint x: 973, endPoint y: 285, distance: 226.3
click at [973, 285] on div at bounding box center [804, 332] width 536 height 664
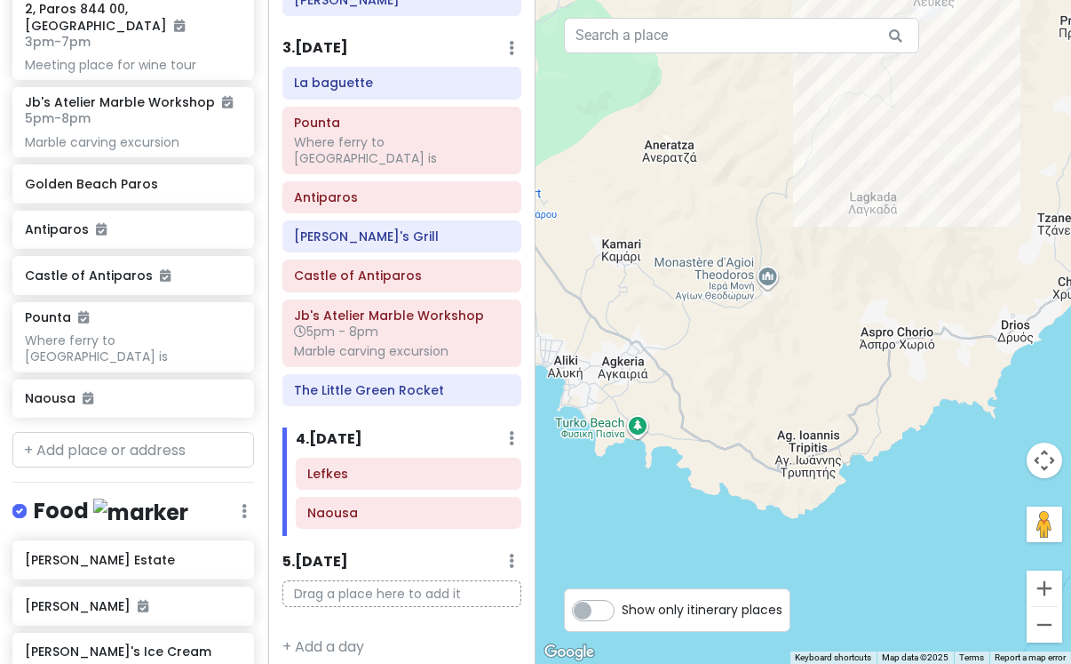
drag, startPoint x: 832, startPoint y: 433, endPoint x: 1020, endPoint y: 412, distance: 188.6
click at [1019, 413] on div at bounding box center [804, 332] width 536 height 664
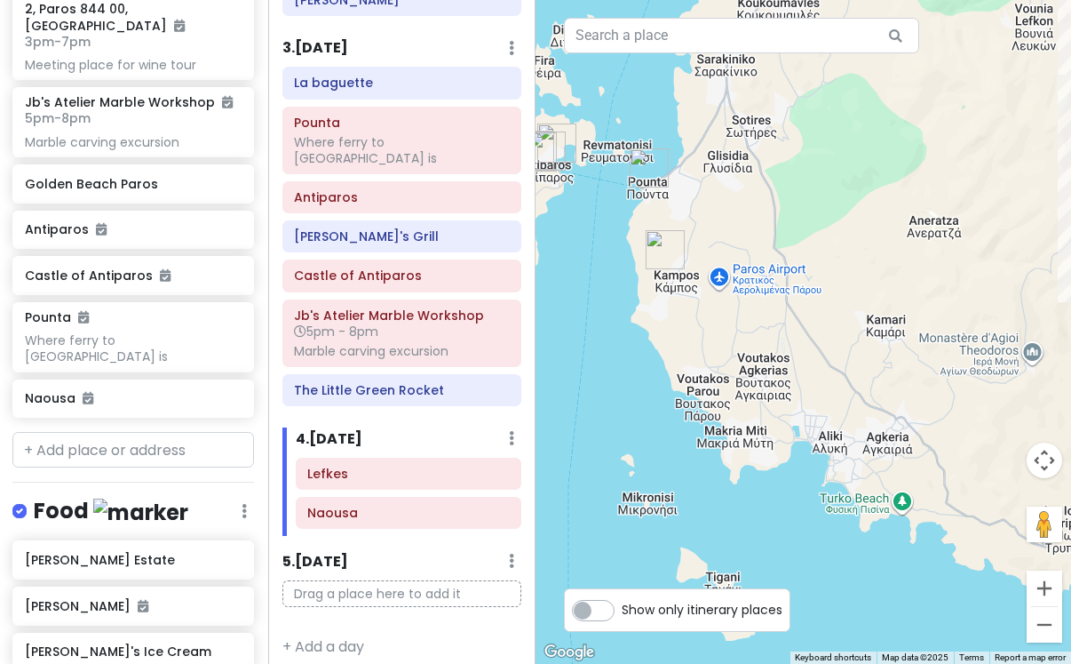
drag, startPoint x: 756, startPoint y: 441, endPoint x: 940, endPoint y: 565, distance: 222.0
click at [940, 565] on div at bounding box center [804, 332] width 536 height 664
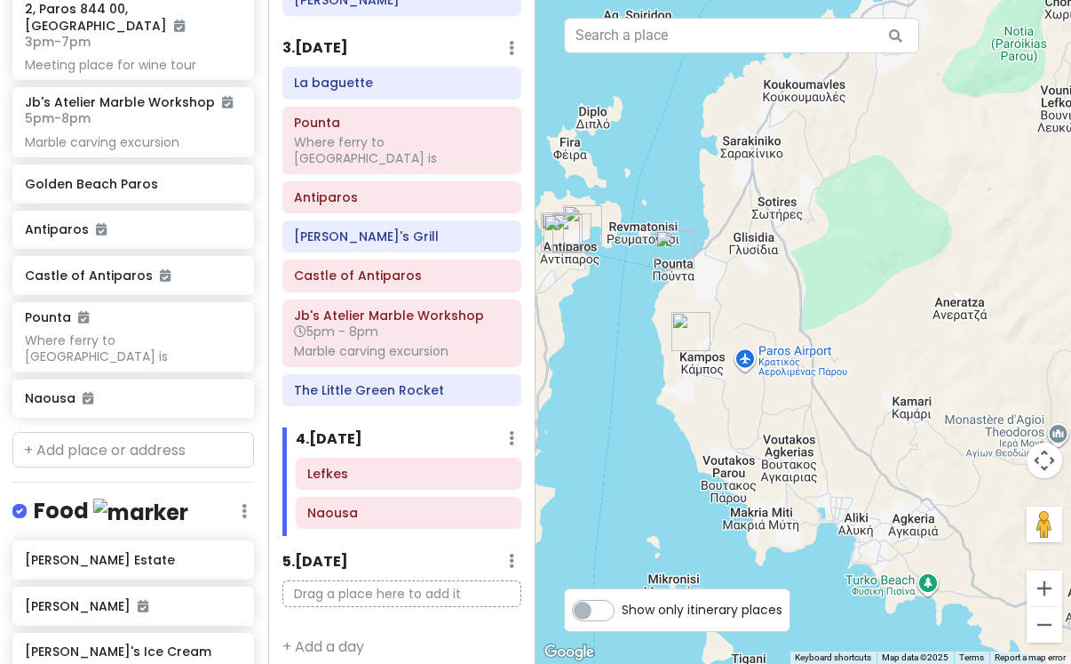
drag, startPoint x: 769, startPoint y: 356, endPoint x: 710, endPoint y: 473, distance: 130.3
click at [710, 473] on div at bounding box center [804, 332] width 536 height 664
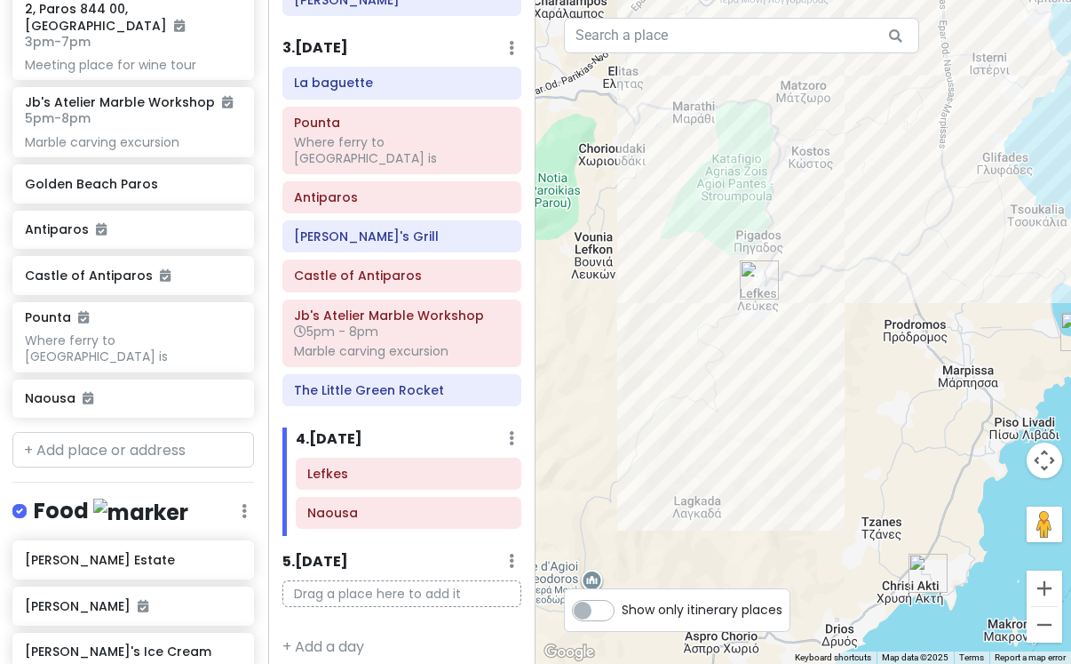
drag, startPoint x: 996, startPoint y: 307, endPoint x: 630, endPoint y: 411, distance: 380.5
click at [630, 411] on div at bounding box center [804, 332] width 536 height 664
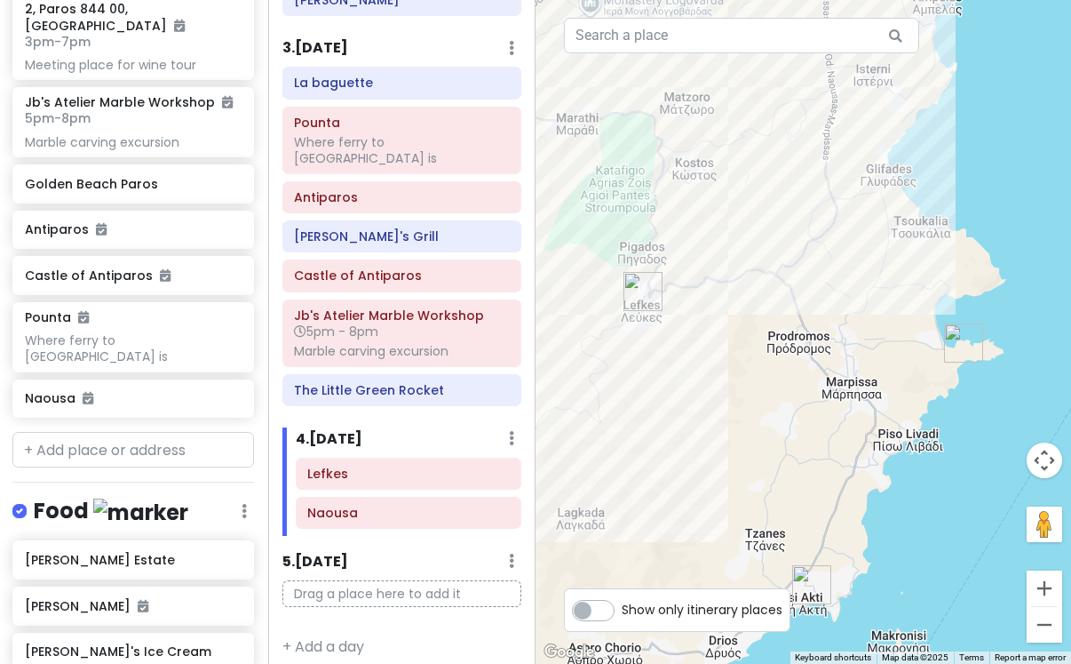
drag, startPoint x: 890, startPoint y: 369, endPoint x: 791, endPoint y: 365, distance: 99.6
click at [791, 366] on div at bounding box center [804, 332] width 536 height 664
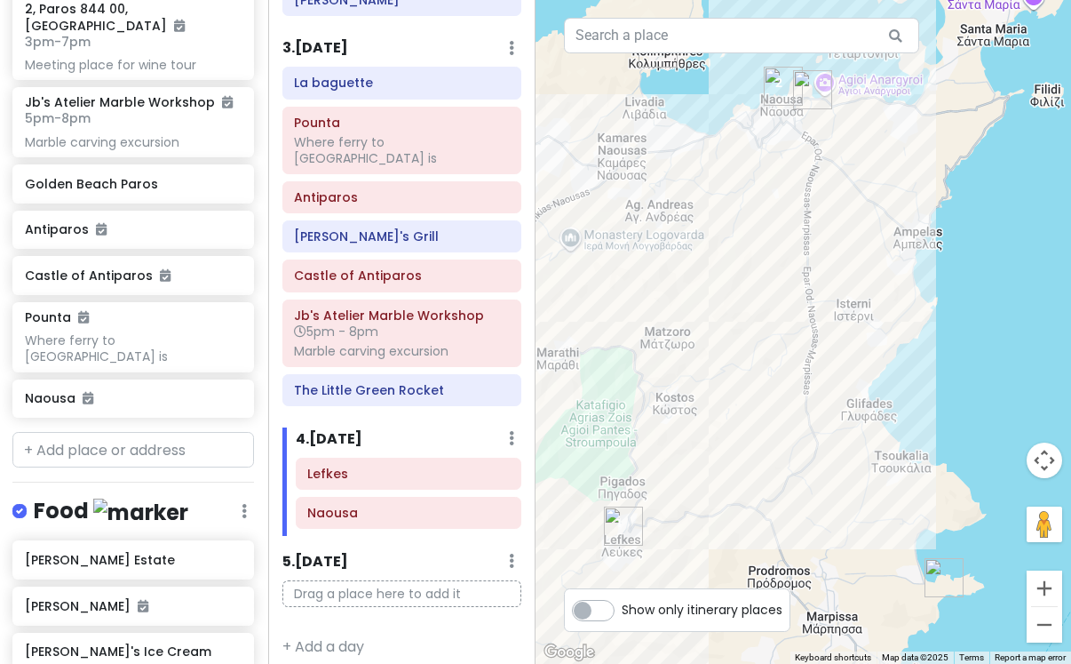
drag, startPoint x: 822, startPoint y: 302, endPoint x: 852, endPoint y: 555, distance: 255.0
click at [852, 555] on div at bounding box center [804, 332] width 536 height 664
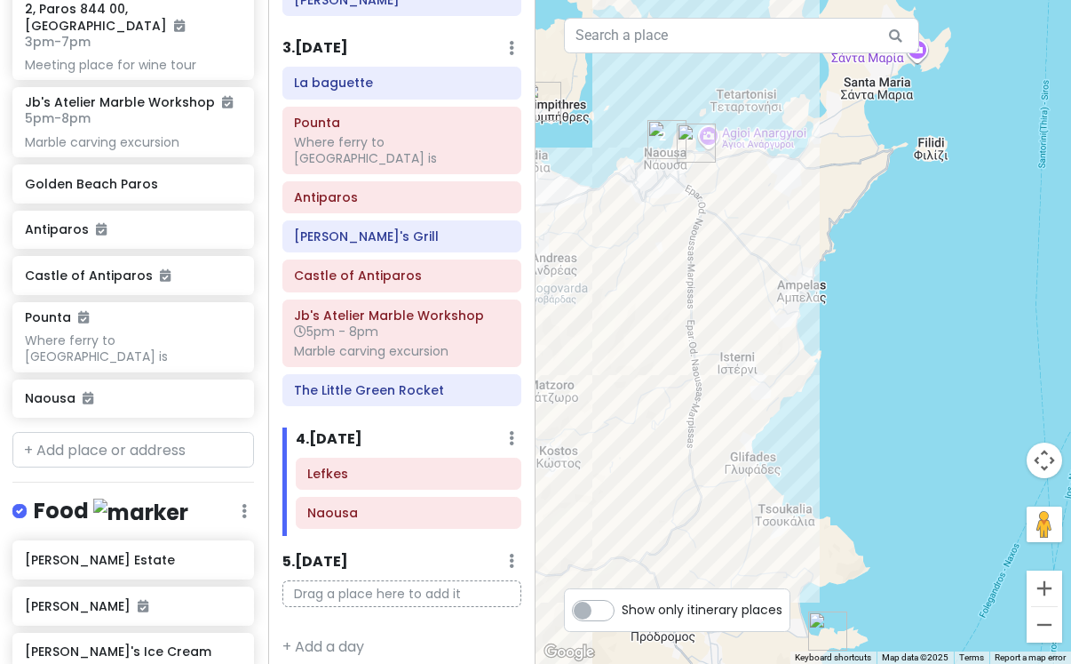
drag, startPoint x: 864, startPoint y: 310, endPoint x: 740, endPoint y: 334, distance: 125.8
click at [740, 334] on div at bounding box center [804, 332] width 536 height 664
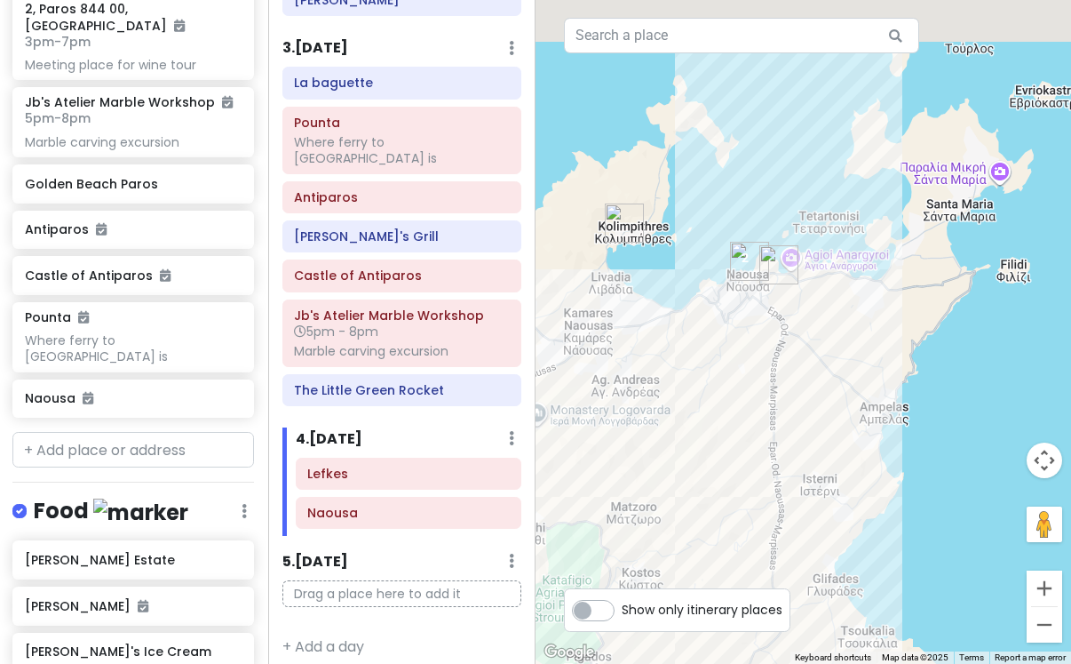
drag, startPoint x: 766, startPoint y: 265, endPoint x: 864, endPoint y: 410, distance: 174.7
click at [864, 410] on div at bounding box center [804, 332] width 536 height 664
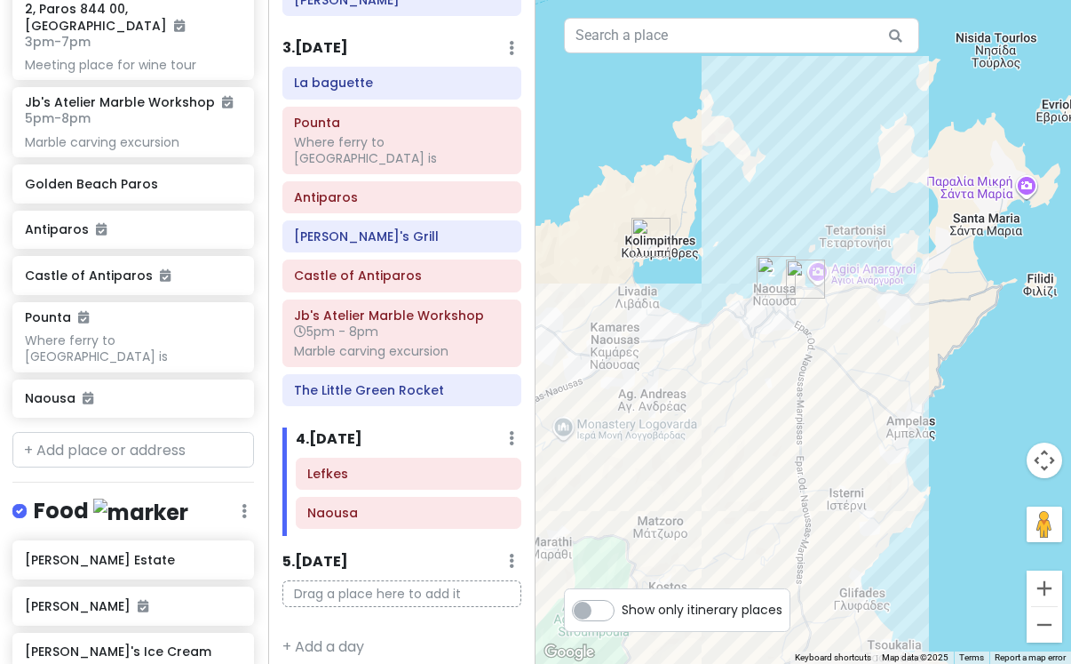
drag, startPoint x: 824, startPoint y: 356, endPoint x: 856, endPoint y: 345, distance: 34.0
click at [856, 345] on div at bounding box center [804, 332] width 536 height 664
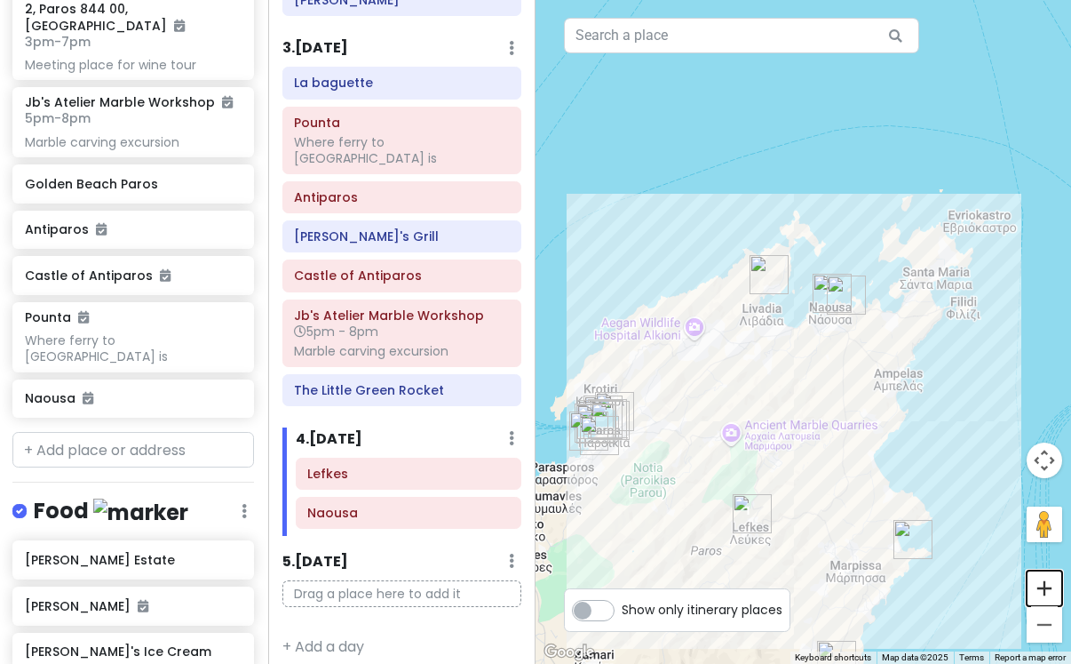
click at [1040, 575] on button "Zoom in" at bounding box center [1045, 588] width 36 height 36
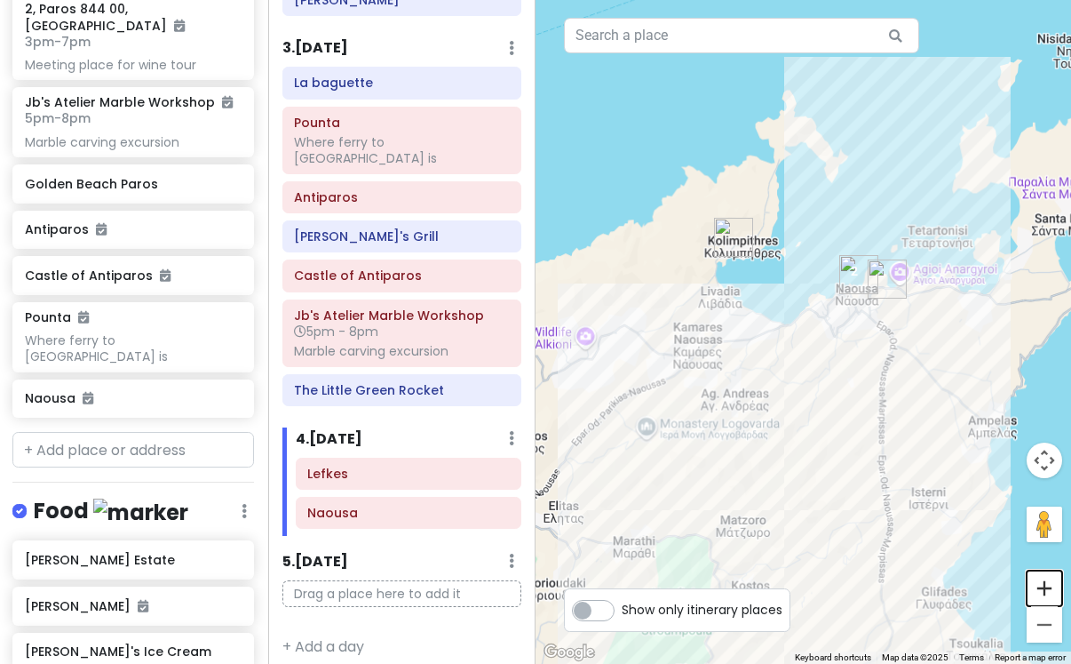
click at [1040, 575] on button "Zoom in" at bounding box center [1045, 588] width 36 height 36
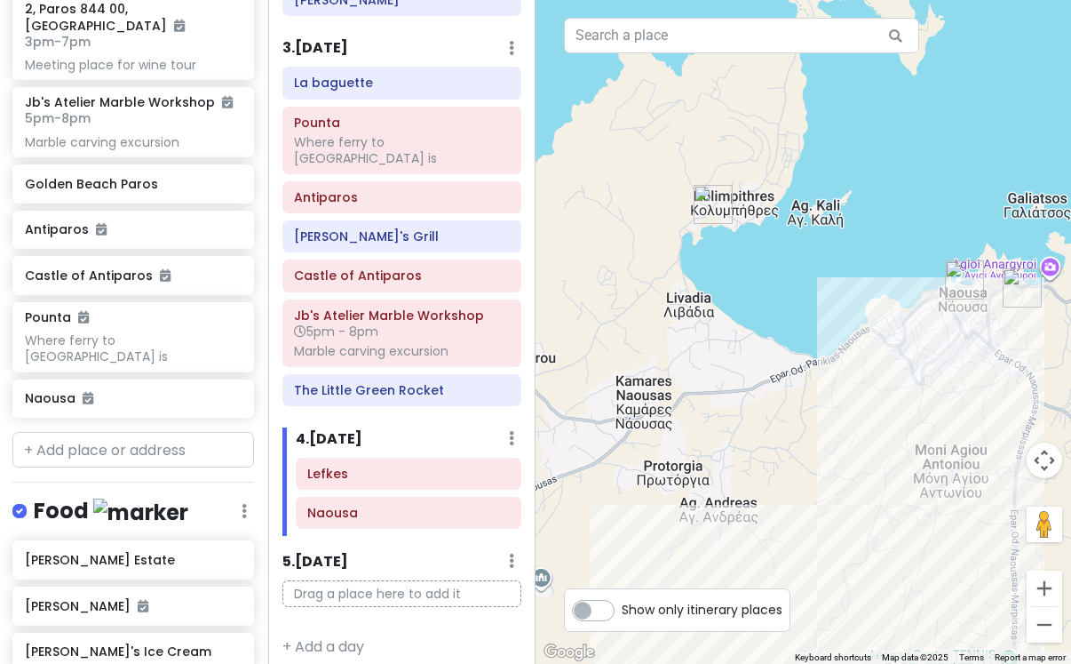
drag, startPoint x: 769, startPoint y: 241, endPoint x: 828, endPoint y: 291, distance: 77.5
click at [828, 291] on div at bounding box center [804, 332] width 536 height 664
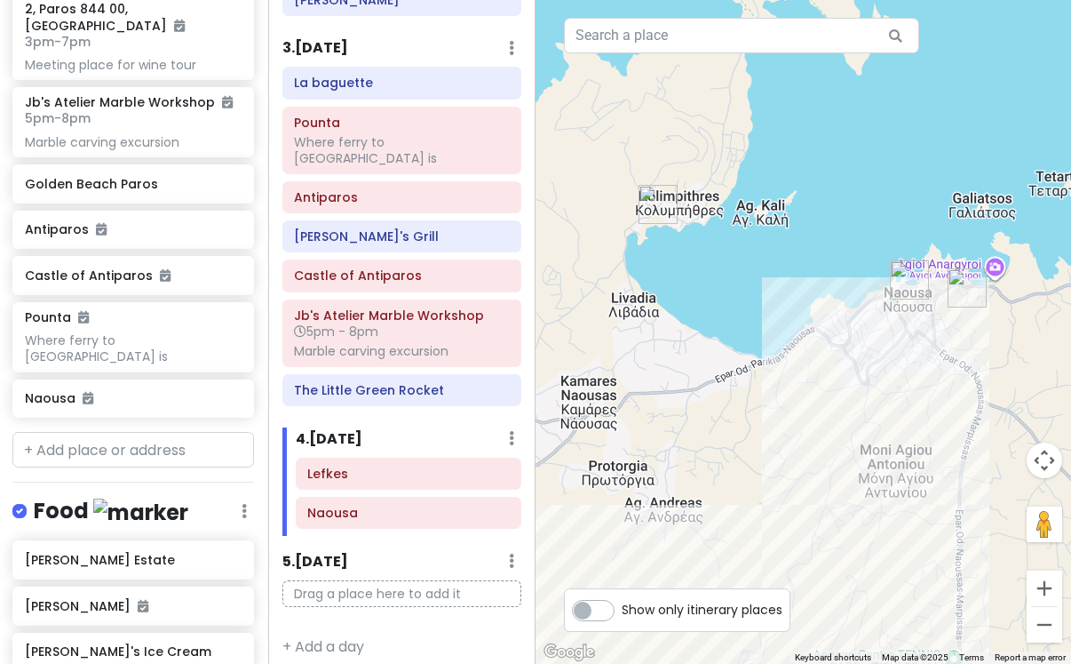
drag, startPoint x: 890, startPoint y: 364, endPoint x: 749, endPoint y: 362, distance: 141.3
click at [749, 362] on div at bounding box center [804, 332] width 536 height 664
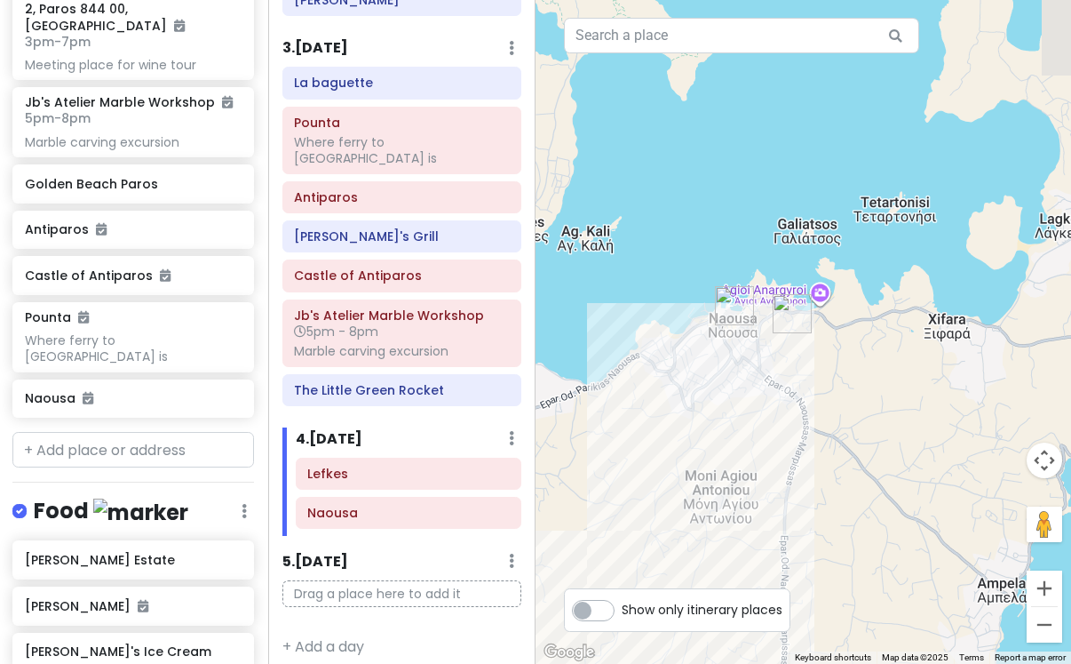
drag, startPoint x: 925, startPoint y: 341, endPoint x: 835, endPoint y: 366, distance: 93.1
click at [835, 366] on div at bounding box center [804, 332] width 536 height 664
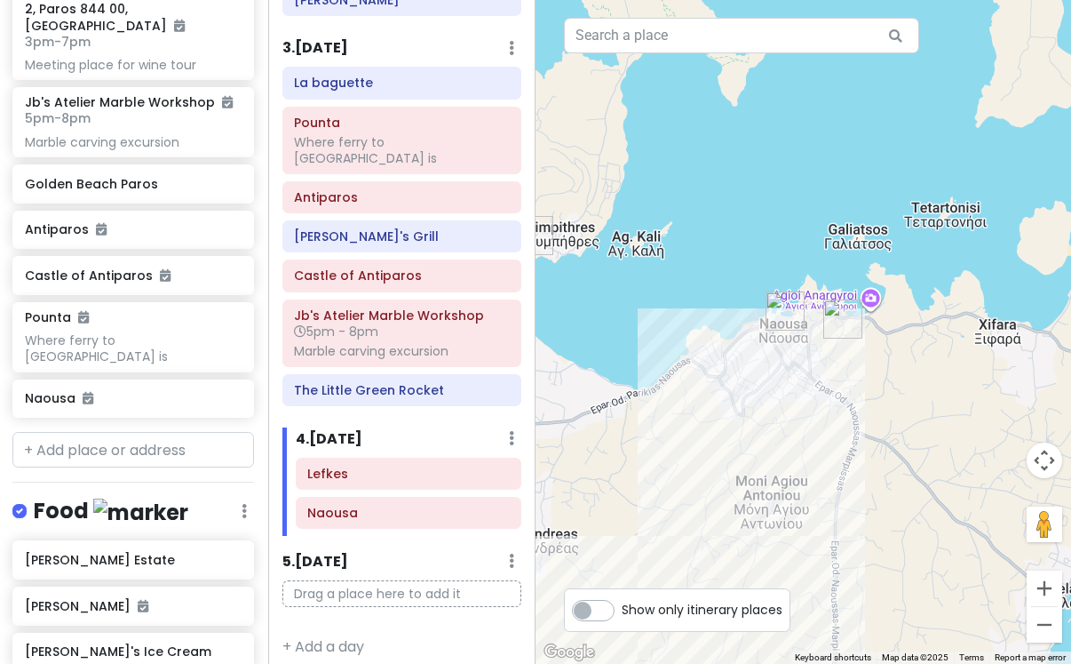
drag, startPoint x: 792, startPoint y: 370, endPoint x: 865, endPoint y: 390, distance: 75.4
click at [865, 390] on div at bounding box center [804, 332] width 536 height 664
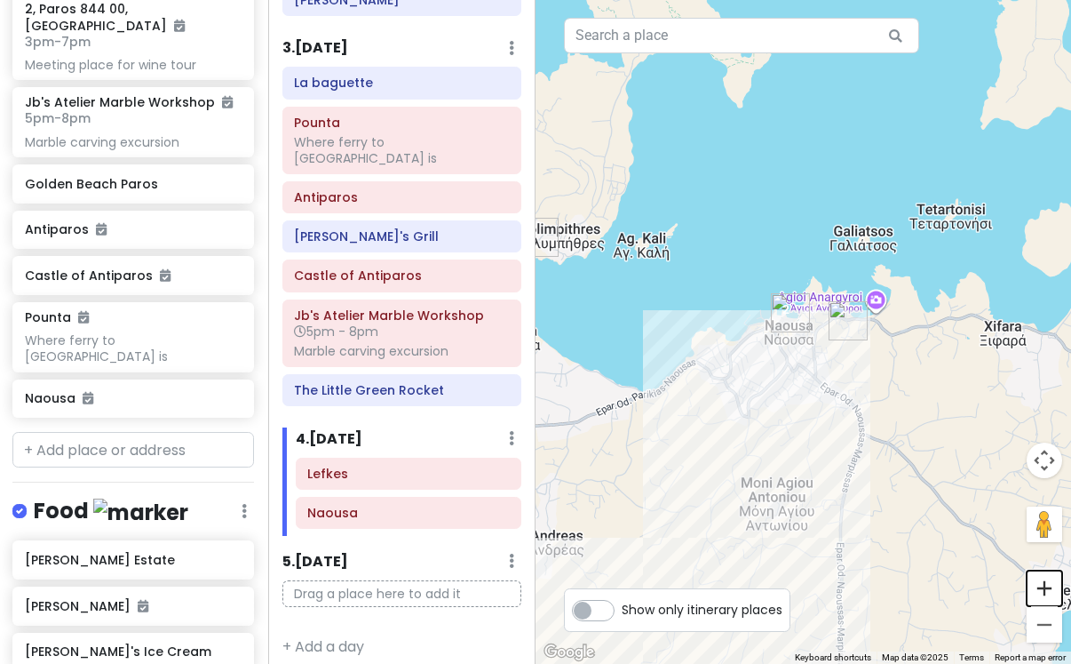
click at [1047, 592] on button "Zoom in" at bounding box center [1045, 588] width 36 height 36
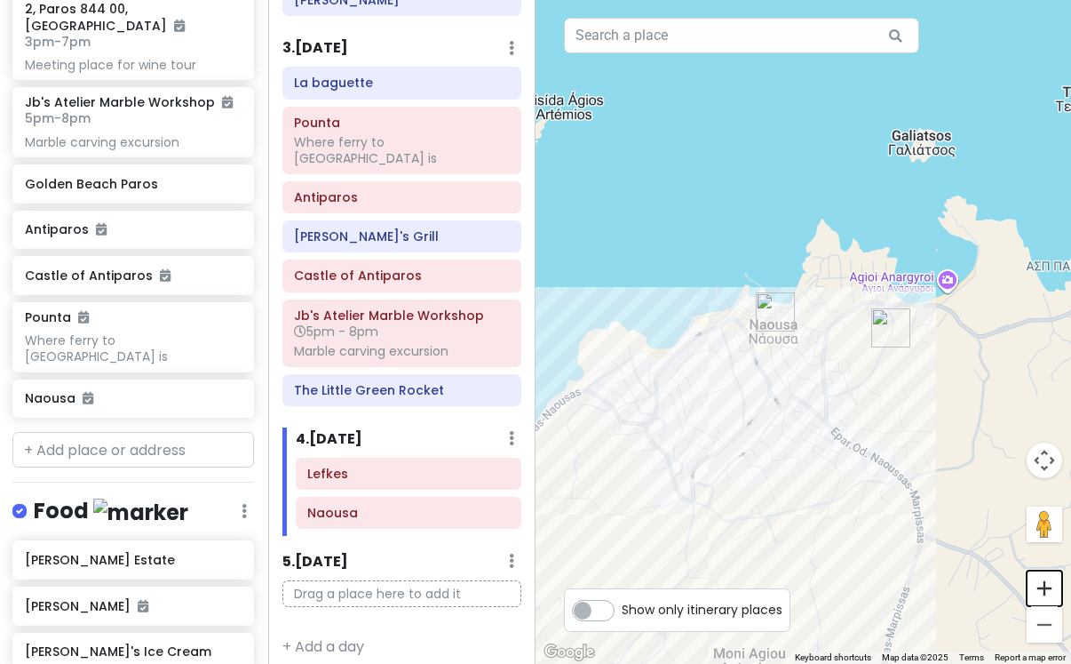
click at [1047, 592] on button "Zoom in" at bounding box center [1045, 588] width 36 height 36
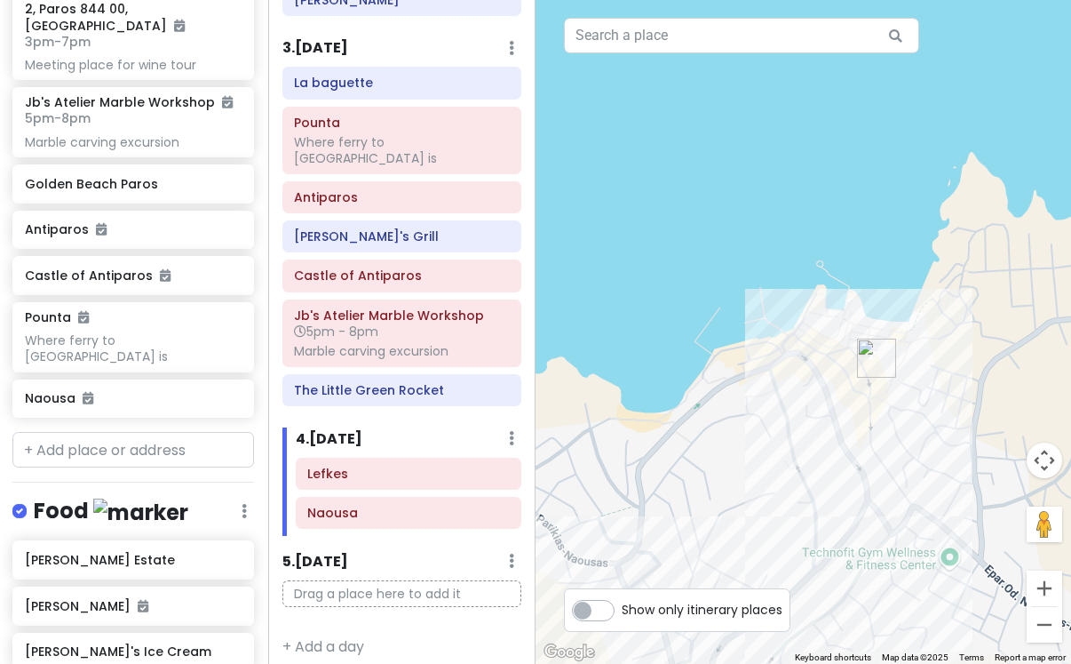
drag, startPoint x: 866, startPoint y: 410, endPoint x: 1011, endPoint y: 462, distance: 153.7
click at [1011, 462] on div at bounding box center [804, 332] width 536 height 664
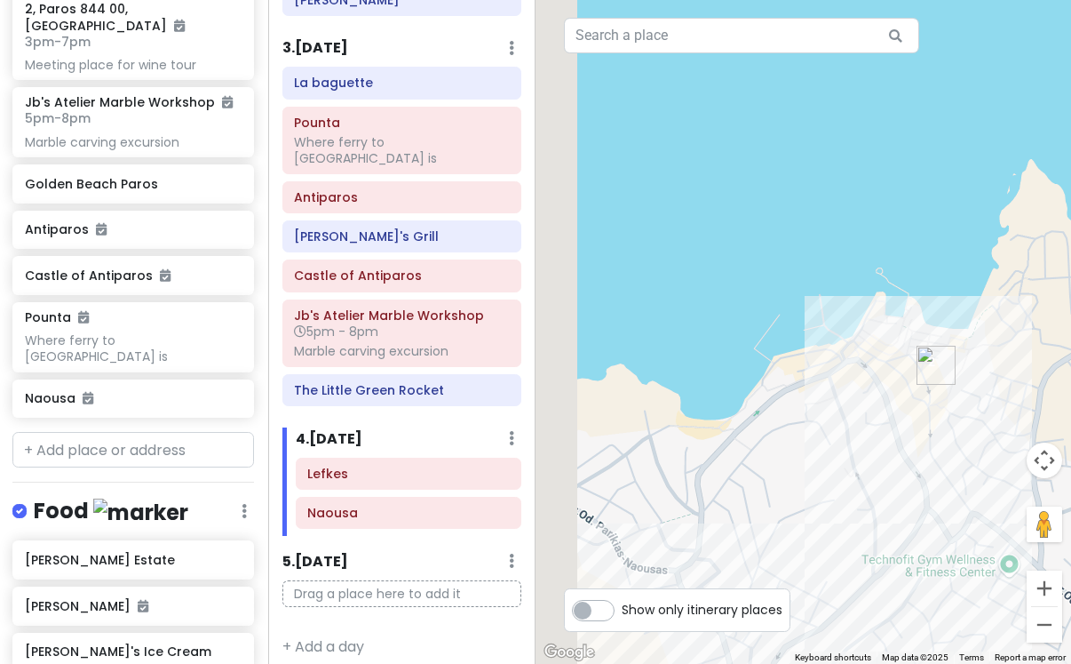
drag, startPoint x: 887, startPoint y: 428, endPoint x: 1023, endPoint y: 434, distance: 136.0
click at [1023, 434] on div at bounding box center [804, 332] width 536 height 664
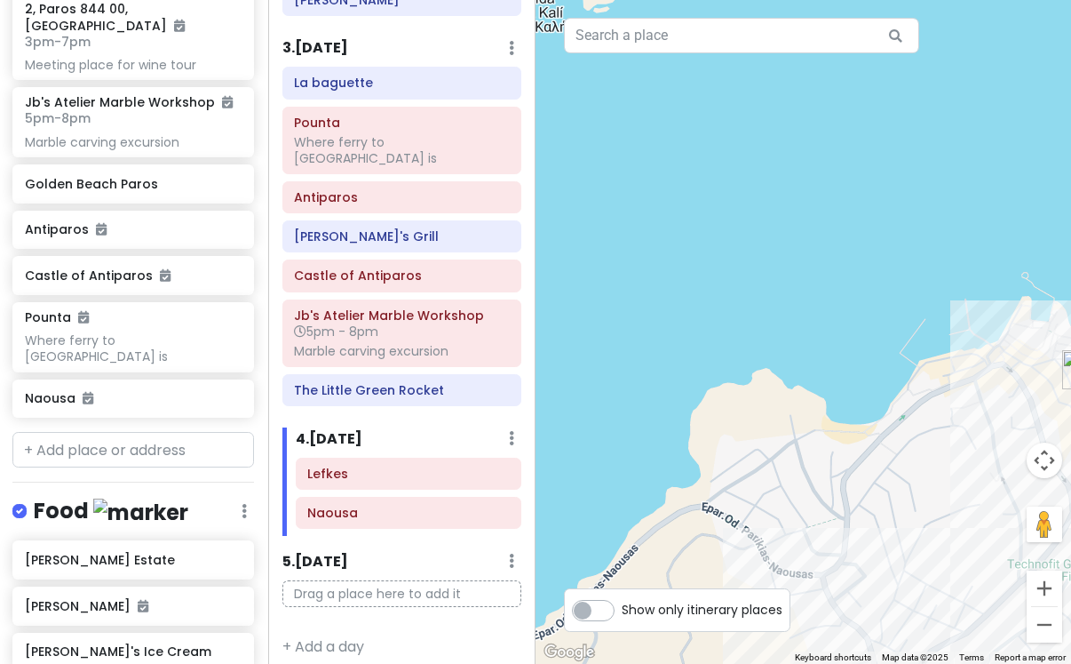
drag, startPoint x: 870, startPoint y: 426, endPoint x: 960, endPoint y: 425, distance: 90.6
click at [961, 426] on div at bounding box center [804, 332] width 536 height 664
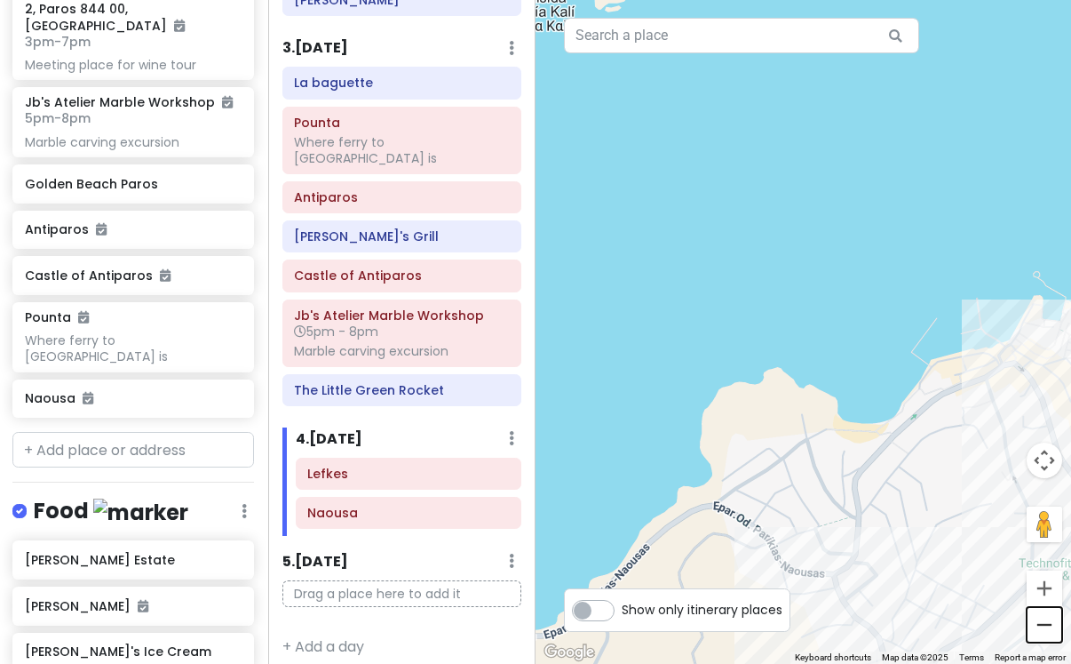
click at [1033, 622] on button "Zoom out" at bounding box center [1045, 625] width 36 height 36
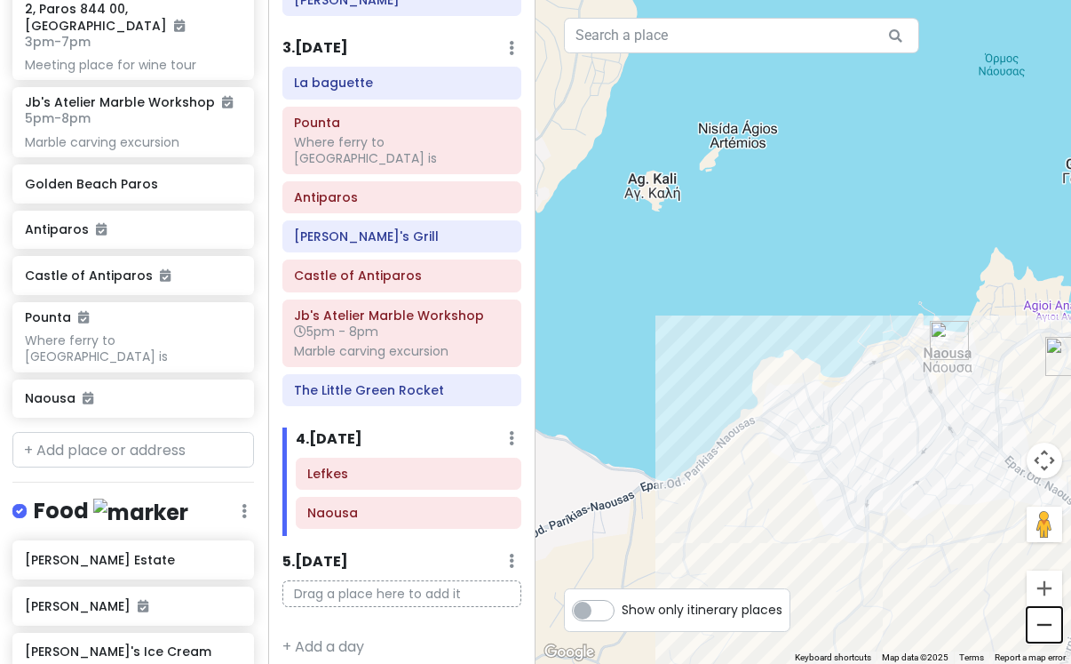
click at [1033, 621] on button "Zoom out" at bounding box center [1045, 625] width 36 height 36
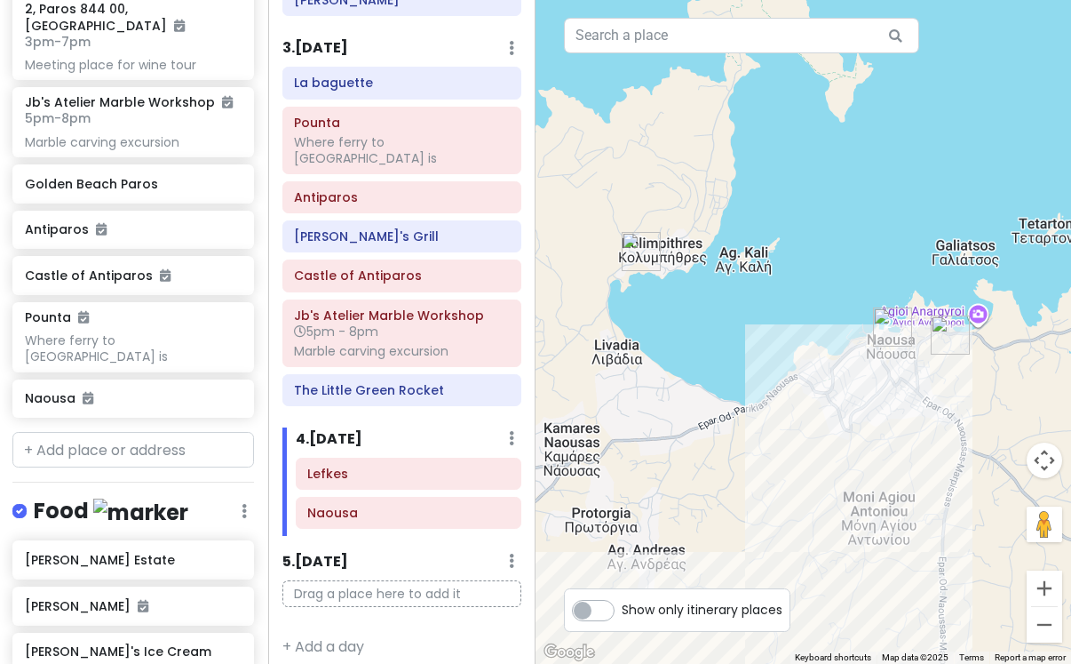
drag, startPoint x: 769, startPoint y: 346, endPoint x: 524, endPoint y: 312, distance: 247.5
click at [529, 315] on div "Paros Private Change Dates Make a Copy Delete Trip Go Pro ⚡️ Give Feedback 💡 Su…" at bounding box center [535, 332] width 1071 height 664
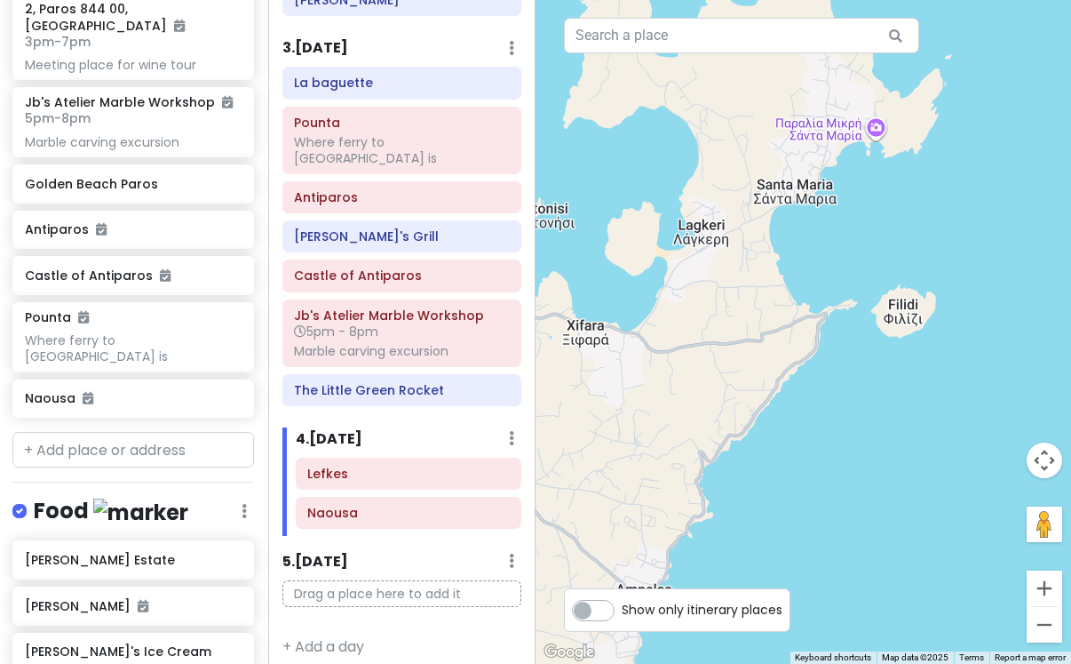
drag, startPoint x: 704, startPoint y: 333, endPoint x: 721, endPoint y: 443, distance: 111.5
click at [721, 443] on div at bounding box center [804, 332] width 536 height 664
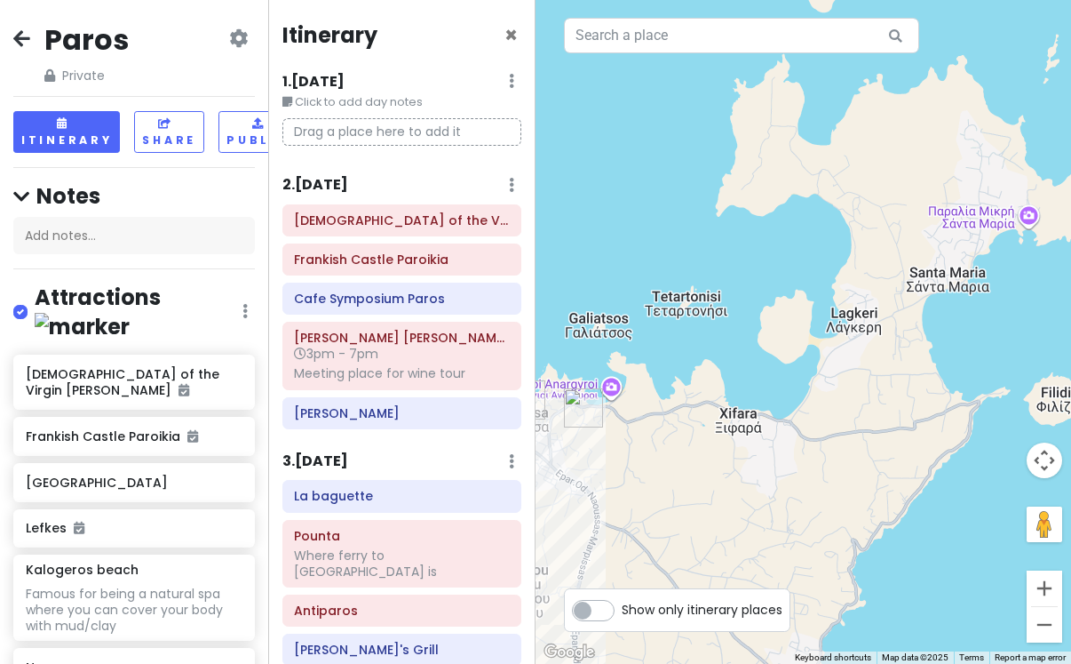
scroll to position [413, 0]
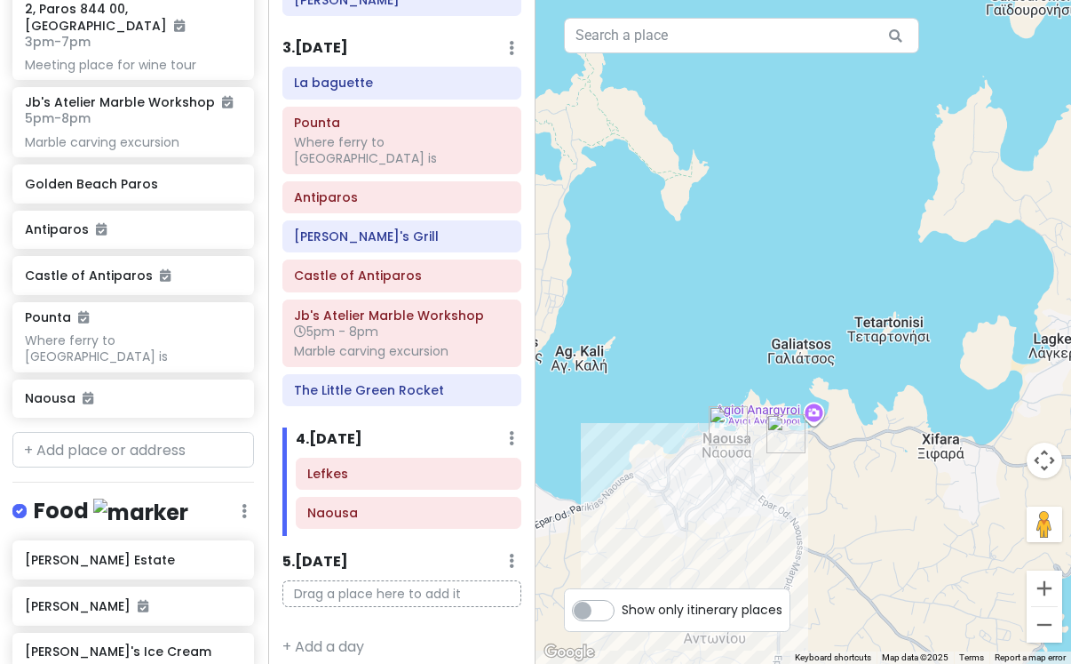
drag, startPoint x: 658, startPoint y: 381, endPoint x: 876, endPoint y: 407, distance: 219.2
click at [875, 407] on div at bounding box center [804, 332] width 536 height 664
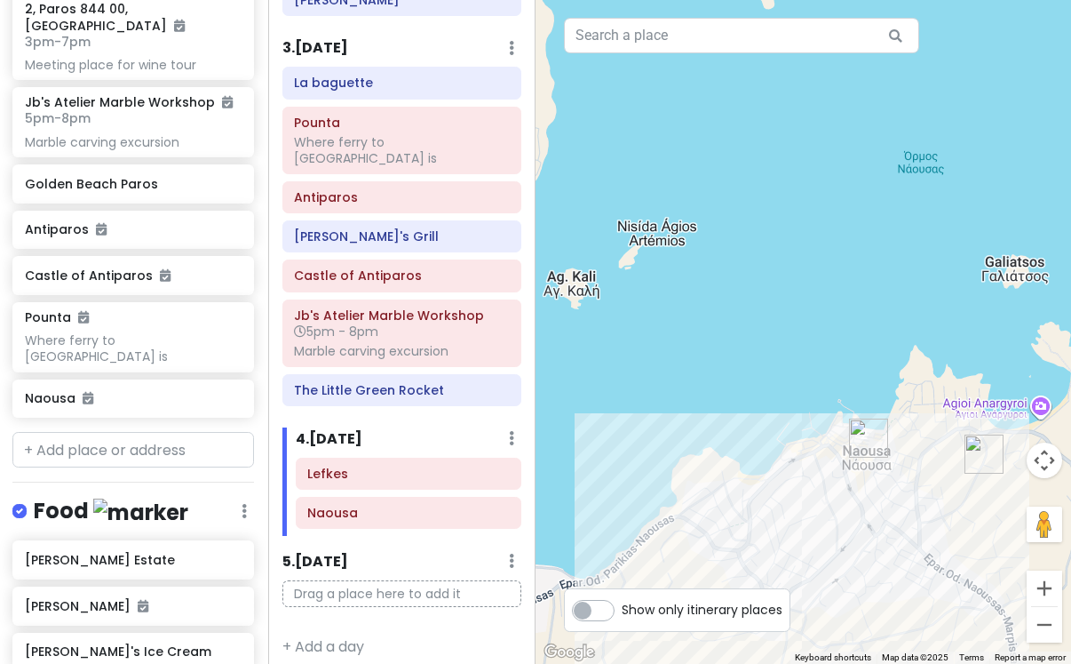
drag, startPoint x: 856, startPoint y: 475, endPoint x: 767, endPoint y: 470, distance: 89.0
click at [768, 471] on div at bounding box center [804, 332] width 536 height 664
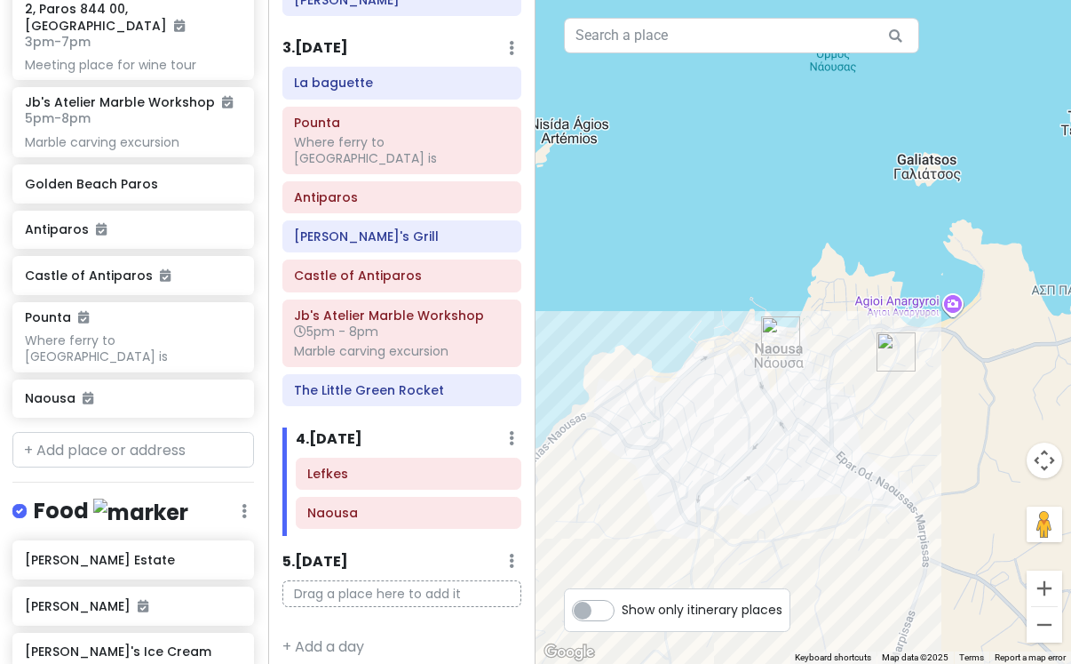
drag, startPoint x: 711, startPoint y: 516, endPoint x: 697, endPoint y: 408, distance: 109.3
click at [697, 409] on div at bounding box center [804, 332] width 536 height 664
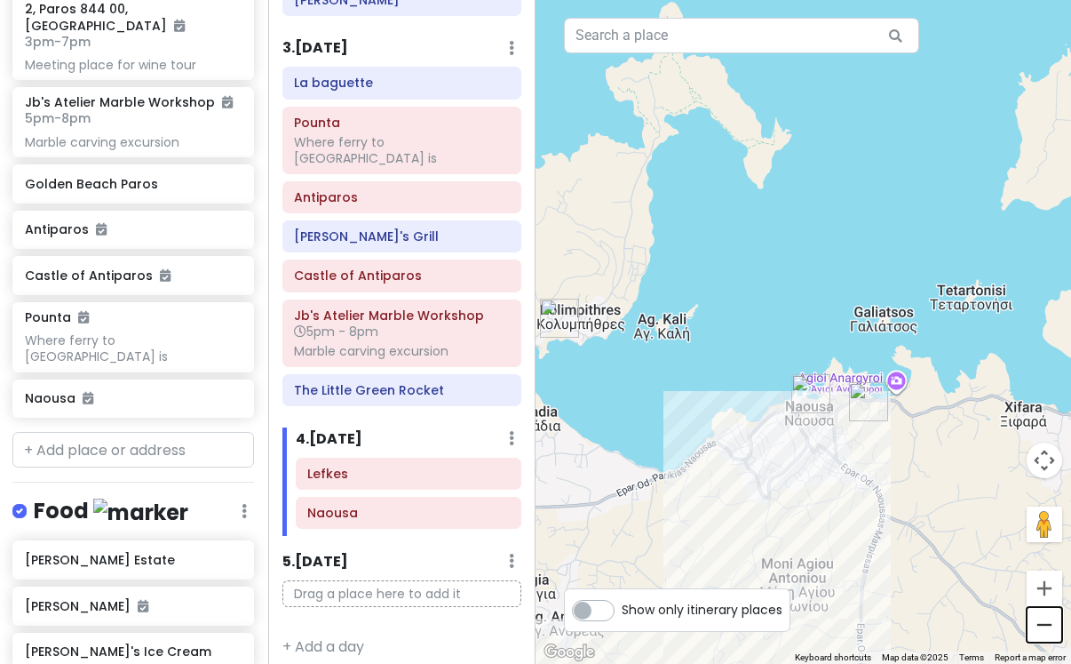
click at [1042, 628] on button "Zoom out" at bounding box center [1045, 625] width 36 height 36
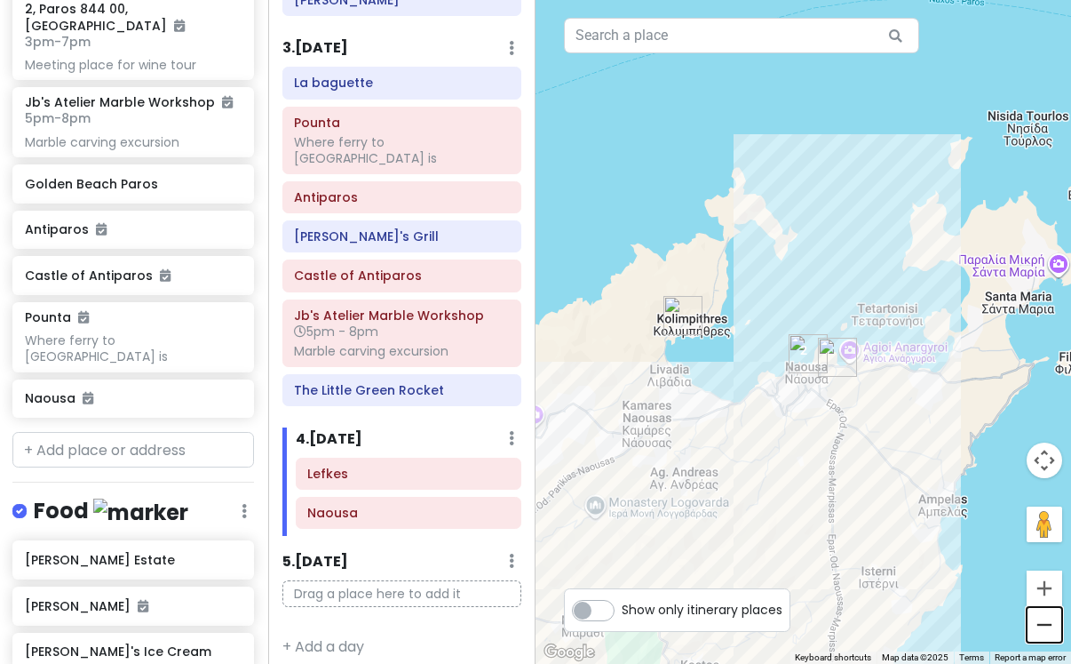
click at [1042, 628] on button "Zoom out" at bounding box center [1045, 625] width 36 height 36
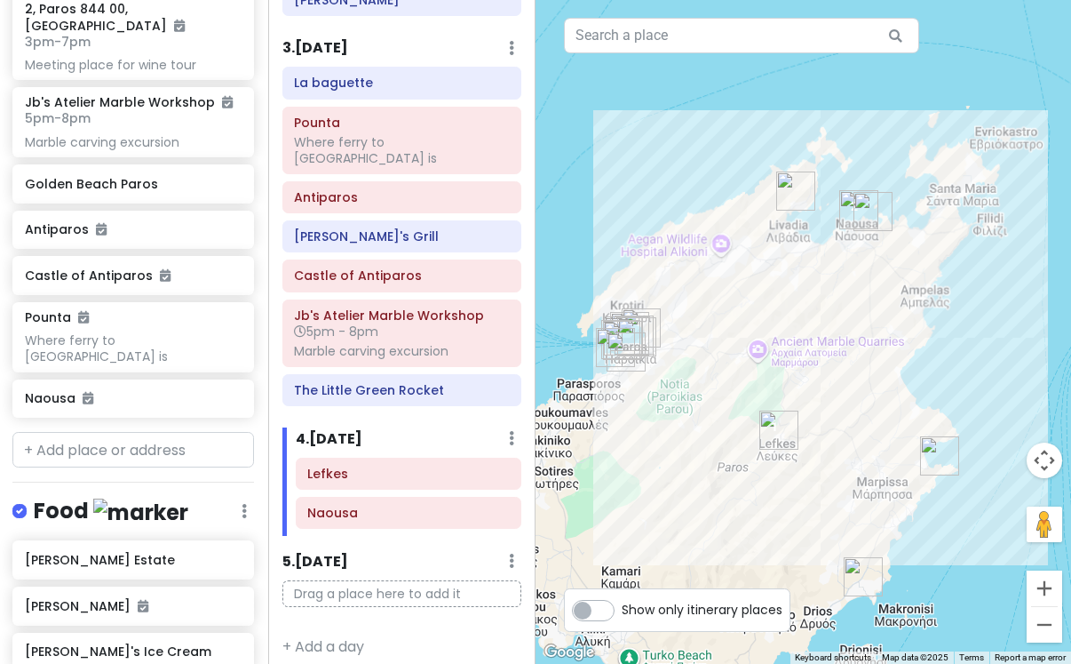
drag, startPoint x: 874, startPoint y: 579, endPoint x: 926, endPoint y: 443, distance: 145.4
click at [926, 443] on img "Kalogeros beach" at bounding box center [939, 455] width 39 height 39
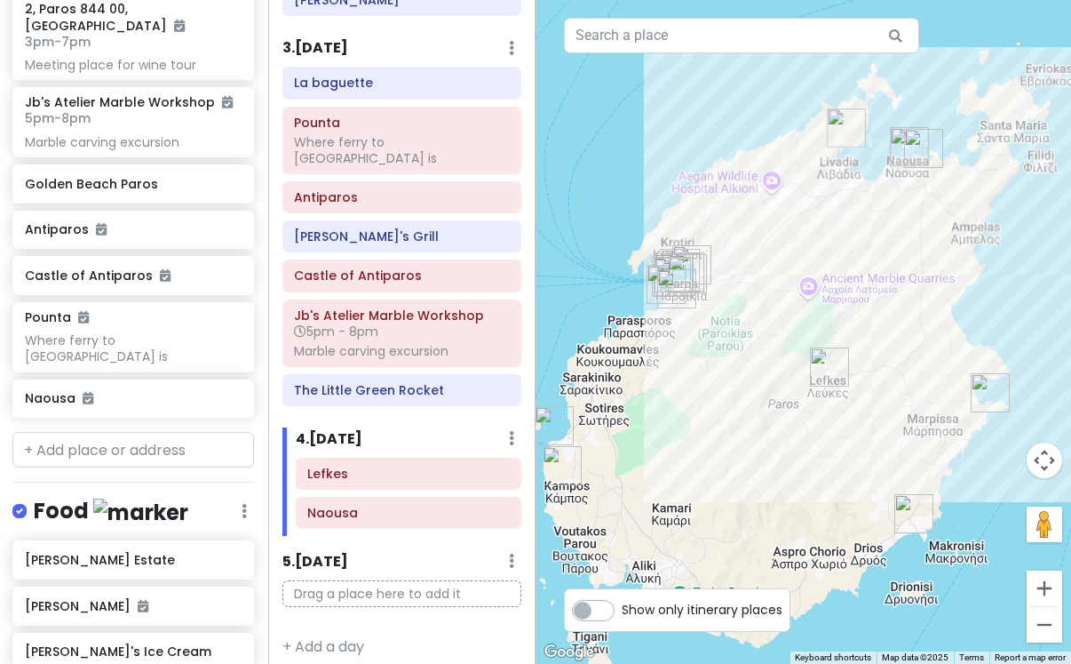
drag, startPoint x: 874, startPoint y: 460, endPoint x: 925, endPoint y: 391, distance: 85.8
click at [925, 391] on div at bounding box center [804, 332] width 536 height 664
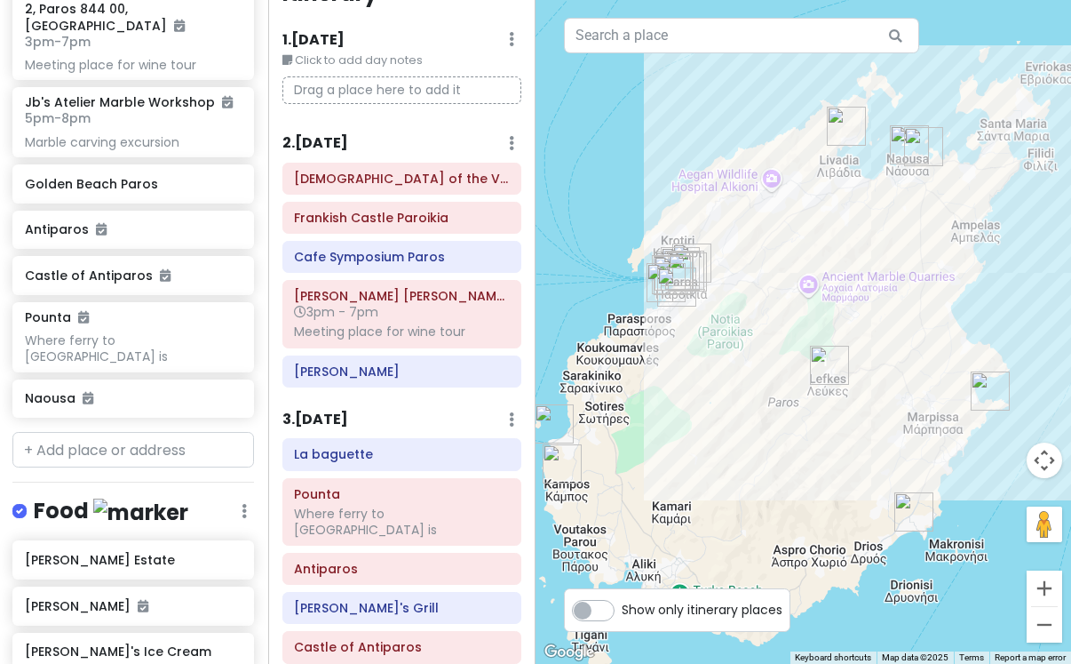
scroll to position [43, 0]
